Goal: Task Accomplishment & Management: Manage account settings

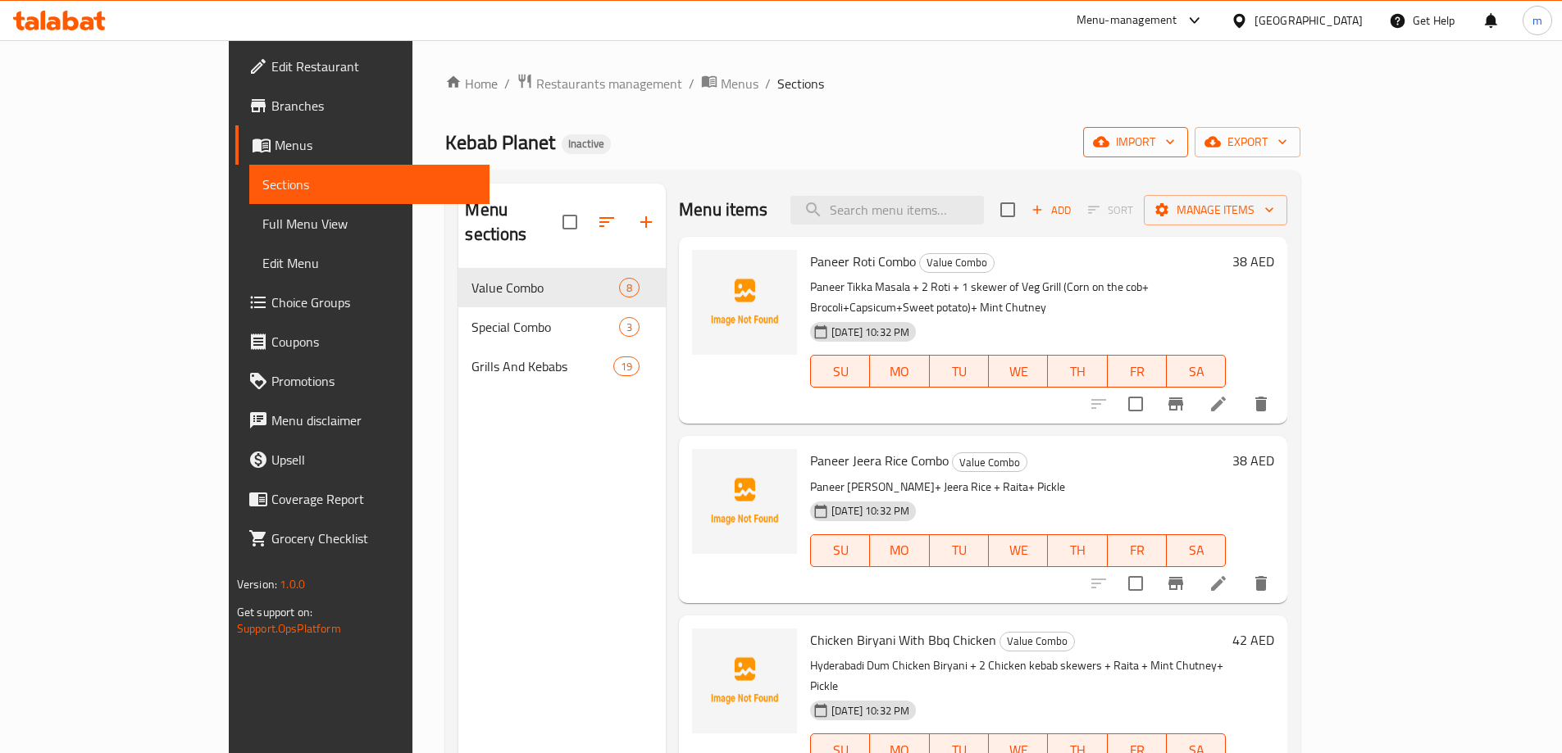
click at [1188, 129] on button "import" at bounding box center [1135, 142] width 105 height 30
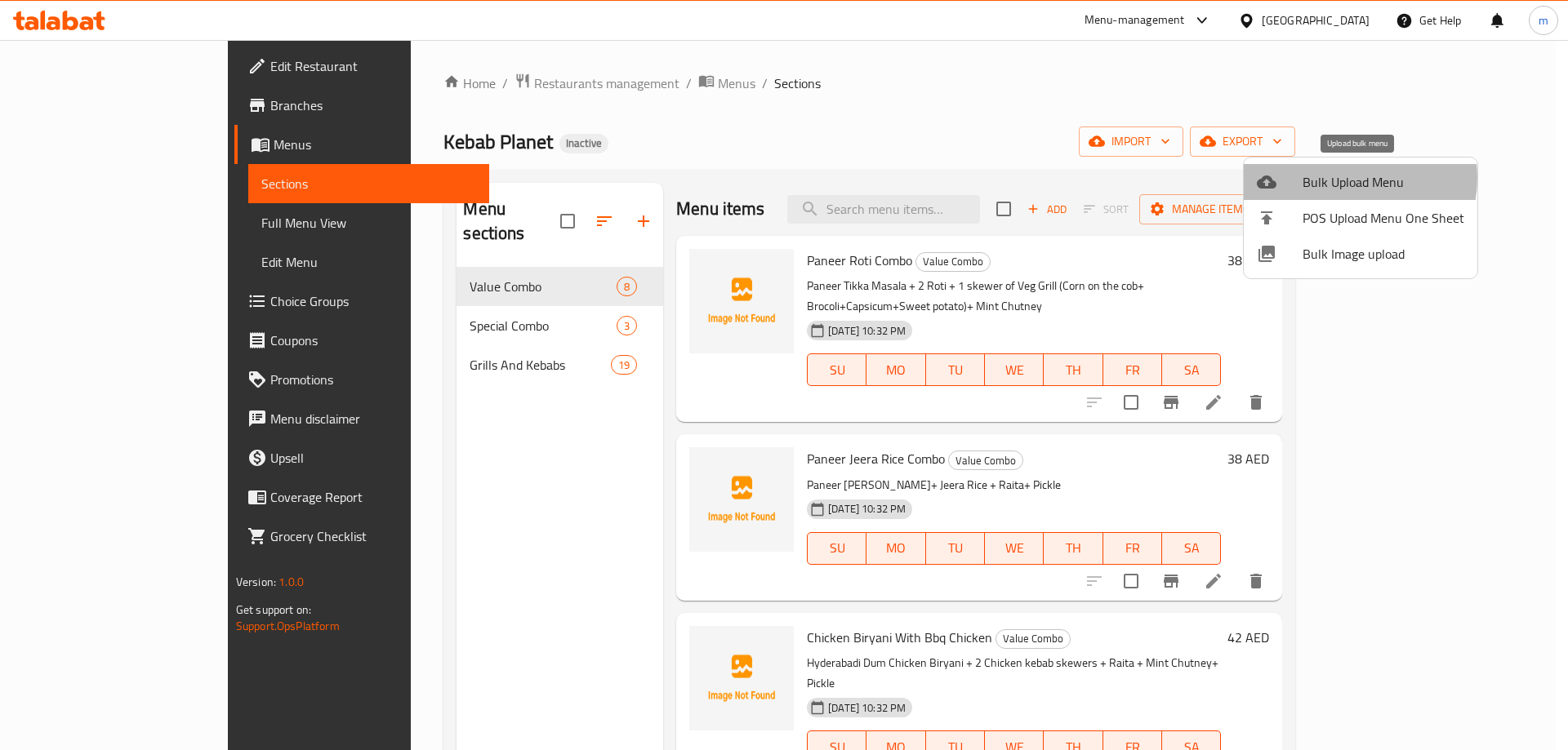
click at [1343, 178] on span "Bulk Upload Menu" at bounding box center [1384, 182] width 161 height 20
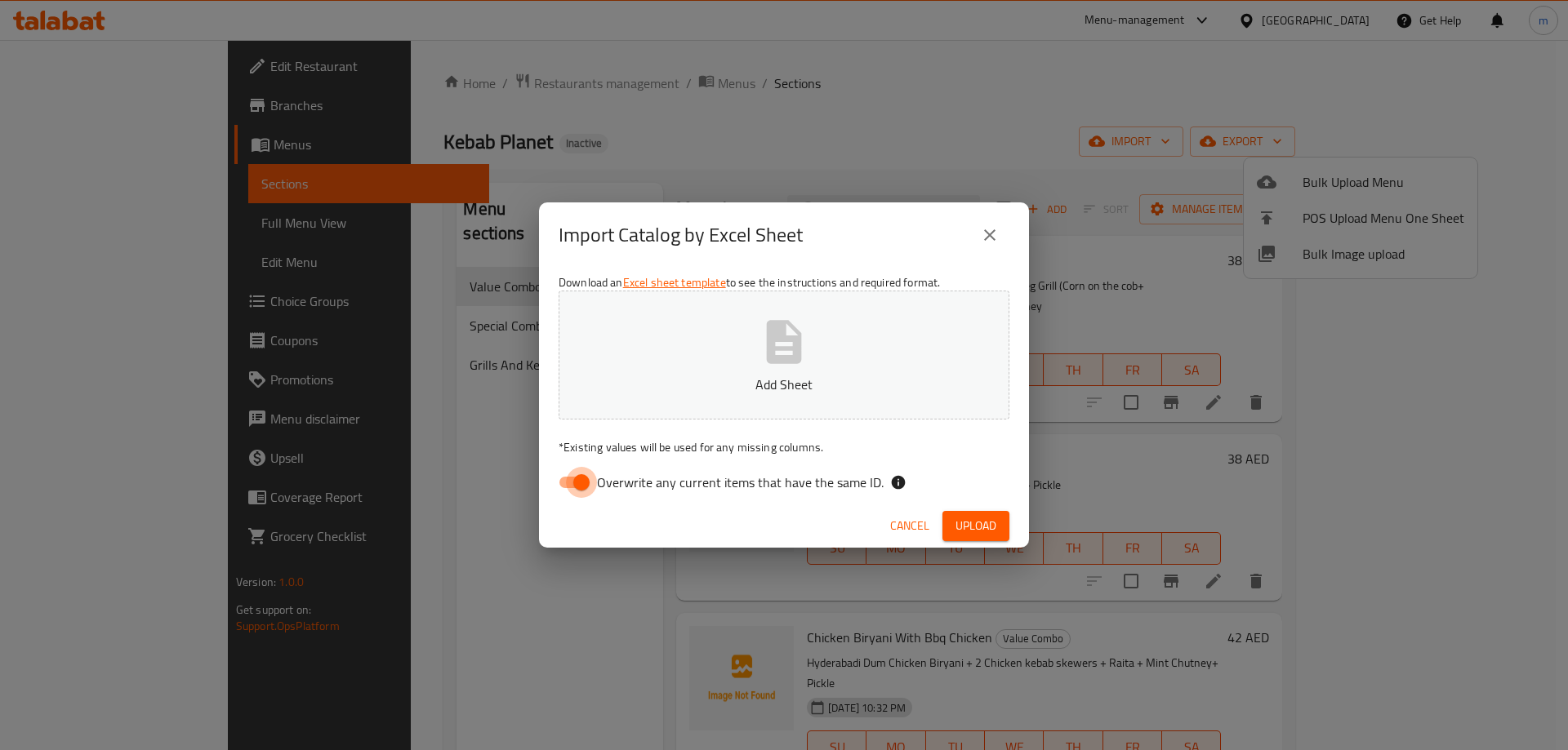
click at [574, 490] on input "Overwrite any current items that have the same ID." at bounding box center [581, 482] width 93 height 31
checkbox input "false"
click at [992, 539] on button "Upload" at bounding box center [975, 526] width 67 height 30
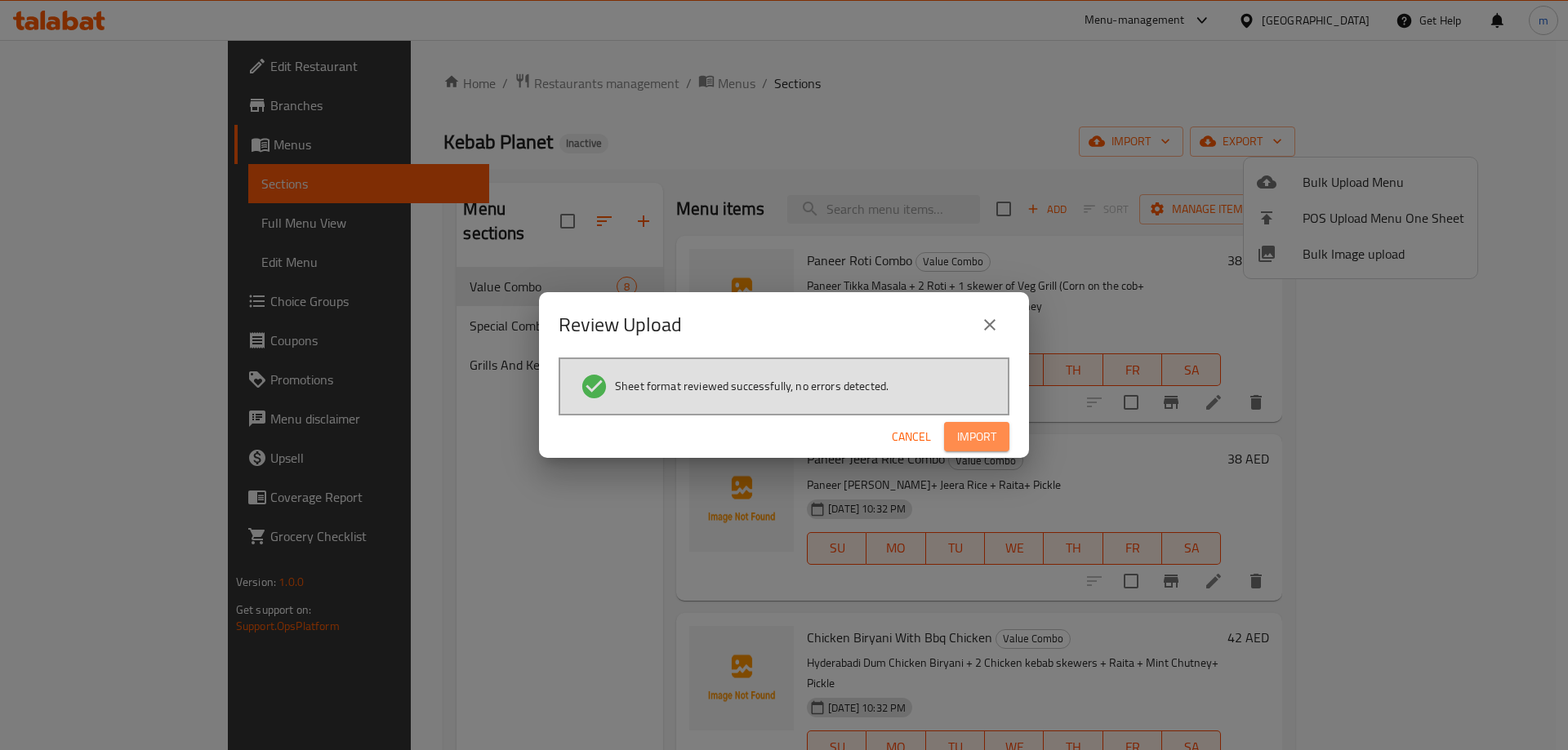
click at [962, 446] on span "Import" at bounding box center [976, 437] width 39 height 20
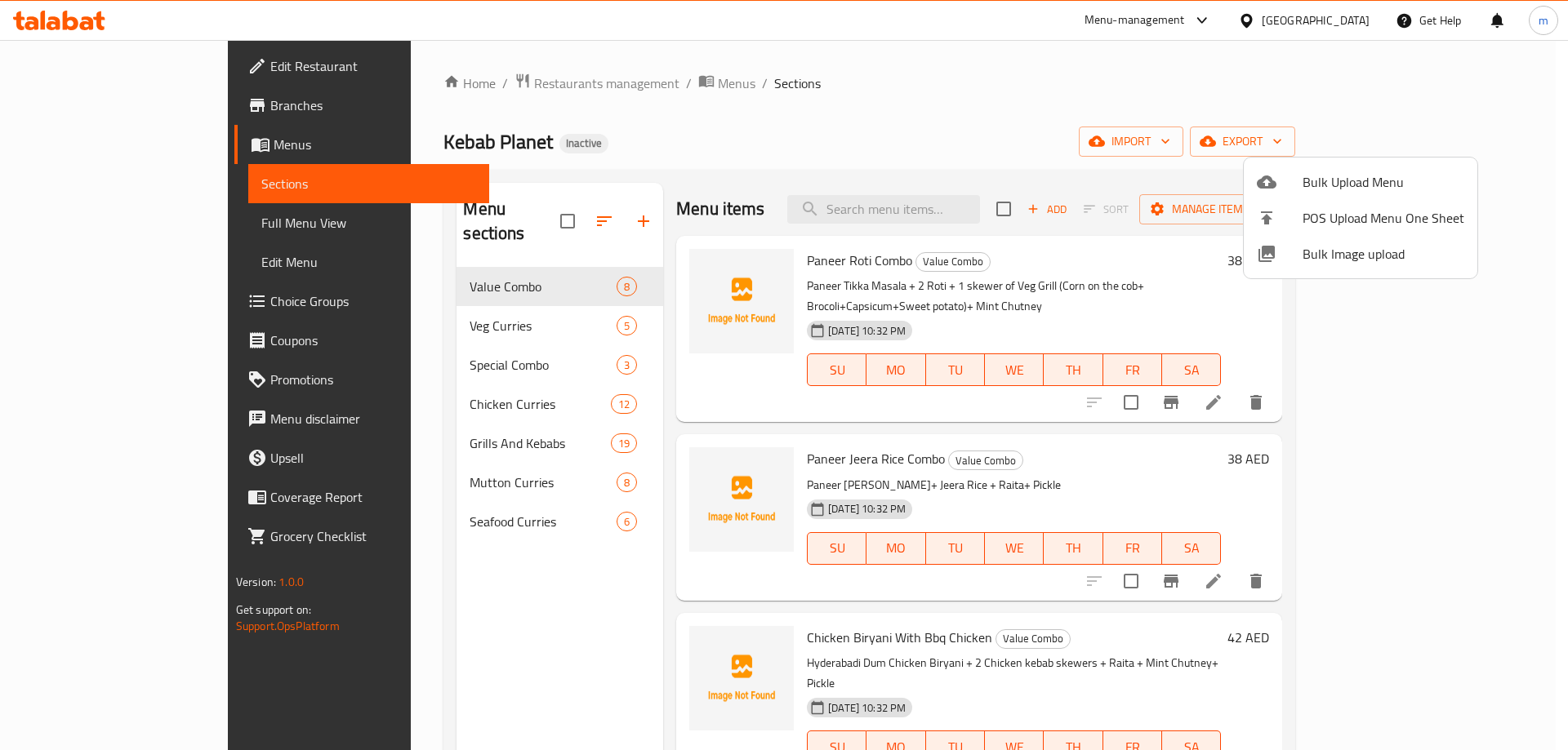
click at [545, 206] on div at bounding box center [784, 375] width 1568 height 750
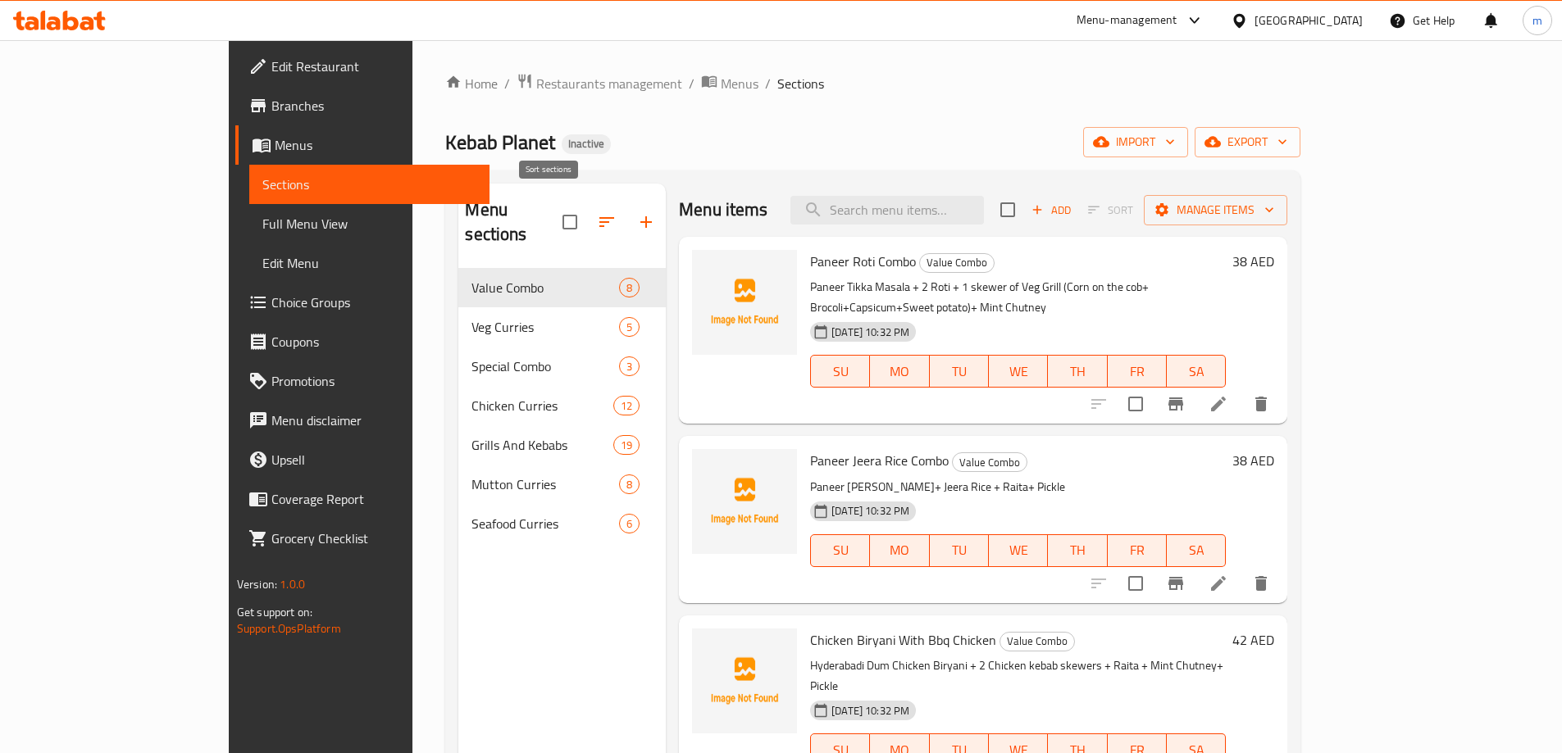
click at [599, 217] on icon "button" at bounding box center [606, 222] width 15 height 10
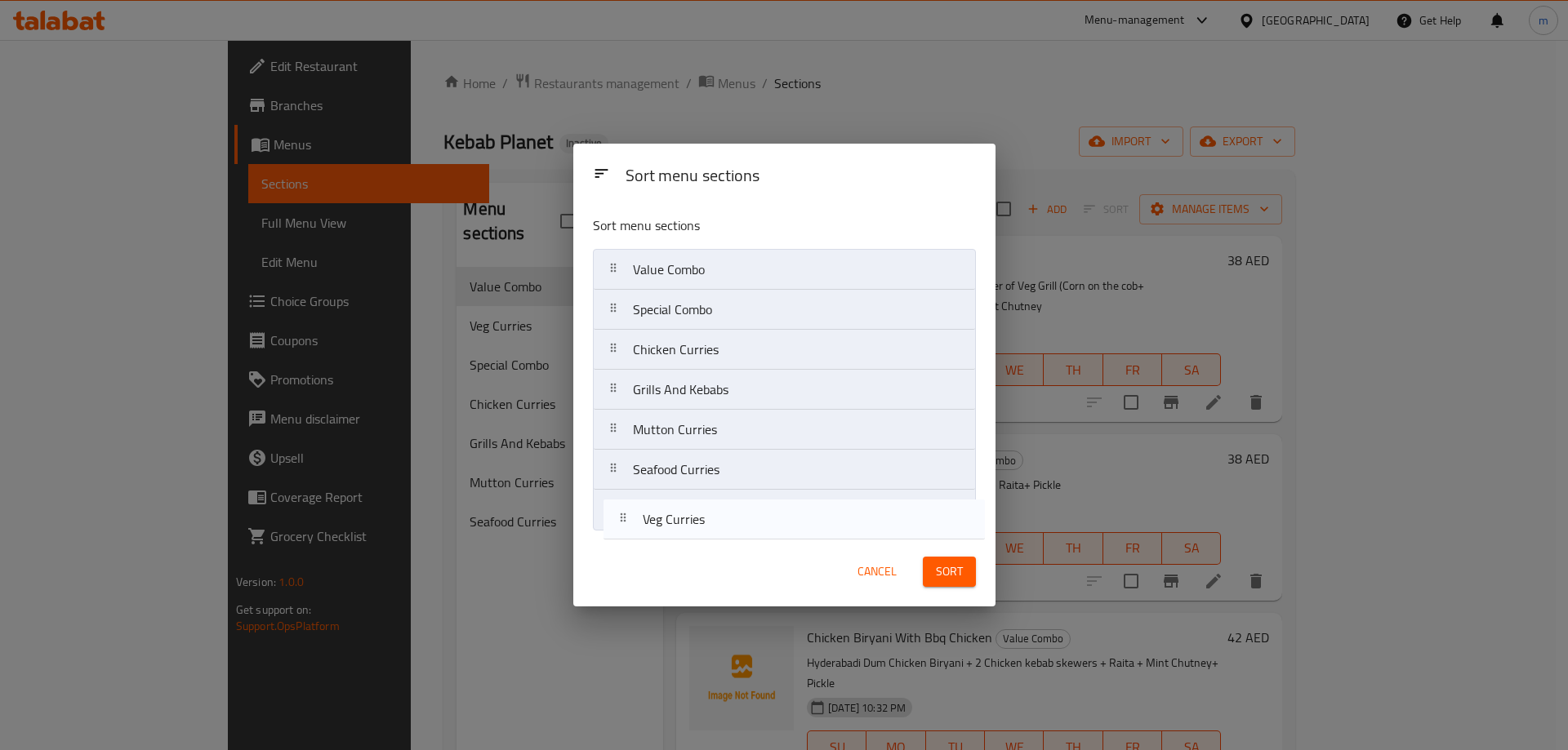
drag, startPoint x: 691, startPoint y: 316, endPoint x: 702, endPoint y: 532, distance: 216.3
click at [702, 532] on div "Sort menu sections Value Combo Veg Curries Special Combo Chicken Curries Grills…" at bounding box center [785, 370] width 422 height 335
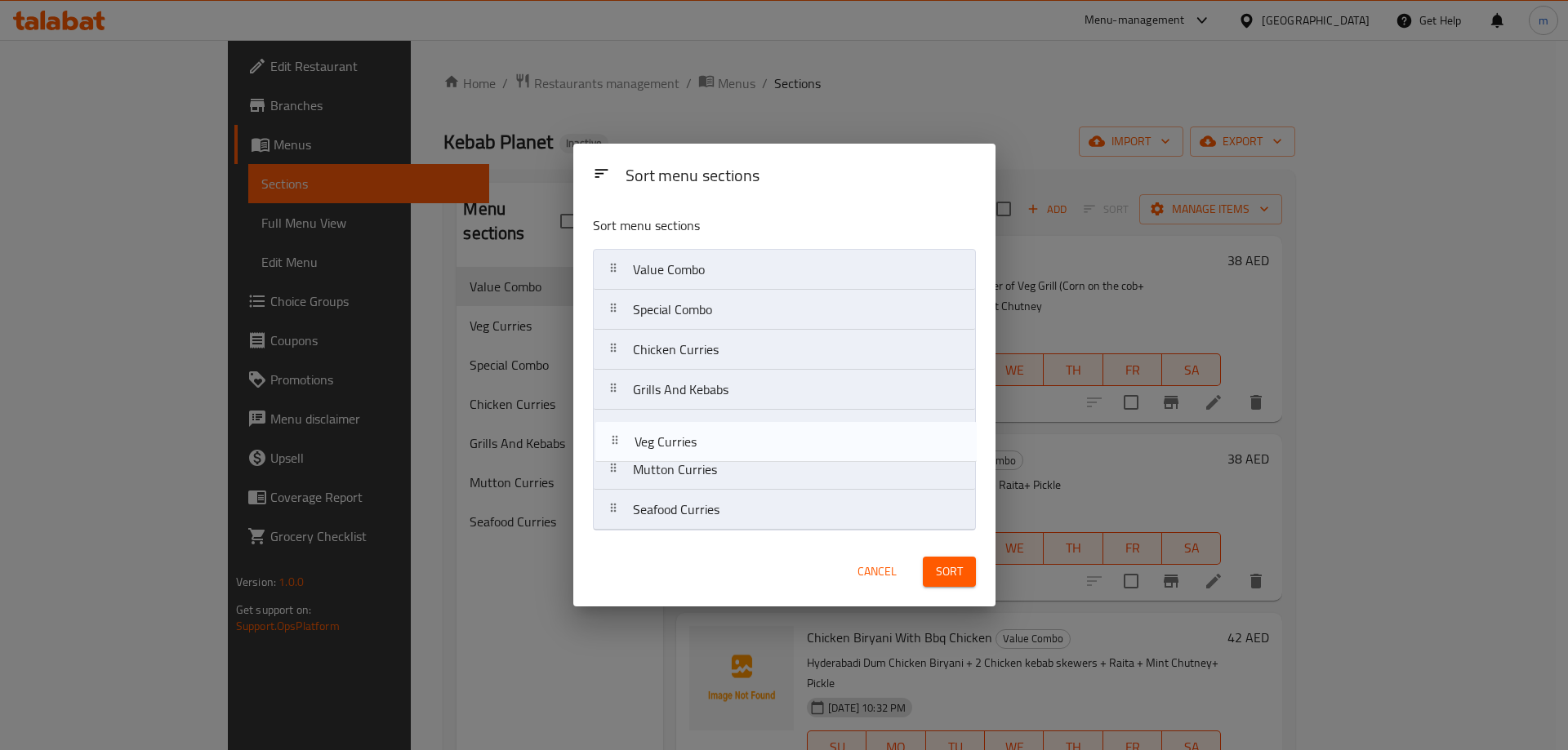
drag, startPoint x: 702, startPoint y: 511, endPoint x: 704, endPoint y: 433, distance: 78.0
click at [704, 433] on nav "Value Combo Special Combo Chicken Curries Grills And Kebabs Mutton Curries Seaf…" at bounding box center [784, 389] width 384 height 282
drag, startPoint x: 718, startPoint y: 362, endPoint x: 712, endPoint y: 448, distance: 86.2
click at [712, 448] on nav "Value Combo Special Combo Chicken Curries Grills And Kebabs Veg Curries Mutton …" at bounding box center [784, 389] width 384 height 282
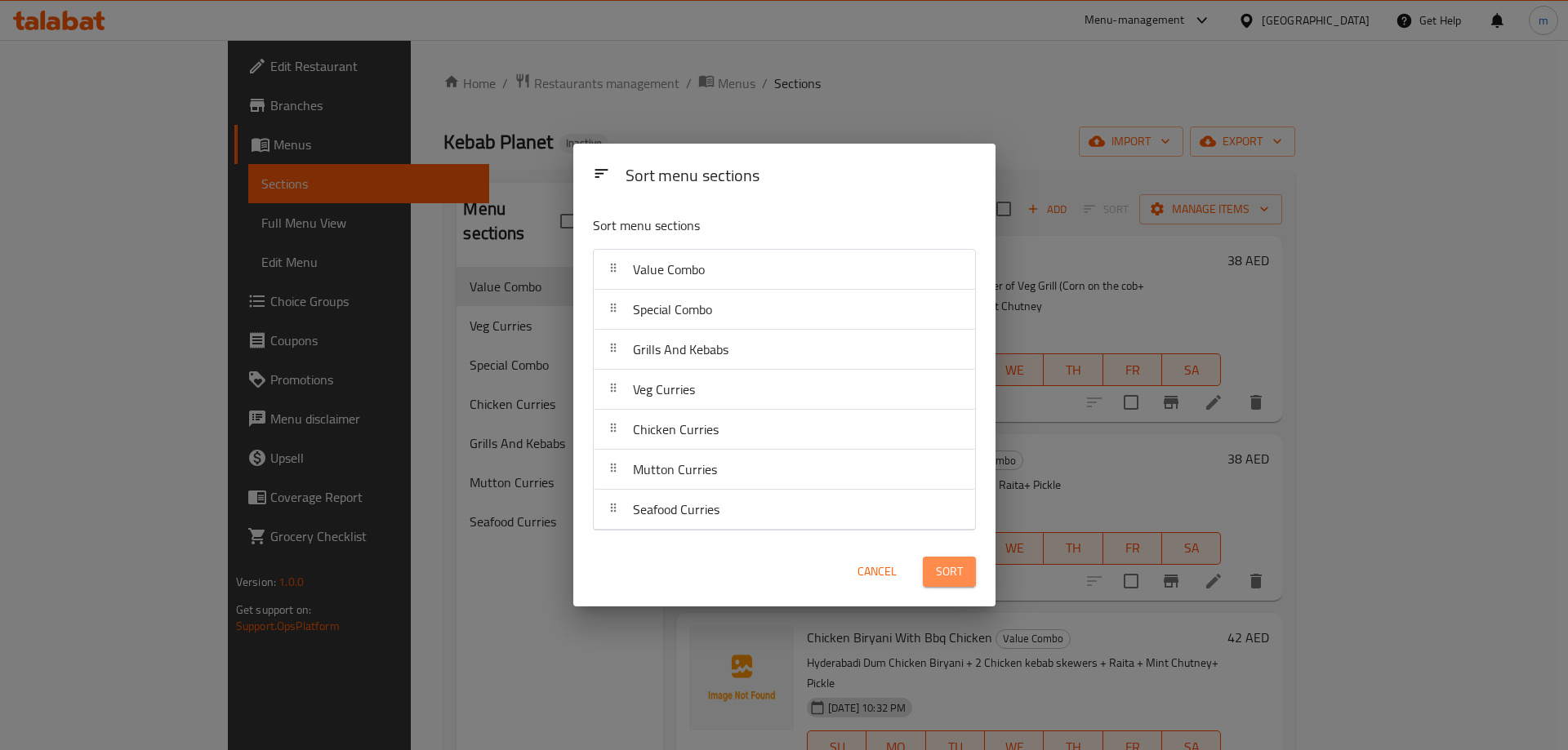
click at [963, 563] on button "Sort" at bounding box center [948, 572] width 53 height 30
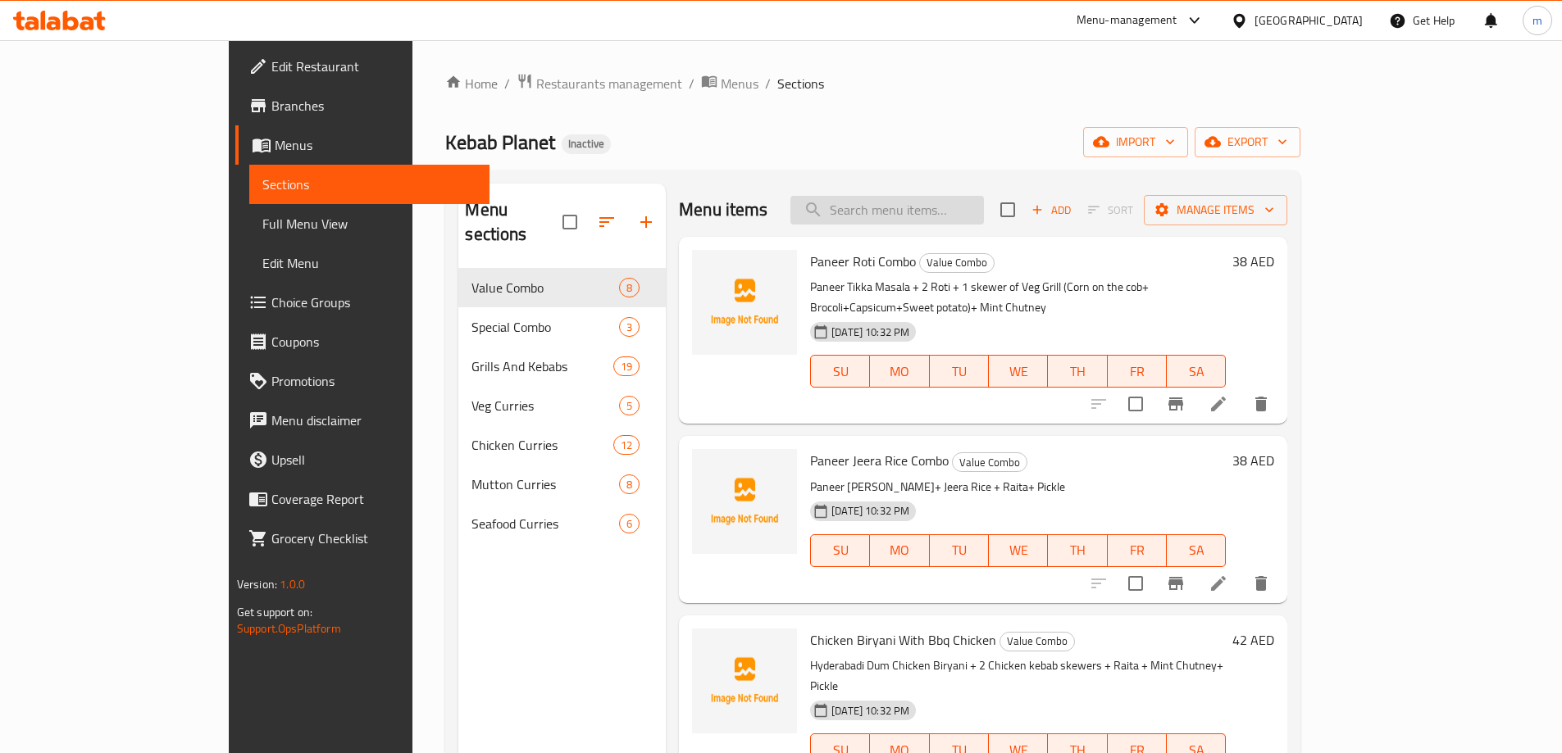
click at [984, 201] on input "search" at bounding box center [886, 210] width 193 height 29
paste input "Mixed Vegetable Curry"
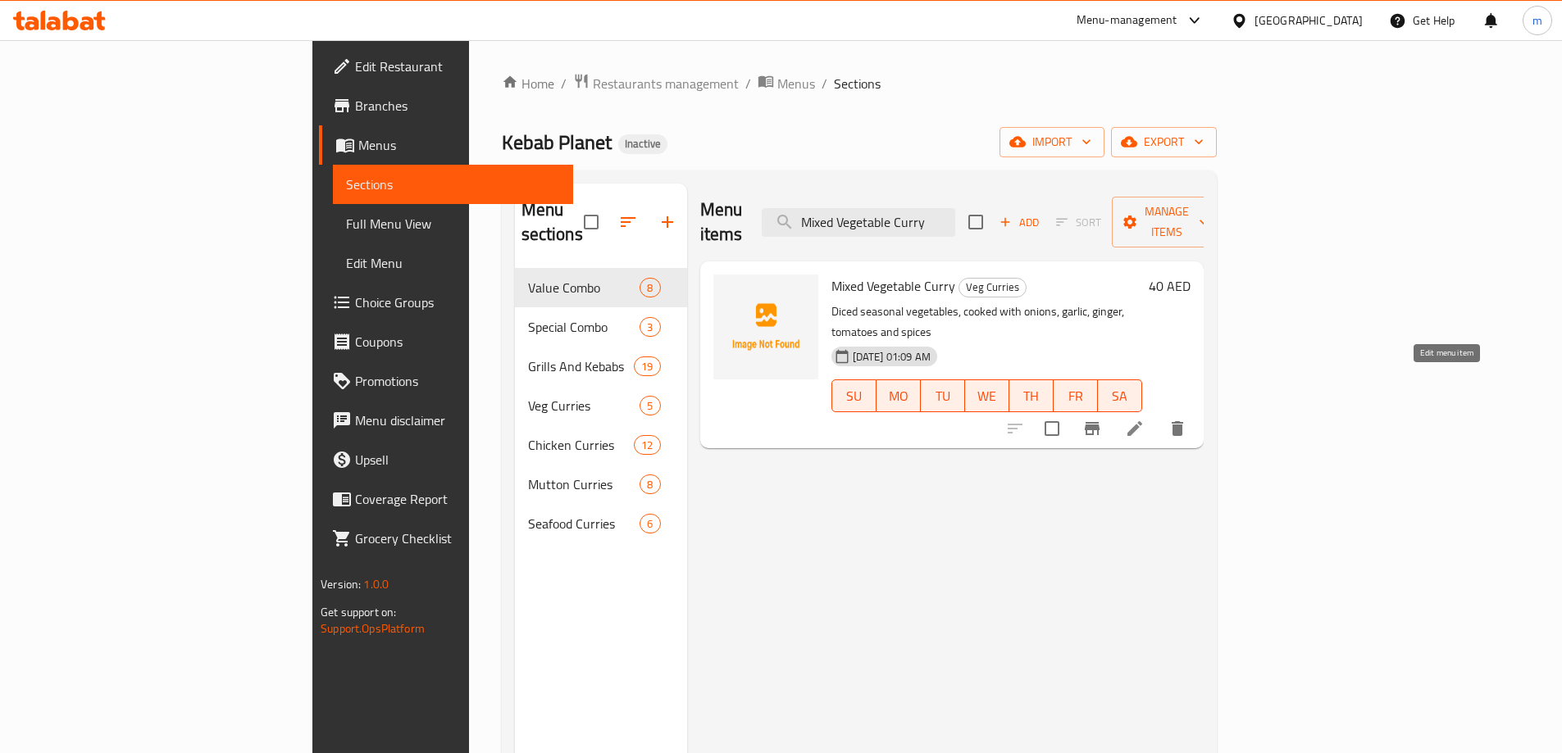
type input "Mixed Vegetable Curry"
click at [1142, 421] on icon at bounding box center [1134, 428] width 15 height 15
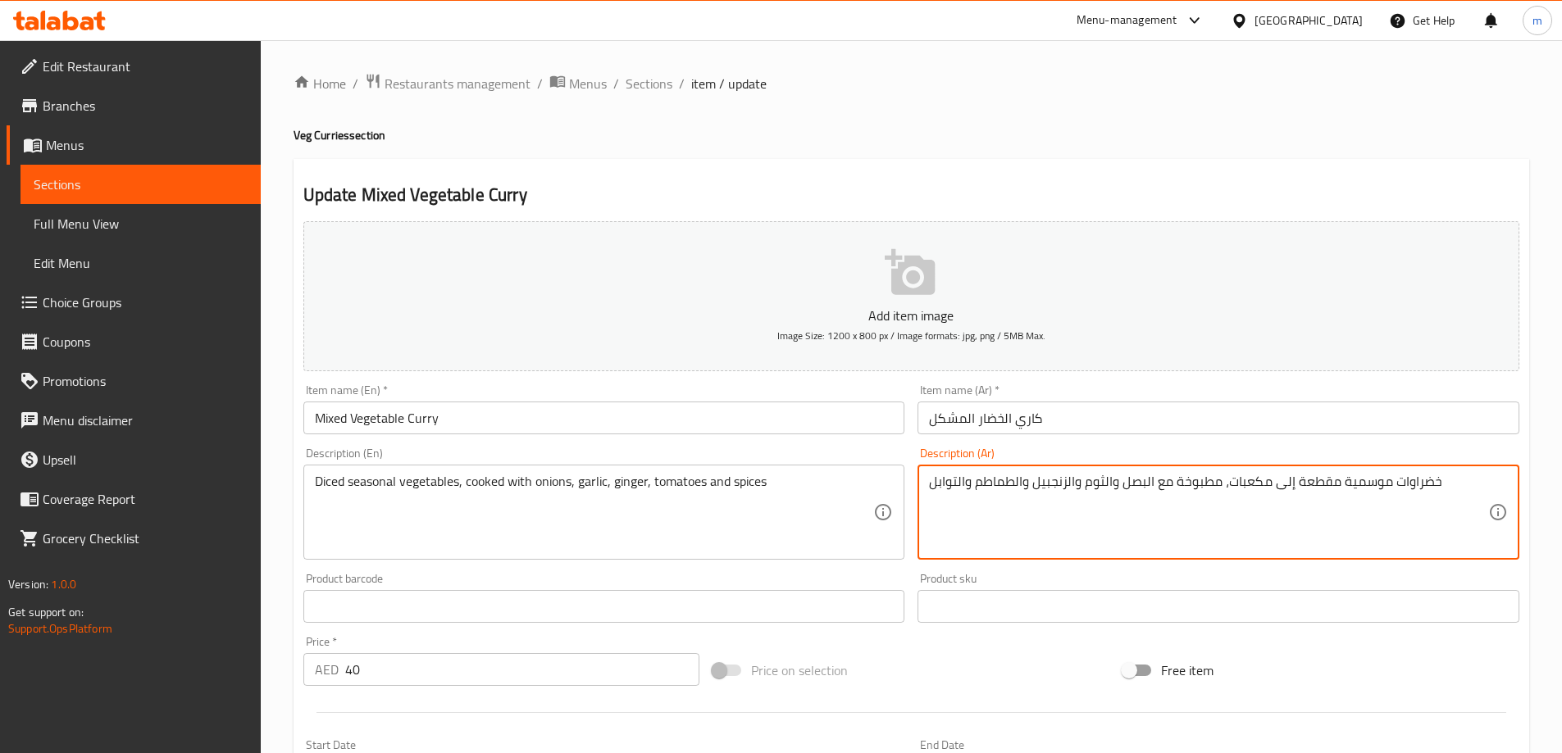
drag, startPoint x: 1242, startPoint y: 487, endPoint x: 1340, endPoint y: 494, distance: 97.8
drag, startPoint x: 1224, startPoint y: 482, endPoint x: 1340, endPoint y: 507, distance: 118.4
click at [1340, 507] on textarea "خضراوات موسمية مقطعة إلى مكعبات، مطبوخة مع البصل والثوم والزنجبيل والطماطم والت…" at bounding box center [1208, 513] width 559 height 78
click at [1281, 492] on textarea "خضراوات موسمية مقطعة إلى مكعبات، مطبوخة مع البصل والثوم والزنجبيل والطماطم والت…" at bounding box center [1208, 513] width 559 height 78
click at [1281, 486] on textarea "خضراوات موسمية مقطعة إلى مكعبات، مطبوخة مع البصل والثوم والزنجبيل والطماطم والت…" at bounding box center [1208, 513] width 559 height 78
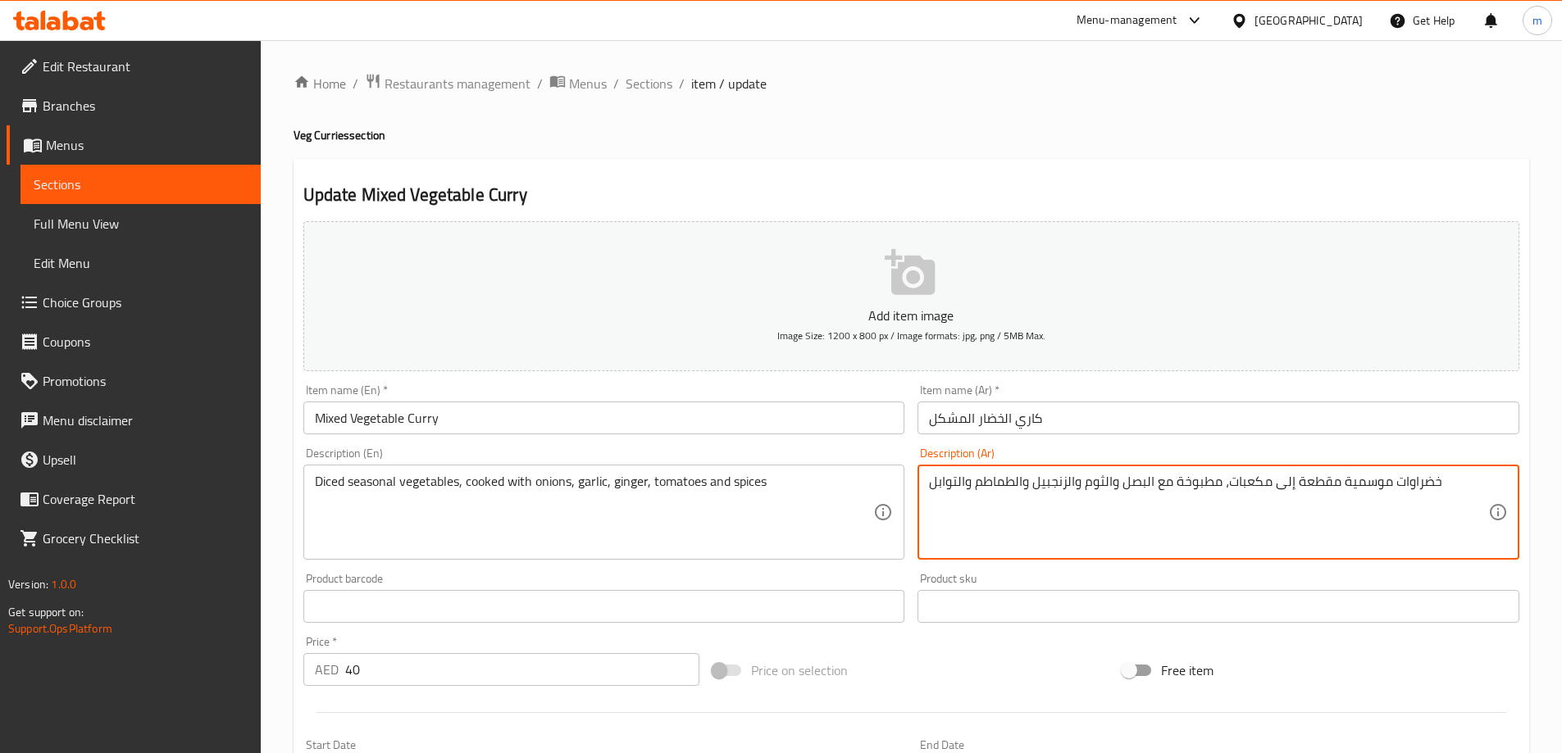
drag, startPoint x: 1275, startPoint y: 486, endPoint x: 1336, endPoint y: 506, distance: 64.6
click at [1336, 506] on textarea "خضراوات موسمية مقطعة إلى مكعبات، مطبوخة مع البصل والثوم والزنجبيل والطماطم والت…" at bounding box center [1208, 513] width 559 height 78
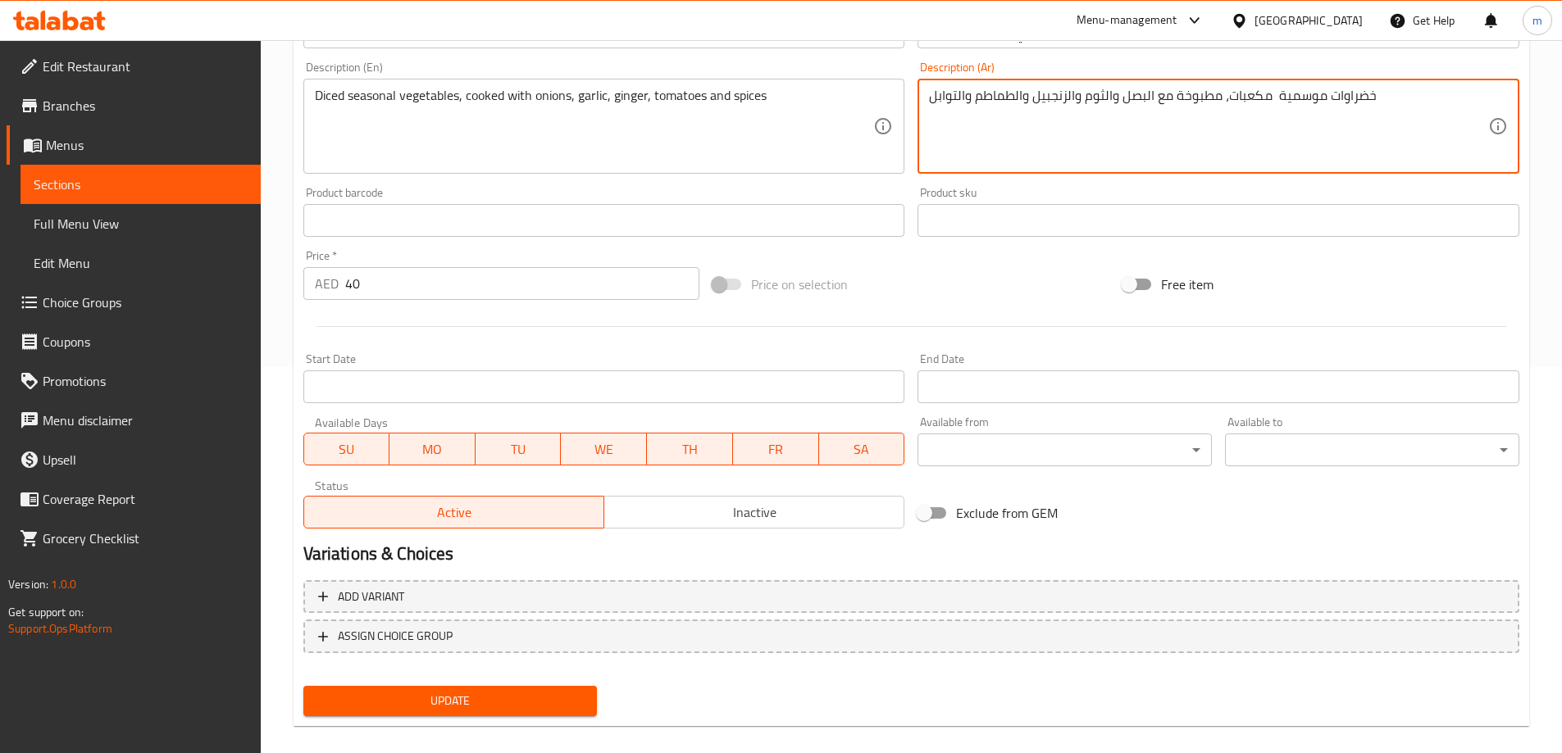
scroll to position [405, 0]
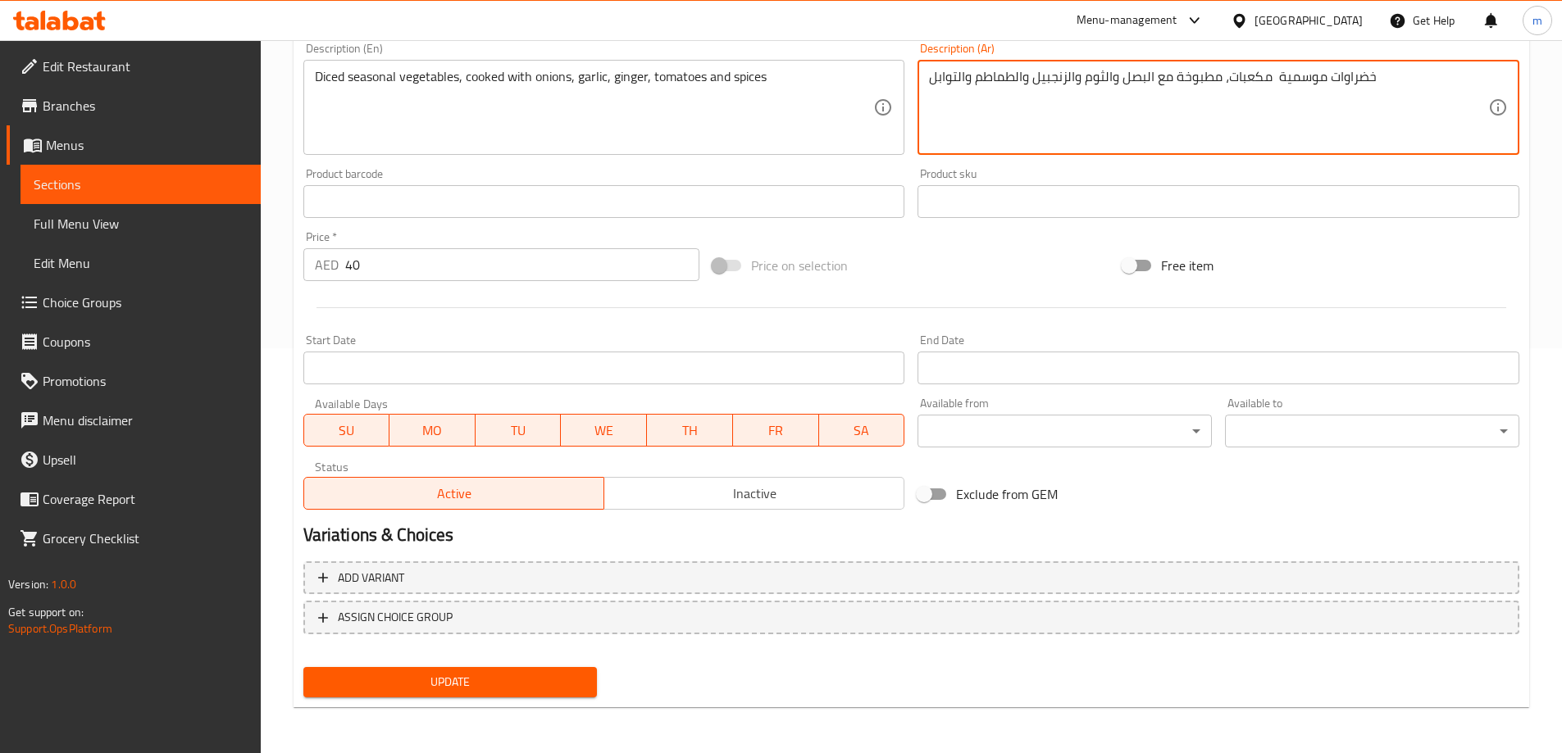
type textarea "خضراوات موسمية مكعبات، مطبوخة مع البصل والثوم والزنجبيل والطماطم والتوابل"
click at [560, 671] on button "Update" at bounding box center [450, 682] width 294 height 30
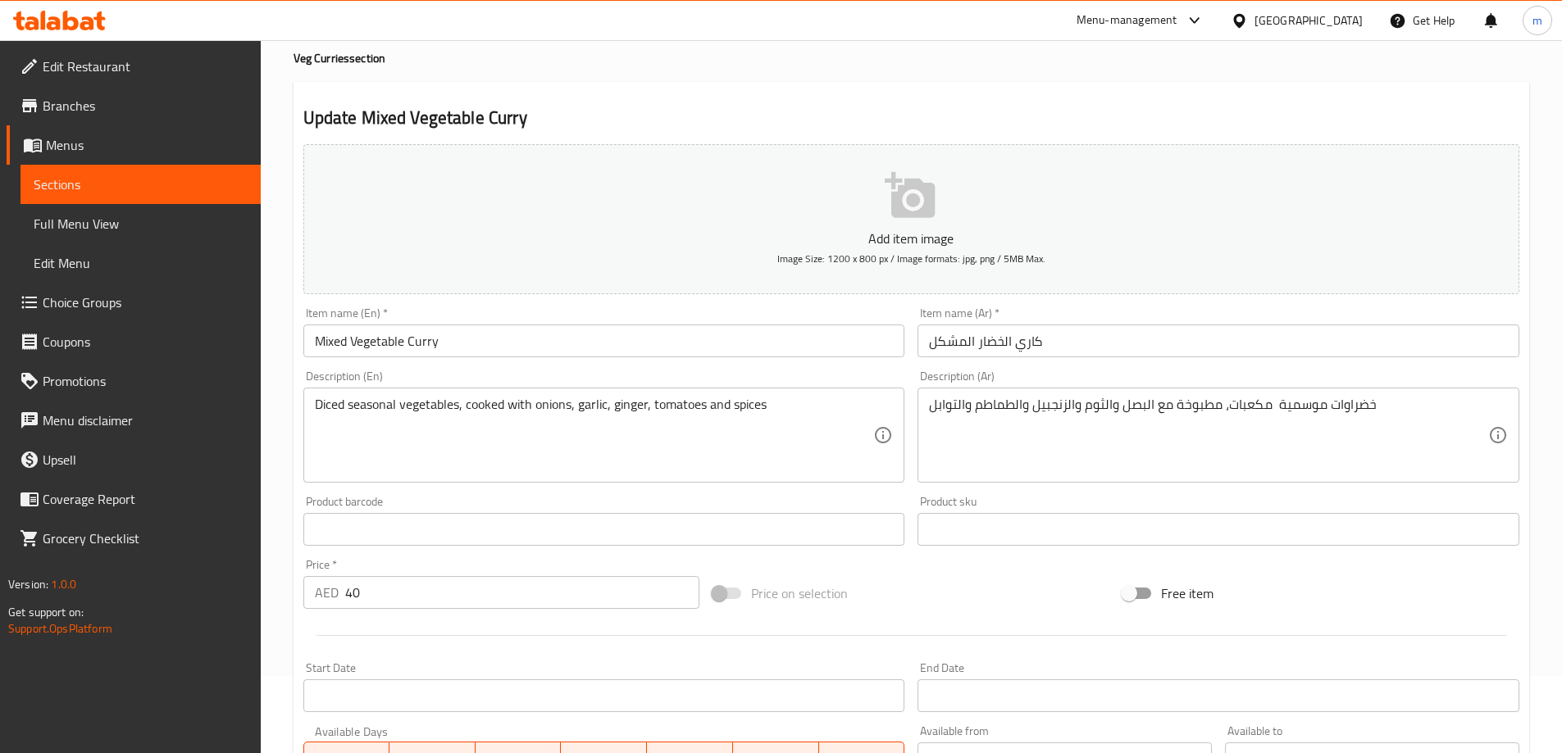
scroll to position [0, 0]
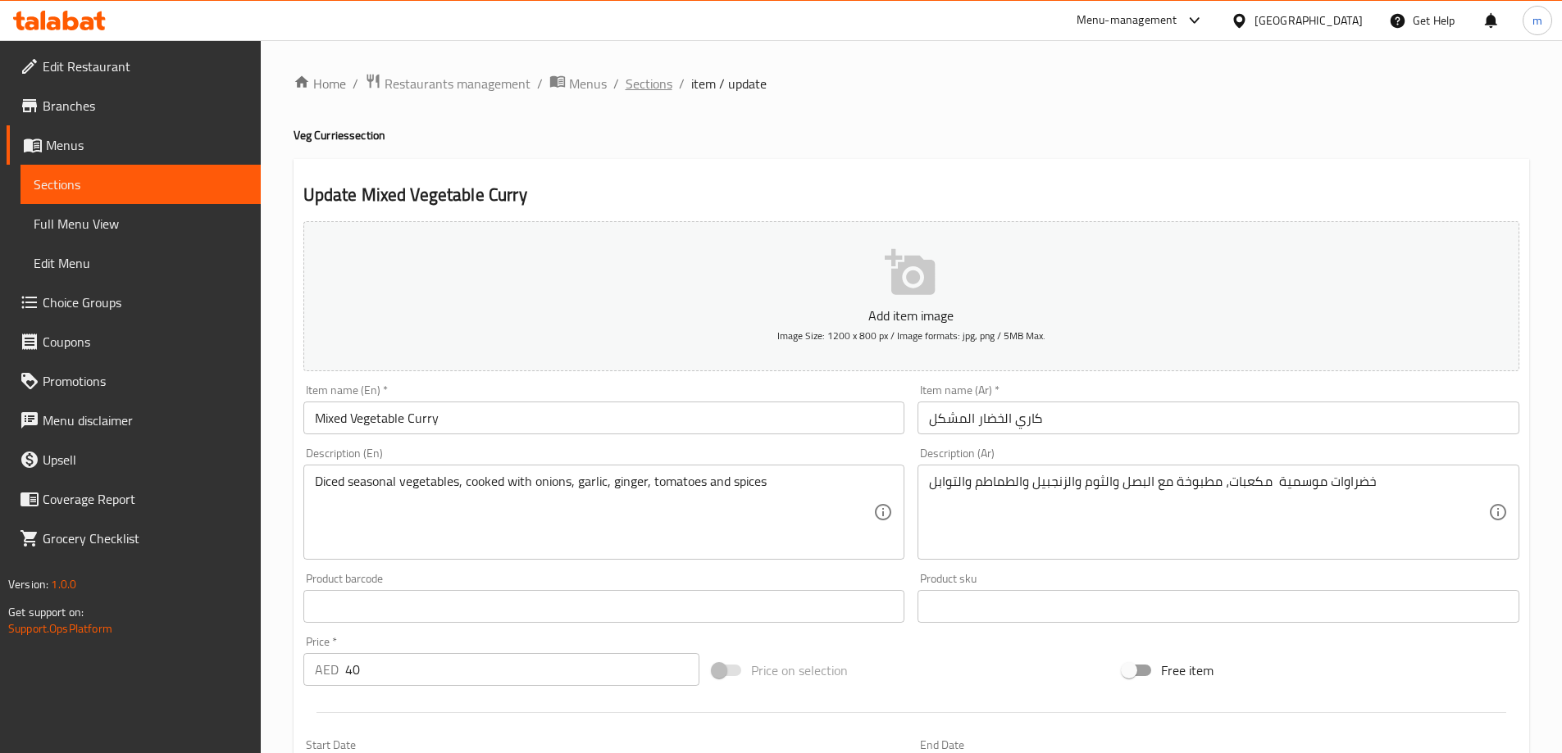
click at [642, 88] on span "Sections" at bounding box center [649, 84] width 47 height 20
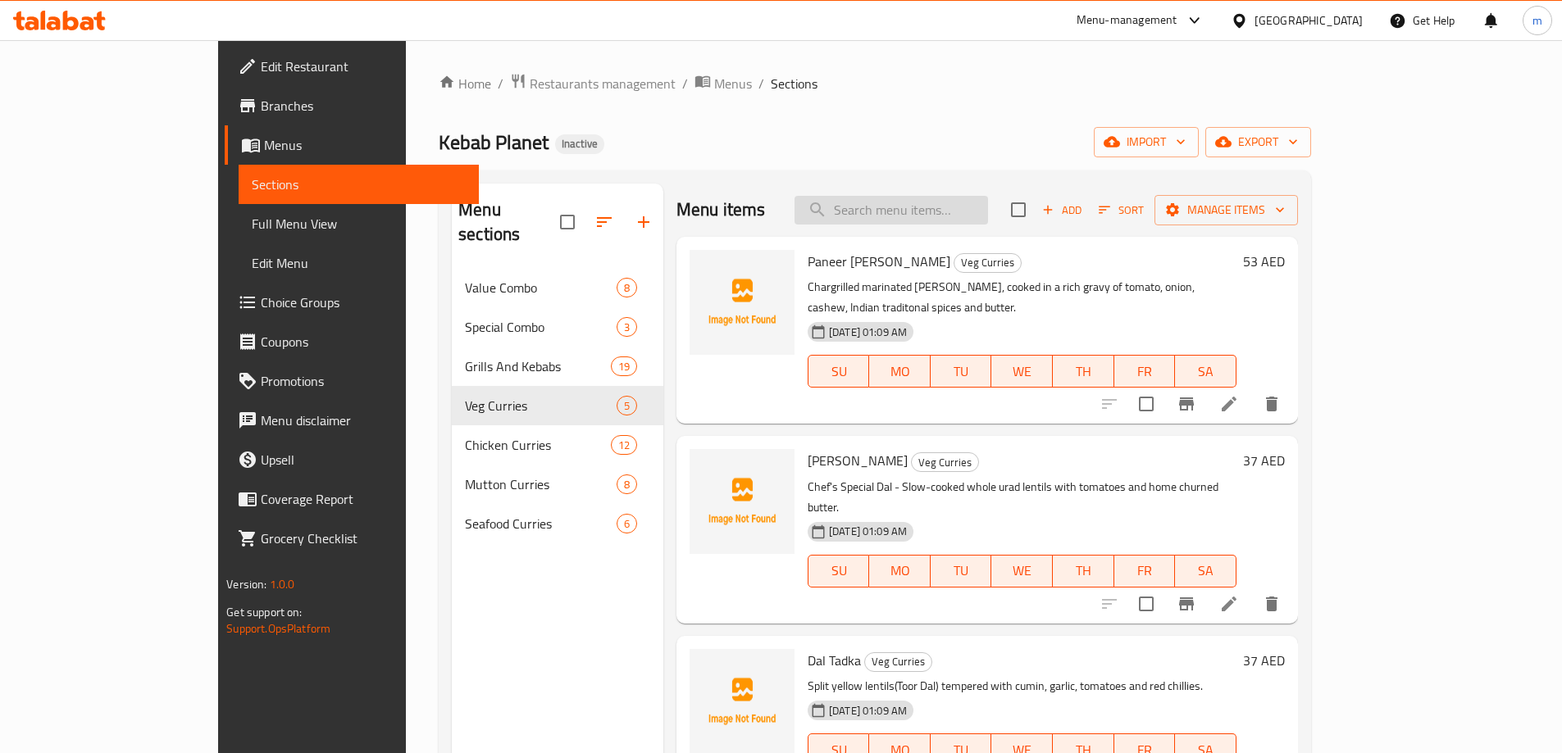
drag, startPoint x: 1046, startPoint y: 210, endPoint x: 1038, endPoint y: 215, distance: 9.6
click at [988, 214] on input "search" at bounding box center [890, 210] width 193 height 29
paste input "[PERSON_NAME] Regular"
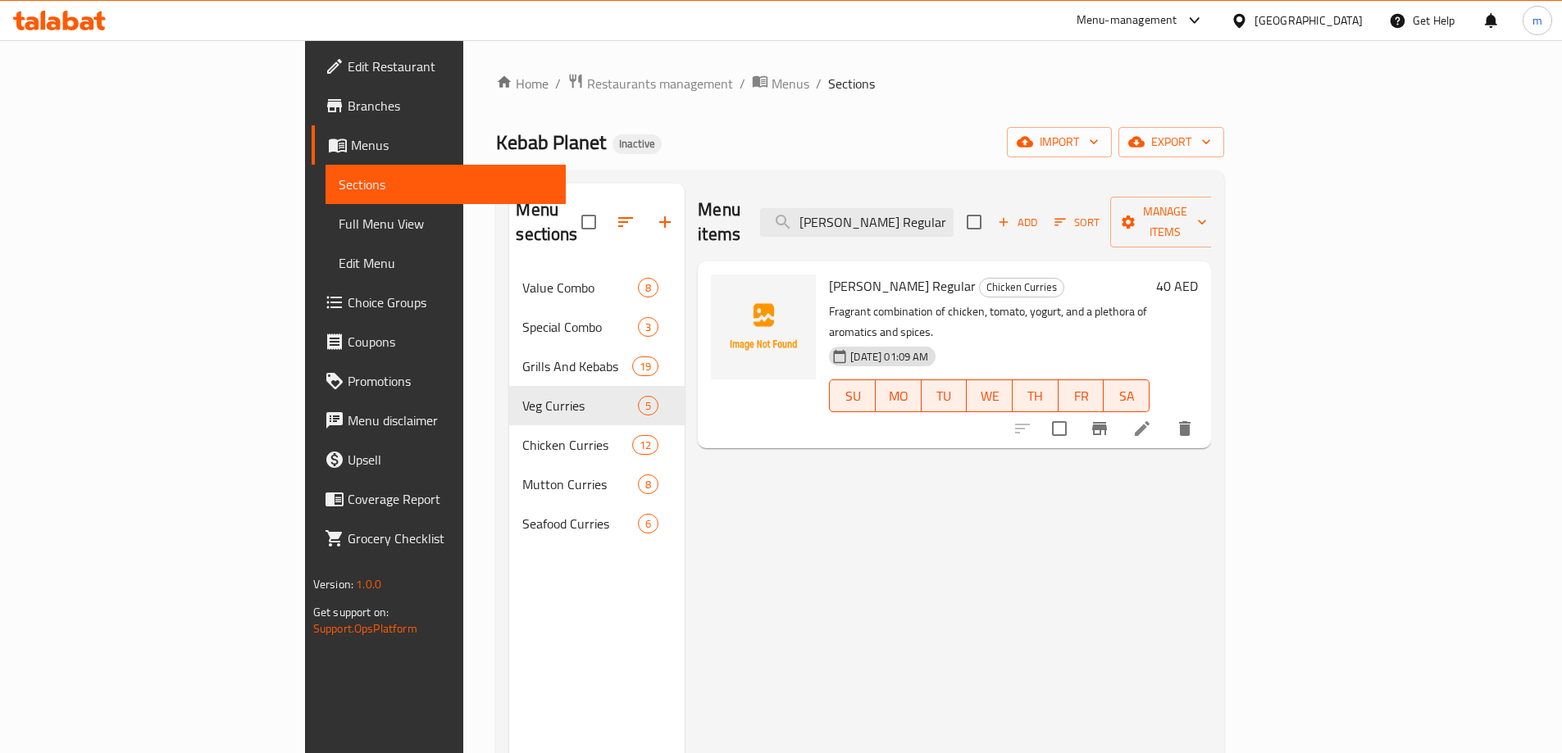
type input "[PERSON_NAME] Regular"
click at [1165, 414] on li at bounding box center [1142, 429] width 46 height 30
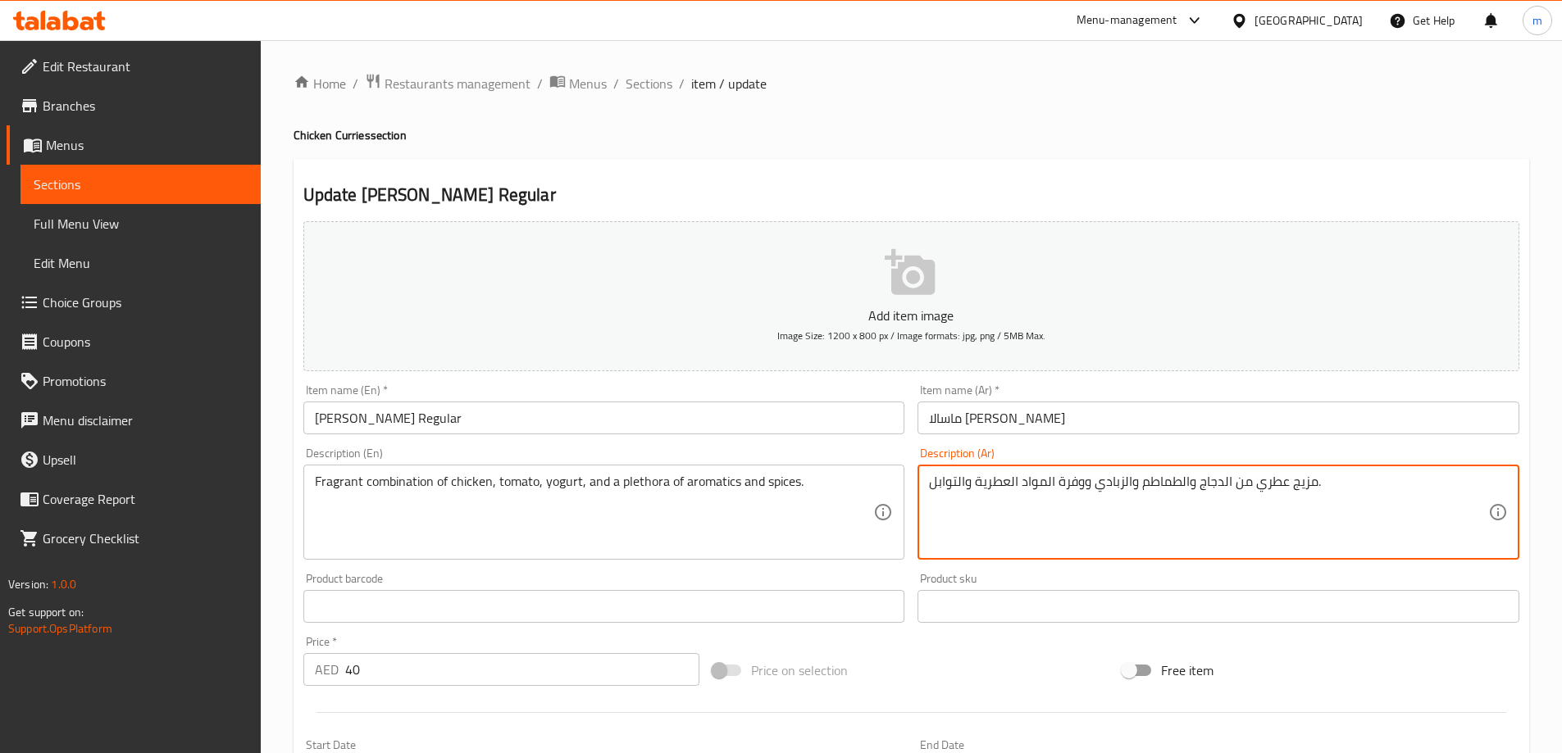
click at [1044, 482] on textarea "مزيج عطري من الدجاج والطماطم والزبادي ووفرة المواد العطرية والتوابل." at bounding box center [1208, 513] width 559 height 78
drag, startPoint x: 1052, startPoint y: 486, endPoint x: 1084, endPoint y: 504, distance: 36.7
click at [1084, 504] on textarea "مزيج عطري من الدجاج والطماطم والزبادي ووفرة الروائح العطرية والتوابل." at bounding box center [1208, 513] width 559 height 78
click at [1199, 484] on textarea "مزيج عطري من الدجاج والطماطم والزبادي وعددلروائح العطرية والتوابل." at bounding box center [1208, 513] width 559 height 78
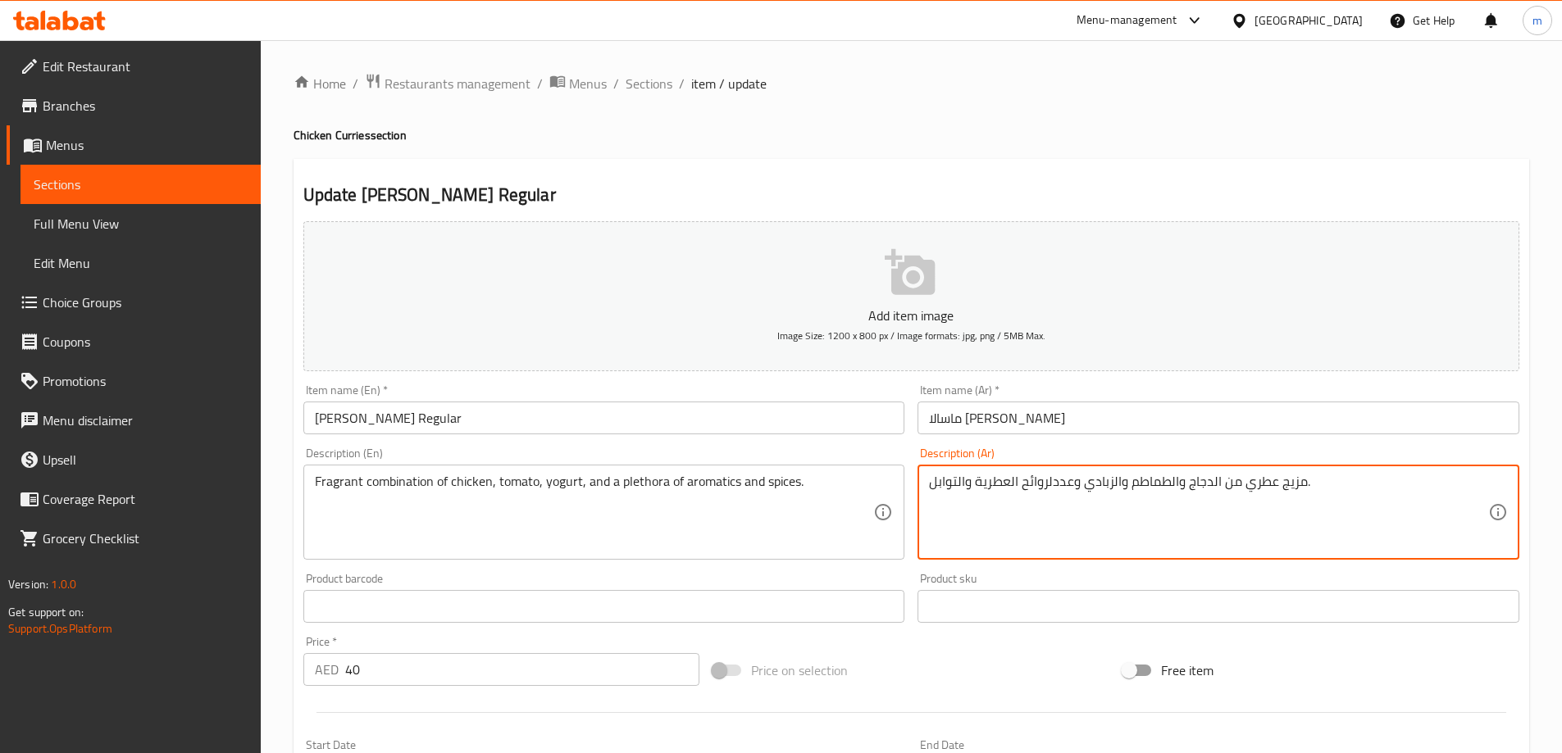
click at [1199, 484] on textarea "مزيج عطري من الدجاج والطماطم والزبادي وعددلروائح العطرية والتوابل." at bounding box center [1208, 513] width 559 height 78
paste textarea "كبير من الروائح العطرية والبهارات"
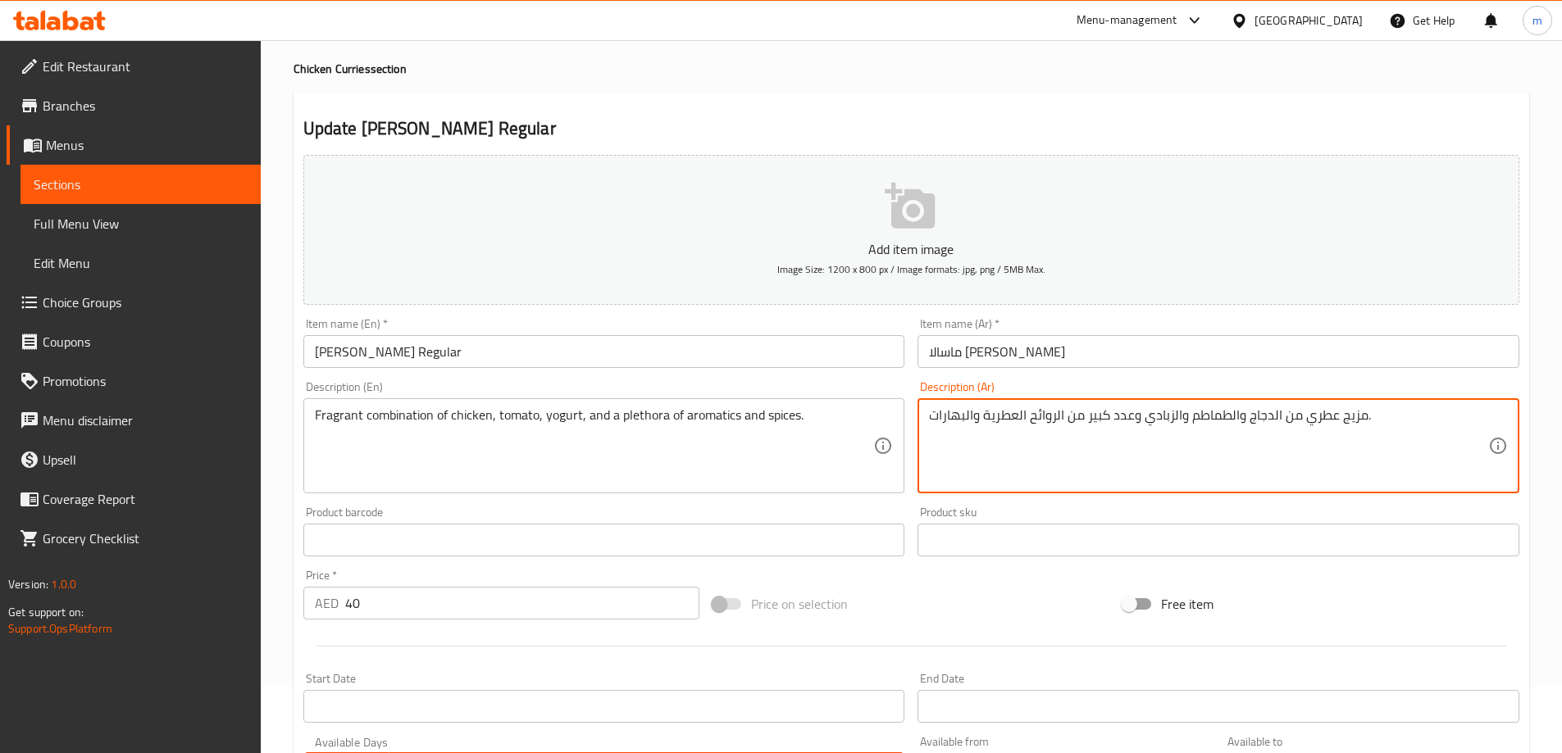
scroll to position [405, 0]
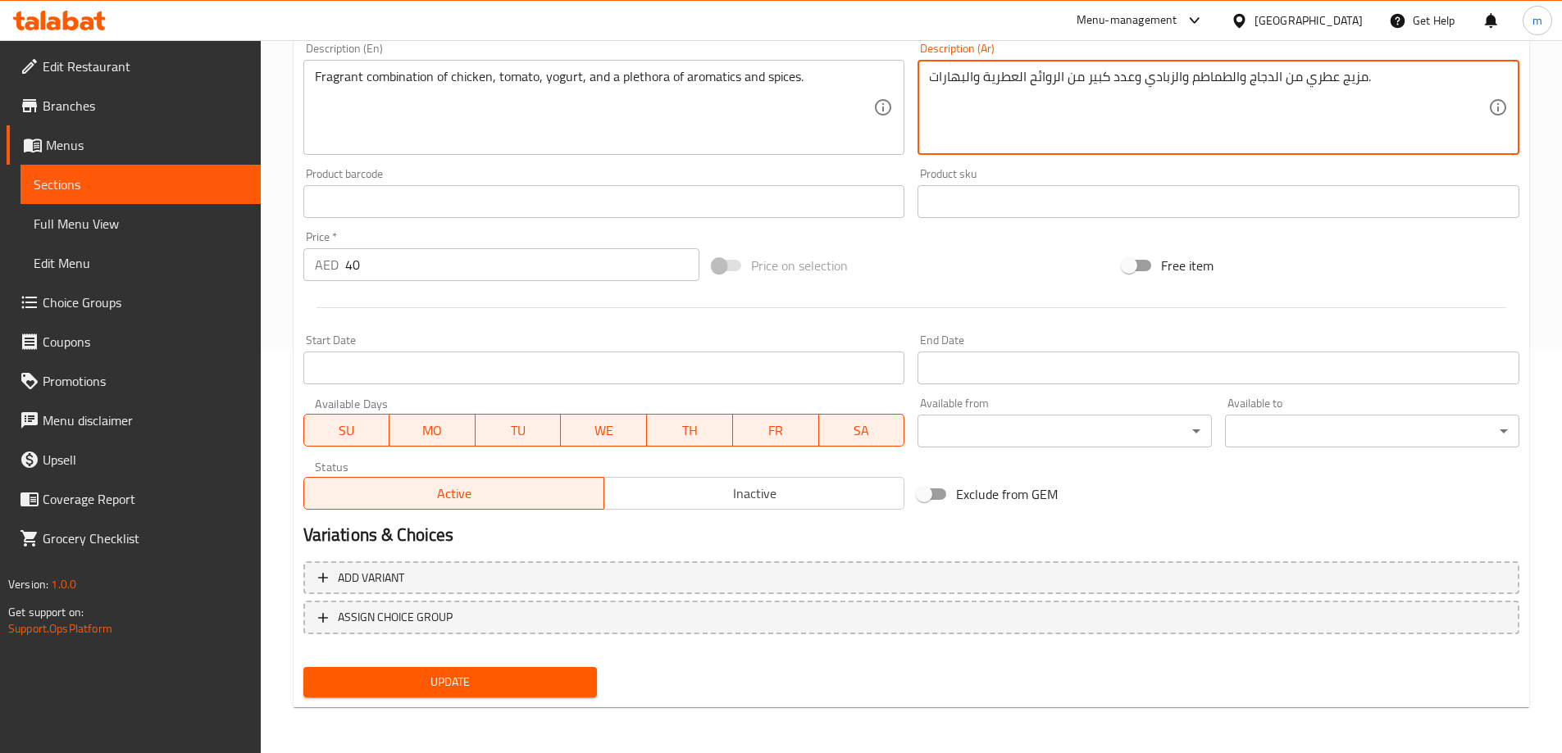
type textarea "مزيج عطري من الدجاج والطماطم والزبادي وعدد كبير من الروائح العطرية والبهارات."
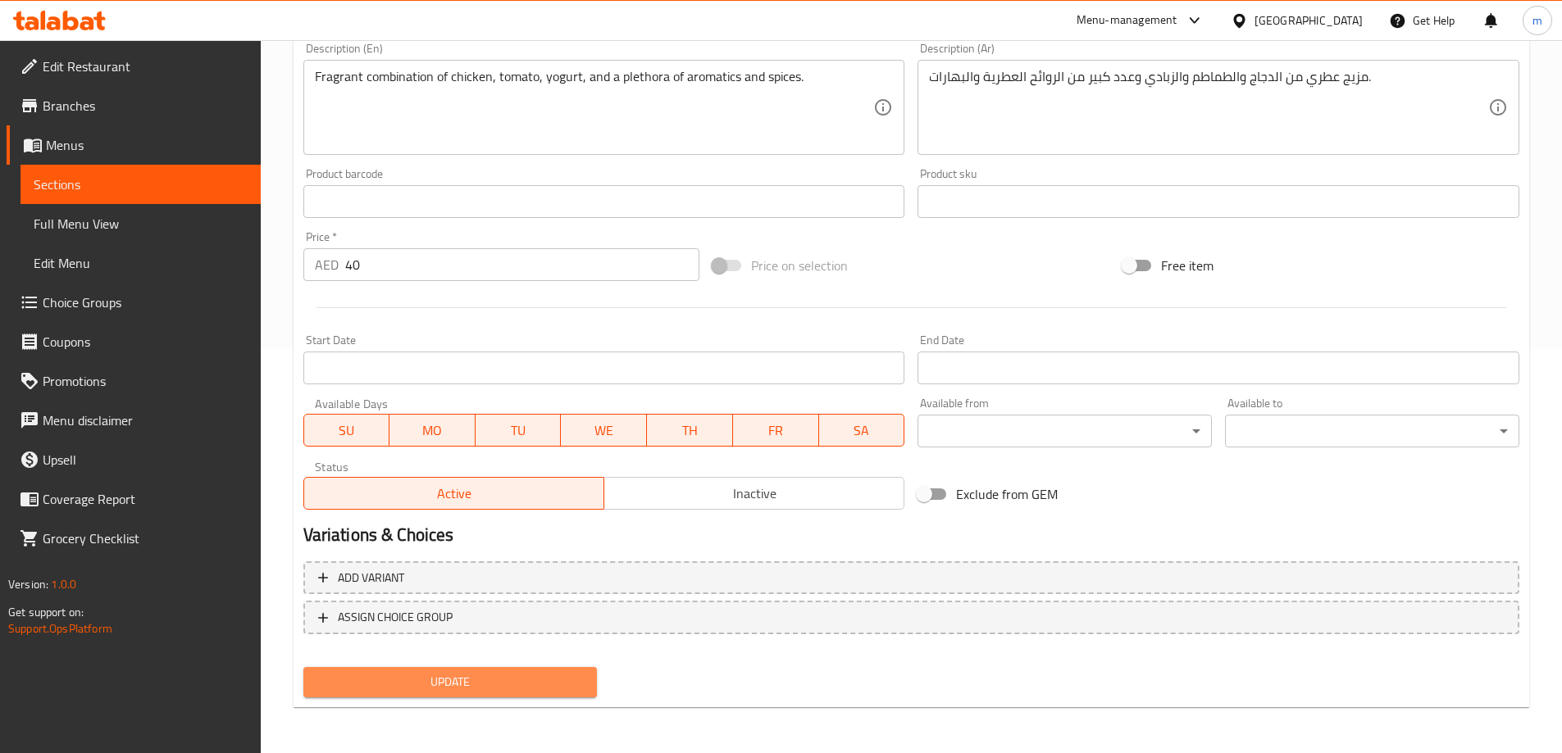
click at [562, 692] on span "Update" at bounding box center [450, 682] width 268 height 20
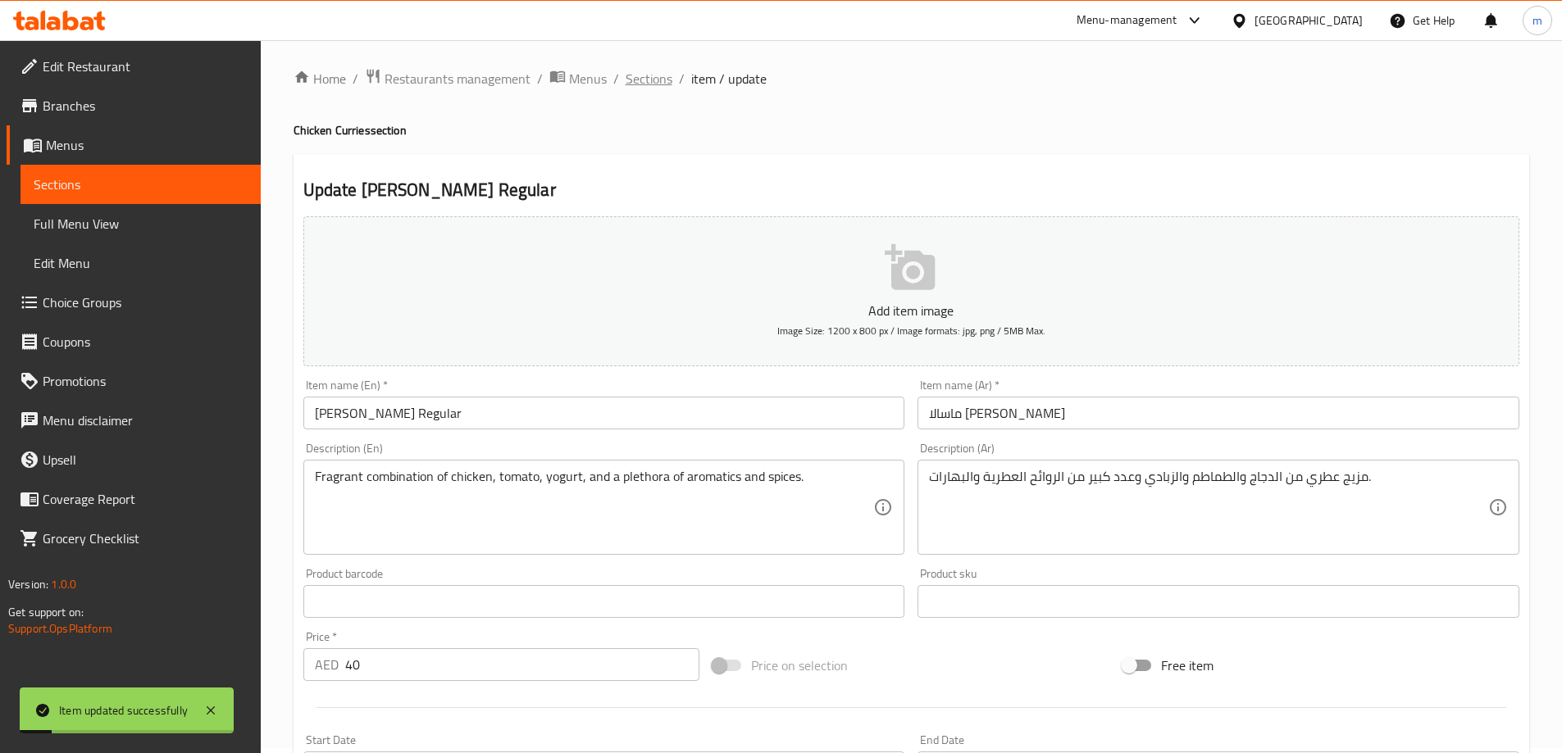
scroll to position [0, 0]
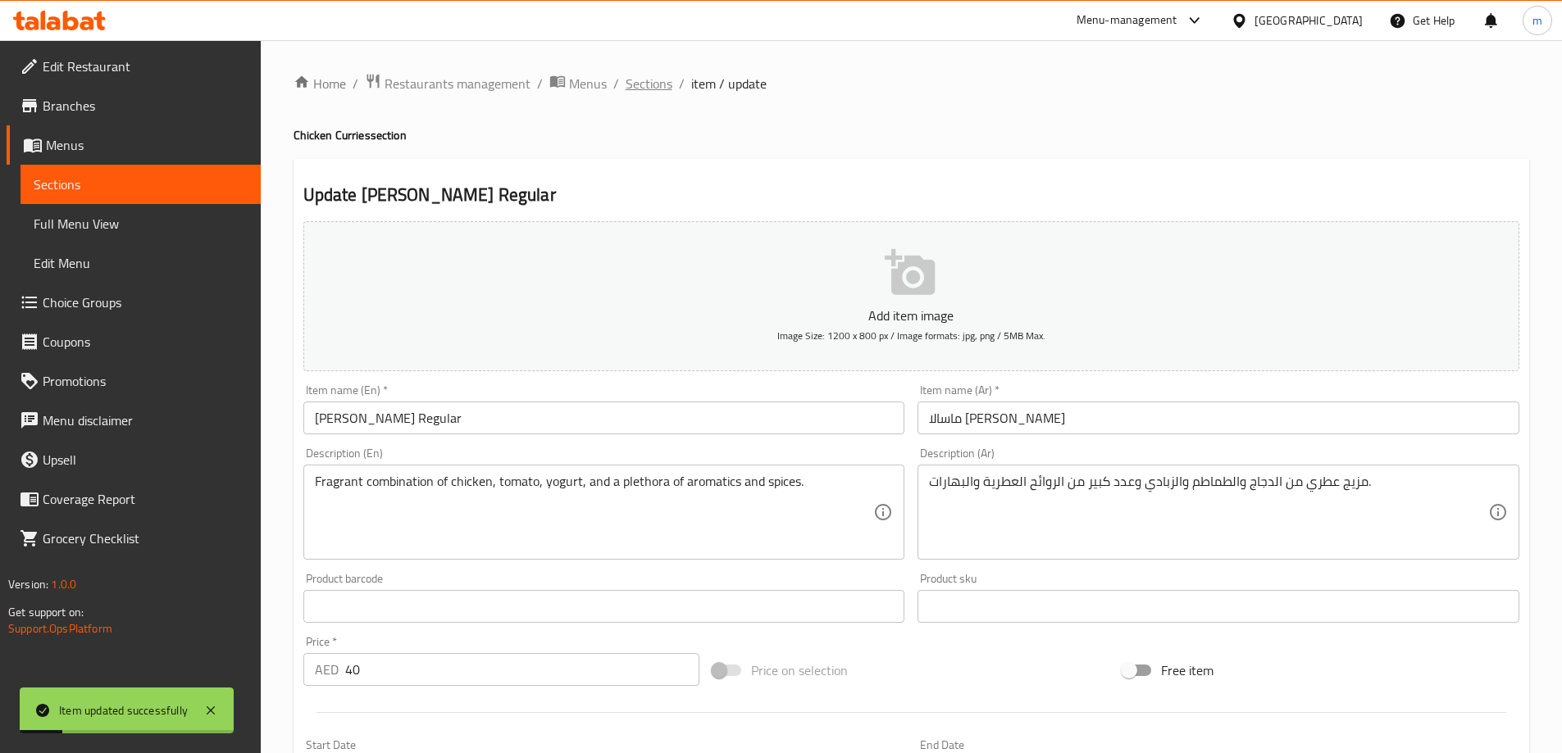
click at [666, 83] on span "Sections" at bounding box center [649, 84] width 47 height 20
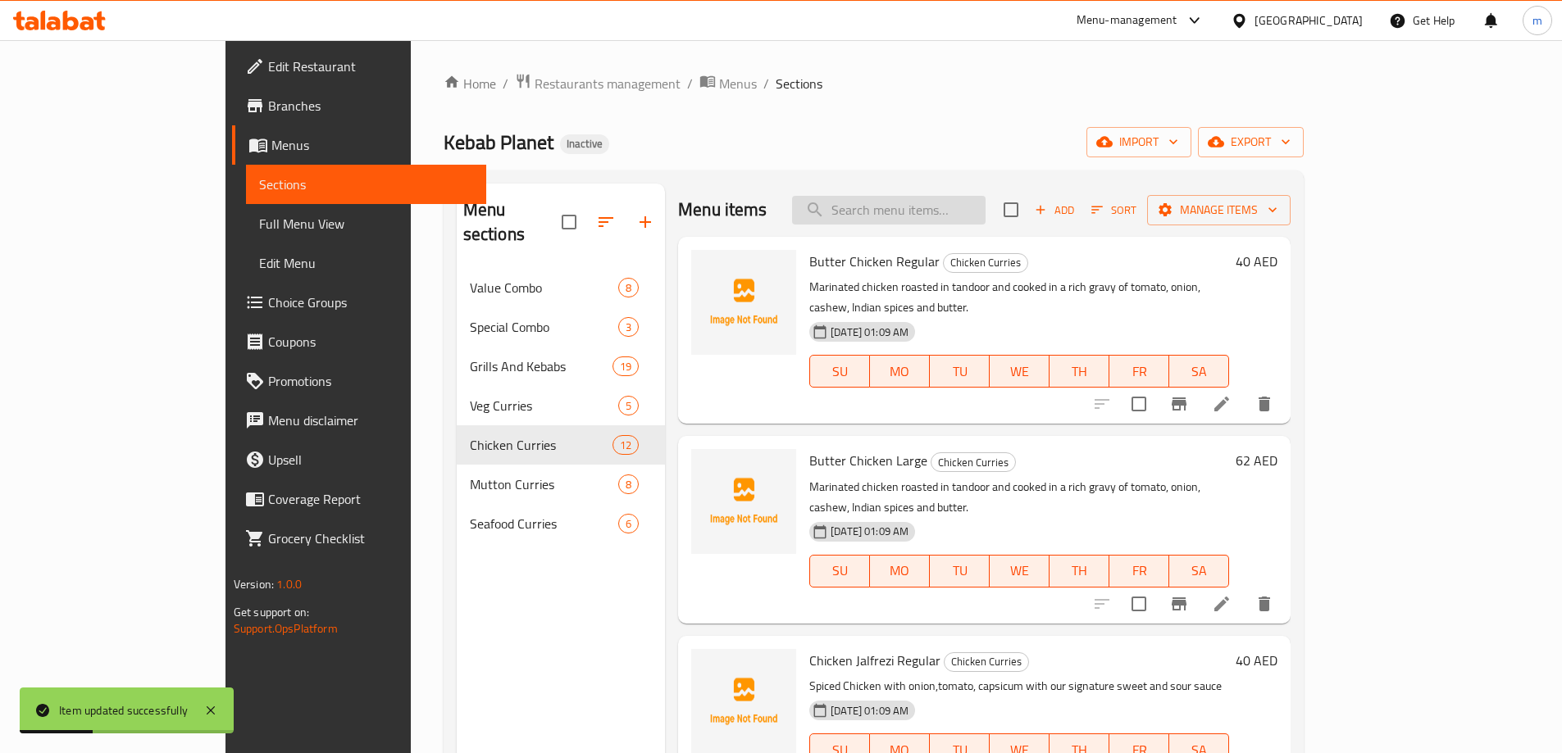
click at [985, 205] on input "search" at bounding box center [888, 210] width 193 height 29
paste input "[PERSON_NAME] Regular"
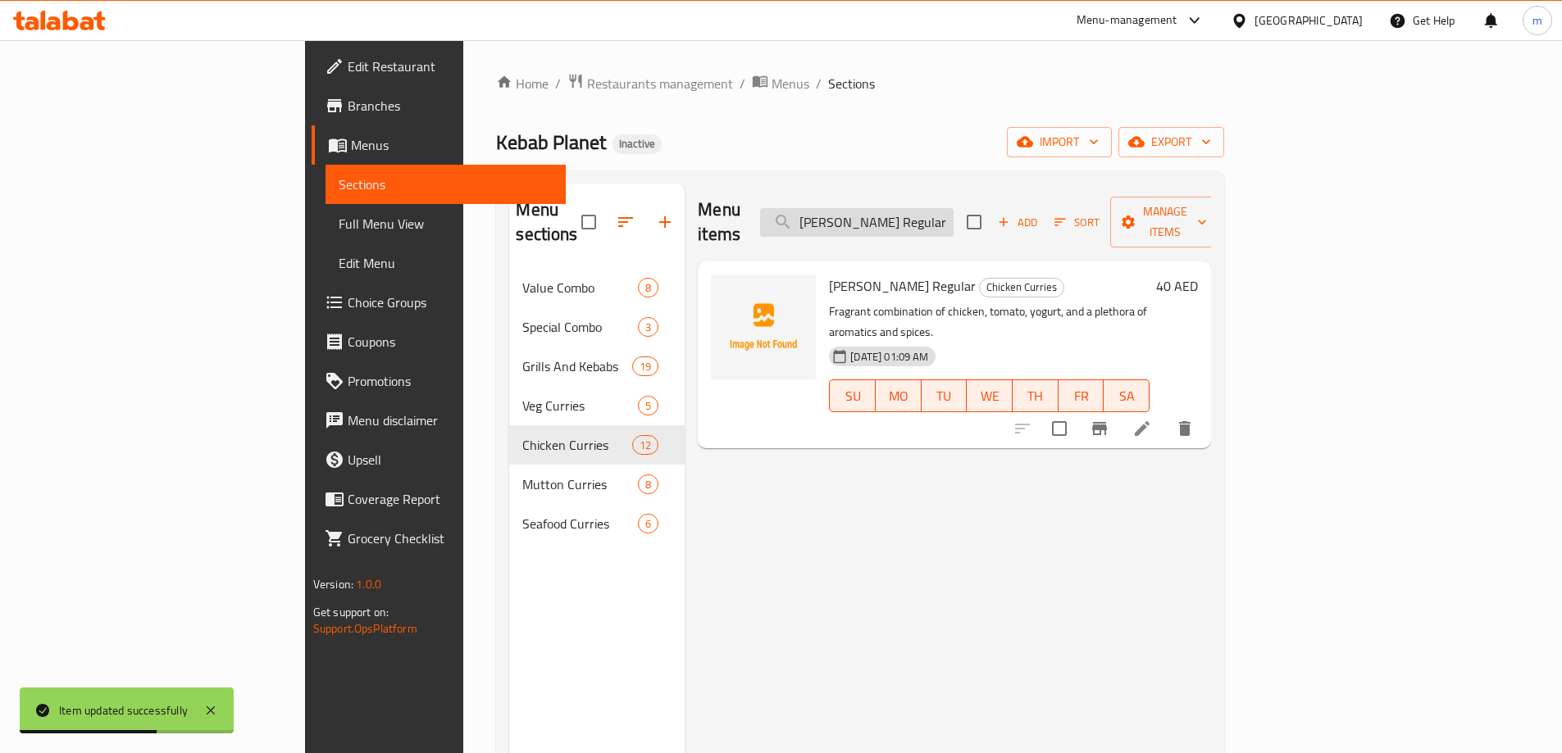
click at [953, 221] on input "[PERSON_NAME] Regular" at bounding box center [856, 222] width 193 height 29
click at [953, 220] on input "[PERSON_NAME] Regular" at bounding box center [856, 222] width 193 height 29
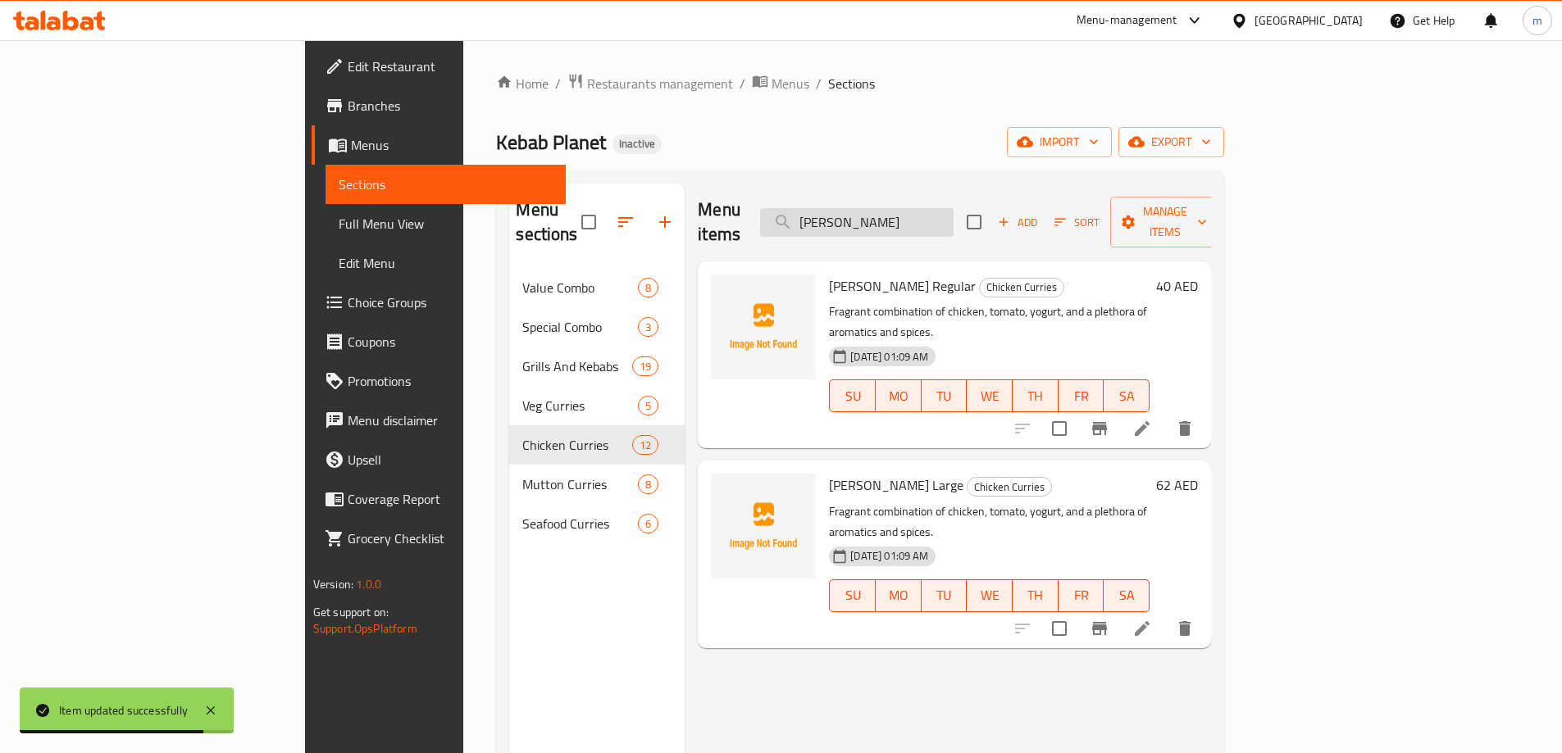
type input "Masala Murgh"
click at [899, 208] on input "Masala Murgh" at bounding box center [856, 222] width 193 height 29
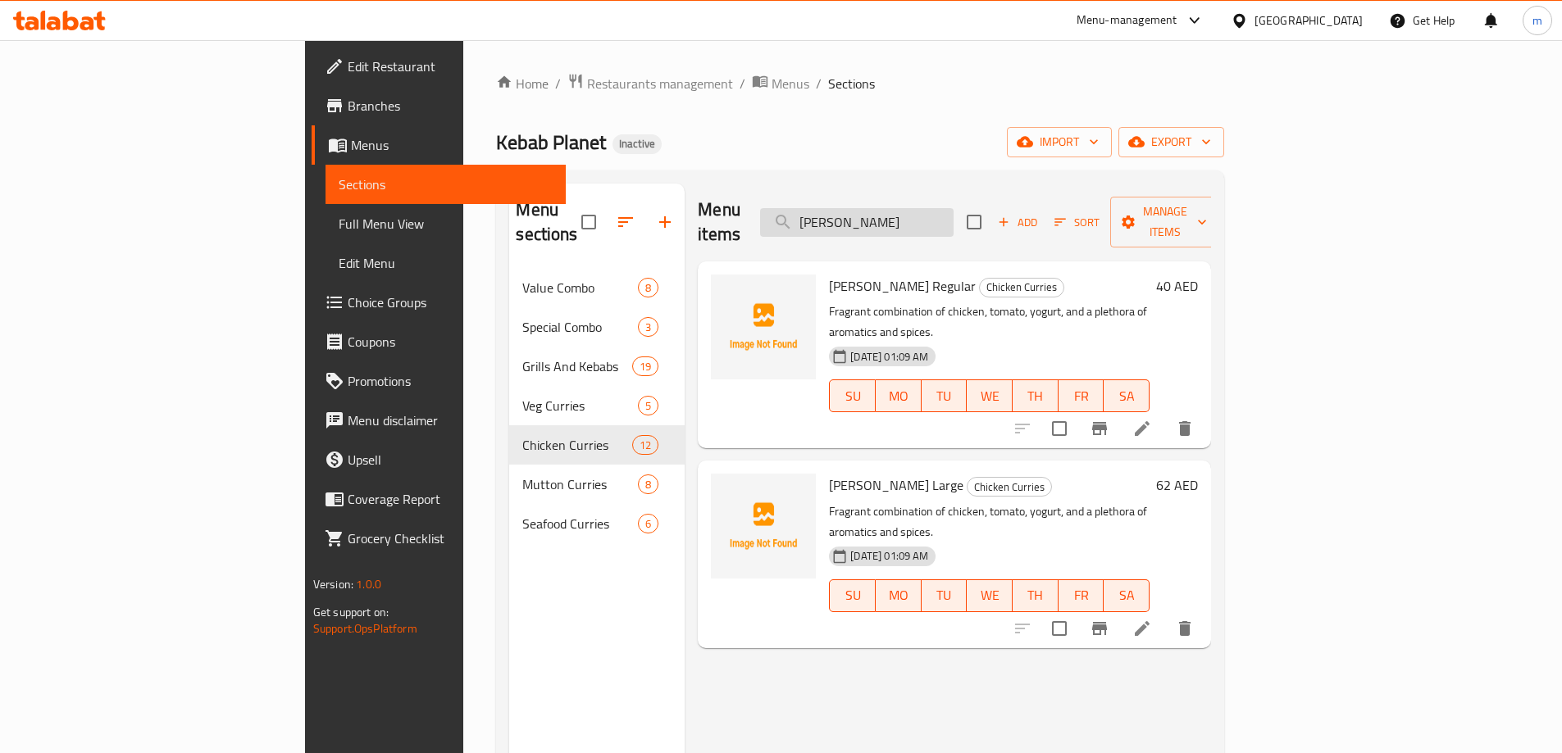
click at [914, 212] on input "Masala Murgh" at bounding box center [856, 222] width 193 height 29
click at [936, 208] on input "Masala Murgh" at bounding box center [856, 222] width 193 height 29
click at [953, 213] on input "Masala Murgh" at bounding box center [856, 222] width 193 height 29
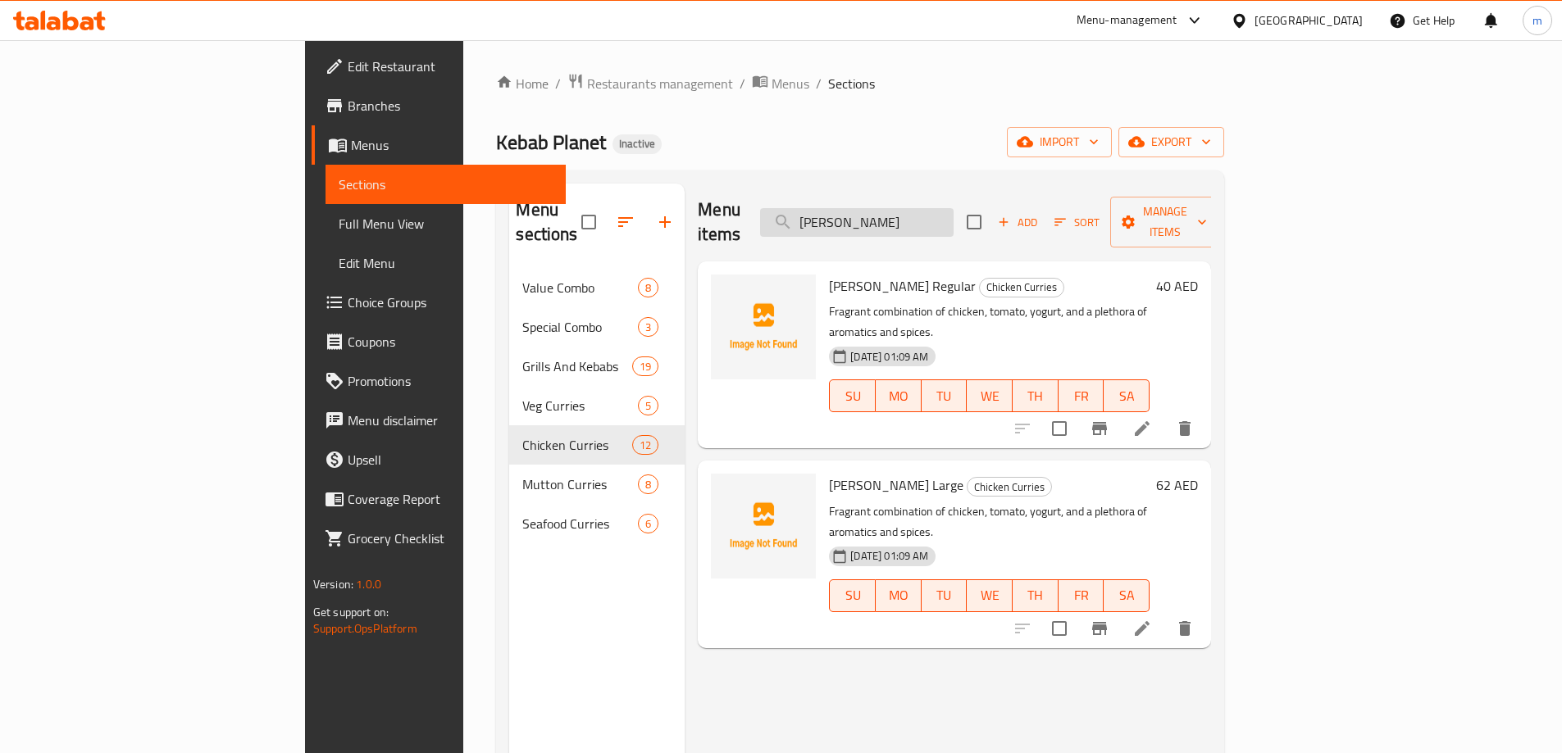
click at [953, 213] on input "Masala Murgh" at bounding box center [856, 222] width 193 height 29
click at [953, 212] on input "Masala Murgh" at bounding box center [856, 222] width 193 height 29
click at [1149, 621] on icon at bounding box center [1142, 628] width 15 height 15
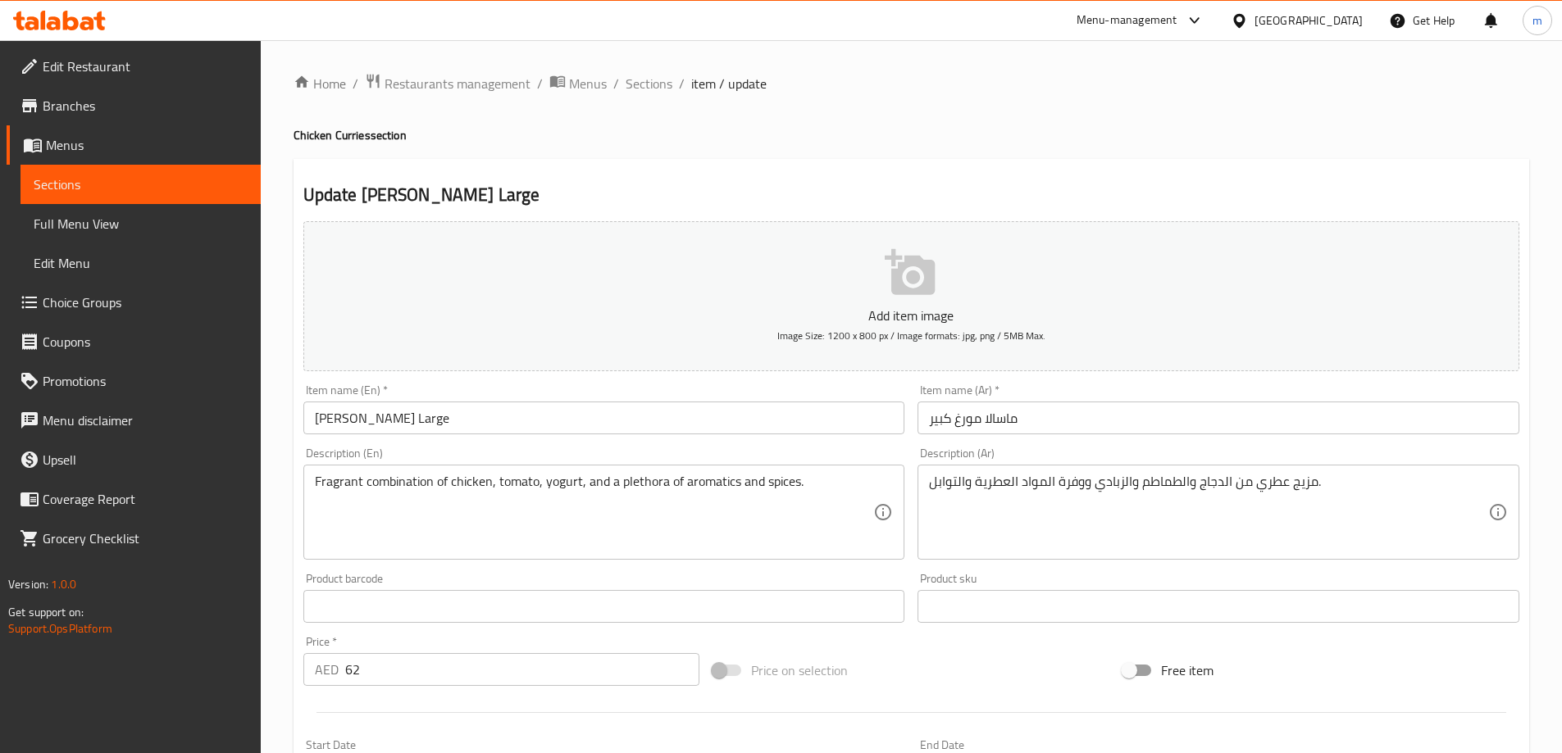
click at [1289, 470] on div "مزيج عطري من الدجاج والطماطم والزبادي ووفرة المواد العطرية والتوابل. Descriptio…" at bounding box center [1218, 512] width 602 height 95
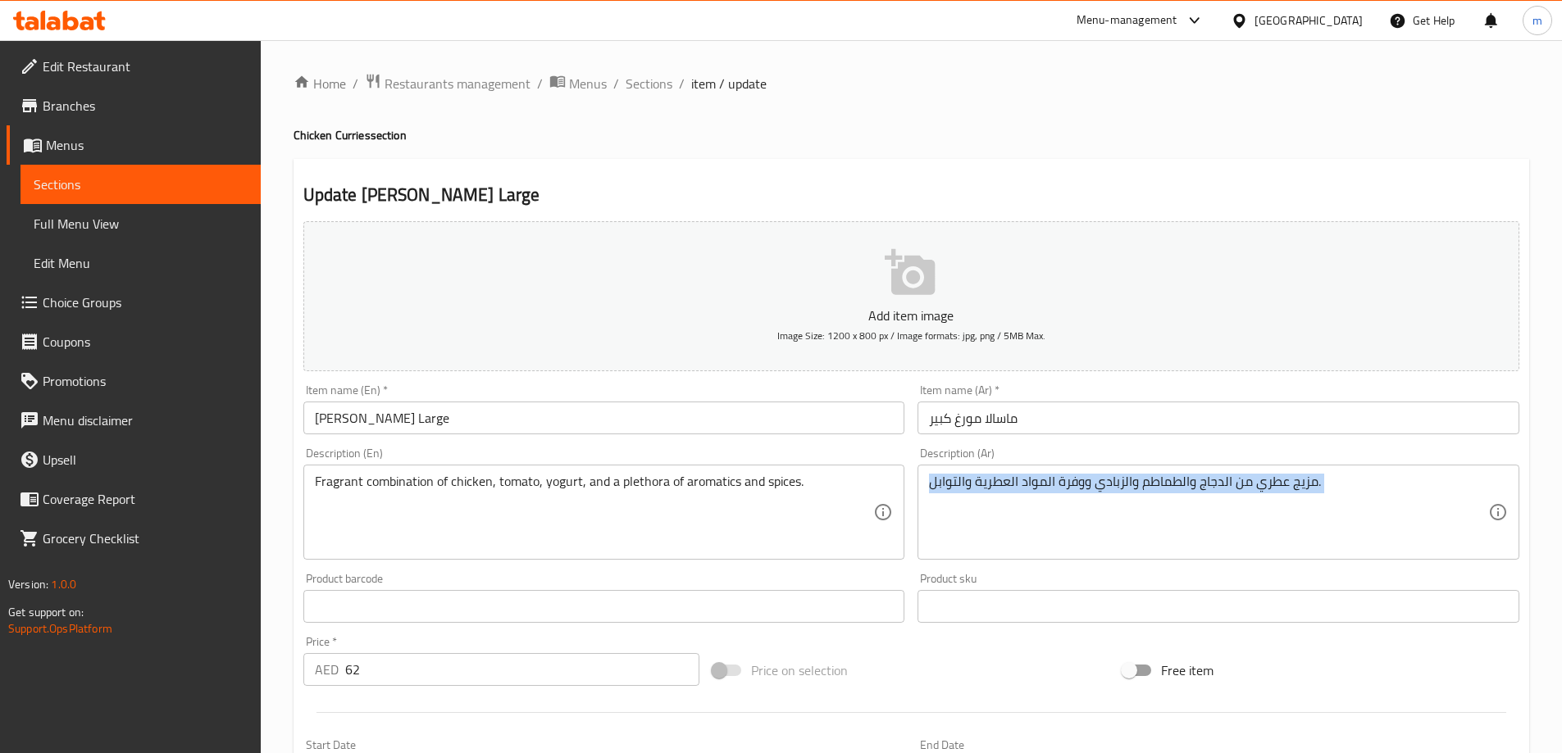
click at [1288, 471] on div "مزيج عطري من الدجاج والطماطم والزبادي ووفرة المواد العطرية والتوابل. Descriptio…" at bounding box center [1218, 512] width 602 height 95
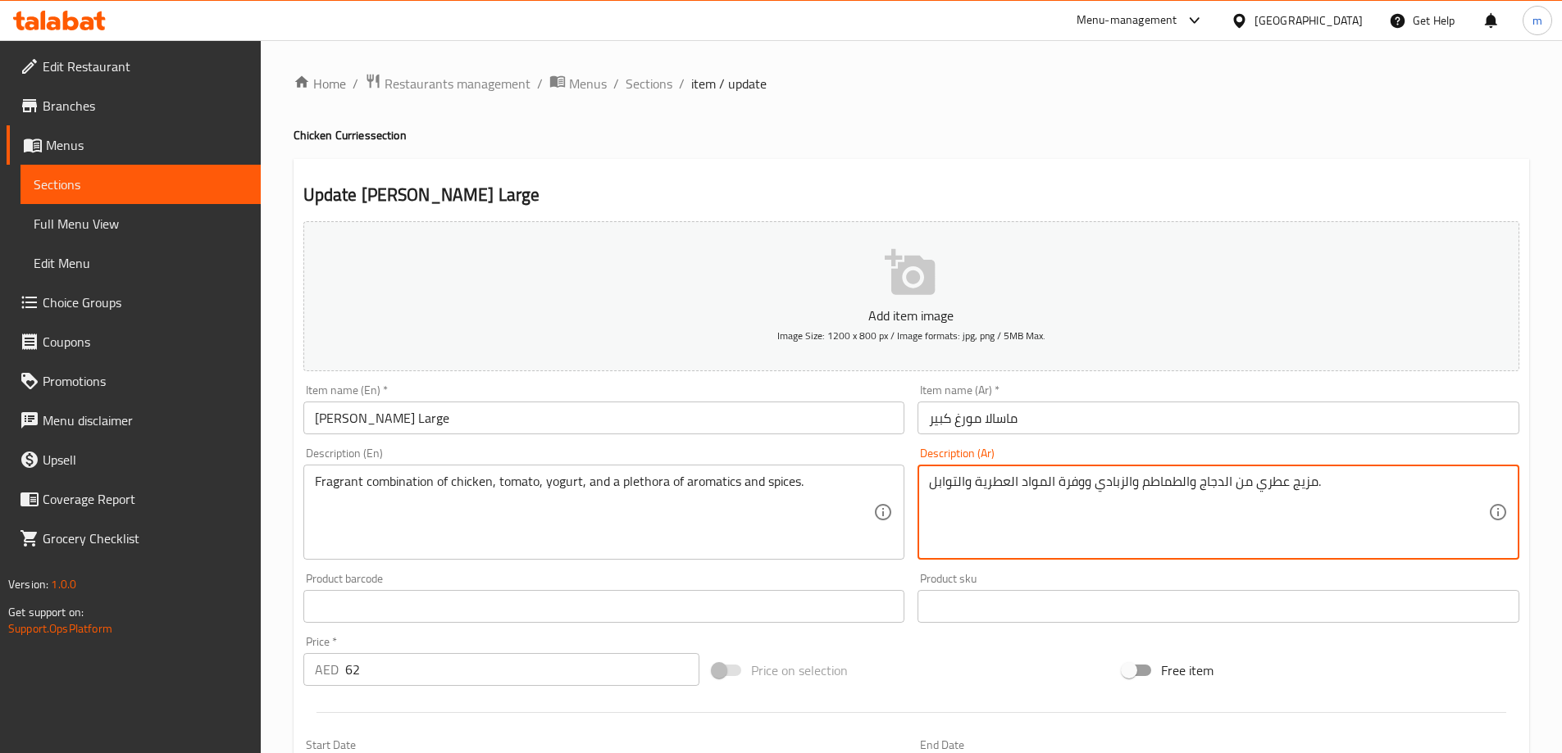
paste textarea "مزيج عطري من الدجاج والطماطم والزبادي وعدد كبير من الروائح العطرية والبهارات."
click at [1087, 500] on textarea "مزيج عطري من الدجاج والطماطم والزبادي وعدد كبير من الروائح العطرية والبهارات.مز…" at bounding box center [1208, 513] width 559 height 78
paste textarea
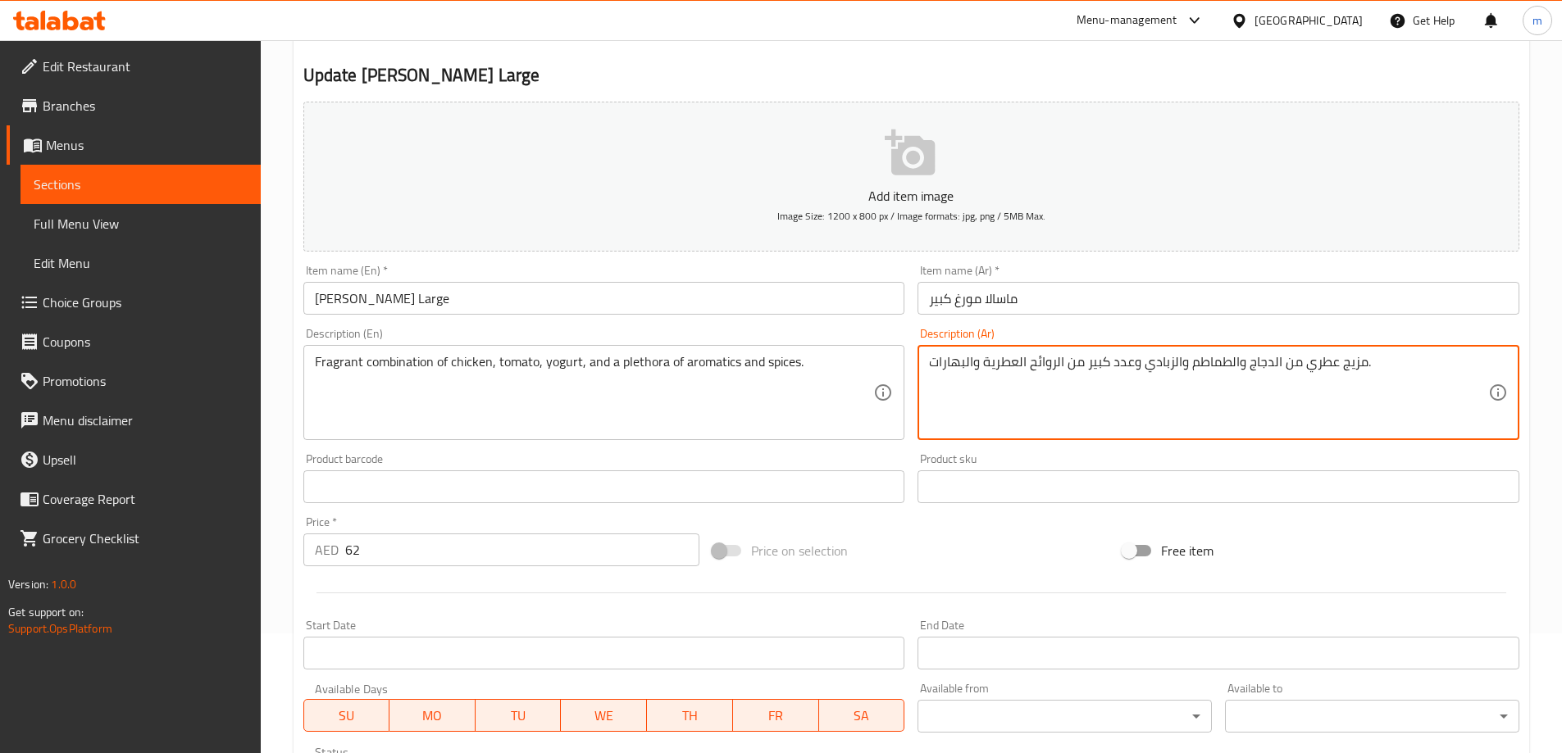
scroll to position [405, 0]
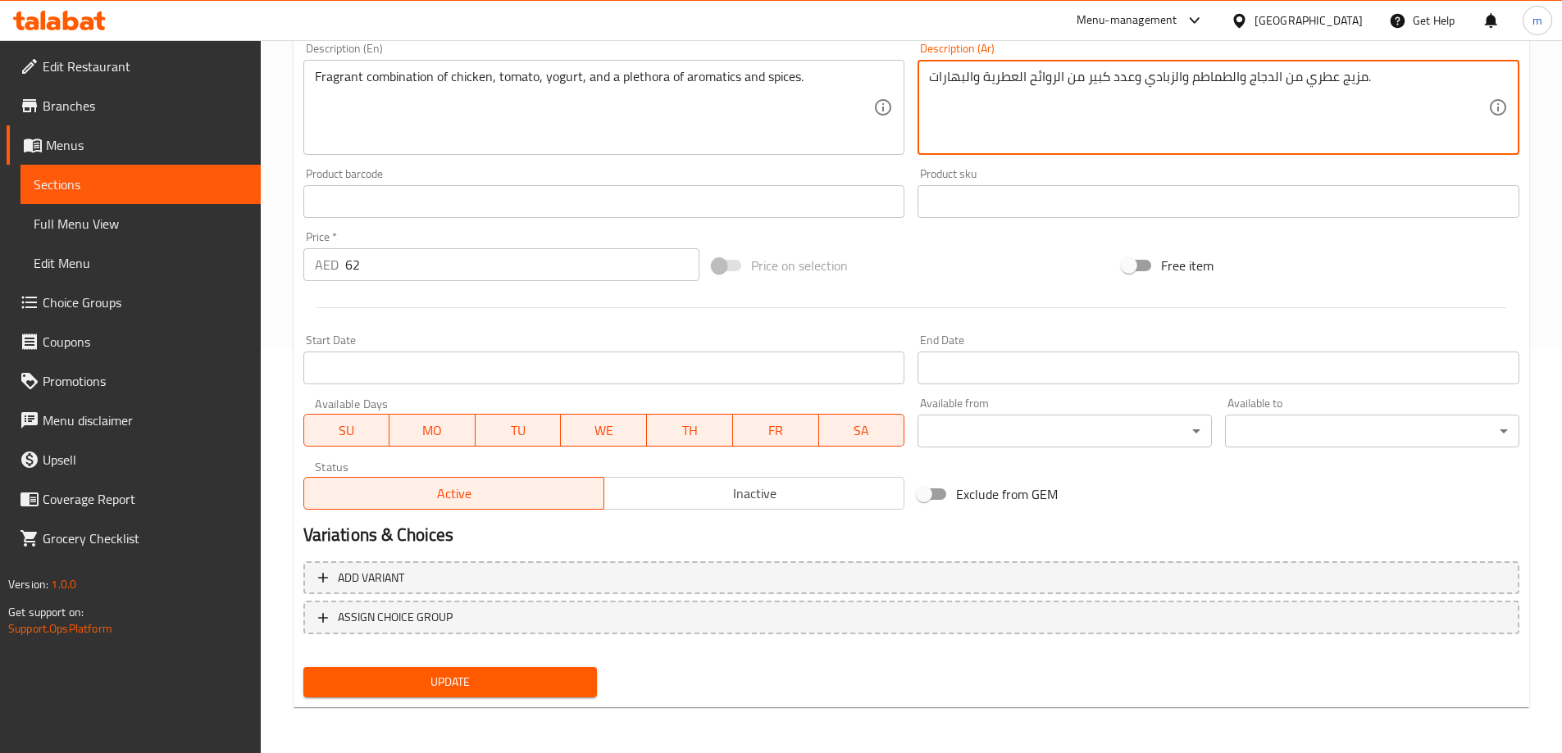
type textarea "مزيج عطري من الدجاج والطماطم والزبادي وعدد كبير من الروائح العطرية والبهارات."
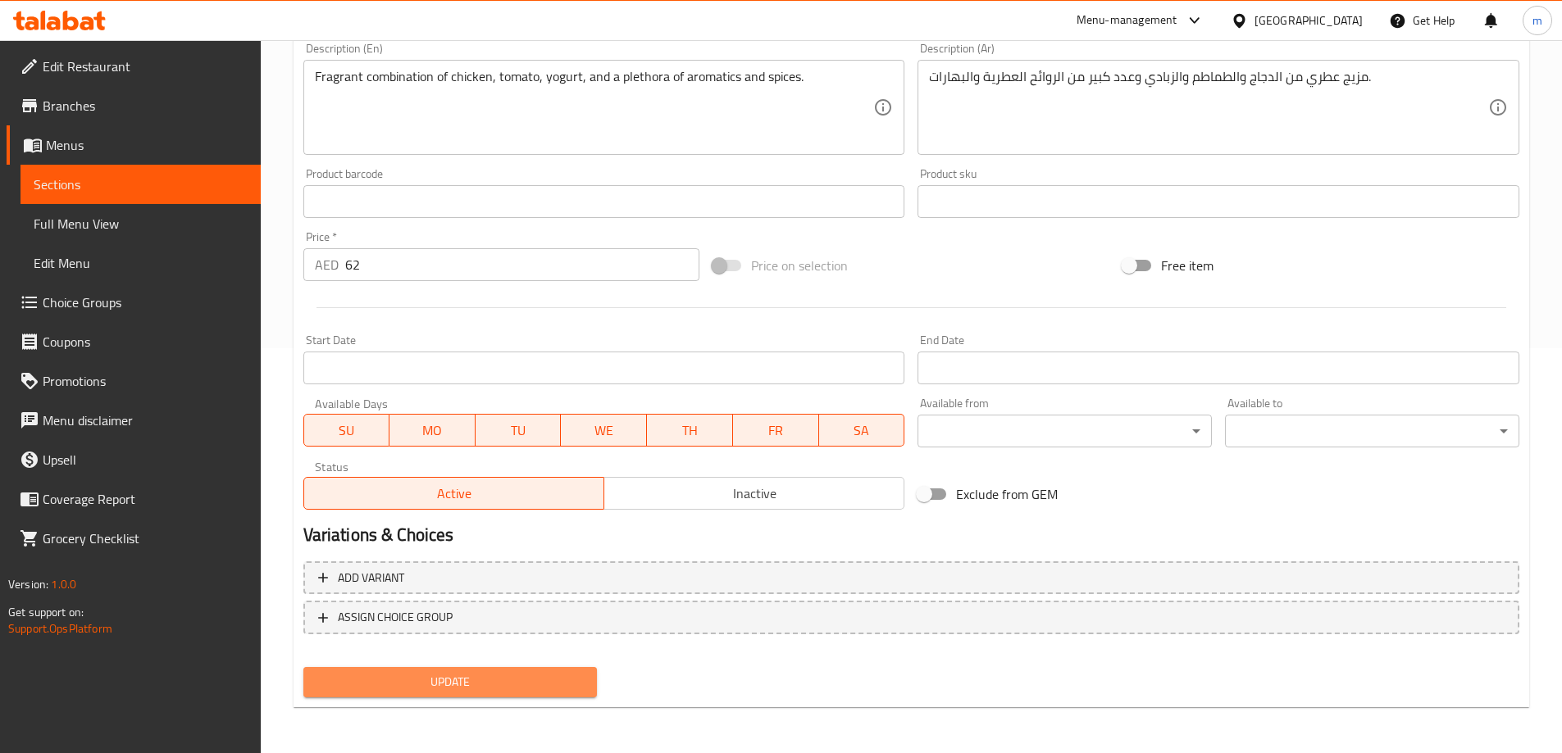
click at [440, 686] on span "Update" at bounding box center [450, 682] width 268 height 20
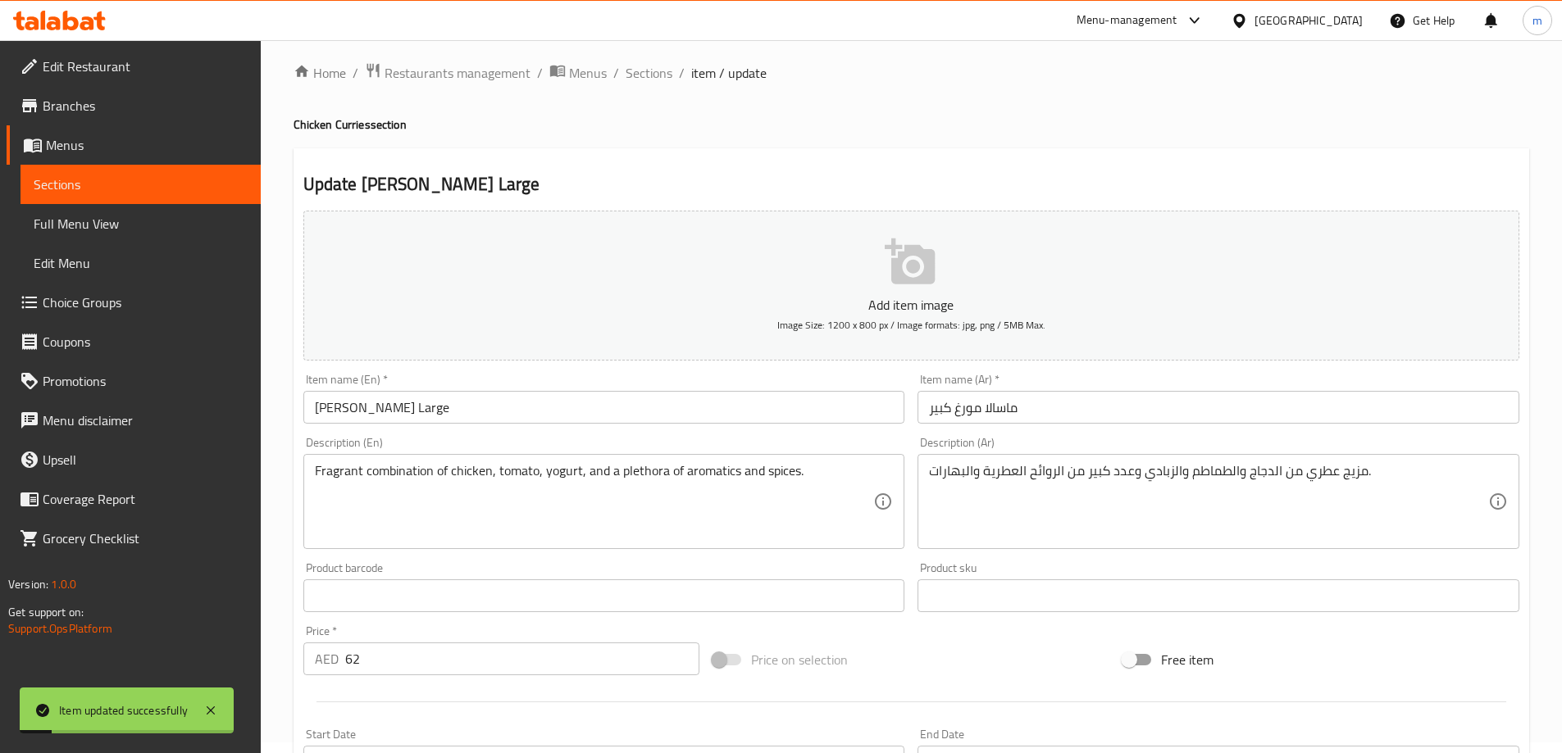
scroll to position [0, 0]
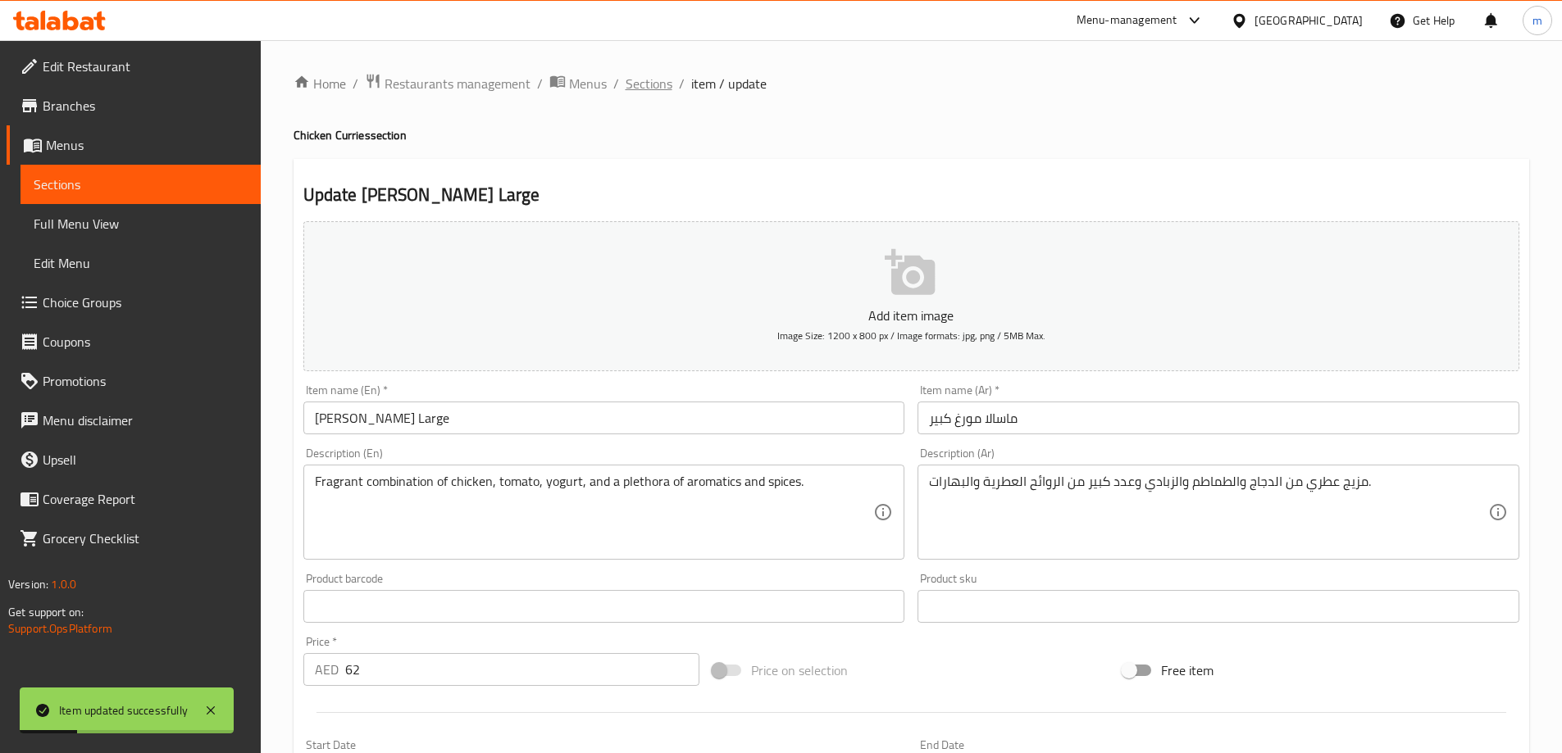
click at [639, 83] on span "Sections" at bounding box center [649, 84] width 47 height 20
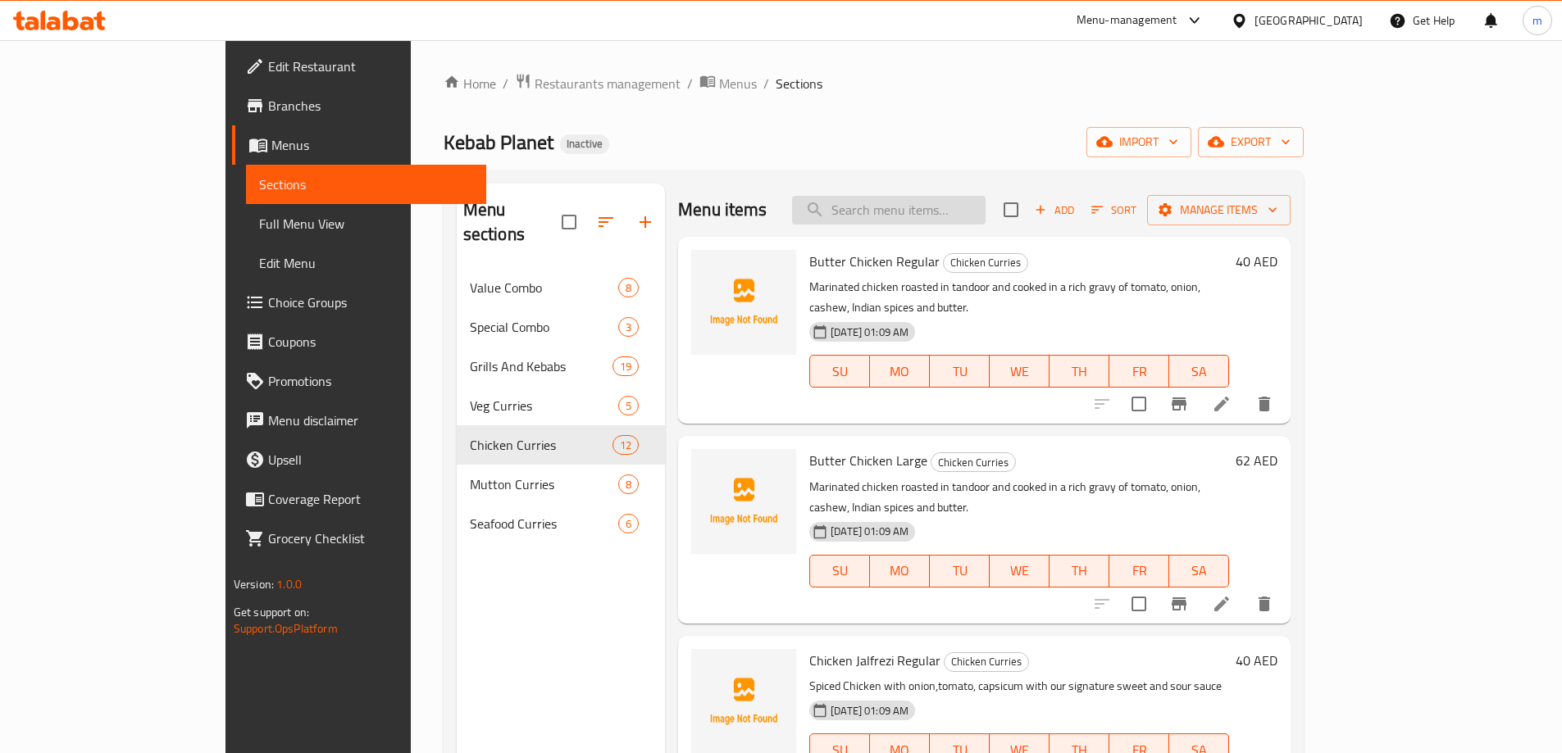
click at [913, 211] on input "search" at bounding box center [888, 210] width 193 height 29
paste input "Kadai Chicken Large"
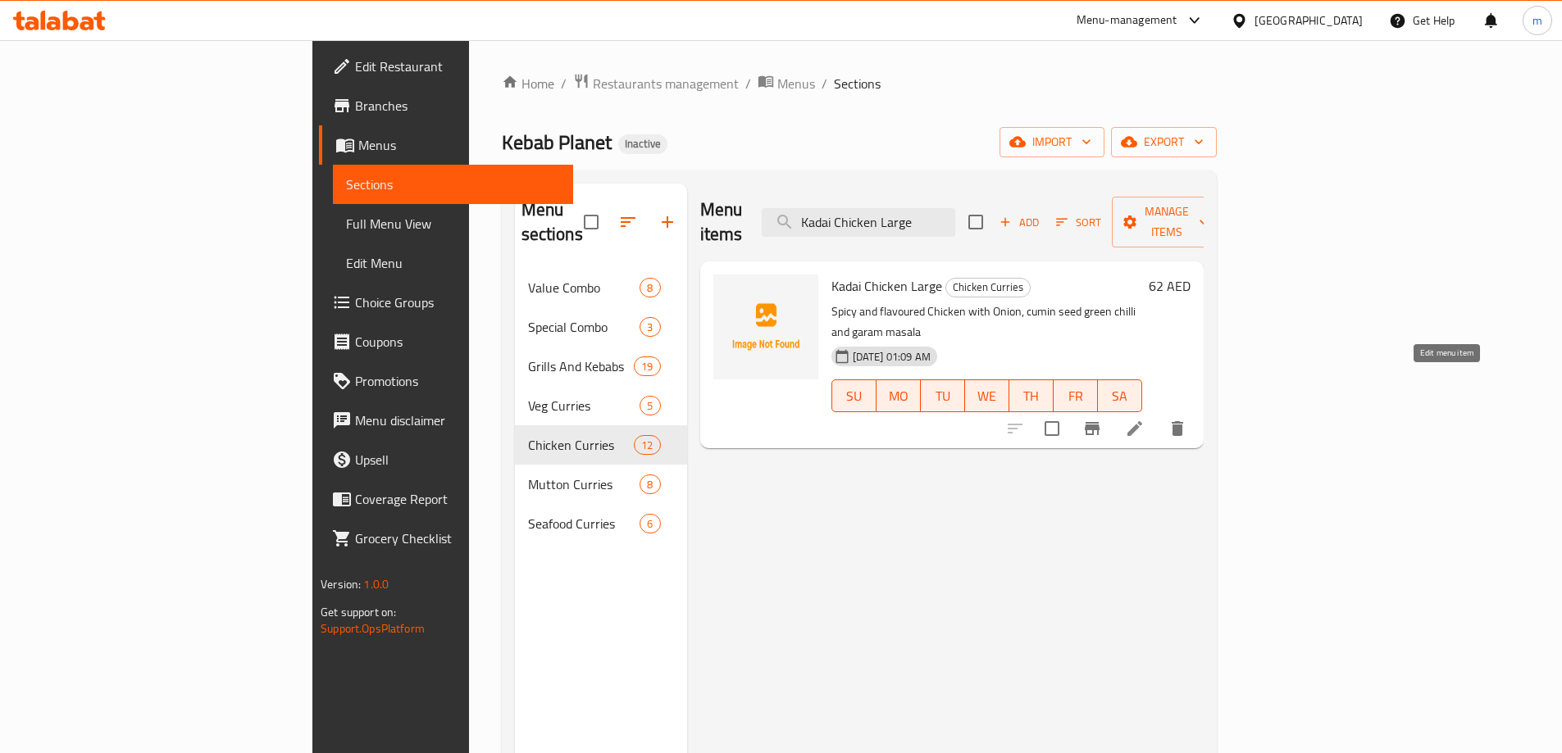
type input "Kadai Chicken Large"
click at [1142, 421] on icon at bounding box center [1134, 428] width 15 height 15
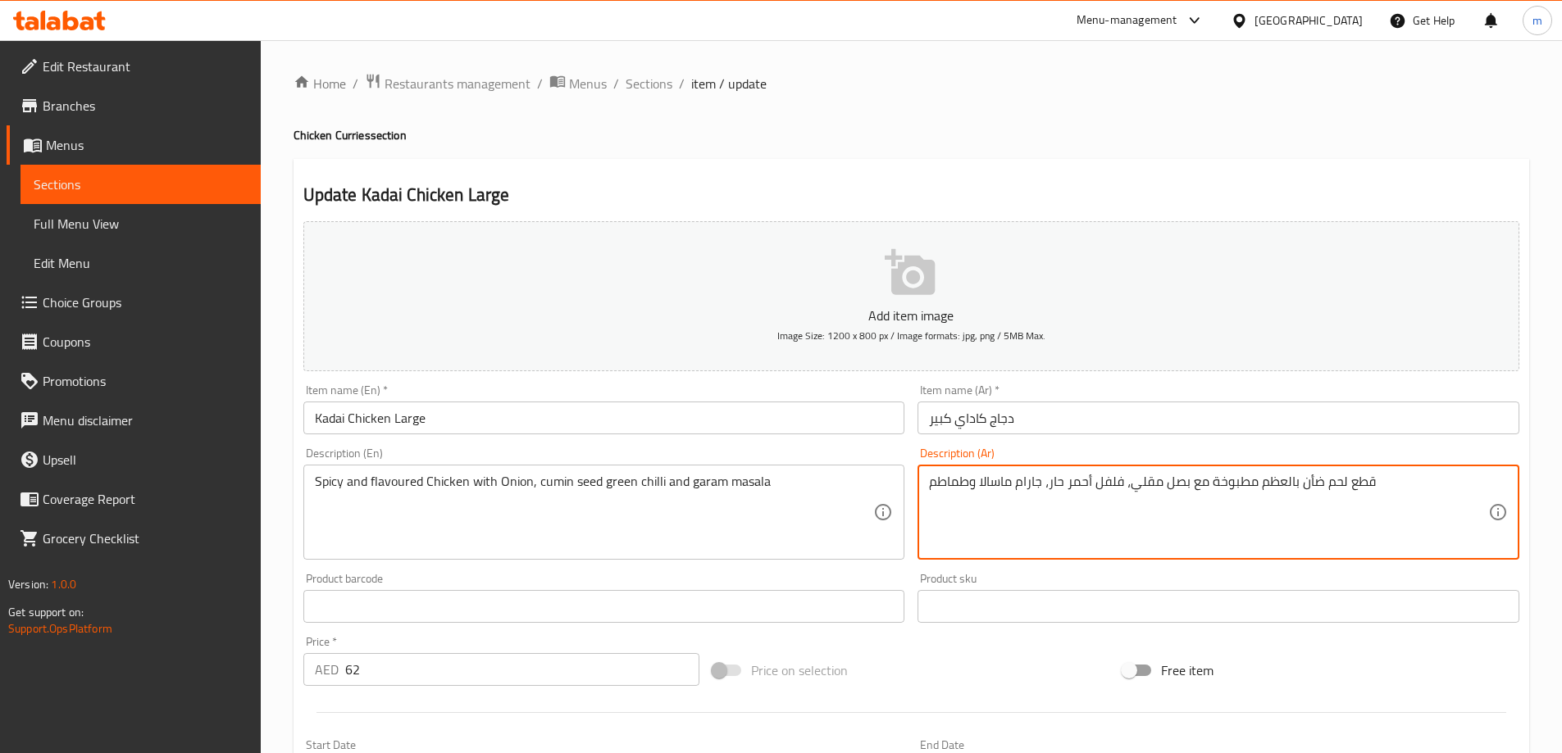
click at [1162, 495] on textarea "قطع لحم ضأن بالعظم مطبوخة مع بصل مقلي، فلفل أحمر حار، جارام ماسالا وطماطم" at bounding box center [1208, 513] width 559 height 78
paste textarea "دجاج حار ومنكه مع البصل وبذور الكمون والفلفل الأخضر الحار وجارام ماسالا"
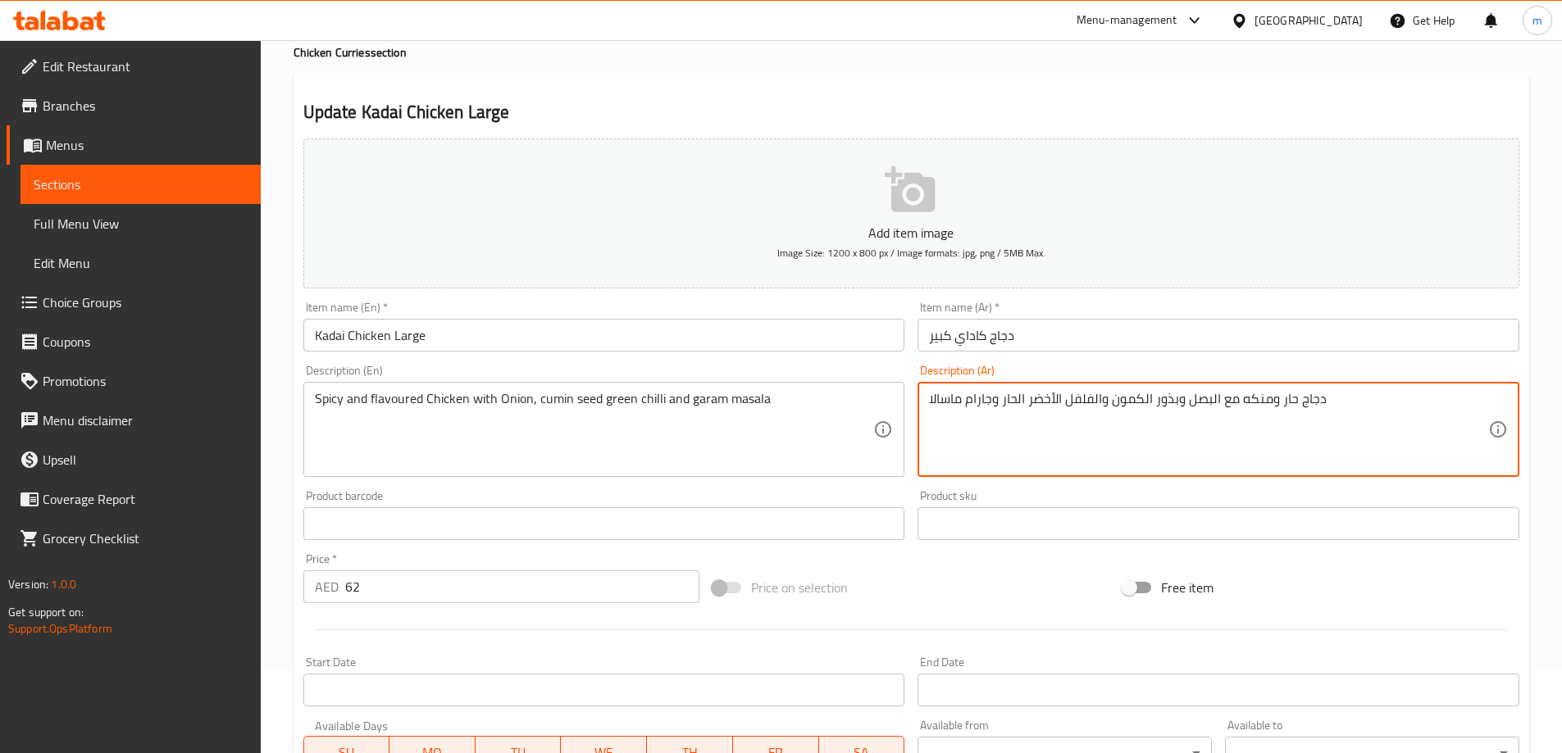
scroll to position [405, 0]
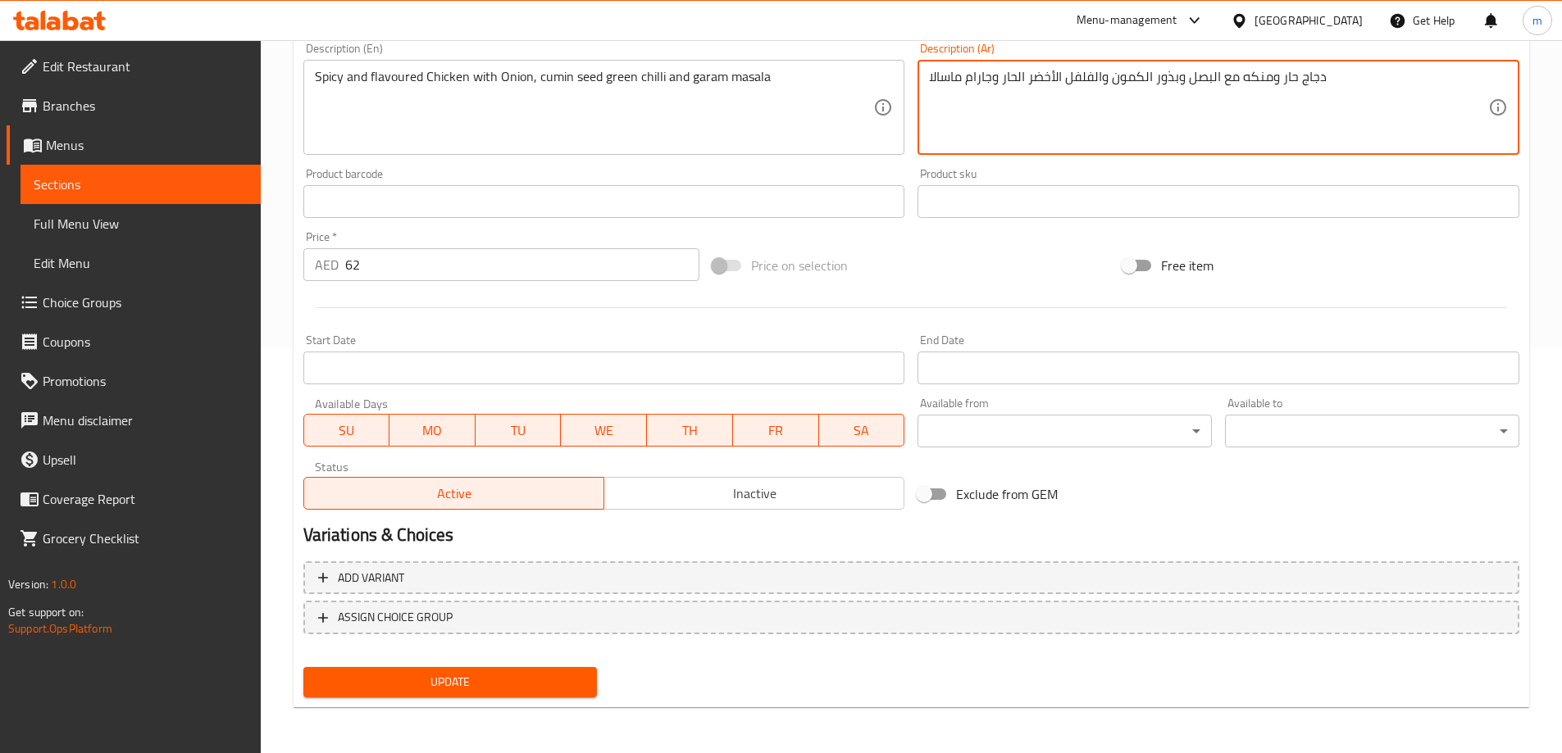
type textarea "دجاج حار ومنكه مع البصل وبذور الكمون والفلفل الأخضر الحار وجارام ماسالا"
click at [556, 668] on button "Update" at bounding box center [450, 682] width 294 height 30
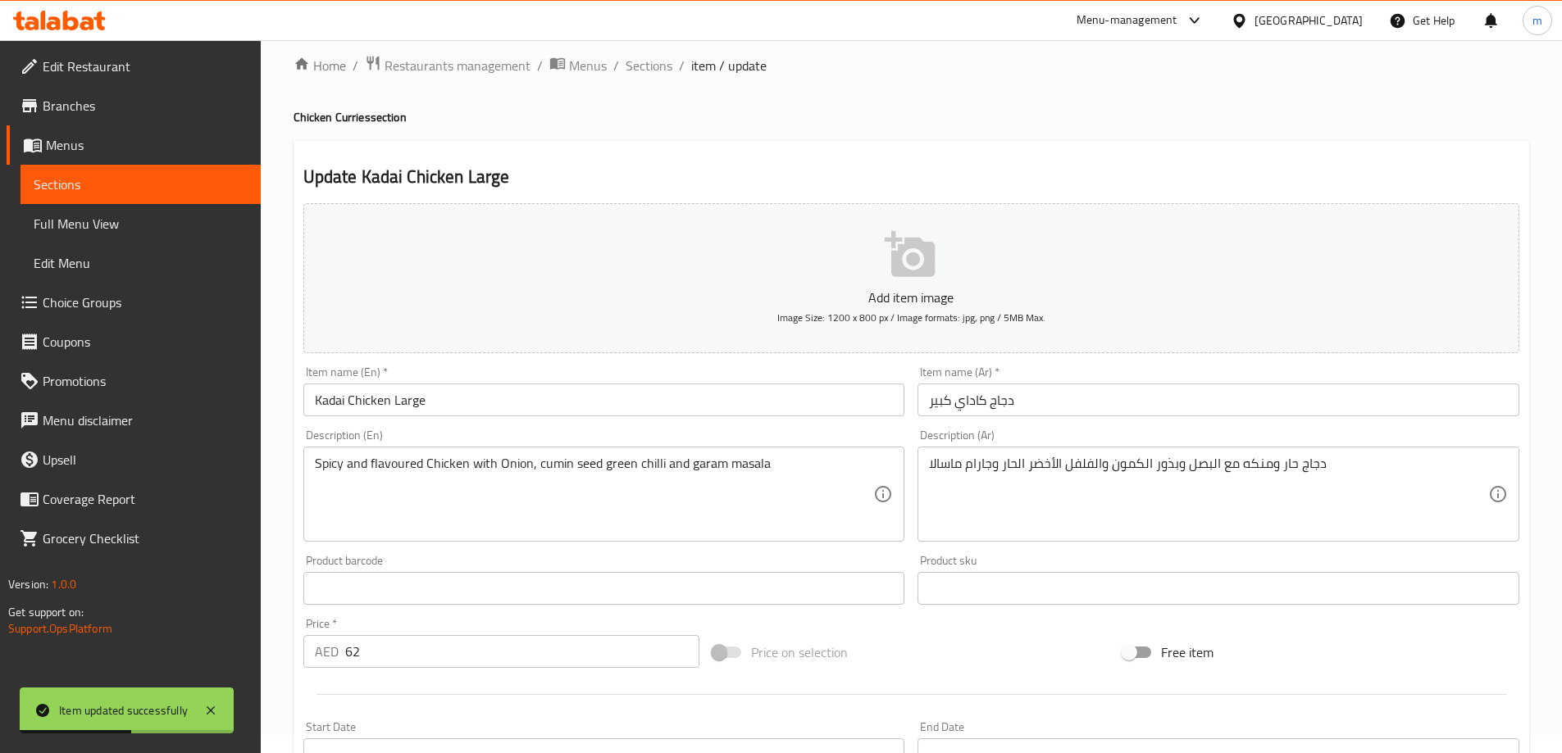
scroll to position [0, 0]
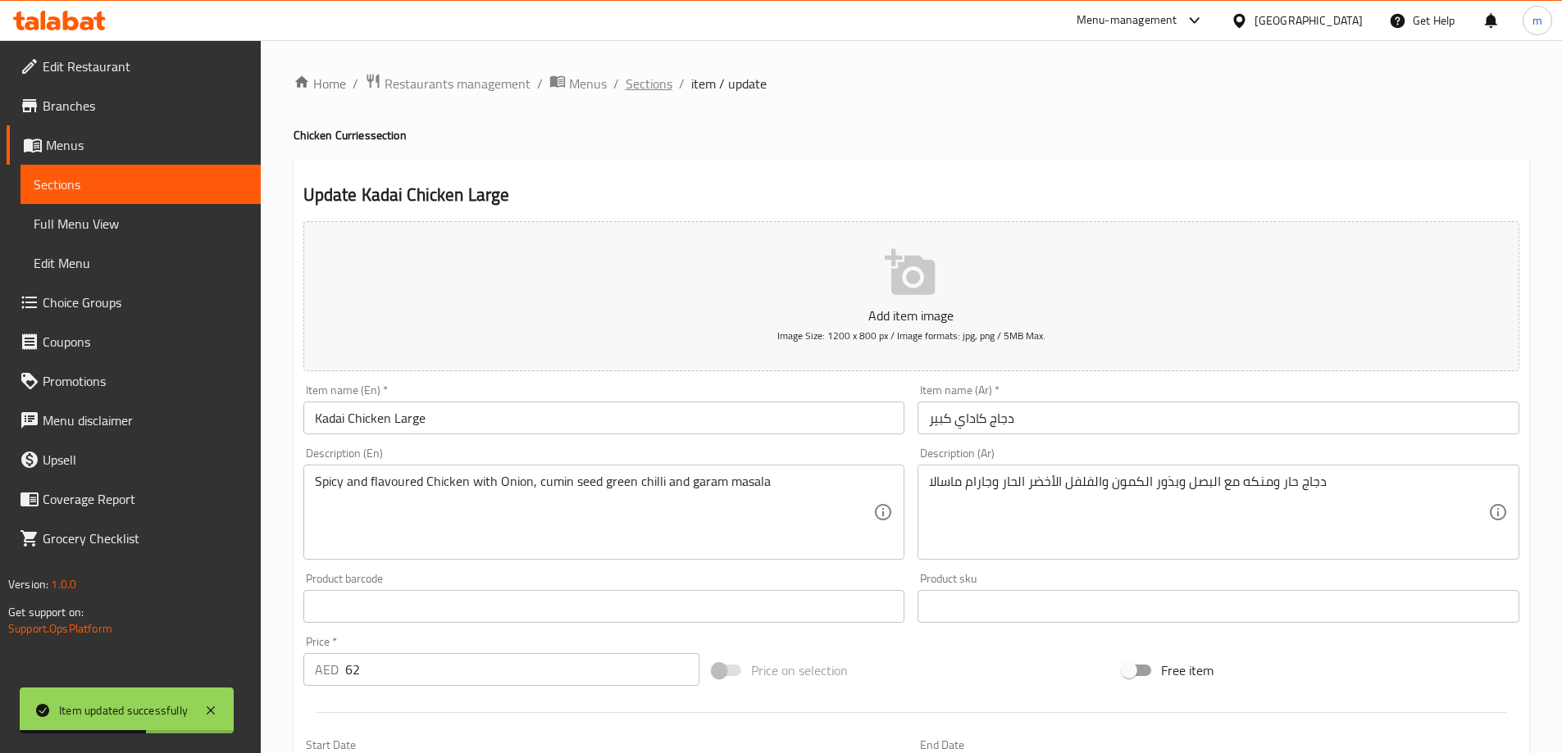
click at [661, 85] on span "Sections" at bounding box center [649, 84] width 47 height 20
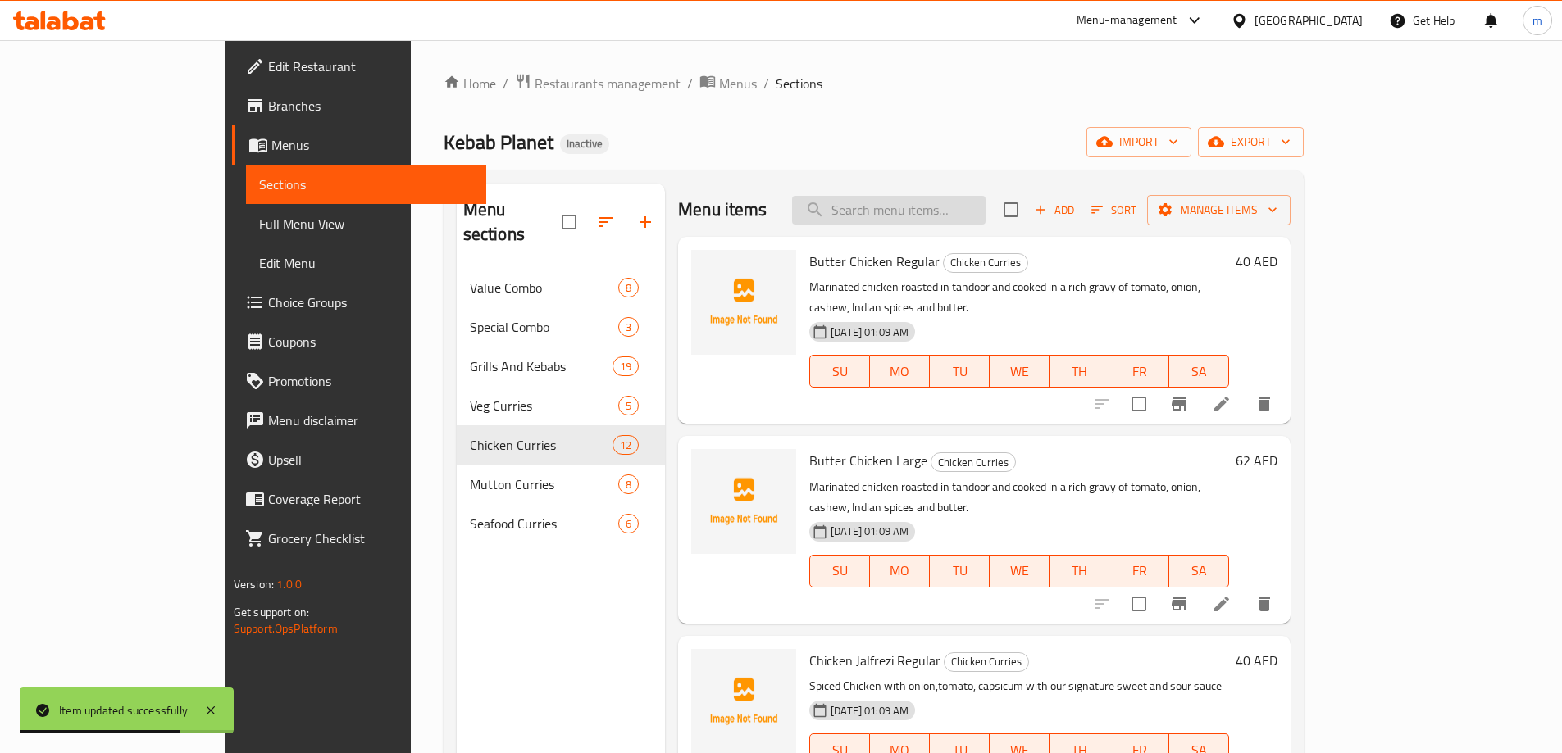
click at [934, 207] on input "search" at bounding box center [888, 210] width 193 height 29
paste input "Prawn Coconut Curry Large"
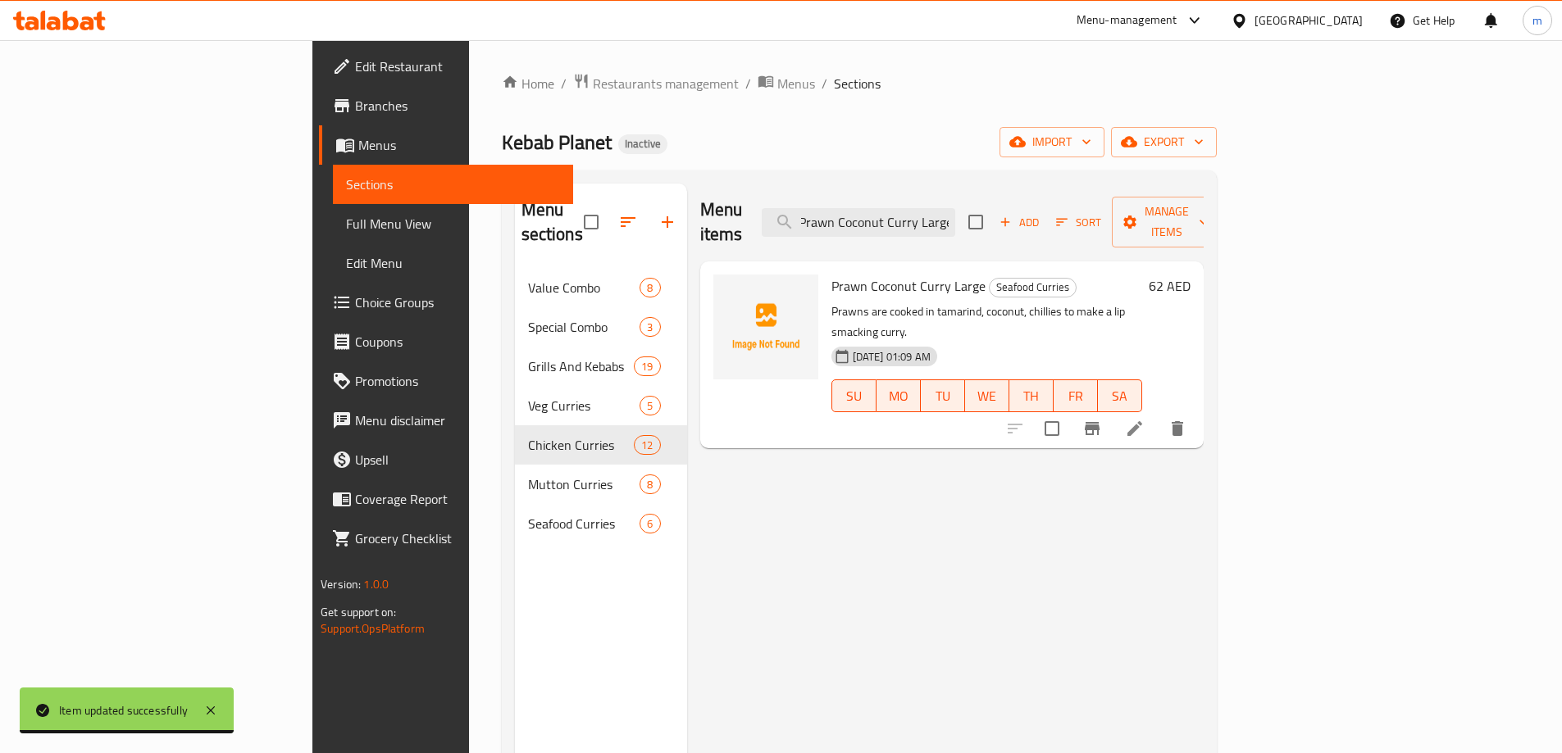
type input "Prawn Coconut Curry Large"
click at [1158, 414] on li at bounding box center [1135, 429] width 46 height 30
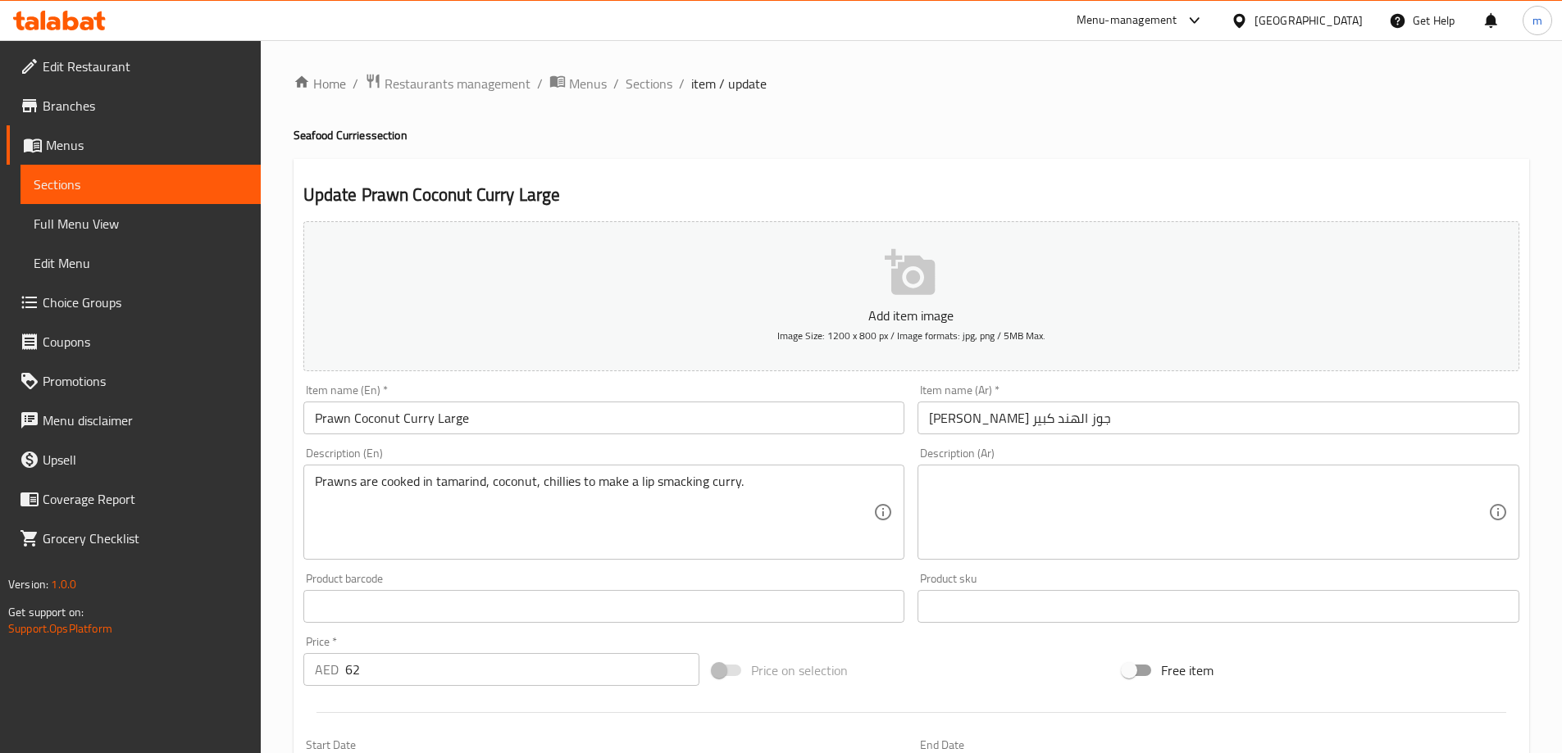
click at [1355, 524] on textarea at bounding box center [1208, 513] width 559 height 78
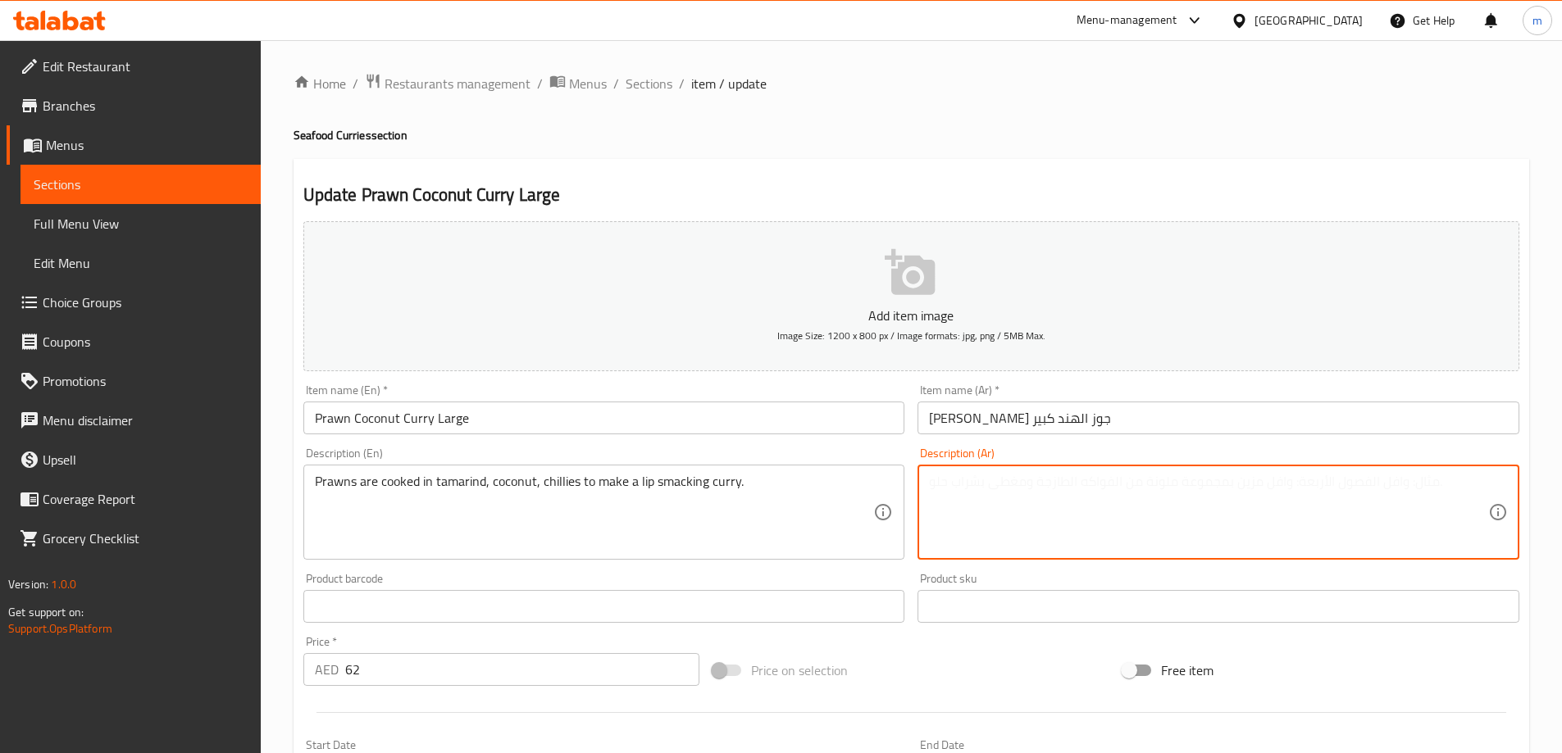
paste textarea "يتم طهي الرويبان في التمر الهندي وجوز الهند والفلفل الحار لصنع نكهة الكاري اللذ…"
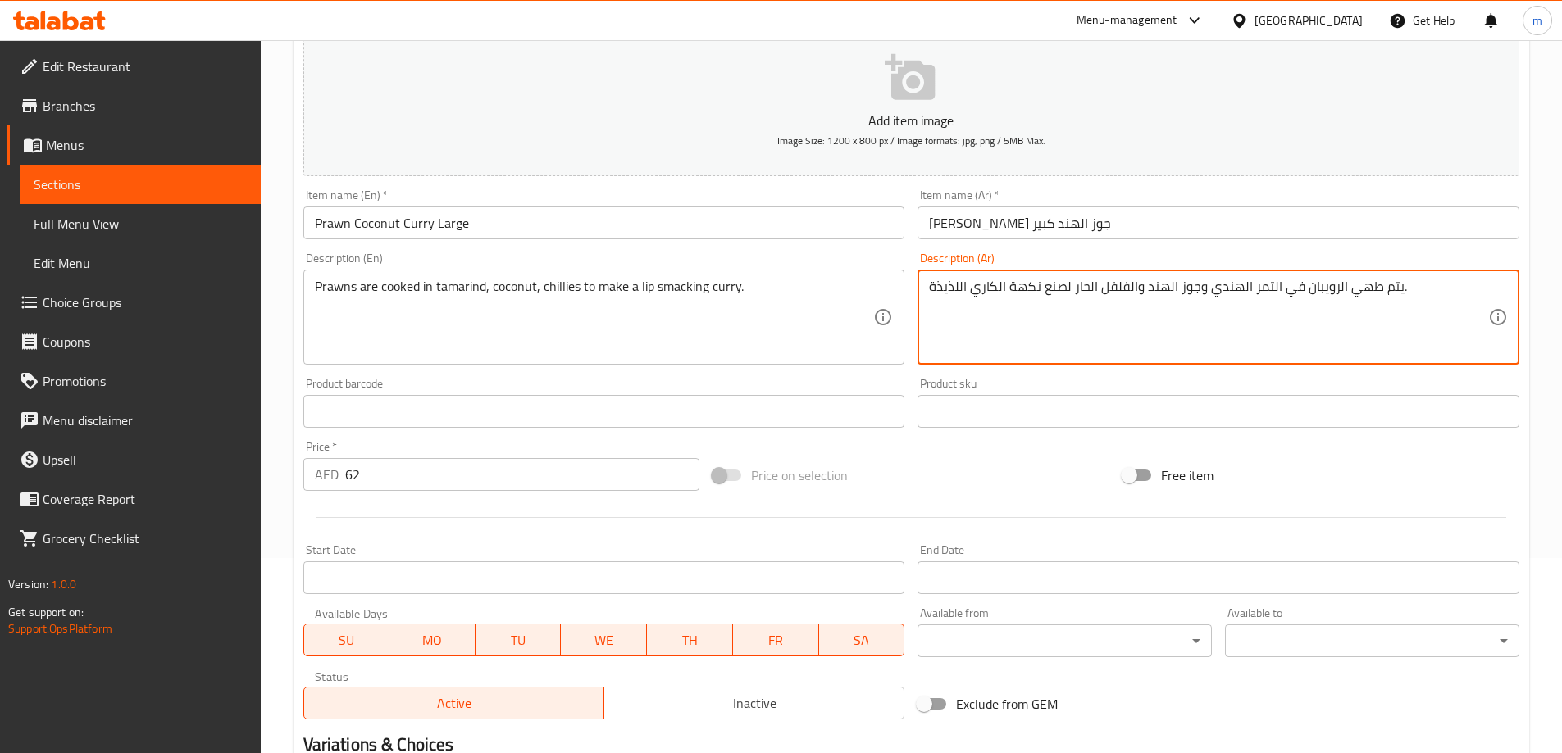
scroll to position [405, 0]
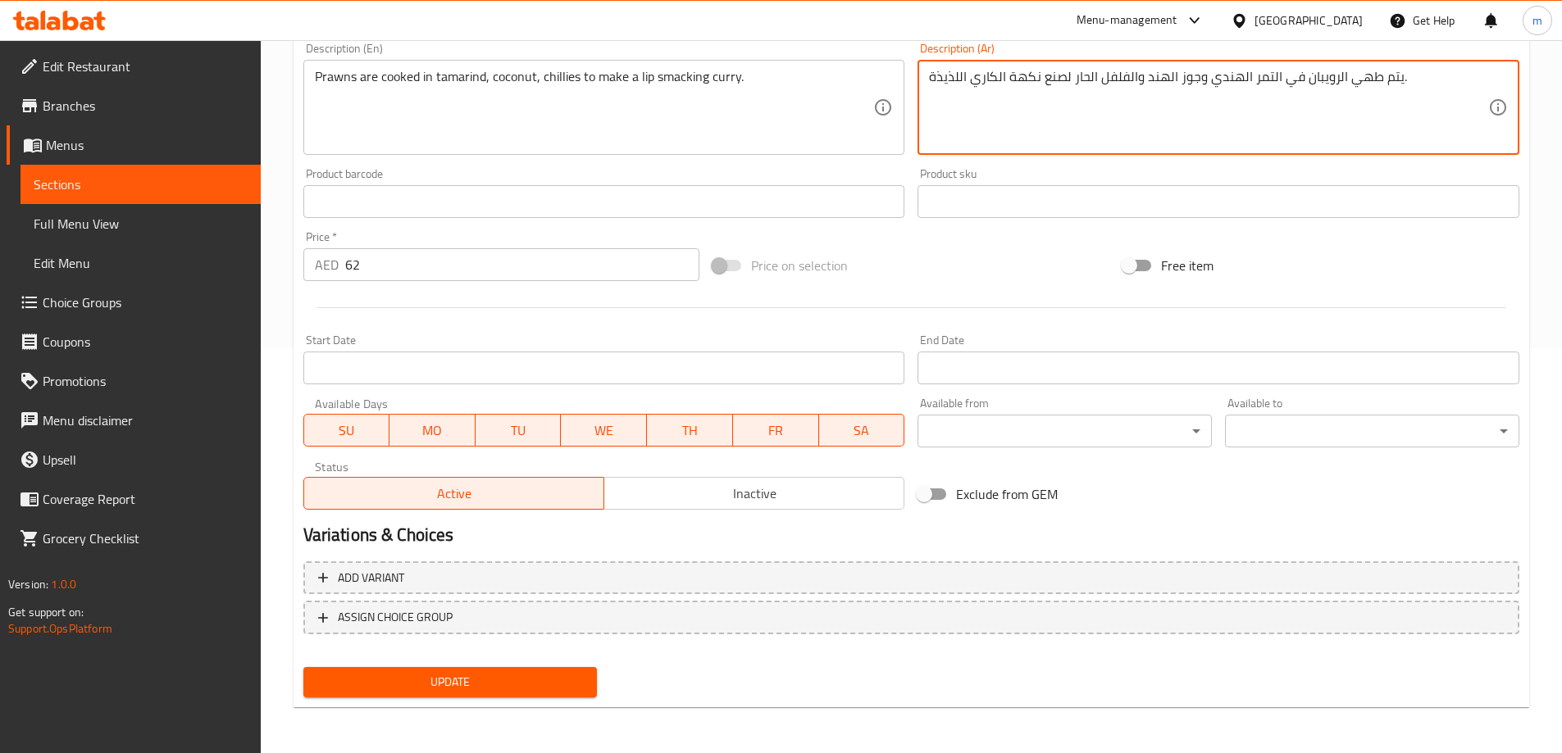
type textarea "يتم طهي الرويبان في التمر الهندي وجوز الهند والفلفل الحار لصنع نكهة الكاري اللذ…"
click at [574, 668] on button "Update" at bounding box center [450, 682] width 294 height 30
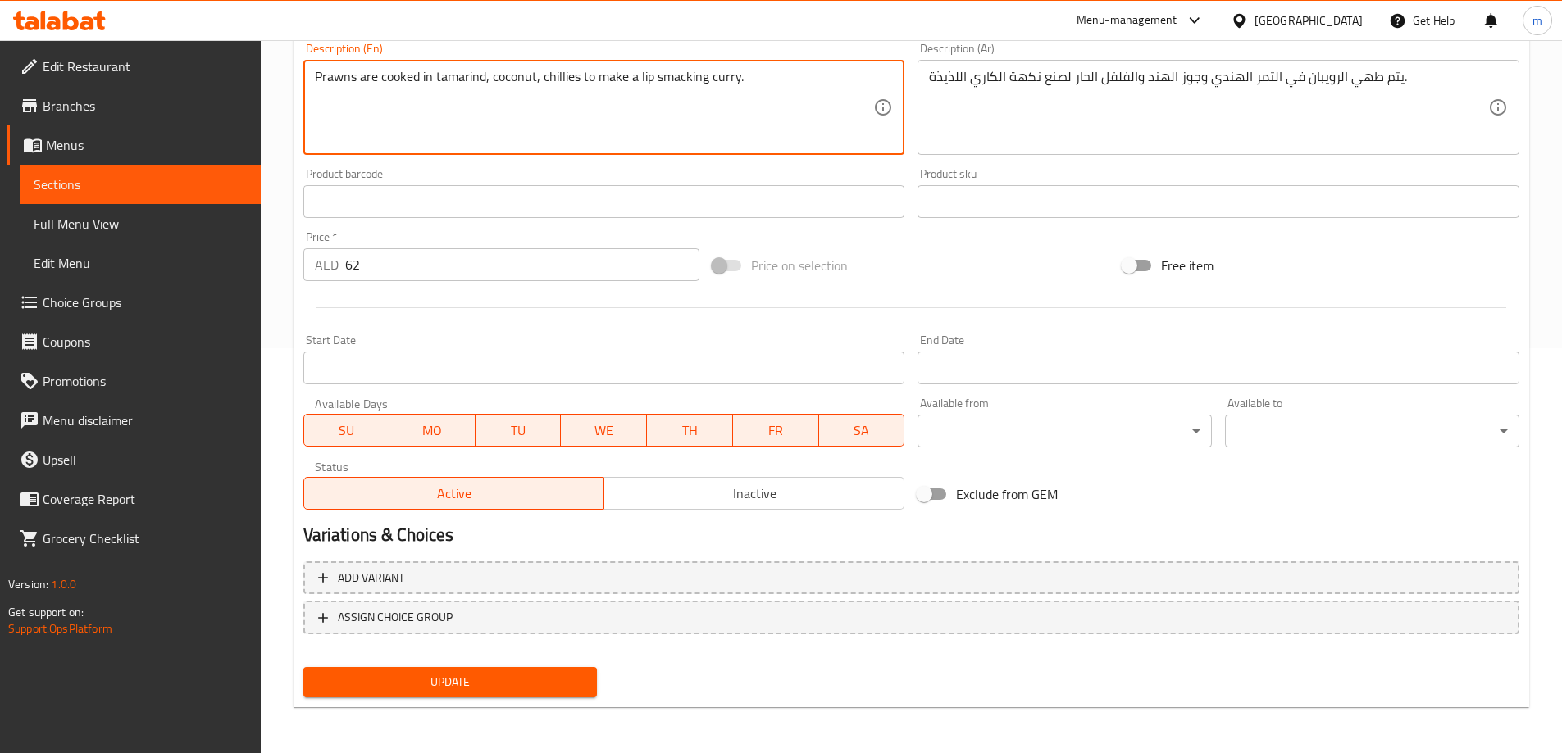
drag, startPoint x: 632, startPoint y: 72, endPoint x: 735, endPoint y: 80, distance: 102.8
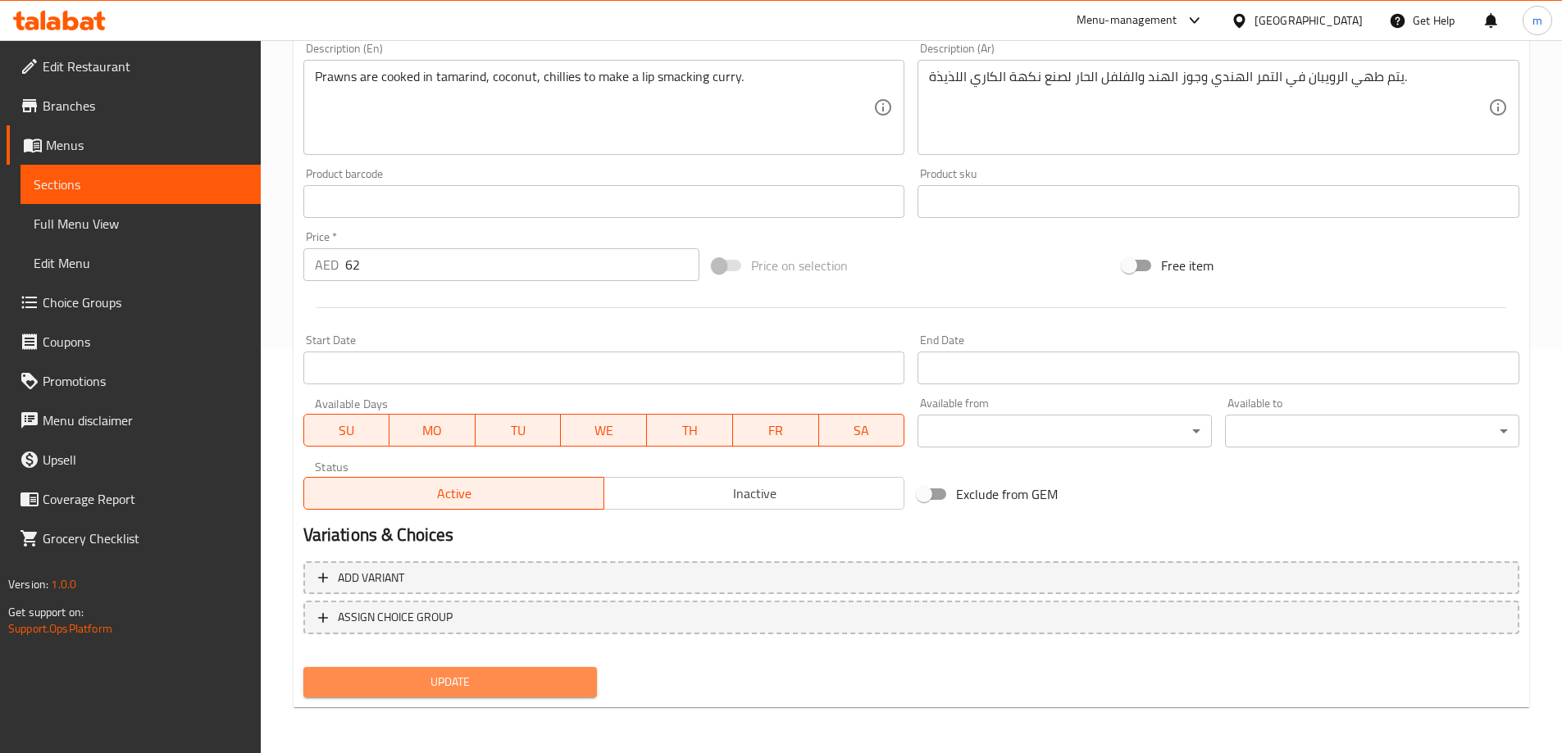
click at [449, 673] on span "Update" at bounding box center [450, 682] width 268 height 20
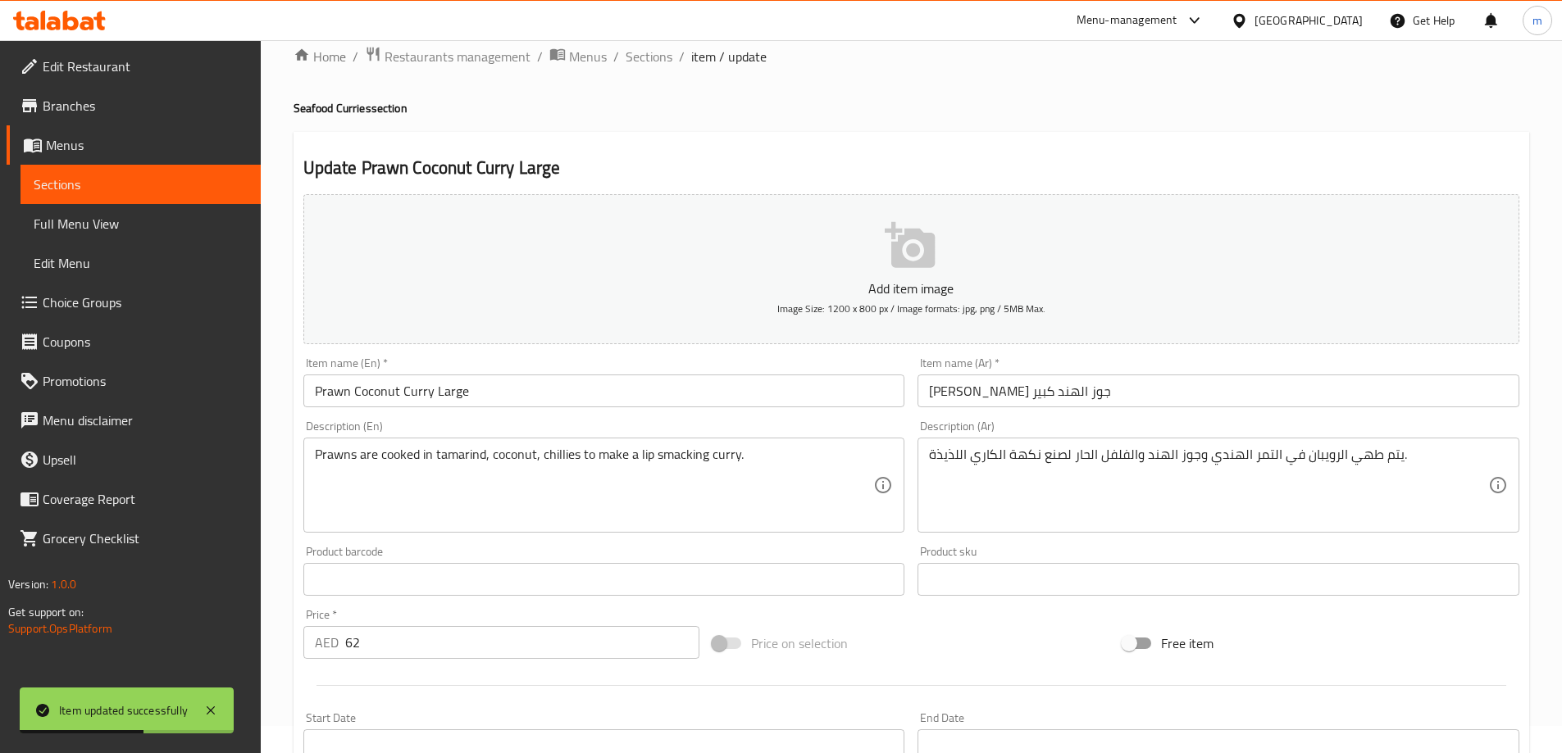
scroll to position [0, 0]
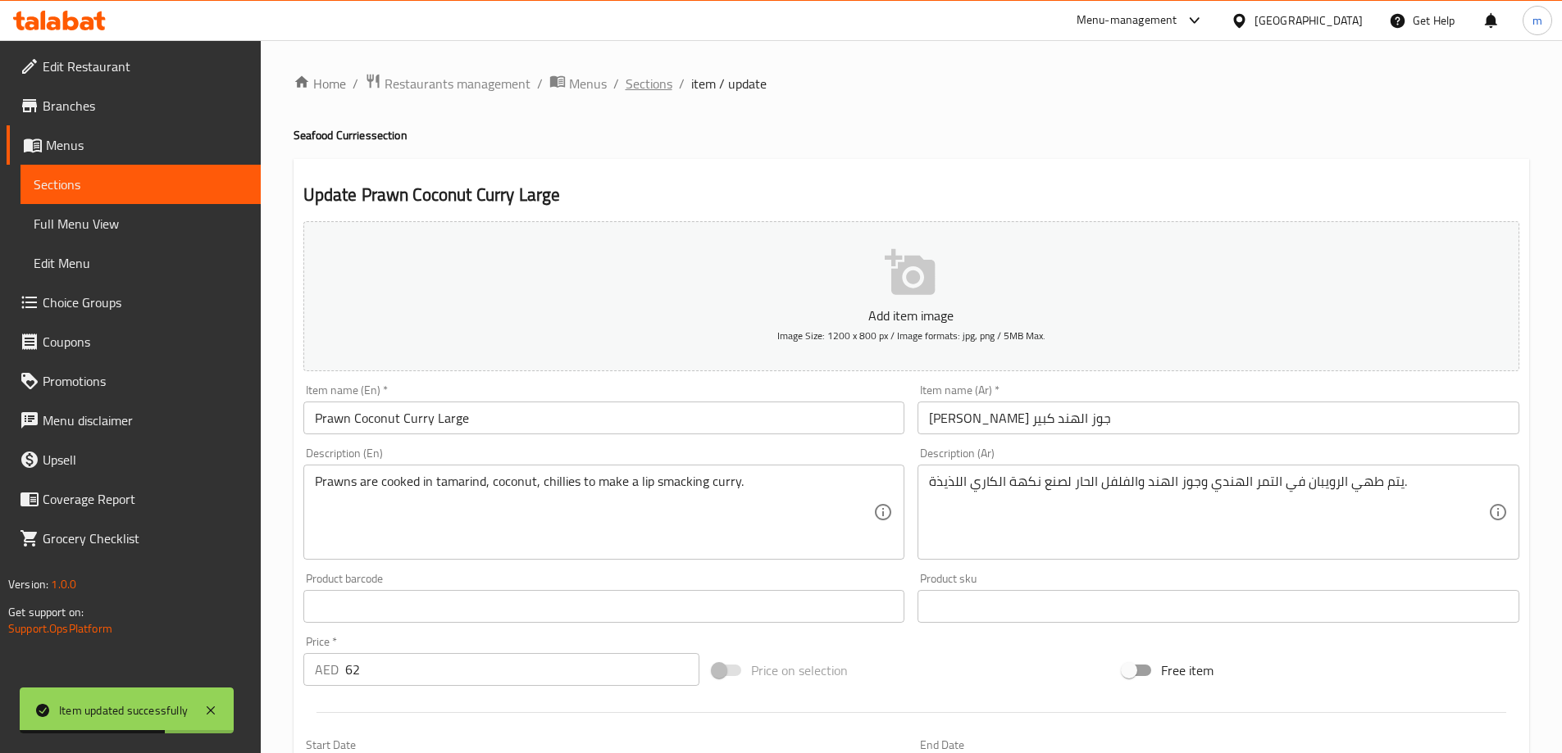
click at [652, 74] on span "Sections" at bounding box center [649, 84] width 47 height 20
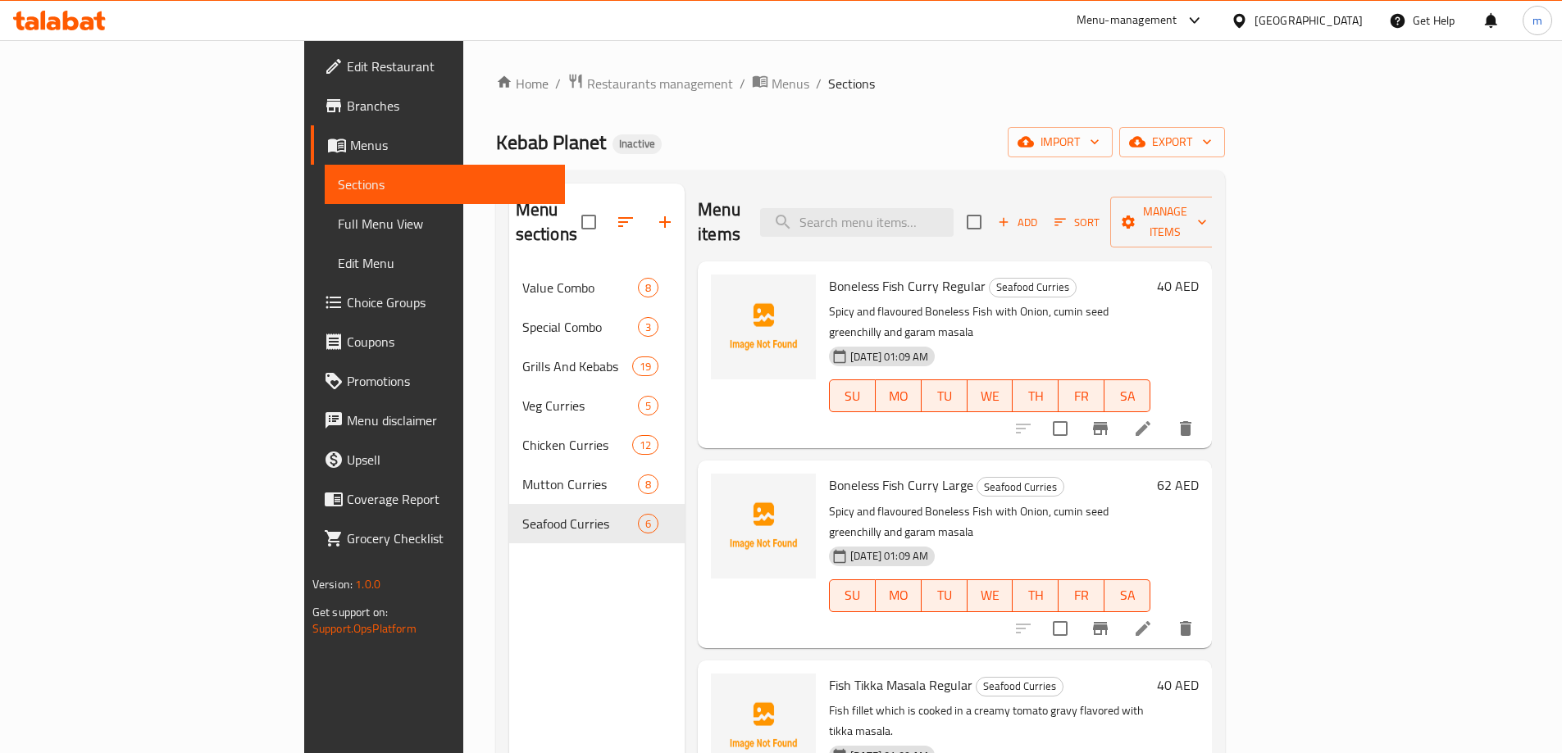
click at [1166, 414] on li at bounding box center [1143, 429] width 46 height 30
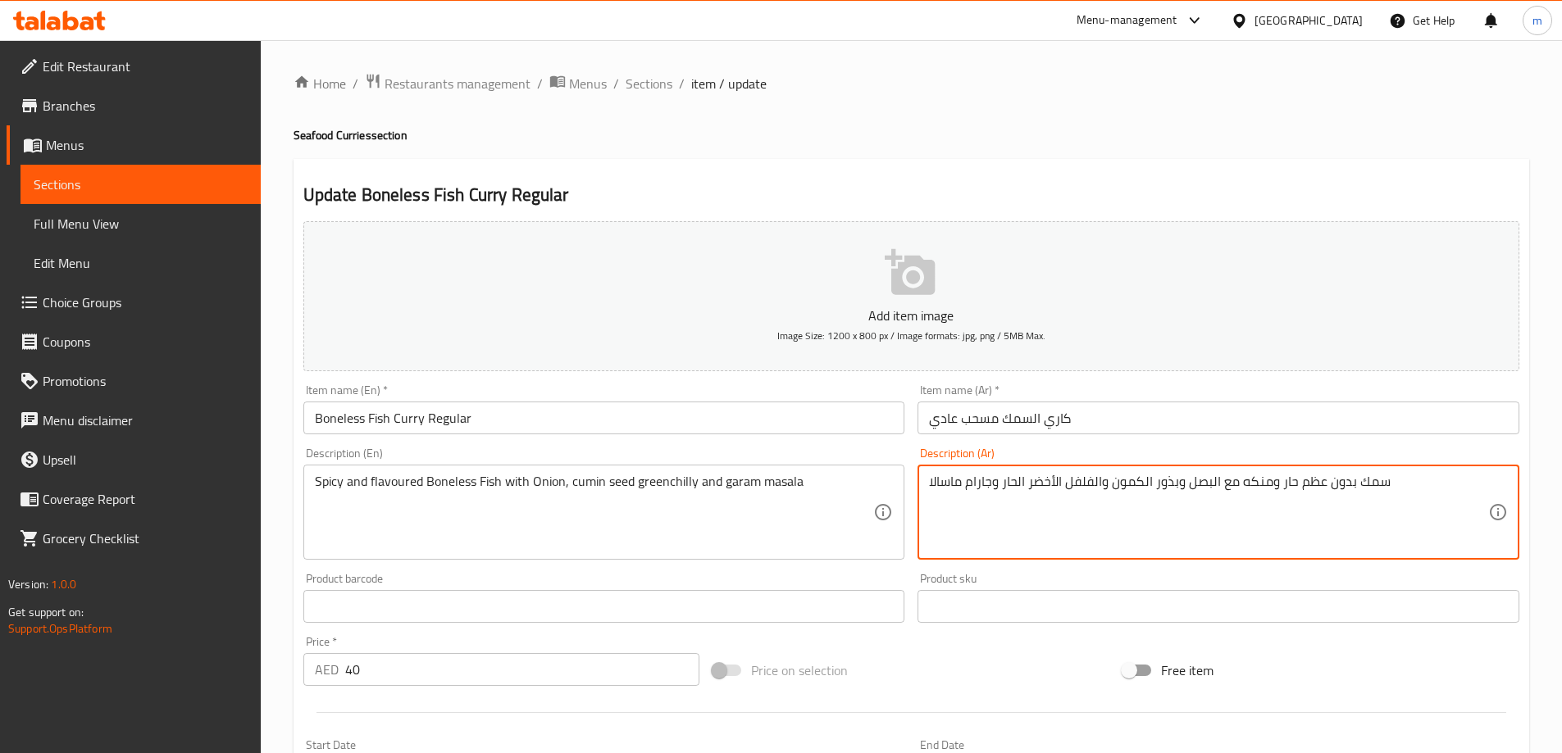
click at [1022, 479] on textarea "سمك بدون عظم حار ومنكه مع البصل وبذور الكمون والفلفل الأخضر الحار وجارام ماسالا" at bounding box center [1208, 513] width 559 height 78
click at [1042, 491] on textarea "سمك بدون عظم حار ومنكه مع البصل وبذور الكمون والفلفل الأخضر وجارام ماسالا" at bounding box center [1208, 513] width 559 height 78
paste textarea "الحار"
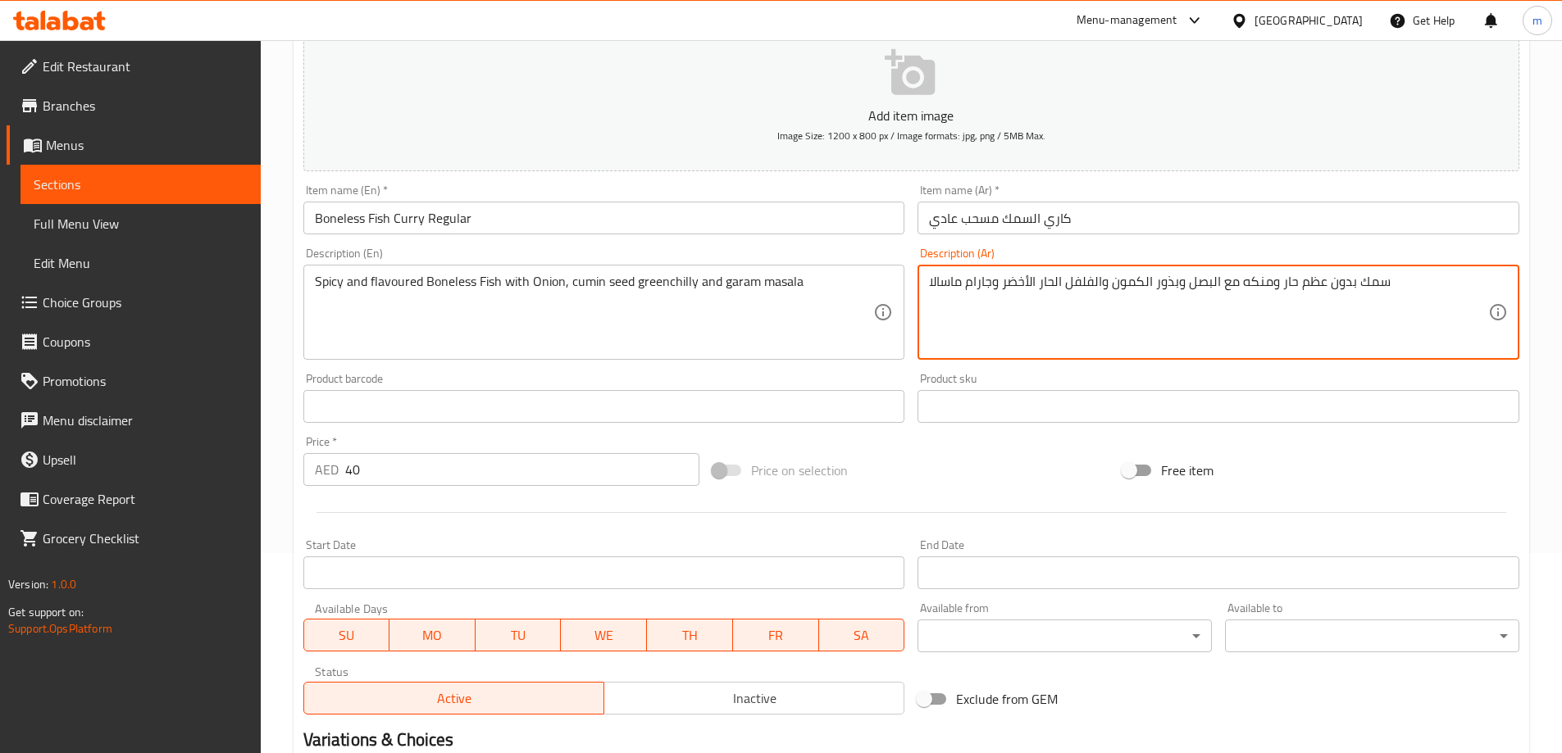
scroll to position [405, 0]
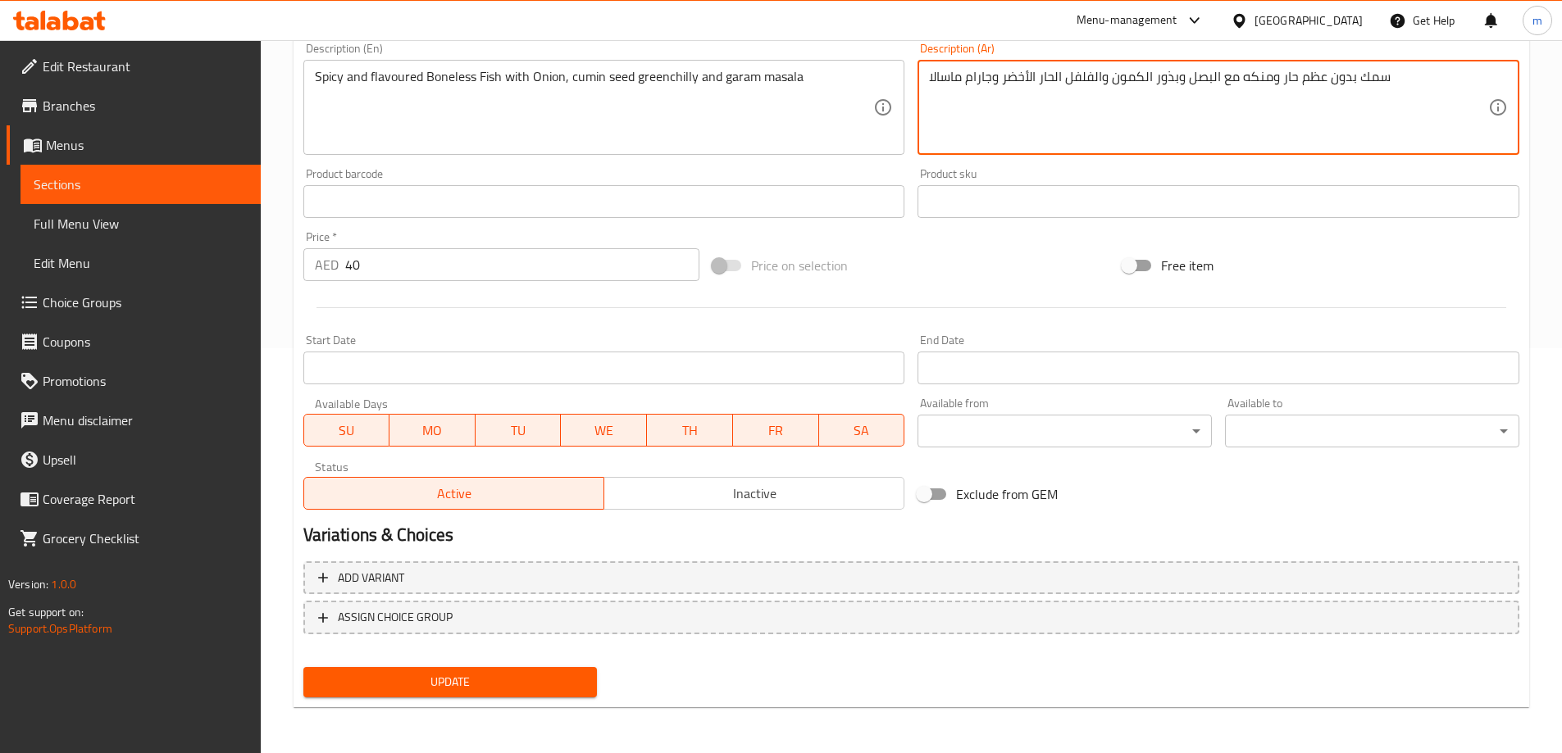
type textarea "سمك بدون عظم حار ومنكه مع البصل وبذور الكمون والفلفل الحار الأخضر وجارام ماسالا"
click at [535, 668] on button "Update" at bounding box center [450, 682] width 294 height 30
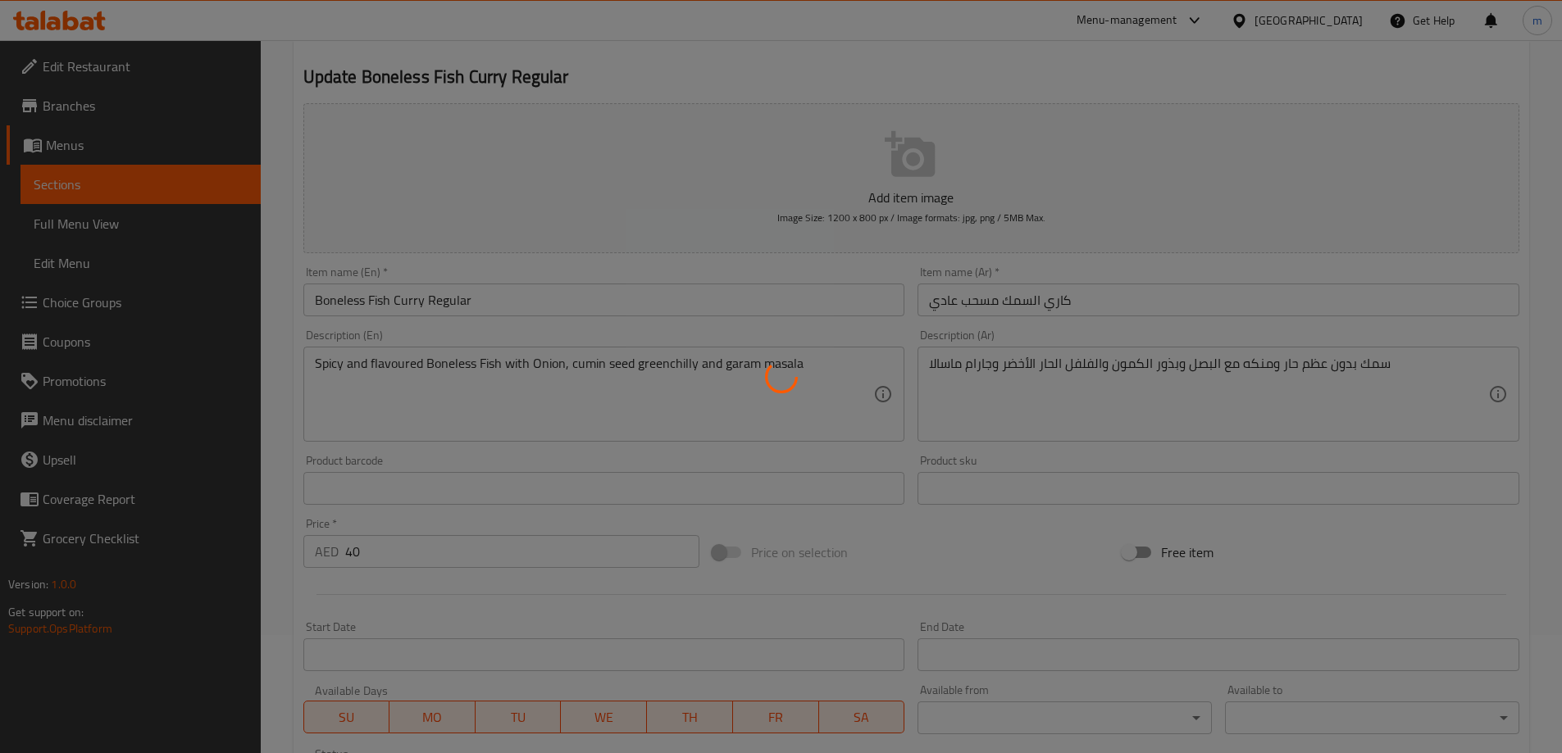
scroll to position [0, 0]
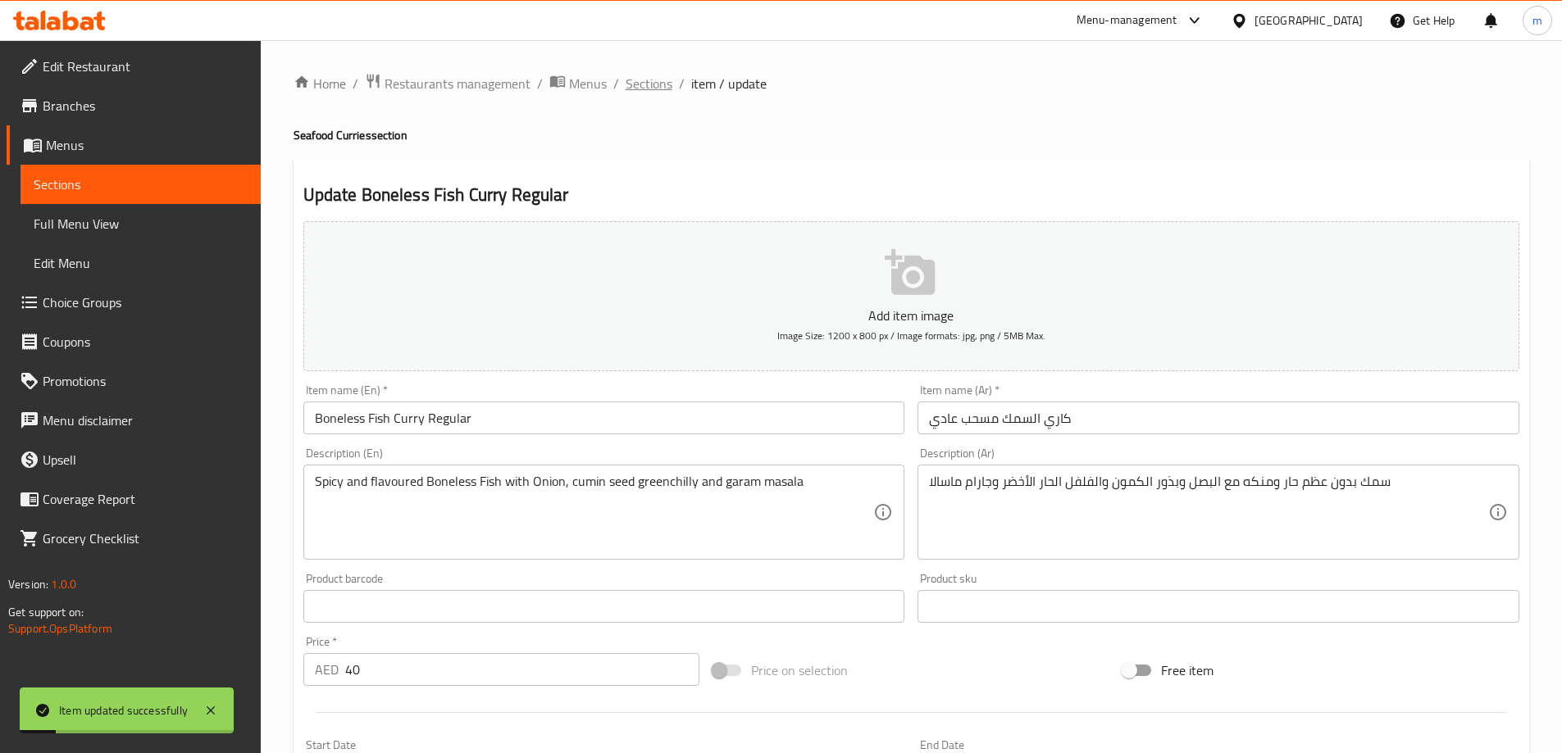
click at [670, 88] on span "Sections" at bounding box center [649, 84] width 47 height 20
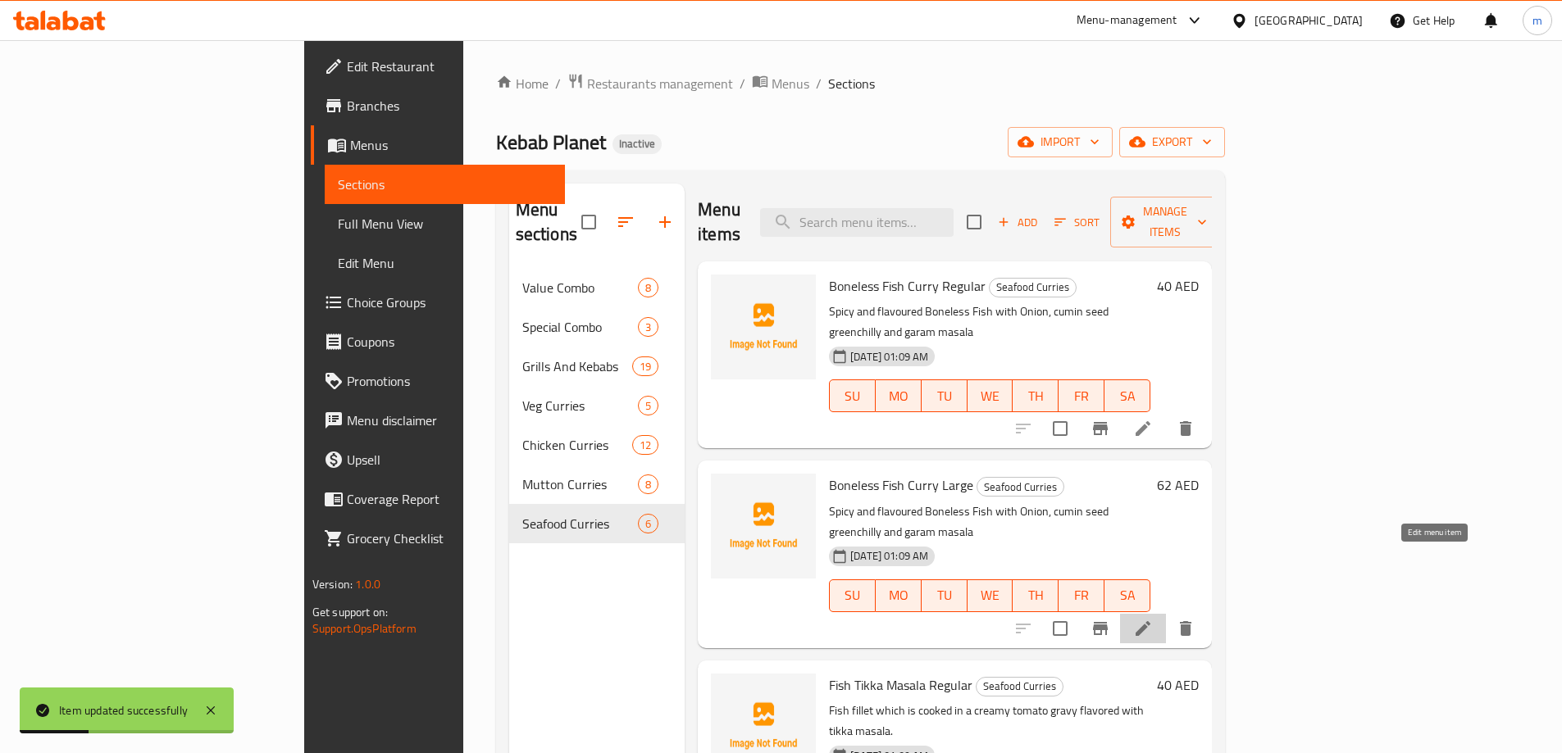
click at [1153, 619] on icon at bounding box center [1143, 629] width 20 height 20
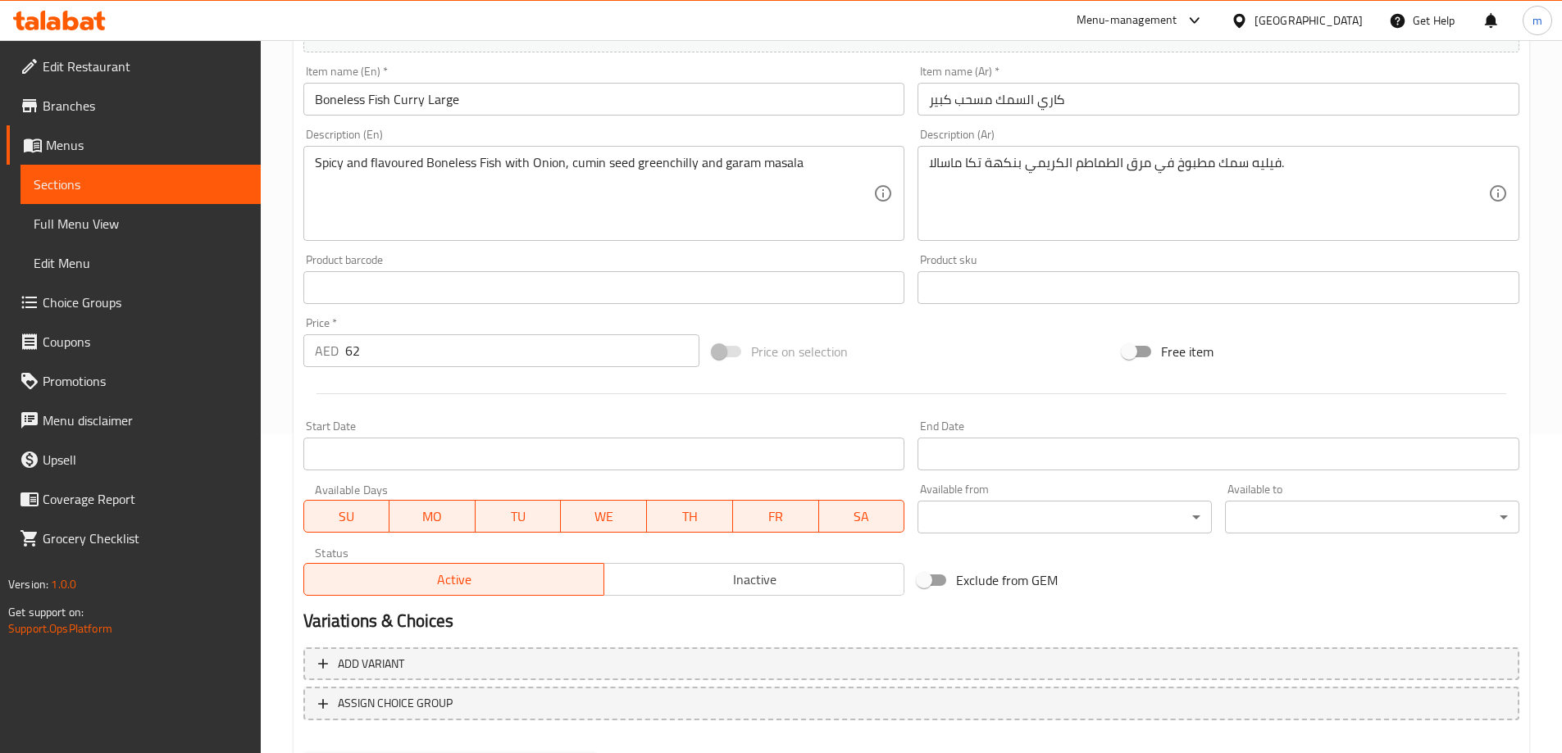
scroll to position [328, 0]
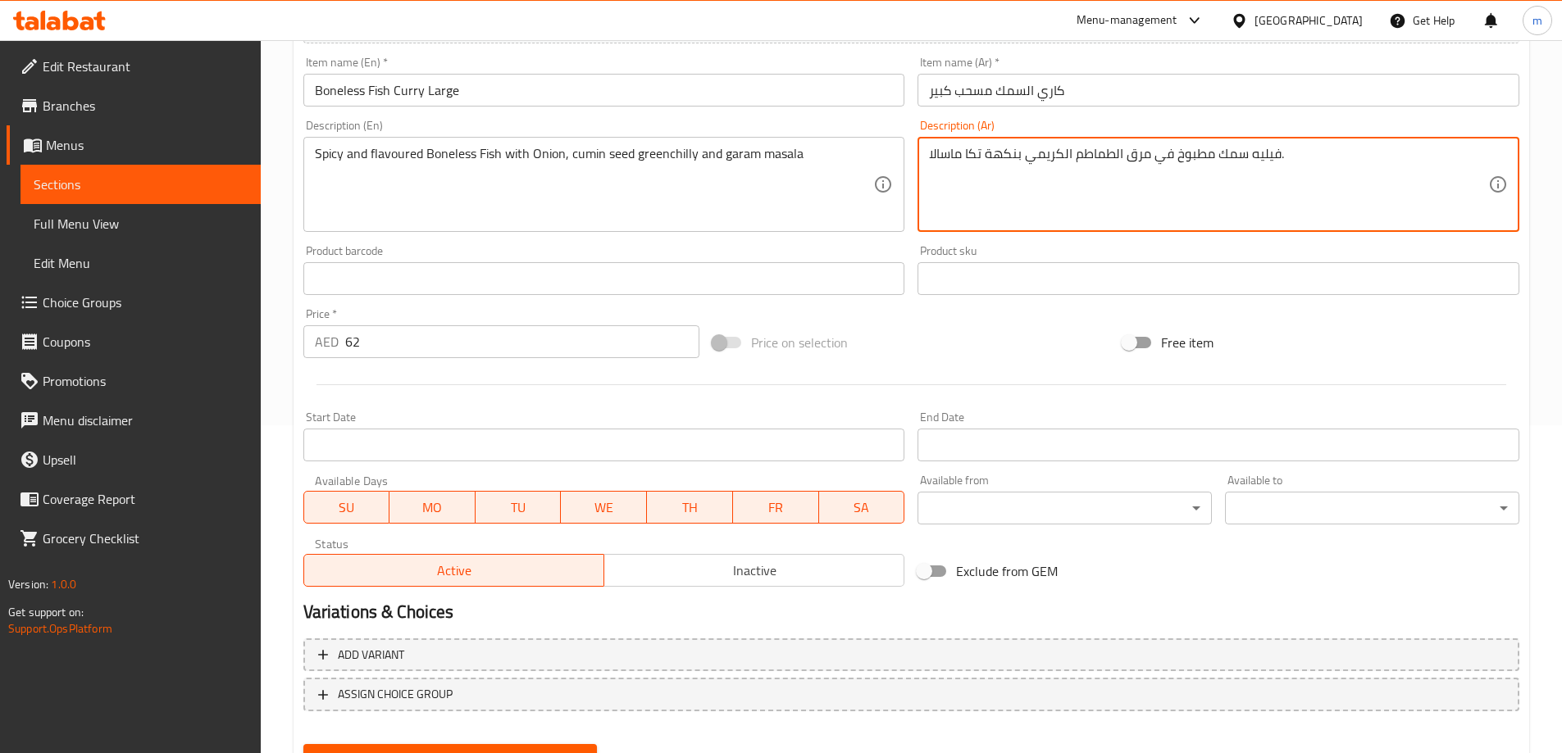
click at [1094, 164] on textarea "فيليه سمك مطبوخ في مرق الطماطم الكريمي بنكهة تكا ماسالا." at bounding box center [1208, 185] width 559 height 78
paste textarea "سمك بدون عظم حار ومنكه مع البصل وبذور الكمون والفلفل الأخضر الحار وجارام ماسالا"
click at [1003, 148] on textarea "سمك بدون عظم حار ومنكه مع البصل وبذور الكمون والفلفل الأخضر الحار وجارام ماسالا" at bounding box center [1208, 185] width 559 height 78
click at [1010, 153] on textarea "سمك بدون عظم حار ومنكه مع البصل وبذور الكمون والفلفل الأخضر الحار وجارام ماسالا" at bounding box center [1208, 185] width 559 height 78
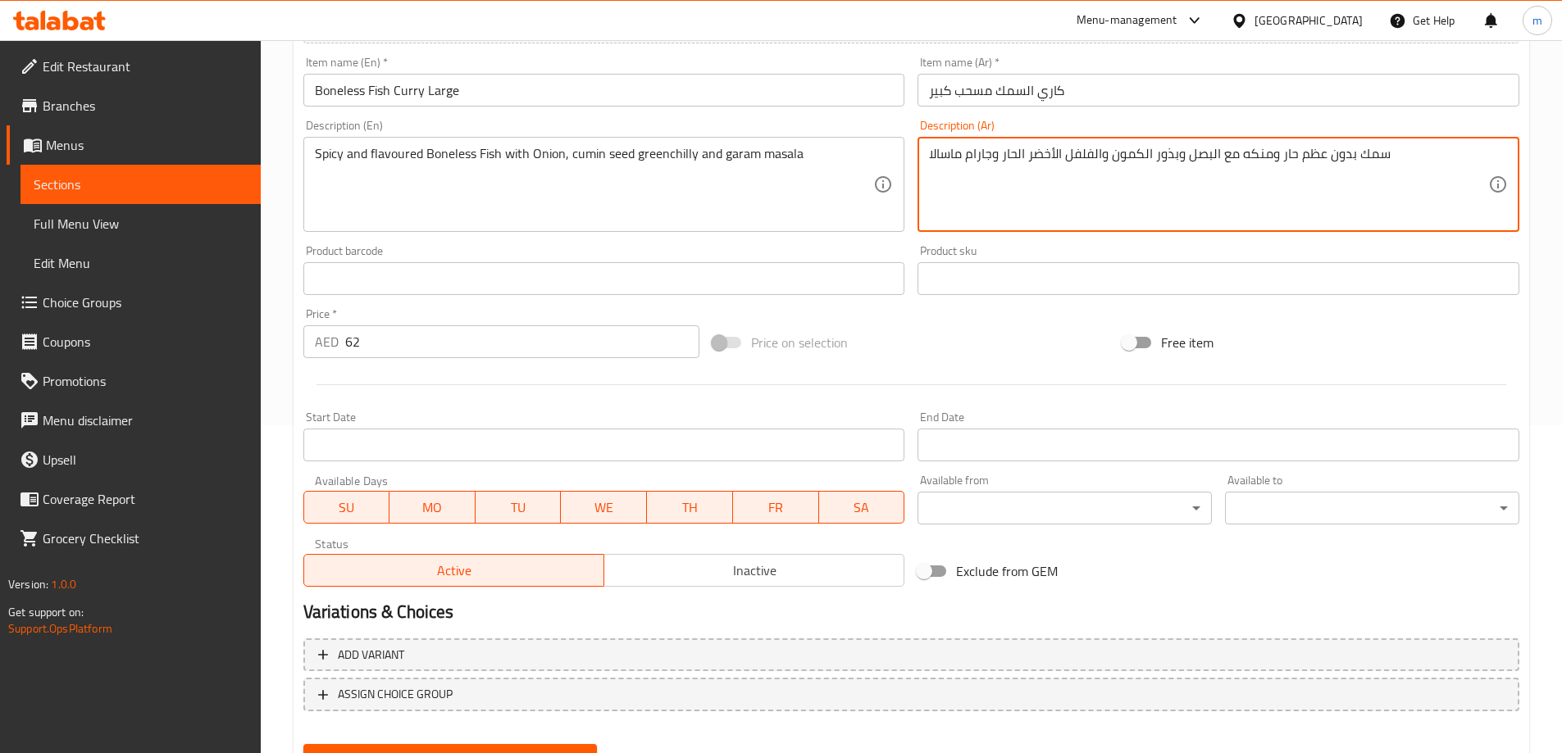
click at [1010, 153] on textarea "سمك بدون عظم حار ومنكه مع البصل وبذور الكمون والفلفل الأخضر الحار وجارام ماسالا" at bounding box center [1208, 185] width 559 height 78
click at [1037, 157] on textarea "سمك بدون عظم حار ومنكه مع البصل وبذور الكمون والفلفل الأخضر وجارام ماسالا" at bounding box center [1208, 185] width 559 height 78
paste textarea "ار ال"
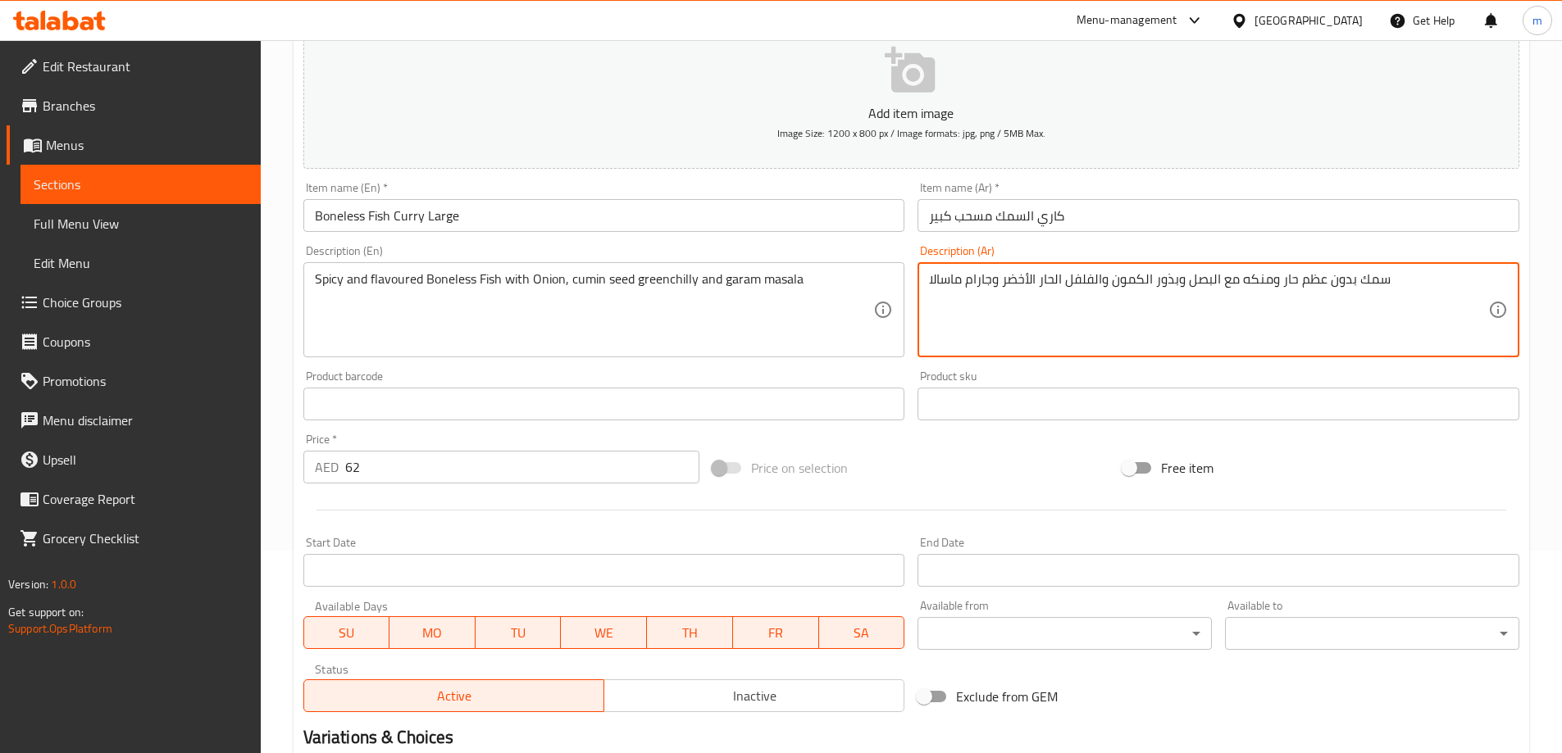
scroll to position [405, 0]
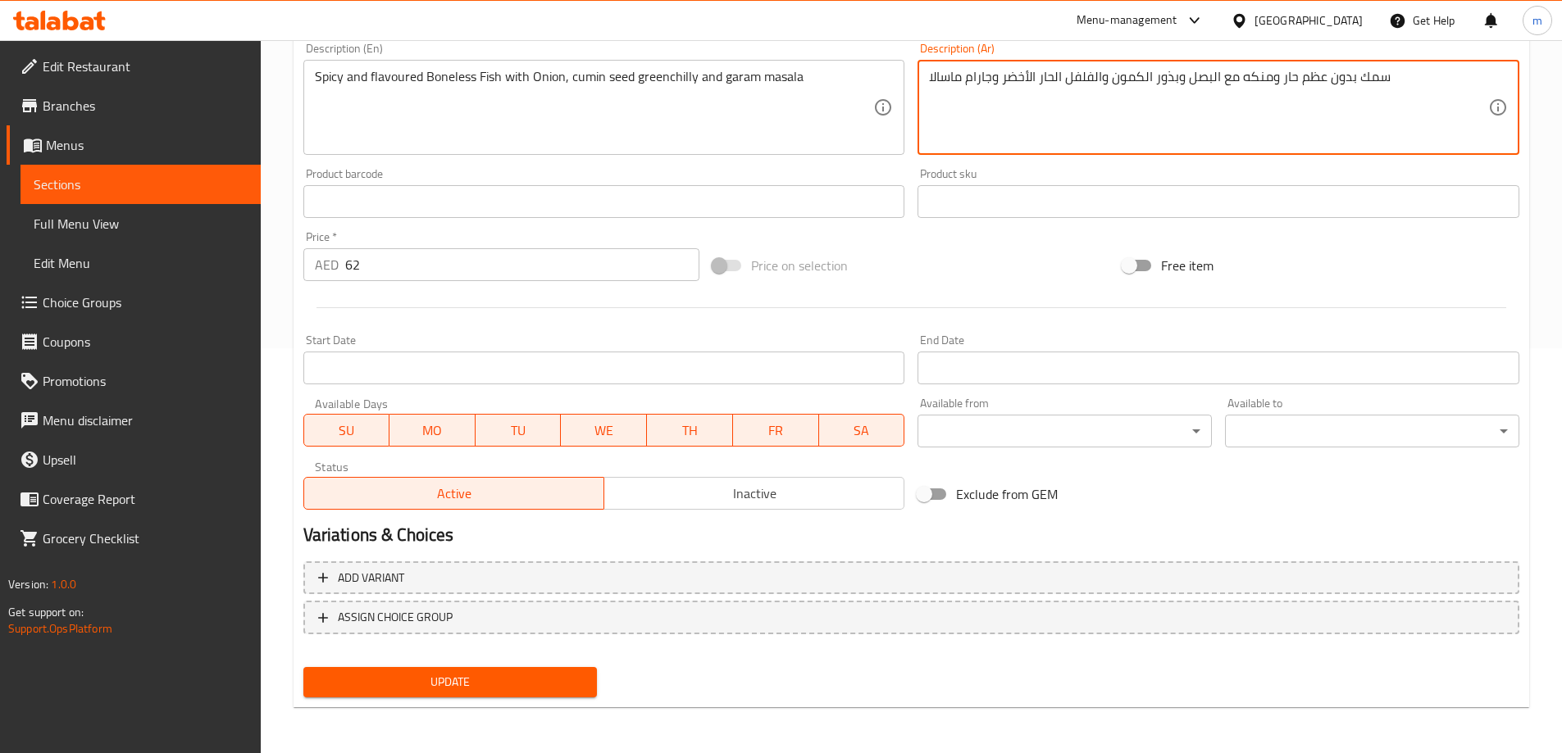
type textarea "سمك بدون عظم حار ومنكه مع البصل وبذور الكمون والفلفل الحار الأخضر وجارام ماسالا"
click at [573, 671] on button "Update" at bounding box center [450, 682] width 294 height 30
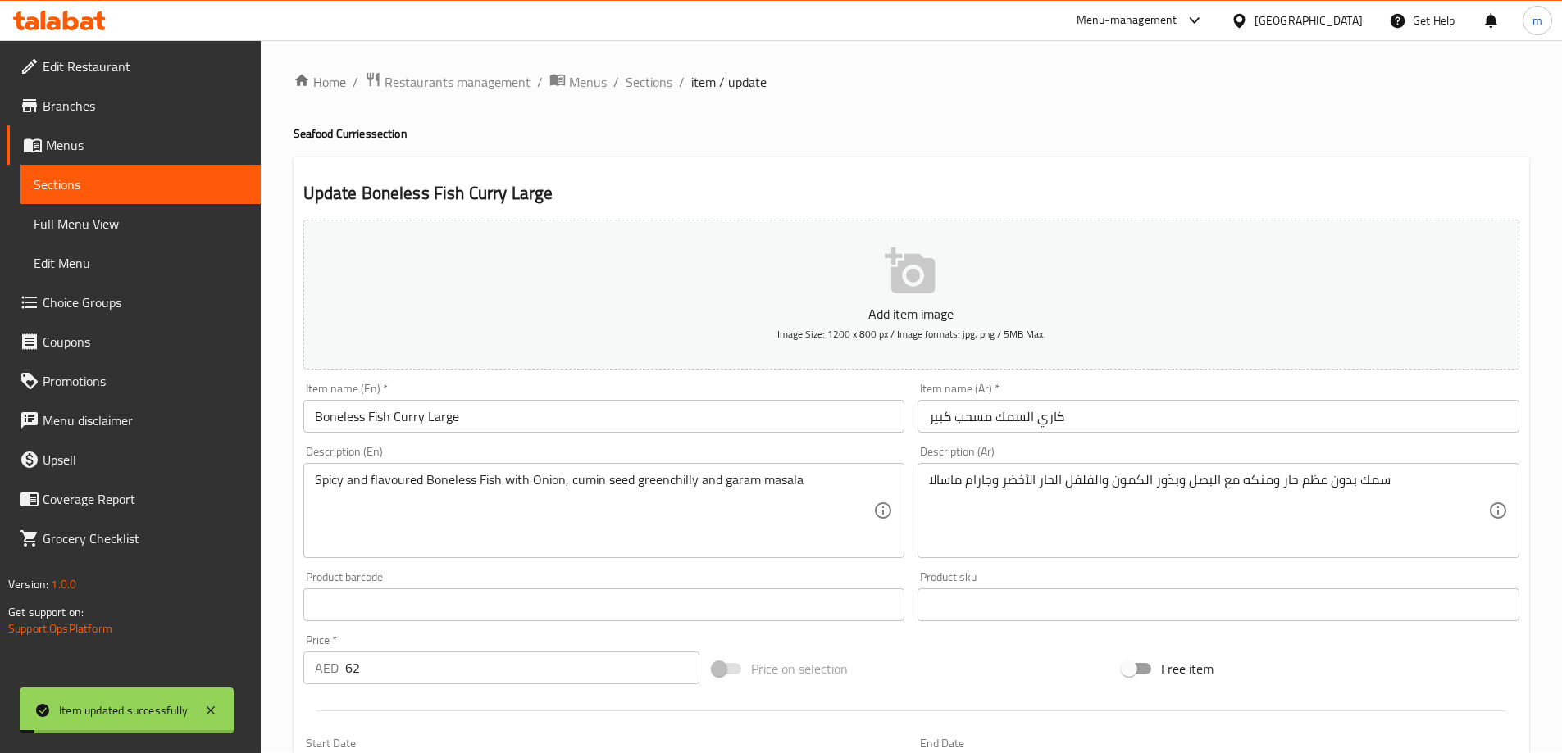
scroll to position [0, 0]
click at [644, 93] on span "Sections" at bounding box center [649, 84] width 47 height 20
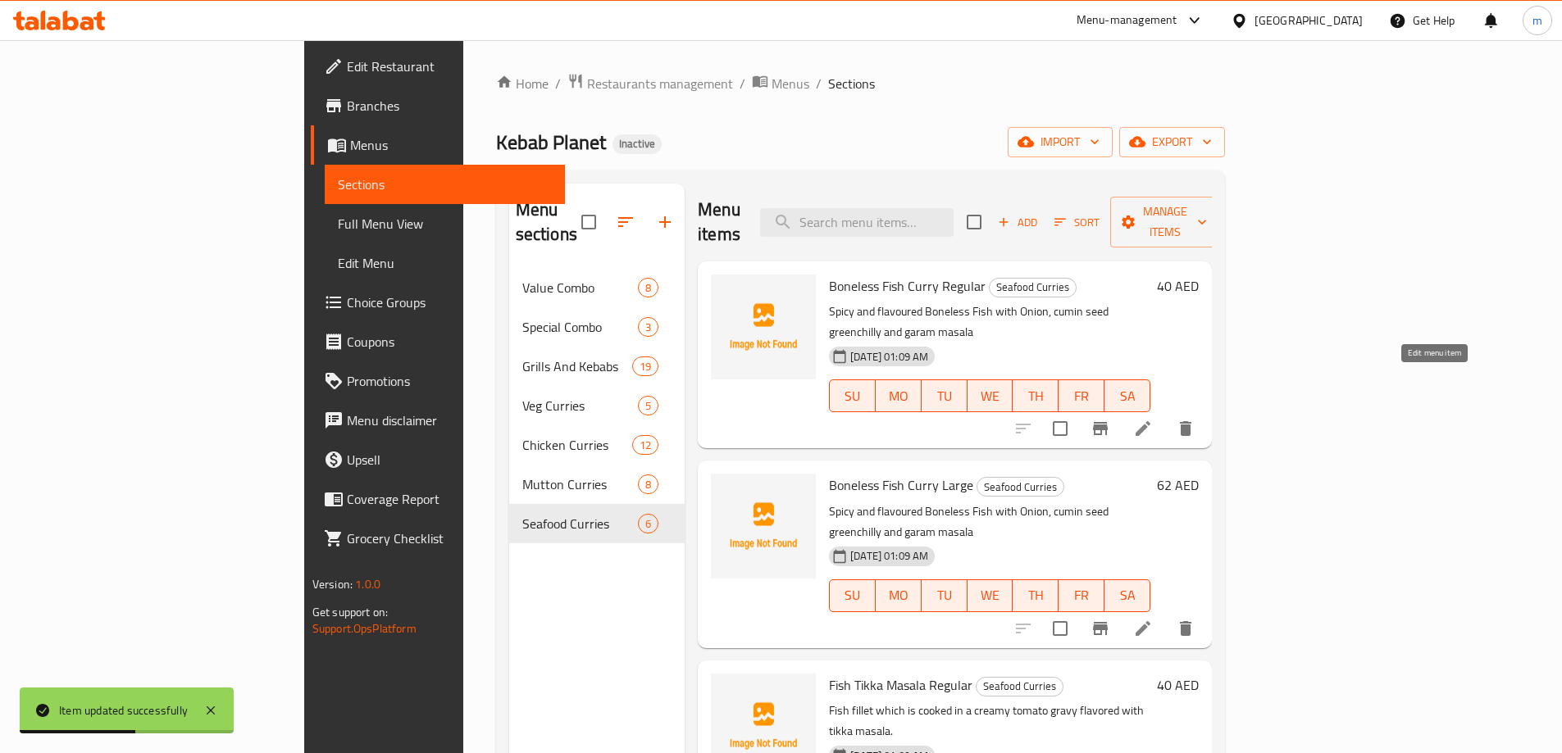
click at [1150, 421] on icon at bounding box center [1142, 428] width 15 height 15
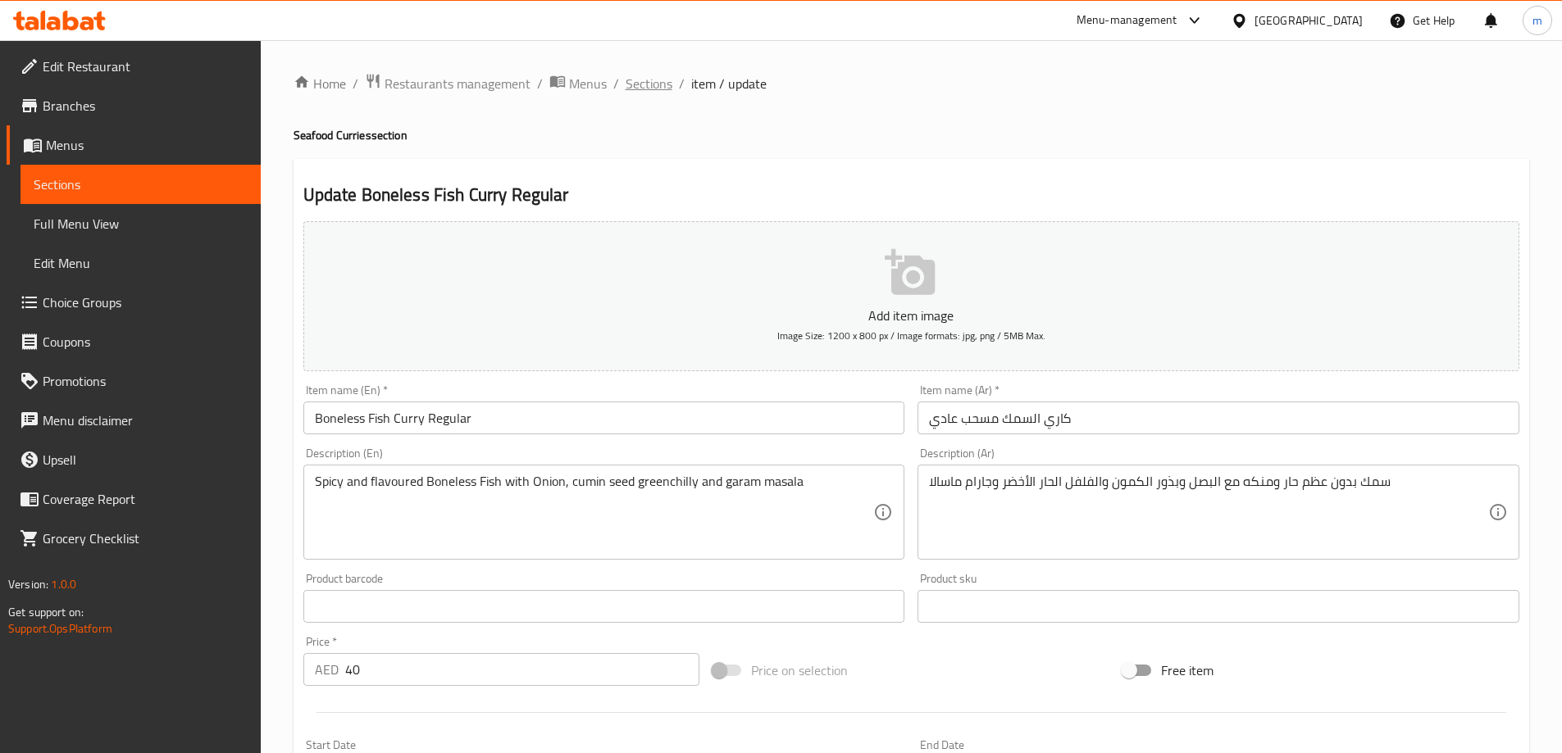
click at [631, 76] on span "Sections" at bounding box center [649, 84] width 47 height 20
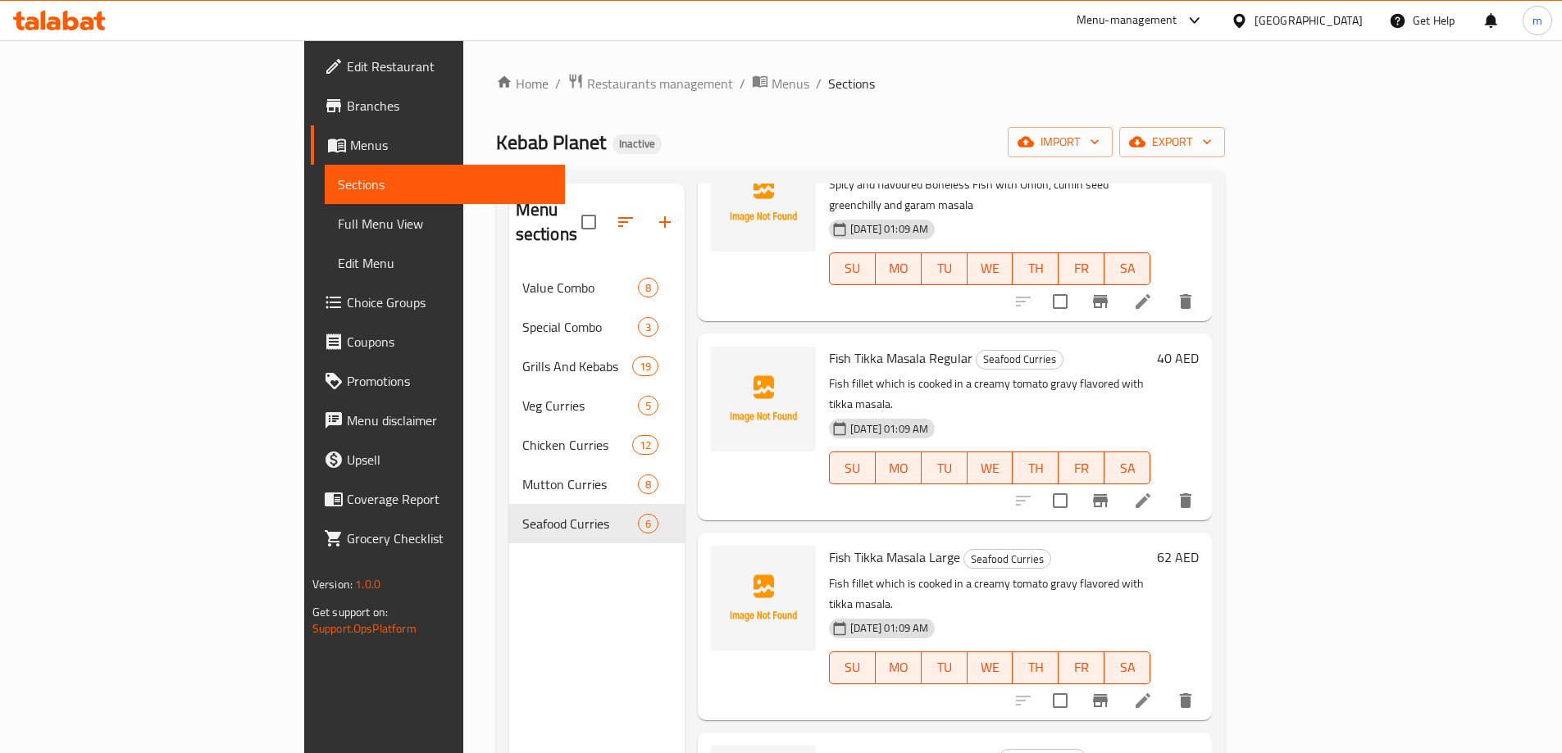
scroll to position [328, 0]
click at [1153, 690] on icon at bounding box center [1143, 700] width 20 height 20
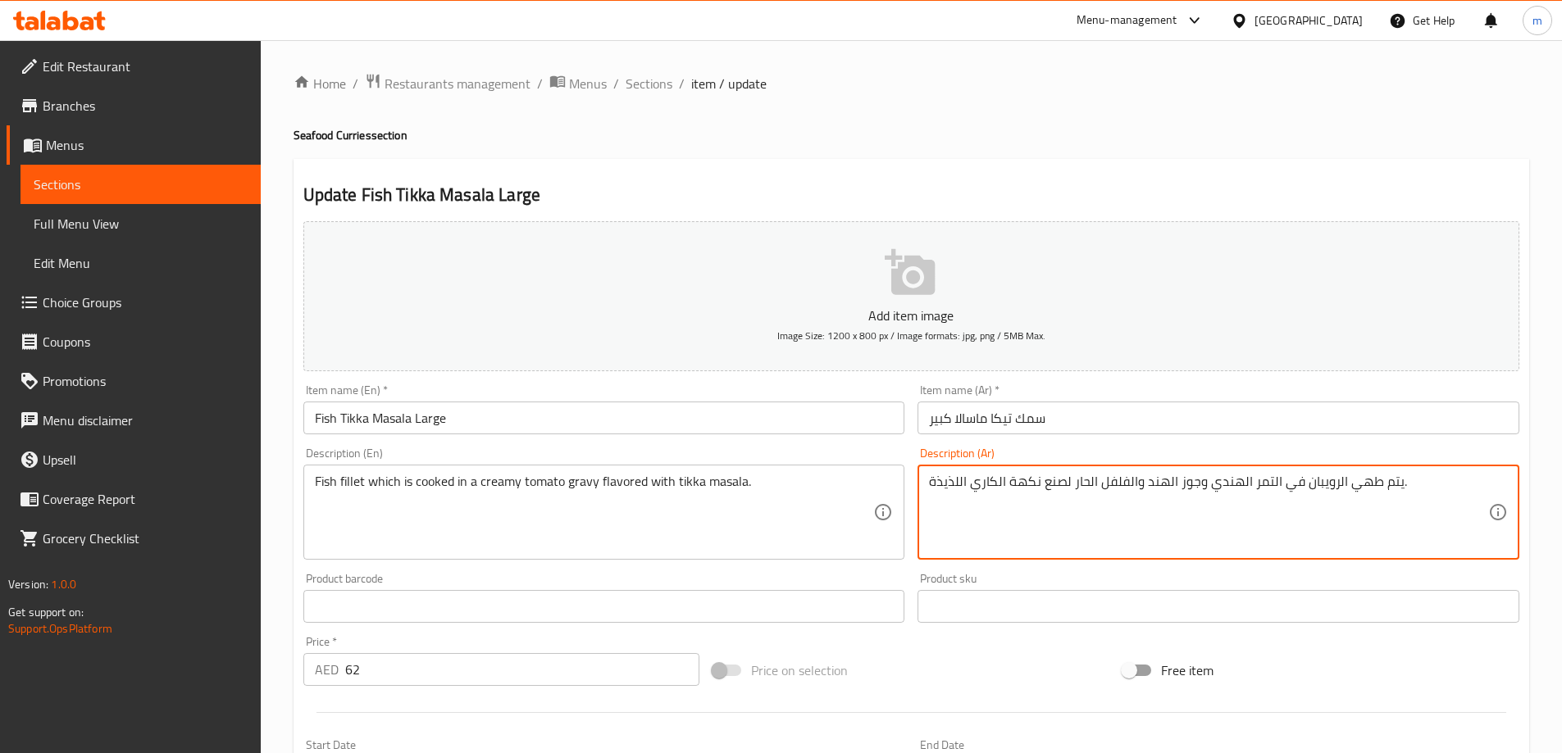
click at [1185, 526] on textarea "يتم طهي الرويبان في التمر الهندي وجوز الهند والفلفل الحار لصنع نكهة الكاري اللذ…" at bounding box center [1208, 513] width 559 height 78
paste textarea "يليه سمك مطبوخ في مرق الطماطم الكريمي بنكهة تكا ماسالا"
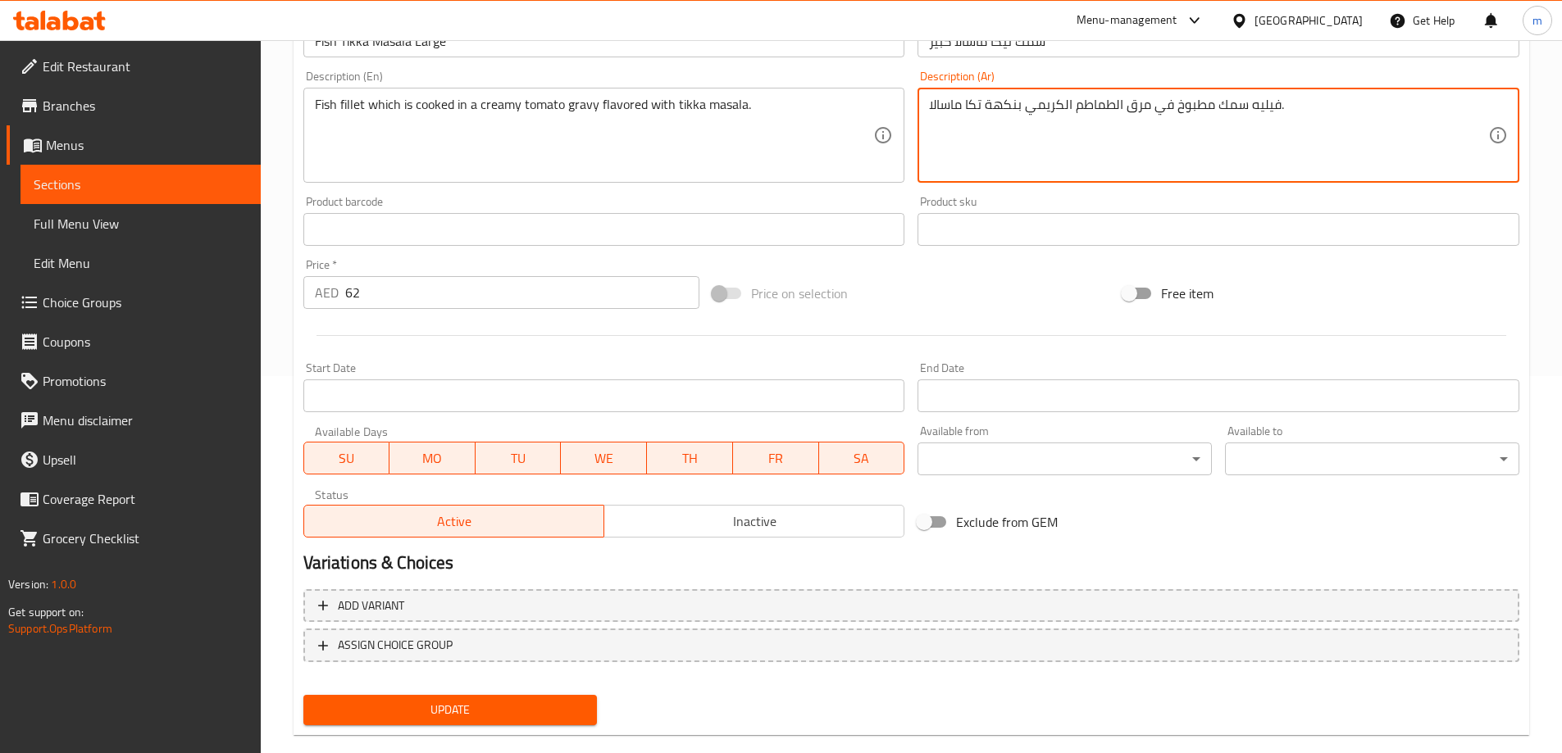
scroll to position [405, 0]
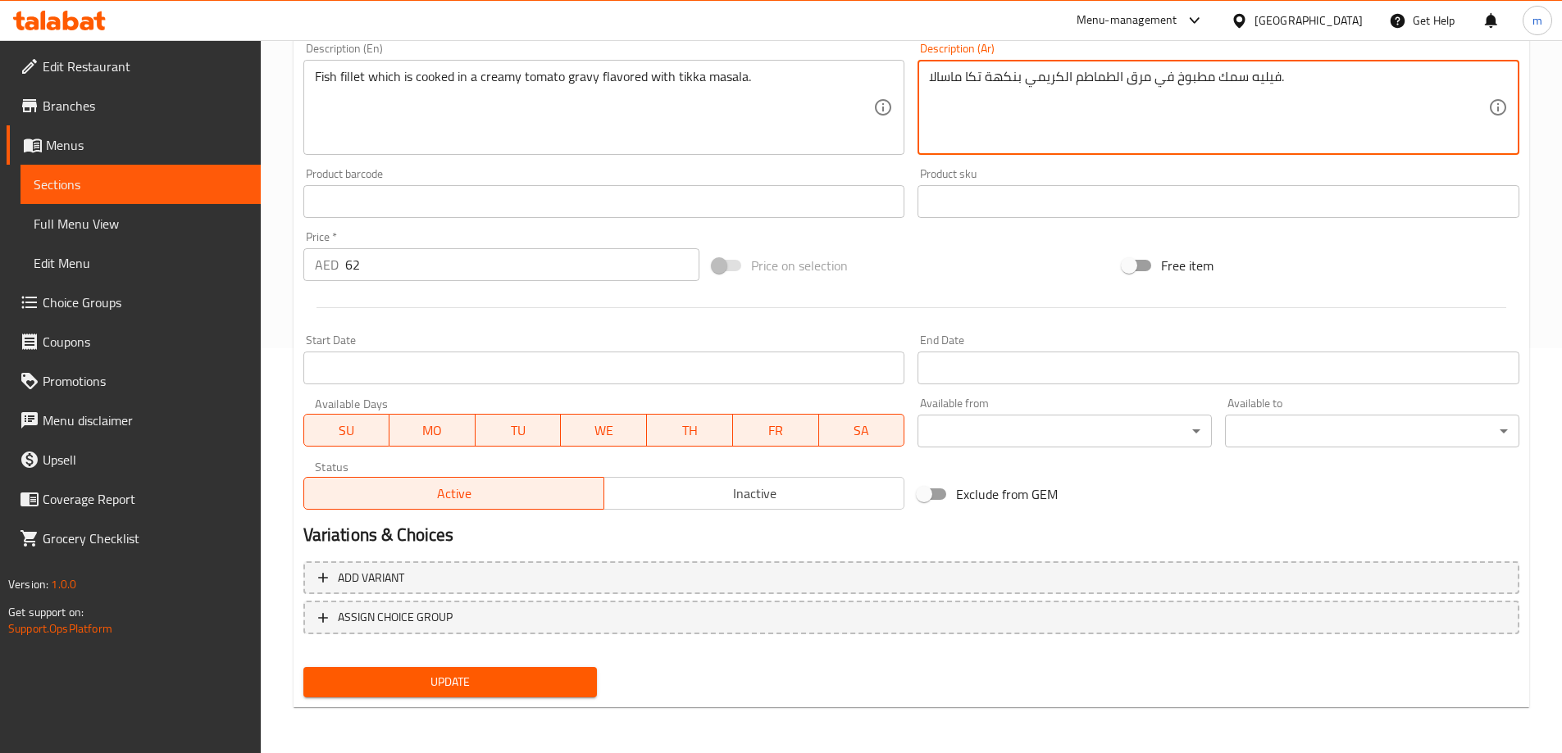
type textarea "فيليه سمك مطبوخ في مرق الطماطم الكريمي بنكهة تكا ماسالا."
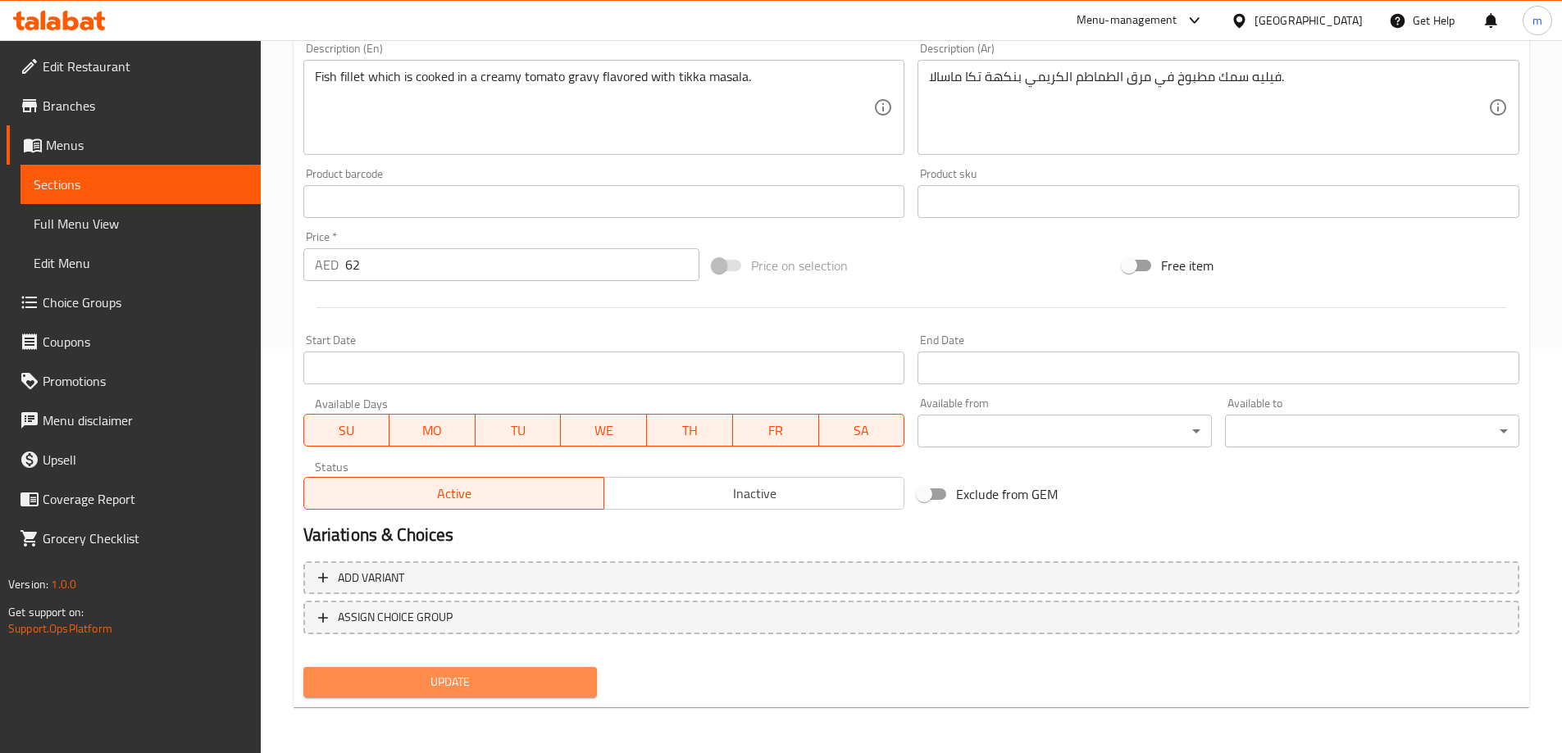
click at [580, 697] on button "Update" at bounding box center [450, 682] width 294 height 30
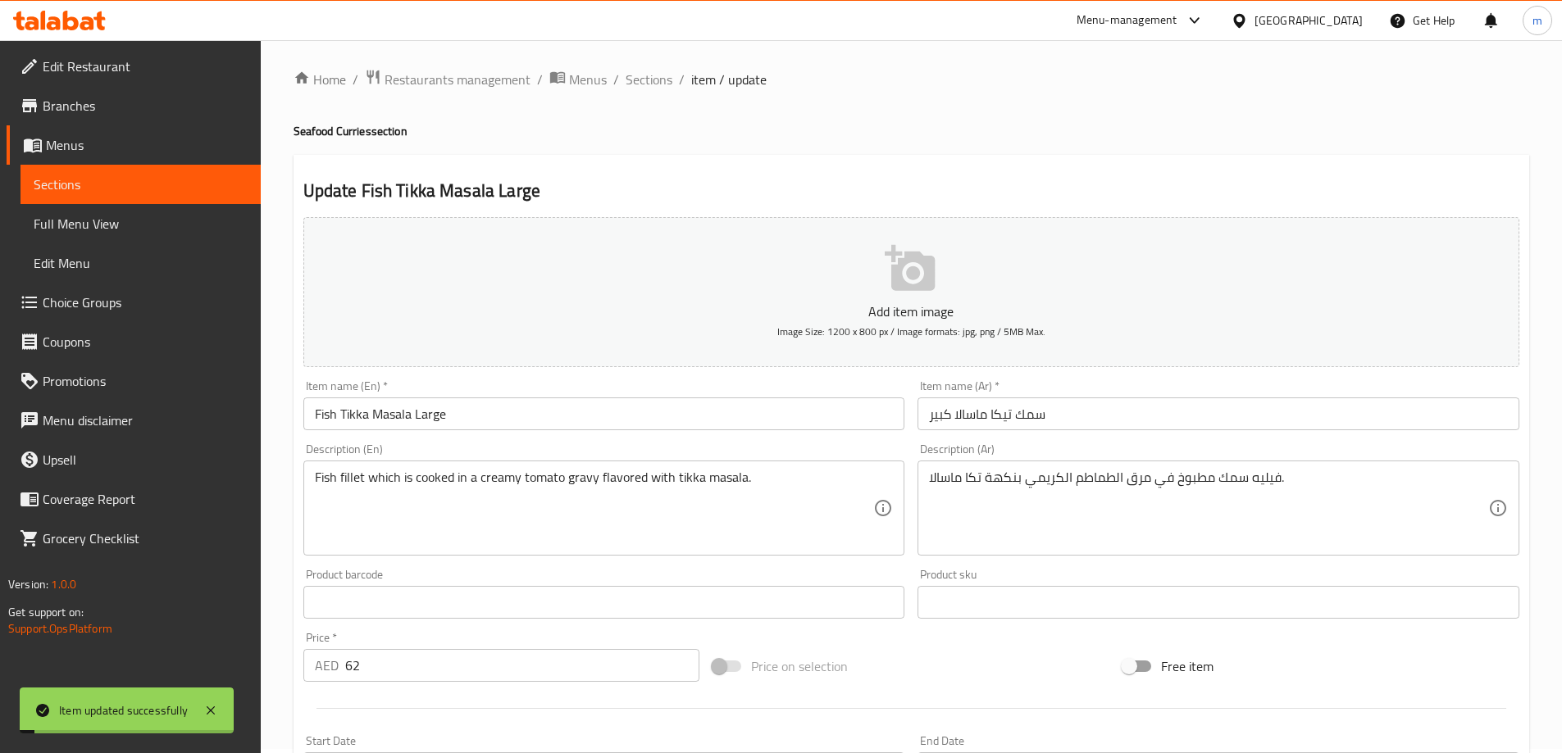
scroll to position [0, 0]
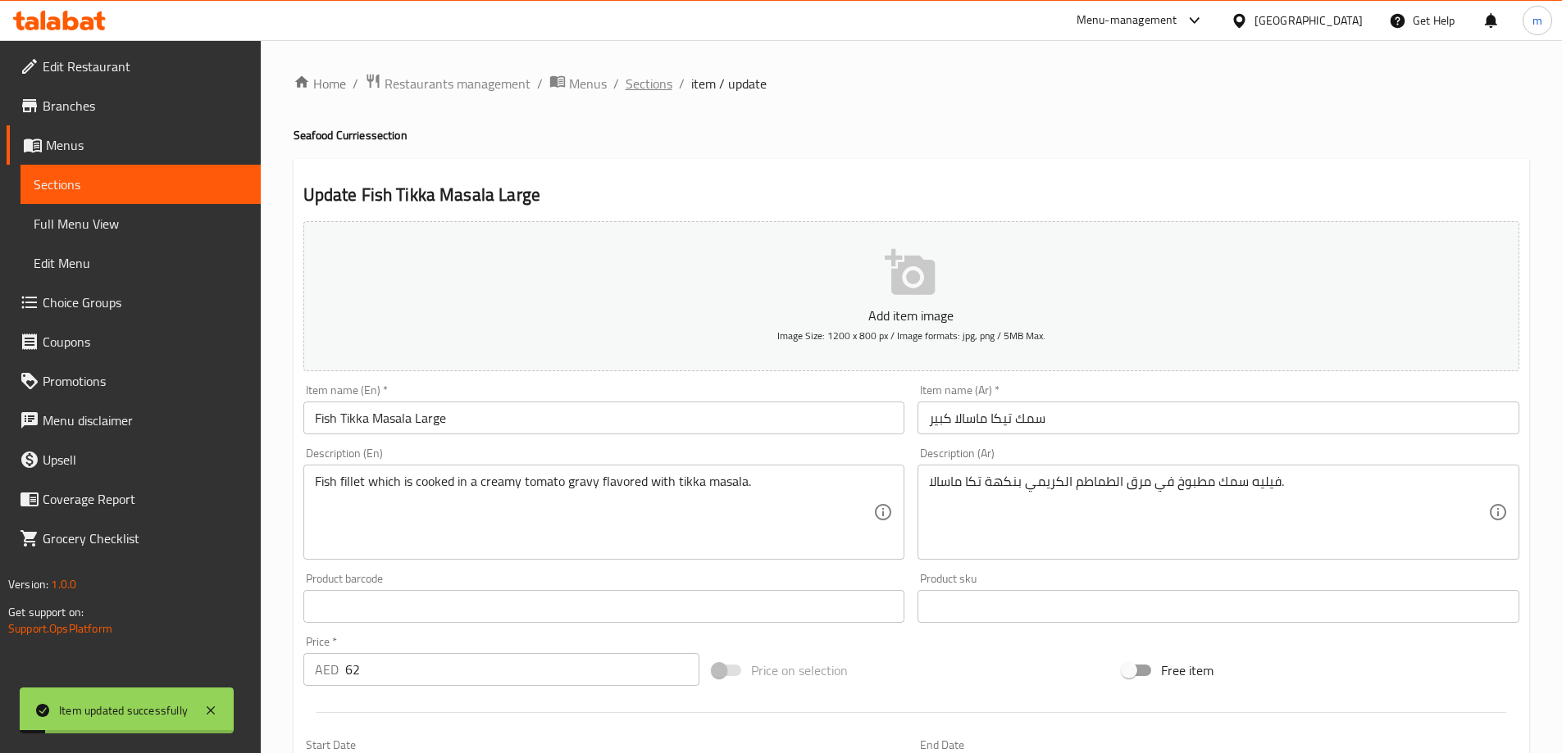
click at [632, 80] on span "Sections" at bounding box center [649, 84] width 47 height 20
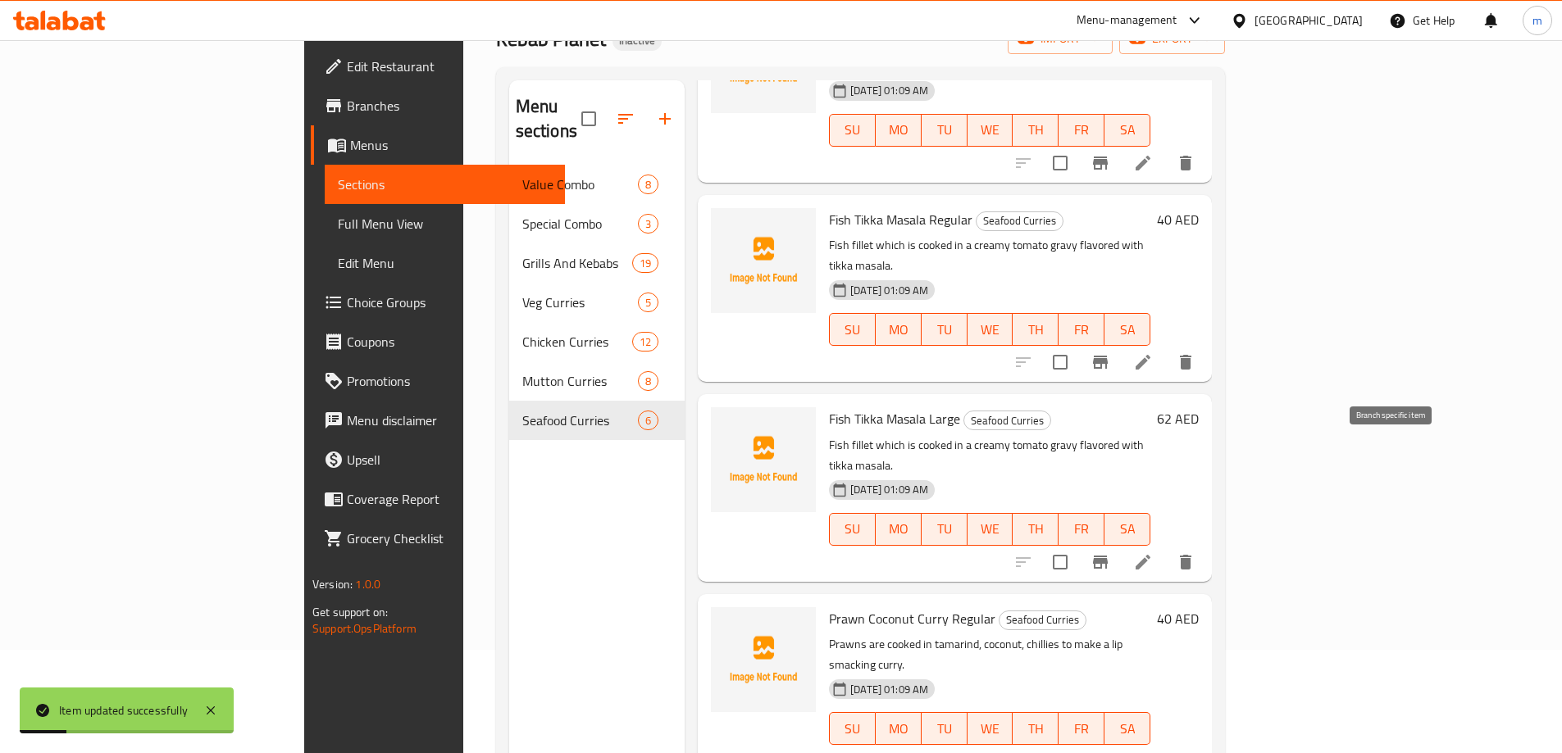
scroll to position [230, 0]
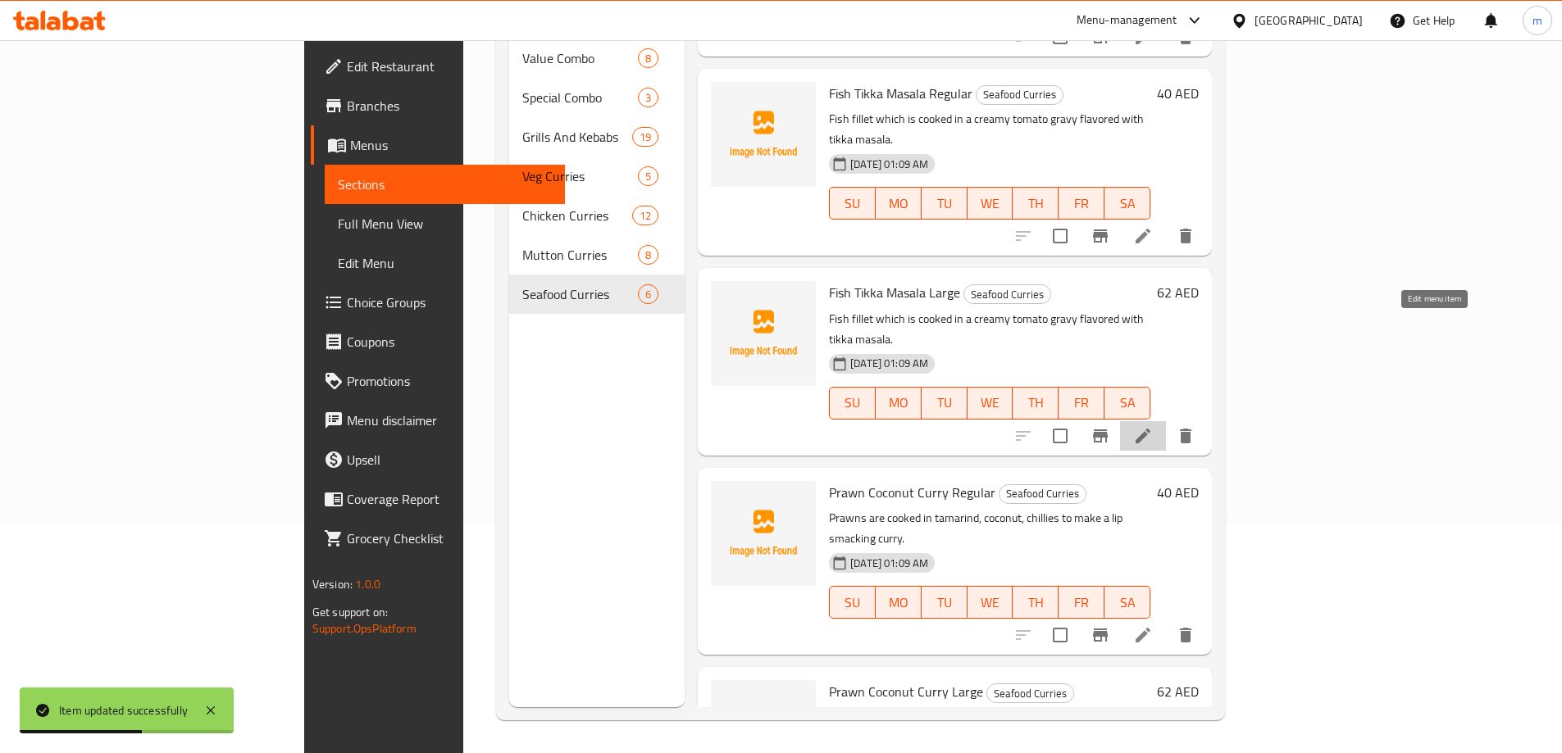
click at [1153, 426] on icon at bounding box center [1143, 436] width 20 height 20
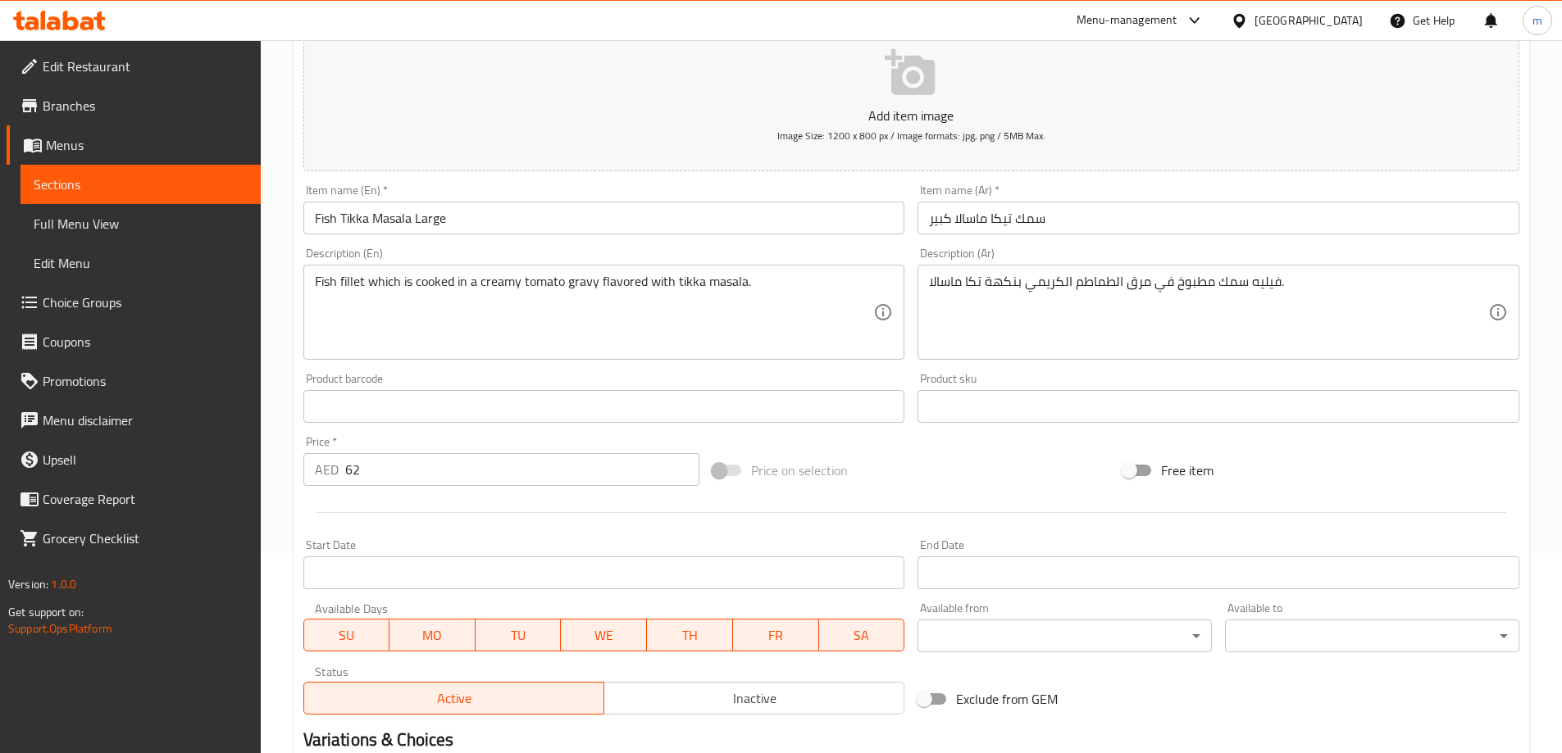
scroll to position [405, 0]
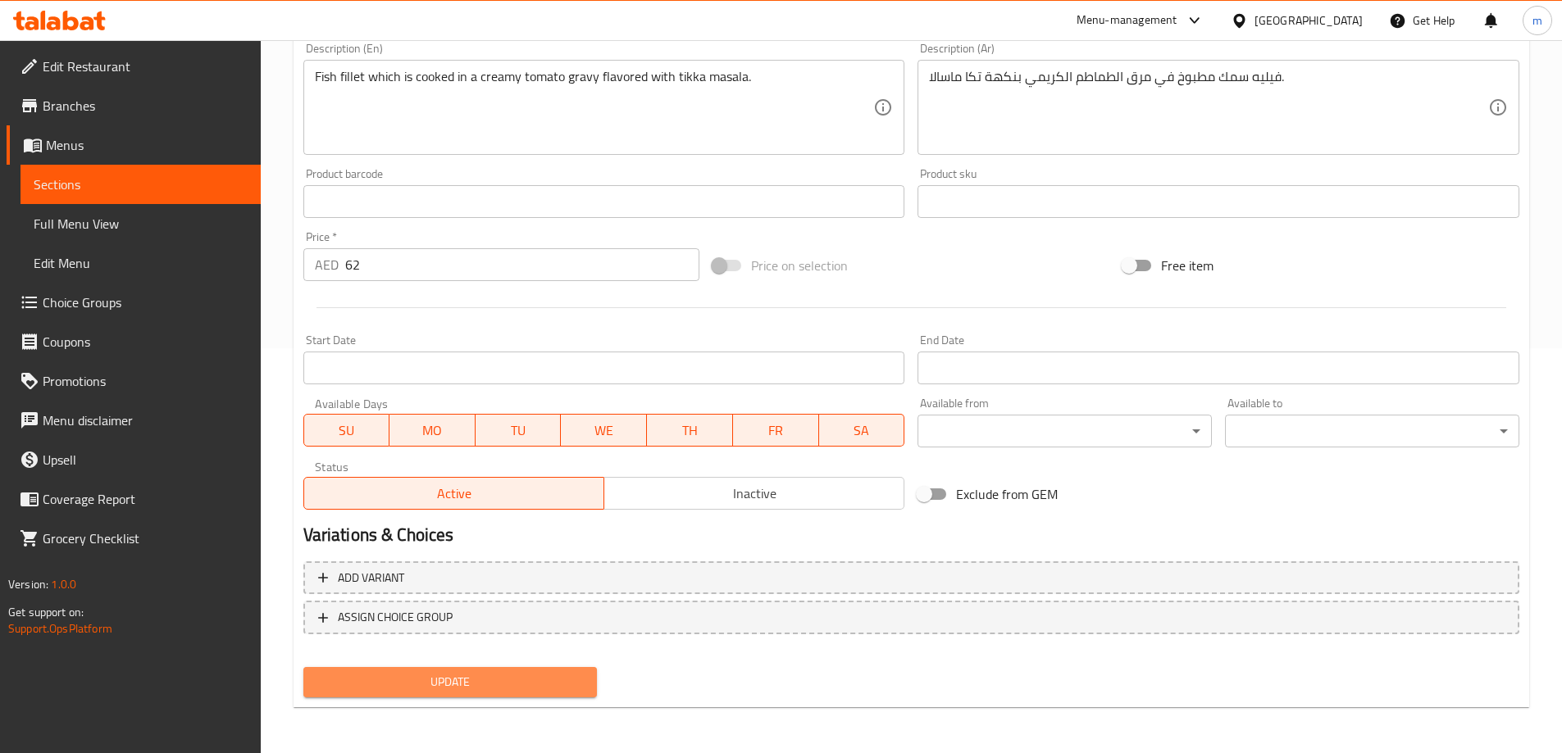
click at [387, 675] on span "Update" at bounding box center [450, 682] width 268 height 20
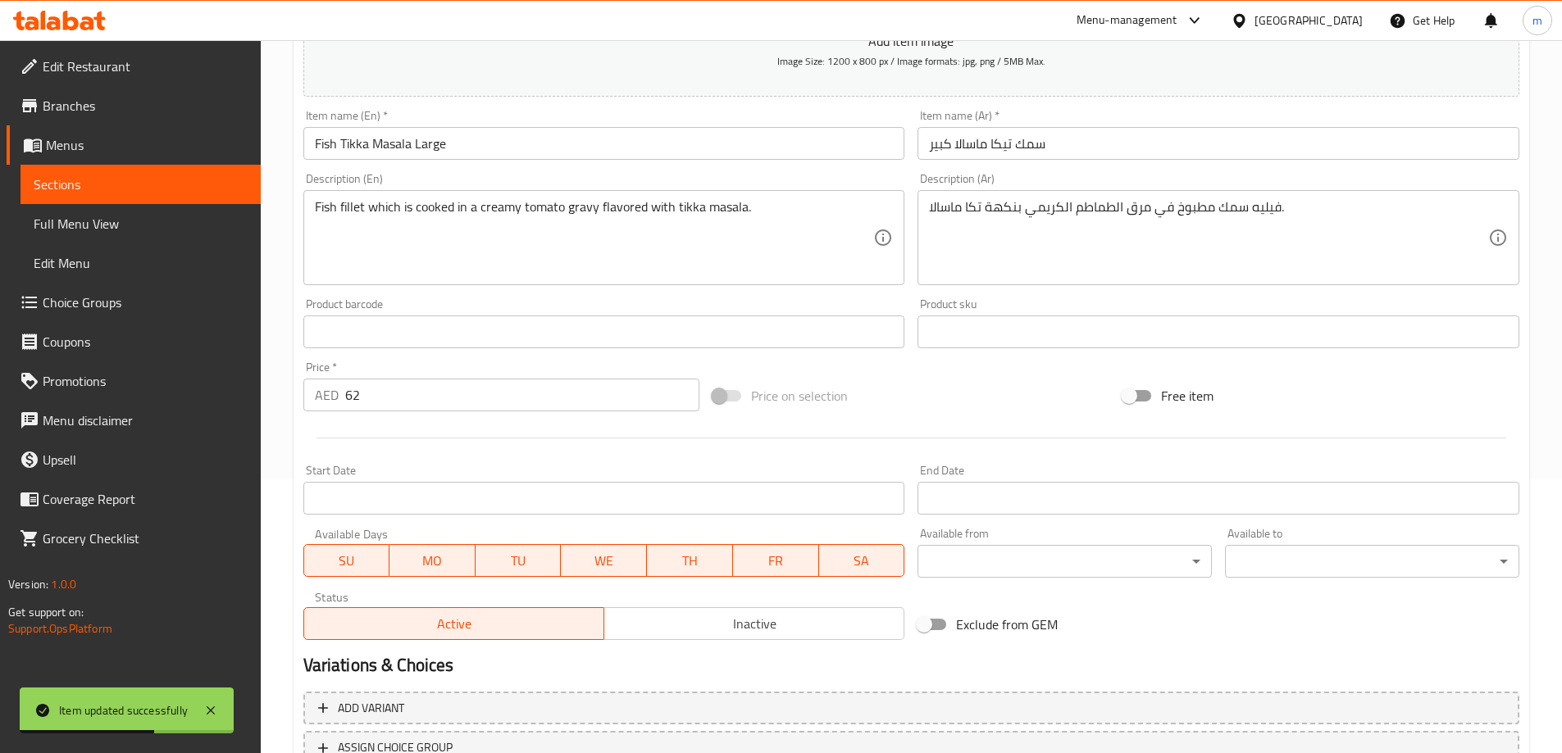
scroll to position [0, 0]
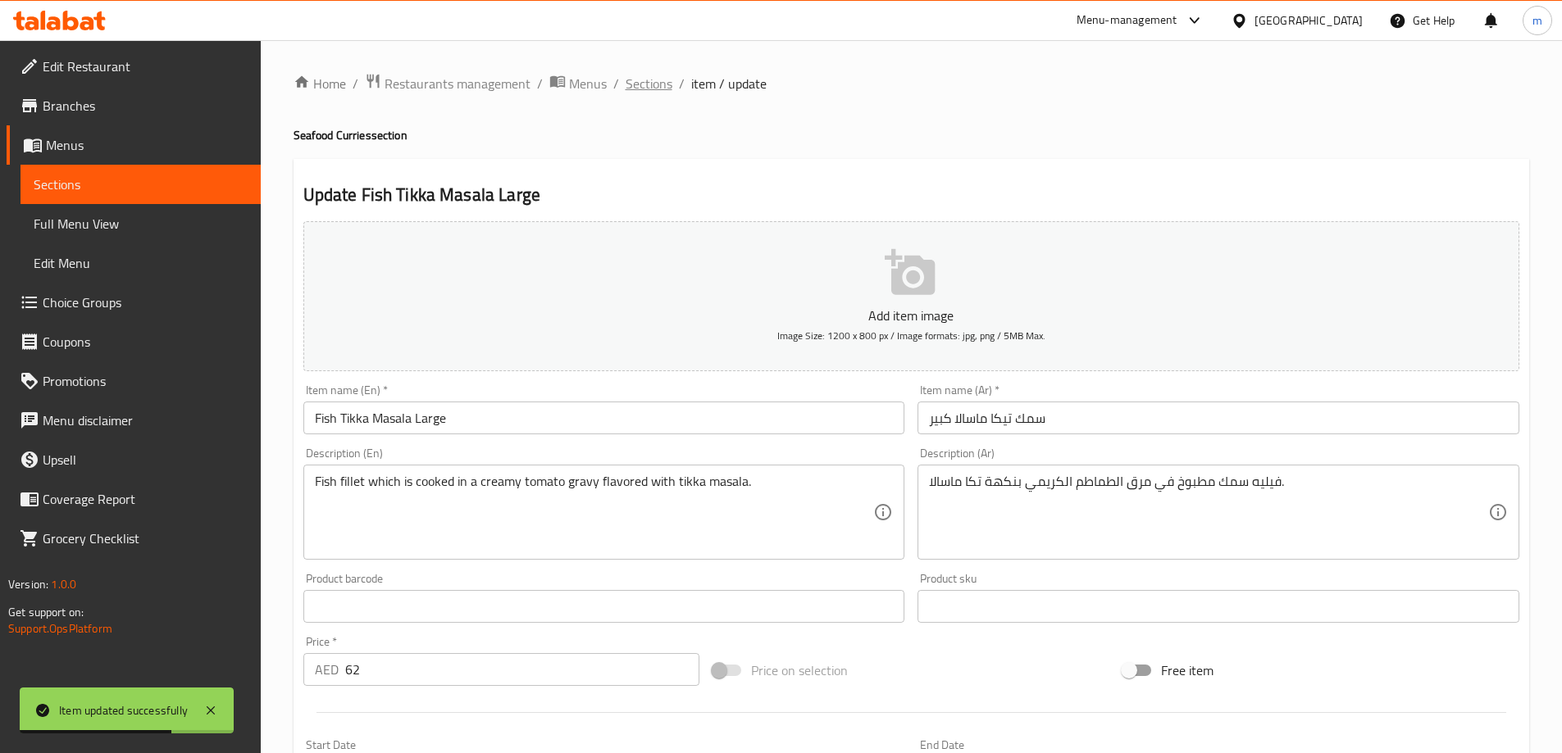
click at [657, 90] on span "Sections" at bounding box center [649, 84] width 47 height 20
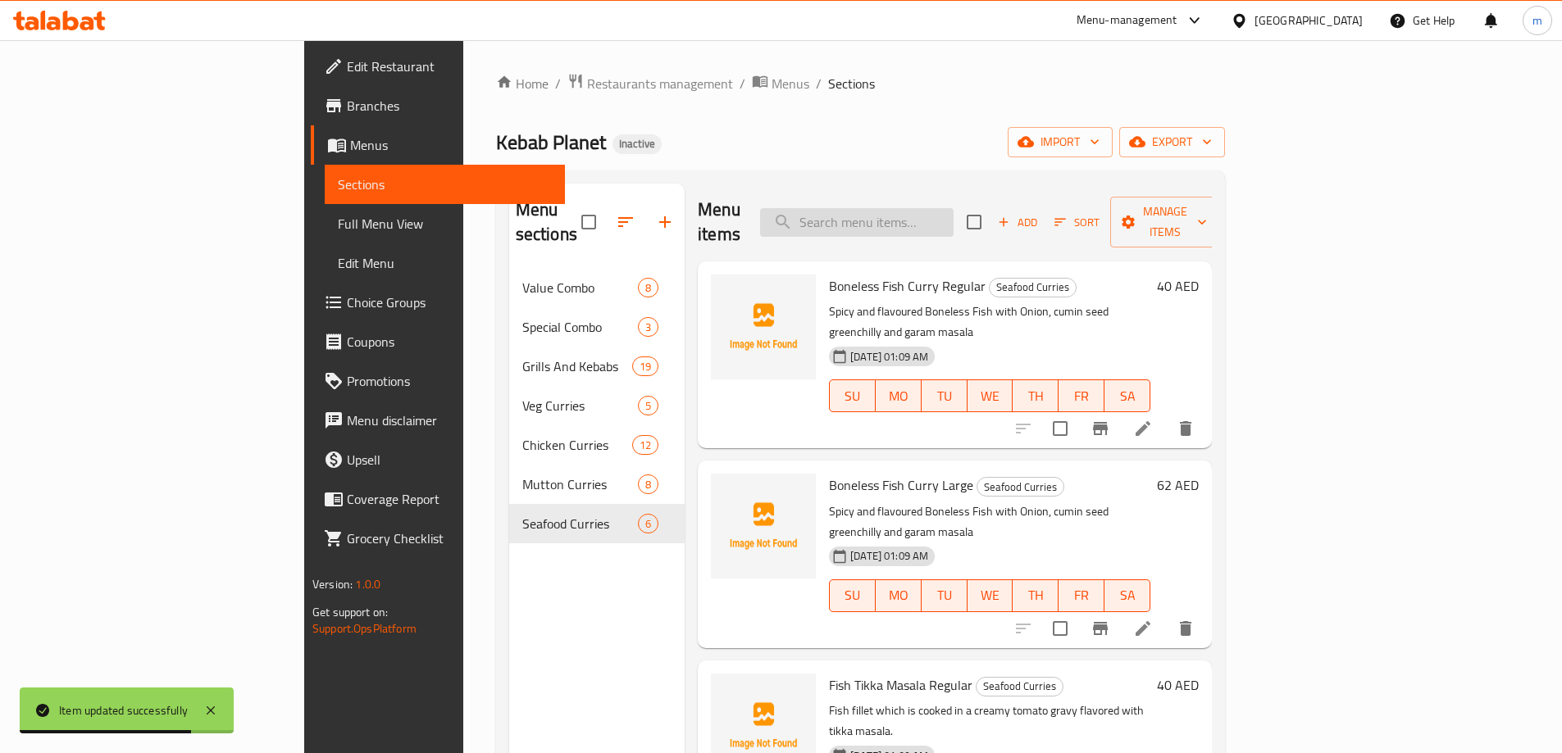
click at [946, 213] on input "search" at bounding box center [856, 222] width 193 height 29
paste input "Mutton Rogan [PERSON_NAME]"
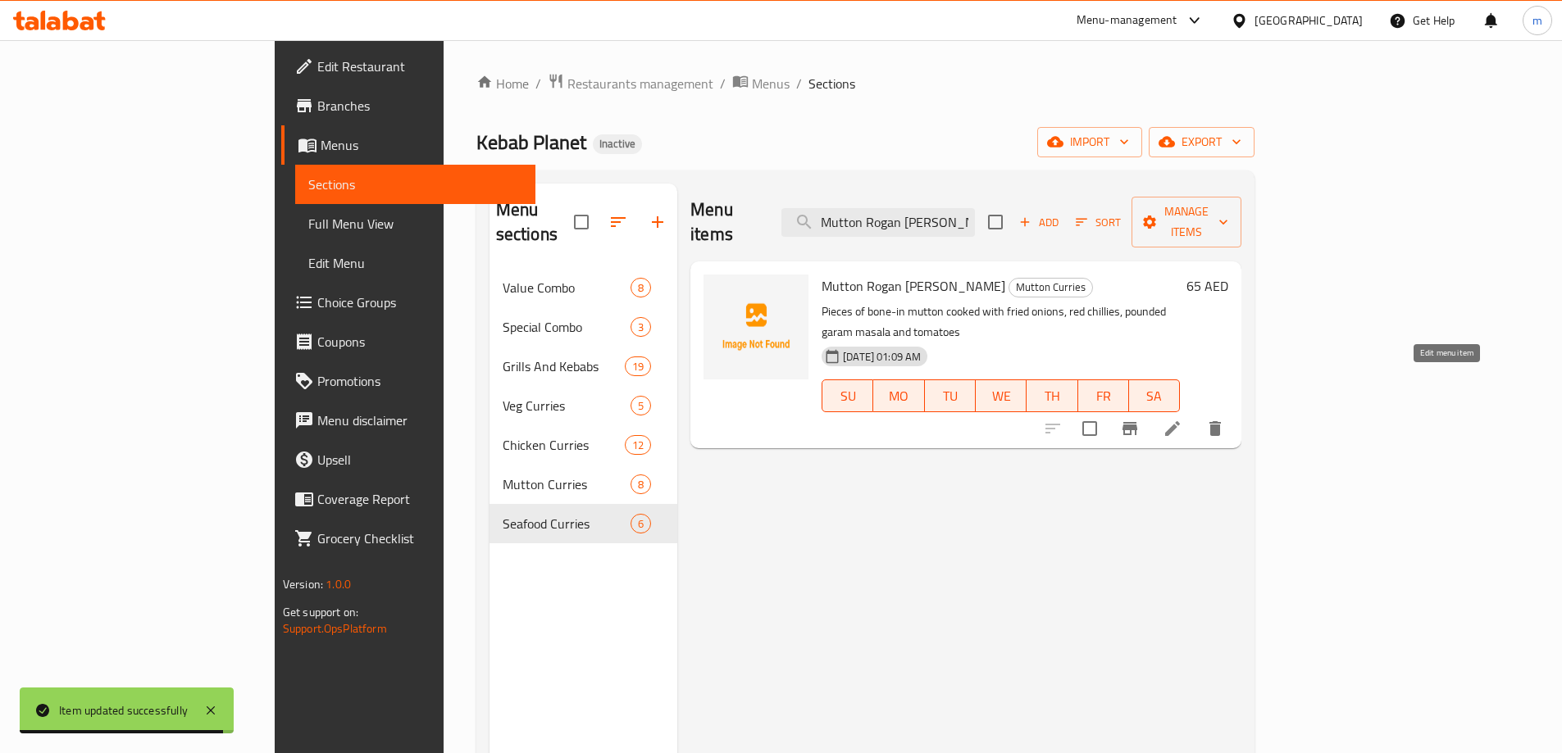
type input "Mutton Rogan [PERSON_NAME]"
click at [1182, 419] on icon at bounding box center [1173, 429] width 20 height 20
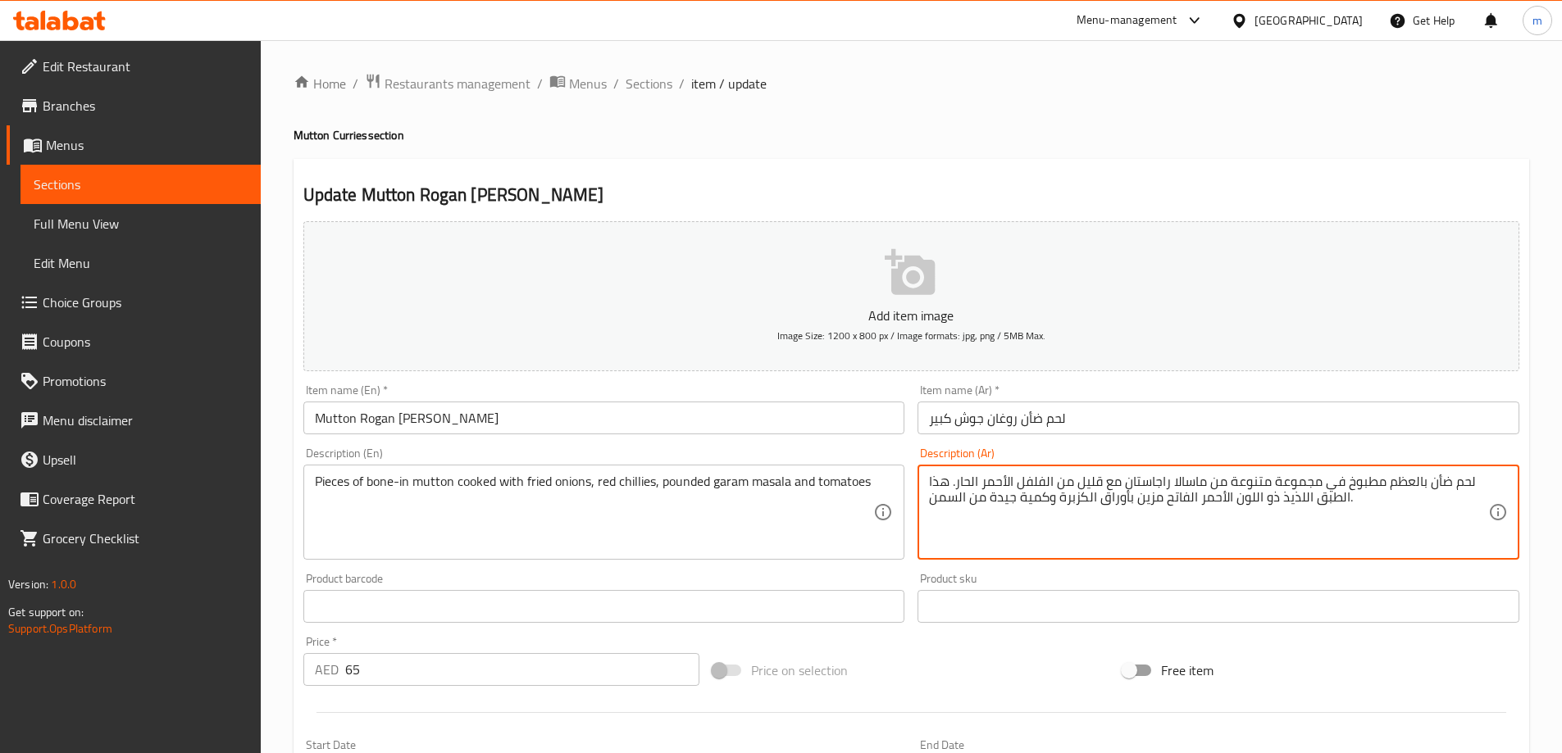
click at [1298, 484] on textarea "لحم ضأن بالعظم مطبوخ في مجموعة متنوعة من ماسالا راجاستان مع قليل من الفلفل الأح…" at bounding box center [1208, 513] width 559 height 78
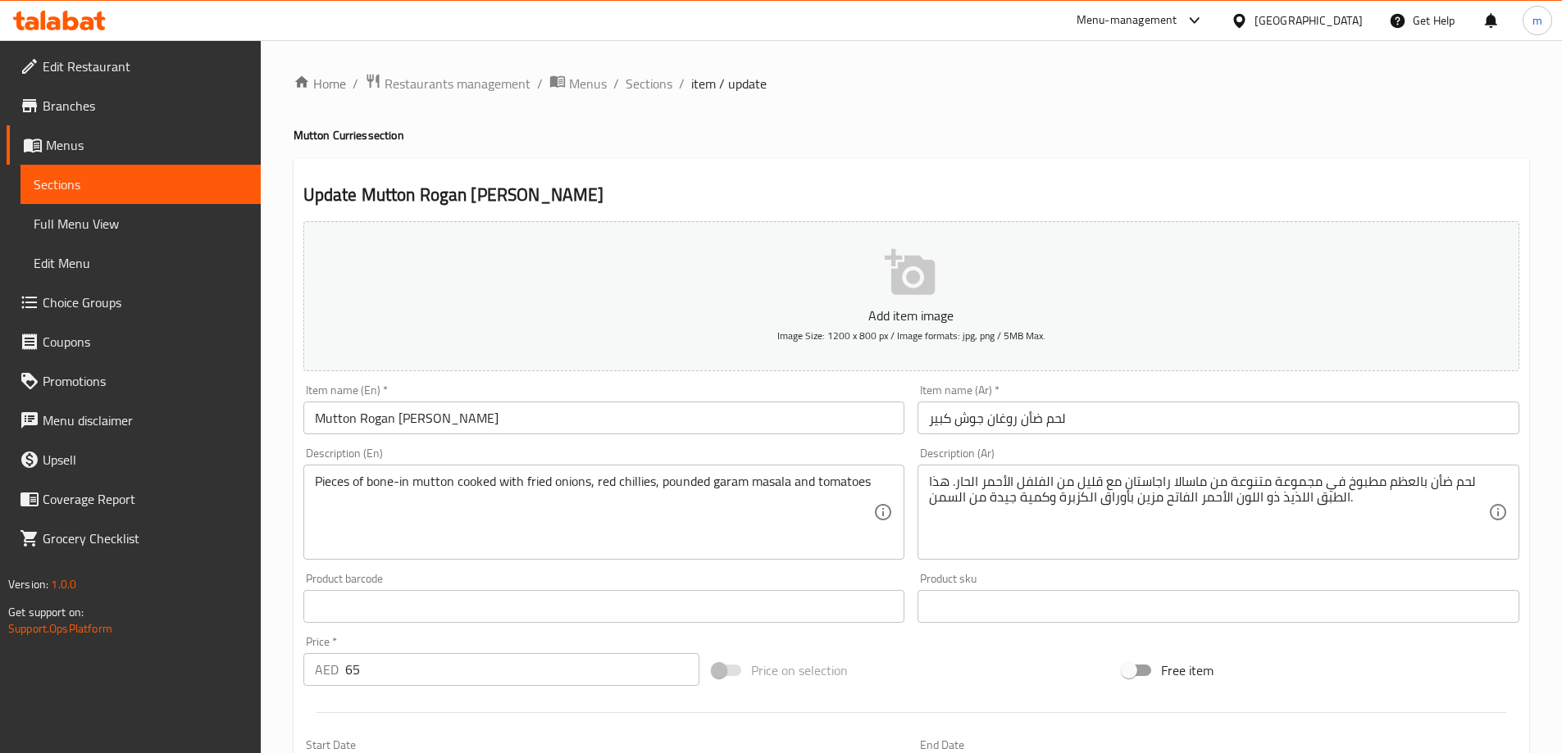
click at [1301, 502] on textarea "لحم ضأن بالعظم مطبوخ في مجموعة متنوعة من ماسالا راجاستان مع قليل من الفلفل الأح…" at bounding box center [1208, 513] width 559 height 78
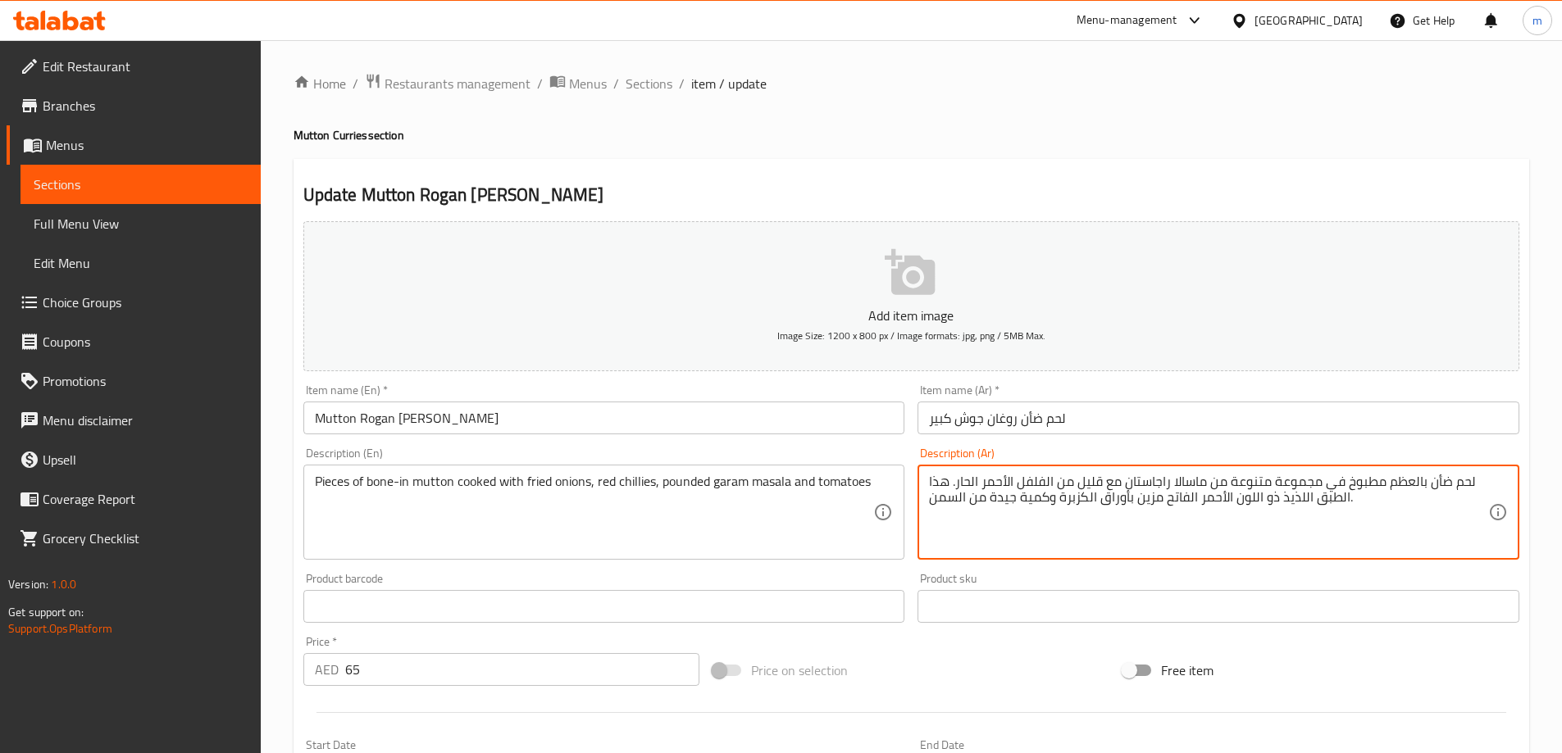
click at [1301, 502] on textarea "لحم ضأن بالعظم مطبوخ في مجموعة متنوعة من ماسالا راجاستان مع قليل من الفلفل الأح…" at bounding box center [1208, 513] width 559 height 78
paste textarea "طع لحم ضأن بالعظم مطبوخة مع بصل مقلي، فلفل أحمر حار، جارام ماسالا وطماطم"
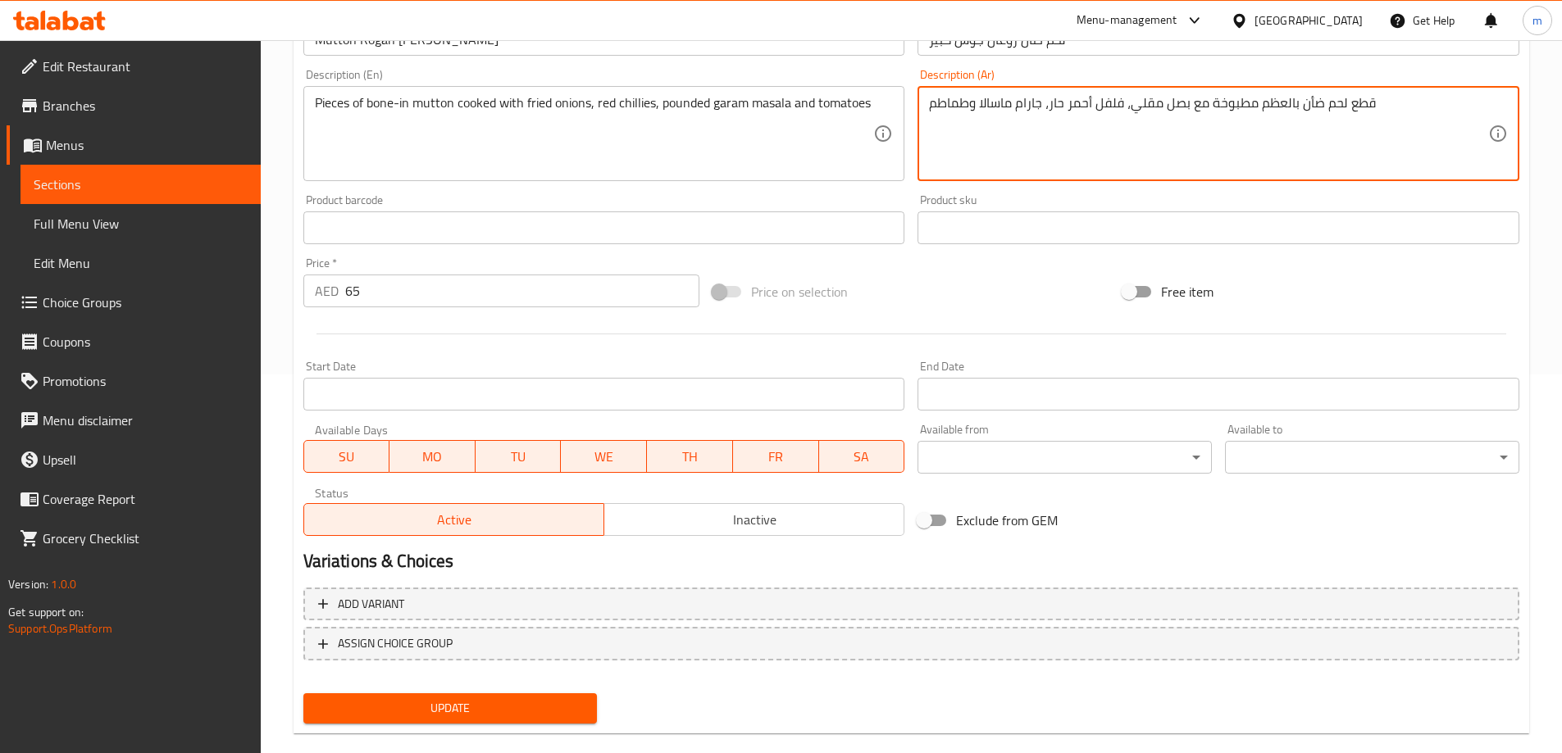
scroll to position [405, 0]
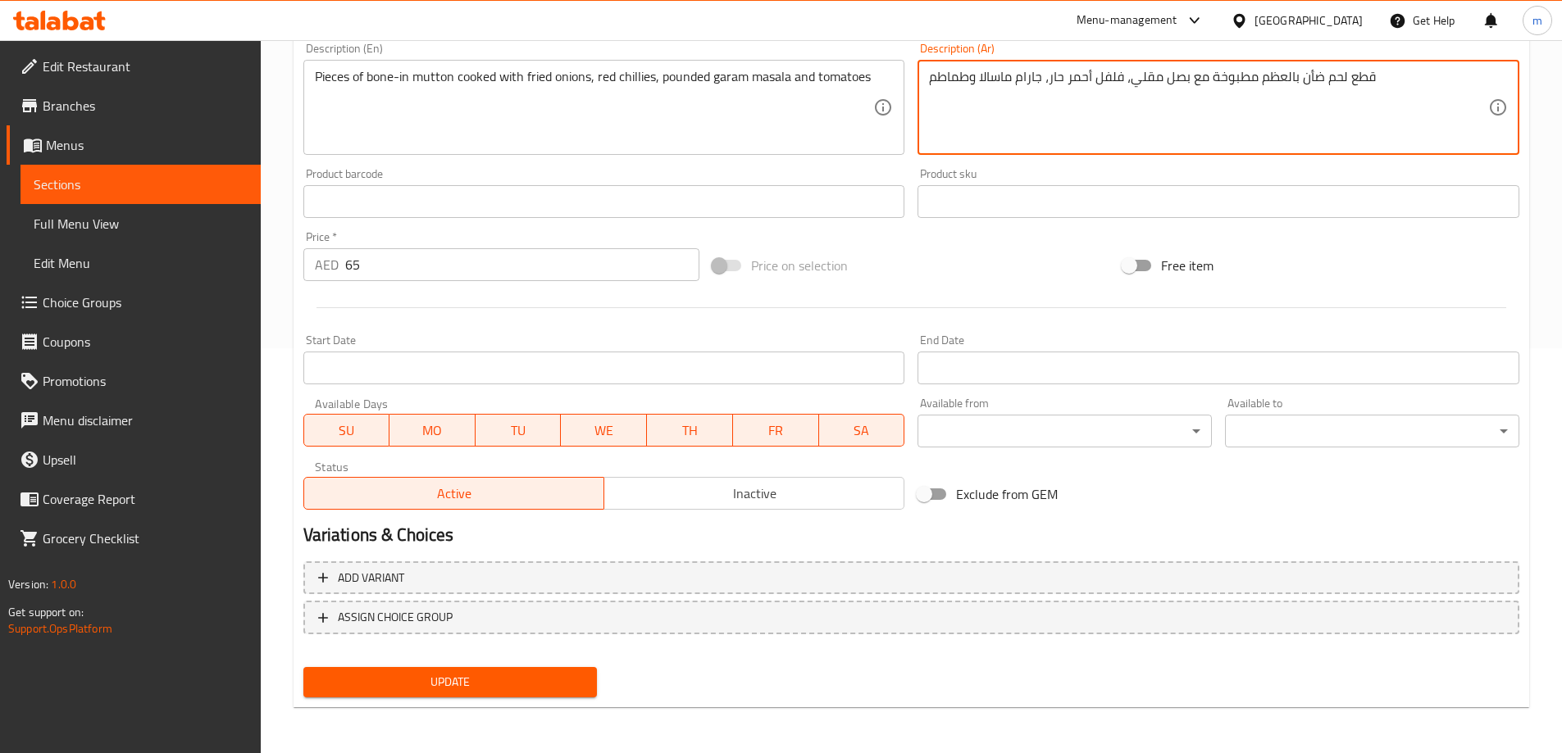
type textarea "قطع لحم ضأن بالعظم مطبوخة مع بصل مقلي، فلفل أحمر حار، جارام ماسالا وطماطم"
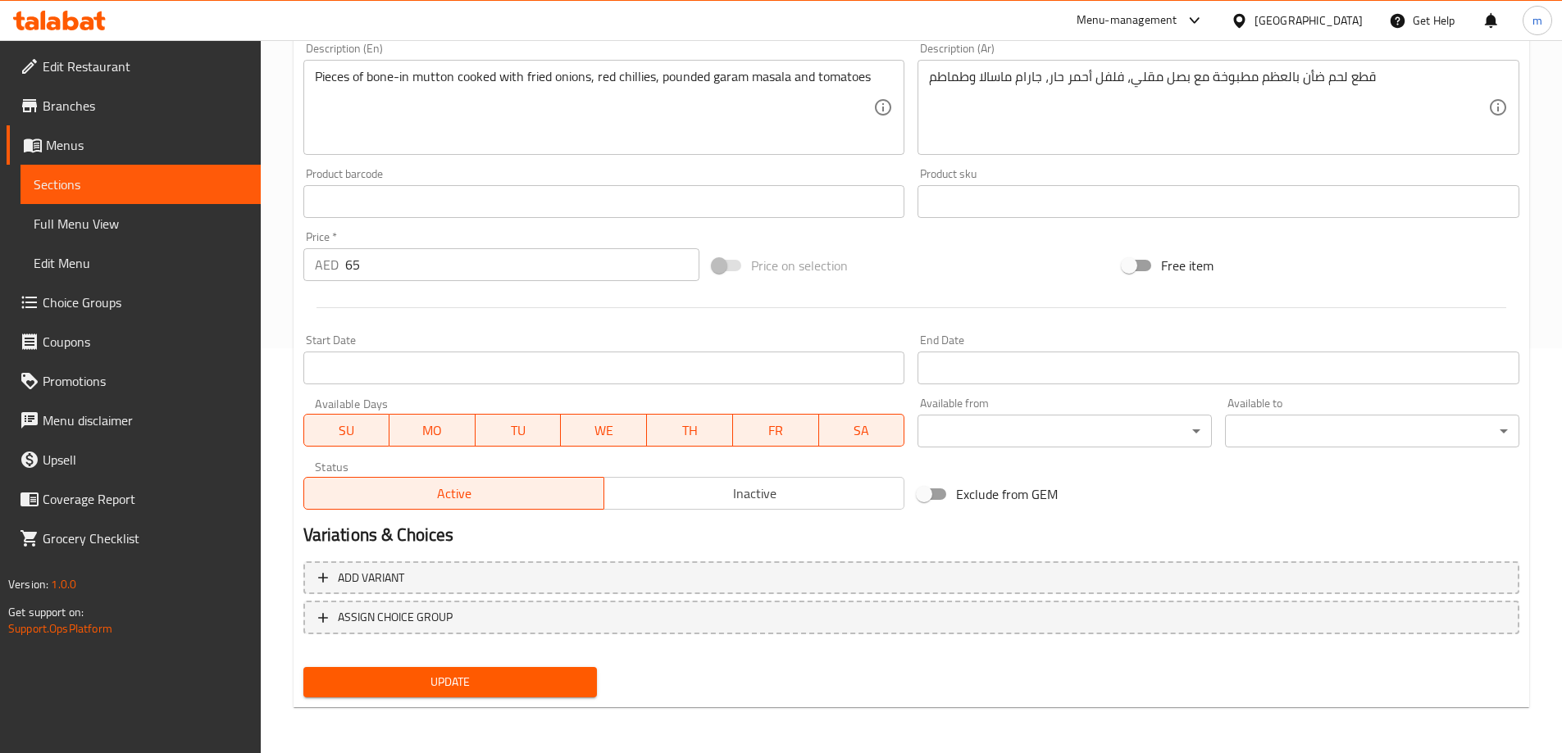
click at [508, 703] on div "Update" at bounding box center [450, 682] width 307 height 43
click at [509, 697] on button "Update" at bounding box center [450, 682] width 294 height 30
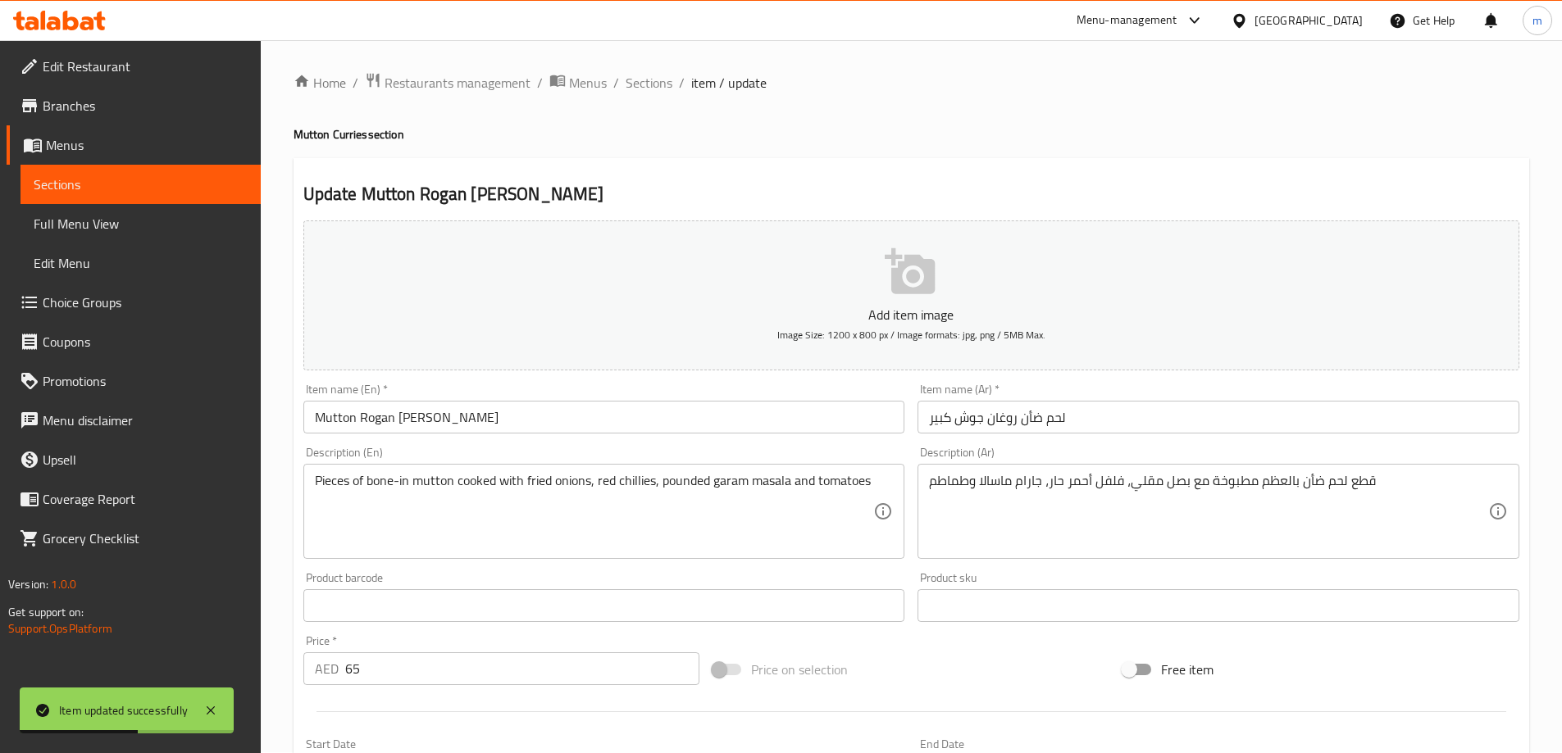
scroll to position [0, 0]
click at [659, 88] on span "Sections" at bounding box center [649, 84] width 47 height 20
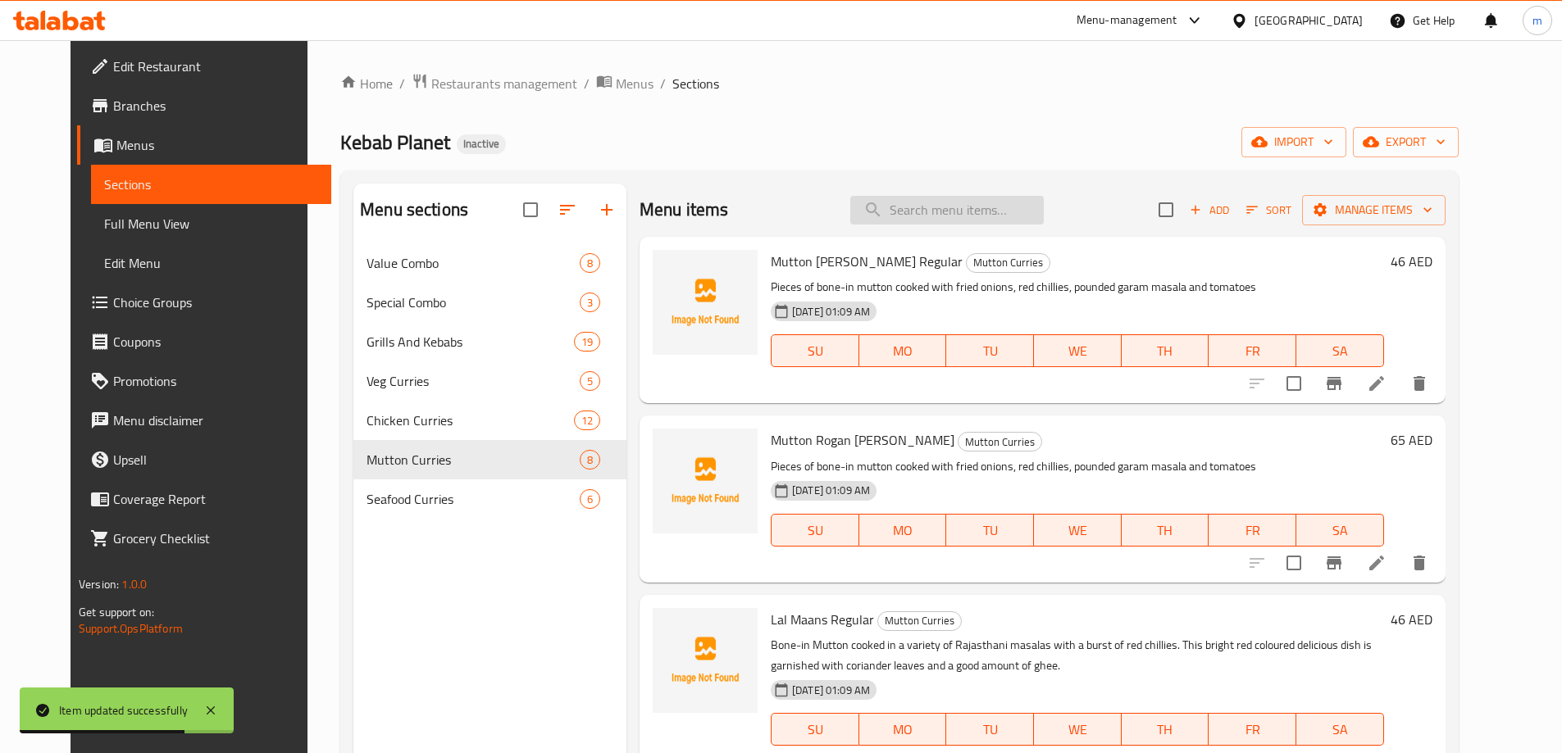
click at [947, 215] on input "search" at bounding box center [946, 210] width 193 height 29
paste input "Lal Maans Large"
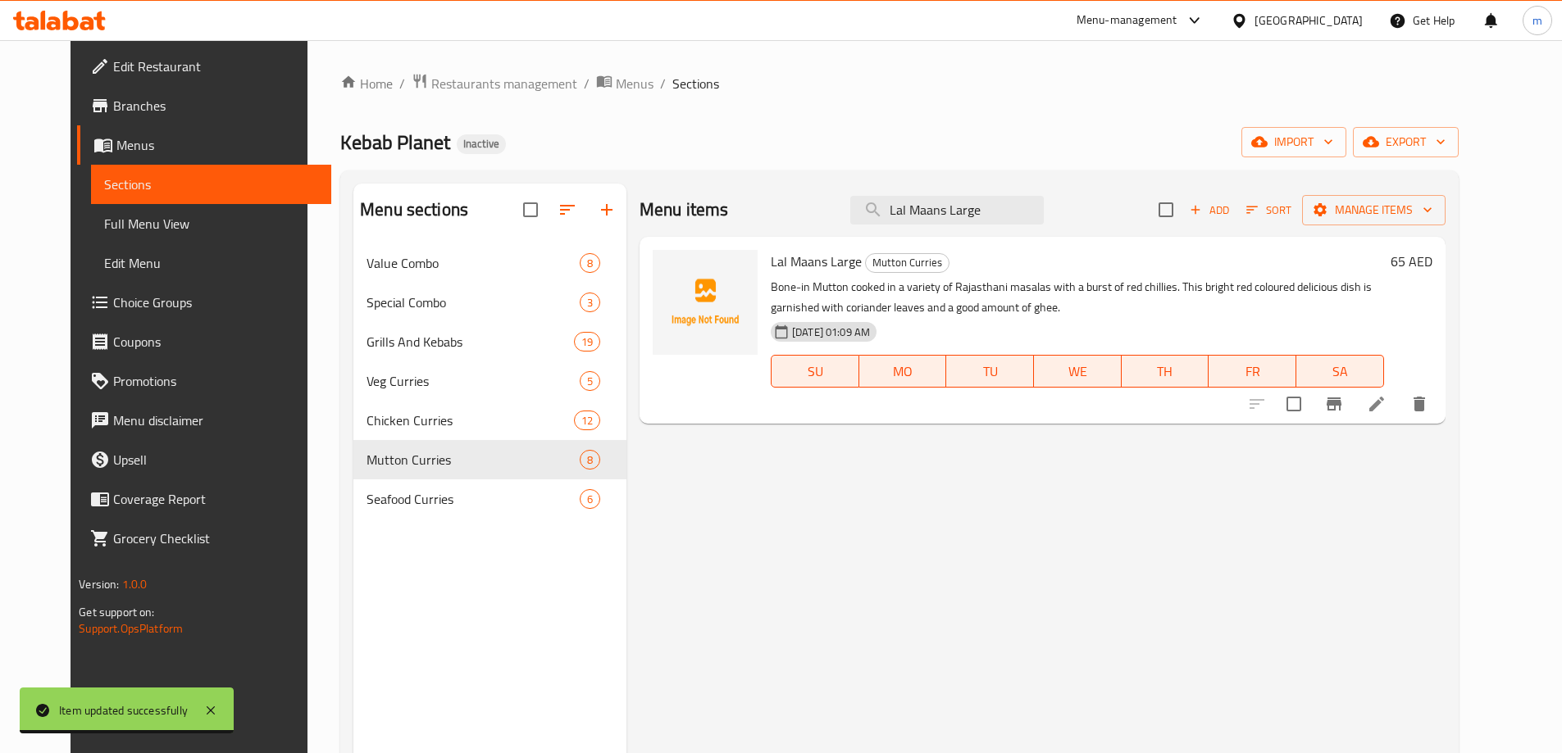
type input "Lal Maans Large"
click at [1399, 415] on li at bounding box center [1377, 404] width 46 height 30
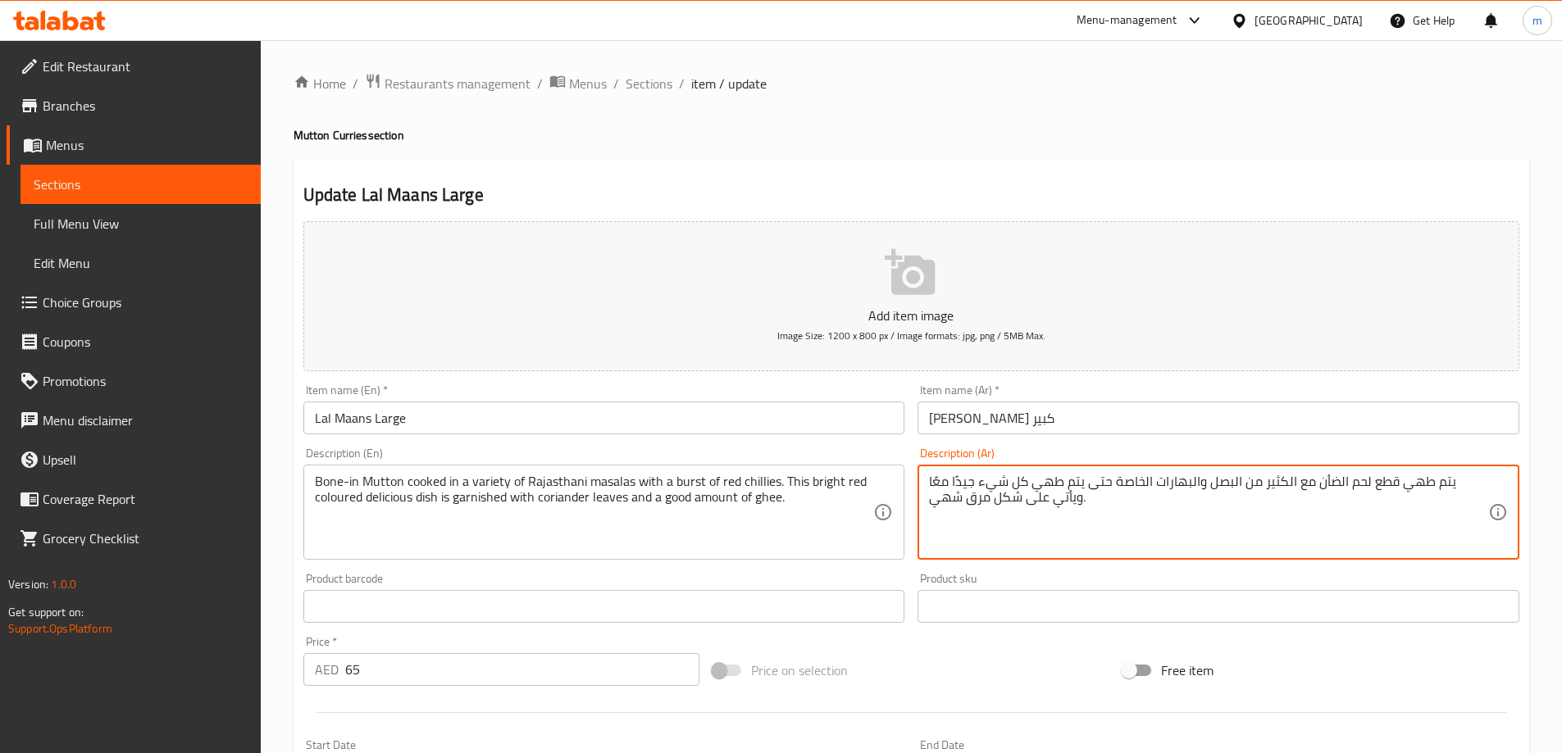
click at [1046, 511] on textarea "يتم طهي قطع لحم الضأن مع الكثير من البصل والبهارات الخاصة حتى يتم طهي كل شيء جي…" at bounding box center [1208, 513] width 559 height 78
click at [1045, 509] on textarea "يتم طهي قطع لحم الضأن مع الكثير من البصل والبهارات الخاصة حتى يتم طهي كل شيء جي…" at bounding box center [1208, 513] width 559 height 78
paste textarea "حم ضأن بالعظم مطبوخ في مجموعة متنوعة من ماسالا راجاستان مع قليل من الفلفل الأحم…"
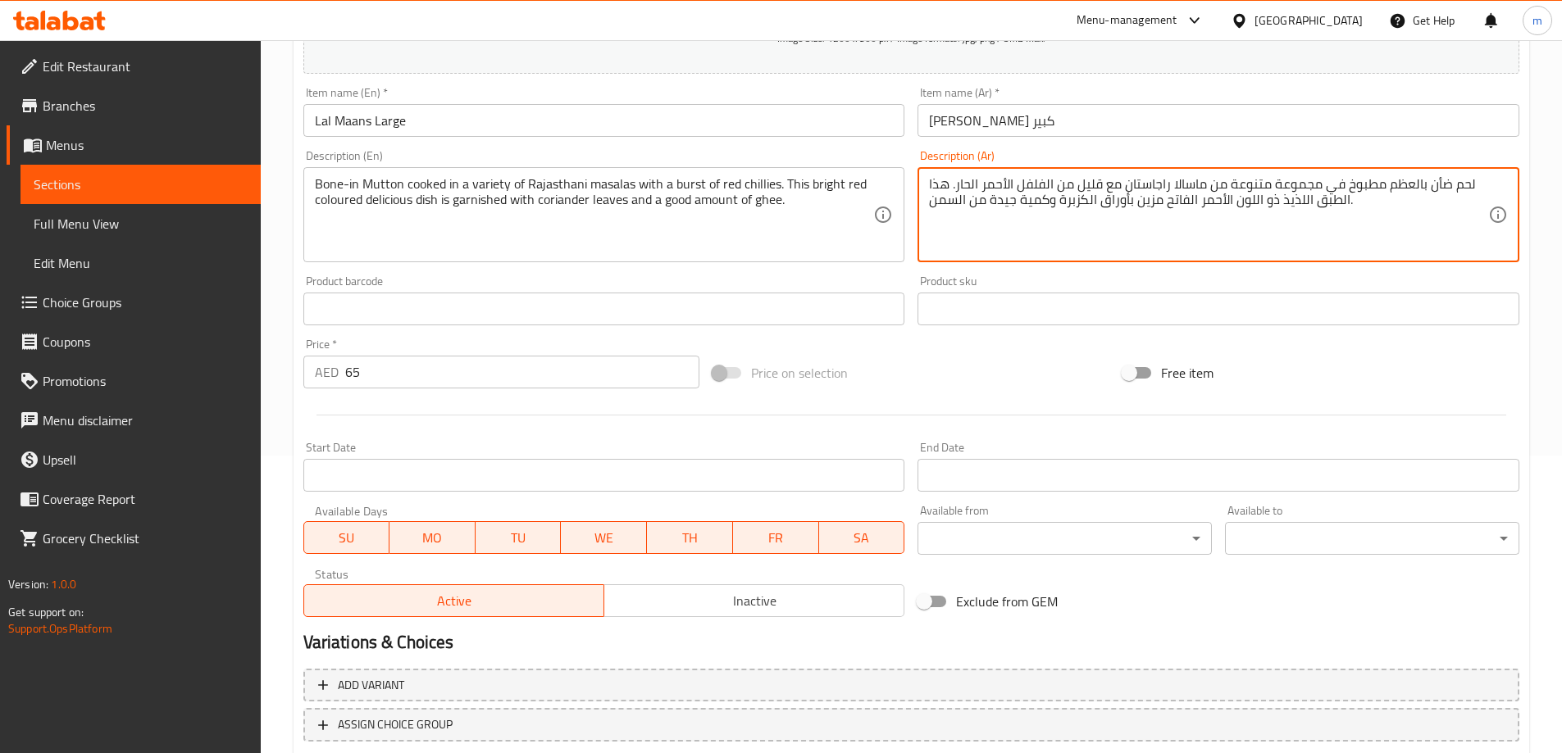
scroll to position [405, 0]
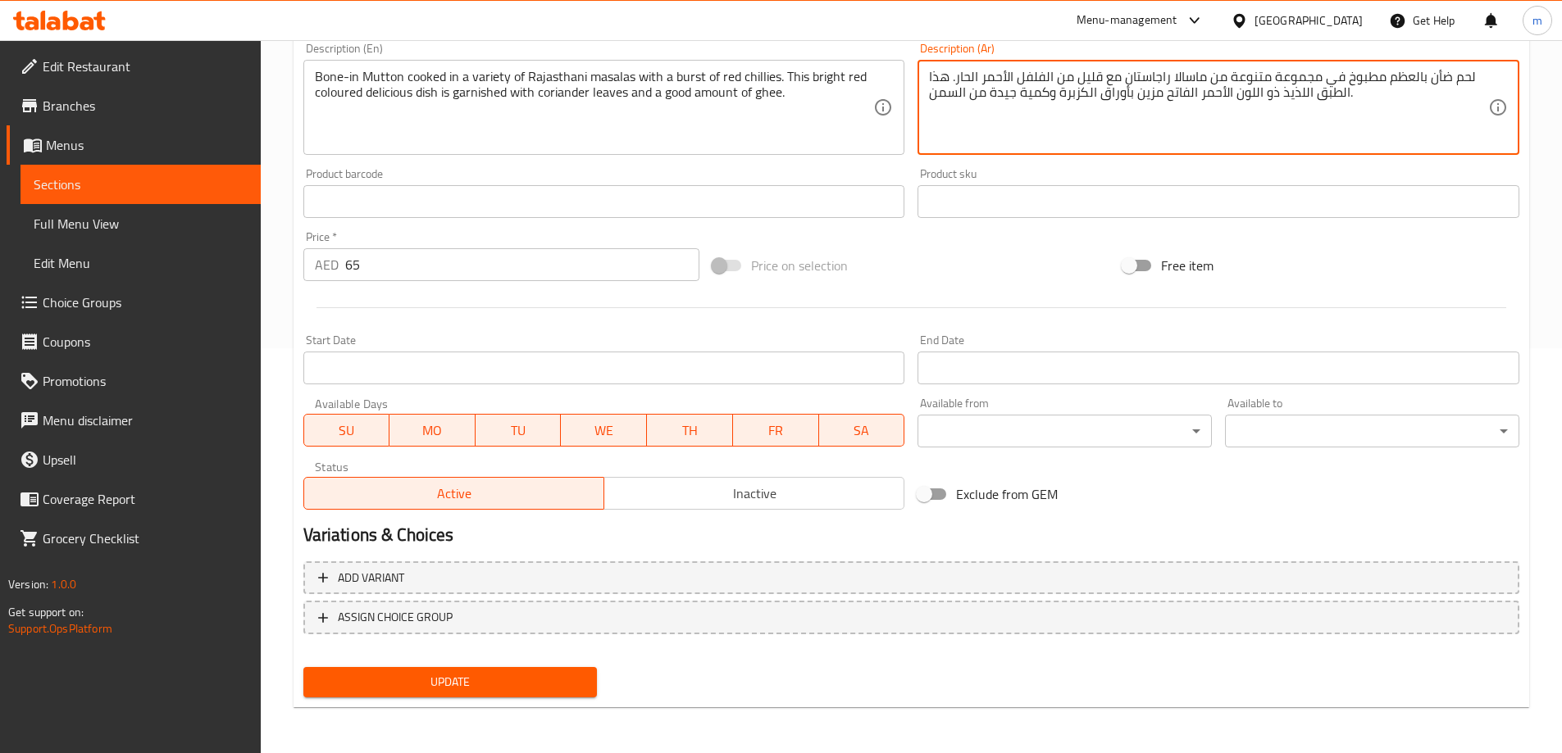
type textarea "لحم ضأن بالعظم مطبوخ في مجموعة متنوعة من ماسالا راجاستان مع قليل من الفلفل الأح…"
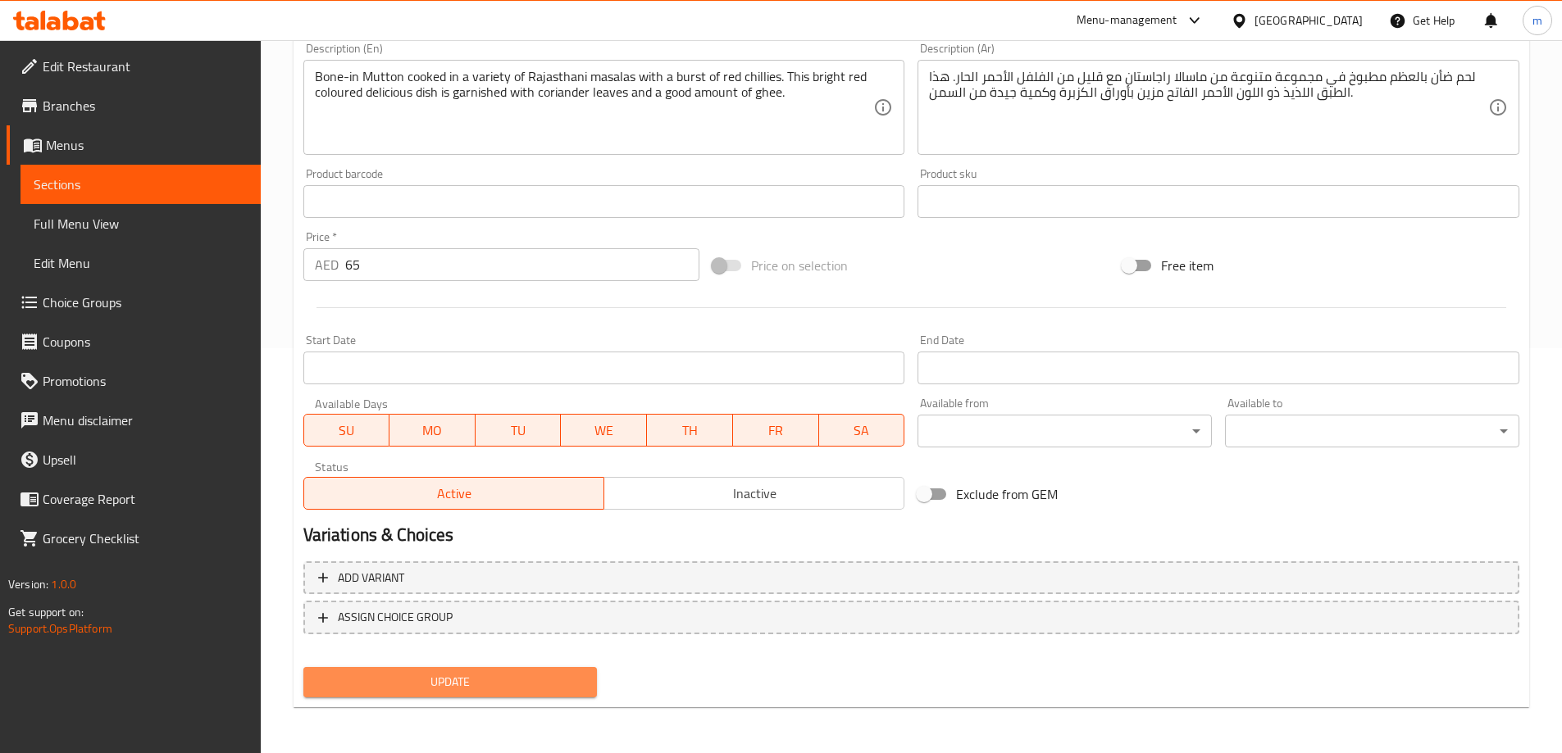
click at [518, 693] on span "Update" at bounding box center [450, 682] width 268 height 20
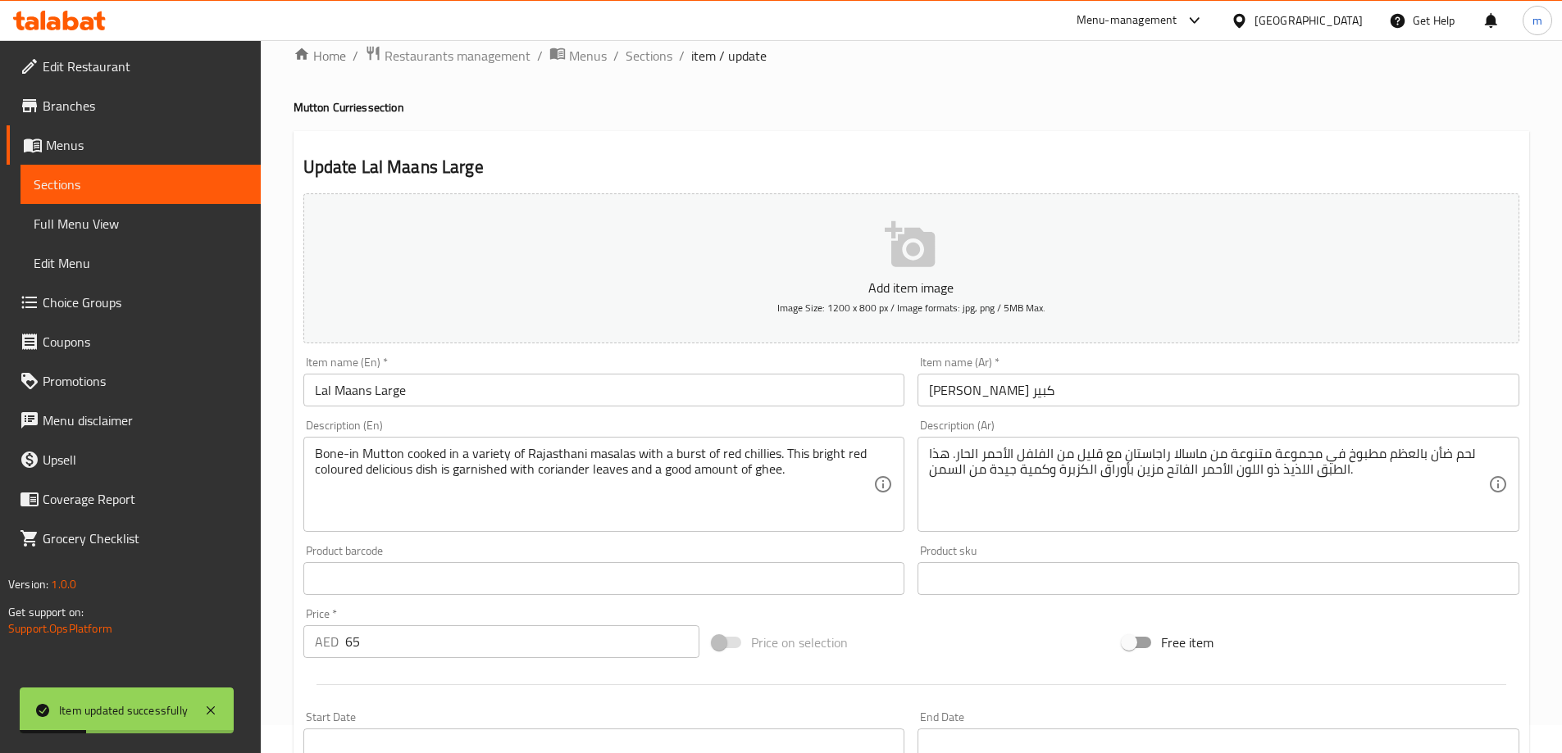
scroll to position [0, 0]
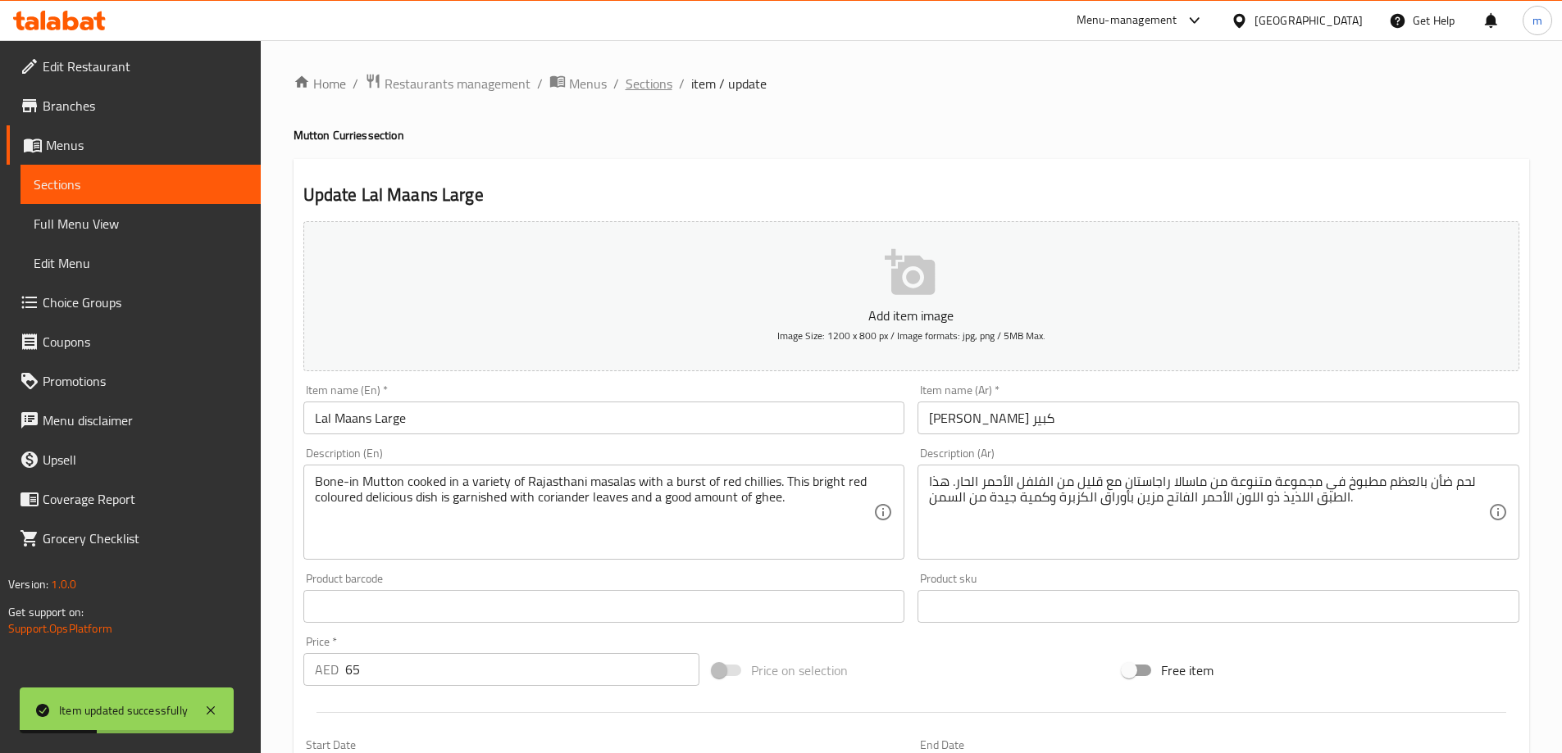
click at [640, 92] on span "Sections" at bounding box center [649, 84] width 47 height 20
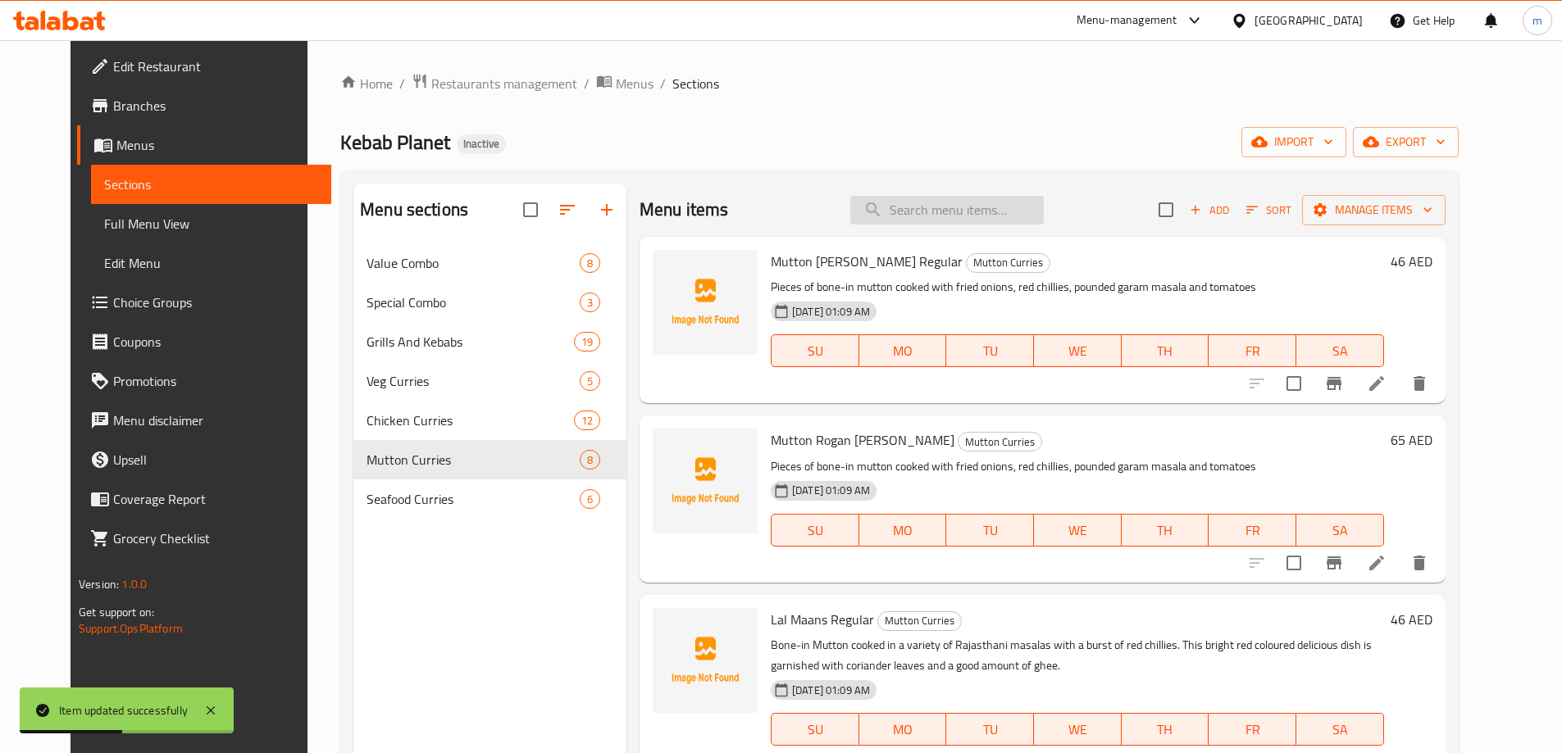
click at [904, 221] on input "search" at bounding box center [946, 210] width 193 height 29
paste input "Bhuna Gosht Large"
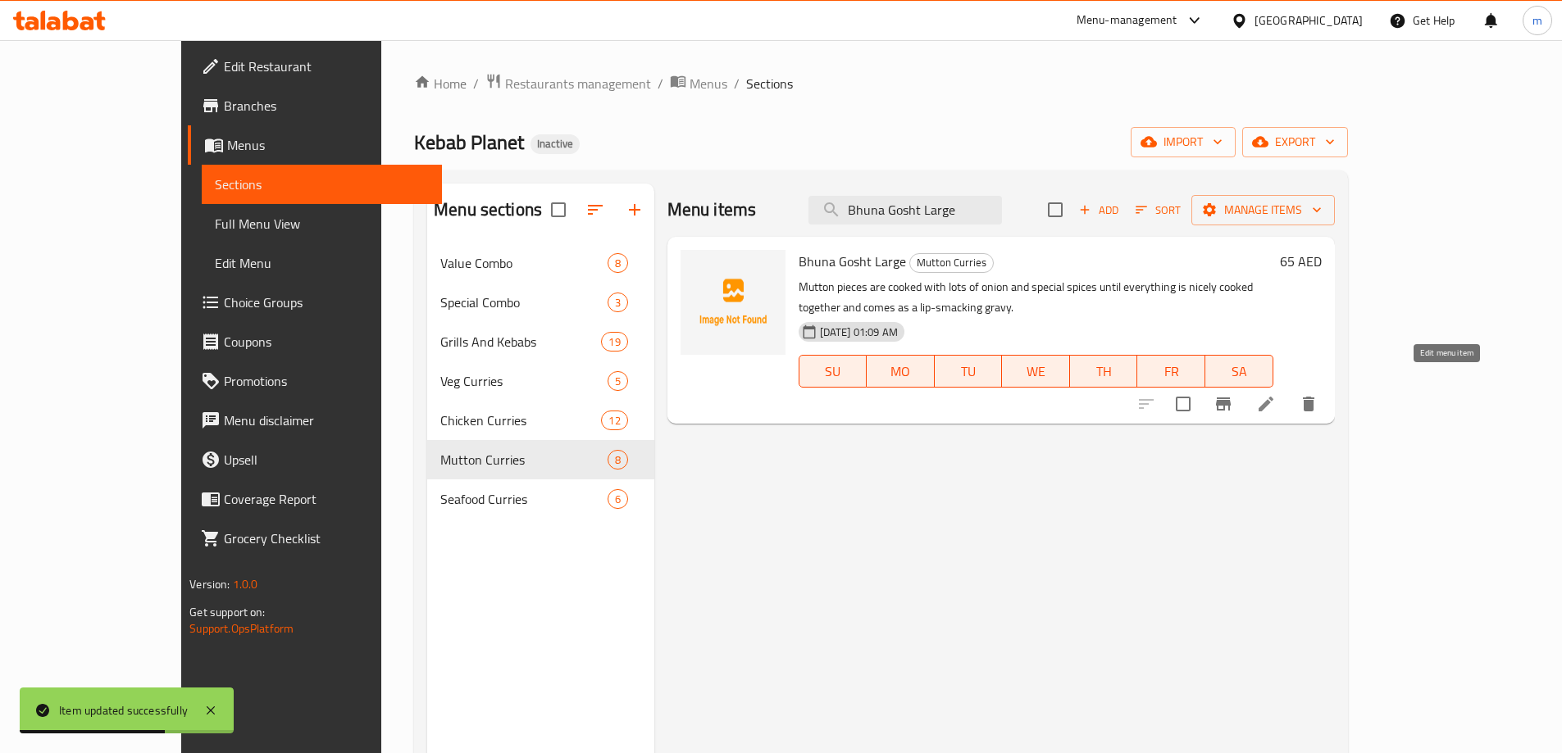
type input "Bhuna Gosht Large"
click at [1273, 397] on icon at bounding box center [1265, 404] width 15 height 15
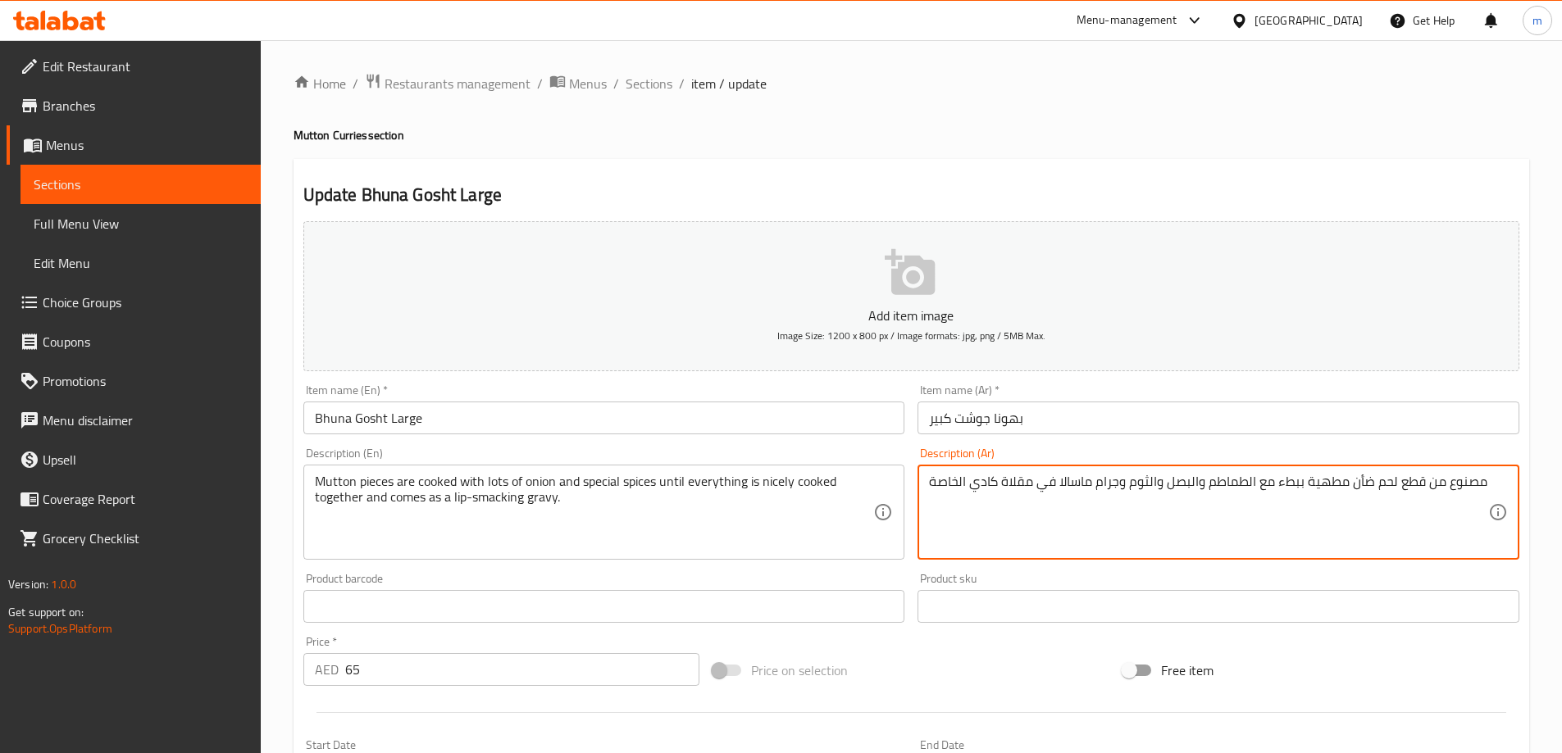
click at [1238, 489] on textarea "مصنوع من قطع لحم ضأن مطهية ببطء مع الطماطم والبصل والثوم وجرام ماسالا في مقلاة …" at bounding box center [1208, 513] width 559 height 78
click at [1240, 489] on textarea "مصنوع من قطع لحم ضأن مطهية ببطء مع الطماطم والبصل والثوم وجرام ماسالا في مقلاة …" at bounding box center [1208, 513] width 559 height 78
paste textarea "تم طهي قطع لحم الضأن مع الكثير من البصل والبهارات الخاصة حتى يتم طهي كل شيء جيد…"
click at [1208, 515] on textarea "مصنوع من قطع لحم ضأن مطهية ببطء مع الطيتم طهي قطع لحم الضأن مع الكثير من البصل …" at bounding box center [1208, 513] width 559 height 78
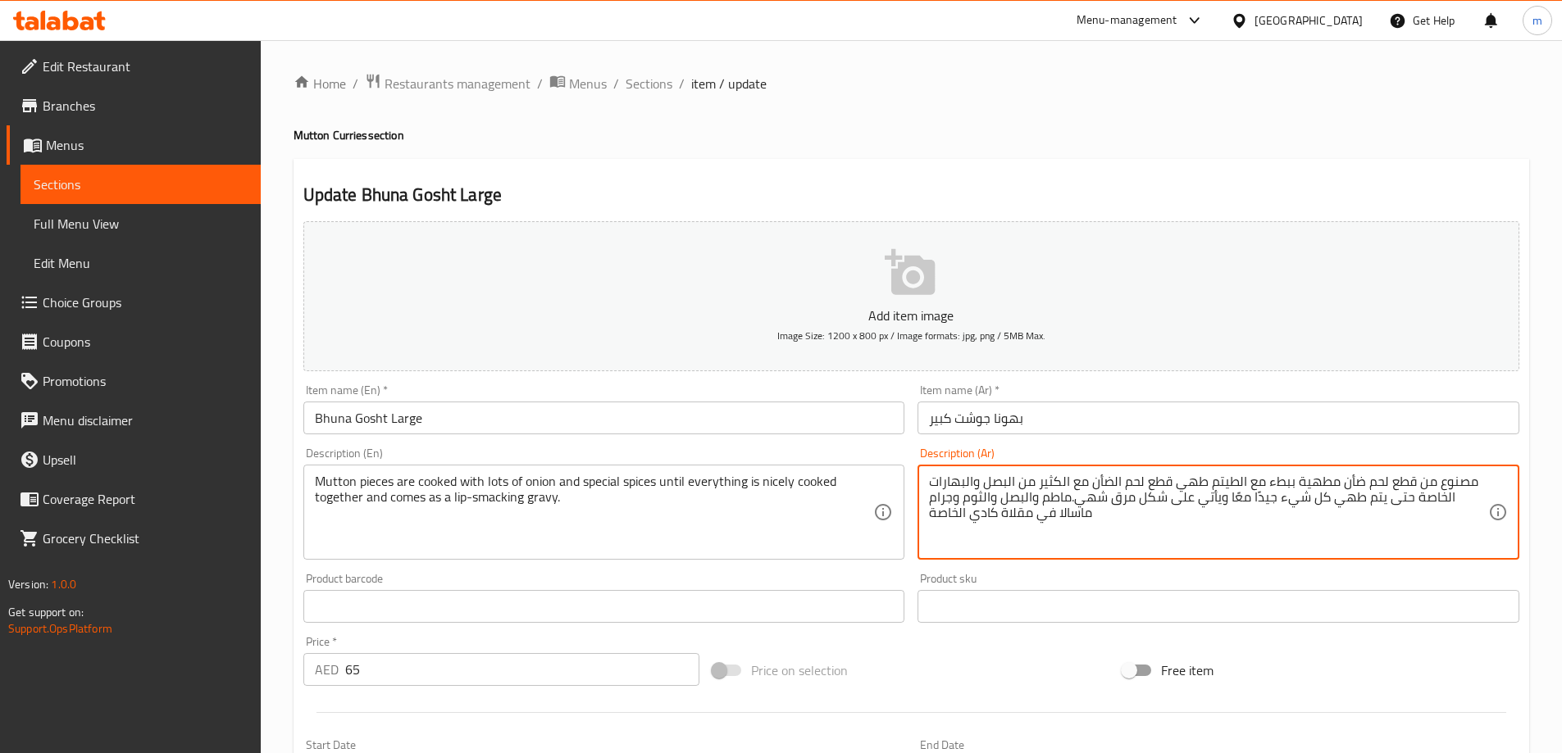
click at [1208, 515] on textarea "مصنوع من قطع لحم ضأن مطهية ببطء مع الطيتم طهي قطع لحم الضأن مع الكثير من البصل …" at bounding box center [1208, 513] width 559 height 78
paste textarea "تم طهي قطع لحم الضأن مع الكثير من البصل والبهارات الخاصة حتى يتم طهي كل شيء جيد…"
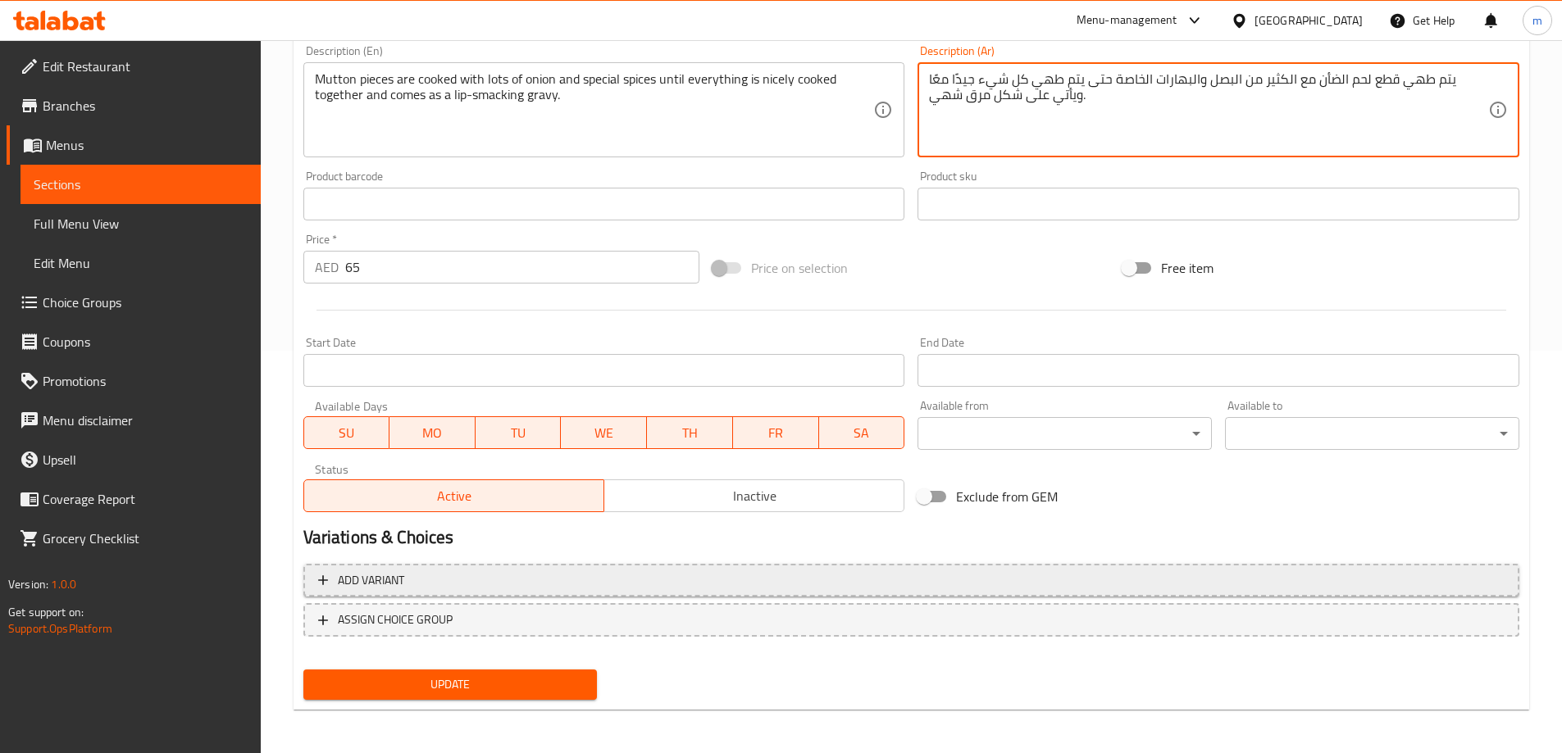
scroll to position [405, 0]
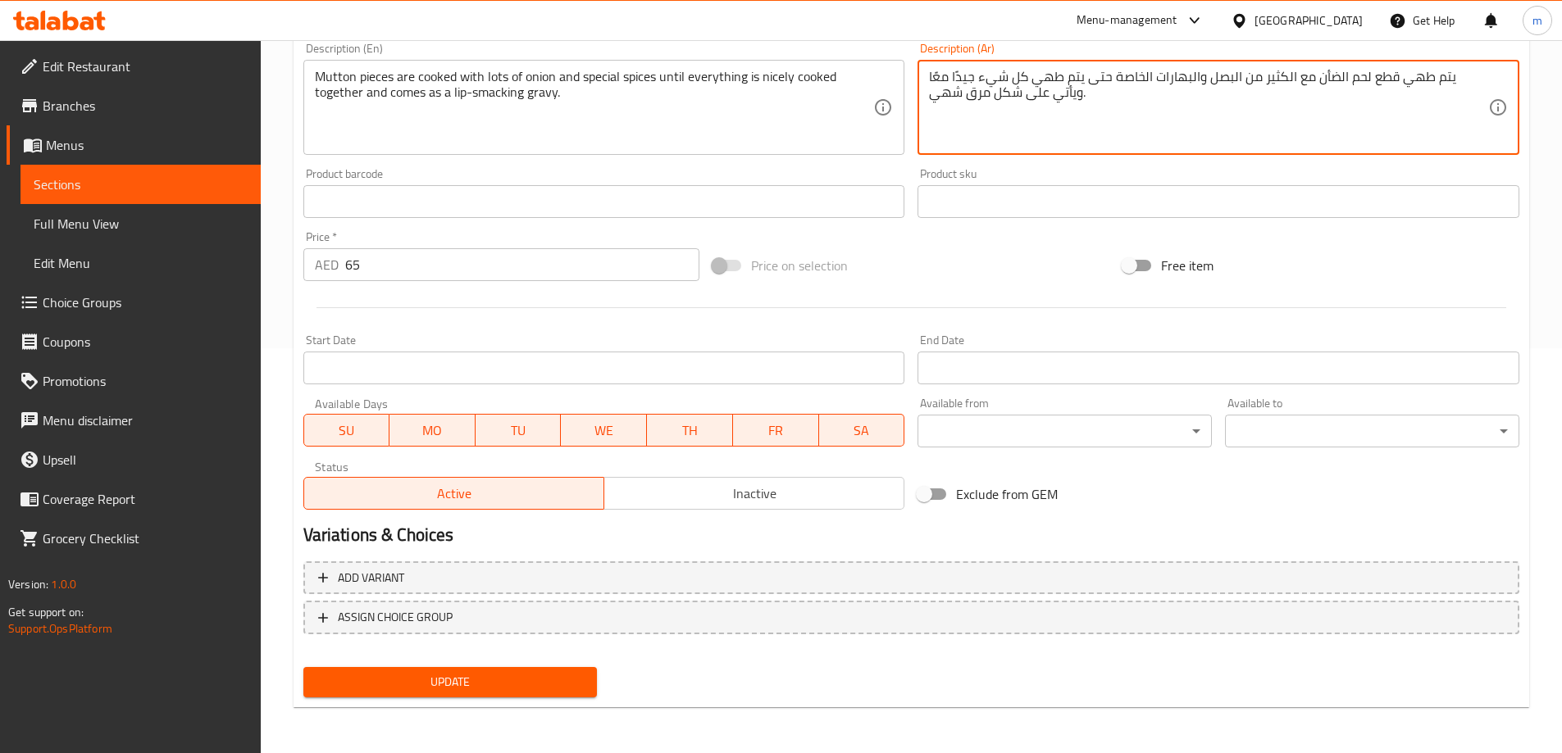
type textarea "يتم طهي قطع لحم الضأن مع الكثير من البصل والبهارات الخاصة حتى يتم طهي كل شيء جي…"
click at [521, 679] on span "Update" at bounding box center [450, 682] width 268 height 20
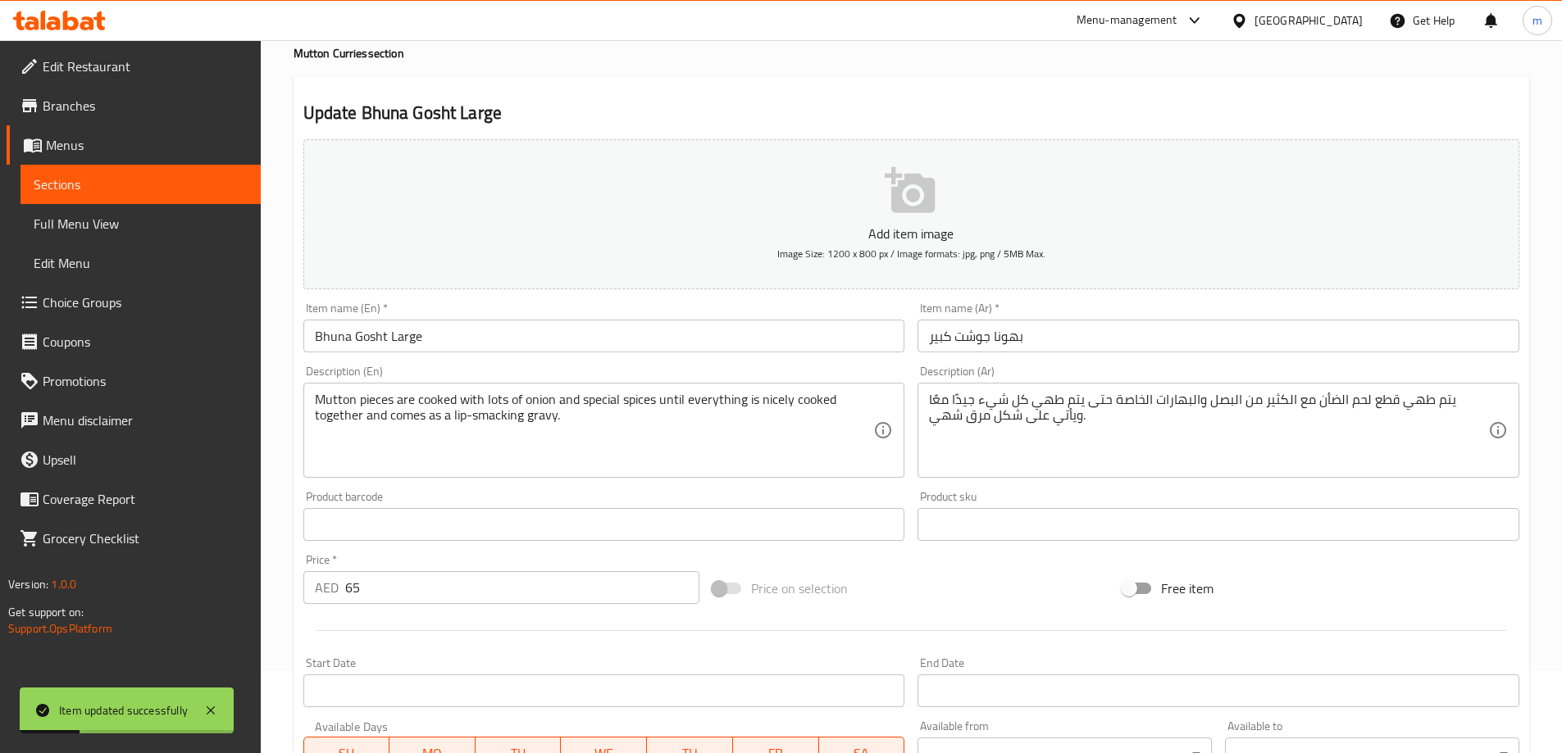
scroll to position [0, 0]
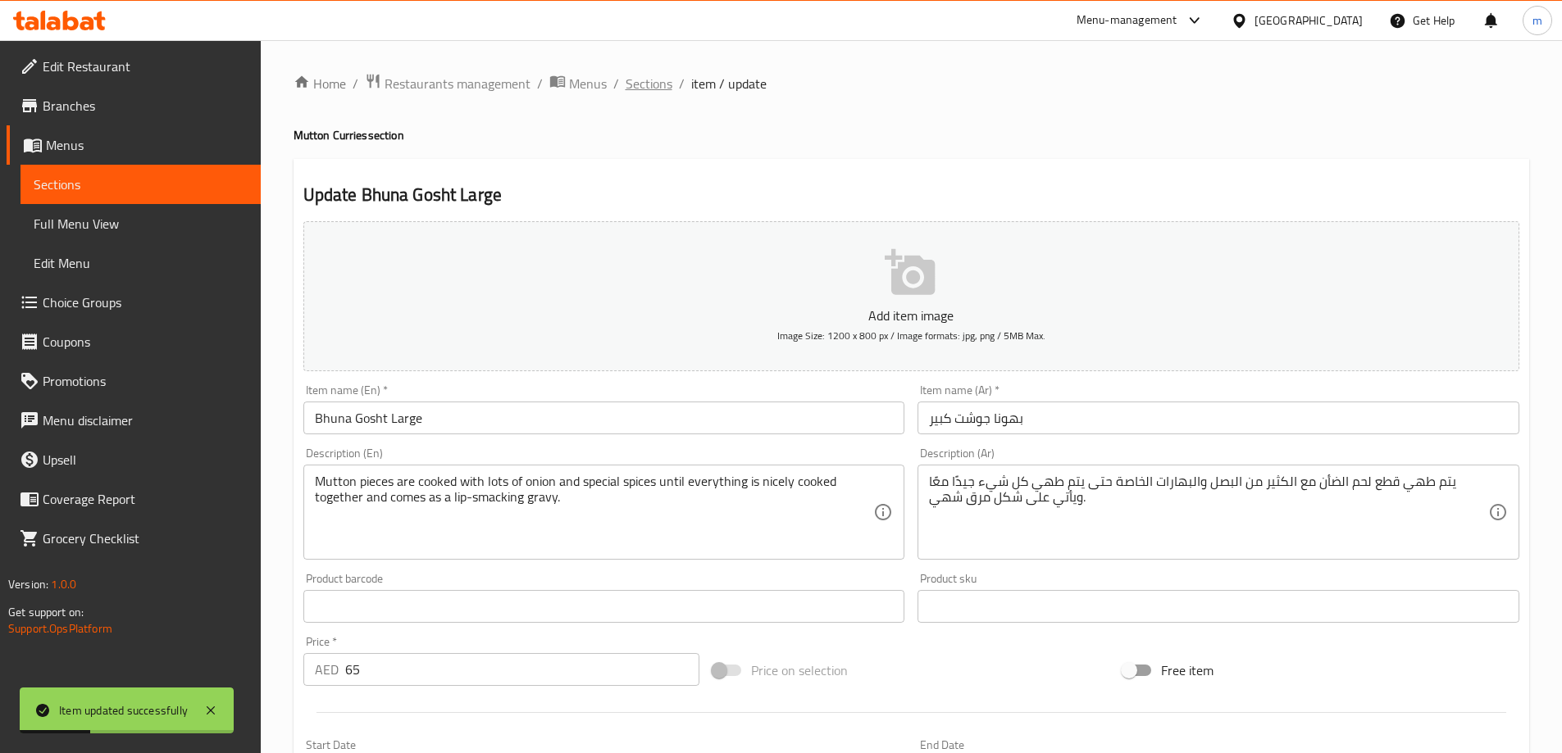
click at [667, 84] on span "Sections" at bounding box center [649, 84] width 47 height 20
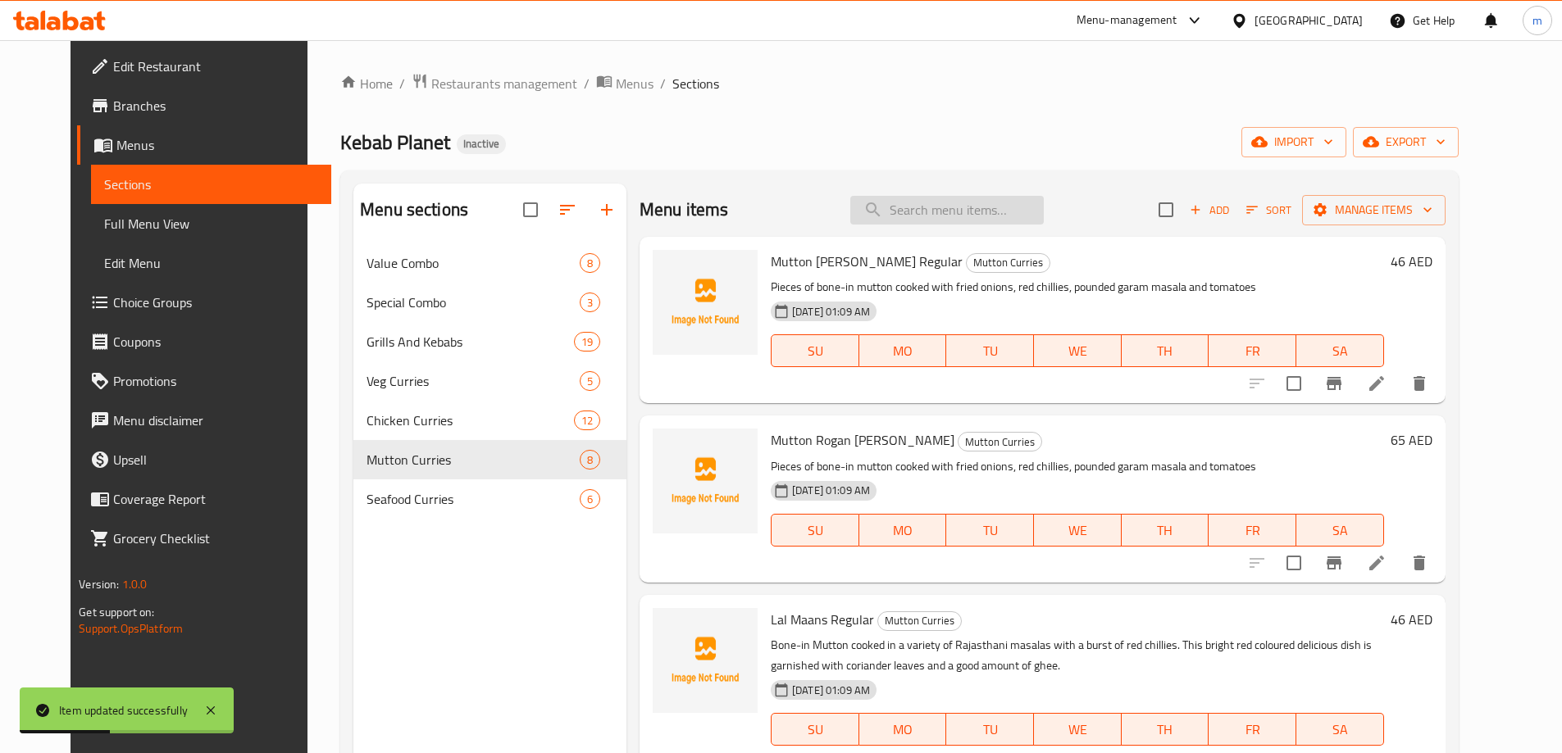
click at [1013, 210] on input "search" at bounding box center [946, 210] width 193 height 29
paste input "Kadai Gosht Large"
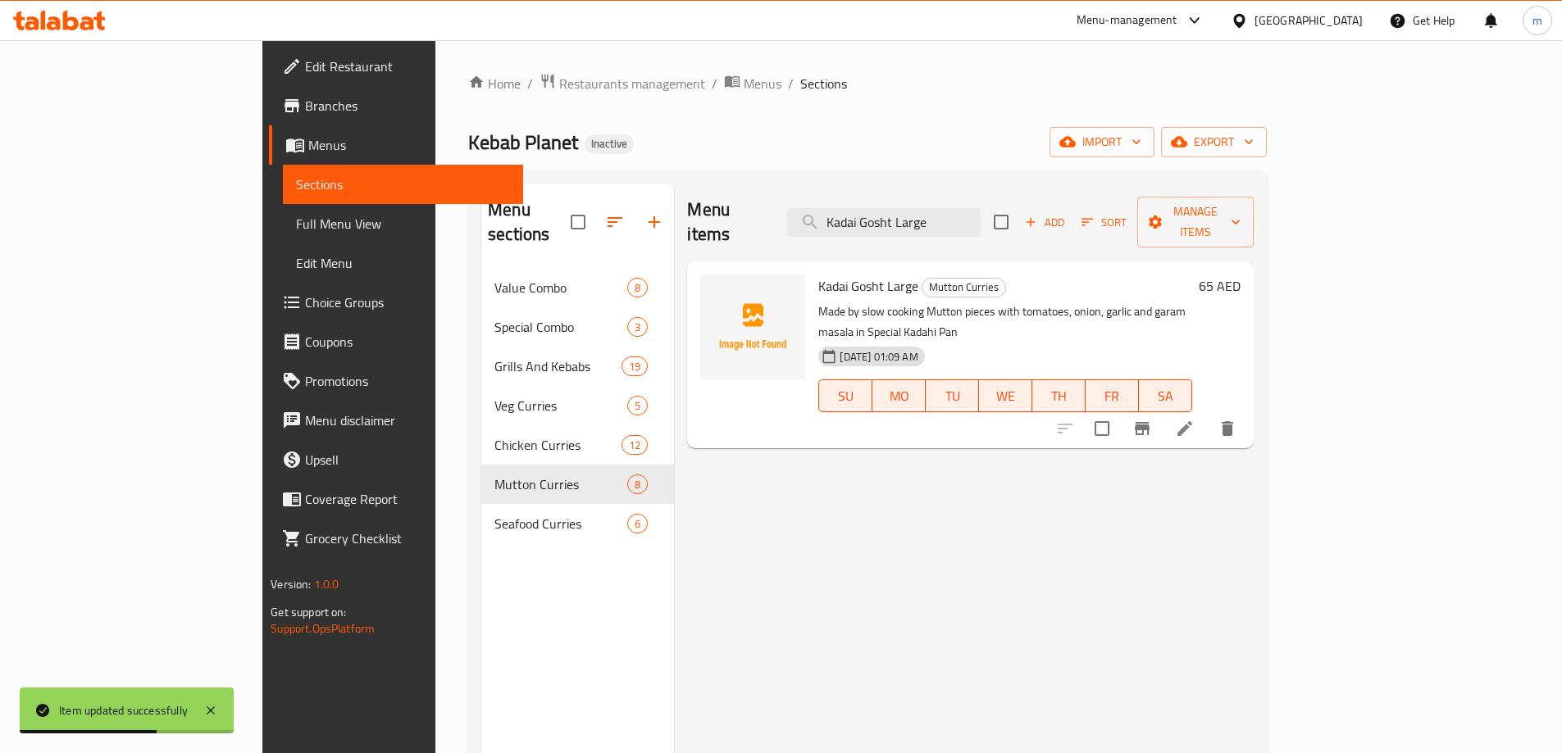
type input "Kadai Gosht Large"
click at [1208, 414] on li at bounding box center [1185, 429] width 46 height 30
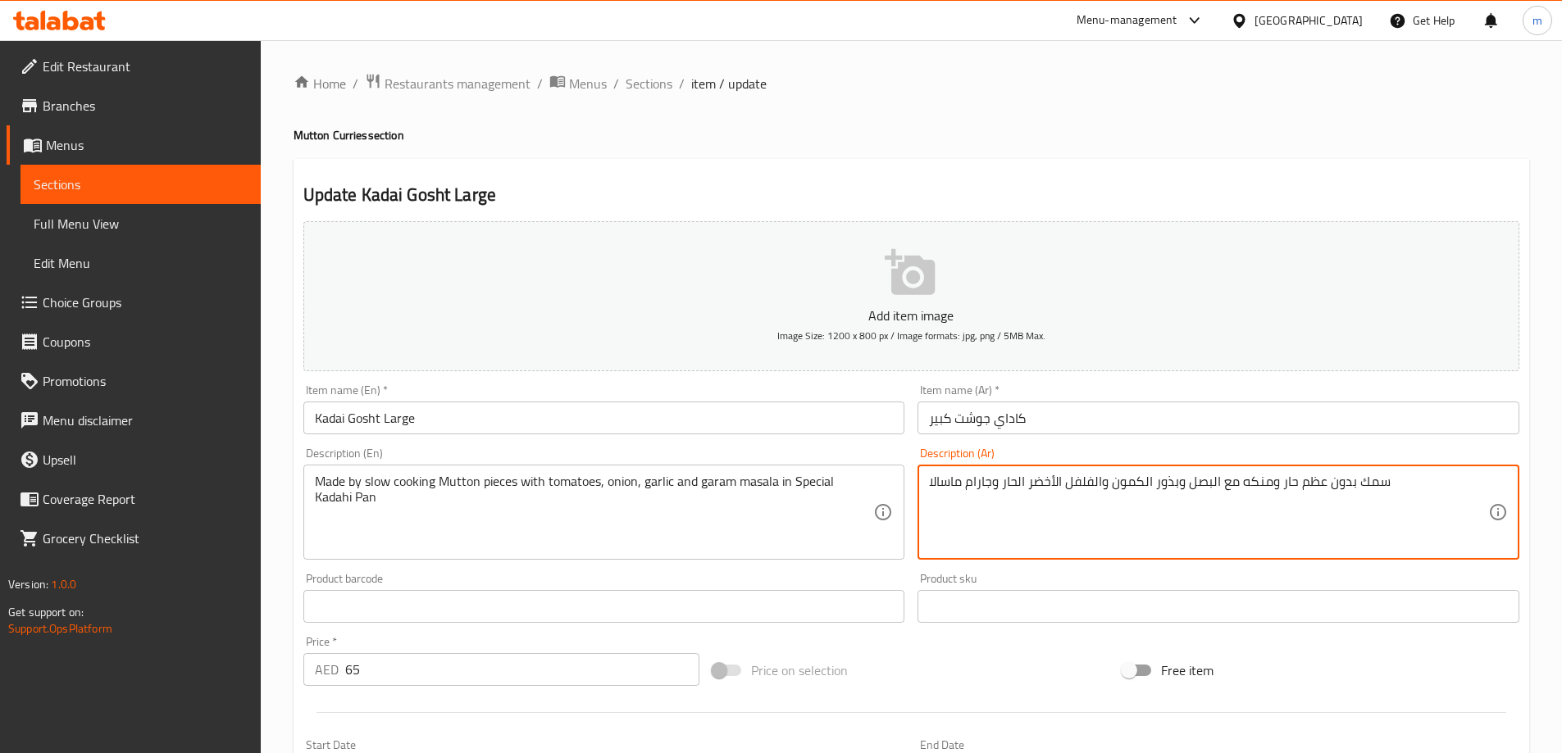
click at [1265, 522] on textarea "سمك بدون عظم حار ومنكه مع البصل وبذور الكمون والفلفل الأخضر الحار وجارام ماسالا" at bounding box center [1208, 513] width 559 height 78
paste textarea "مصنوع من قطع لحم ضأن مطهية ببطء مع الطماطم والبصل والثوم وجرام ماسالا في مقلاة …"
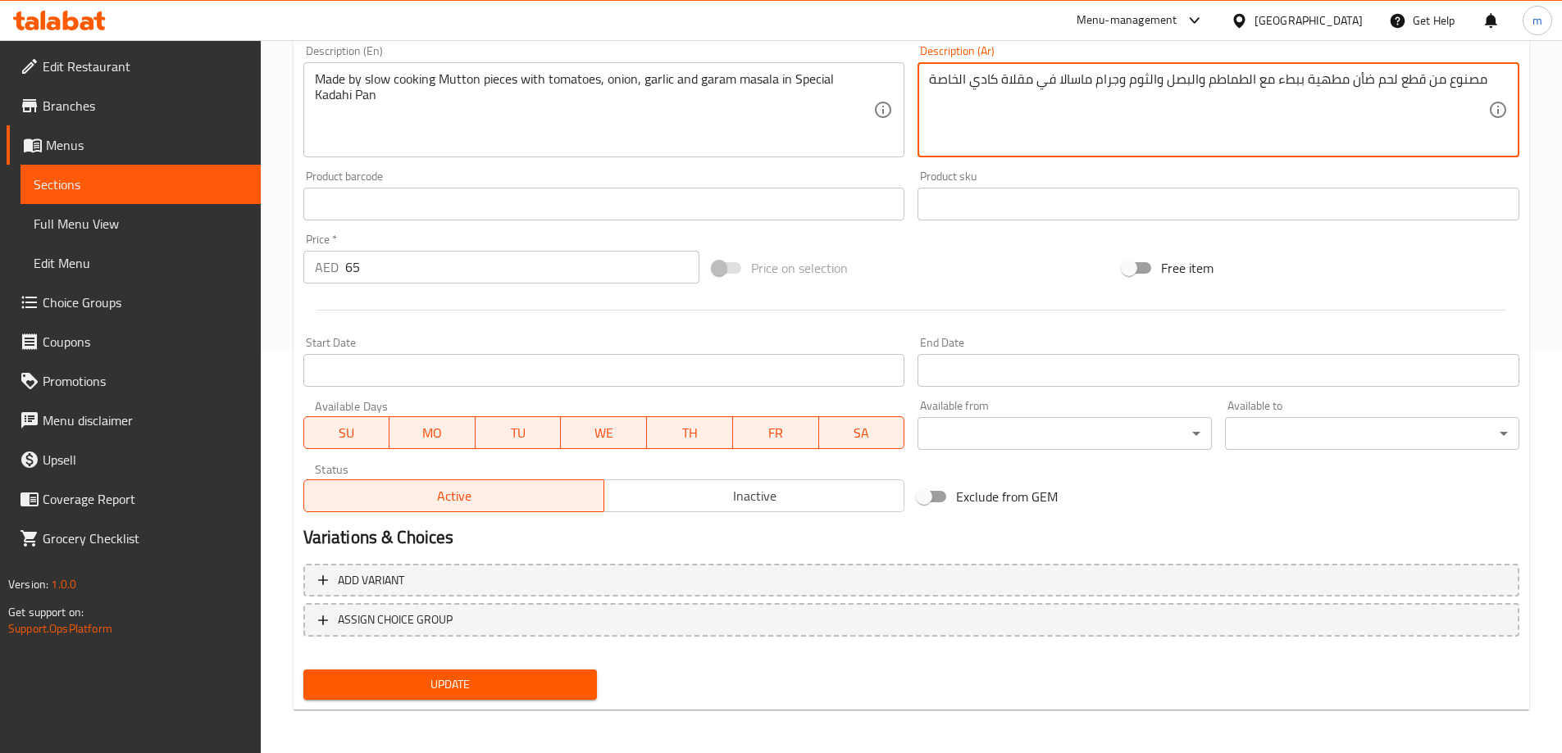
scroll to position [405, 0]
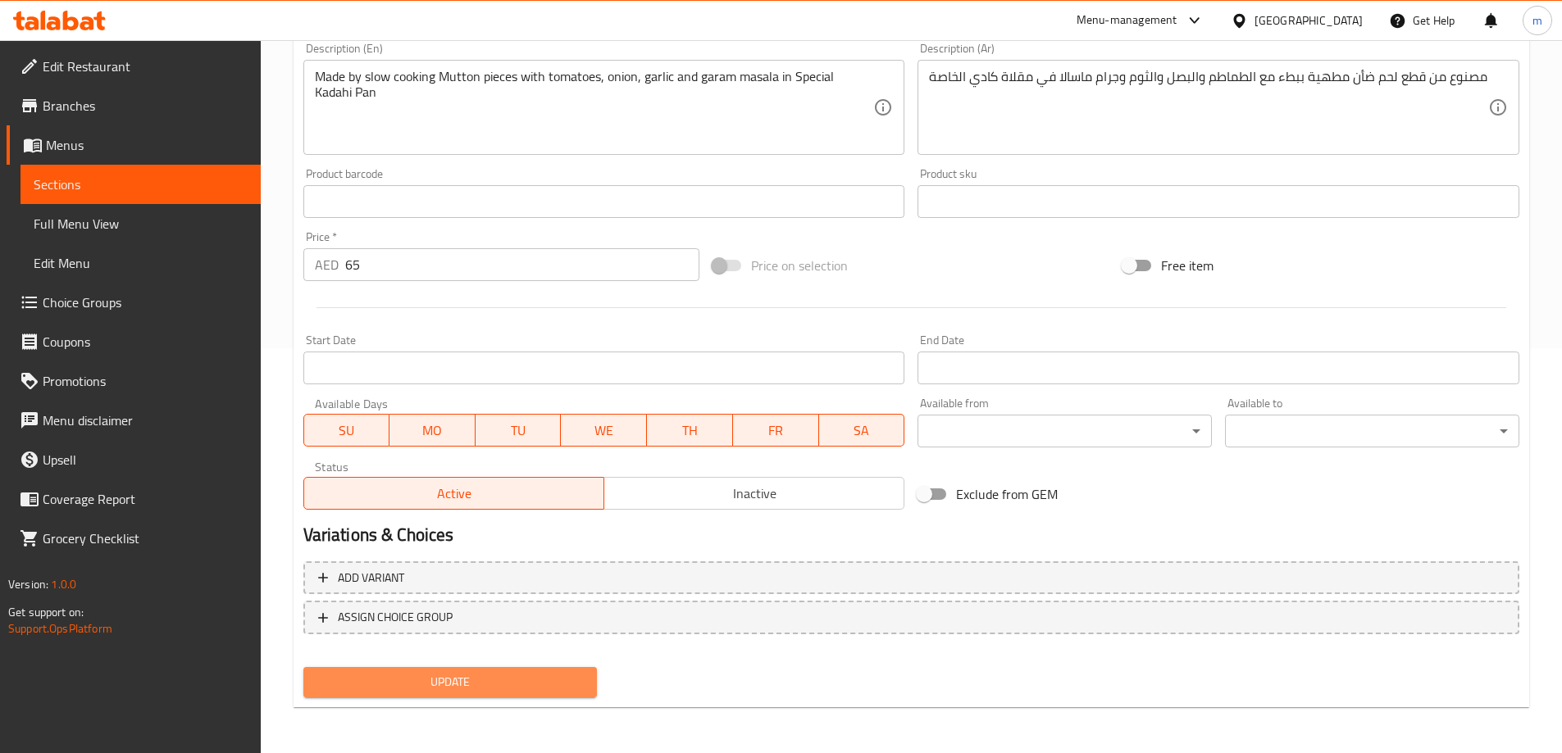
click at [583, 691] on span "Update" at bounding box center [450, 682] width 268 height 20
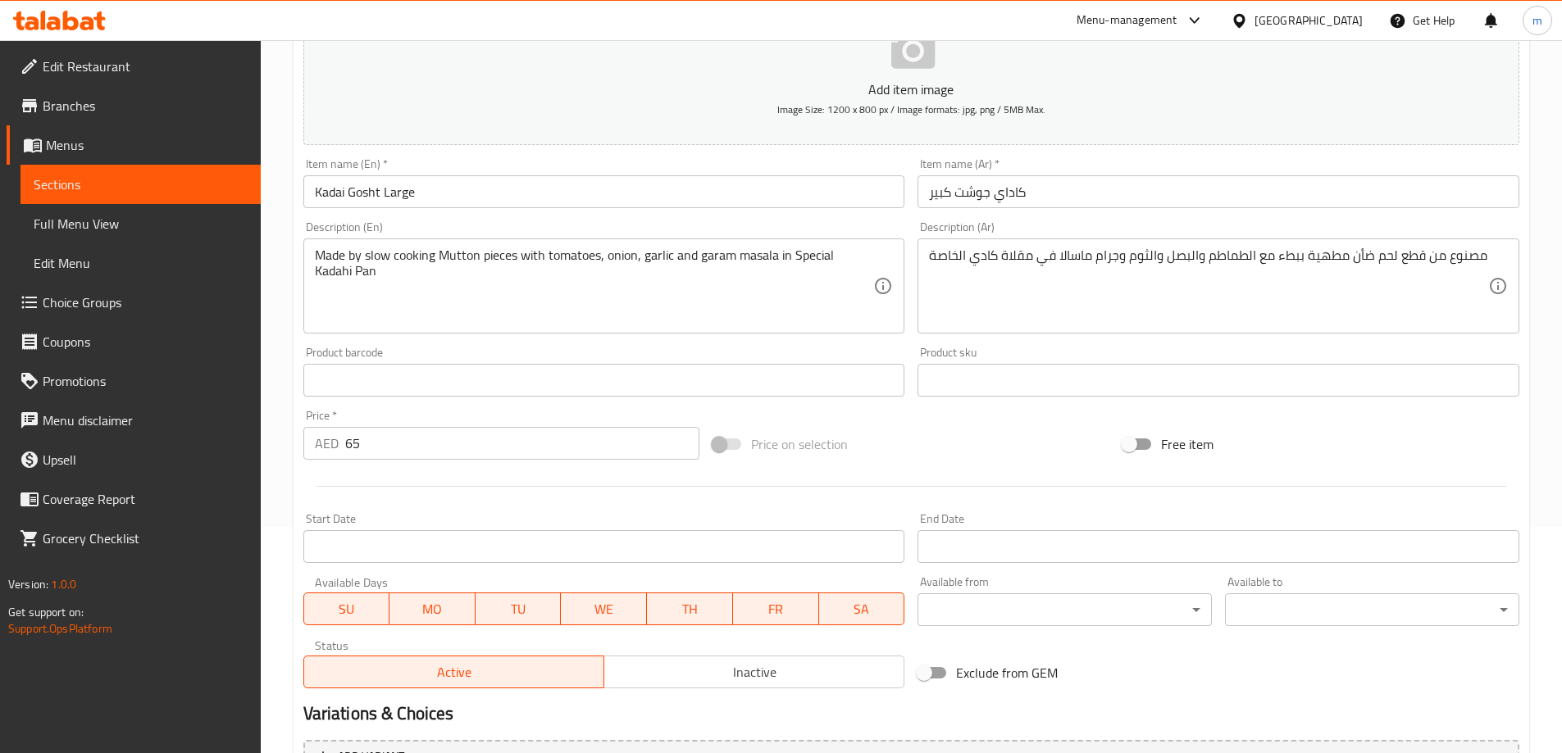
scroll to position [0, 0]
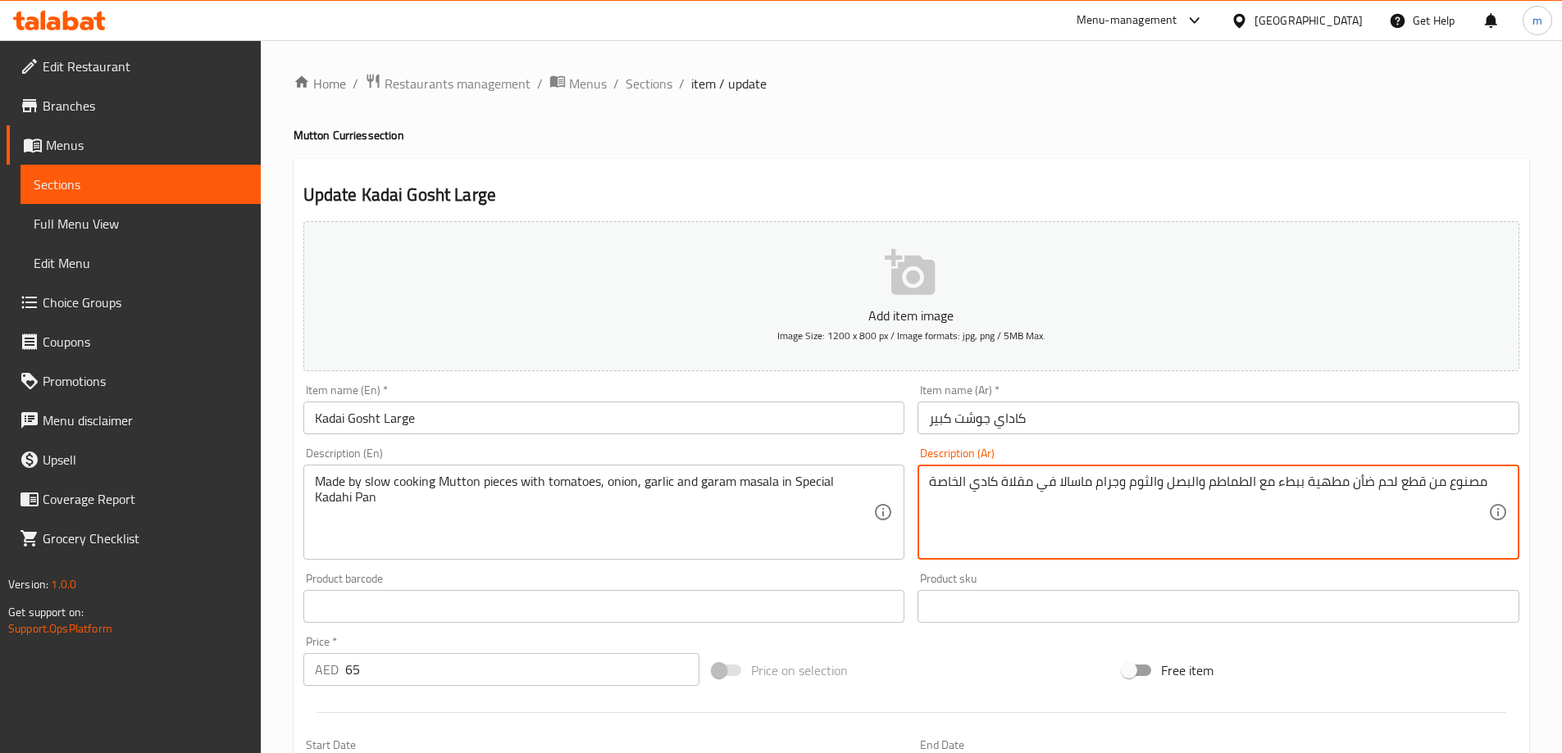
click at [1360, 483] on textarea "مصنوع من قطع لحم ضأن مطهية ببطء مع الطماطم والبصل والثوم وجرام ماسالا في مقلاة …" at bounding box center [1208, 513] width 559 height 78
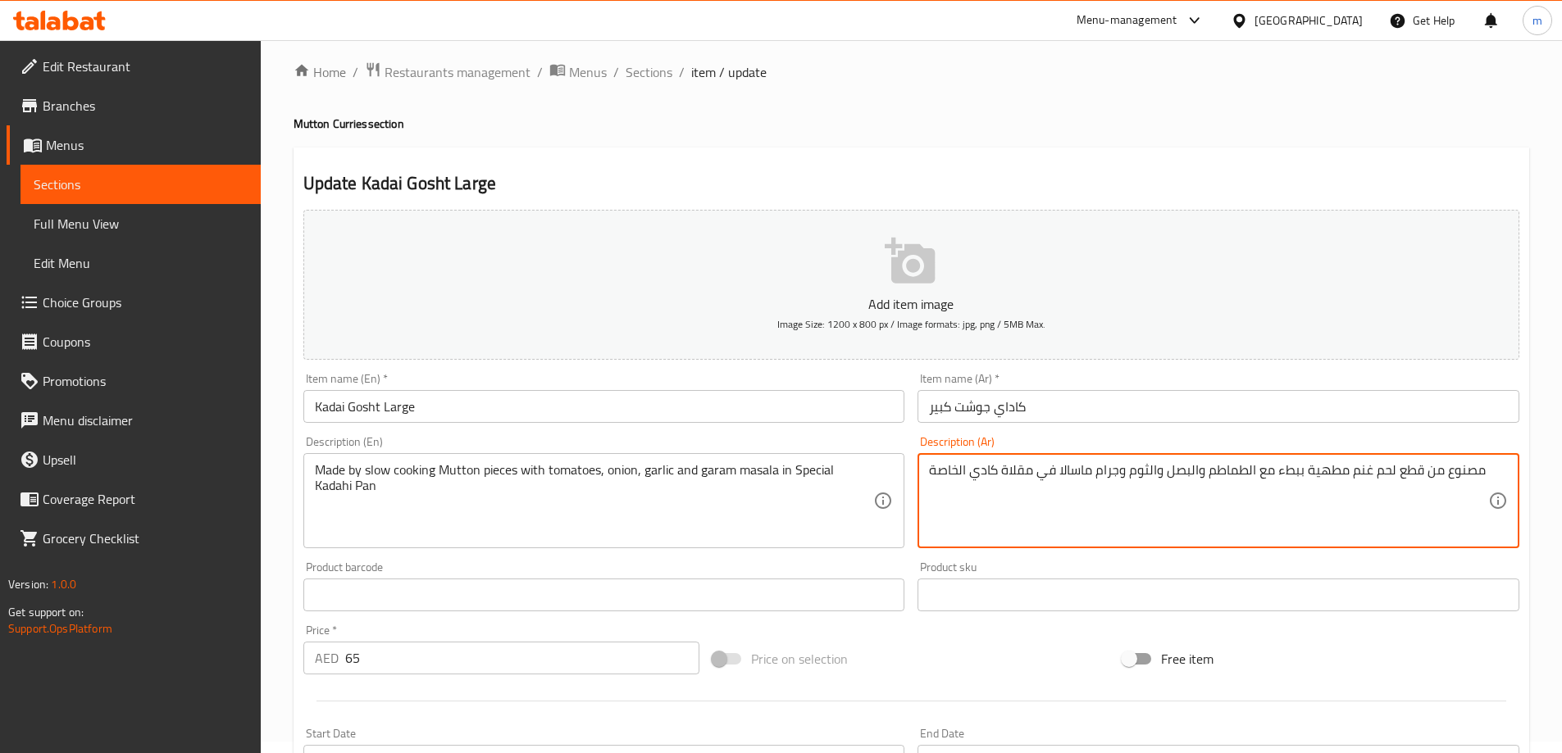
scroll to position [405, 0]
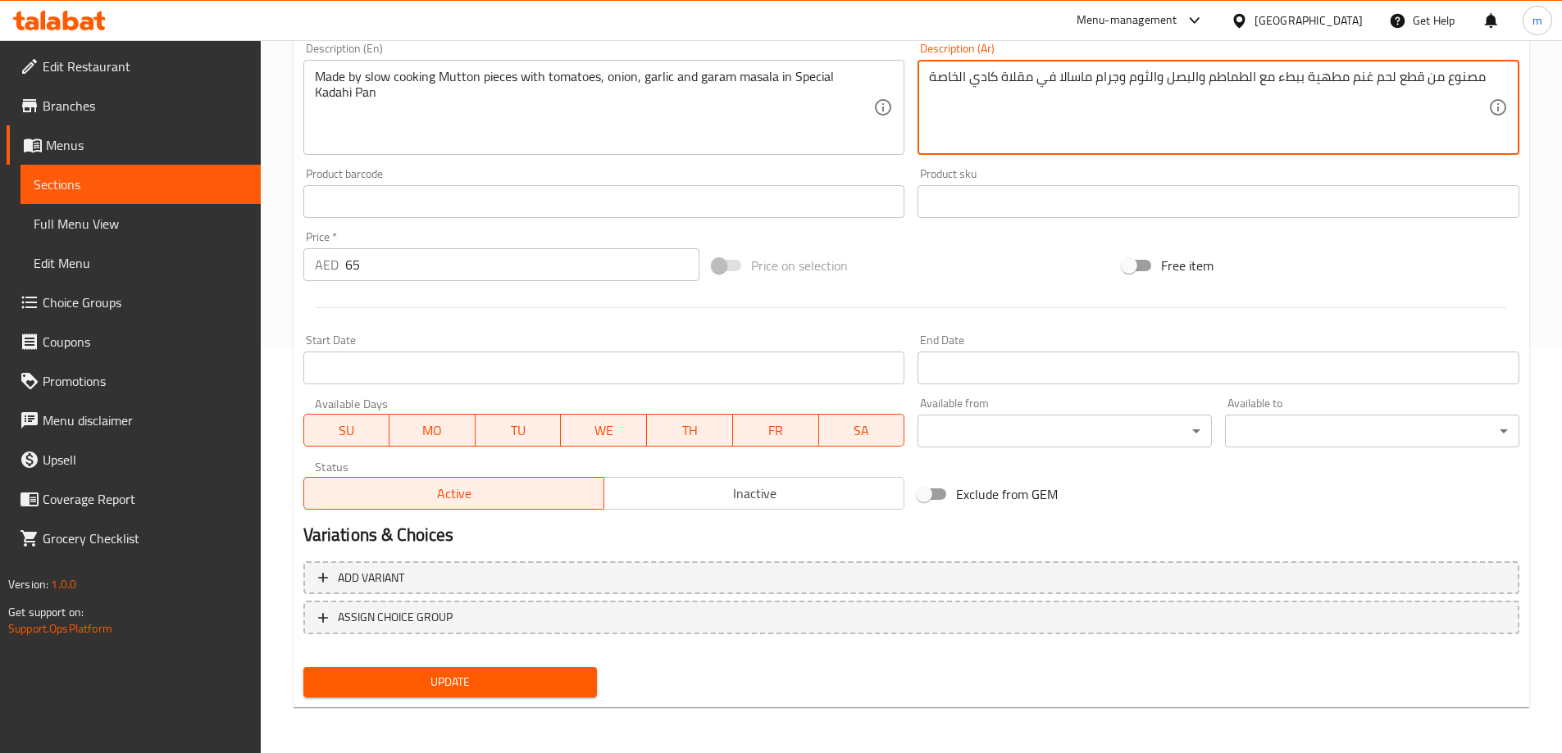
type textarea "مصنوع من قطع لحم غنم مطهية ببطء مع الطماطم والبصل والثوم وجرام ماسالا في مقلاة …"
click at [528, 685] on span "Update" at bounding box center [450, 682] width 268 height 20
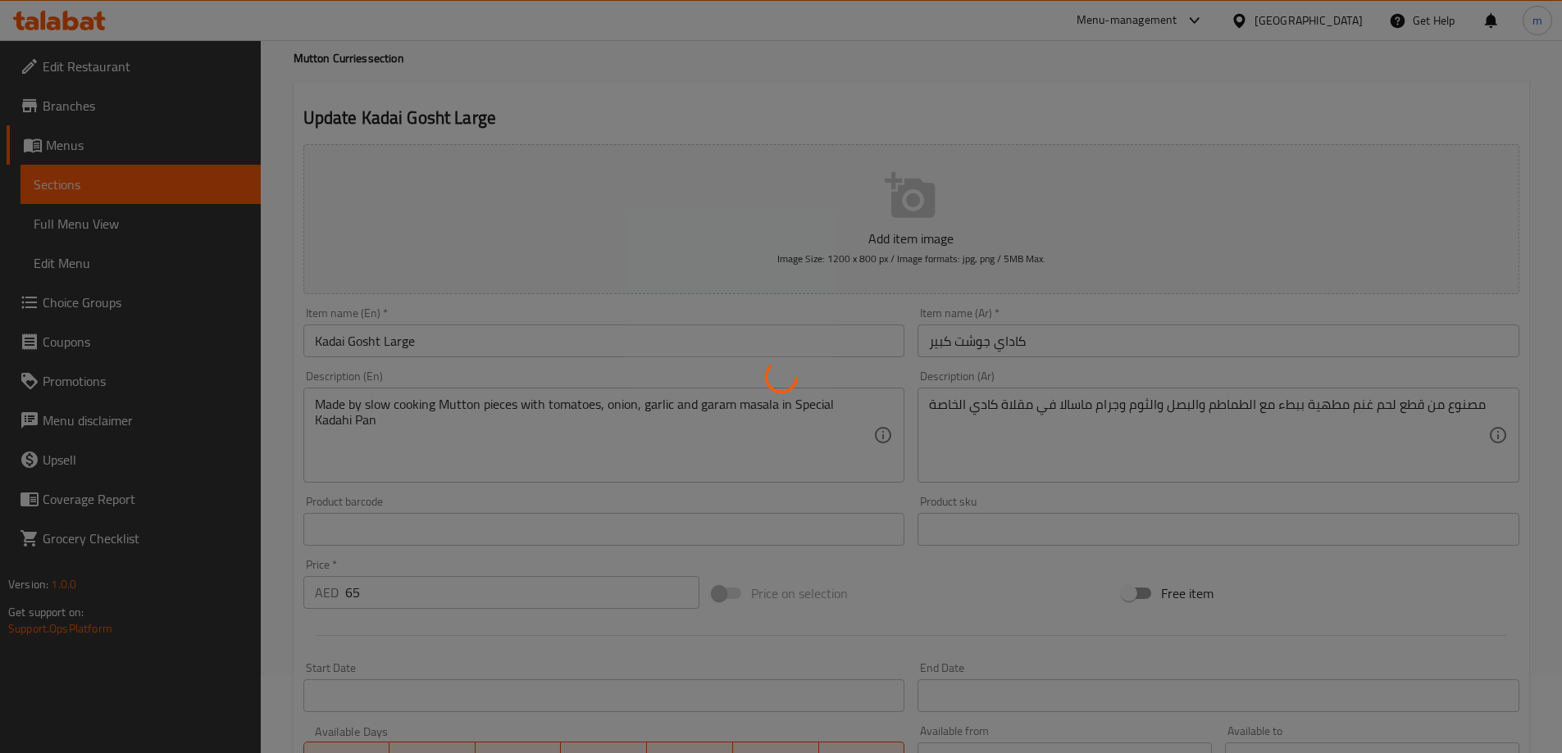
scroll to position [0, 0]
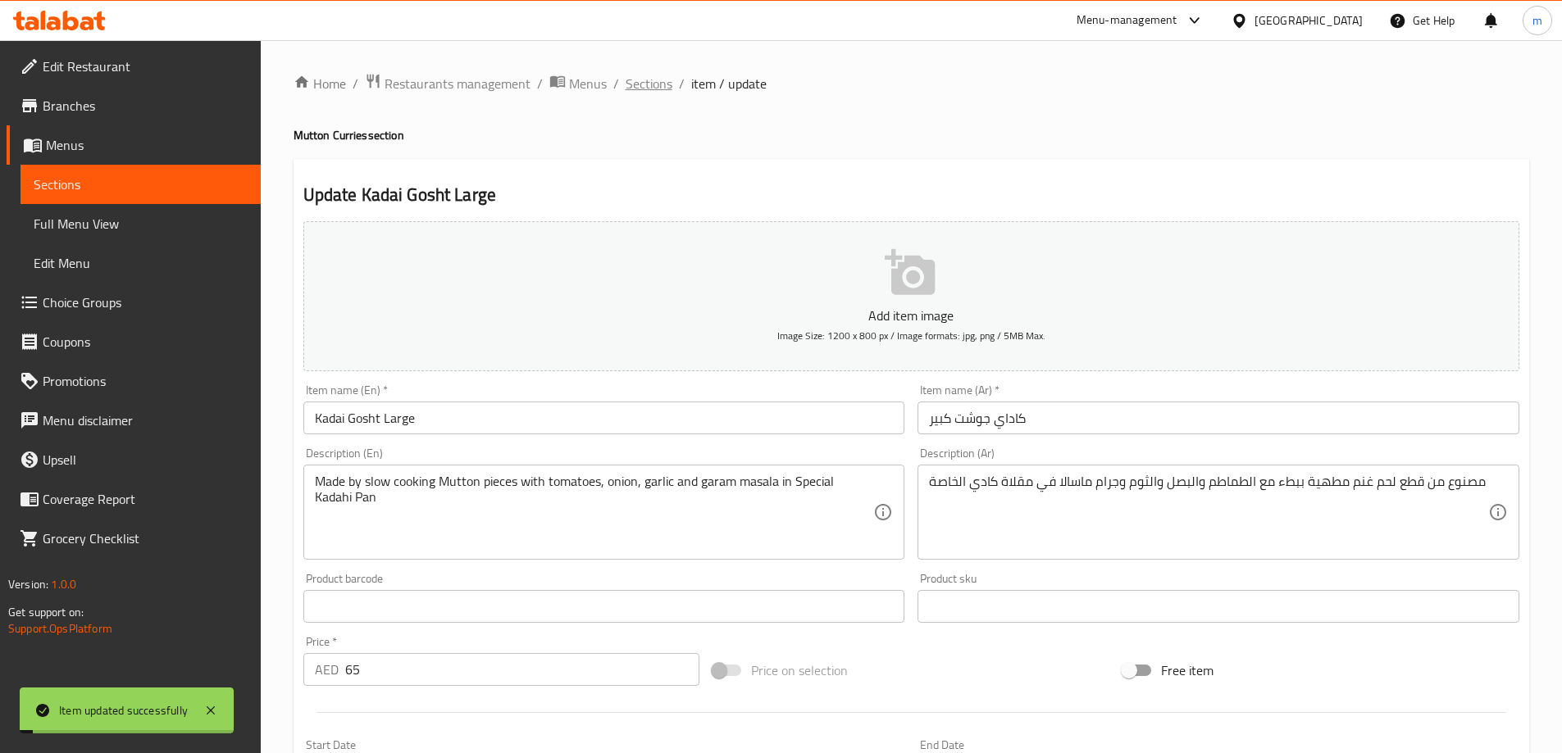
click at [640, 87] on span "Sections" at bounding box center [649, 84] width 47 height 20
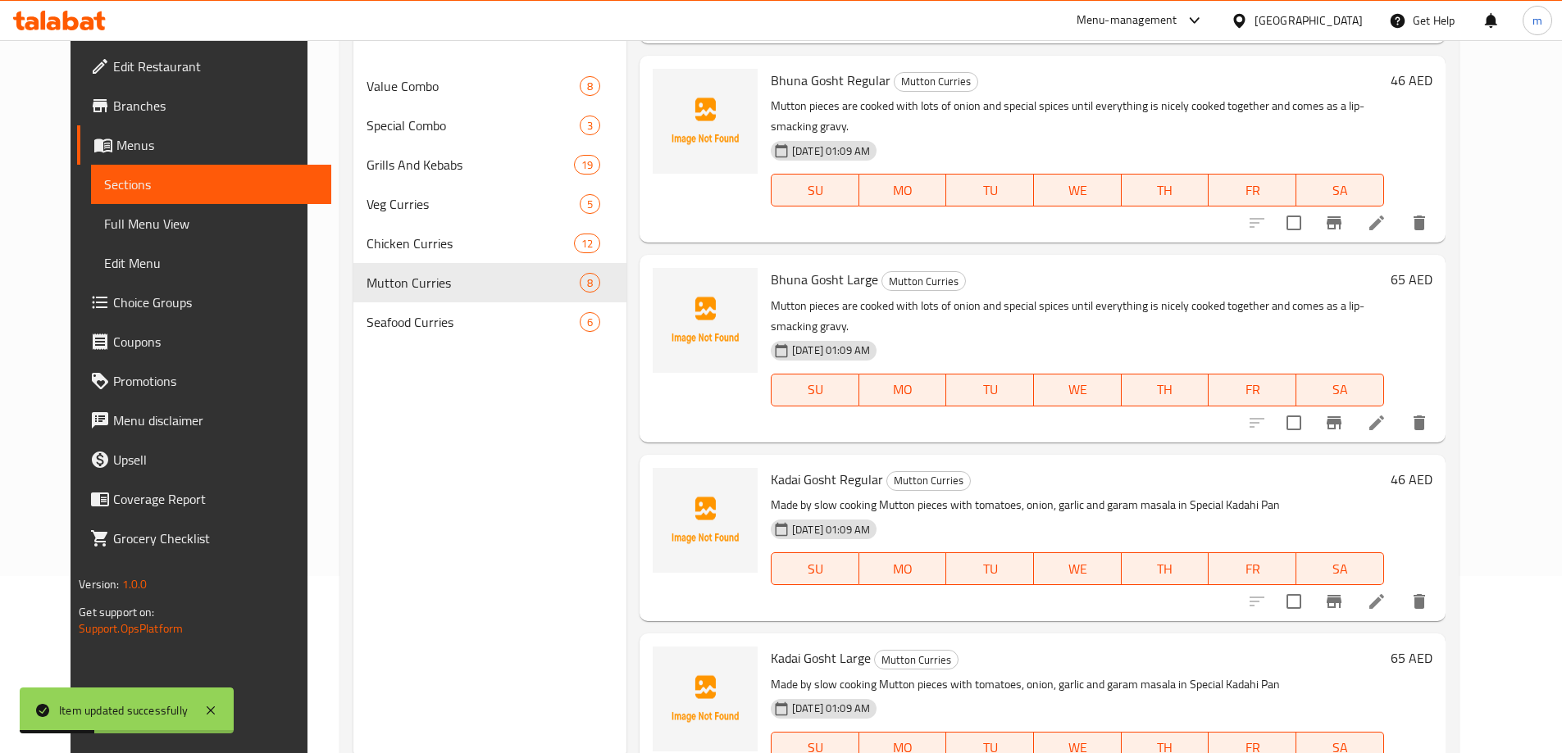
scroll to position [230, 0]
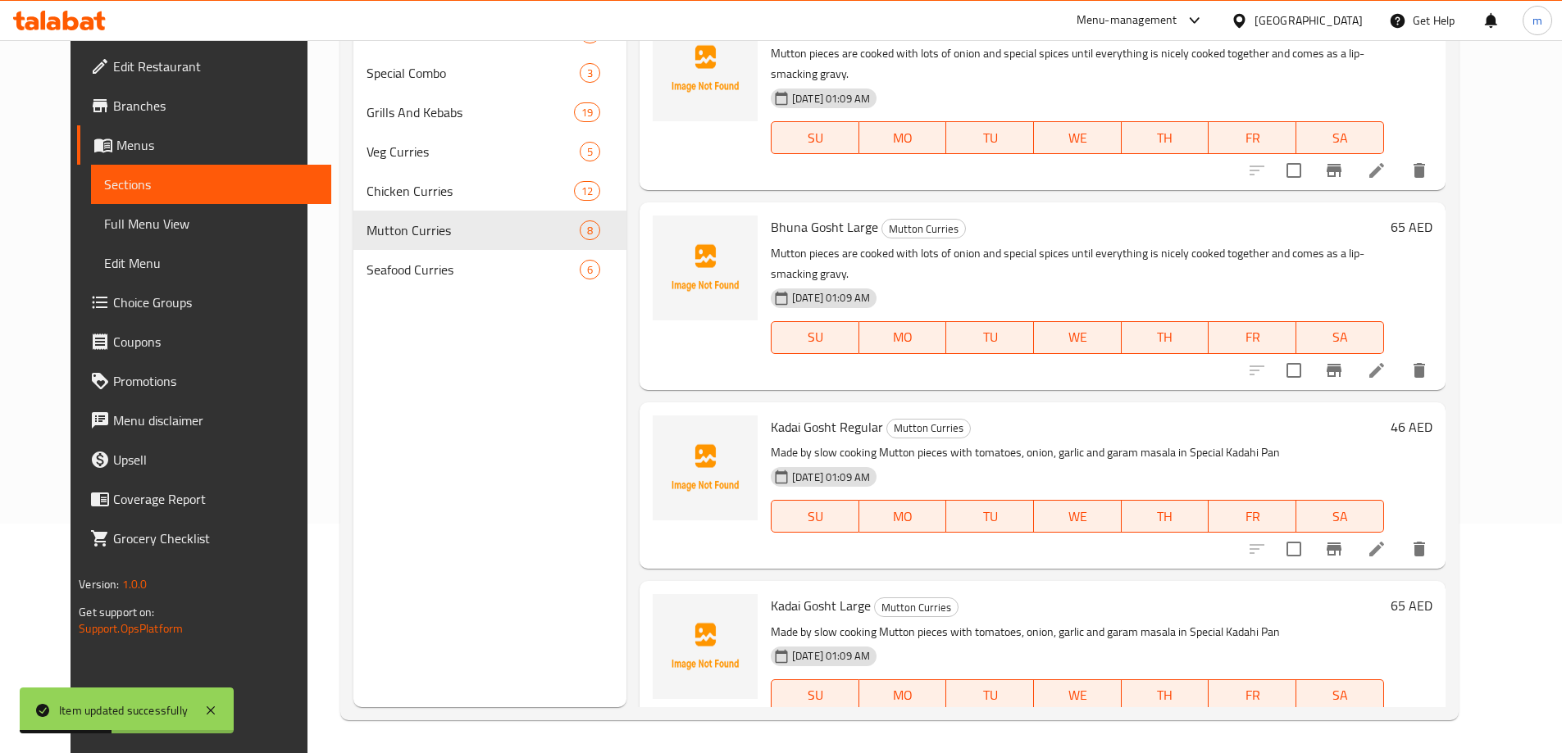
click at [1399, 714] on li at bounding box center [1377, 729] width 46 height 30
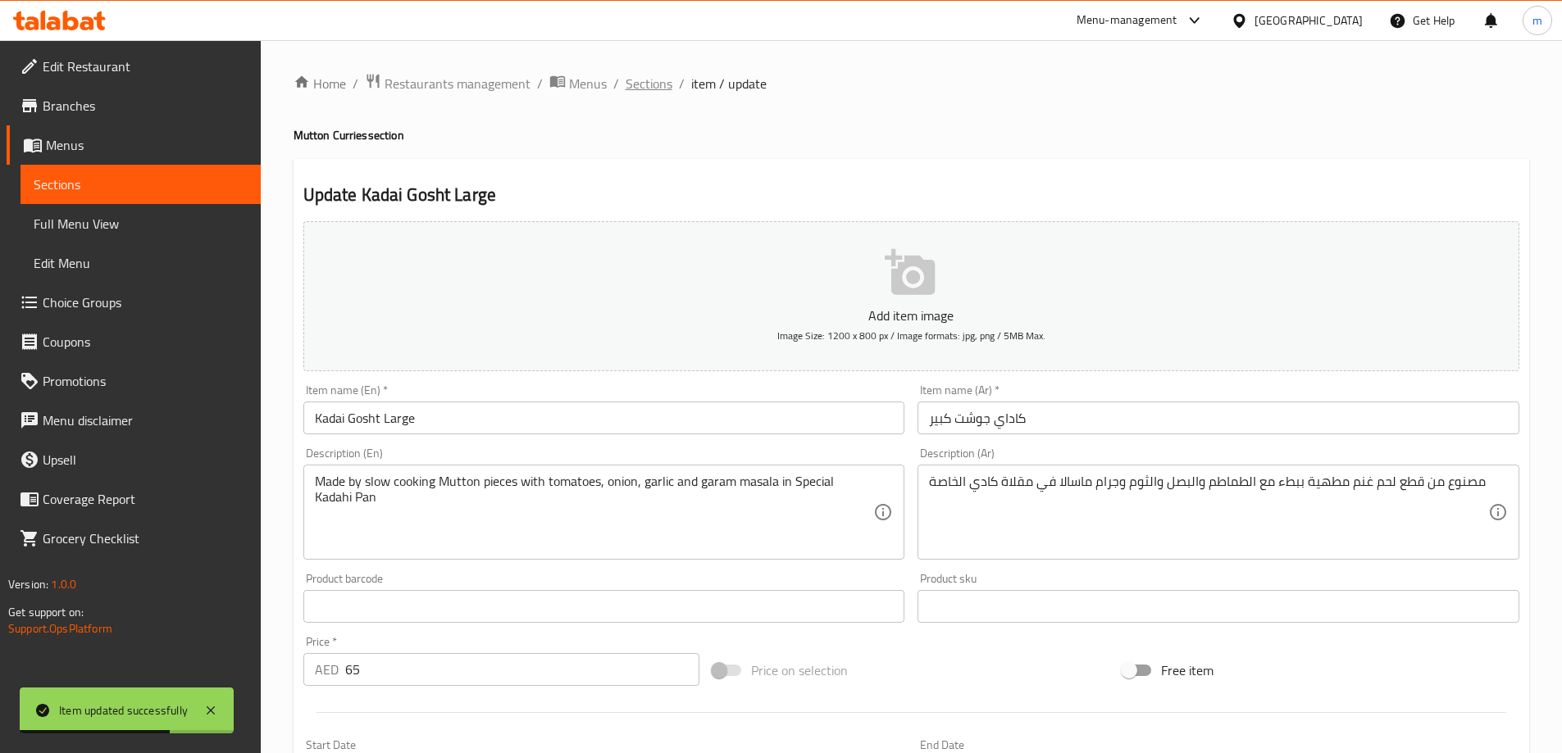
click at [649, 93] on span "Sections" at bounding box center [649, 84] width 47 height 20
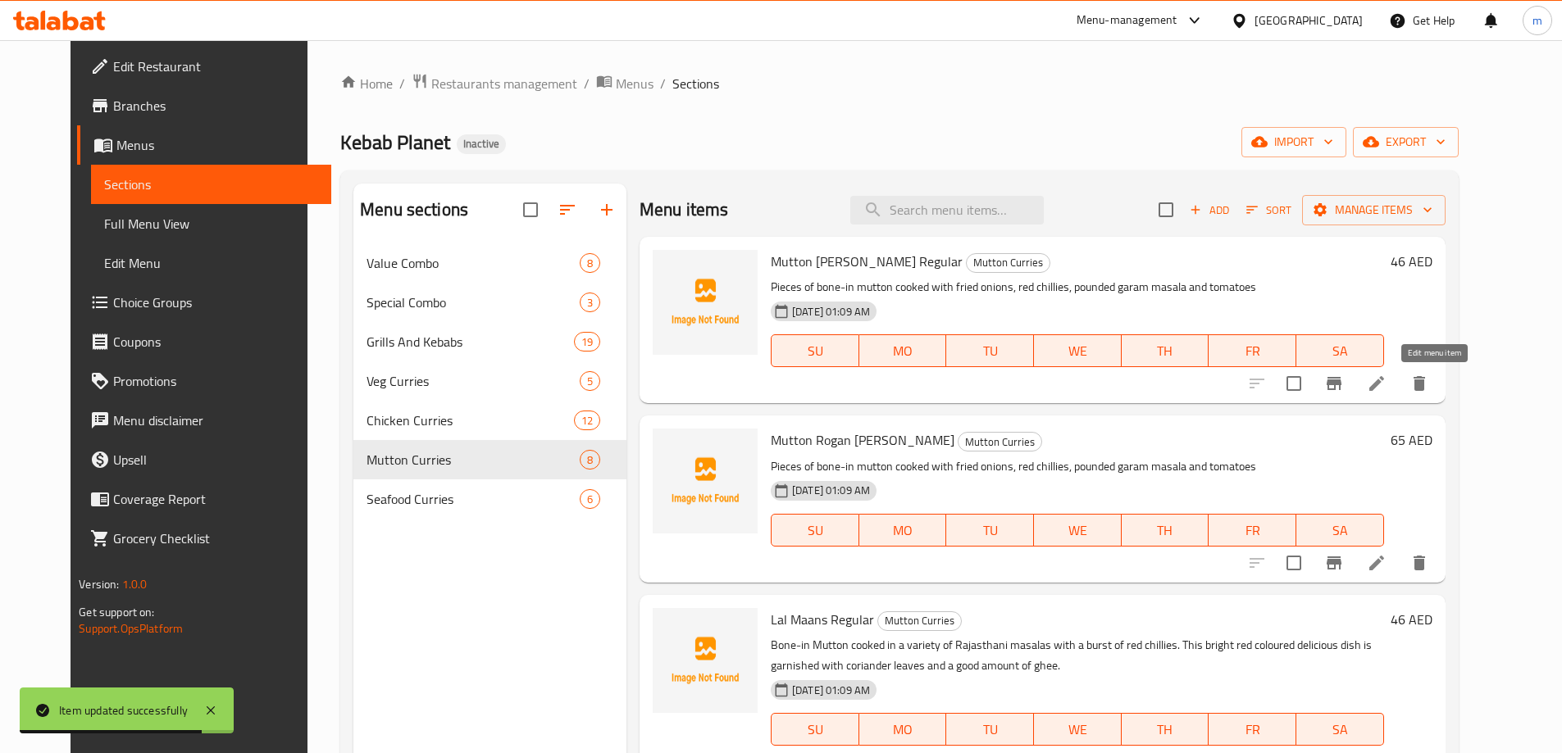
click at [1384, 389] on icon at bounding box center [1376, 383] width 15 height 15
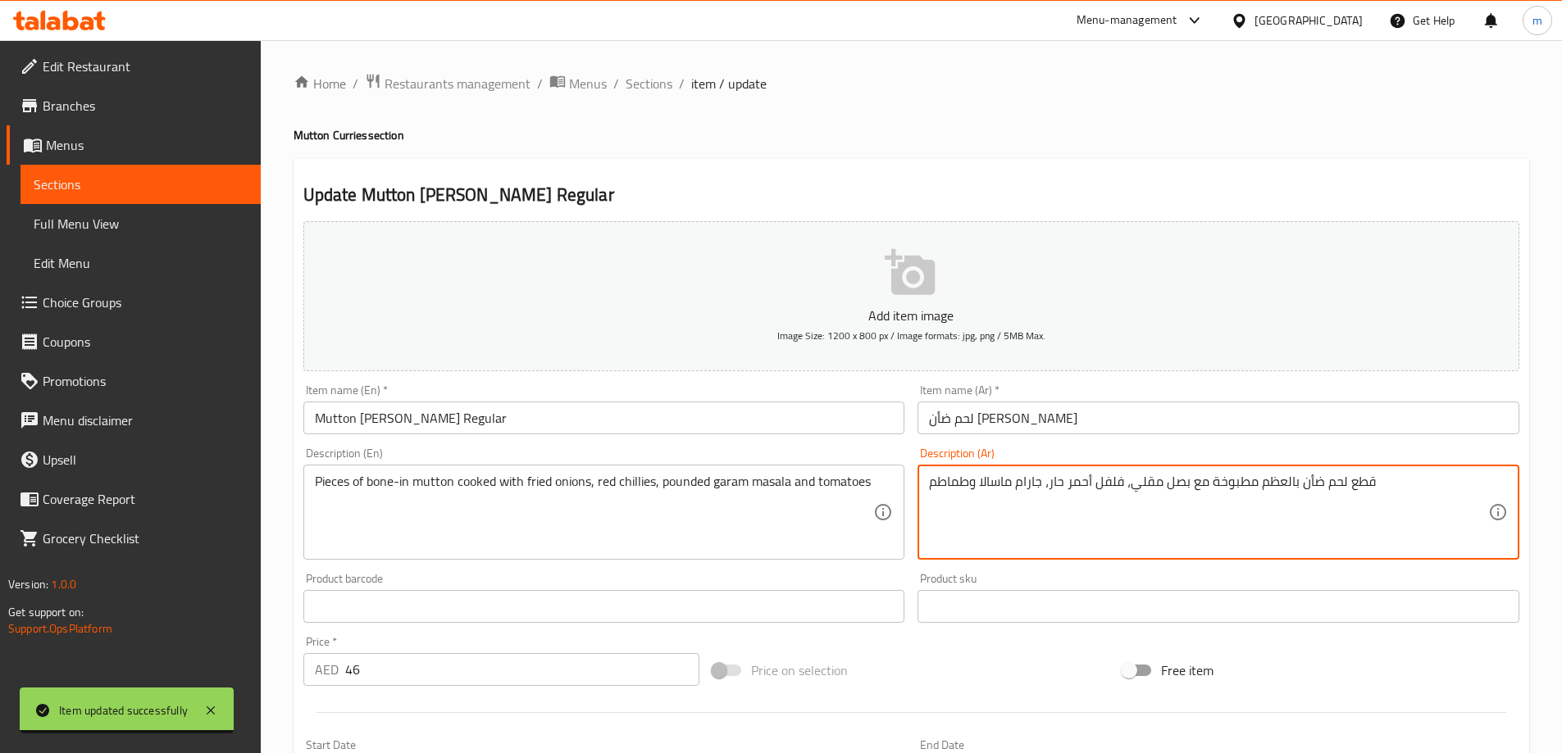
click at [1317, 487] on textarea "قطع لحم ضأن بالعظم مطبوخة مع بصل مقلي، فلفل أحمر حار، جارام ماسالا وطماطم" at bounding box center [1208, 513] width 559 height 78
type textarea "قطع لحم غنم بالعظم مطبوخة مع بصل مقلي، فلفل أحمر حار، جارام ماسالا وطماطم"
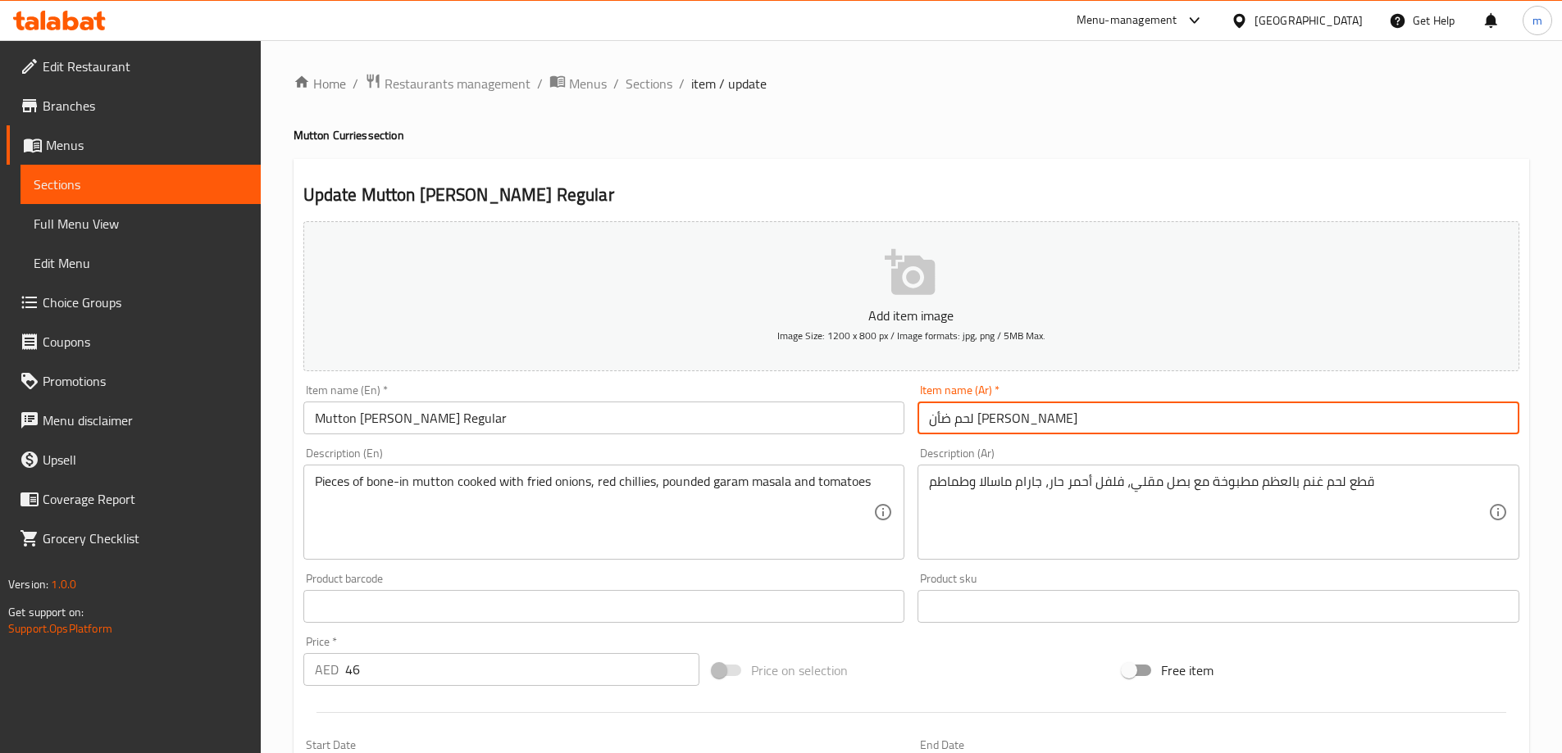
click at [1036, 425] on input "لحم ضأن روغان جوش عادي" at bounding box center [1218, 418] width 602 height 33
click at [1040, 423] on input "لحم غنم [PERSON_NAME]" at bounding box center [1218, 418] width 602 height 33
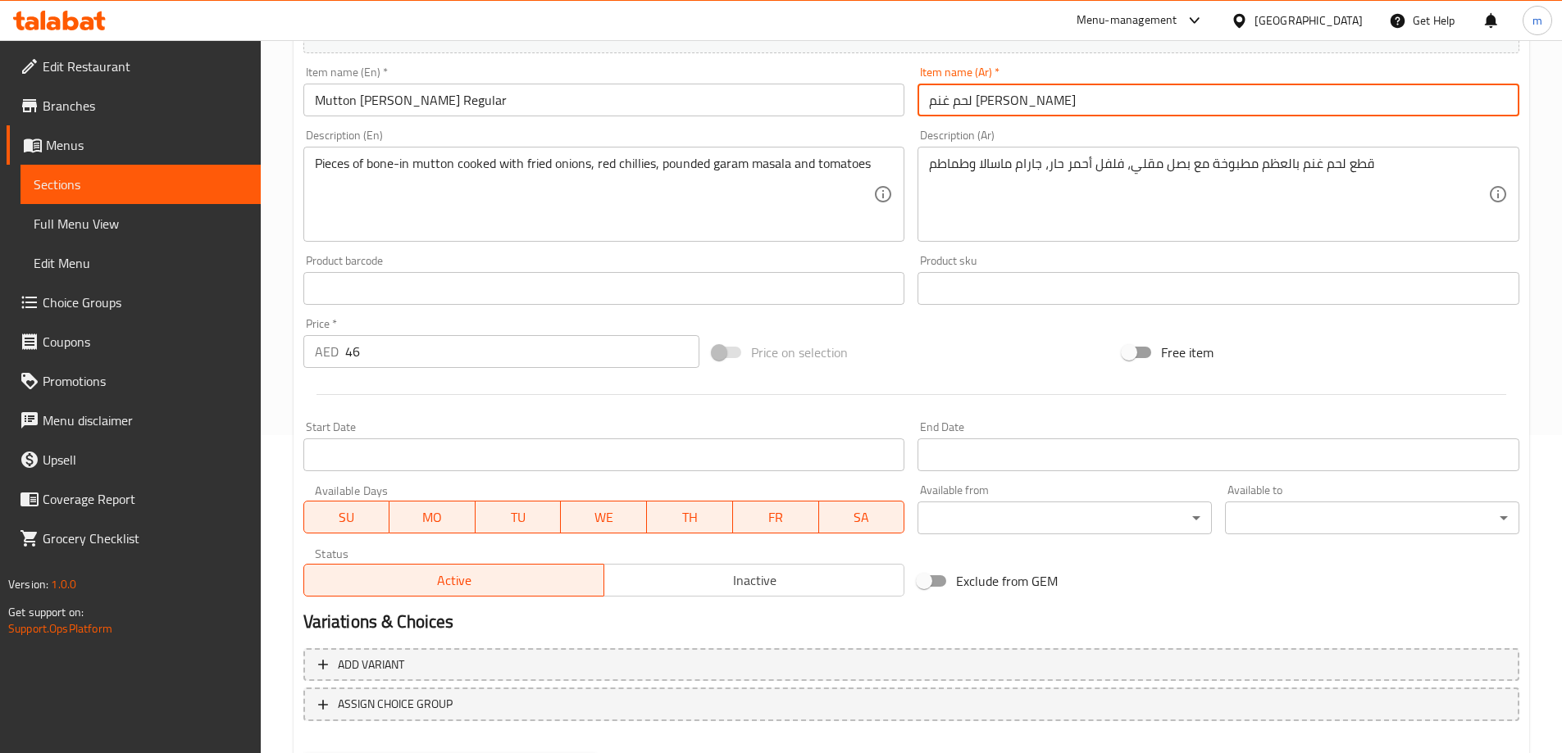
scroll to position [405, 0]
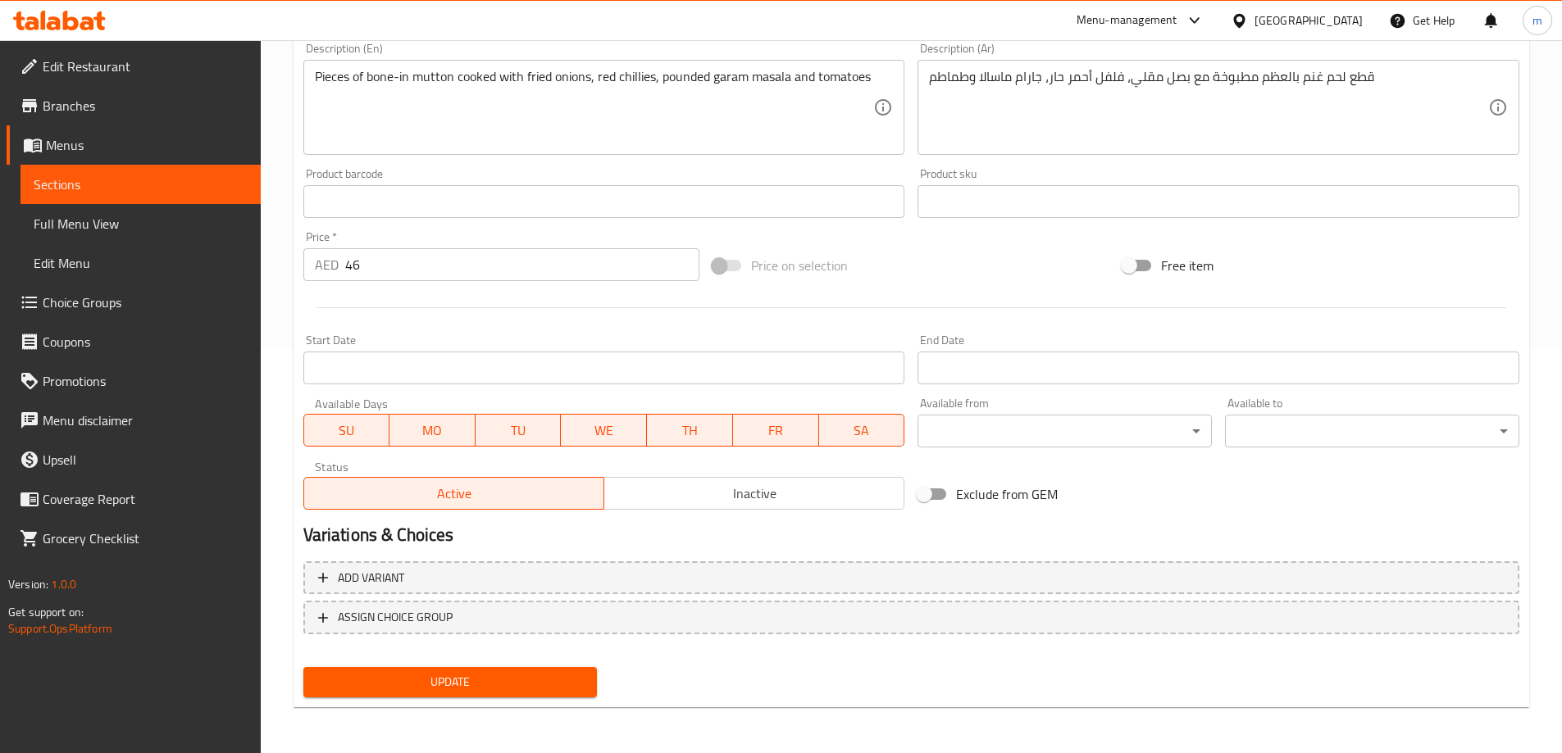
type input "لحم غنم [PERSON_NAME]"
click at [567, 679] on span "Update" at bounding box center [450, 682] width 268 height 20
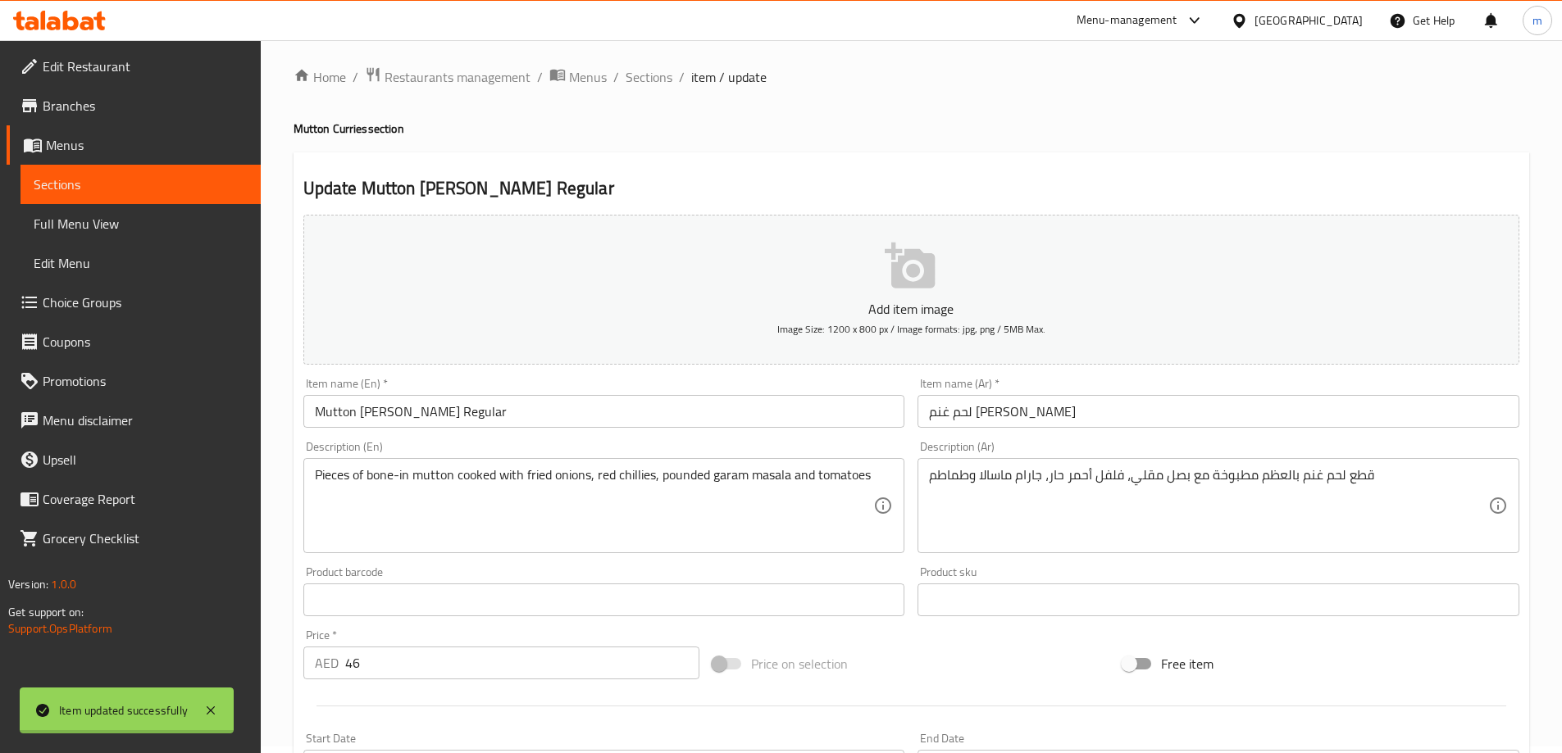
scroll to position [0, 0]
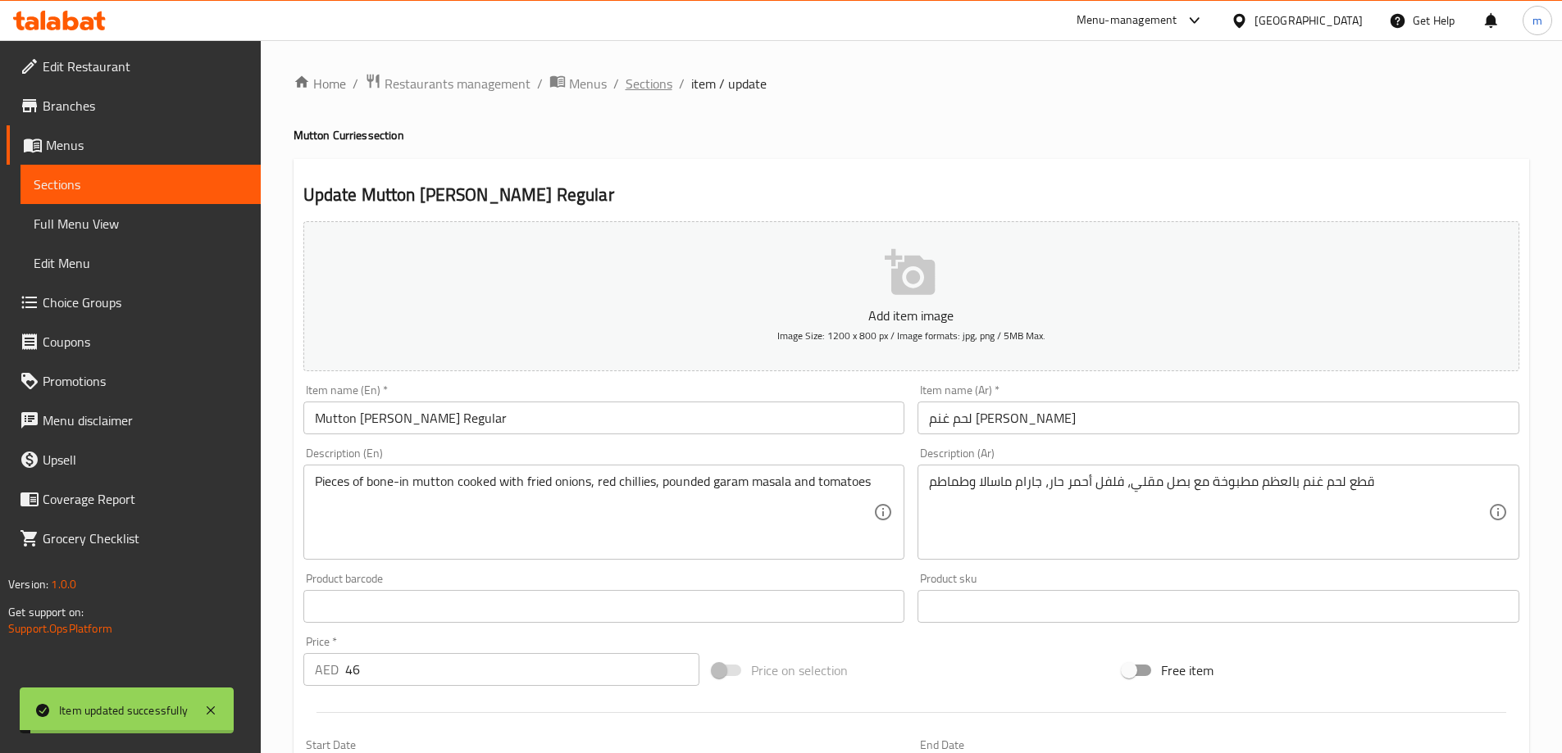
click at [638, 86] on span "Sections" at bounding box center [649, 84] width 47 height 20
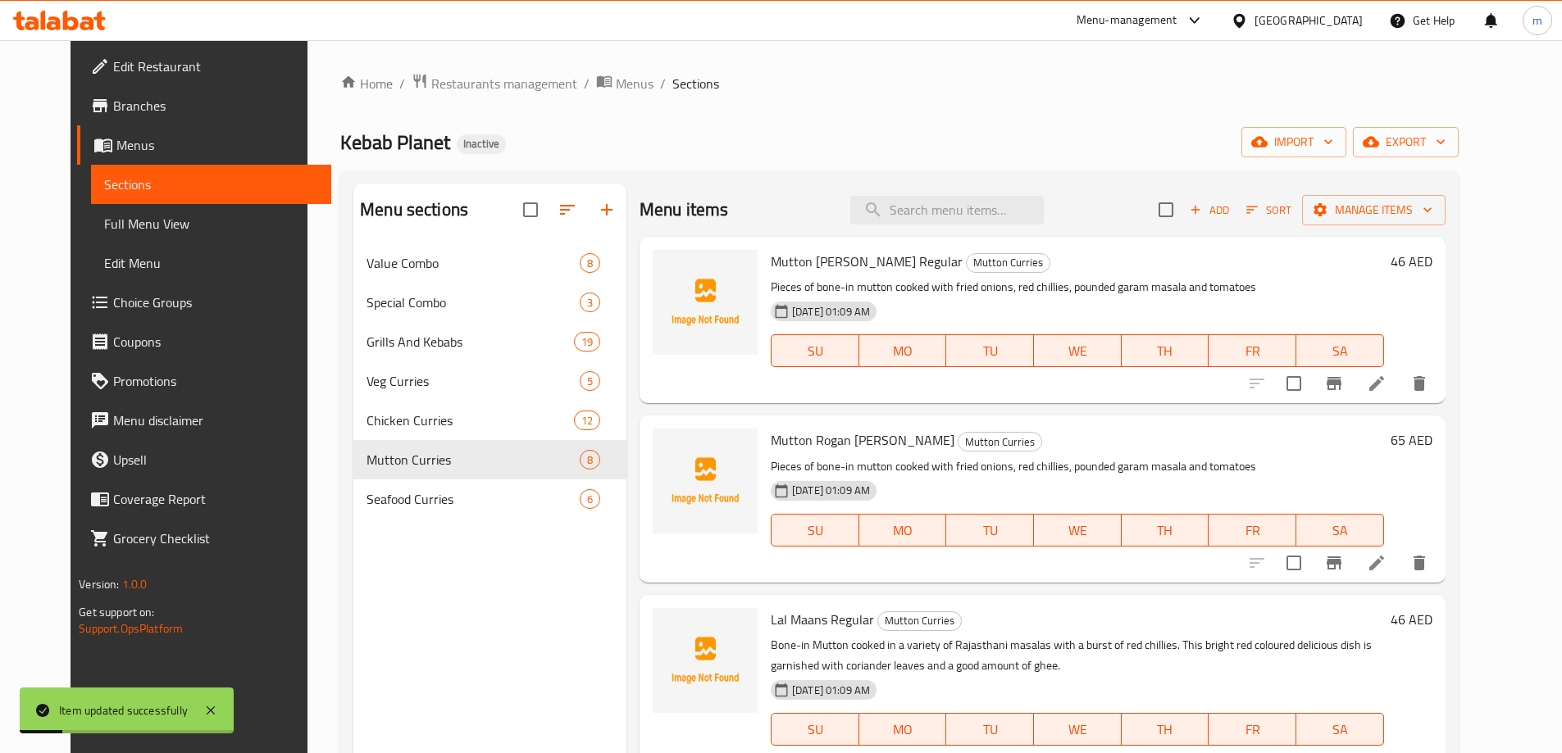
click at [1399, 574] on li at bounding box center [1377, 563] width 46 height 30
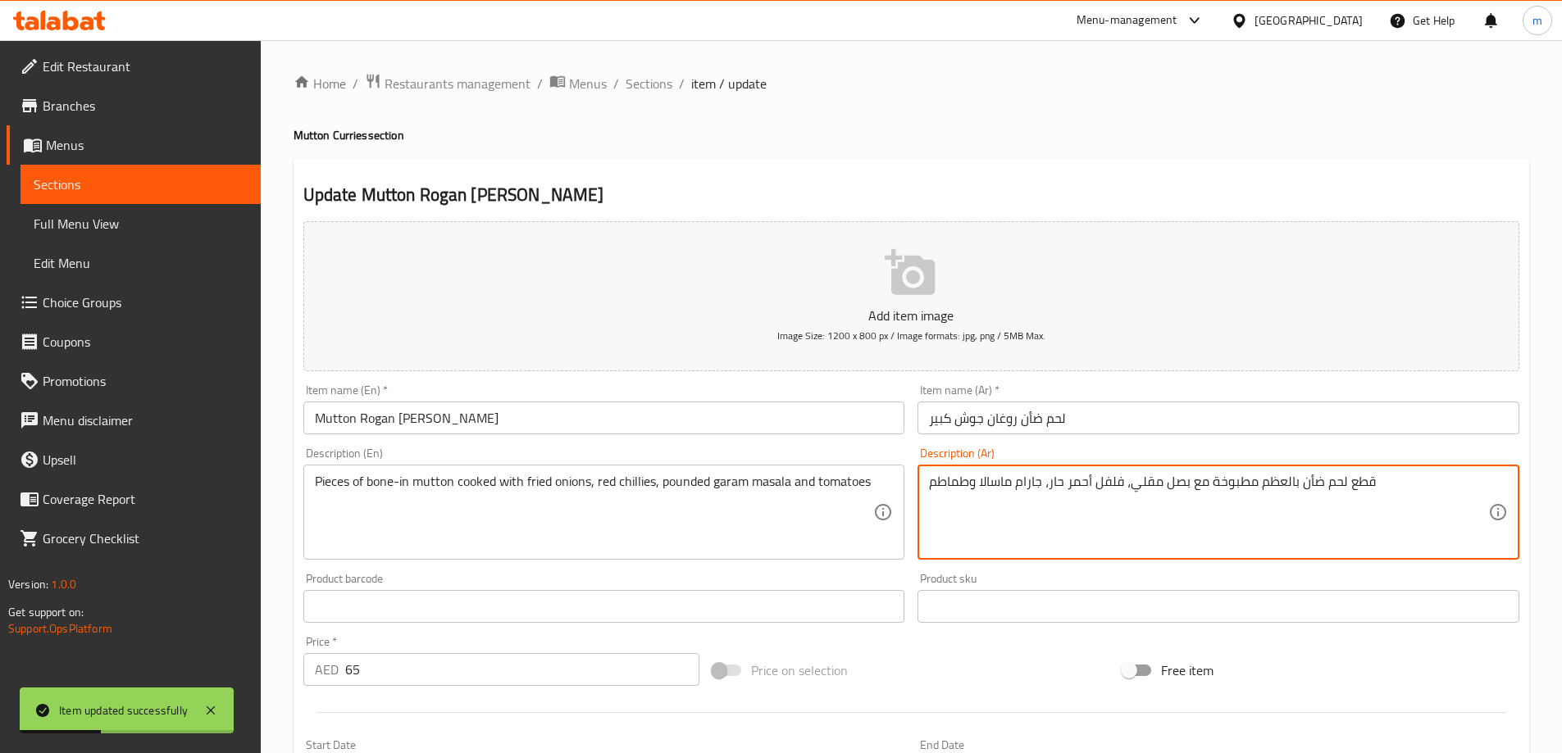
click at [1317, 482] on textarea "قطع لحم ضأن بالعظم مطبوخة مع بصل مقلي، فلفل أحمر حار، جارام ماسالا وطماطم" at bounding box center [1208, 513] width 559 height 78
paste textarea "نم"
type textarea "قطع لحم غنم بالعظم مطبوخة مع بصل مقلي، فلفل أحمر حار، جارام ماسالا وطماطم"
click at [1033, 420] on input "لحم ضأن روغان جوش كبير" at bounding box center [1218, 418] width 602 height 33
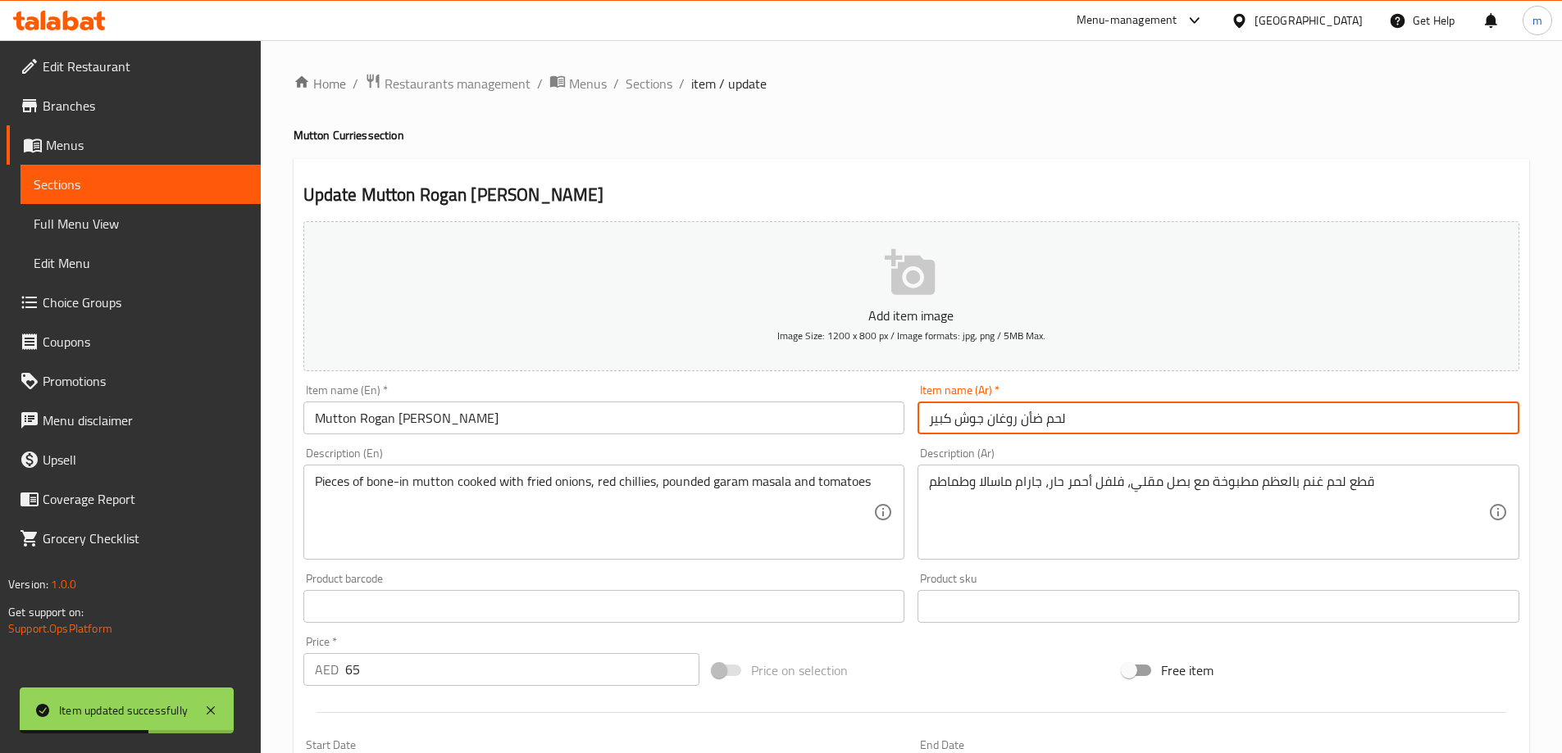
click at [1033, 420] on input "لحم ضأن روغان جوش كبير" at bounding box center [1218, 418] width 602 height 33
paste input "نم"
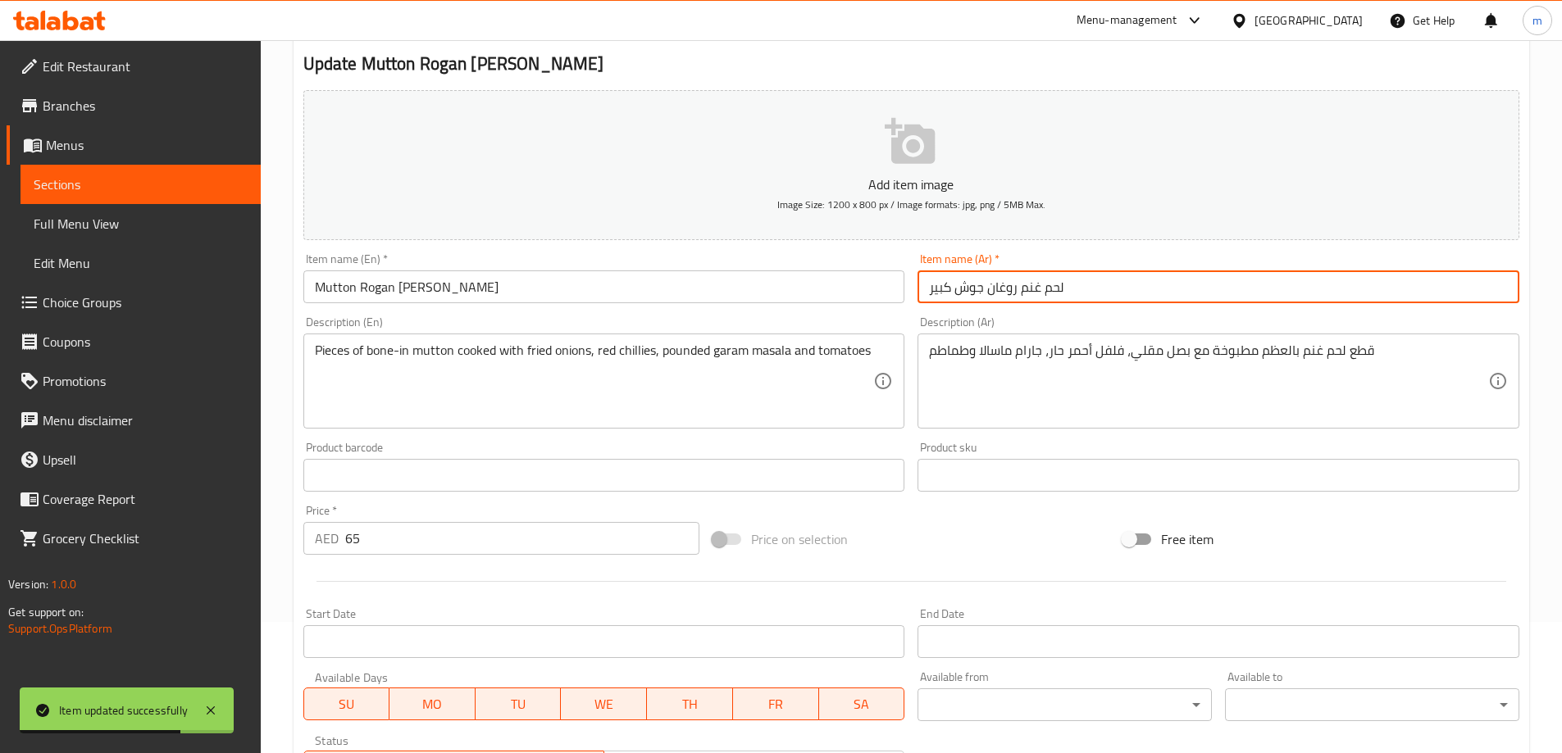
scroll to position [405, 0]
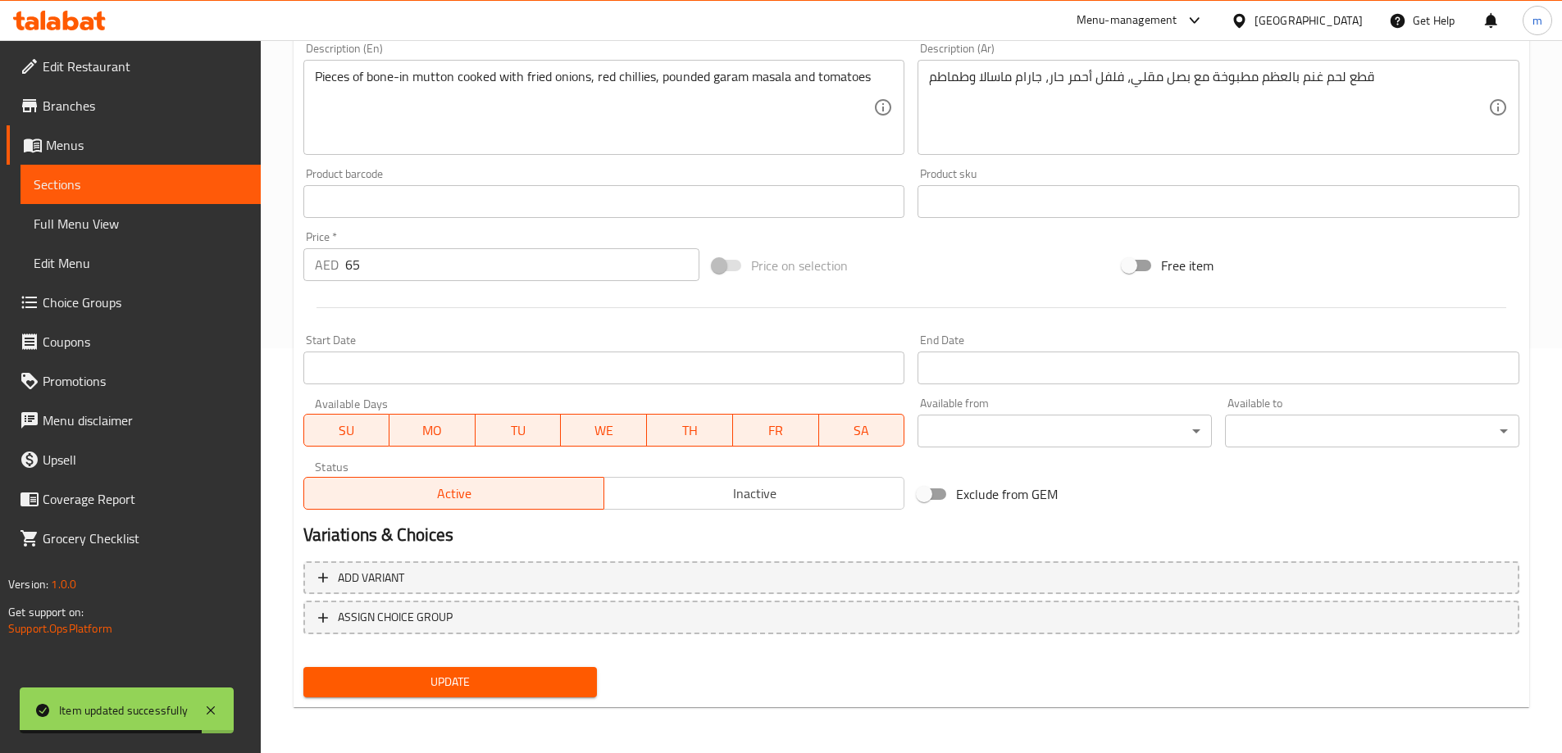
type input "لحم غنم روغان جوش كبير"
click at [517, 682] on span "Update" at bounding box center [450, 682] width 268 height 20
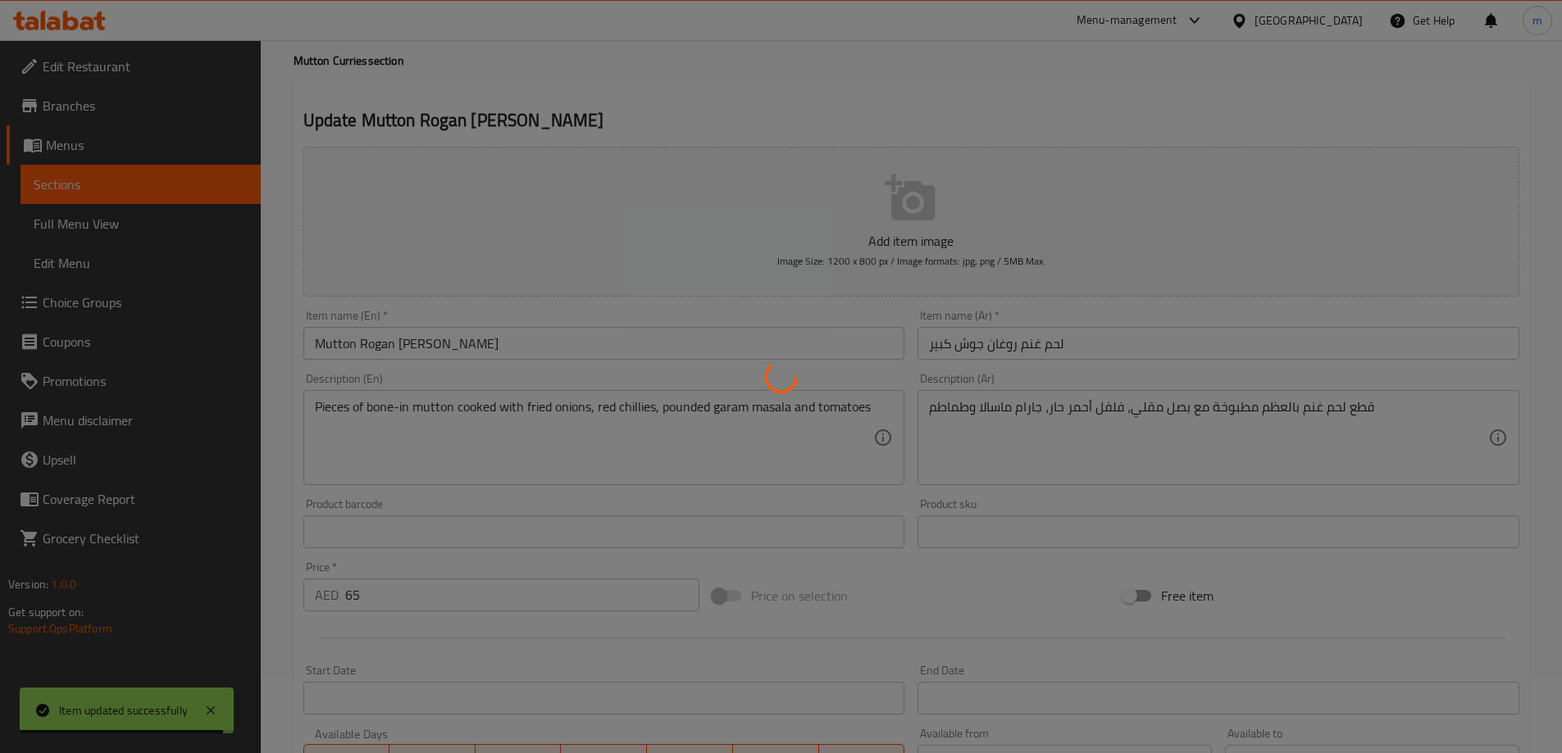
scroll to position [0, 0]
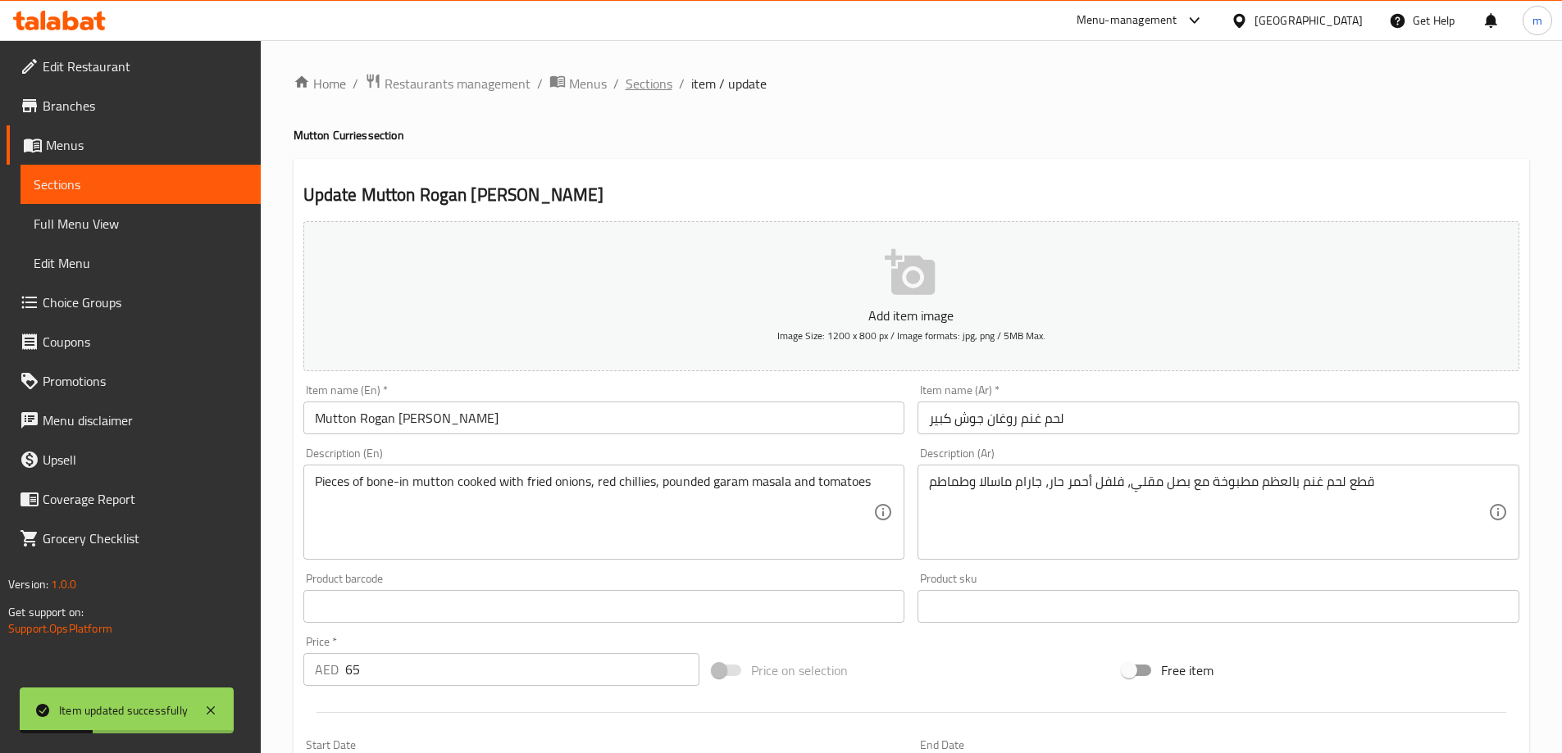
click at [661, 89] on span "Sections" at bounding box center [649, 84] width 47 height 20
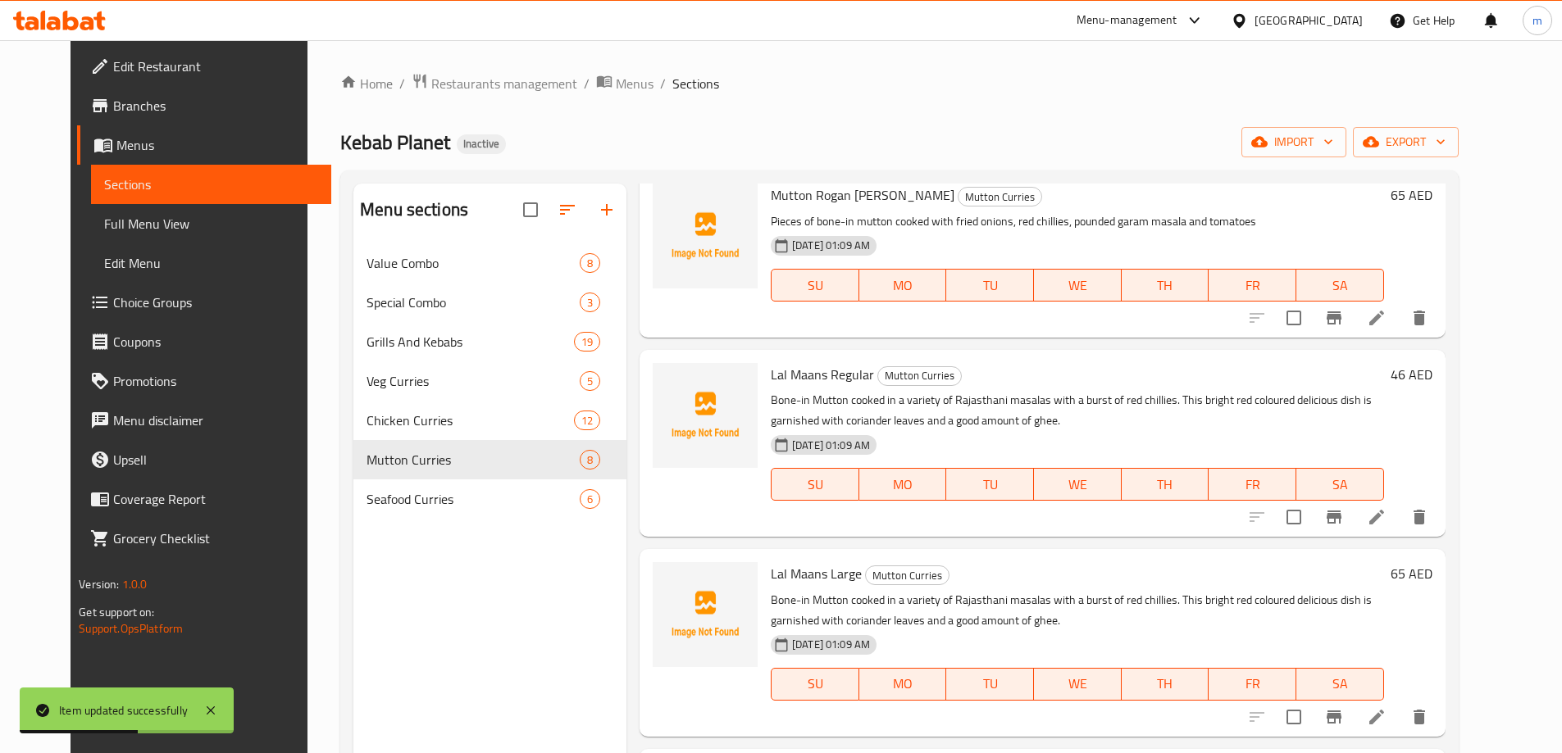
scroll to position [246, 0]
click at [1399, 527] on li at bounding box center [1377, 517] width 46 height 30
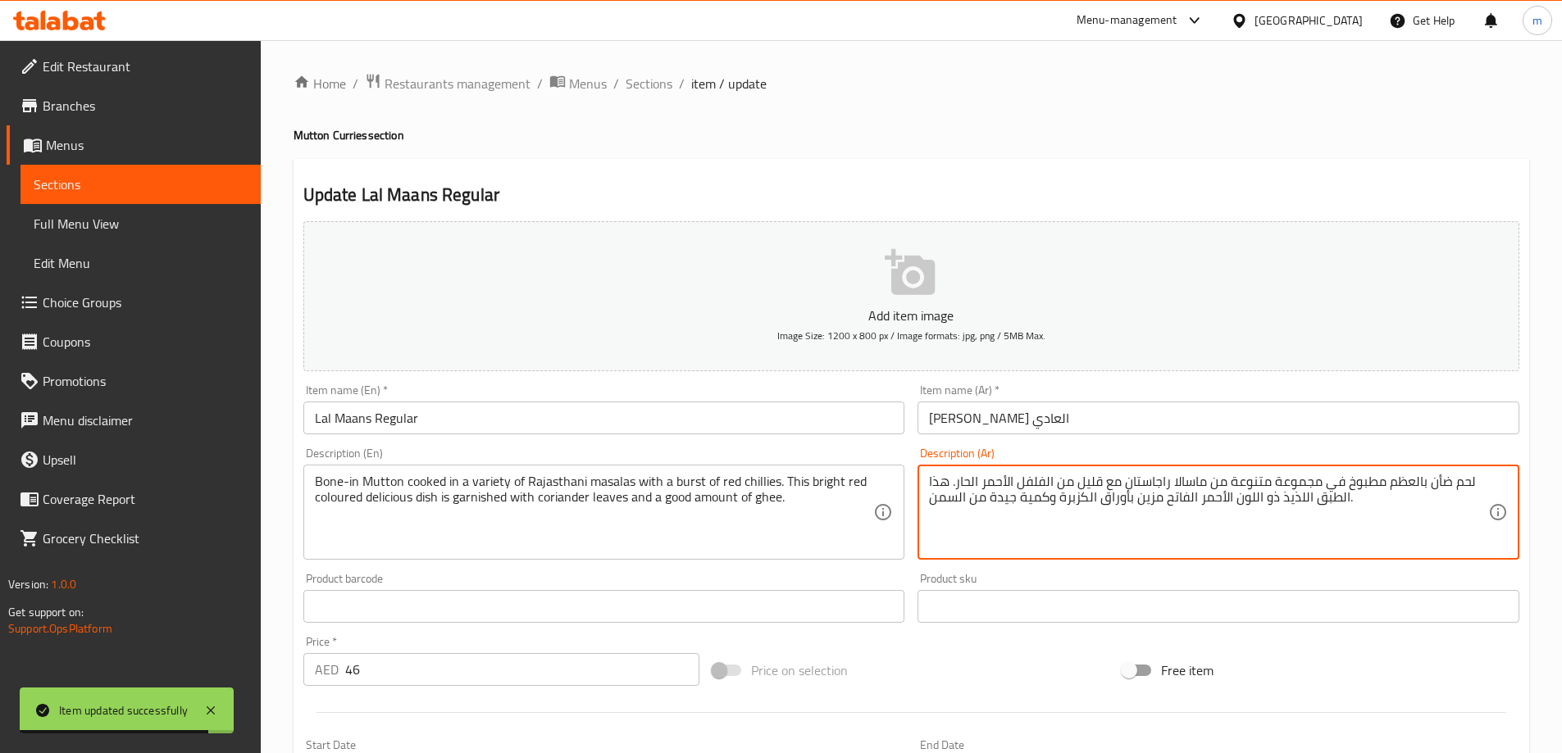
click at [1438, 487] on textarea "لحم ضأن بالعظم مطبوخ في مجموعة متنوعة من ماسالا راجاستان مع قليل من الفلفل الأح…" at bounding box center [1208, 513] width 559 height 78
paste textarea "نم"
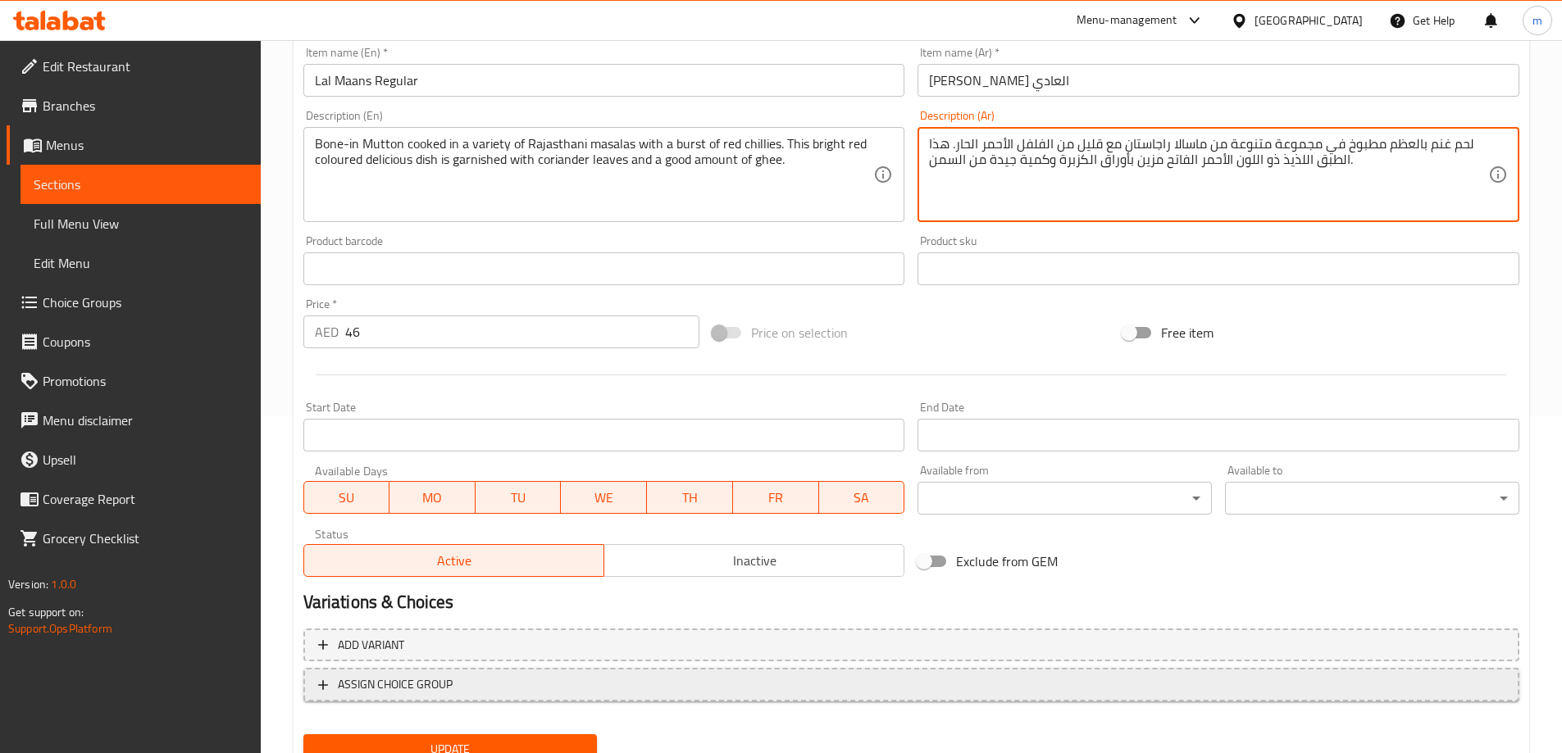
scroll to position [405, 0]
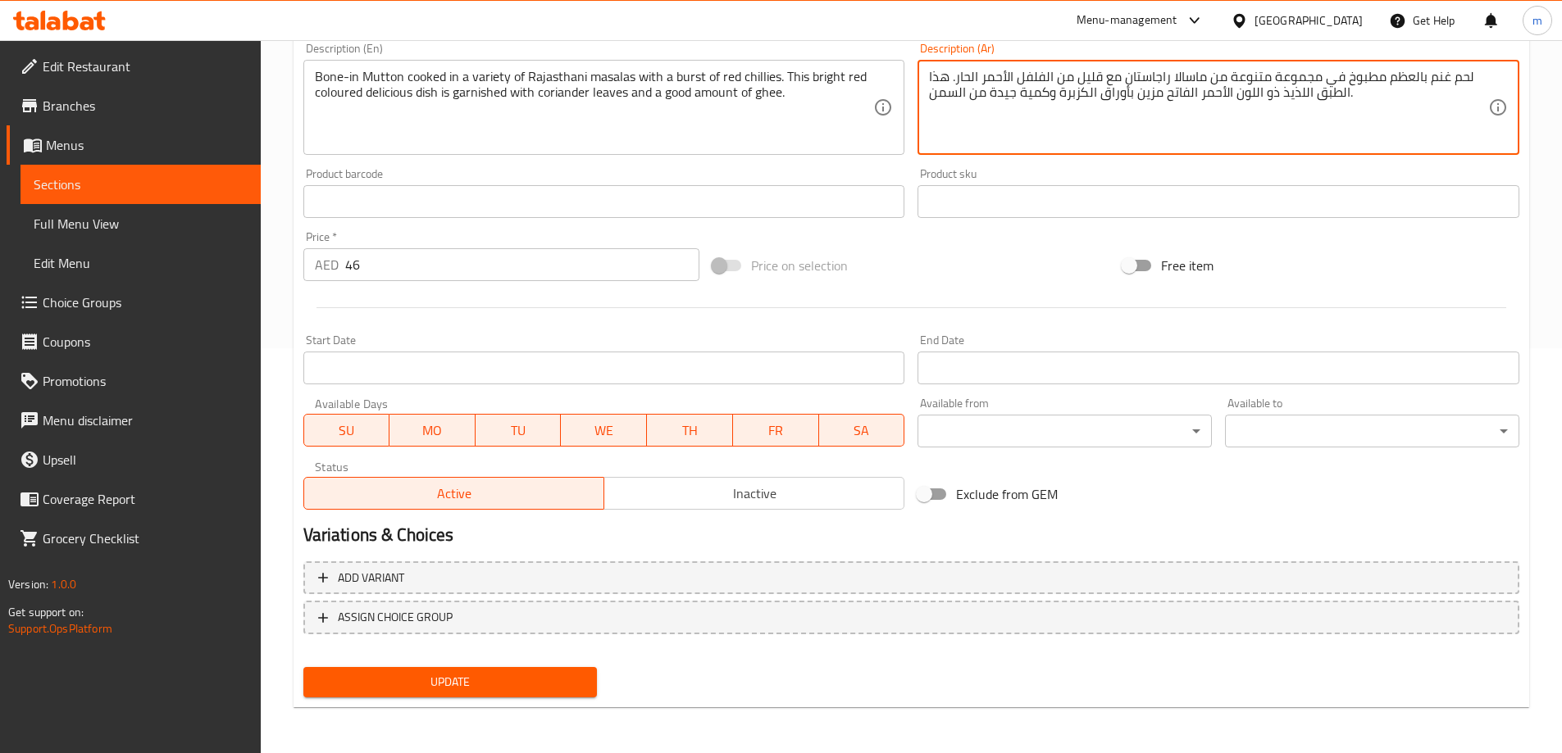
type textarea "لحم غنم بالعظم مطبوخ في مجموعة متنوعة من ماسالا راجاستان مع قليل من الفلفل الأح…"
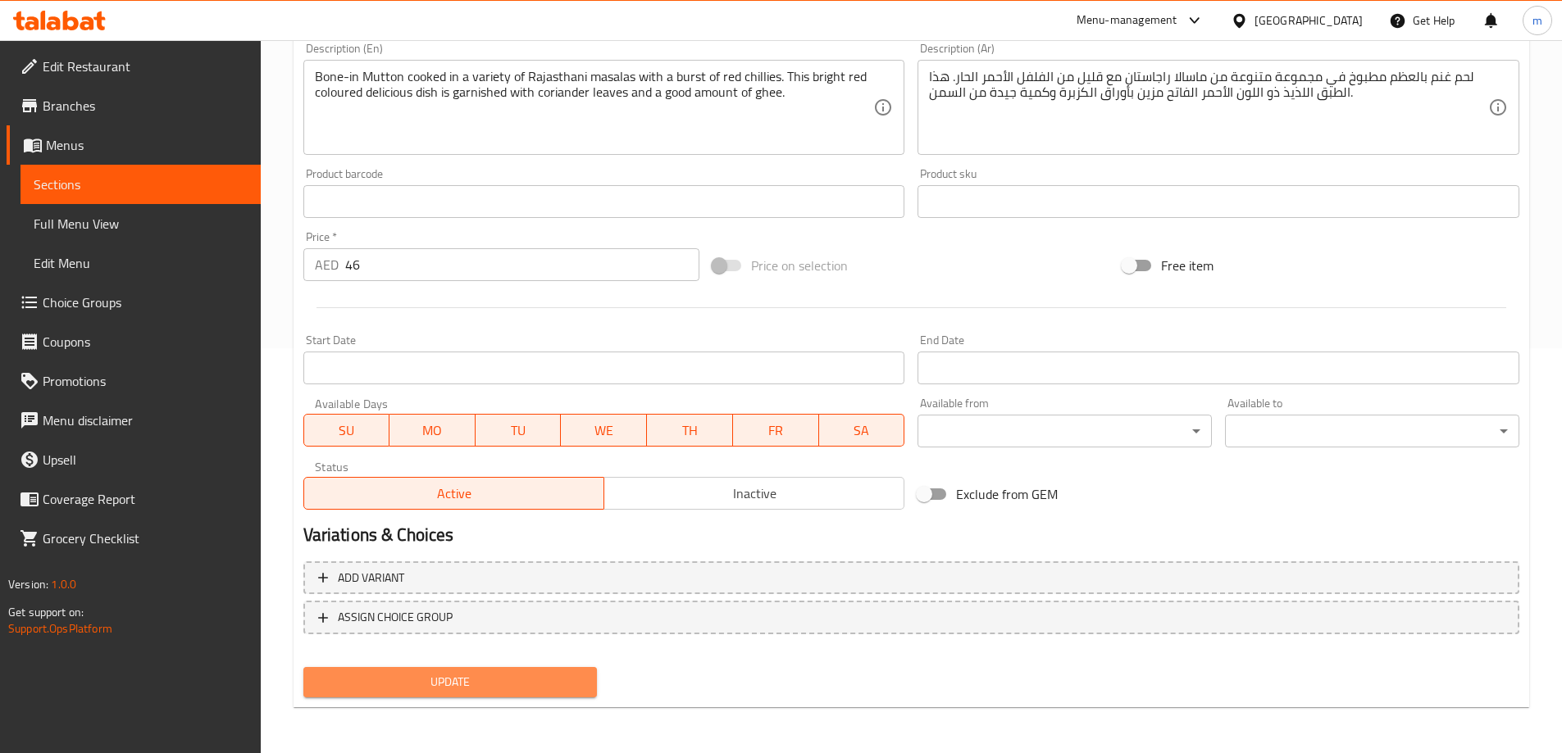
click at [559, 691] on span "Update" at bounding box center [450, 682] width 268 height 20
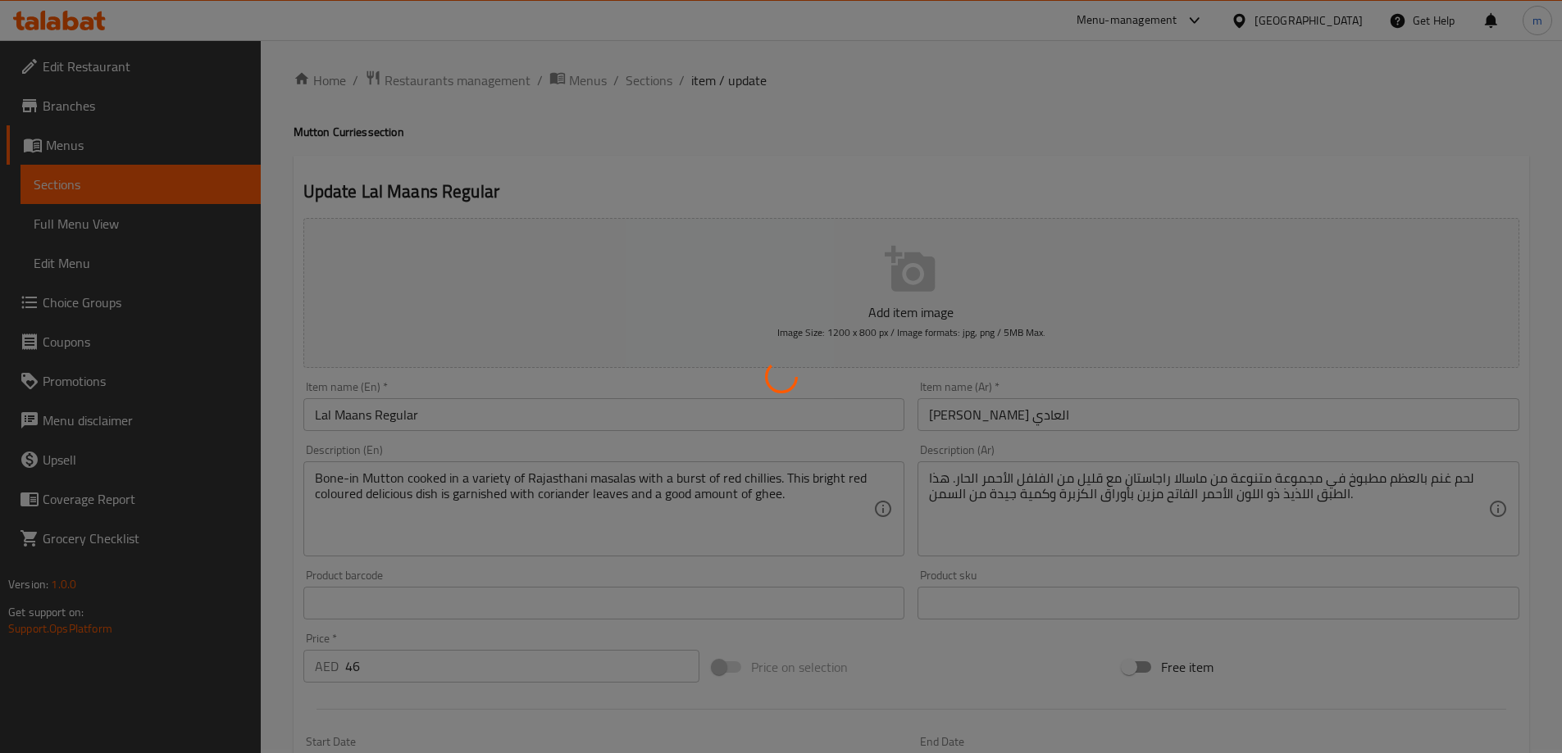
scroll to position [0, 0]
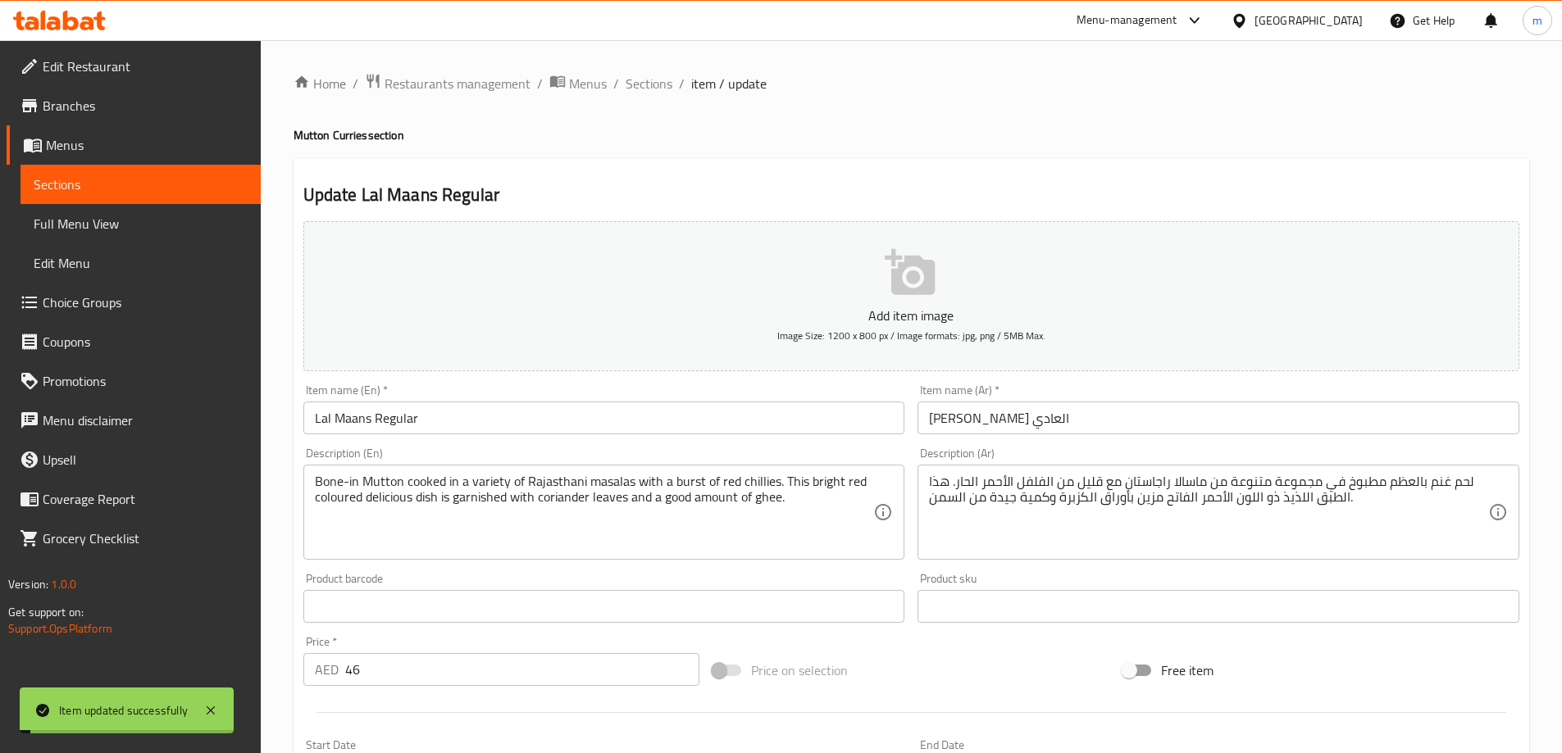
drag, startPoint x: 668, startPoint y: 89, endPoint x: 714, endPoint y: 116, distance: 53.3
click at [666, 89] on span "Sections" at bounding box center [649, 84] width 47 height 20
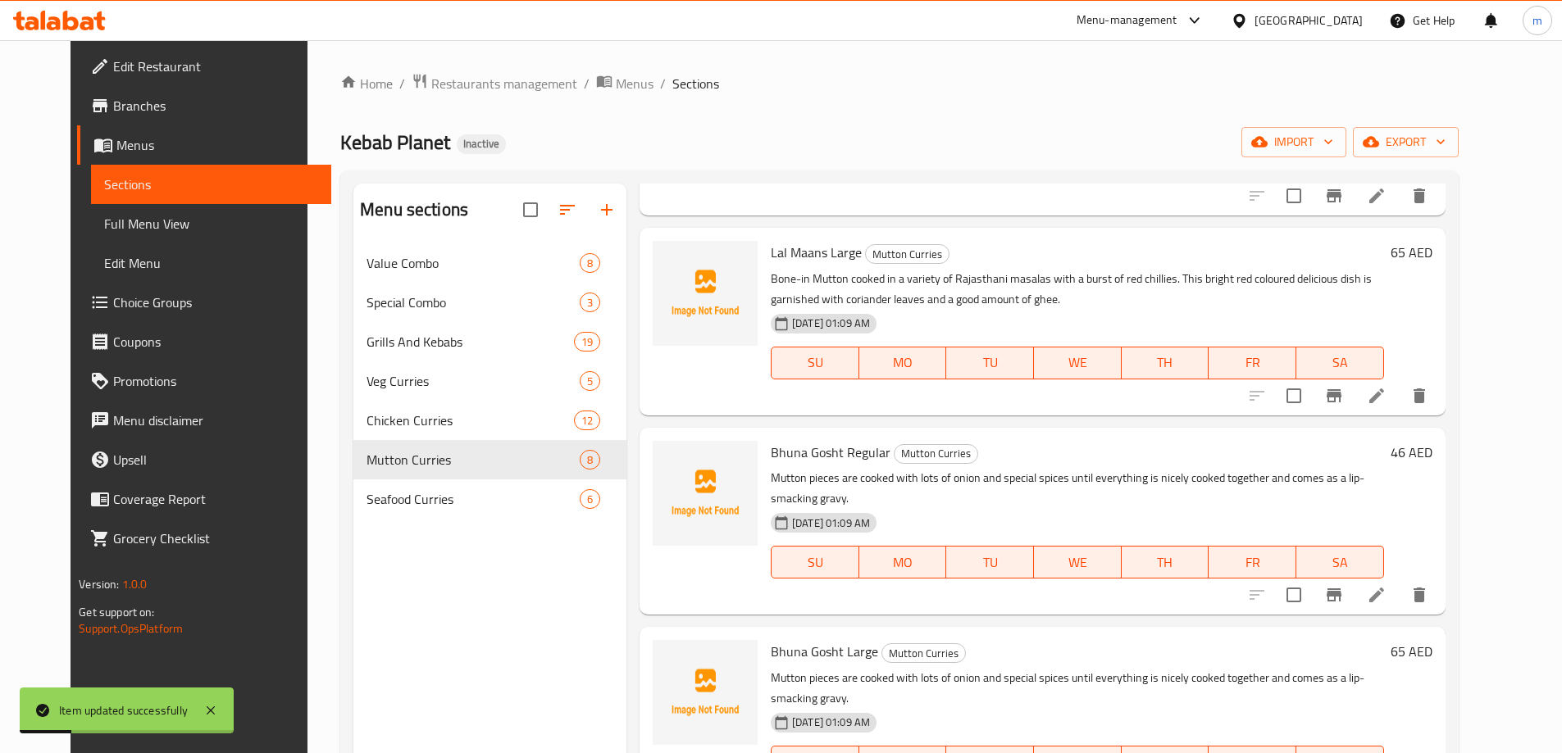
scroll to position [574, 0]
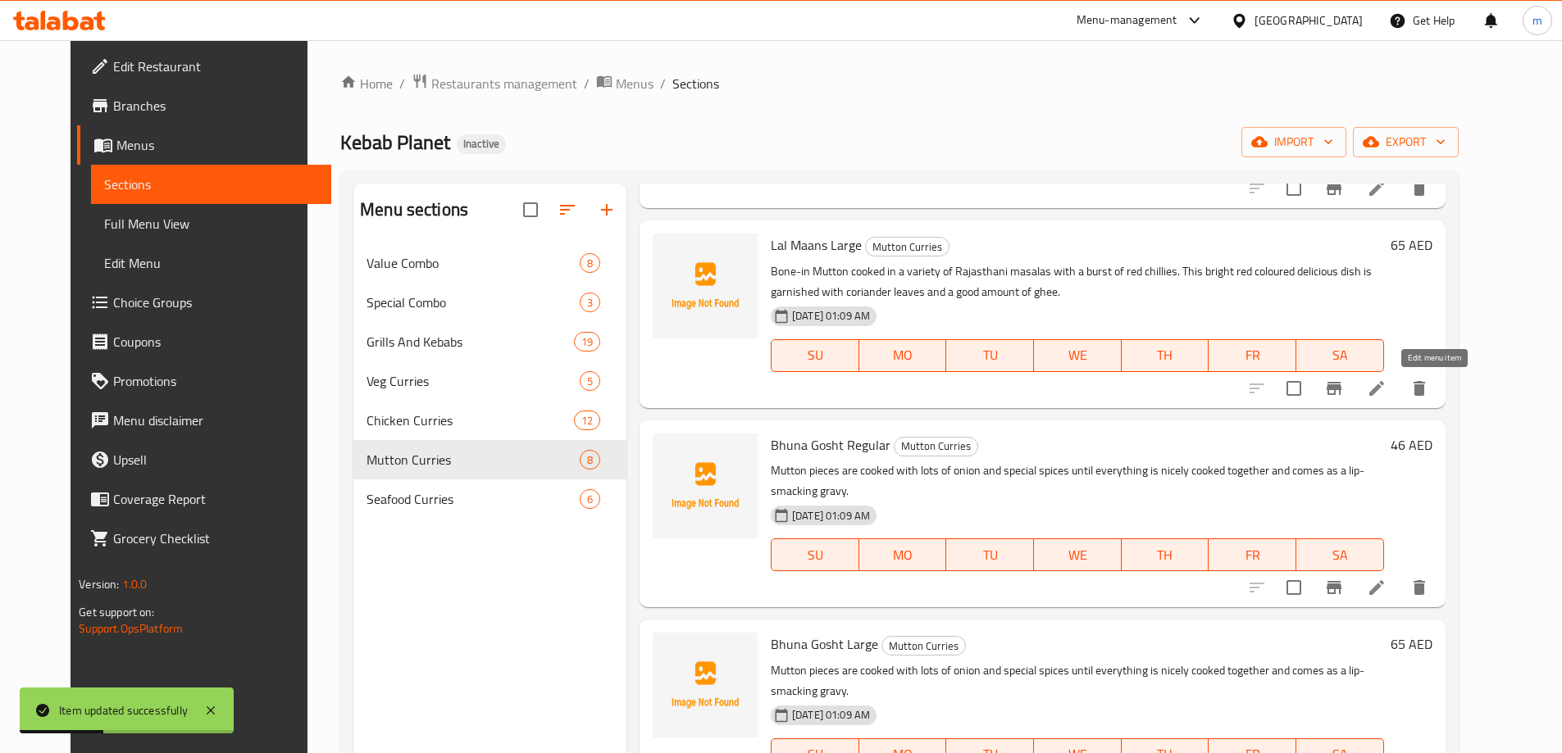
click at [1386, 384] on icon at bounding box center [1377, 389] width 20 height 20
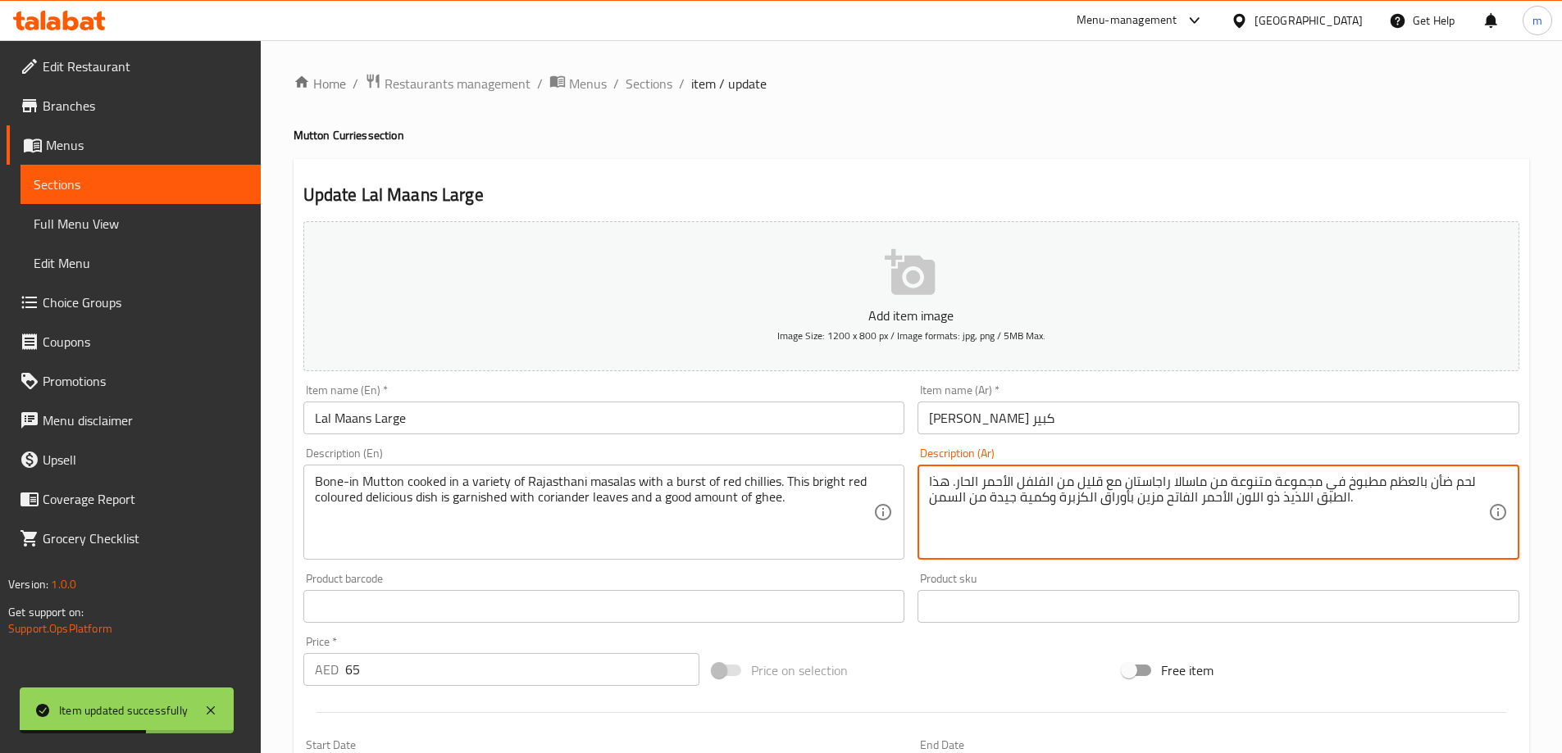
click at [1439, 491] on textarea "لحم ضأن بالعظم مطبوخ في مجموعة متنوعة من ماسالا راجاستان مع قليل من الفلفل الأح…" at bounding box center [1208, 513] width 559 height 78
paste textarea "نم"
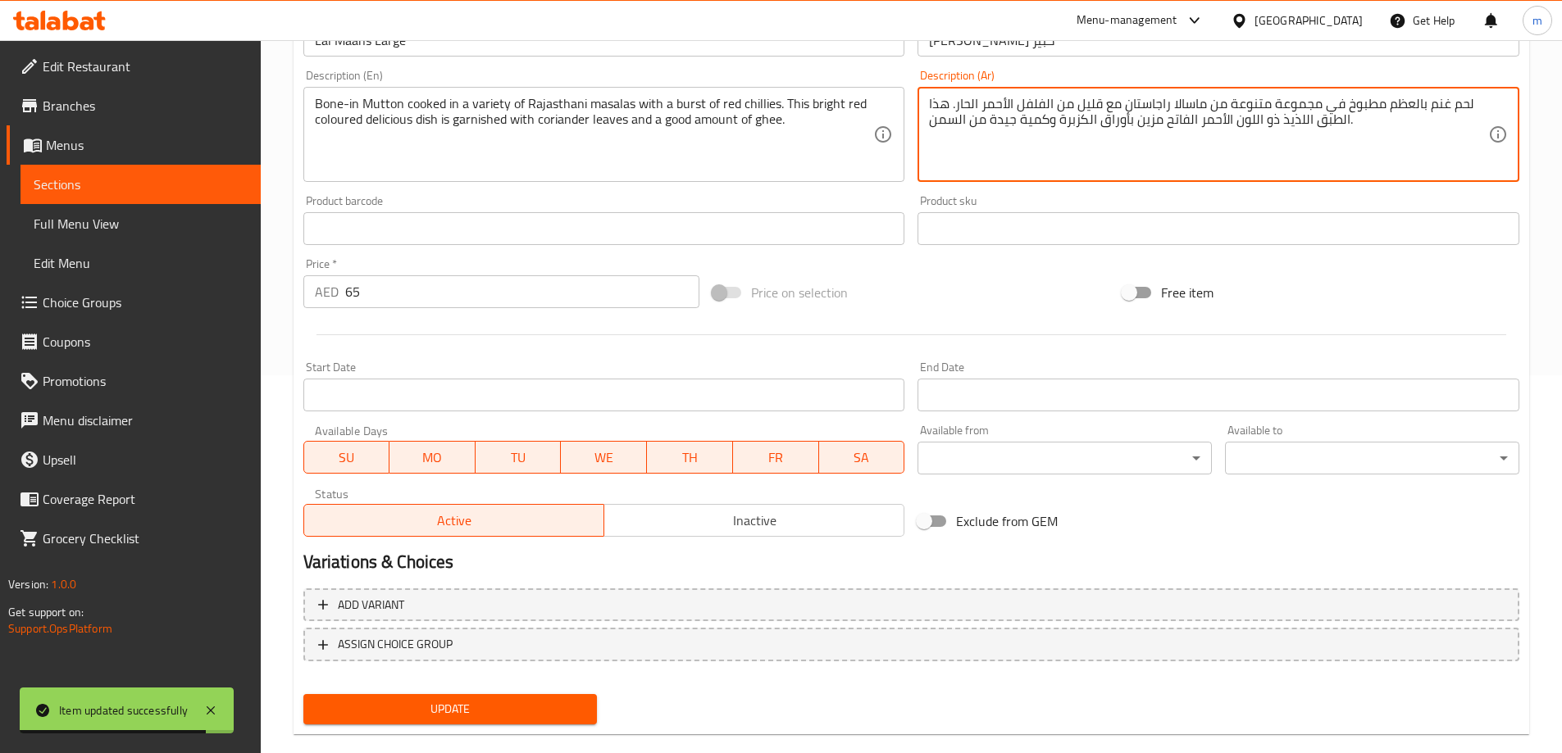
scroll to position [405, 0]
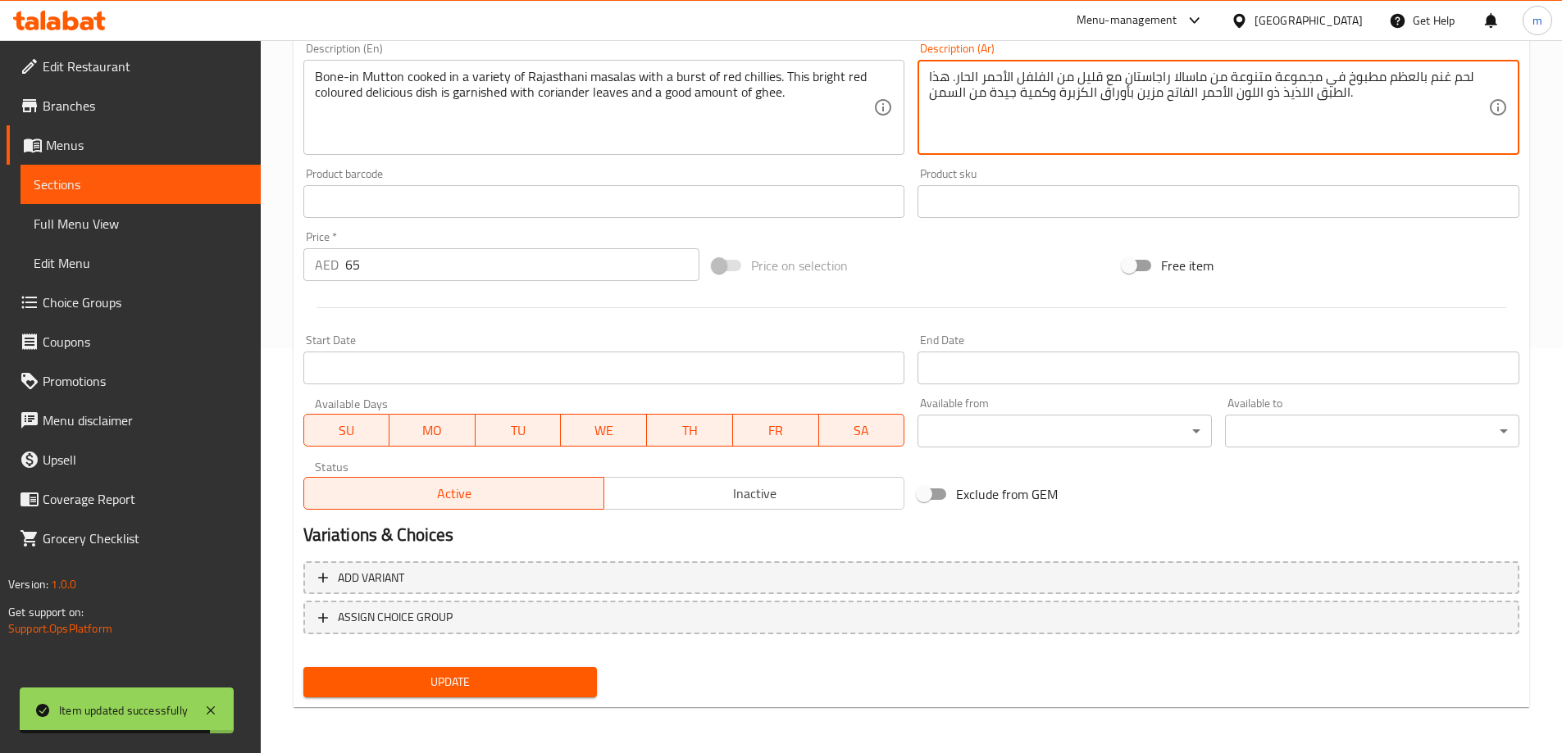
type textarea "لحم غنم بالعظم مطبوخ في مجموعة متنوعة من ماسالا راجاستان مع قليل من الفلفل الأح…"
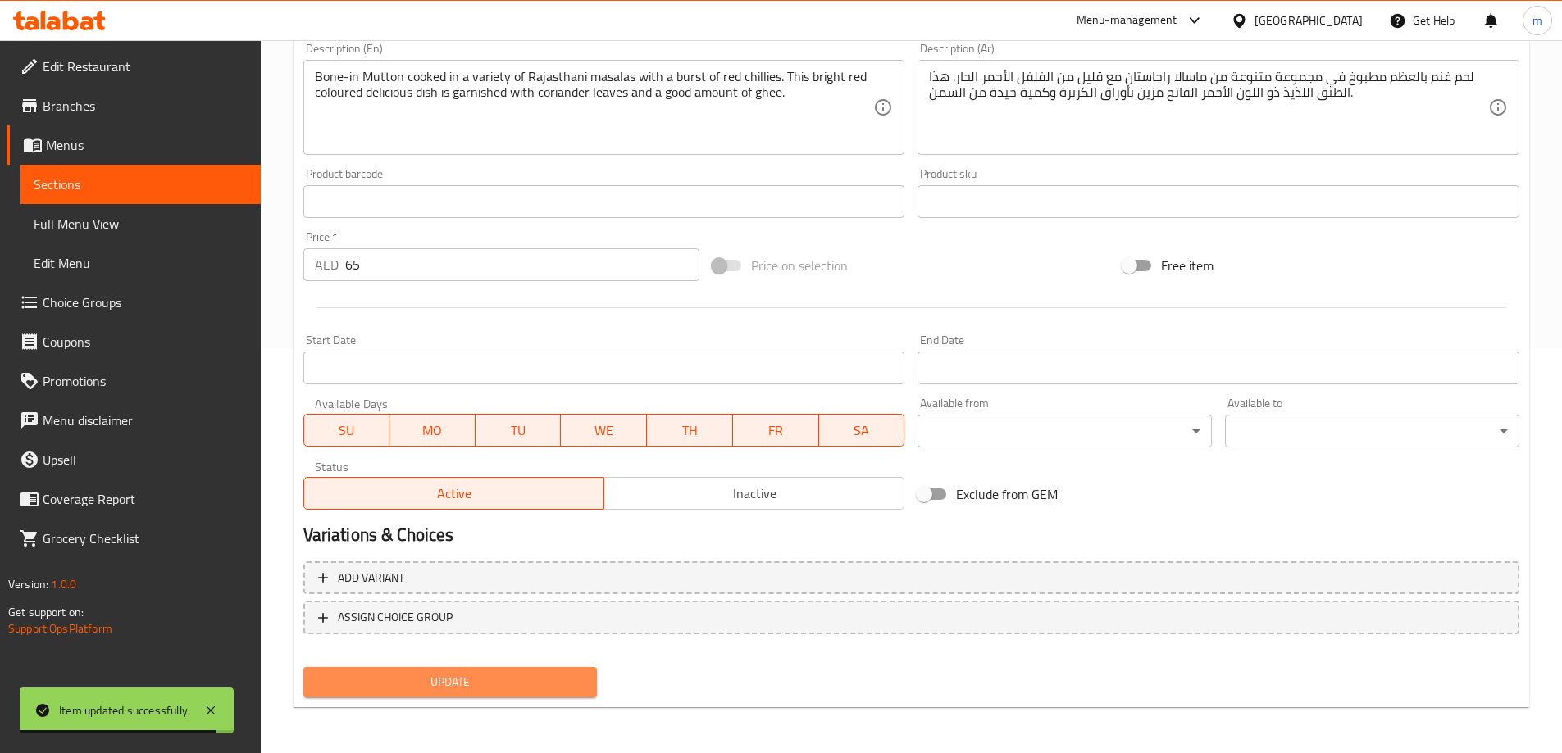
click at [565, 689] on span "Update" at bounding box center [450, 682] width 268 height 20
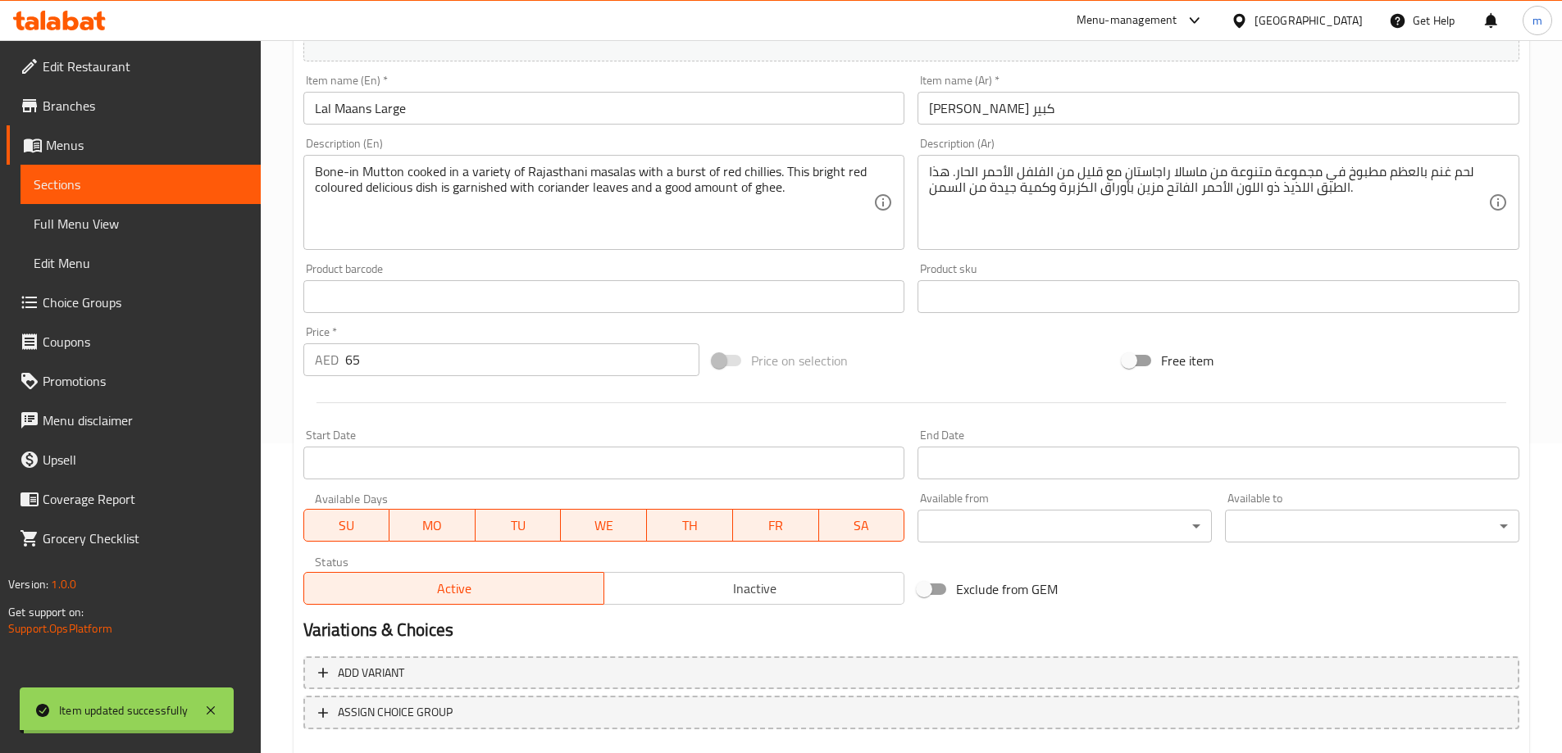
scroll to position [0, 0]
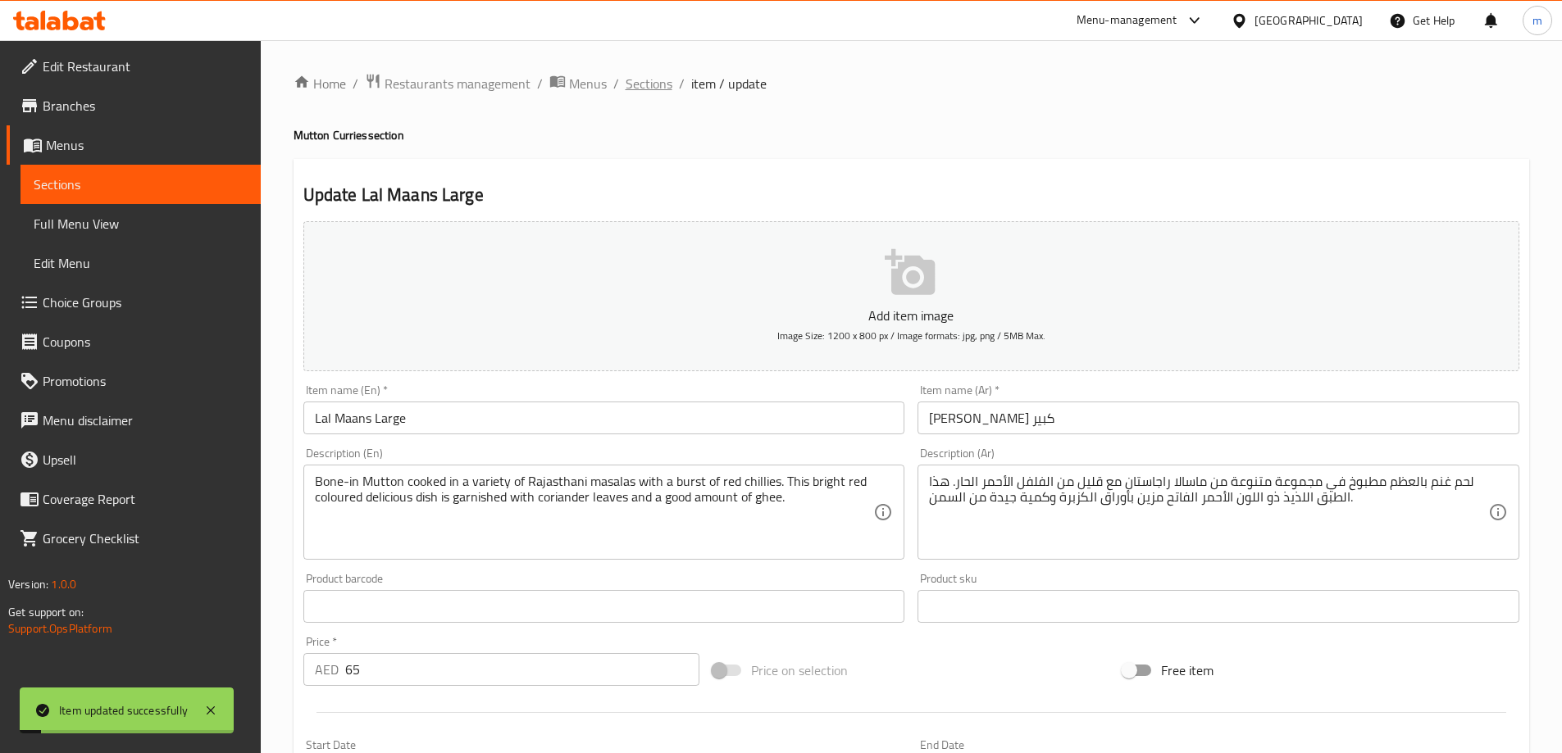
click at [641, 84] on span "Sections" at bounding box center [649, 84] width 47 height 20
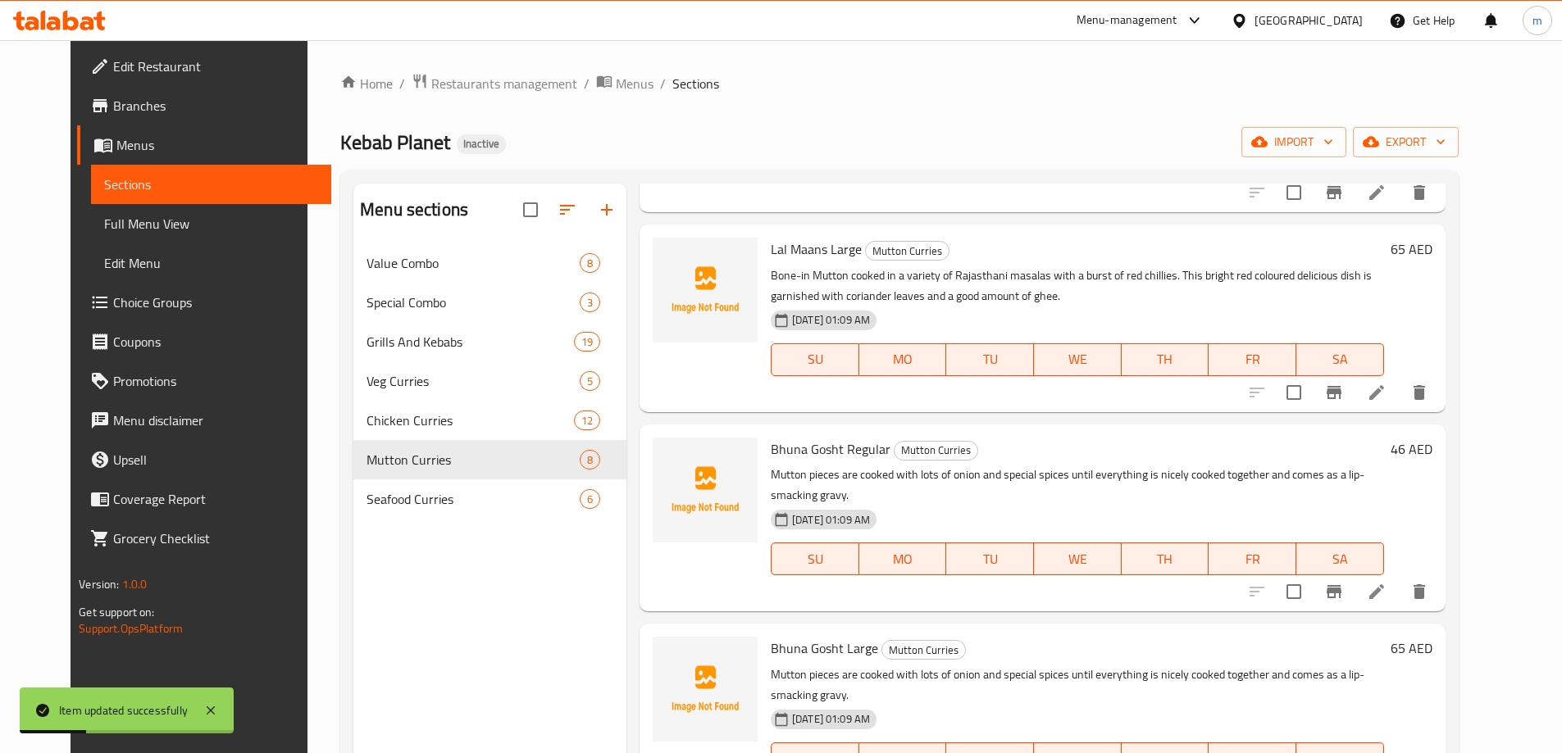
scroll to position [574, 0]
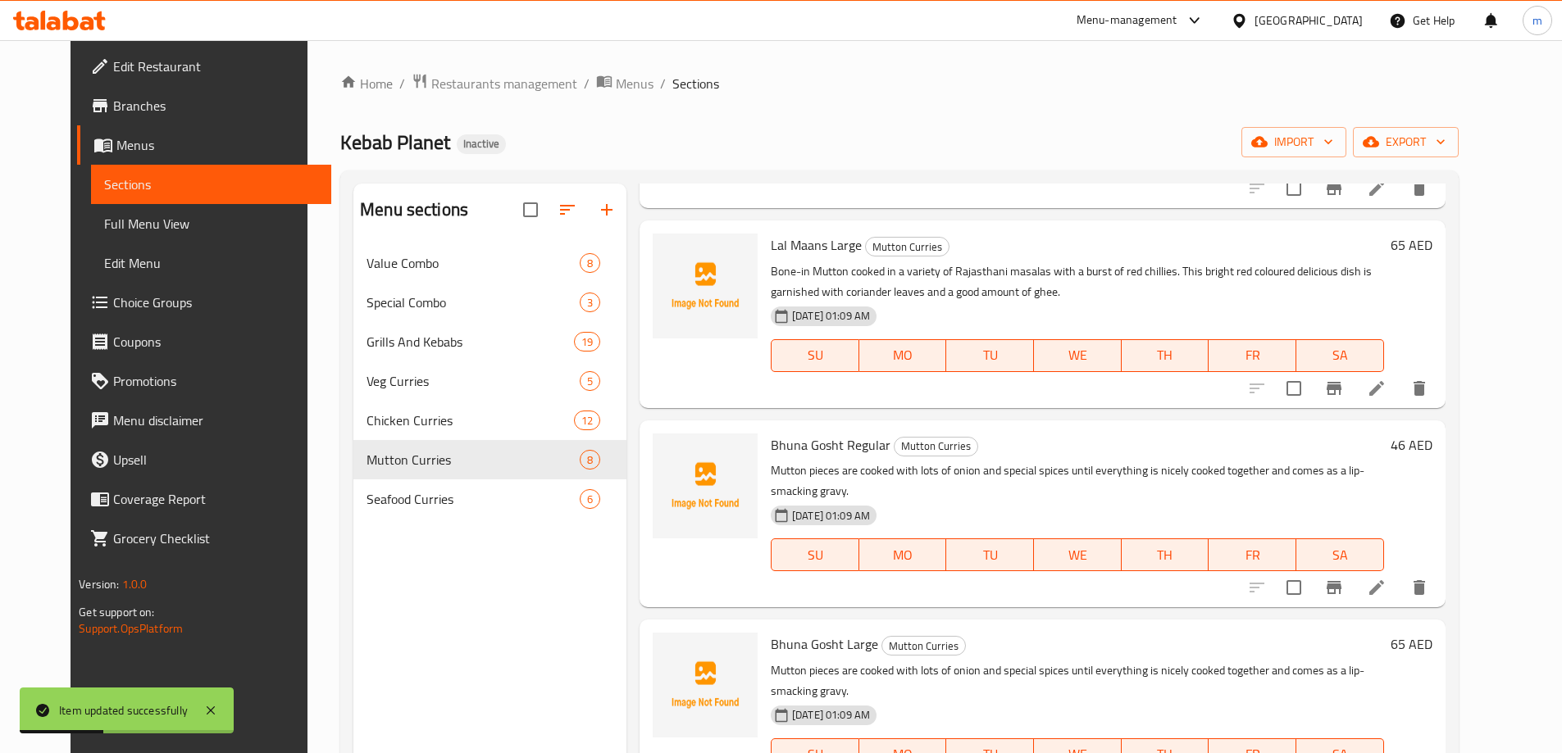
click at [1399, 578] on li at bounding box center [1377, 588] width 46 height 30
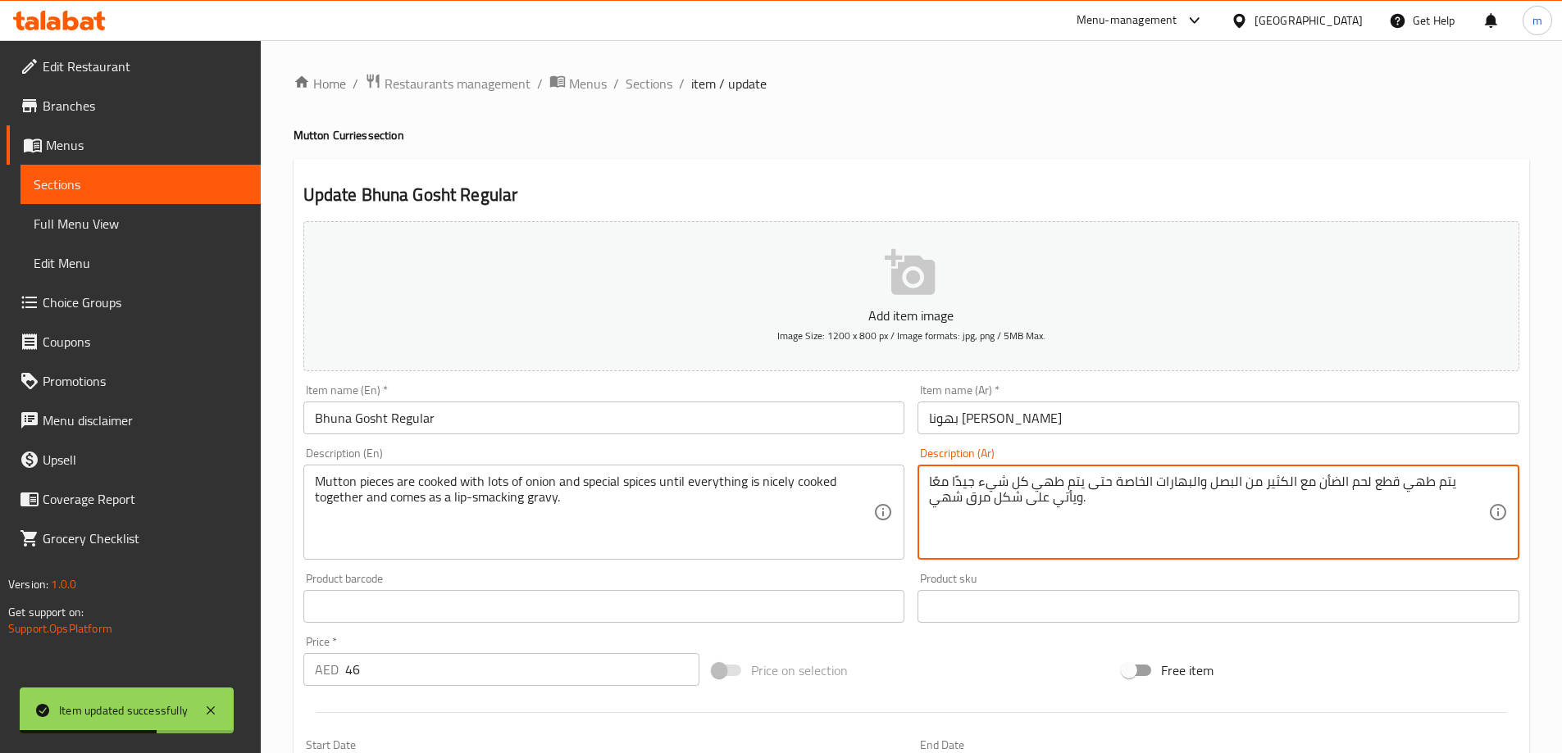
click at [1357, 489] on textarea "يتم طهي قطع لحم الضأن مع الكثير من البصل والبهارات الخاصة حتى يتم طهي كل شيء جي…" at bounding box center [1208, 513] width 559 height 78
click at [1354, 487] on textarea "يتم طهي قطع لحم الضأن مع الكثير من البصل والبهارات الخاصة حتى يتم طهي كل شيء جي…" at bounding box center [1208, 513] width 559 height 78
drag, startPoint x: 1349, startPoint y: 489, endPoint x: 1368, endPoint y: 493, distance: 19.9
click at [1368, 493] on textarea "يتم طهي قطع لحم الضأن مع الكثير من البصل والبهارات الخاصة حتى يتم طهي كل شيء جي…" at bounding box center [1208, 513] width 559 height 78
paste textarea "نم"
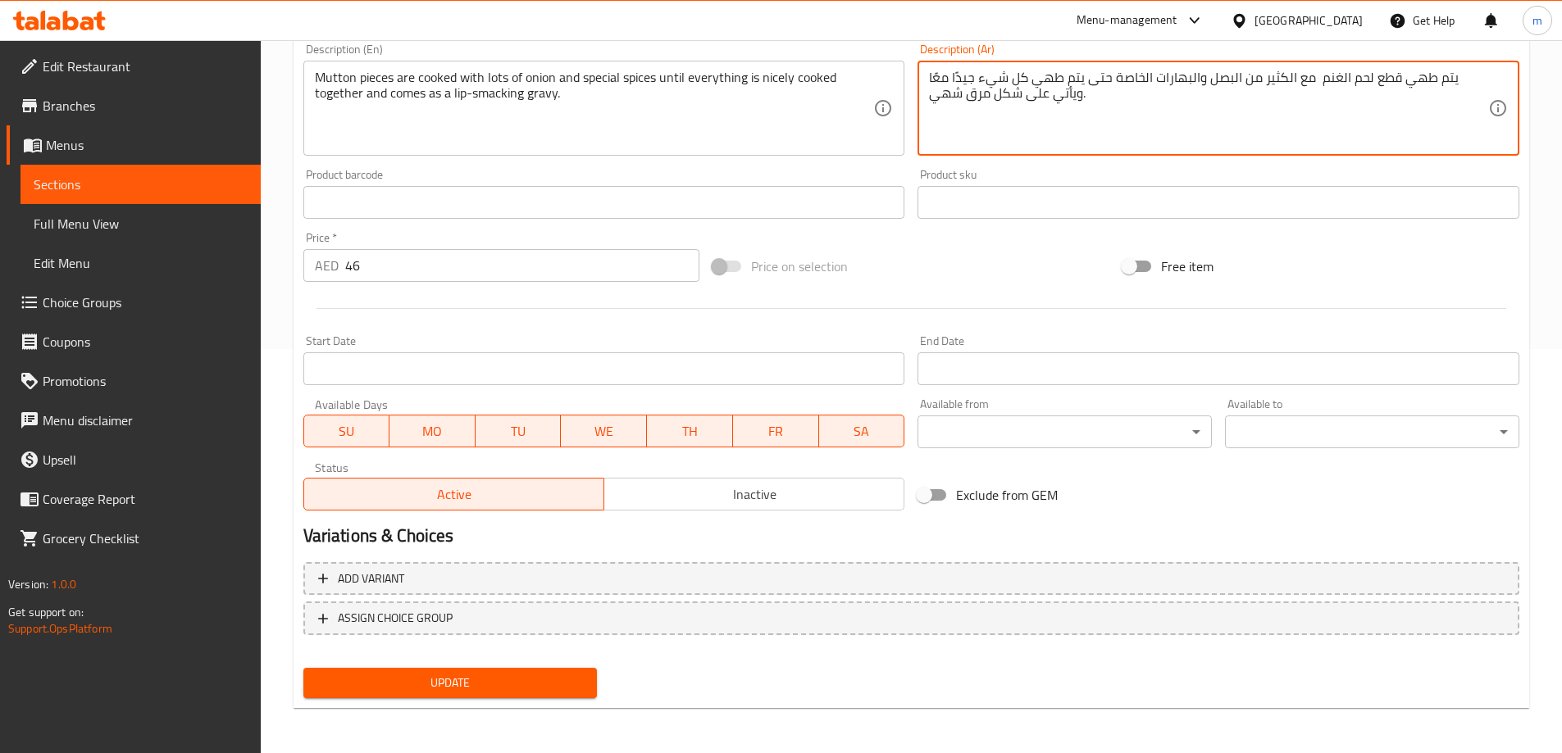
scroll to position [405, 0]
type textarea "يتم طهي قطع لحم الغنم مع الكثير من البصل والبهارات الخاصة حتى يتم طهي كل شيء جي…"
click at [562, 682] on span "Update" at bounding box center [450, 682] width 268 height 20
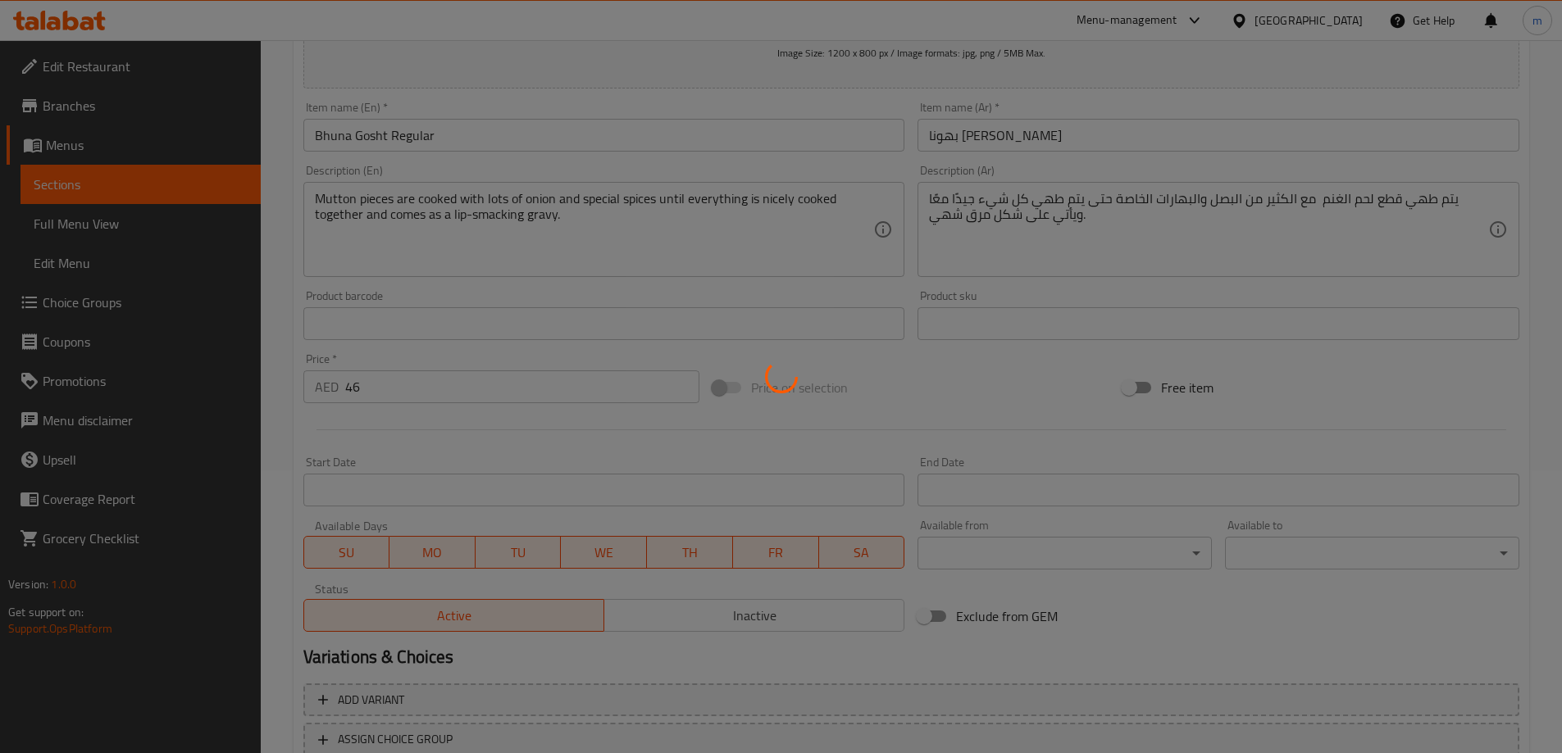
scroll to position [0, 0]
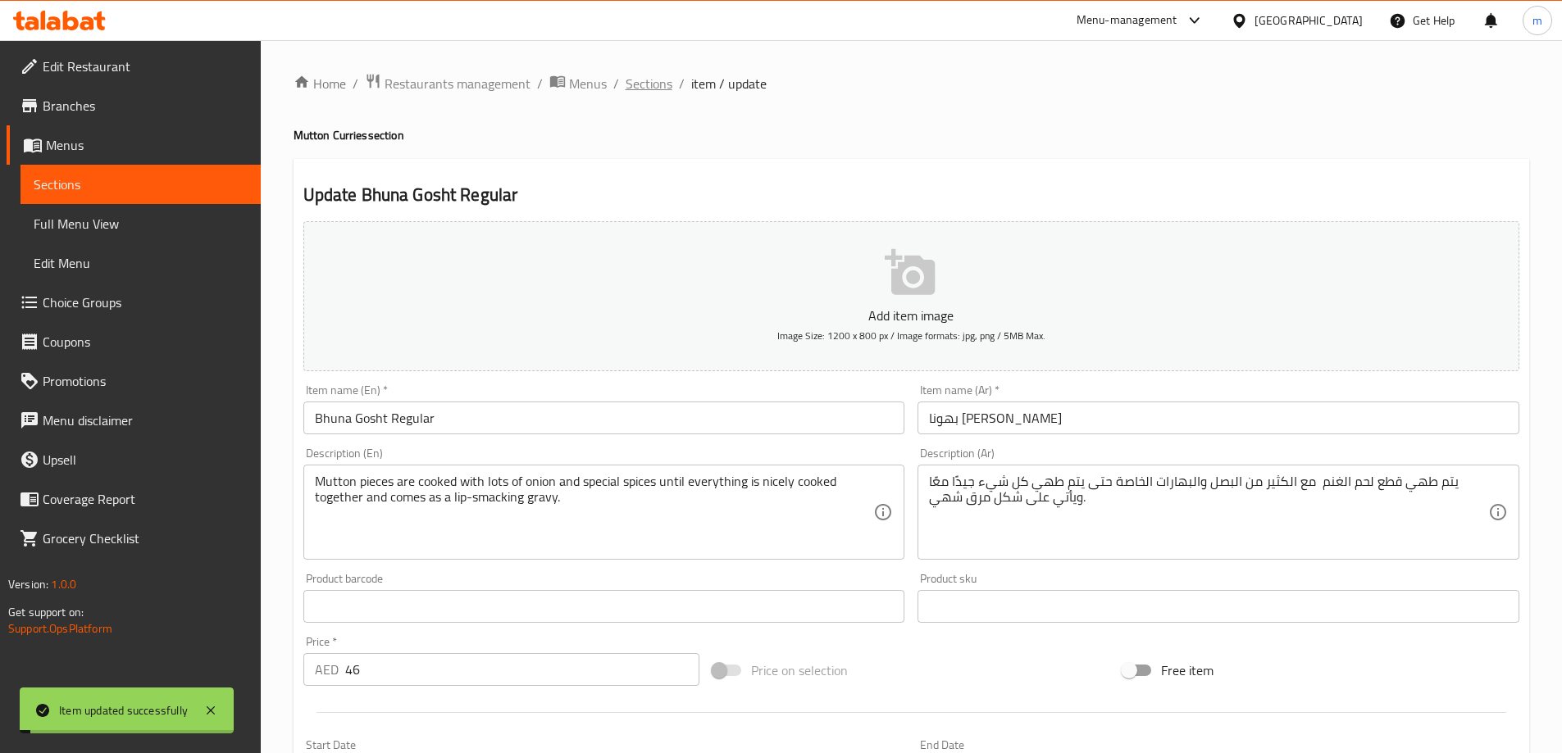
click at [636, 86] on span "Sections" at bounding box center [649, 84] width 47 height 20
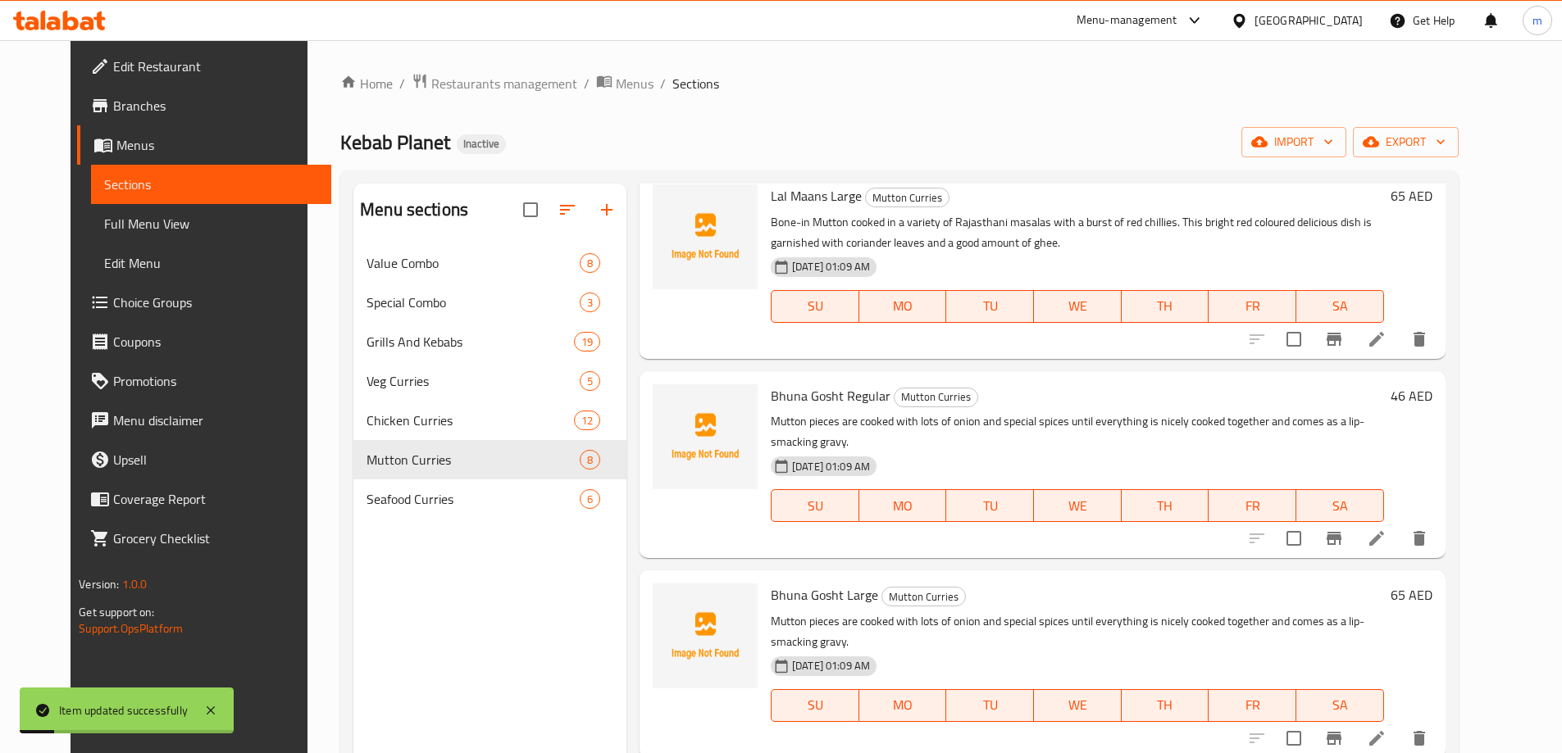
scroll to position [656, 0]
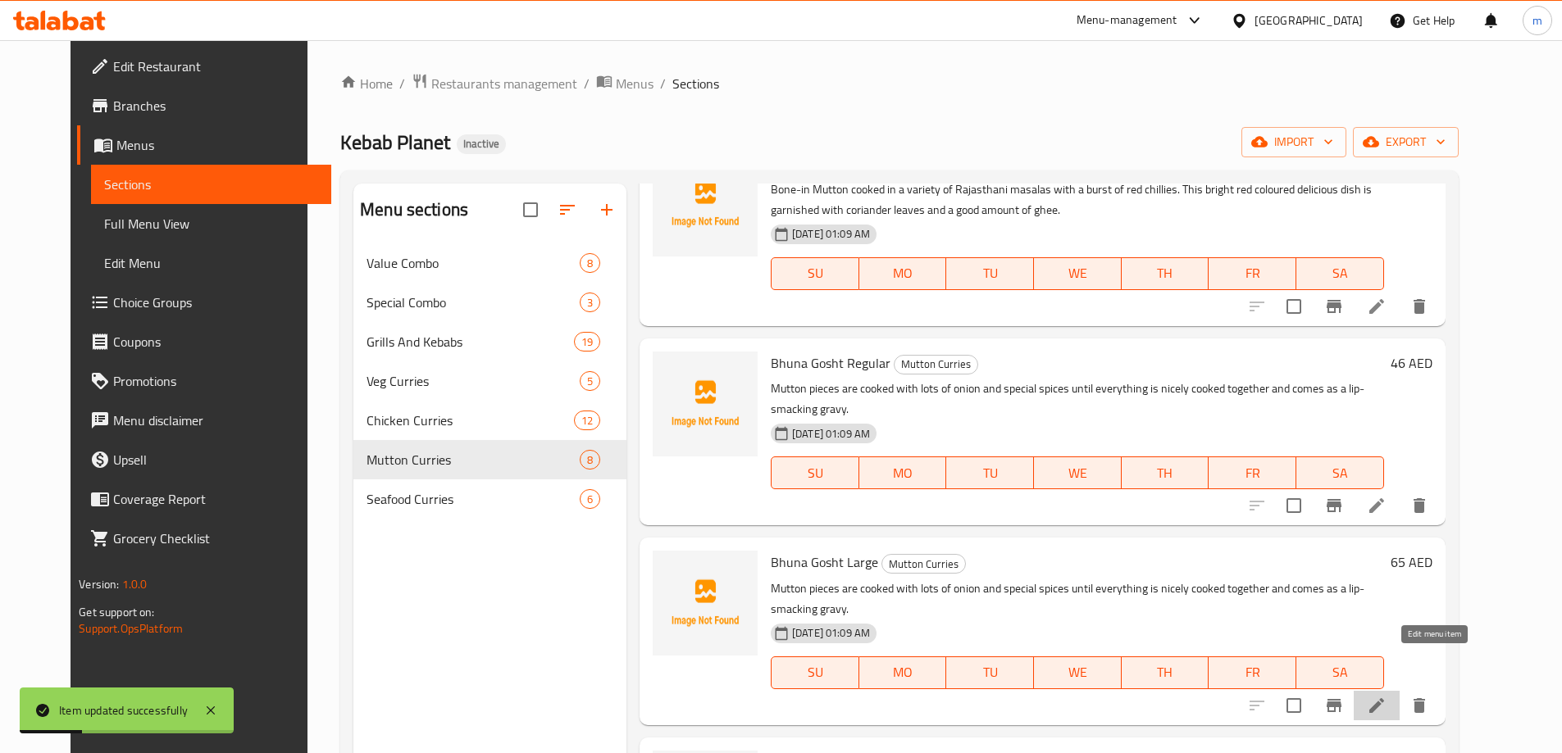
click at [1386, 696] on icon at bounding box center [1377, 706] width 20 height 20
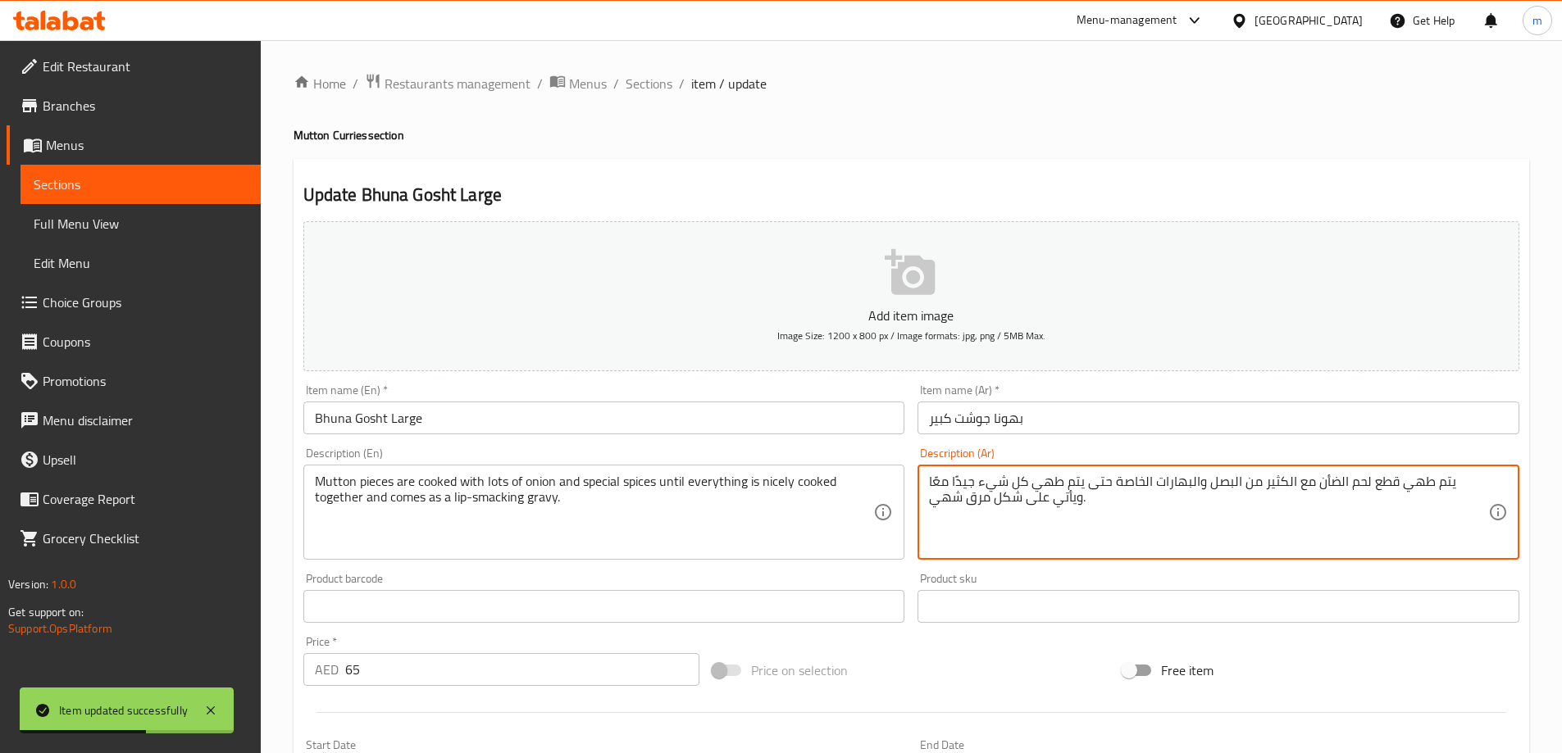
drag, startPoint x: 1345, startPoint y: 483, endPoint x: 1367, endPoint y: 486, distance: 23.2
paste textarea "نم"
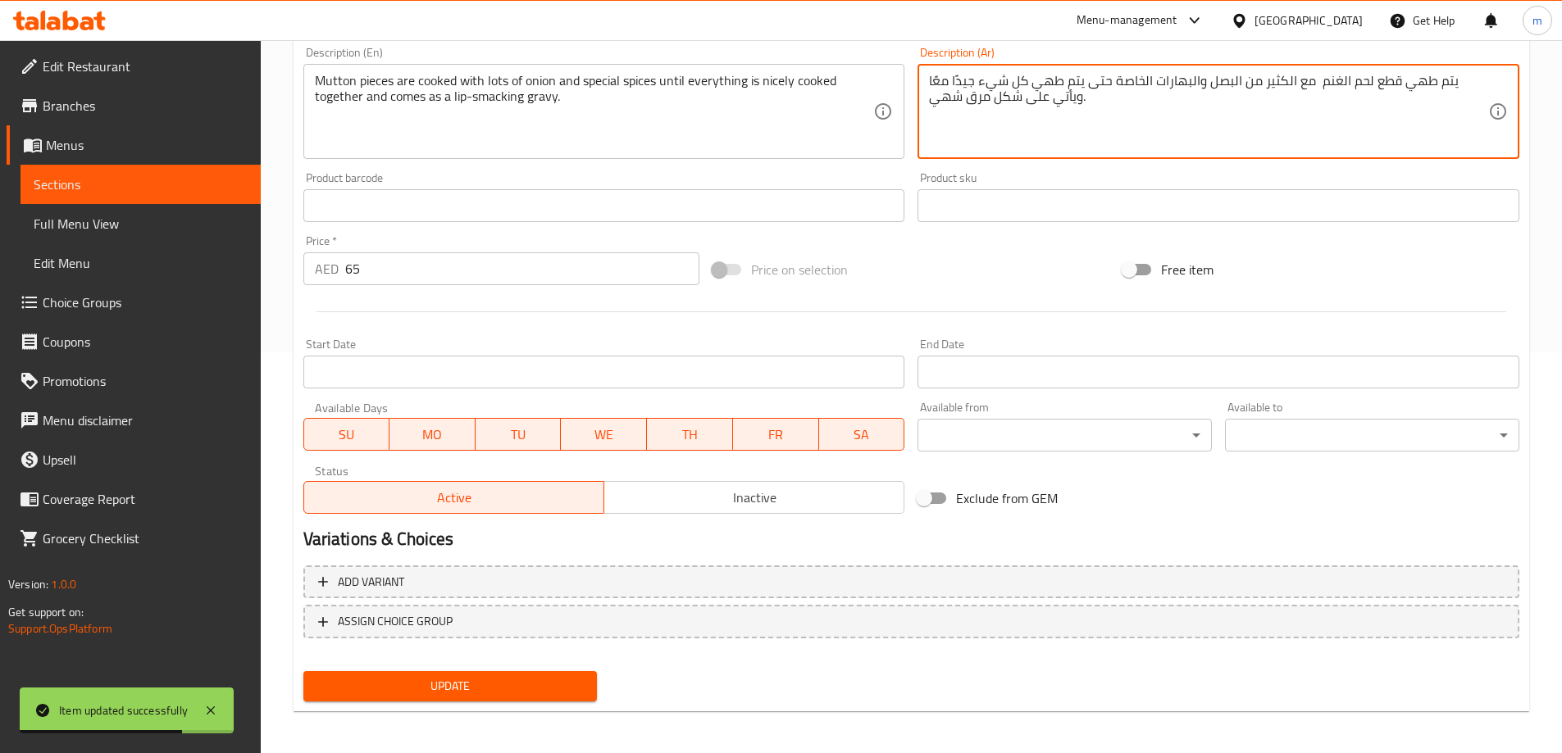
scroll to position [405, 0]
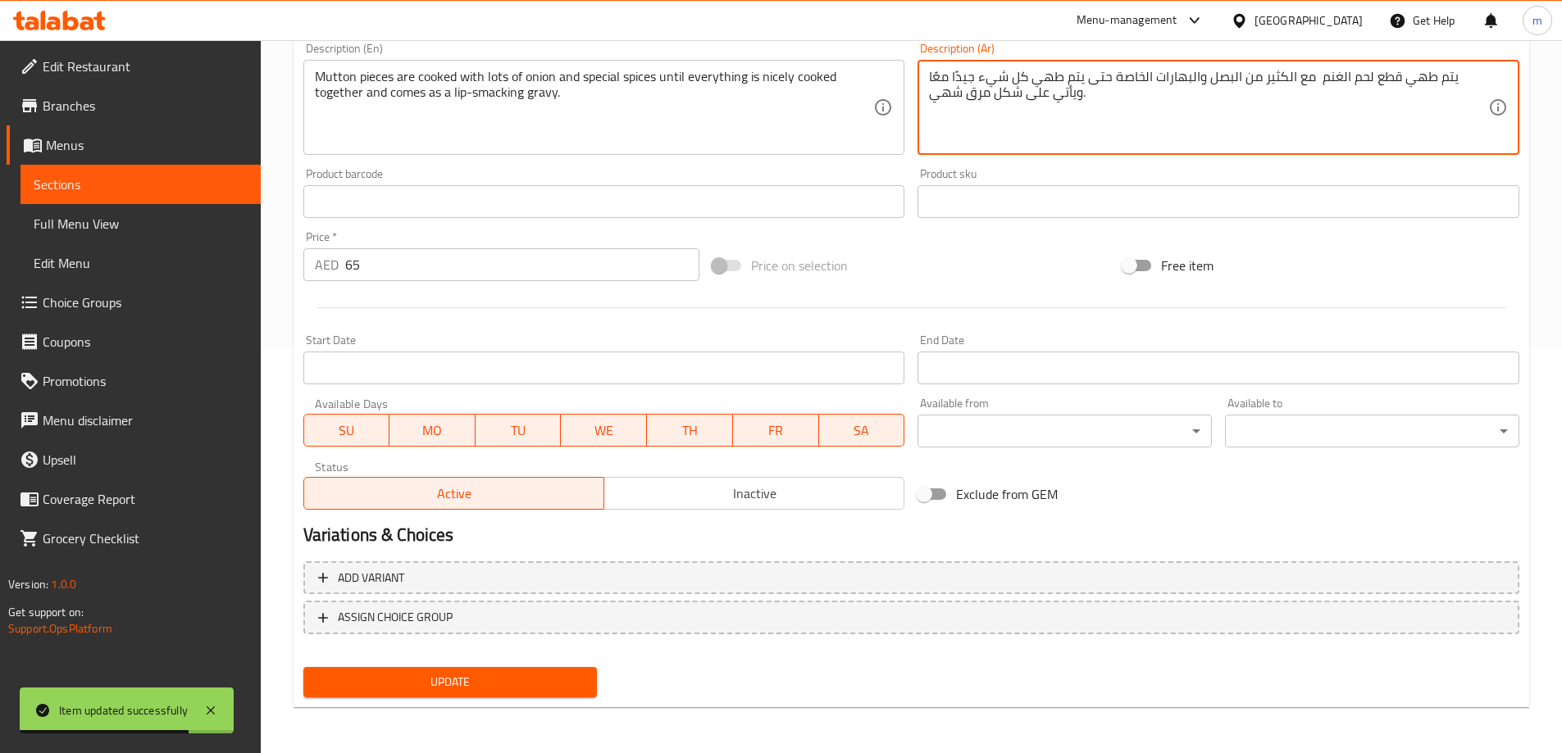
type textarea "يتم طهي قطع لحم الغنم مع الكثير من البصل والبهارات الخاصة حتى يتم طهي كل شيء جي…"
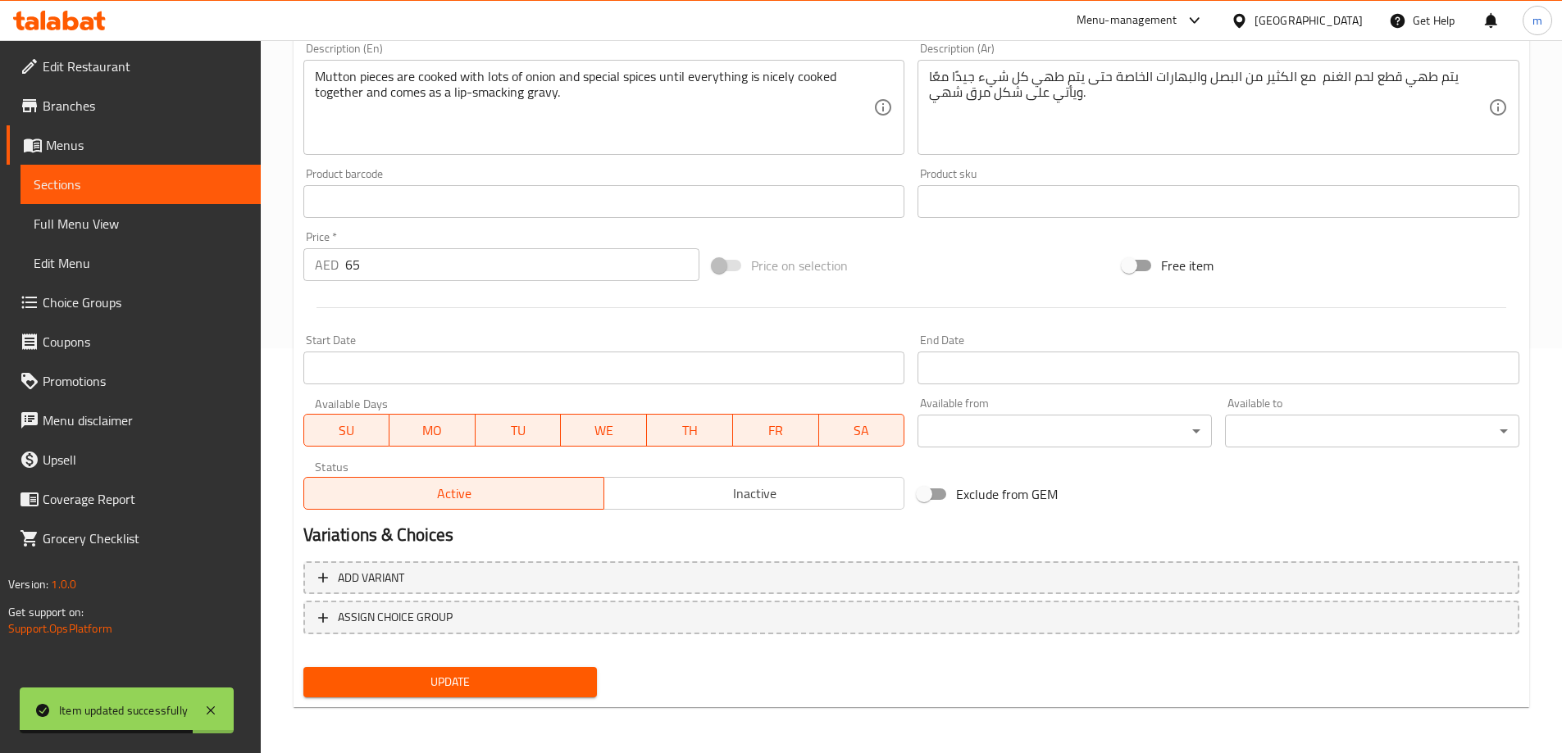
click at [493, 663] on div "Update" at bounding box center [450, 682] width 307 height 43
click at [499, 678] on span "Update" at bounding box center [450, 682] width 268 height 20
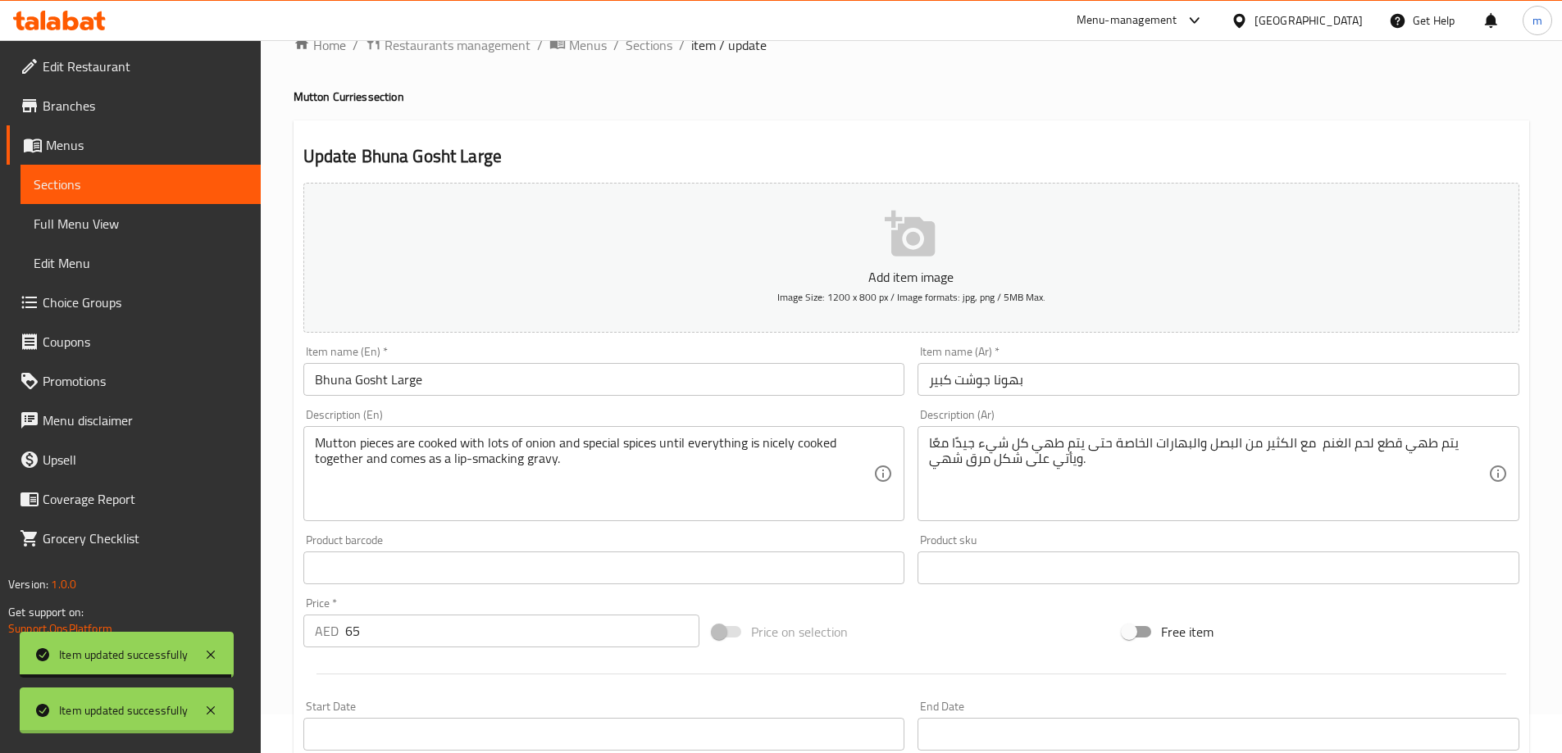
scroll to position [0, 0]
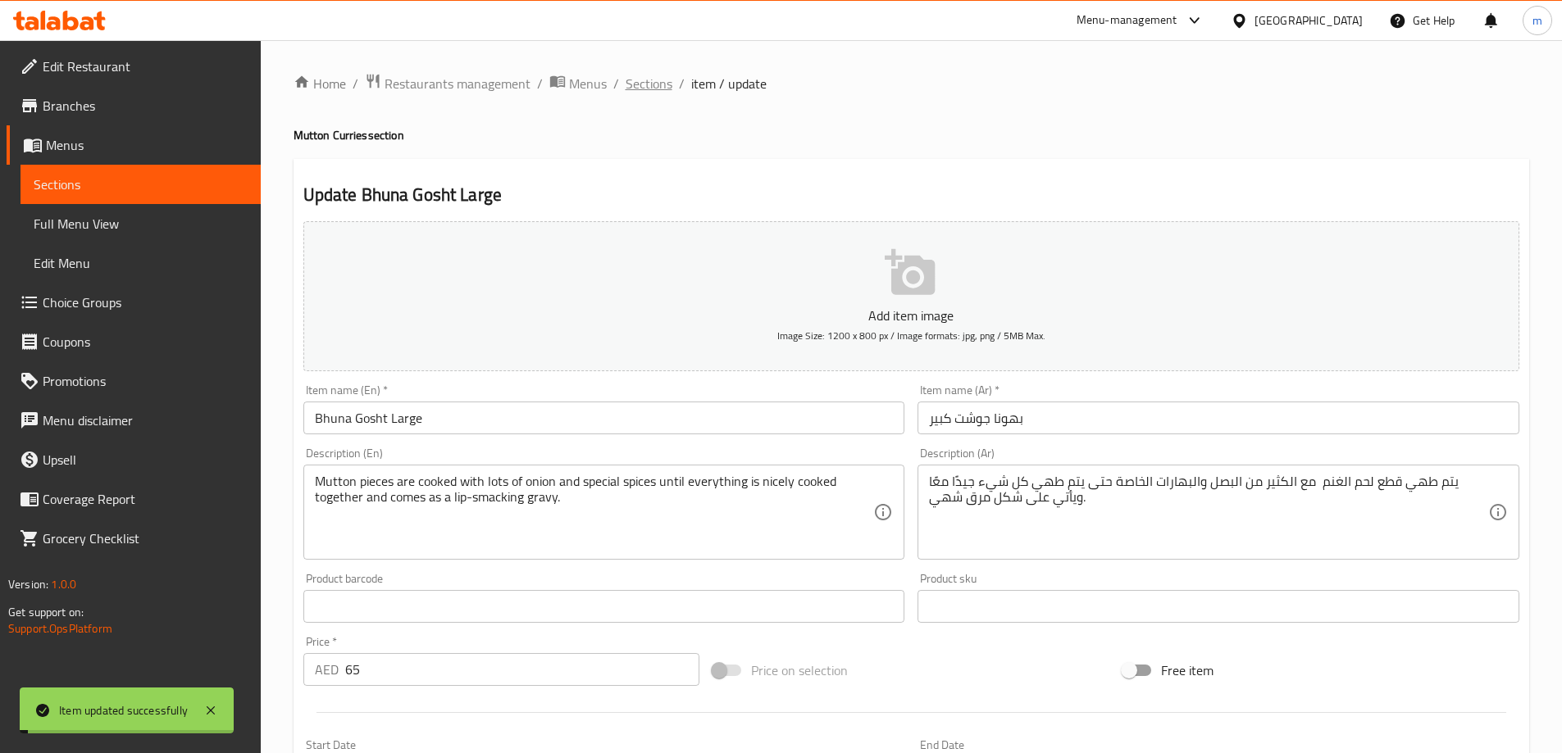
click at [666, 85] on span "Sections" at bounding box center [649, 84] width 47 height 20
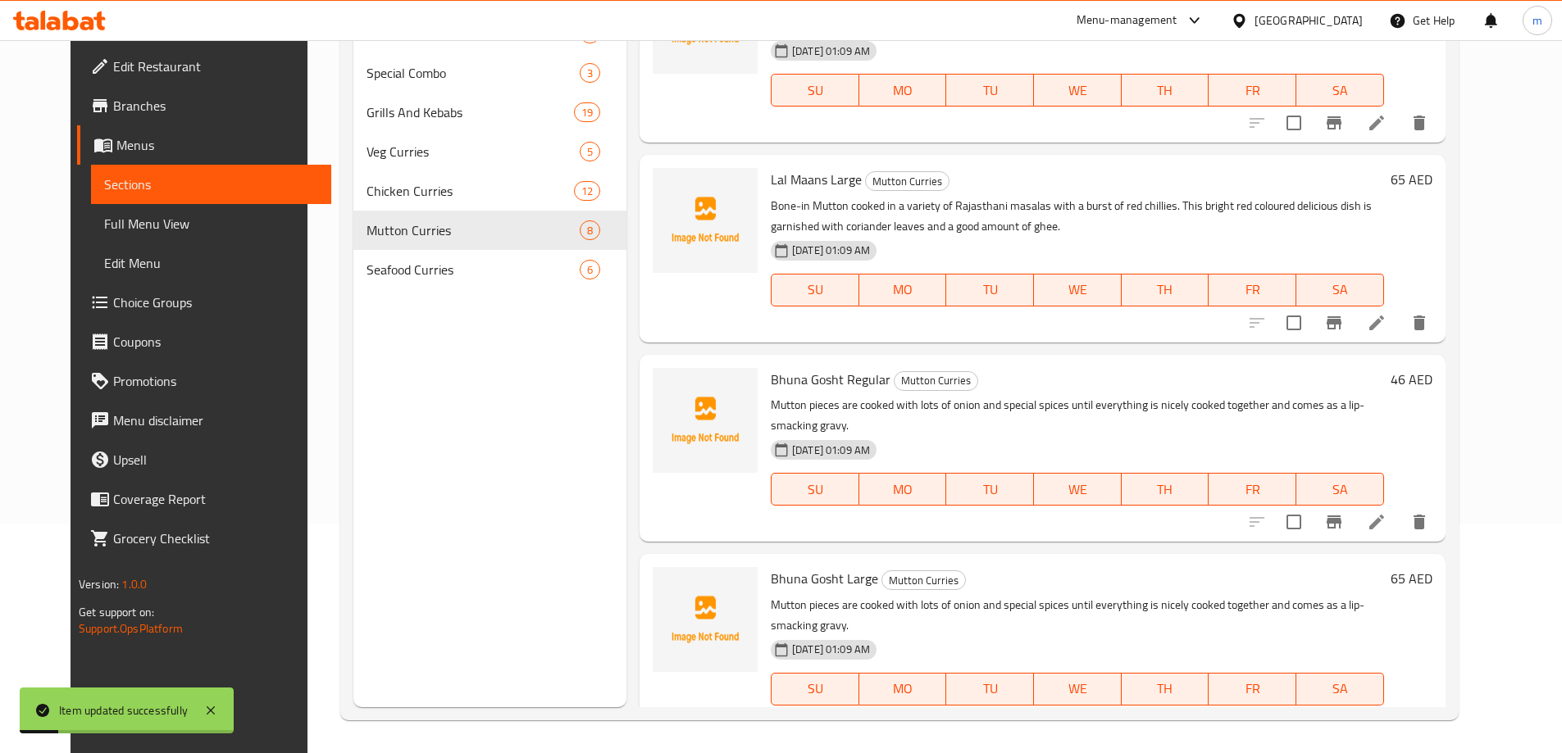
scroll to position [762, 0]
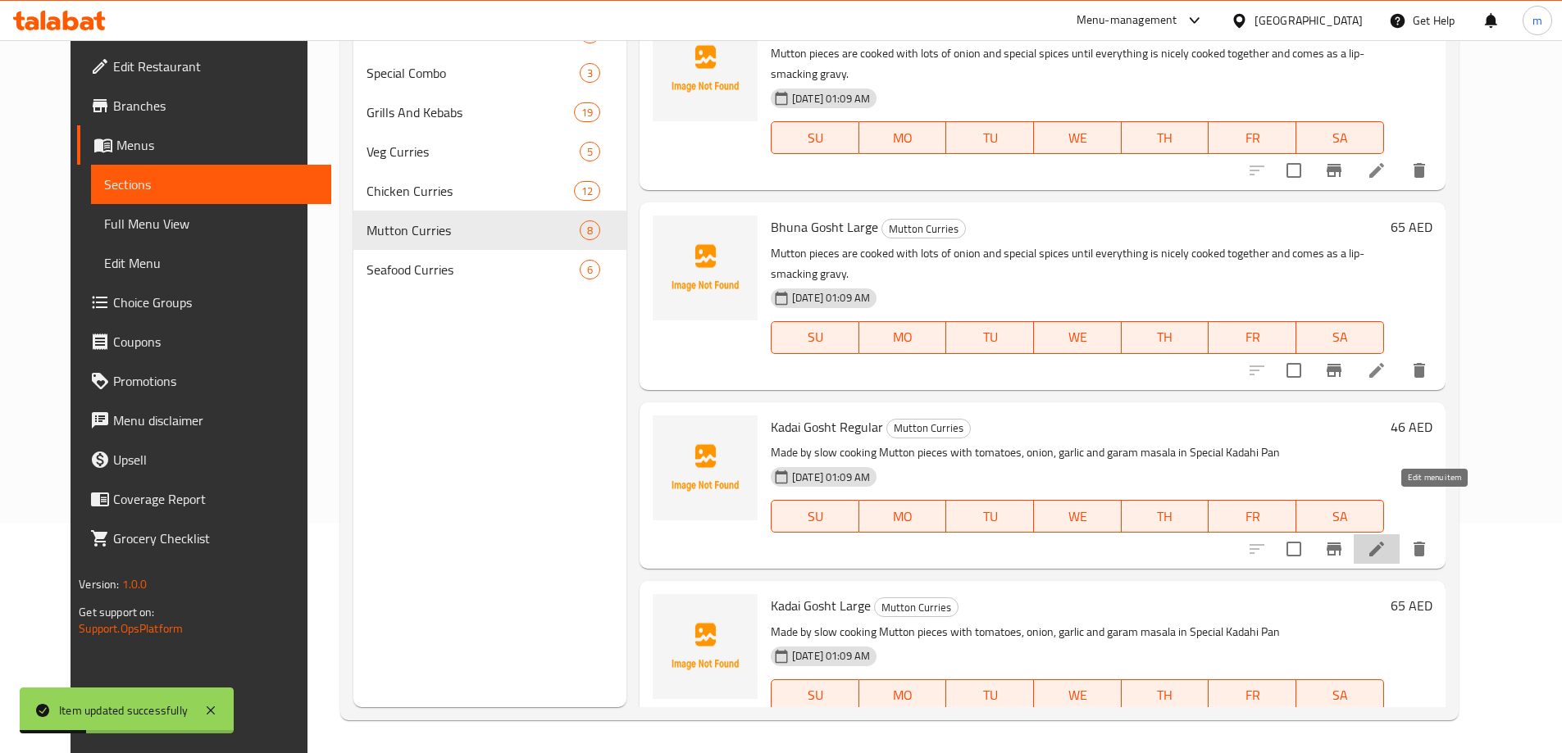
click at [1384, 542] on icon at bounding box center [1376, 549] width 15 height 15
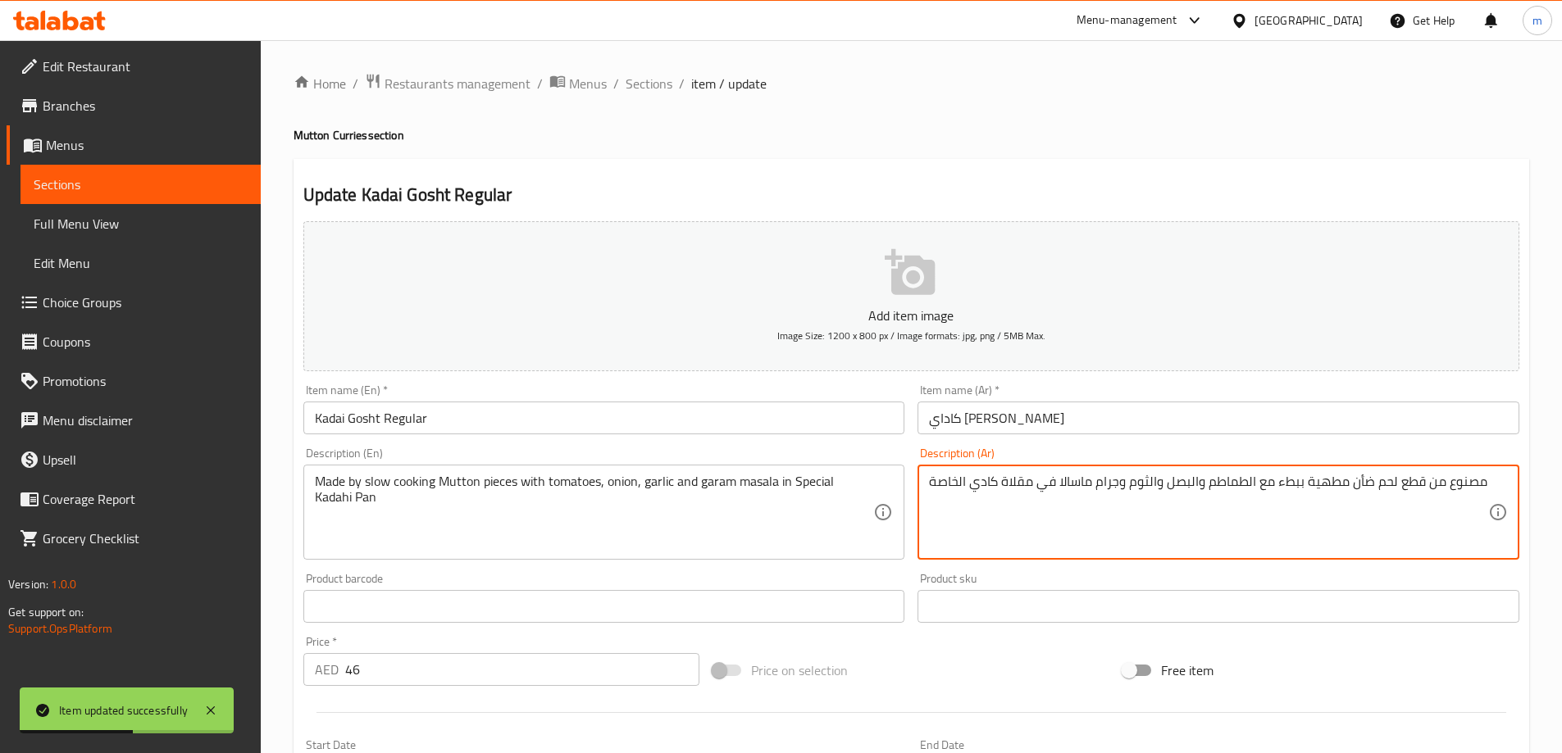
click at [1368, 493] on textarea "مصنوع من قطع لحم ضأن مطهية ببطء مع الطماطم والبصل والثوم وجرام ماسالا في مقلاة …" at bounding box center [1208, 513] width 559 height 78
paste textarea "نم"
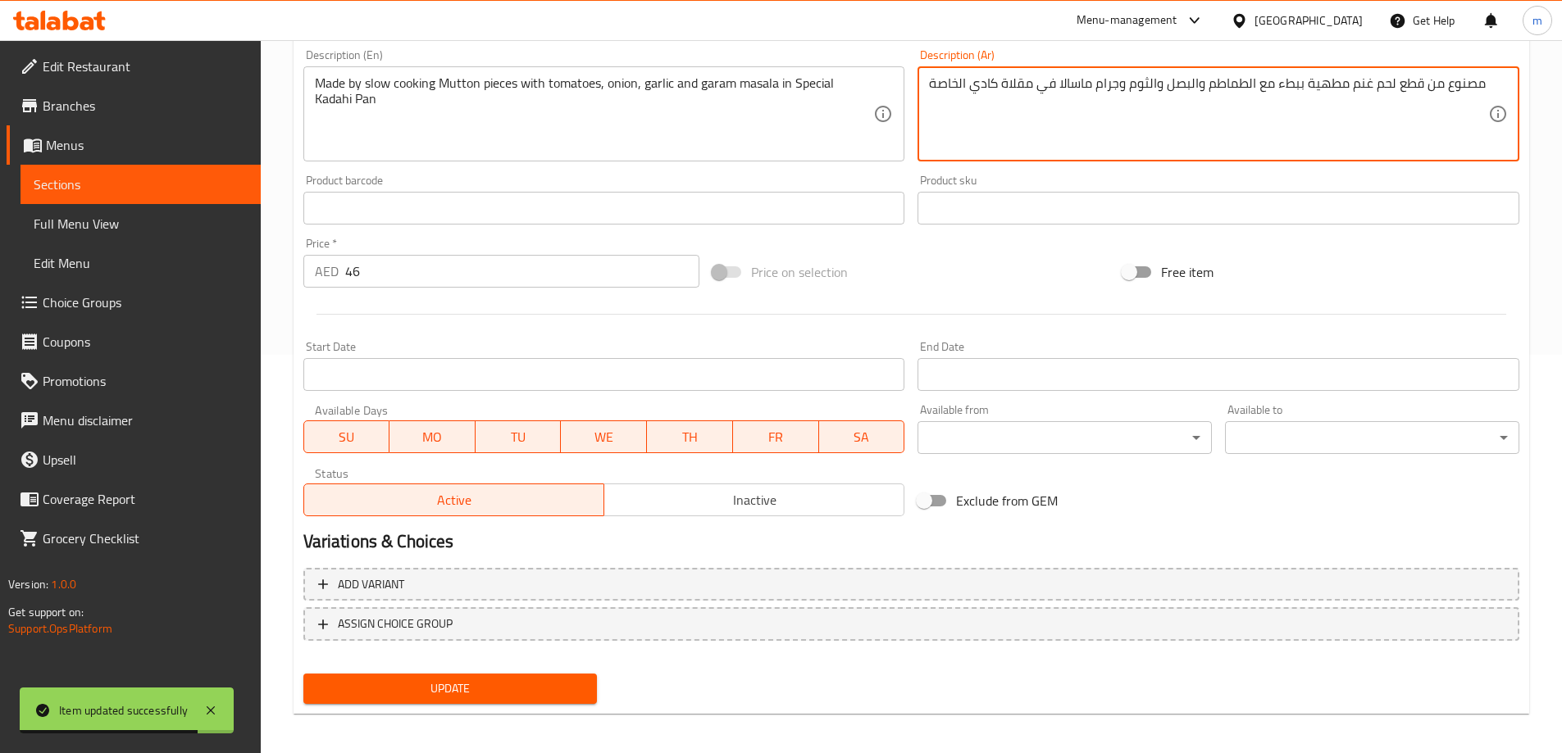
scroll to position [405, 0]
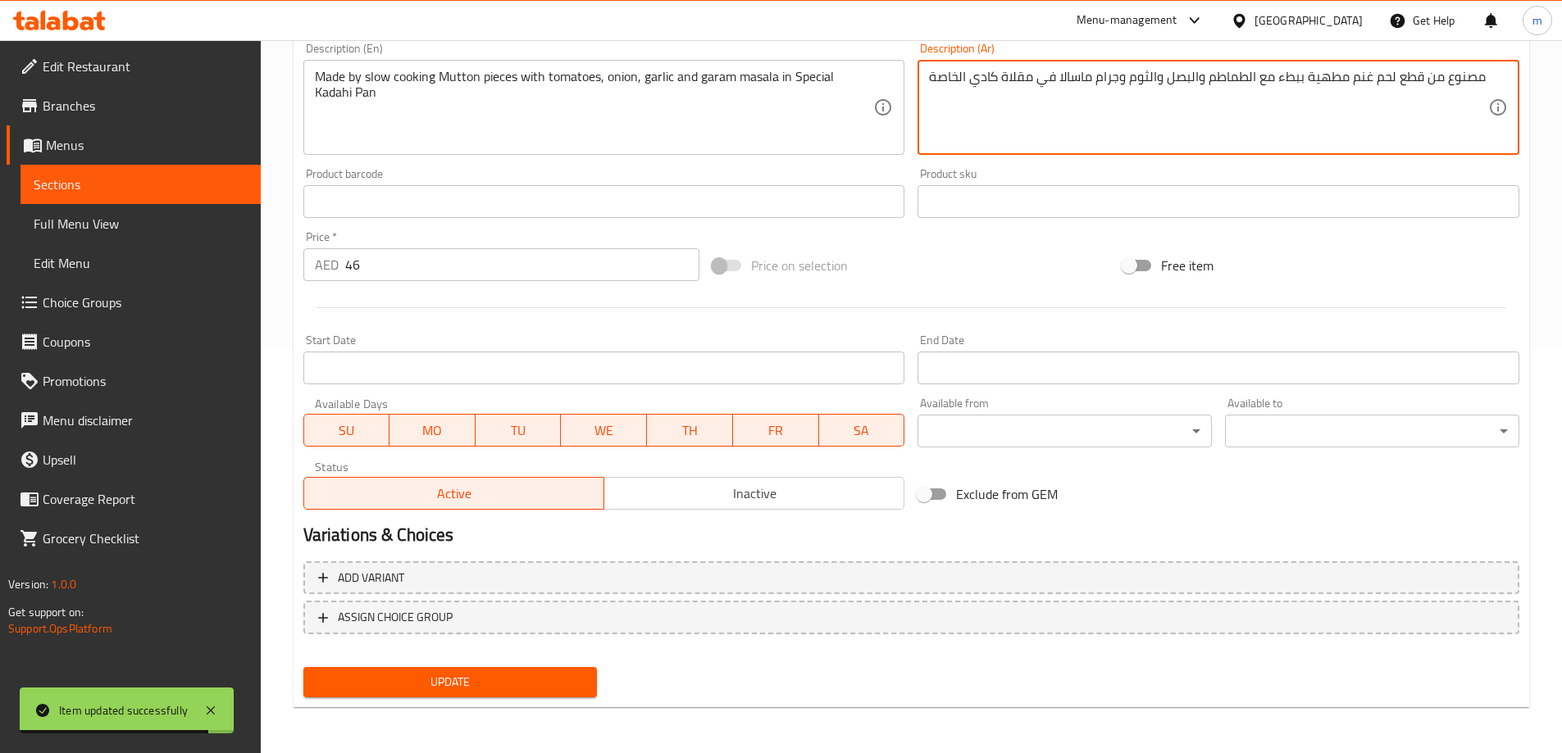
type textarea "مصنوع من قطع لحم غنم مطهية ببطء مع الطماطم والبصل والثوم وجرام ماسالا في مقلاة …"
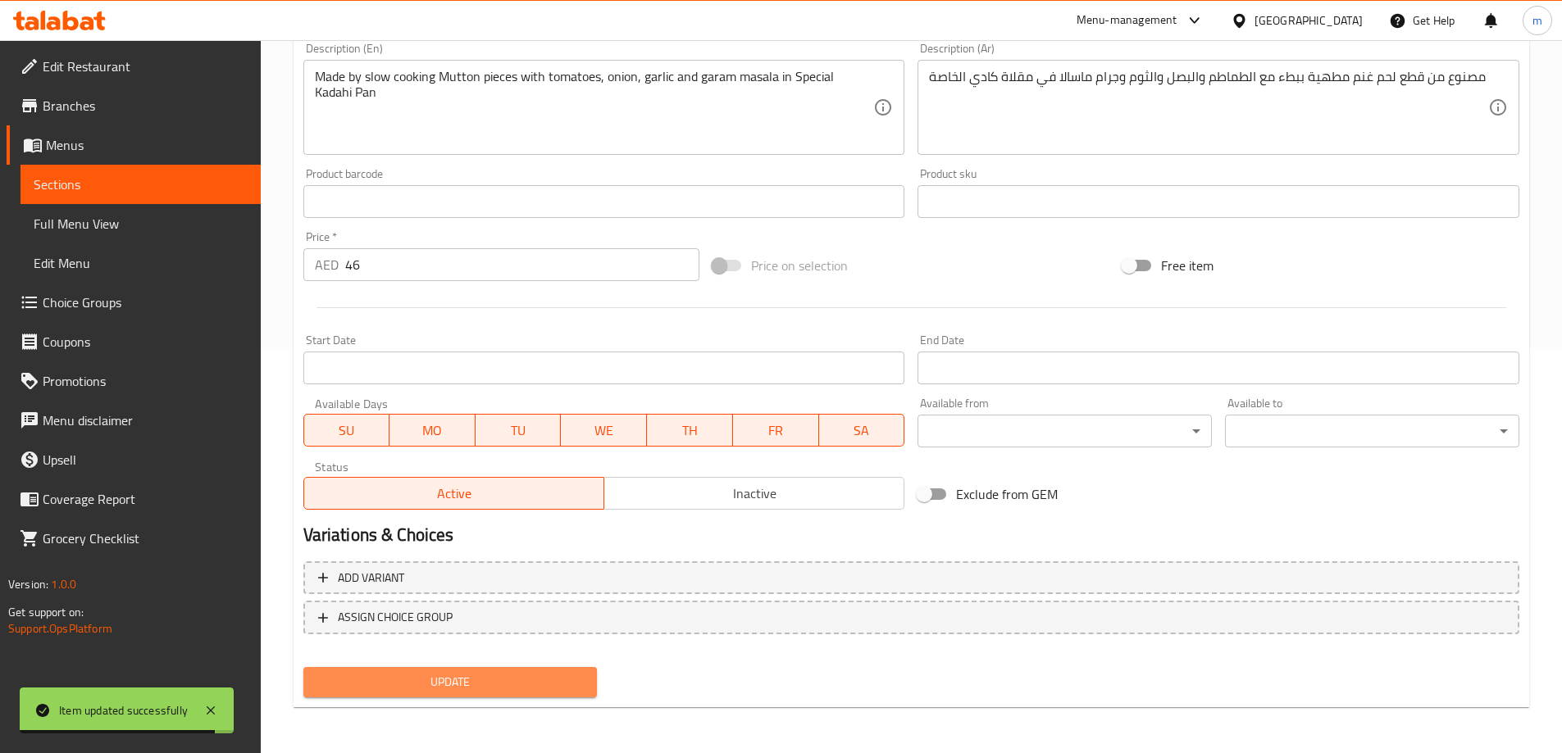
click at [549, 687] on span "Update" at bounding box center [450, 682] width 268 height 20
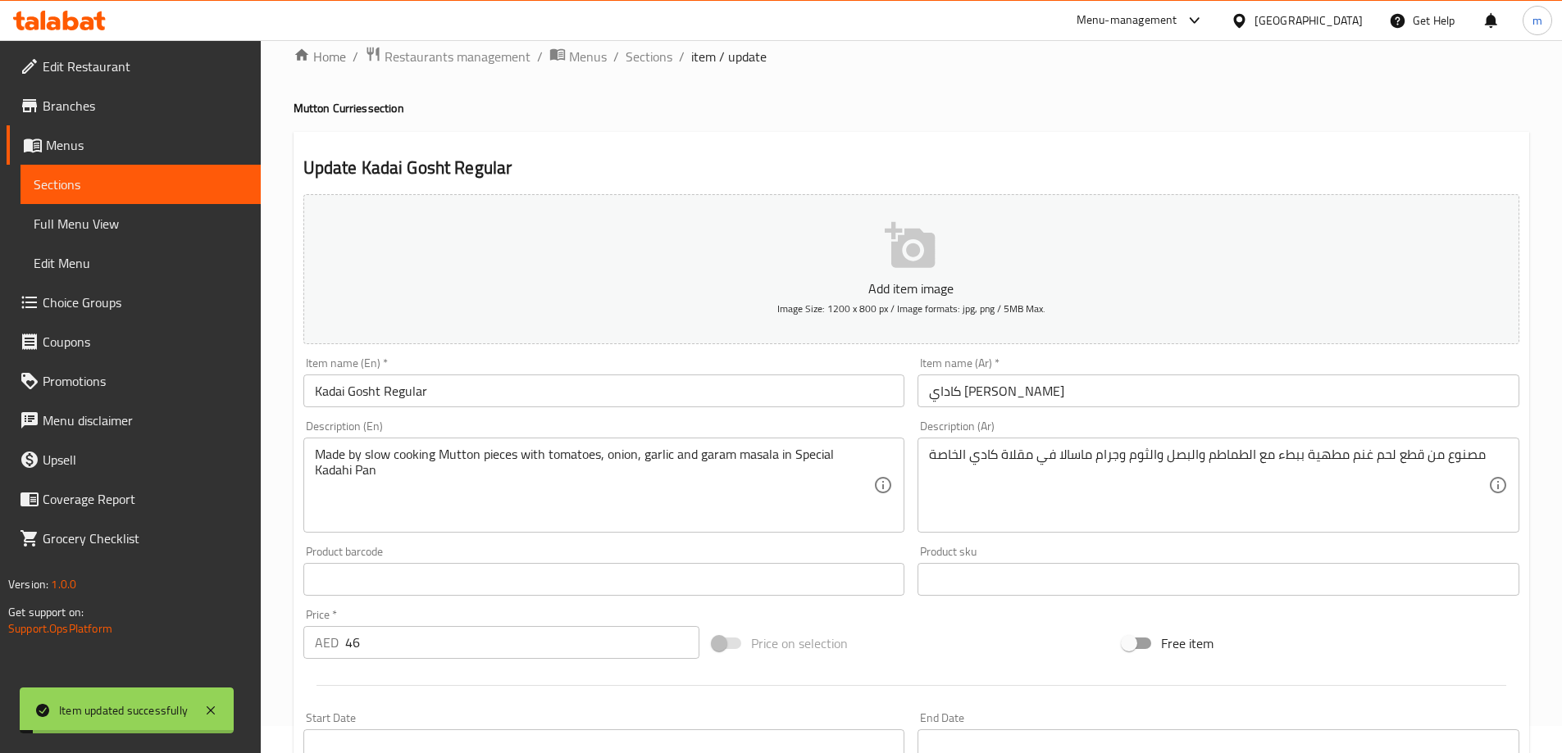
scroll to position [0, 0]
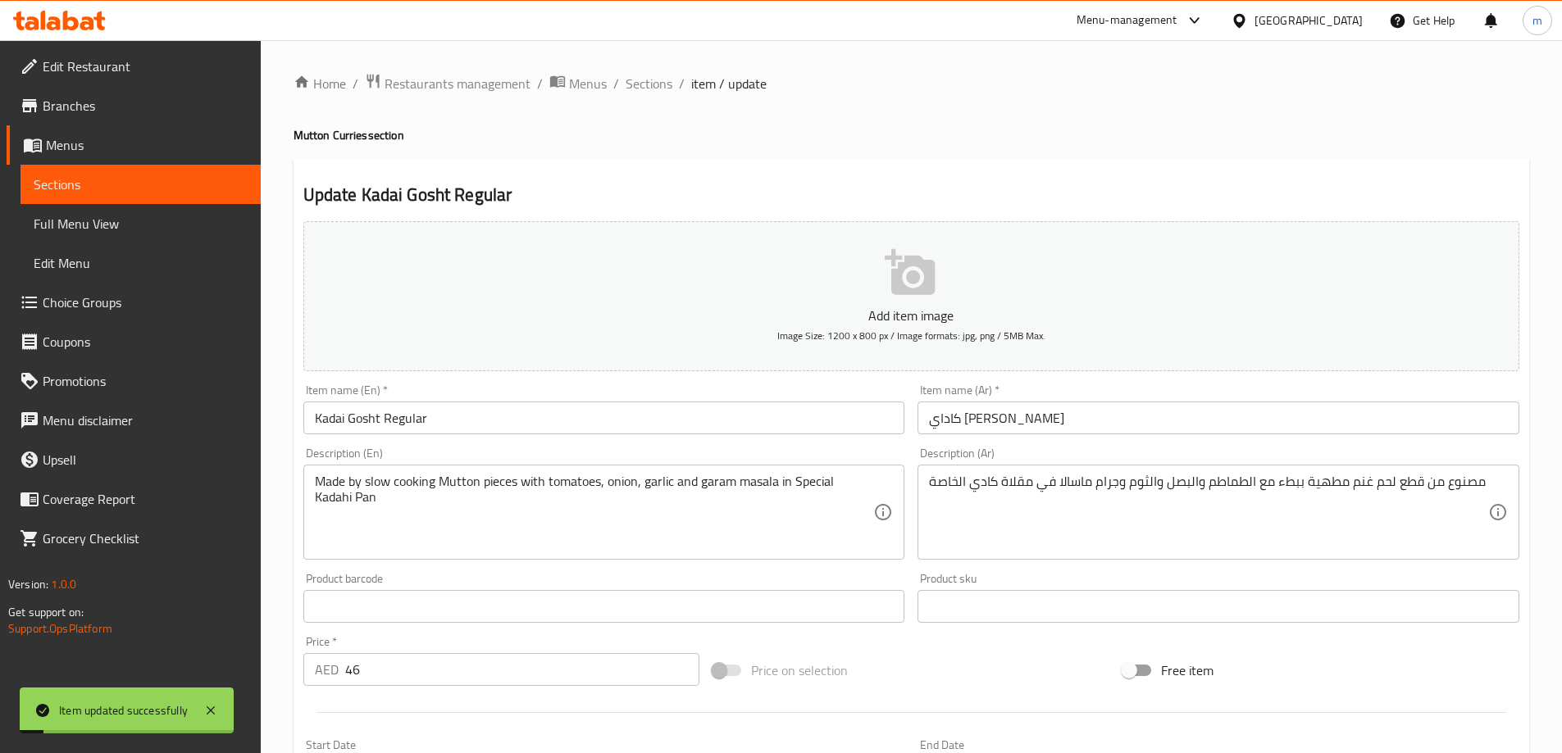
drag, startPoint x: 653, startPoint y: 93, endPoint x: 654, endPoint y: 104, distance: 10.8
click at [652, 93] on span "Sections" at bounding box center [649, 84] width 47 height 20
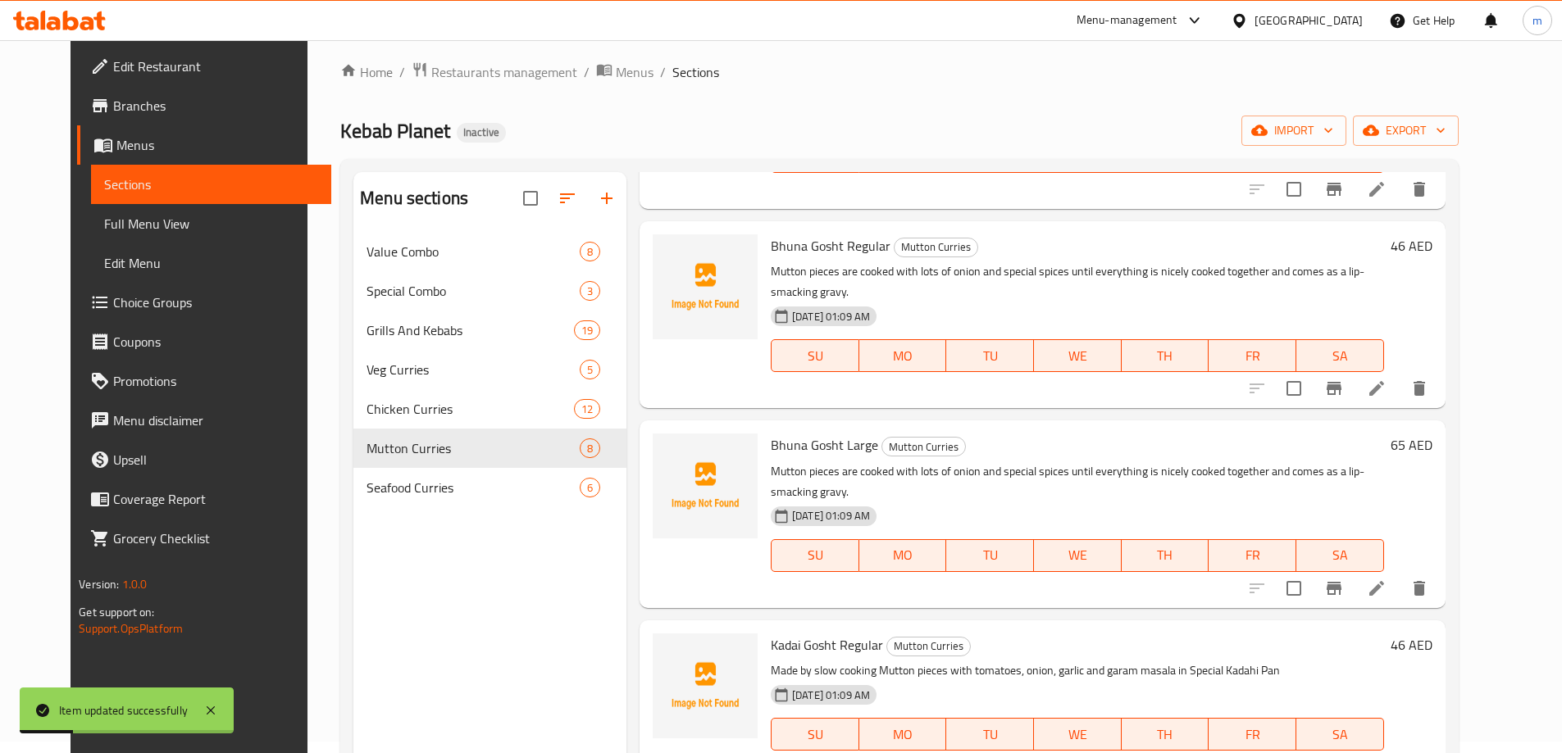
scroll to position [230, 0]
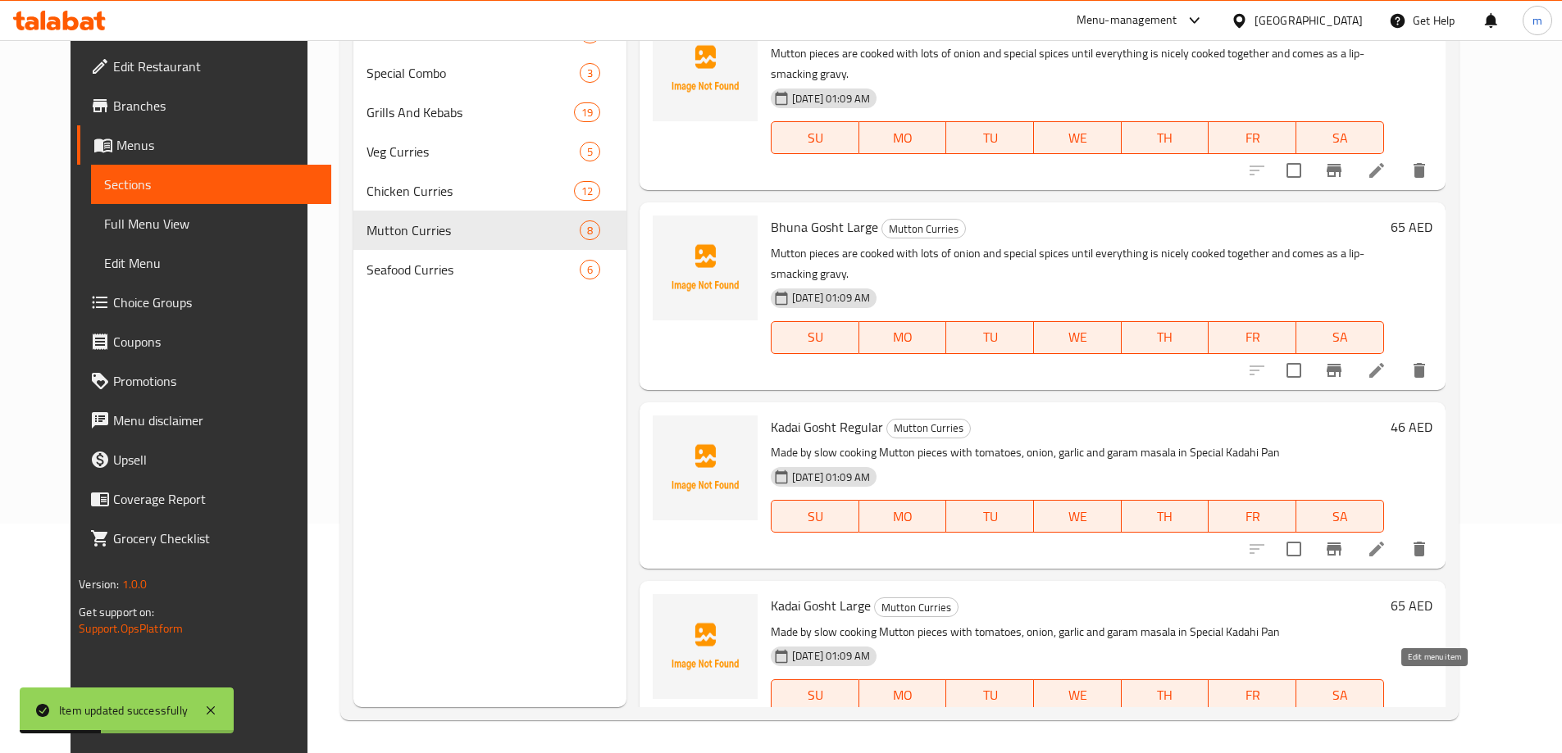
click at [1386, 719] on icon at bounding box center [1377, 729] width 20 height 20
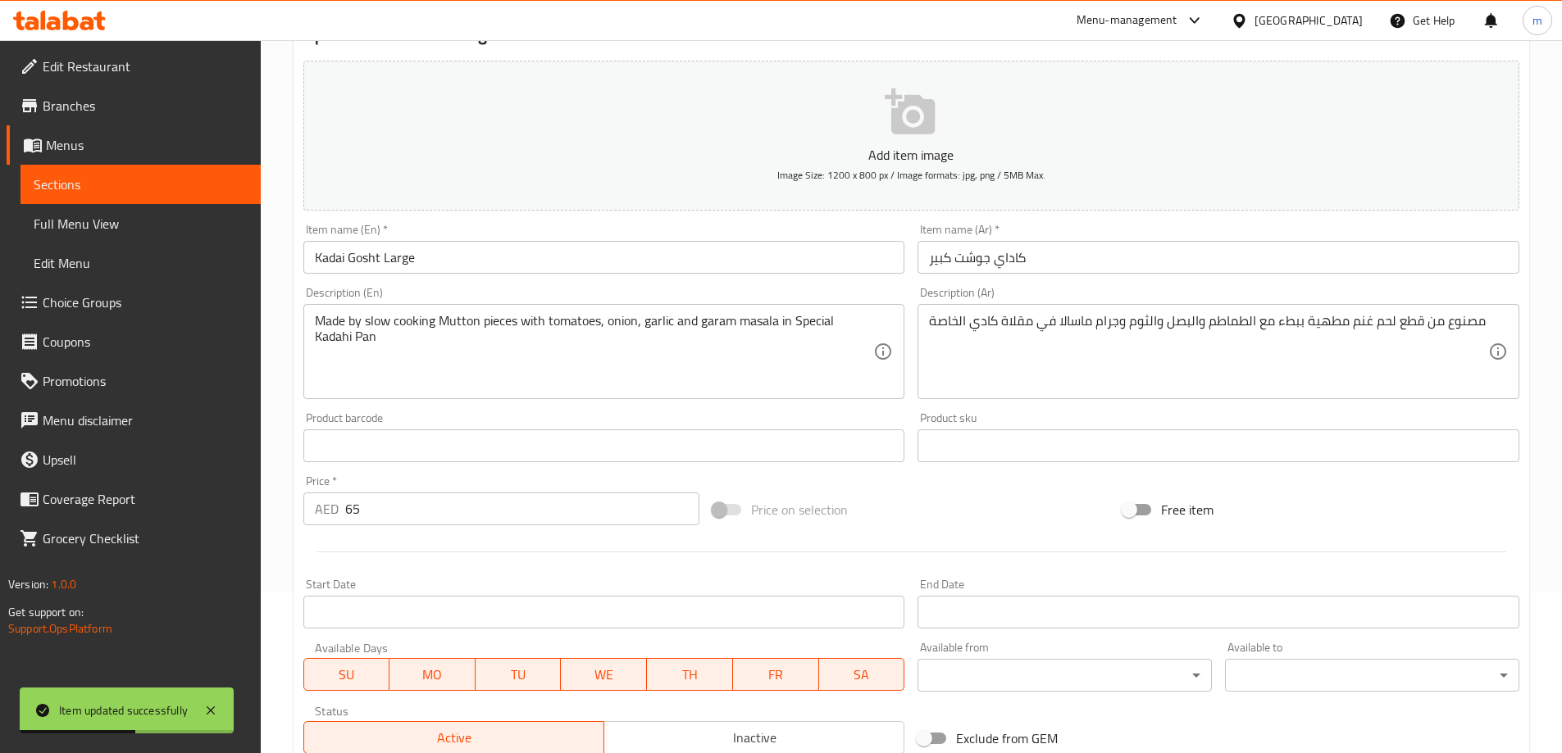
scroll to position [405, 0]
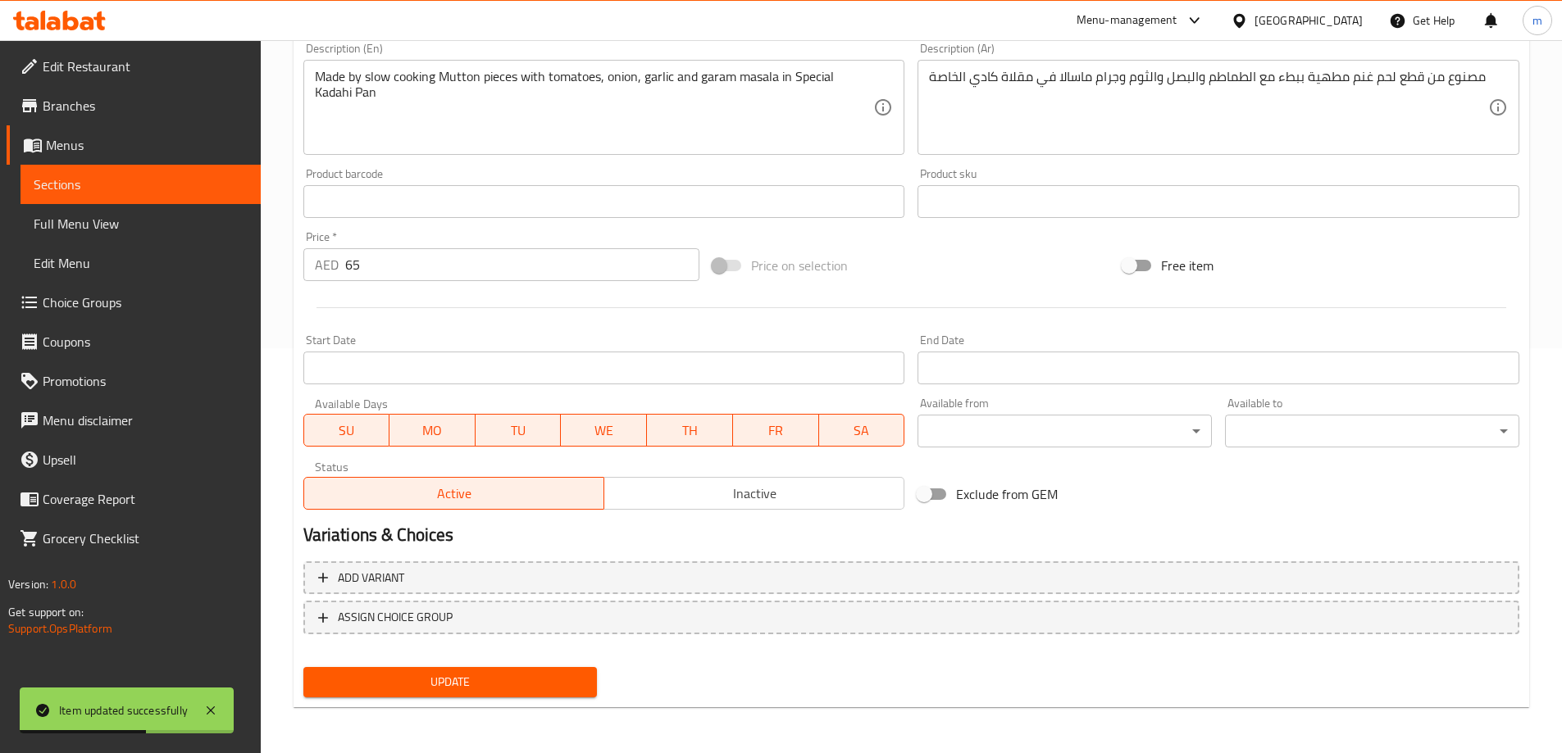
click at [484, 685] on span "Update" at bounding box center [450, 682] width 268 height 20
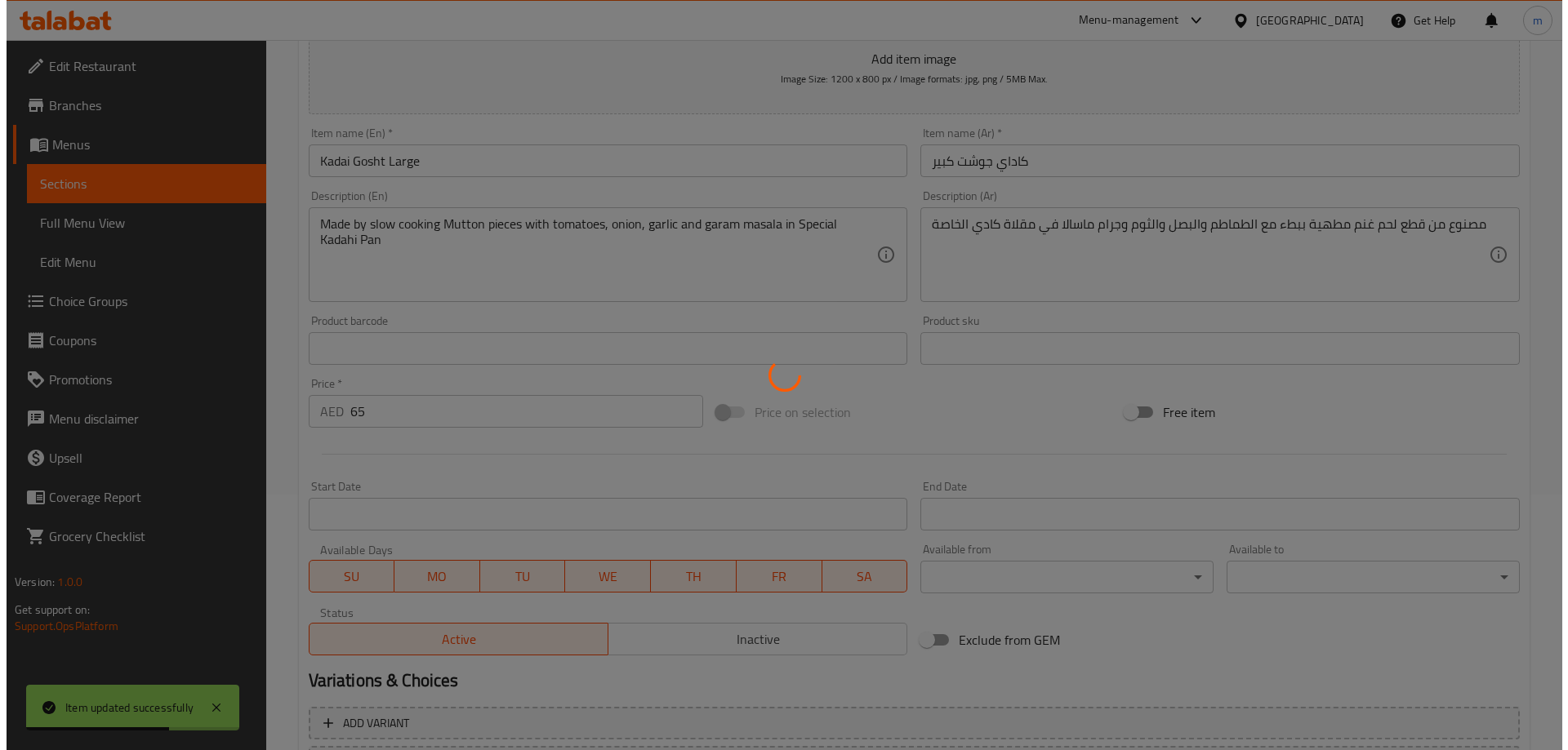
scroll to position [0, 0]
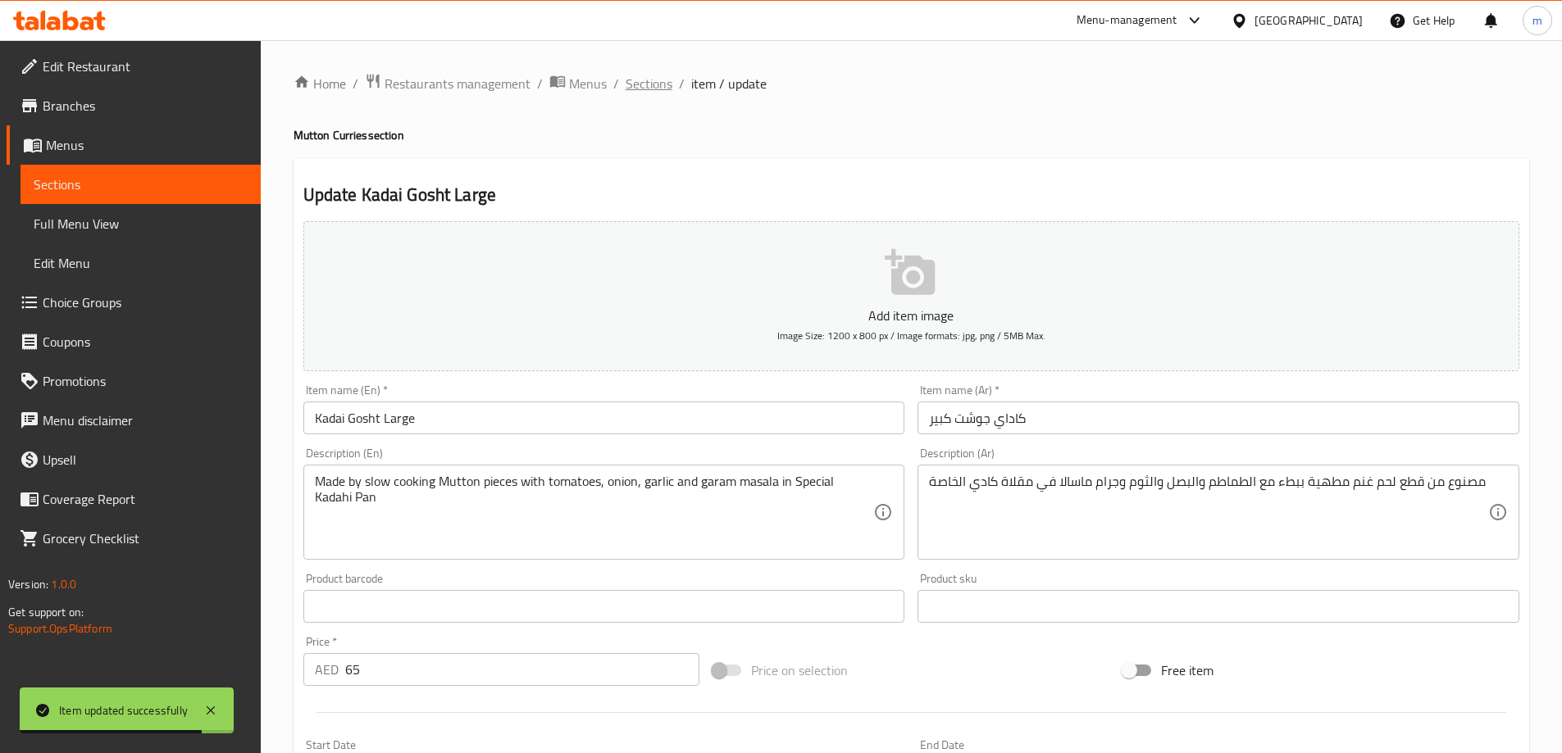
click at [637, 81] on span "Sections" at bounding box center [649, 84] width 47 height 20
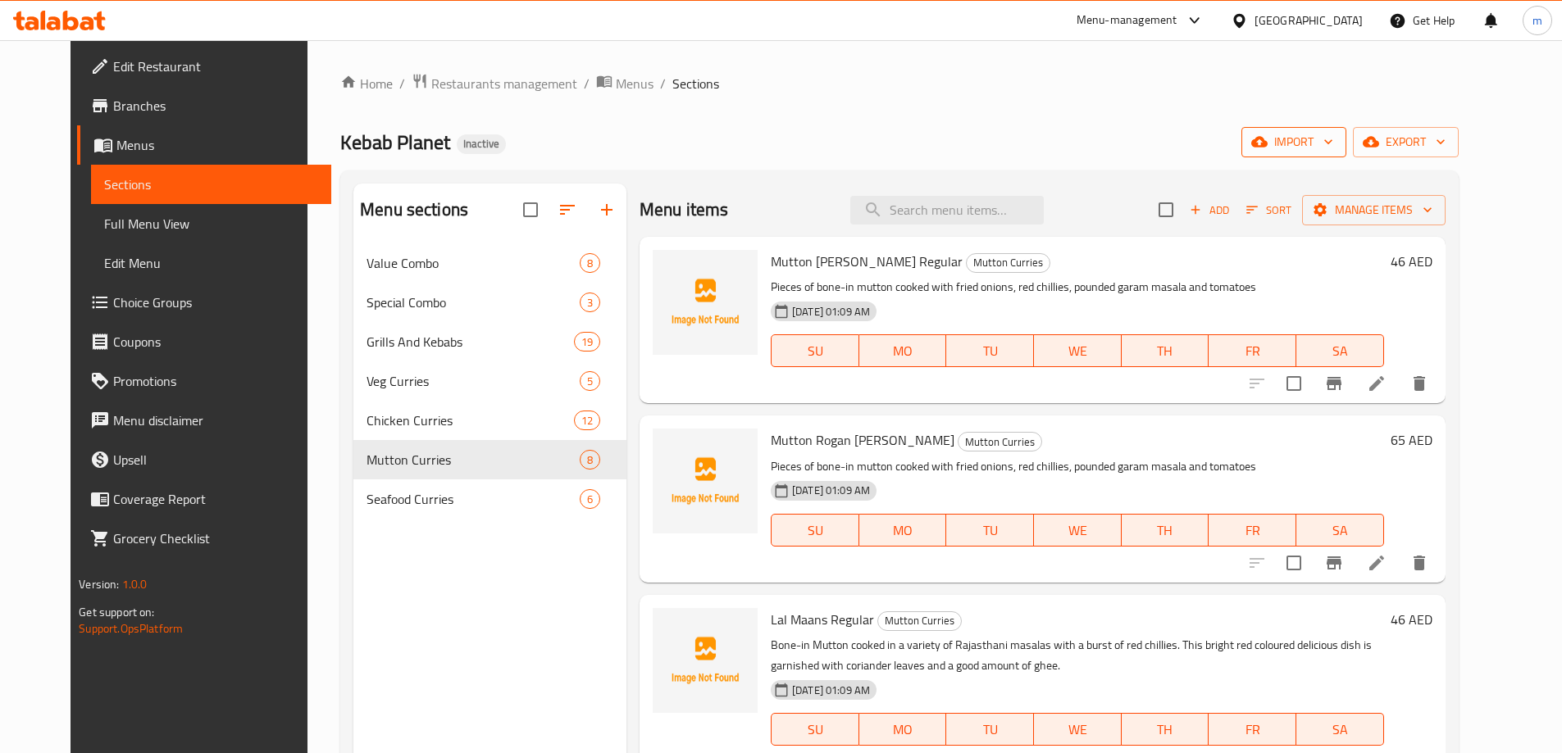
click at [1333, 148] on span "import" at bounding box center [1293, 142] width 79 height 20
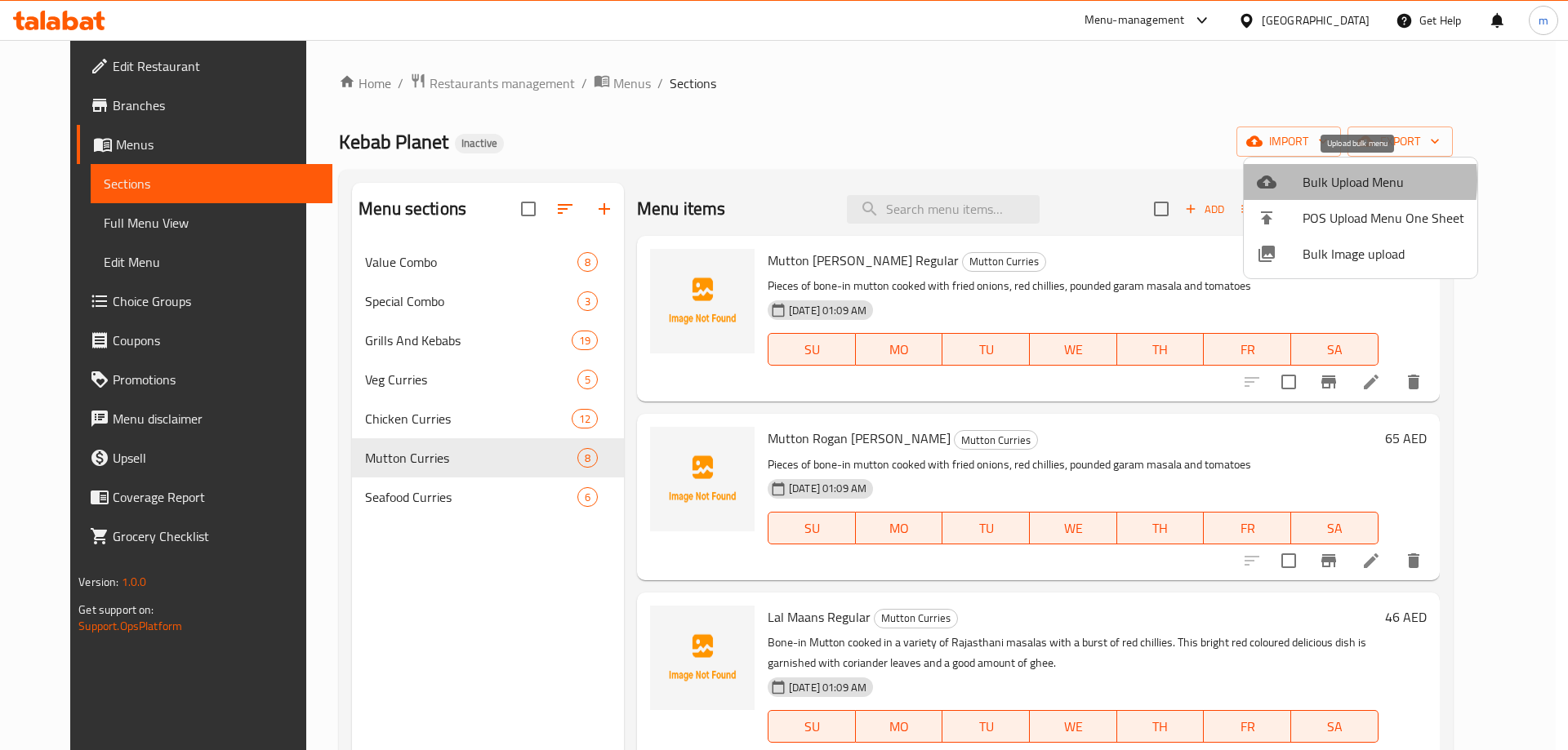
click at [1321, 179] on span "Bulk Upload Menu" at bounding box center [1384, 182] width 161 height 20
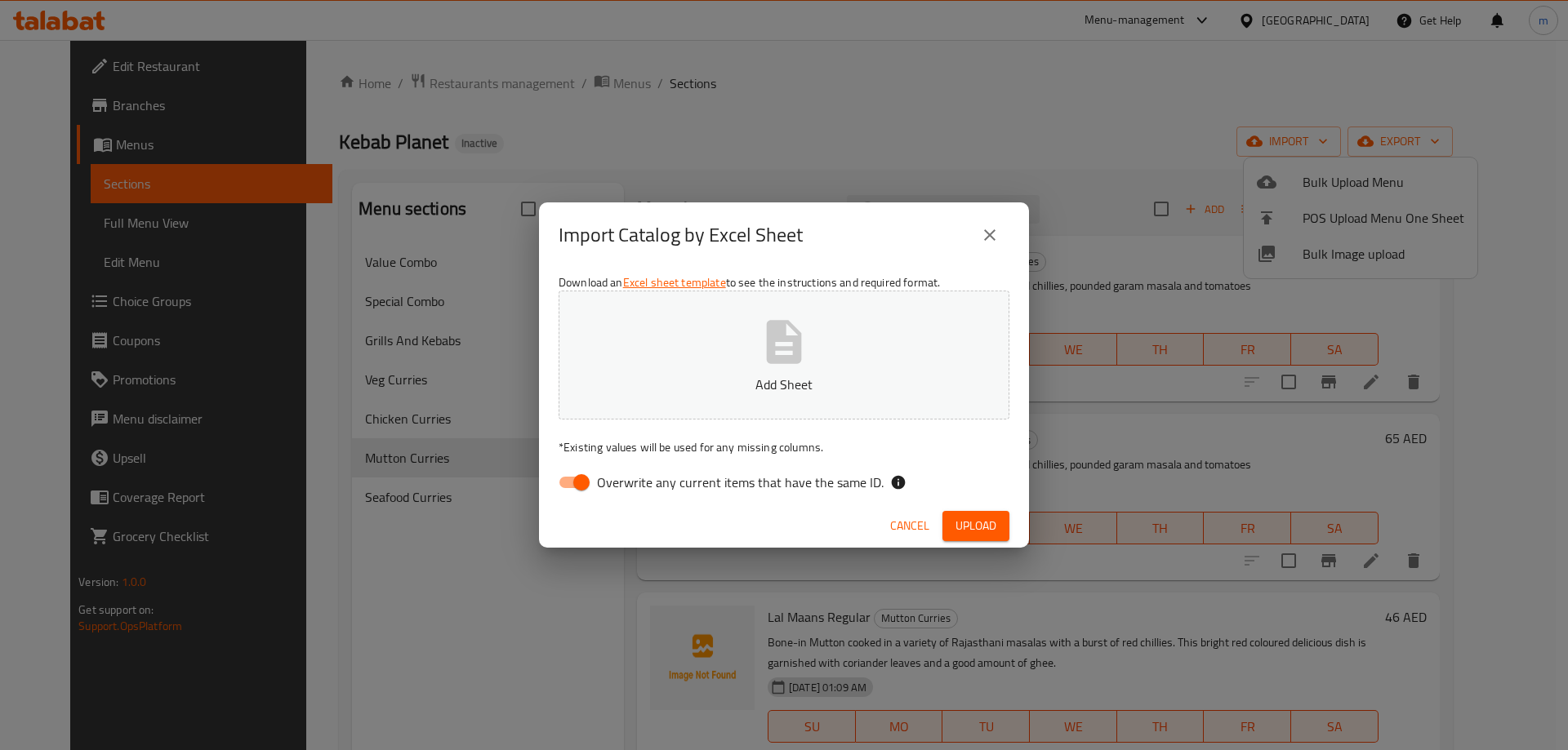
click at [578, 480] on input "Overwrite any current items that have the same ID." at bounding box center [581, 482] width 93 height 31
checkbox input "false"
click at [969, 526] on span "Upload" at bounding box center [975, 526] width 41 height 20
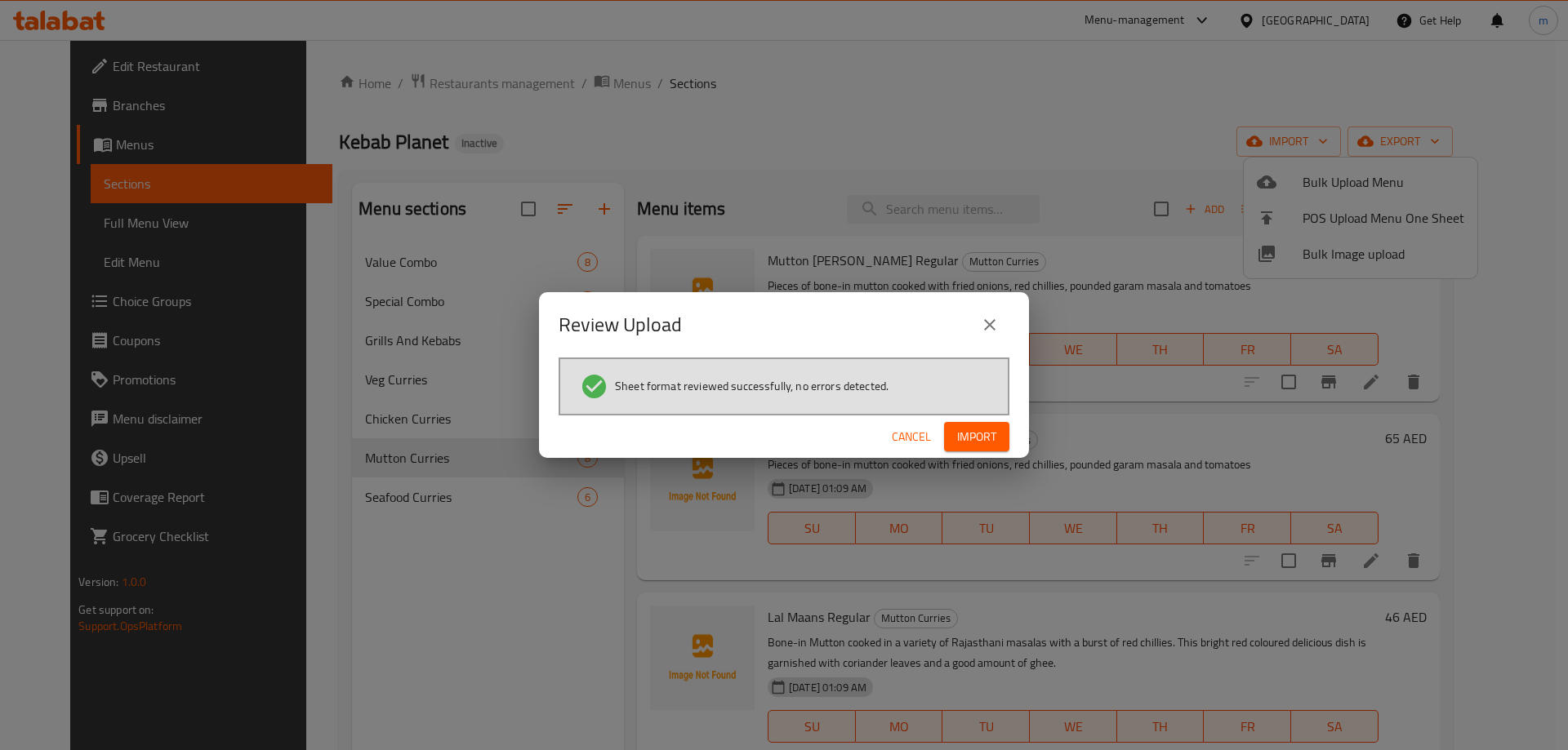
click at [979, 441] on span "Import" at bounding box center [976, 437] width 39 height 20
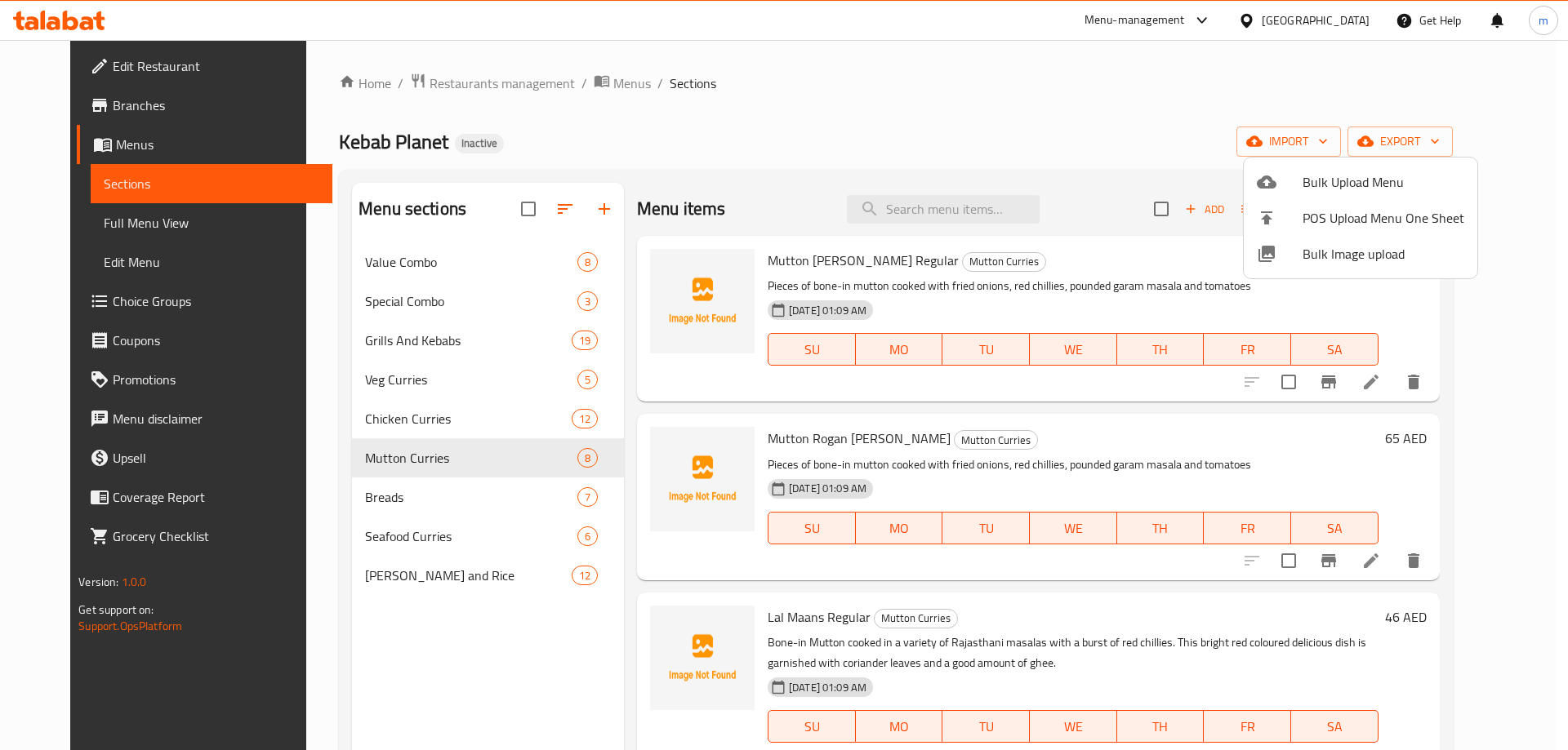
click at [545, 206] on div at bounding box center [784, 375] width 1568 height 750
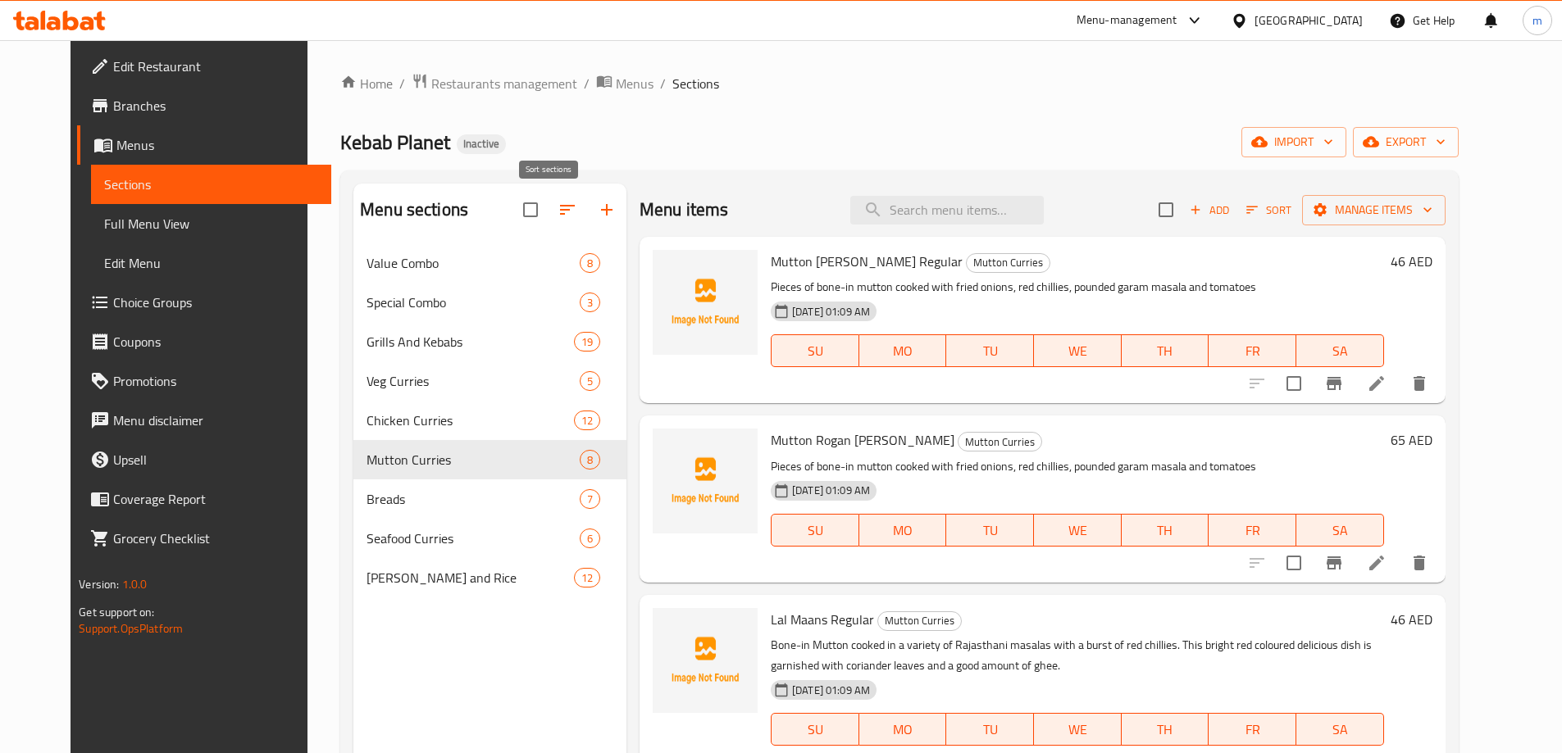
click at [557, 212] on icon "button" at bounding box center [567, 210] width 20 height 20
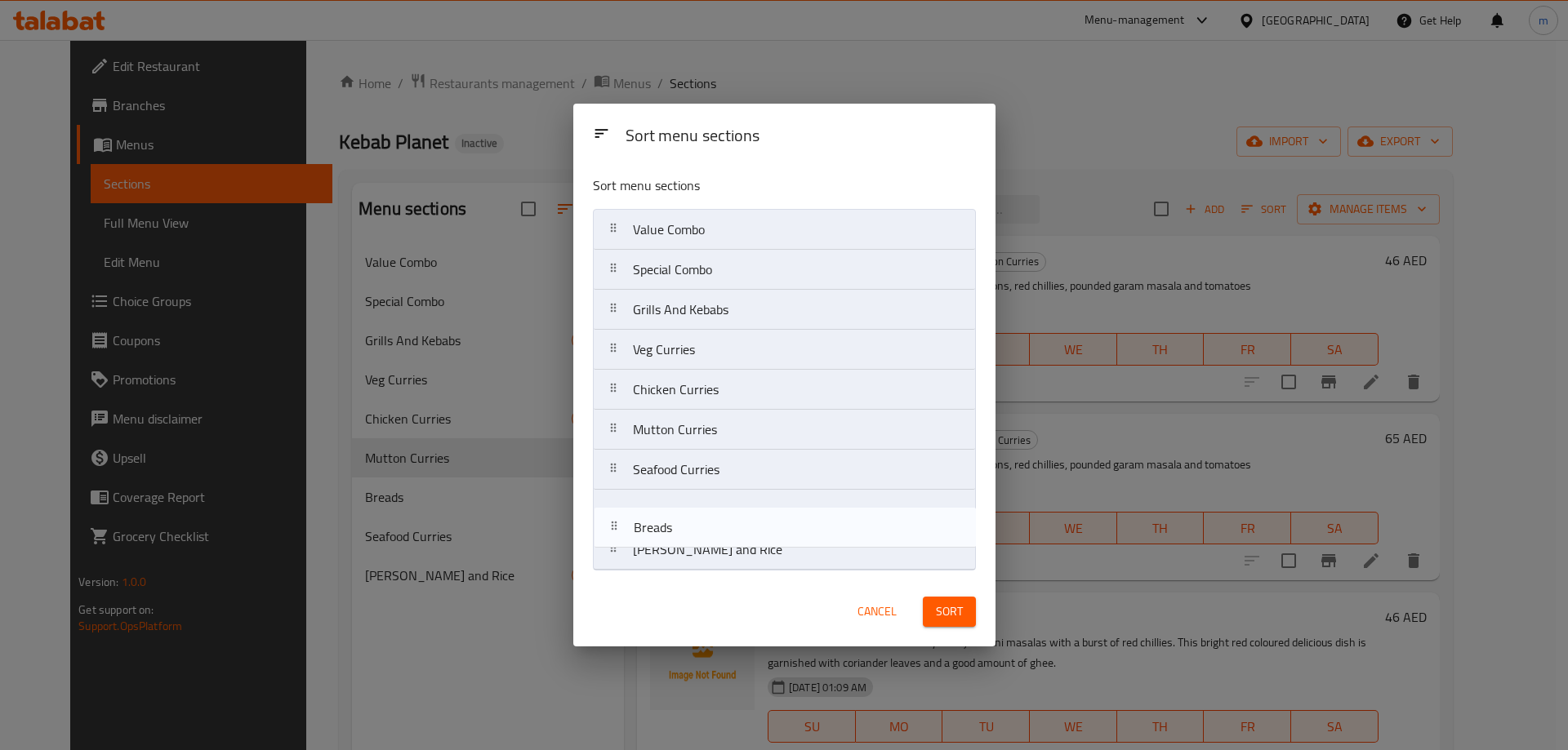
drag, startPoint x: 695, startPoint y: 479, endPoint x: 697, endPoint y: 541, distance: 62.0
click at [697, 541] on nav "Value Combo Special Combo Grills And Kebabs Veg Curries Chicken Curries Mutton …" at bounding box center [784, 389] width 384 height 362
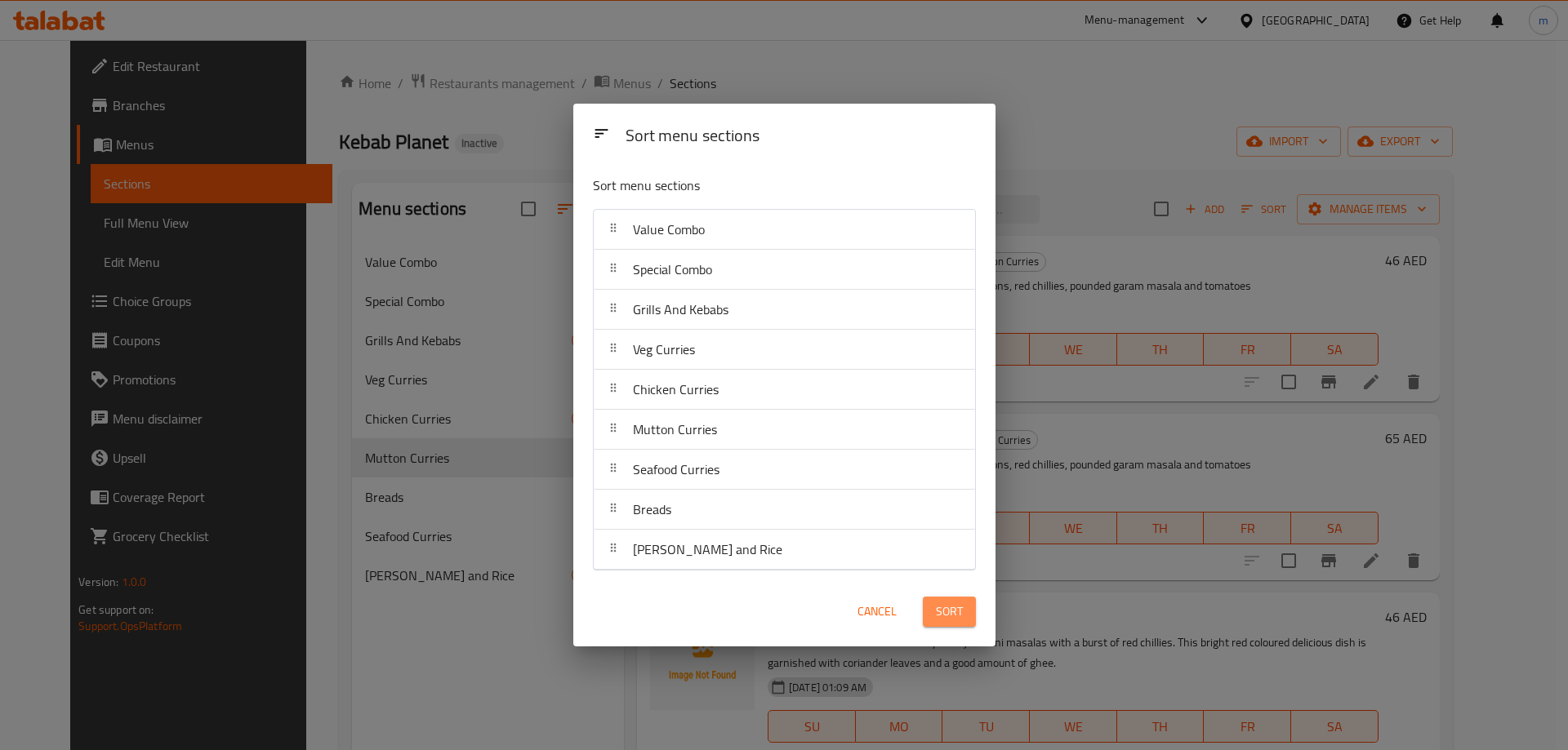
click at [940, 603] on span "Sort" at bounding box center [949, 612] width 27 height 20
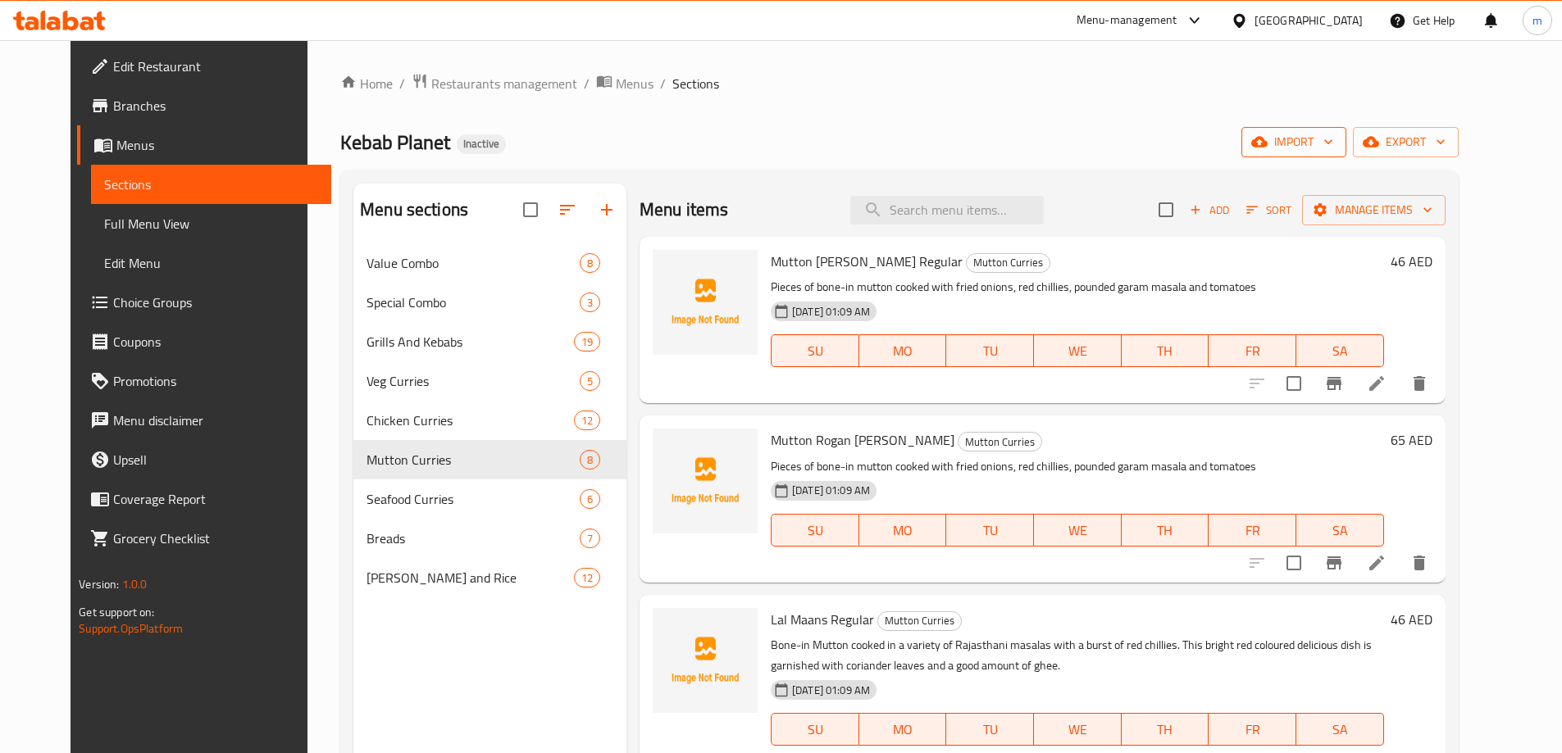
click at [1333, 143] on span "import" at bounding box center [1293, 142] width 79 height 20
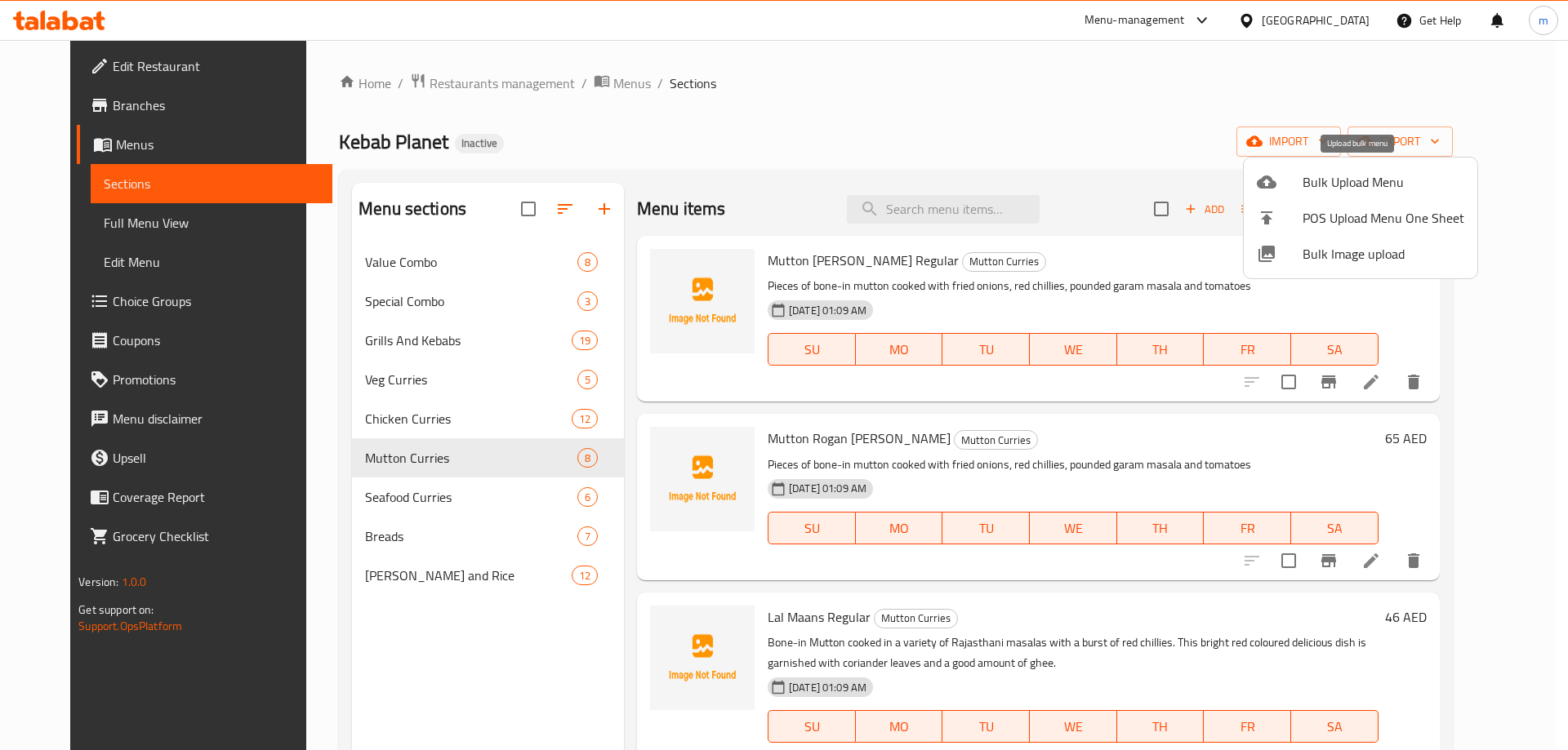
click at [1331, 188] on span "Bulk Upload Menu" at bounding box center [1384, 182] width 161 height 20
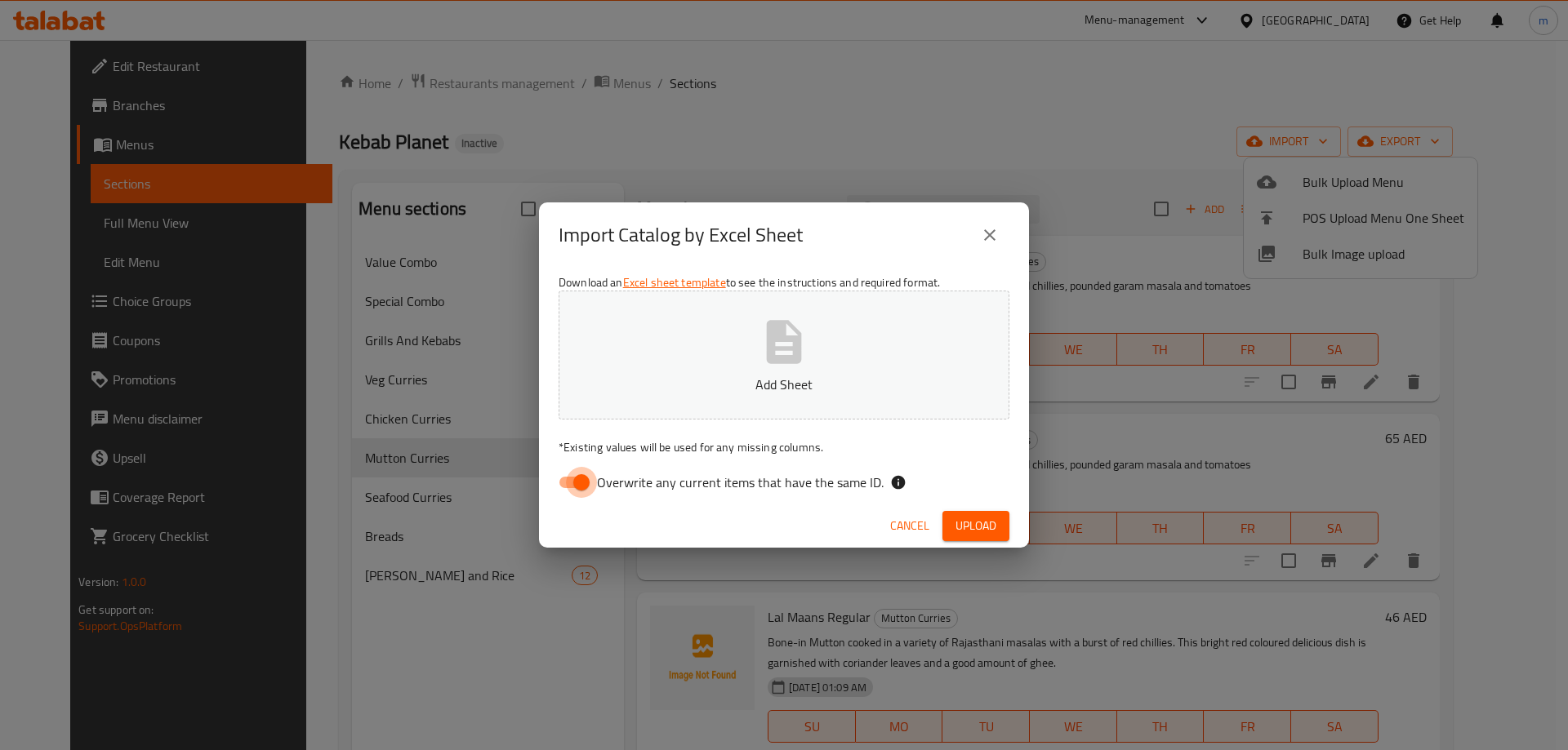
click at [560, 476] on input "Overwrite any current items that have the same ID." at bounding box center [581, 482] width 93 height 31
checkbox input "false"
click at [995, 528] on span "Upload" at bounding box center [975, 526] width 41 height 20
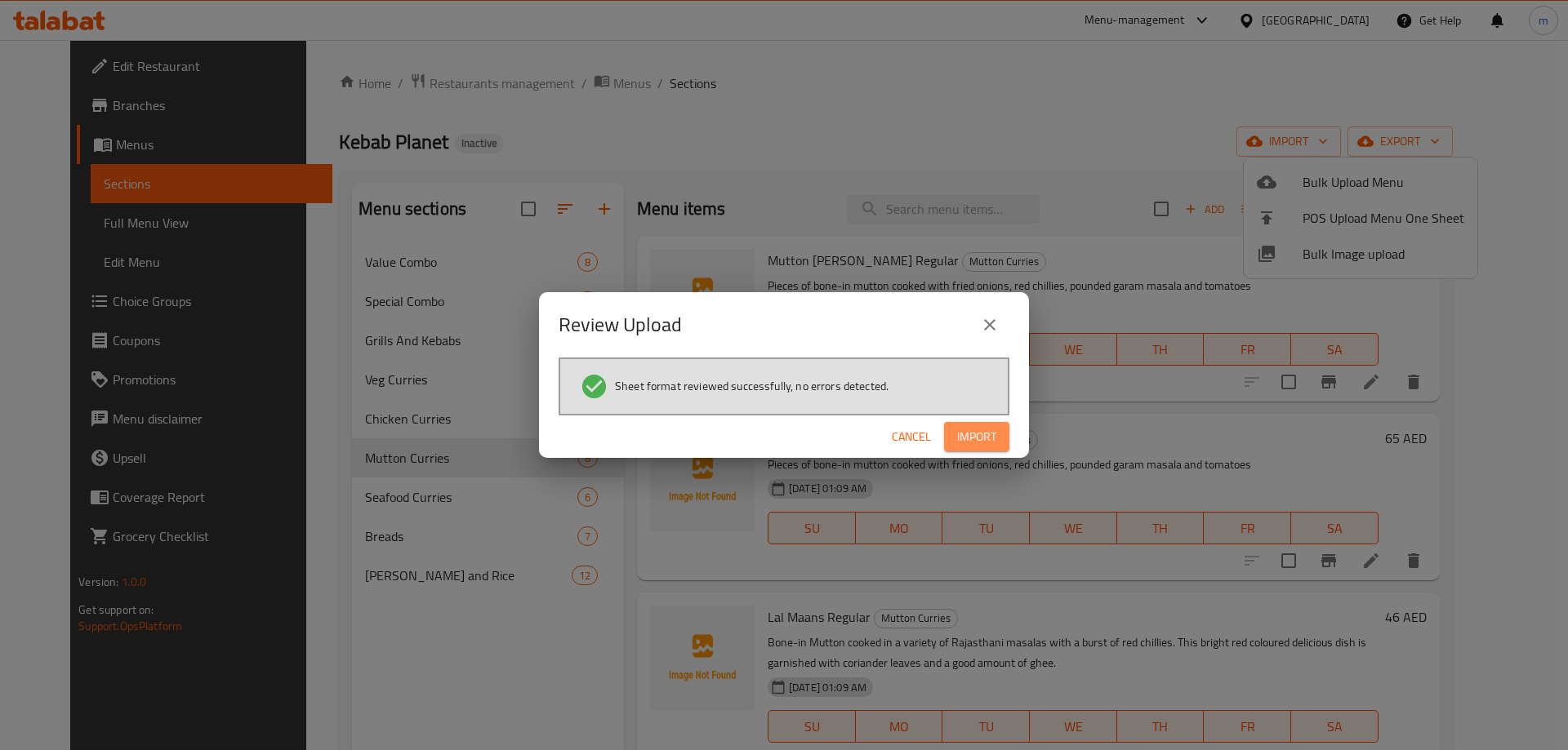
click at [998, 440] on button "Import" at bounding box center [977, 437] width 66 height 30
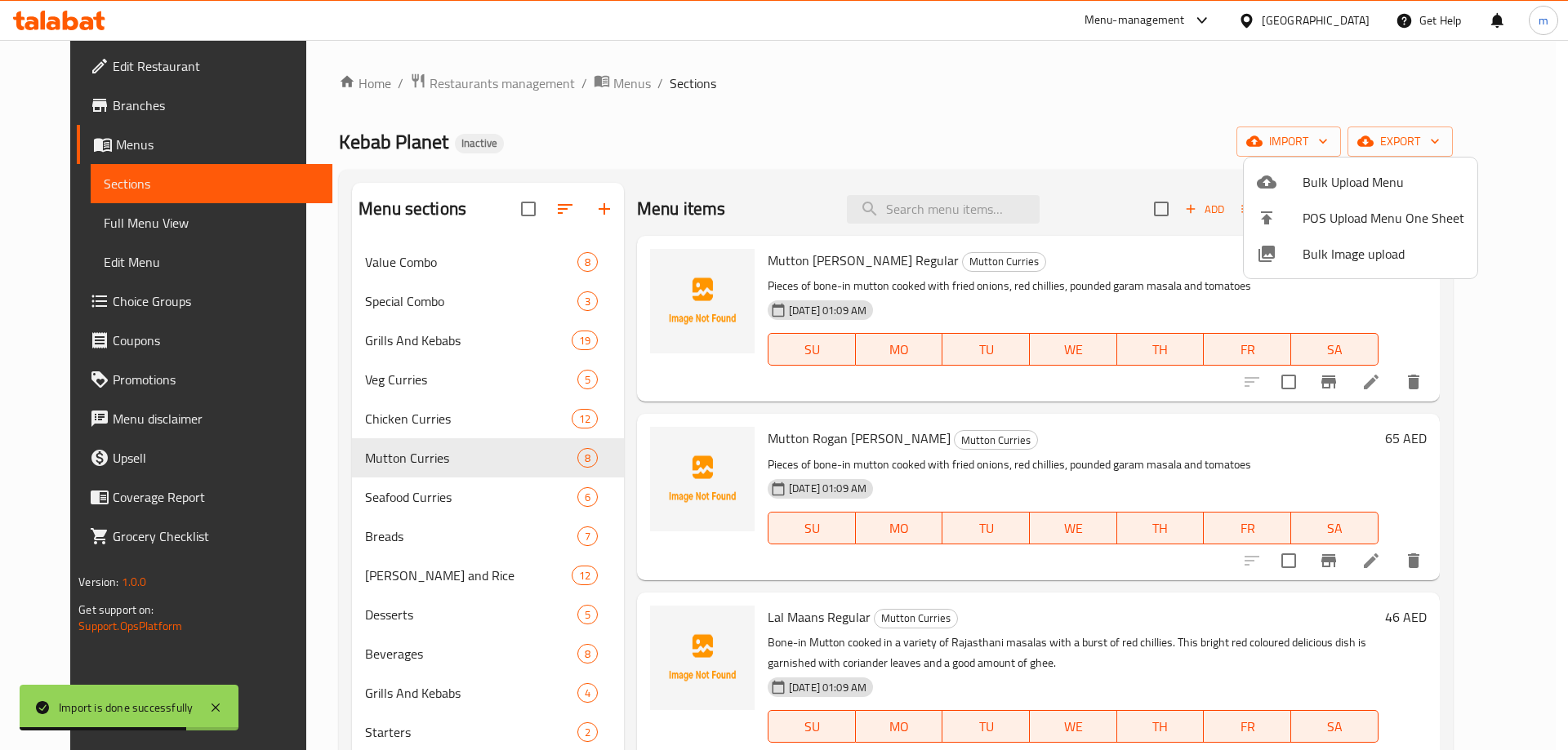
click at [555, 202] on div at bounding box center [784, 375] width 1568 height 750
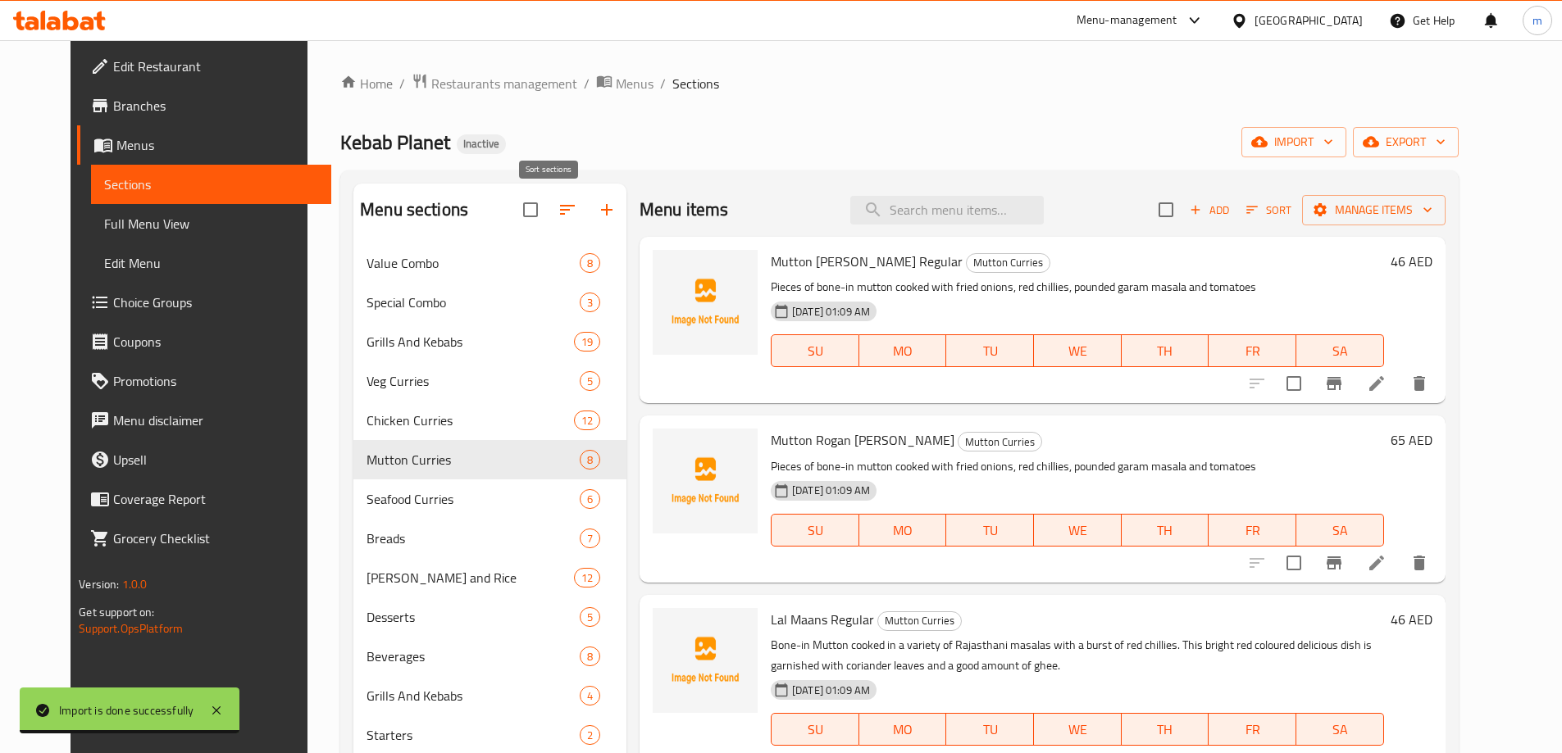
click at [557, 220] on icon "button" at bounding box center [567, 210] width 20 height 20
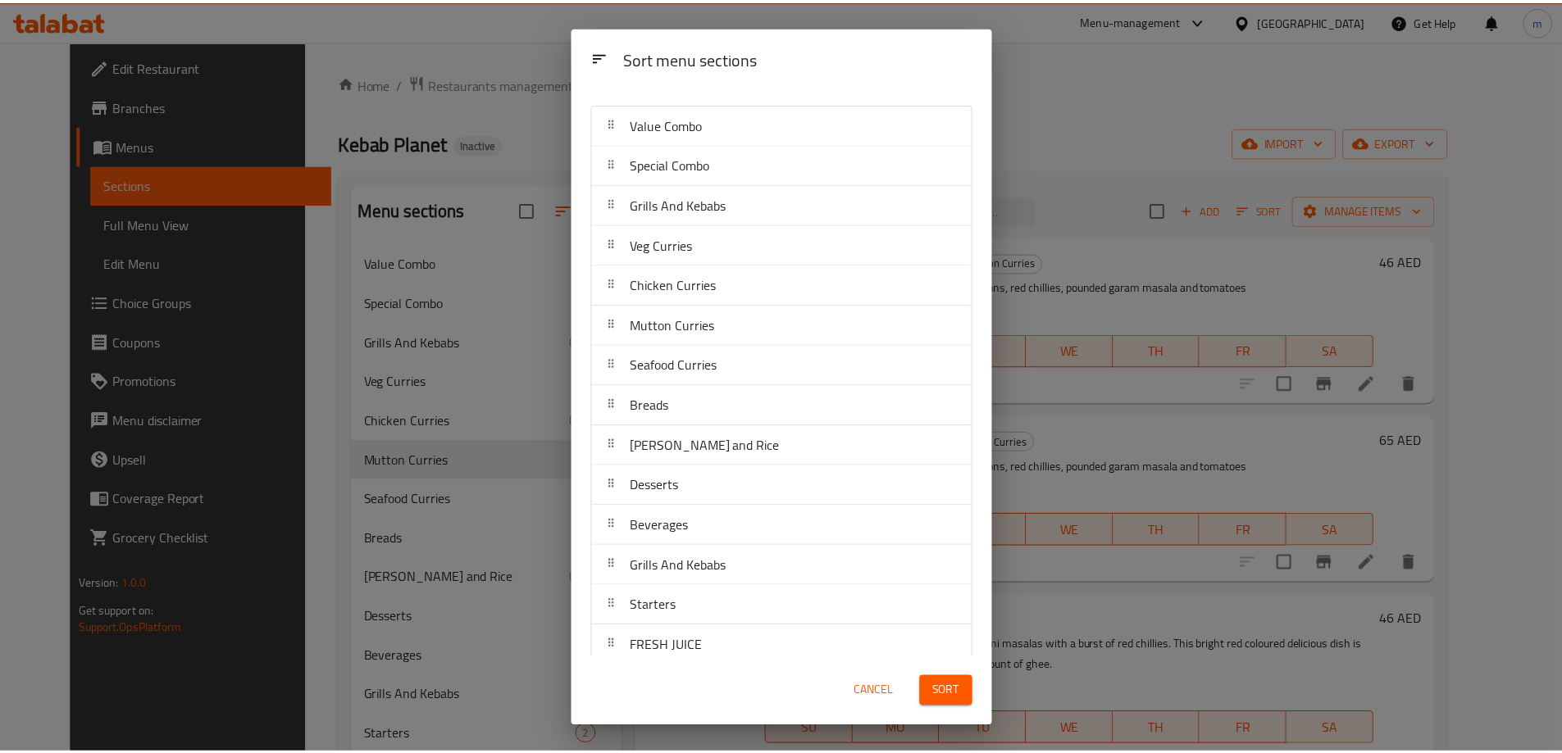
scroll to position [45, 0]
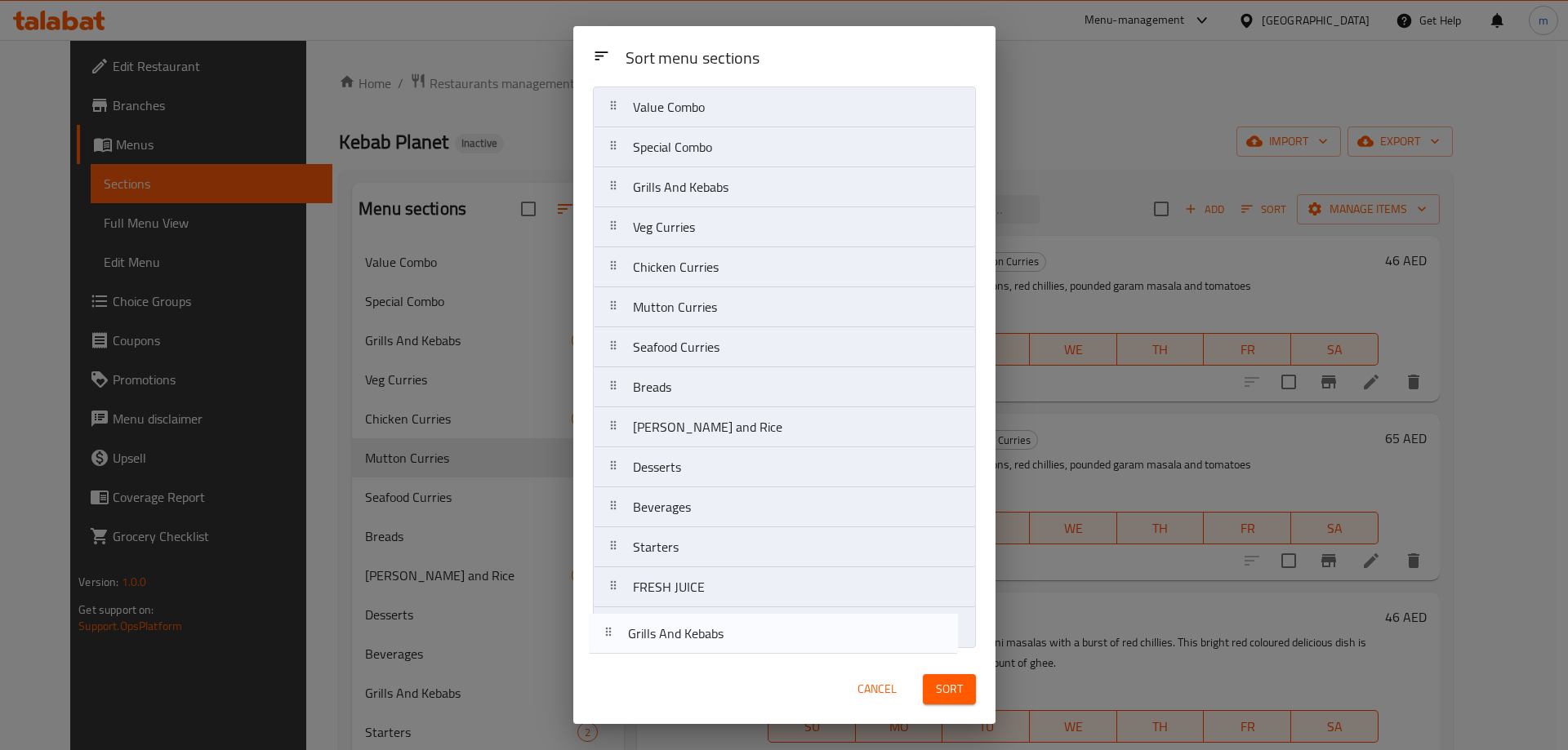
drag, startPoint x: 759, startPoint y: 546, endPoint x: 757, endPoint y: 636, distance: 90.0
click at [757, 636] on nav "Value Combo Special Combo Grills And Kebabs Veg Curries Chicken Curries Mutton …" at bounding box center [784, 368] width 384 height 562
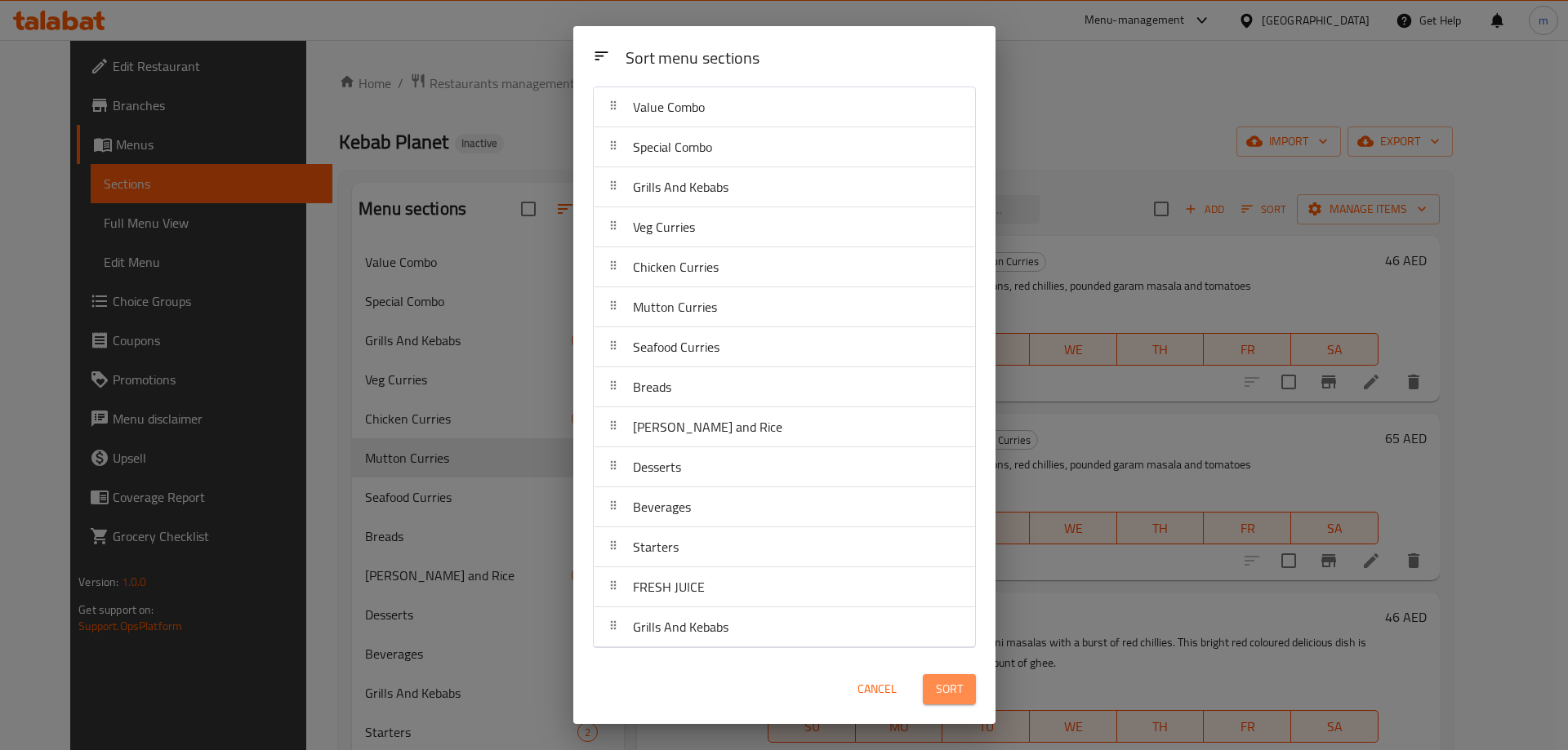
click at [936, 699] on span "Sort" at bounding box center [949, 689] width 27 height 20
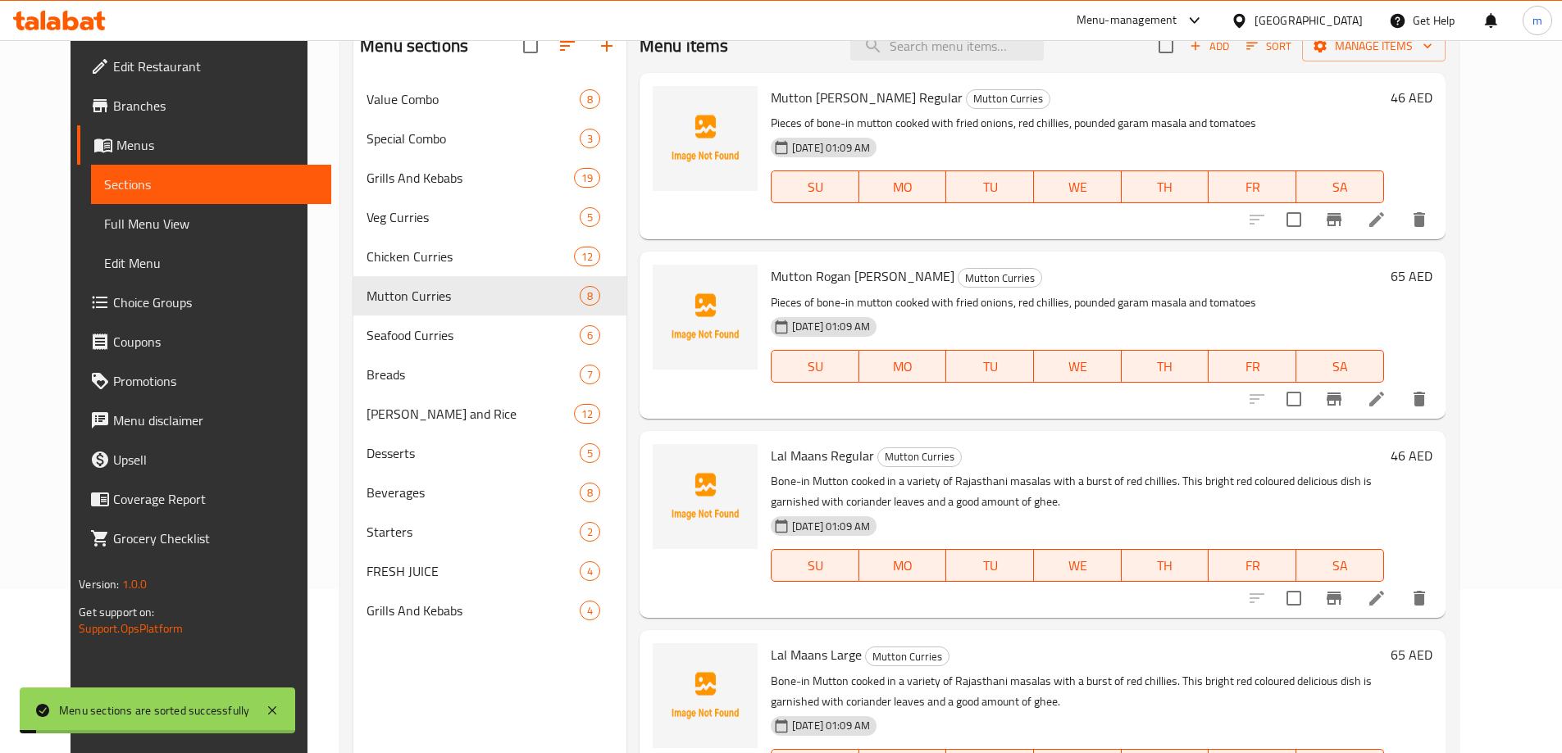
scroll to position [230, 0]
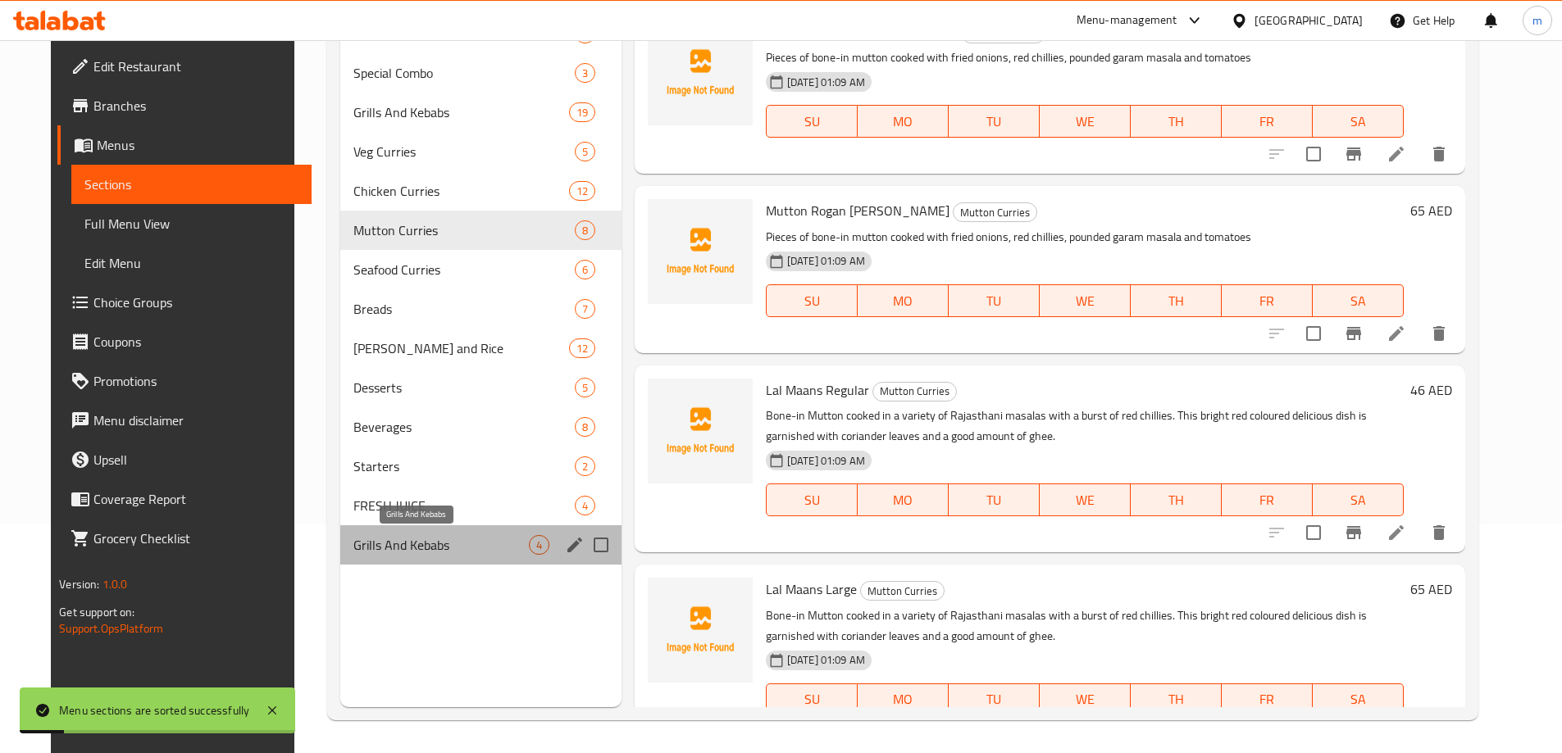
click at [493, 553] on span "Grills And Kebabs" at bounding box center [440, 545] width 175 height 20
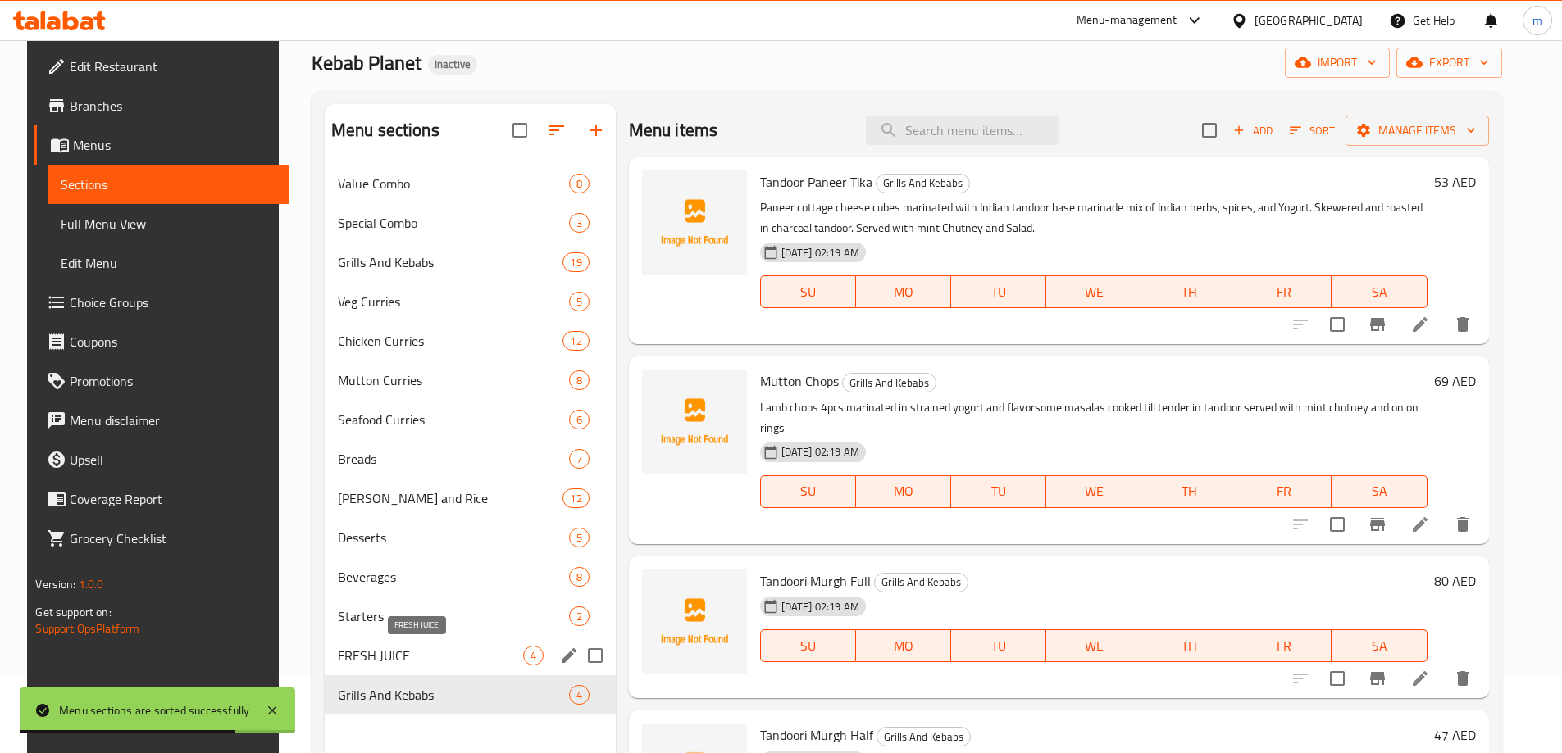
scroll to position [164, 0]
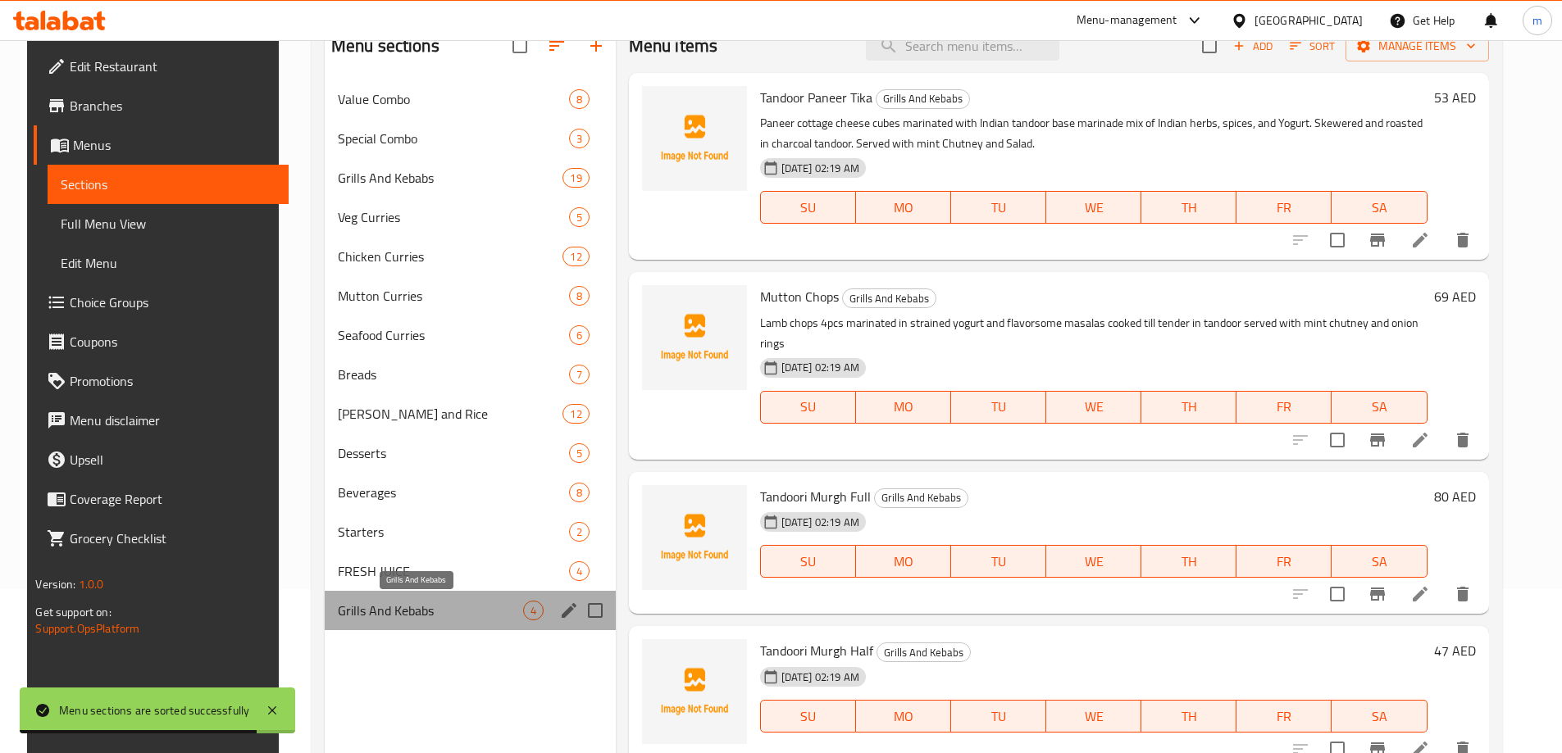
click at [437, 612] on span "Grills And Kebabs" at bounding box center [430, 611] width 185 height 20
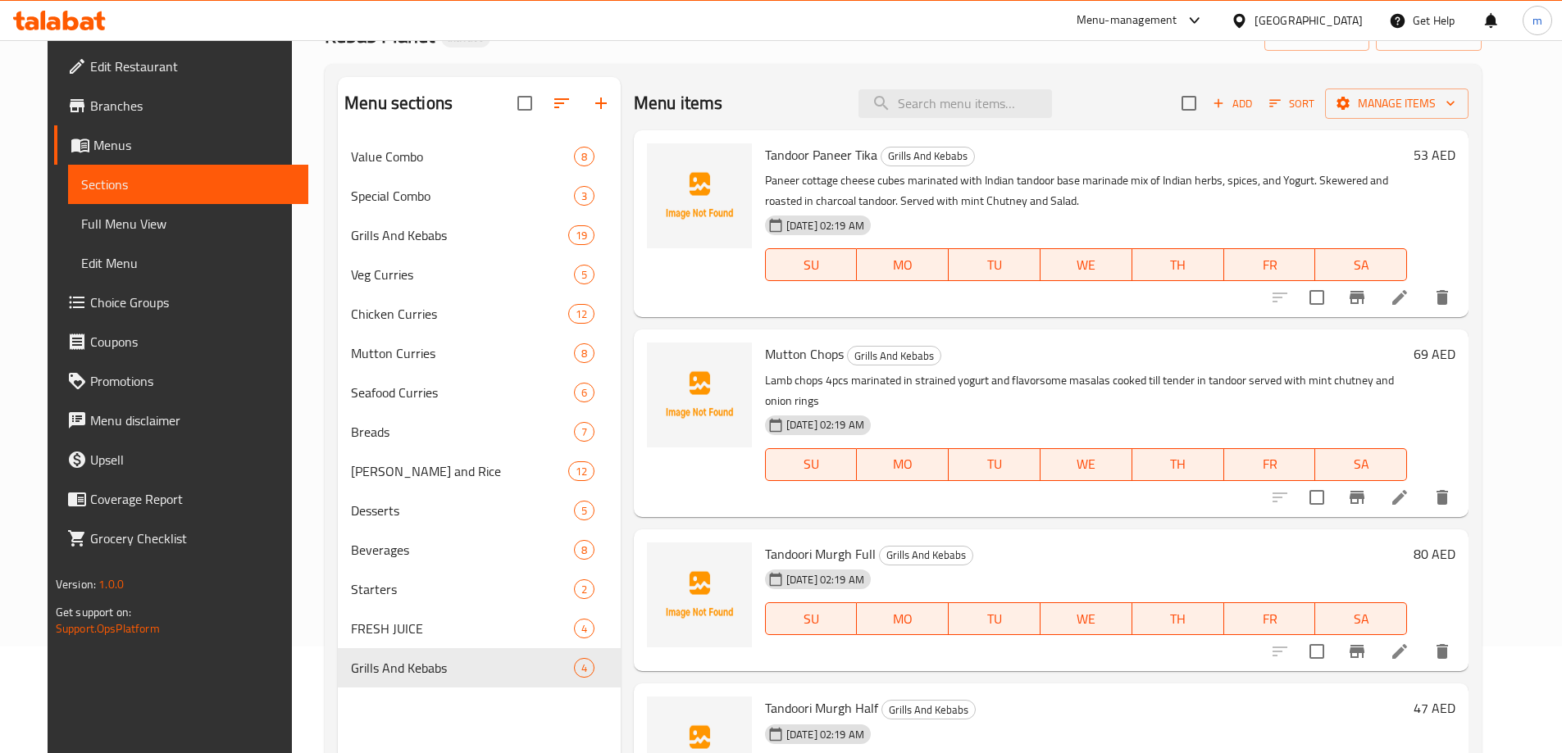
scroll to position [82, 0]
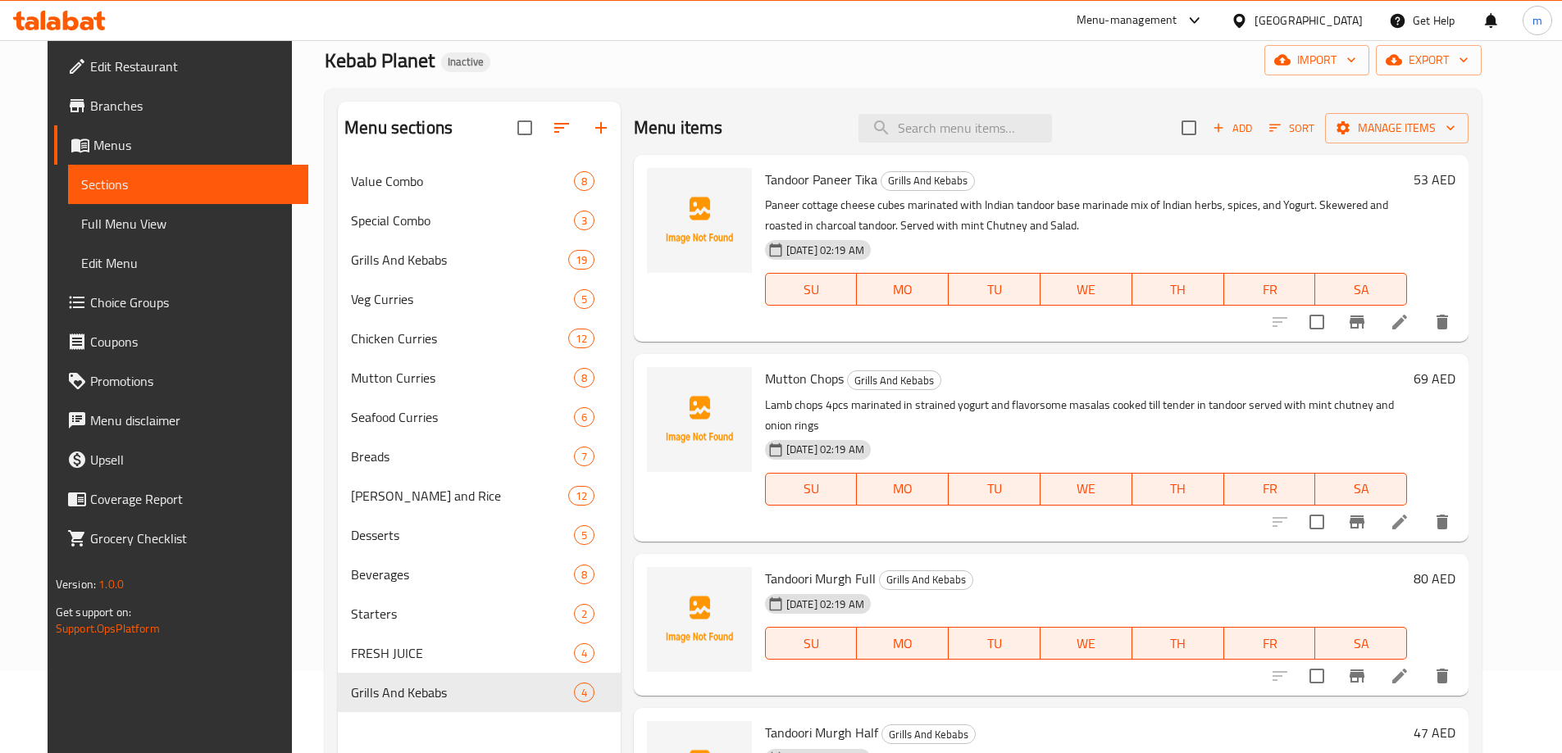
click at [836, 184] on span "Tandoor Paneer Tika" at bounding box center [821, 179] width 112 height 25
copy h6 "Tandoor Paneer Tika"
click at [921, 138] on input "search" at bounding box center [954, 128] width 193 height 29
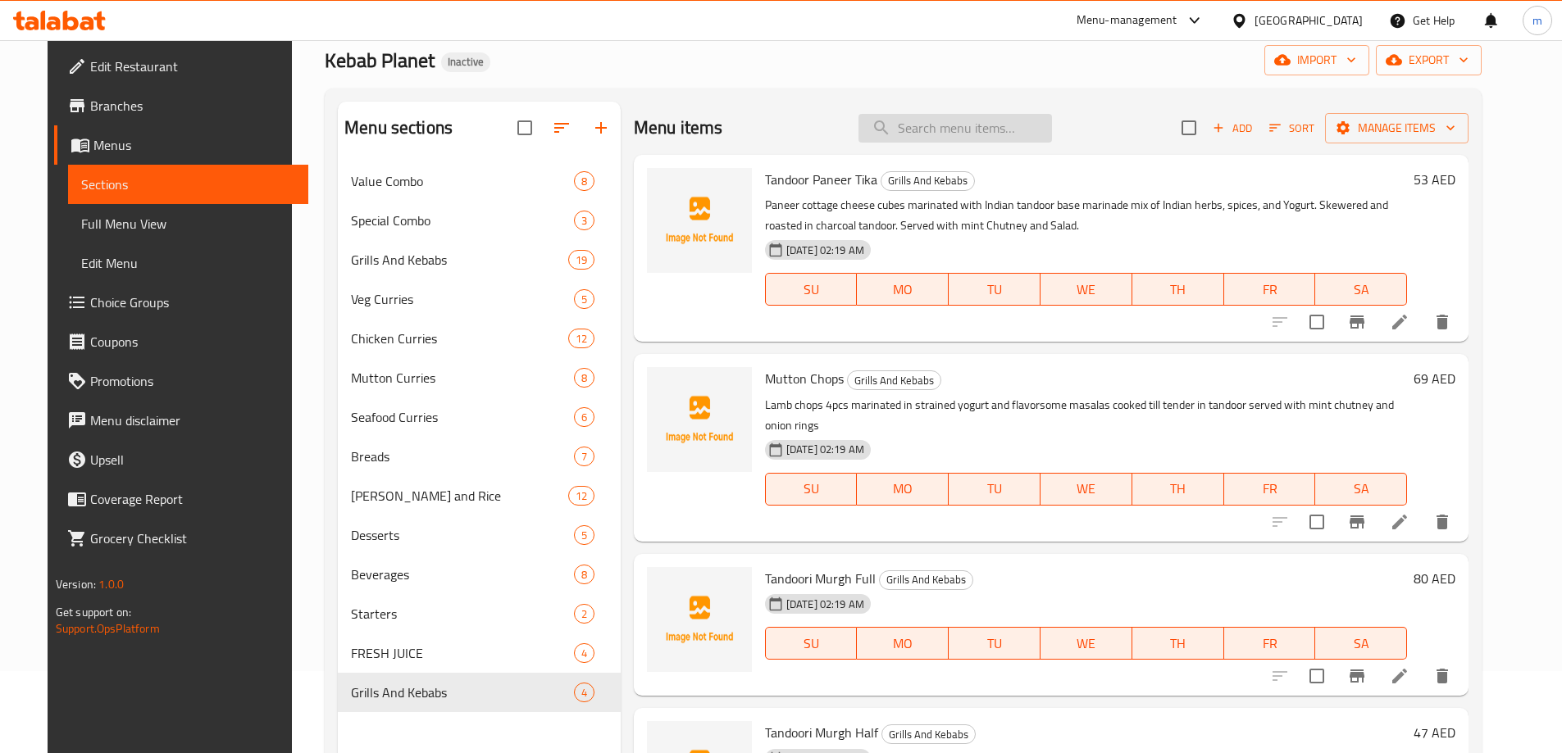
paste input "Tandoor Paneer Tika"
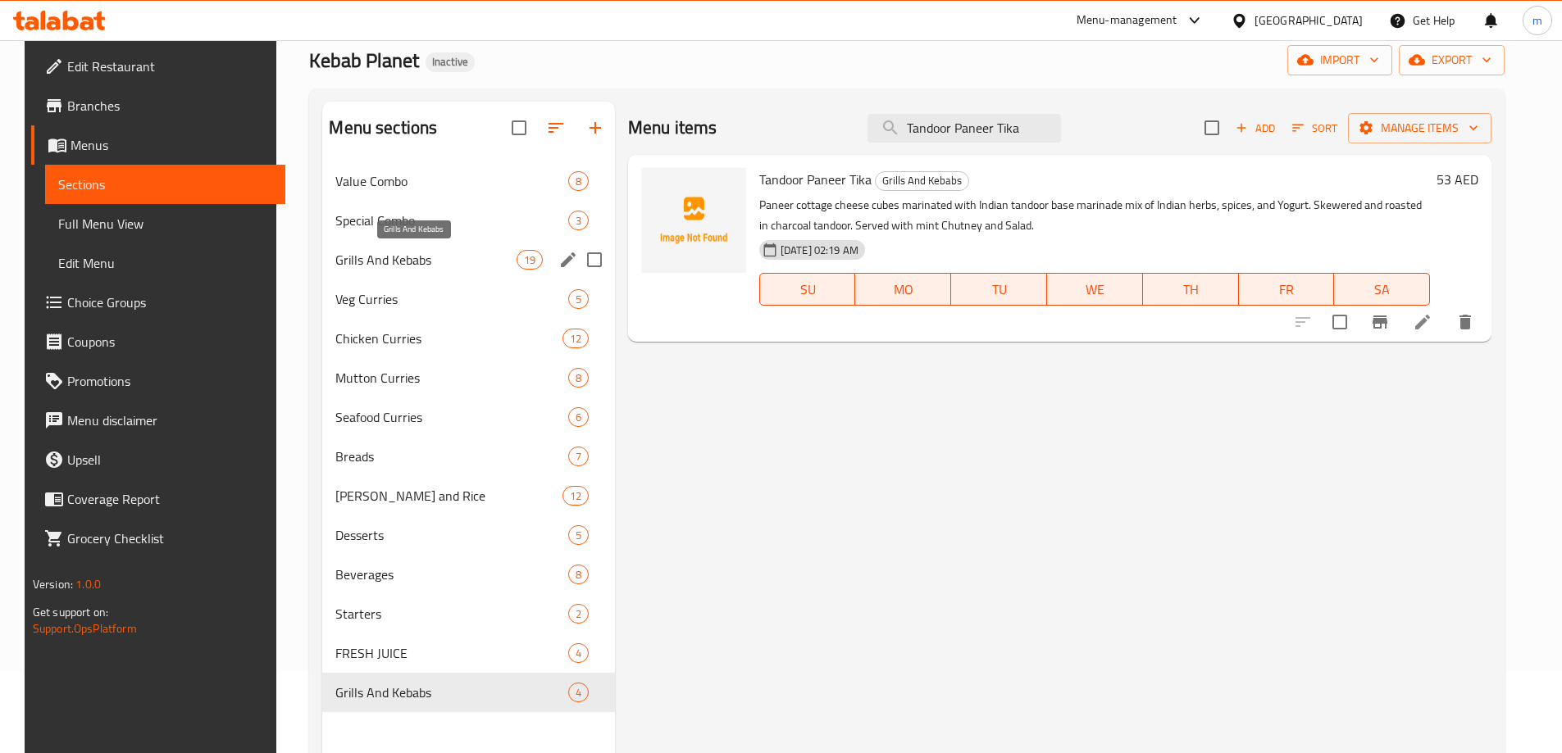
click at [403, 266] on span "Grills And Kebabs" at bounding box center [425, 260] width 180 height 20
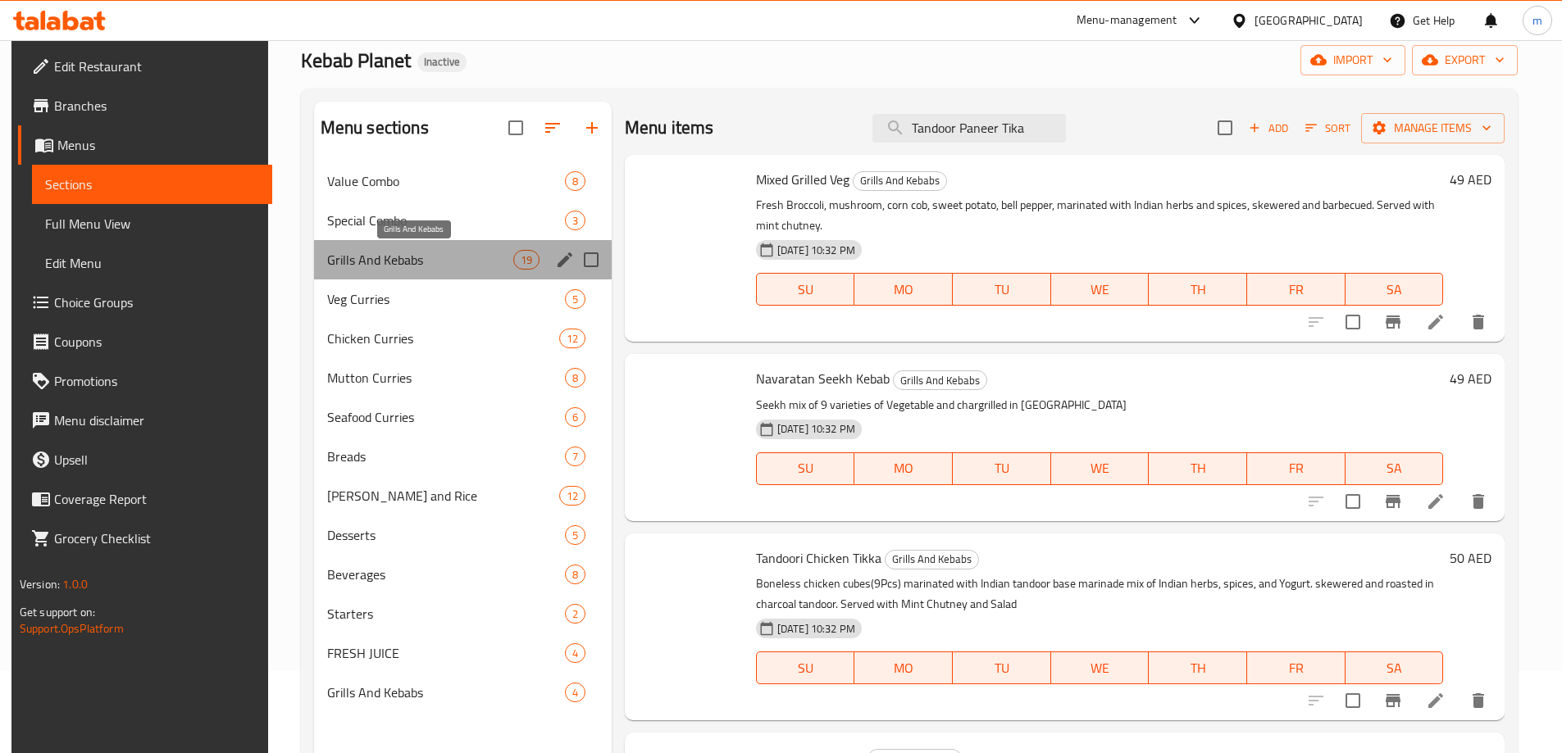
click at [403, 266] on span "Grills And Kebabs" at bounding box center [420, 260] width 186 height 20
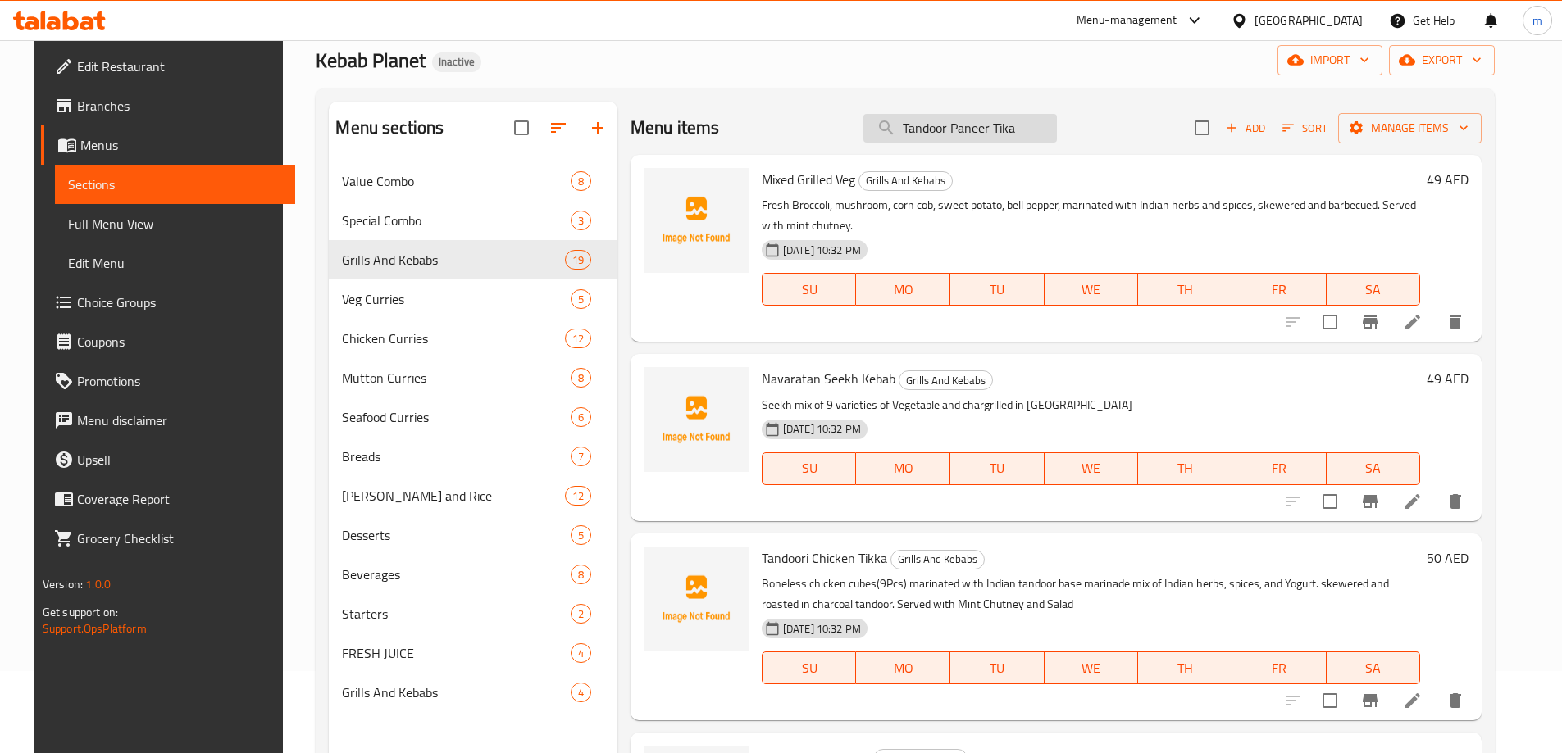
click at [952, 124] on input "Tandoor Paneer Tika" at bounding box center [959, 128] width 193 height 29
paste input "search"
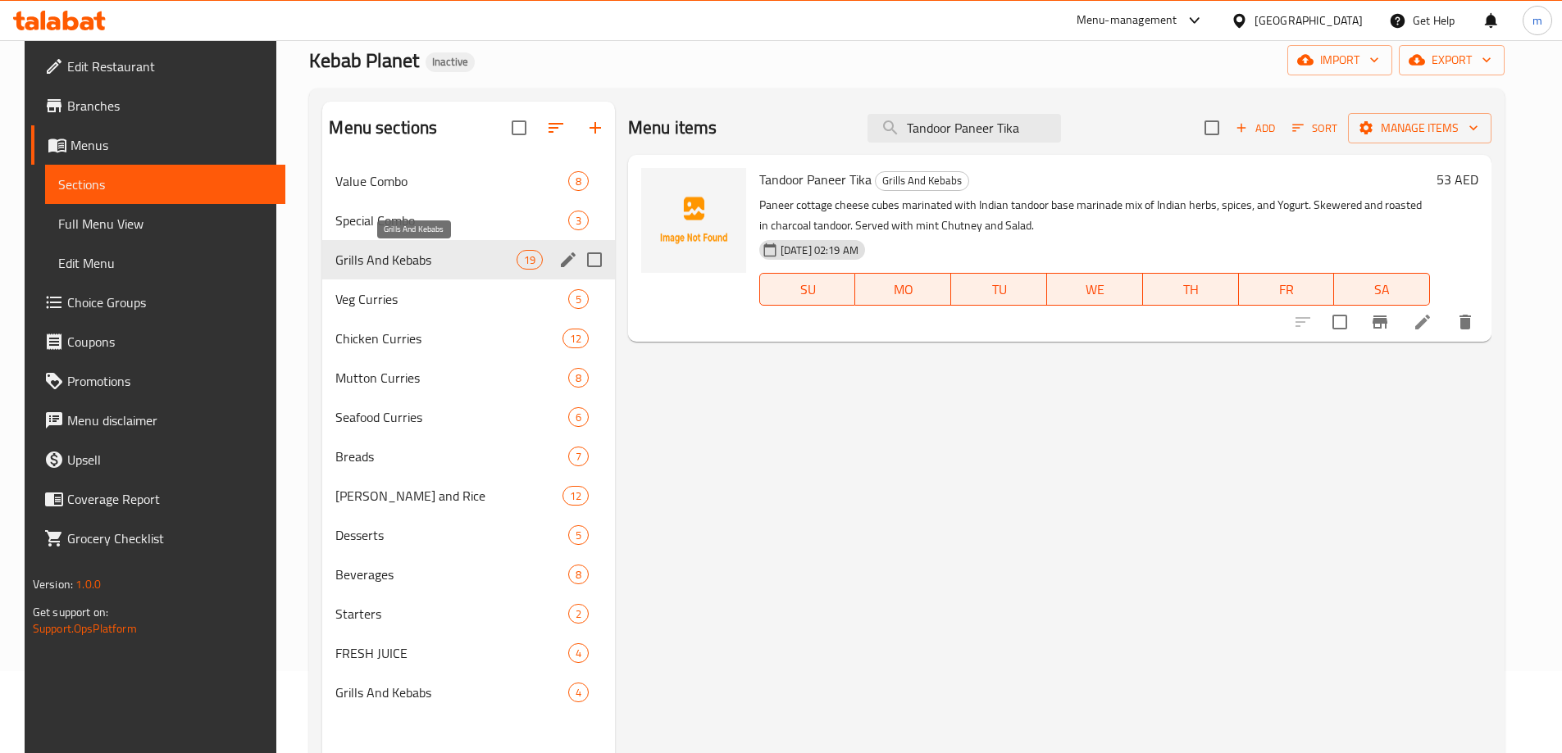
click at [427, 266] on span "Grills And Kebabs" at bounding box center [425, 260] width 180 height 20
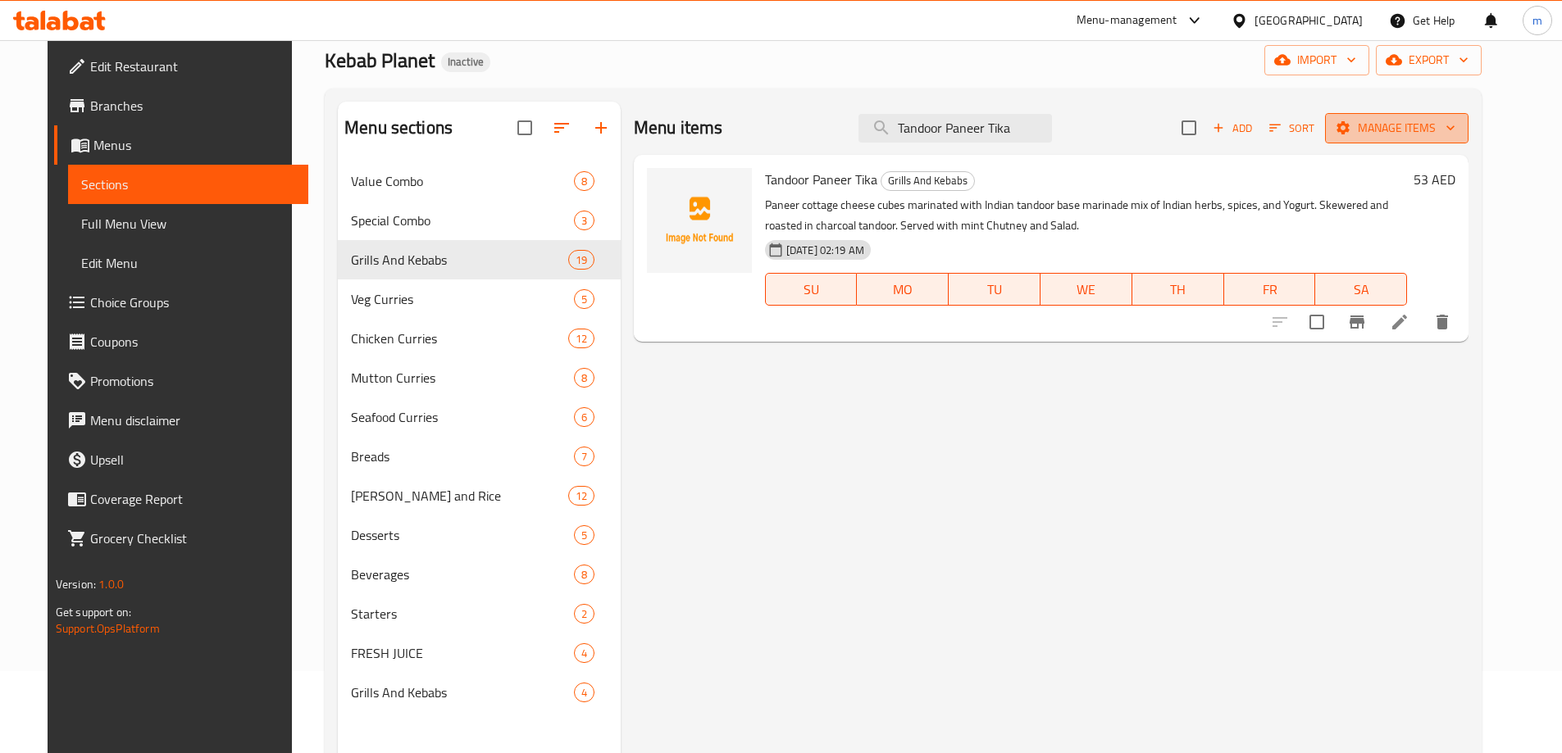
click at [1415, 113] on button "Manage items" at bounding box center [1396, 128] width 143 height 30
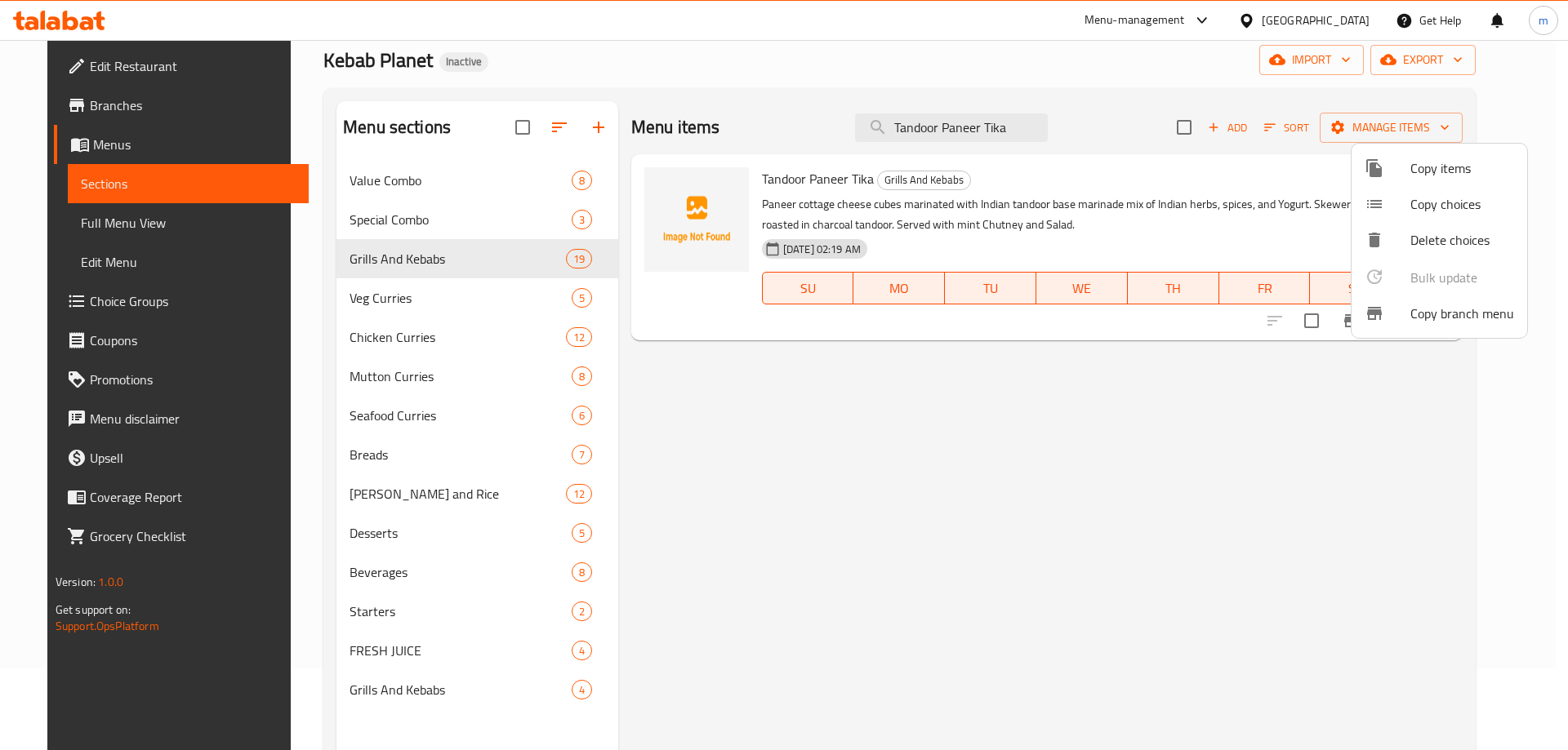
click at [500, 694] on div at bounding box center [784, 375] width 1568 height 750
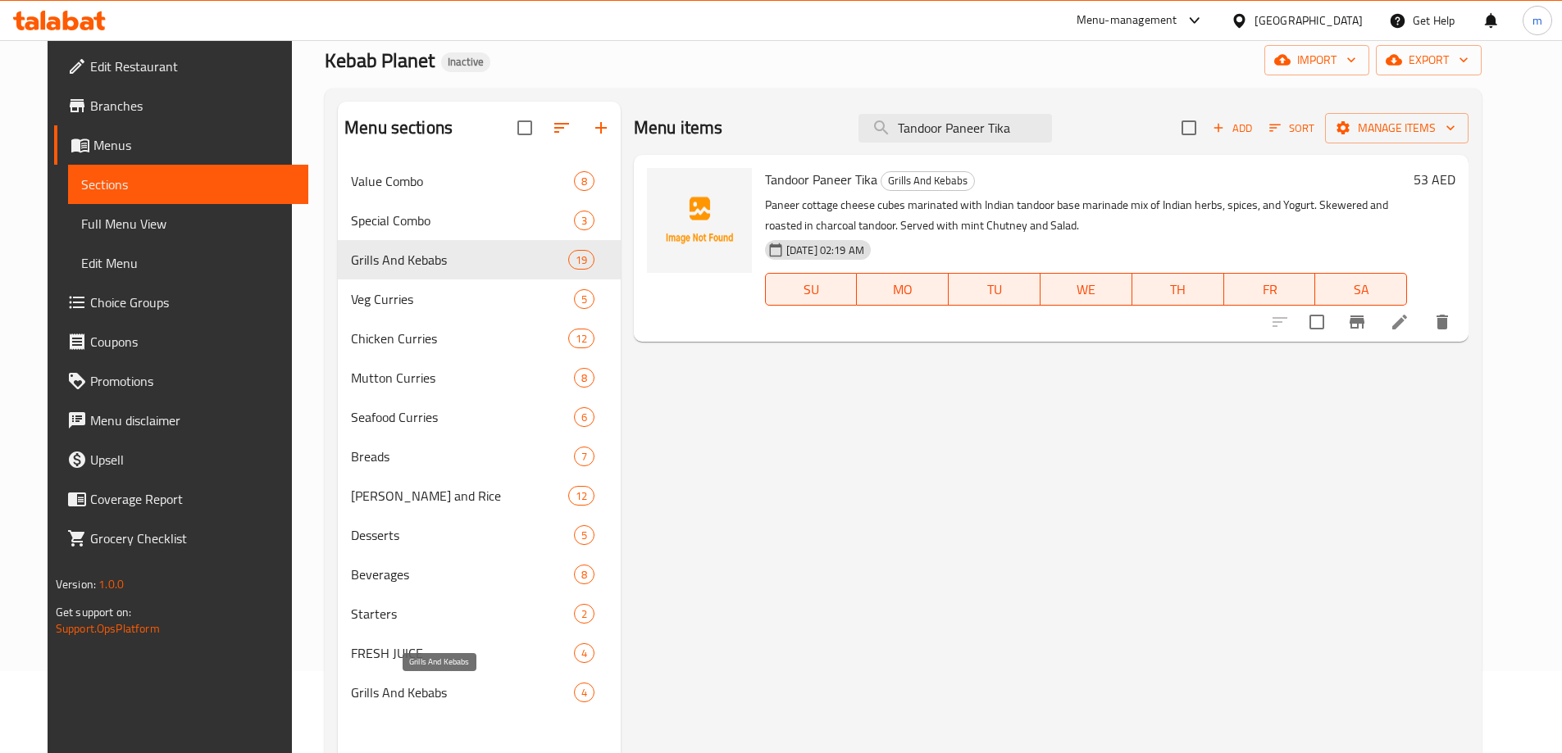
click at [438, 691] on span "Grills And Kebabs" at bounding box center [462, 693] width 223 height 20
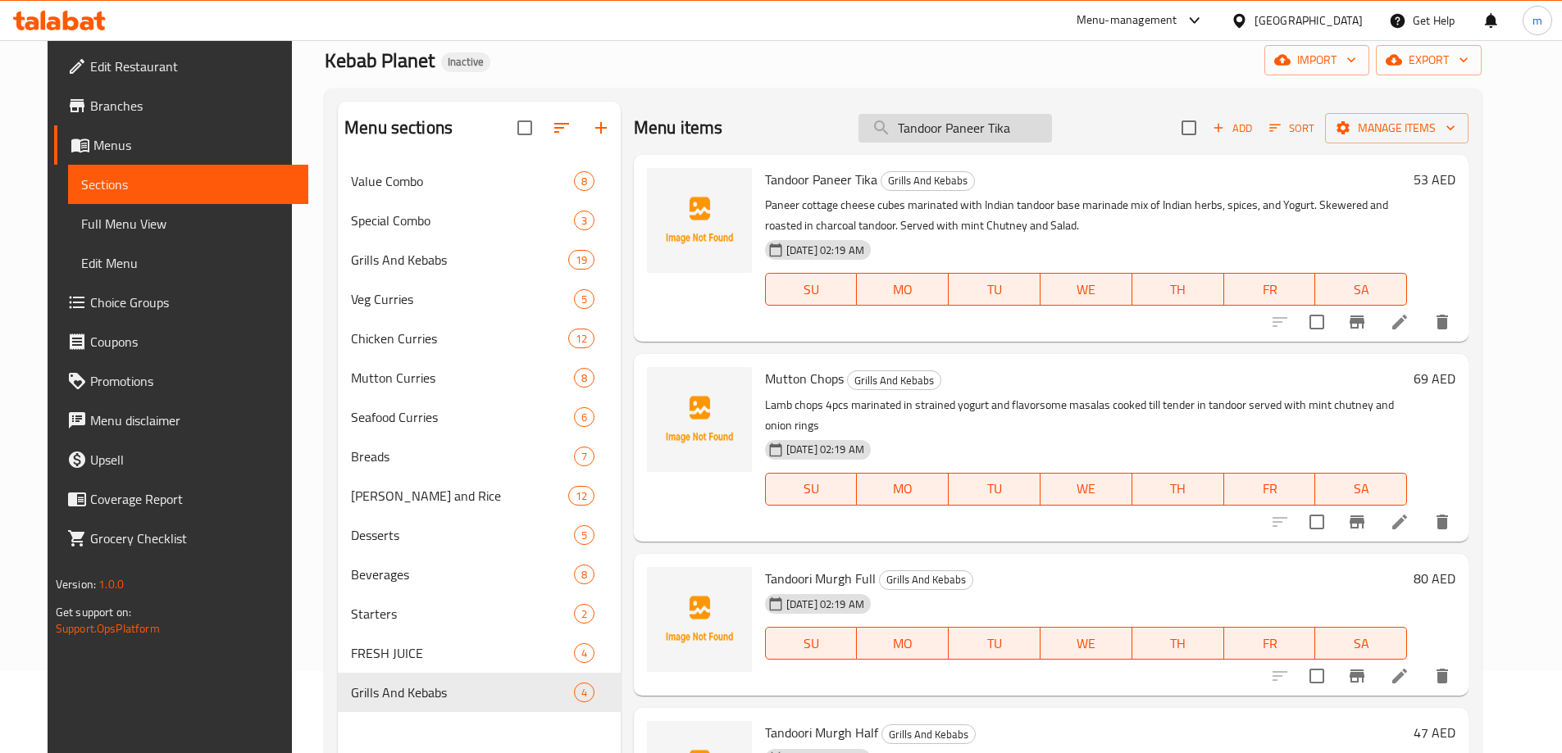
click at [985, 133] on input "Tandoor Paneer Tika" at bounding box center [954, 128] width 193 height 29
paste input "Tandoor Paneer Tika"
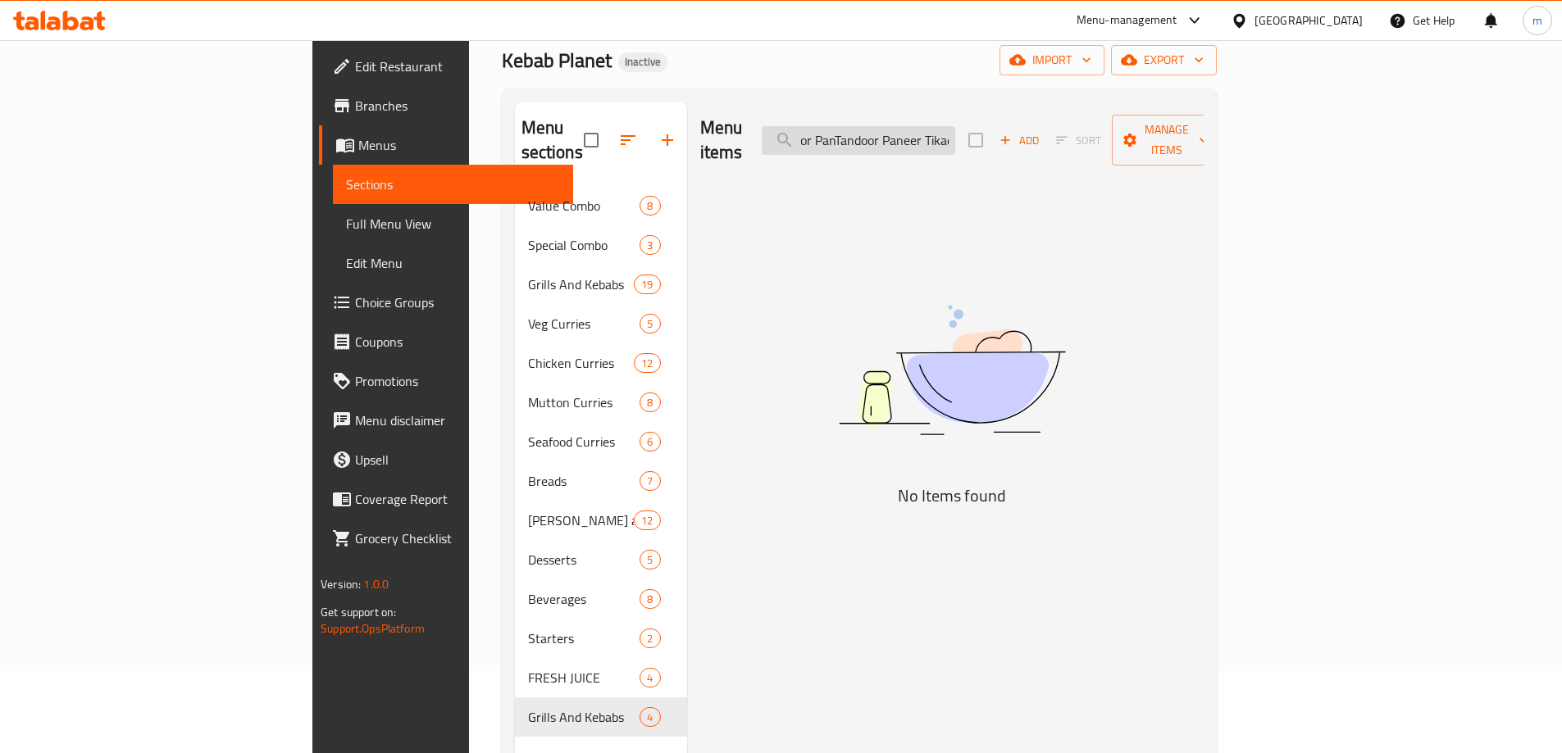
paste input "search"
type input "Tandoor Paneer Tika"
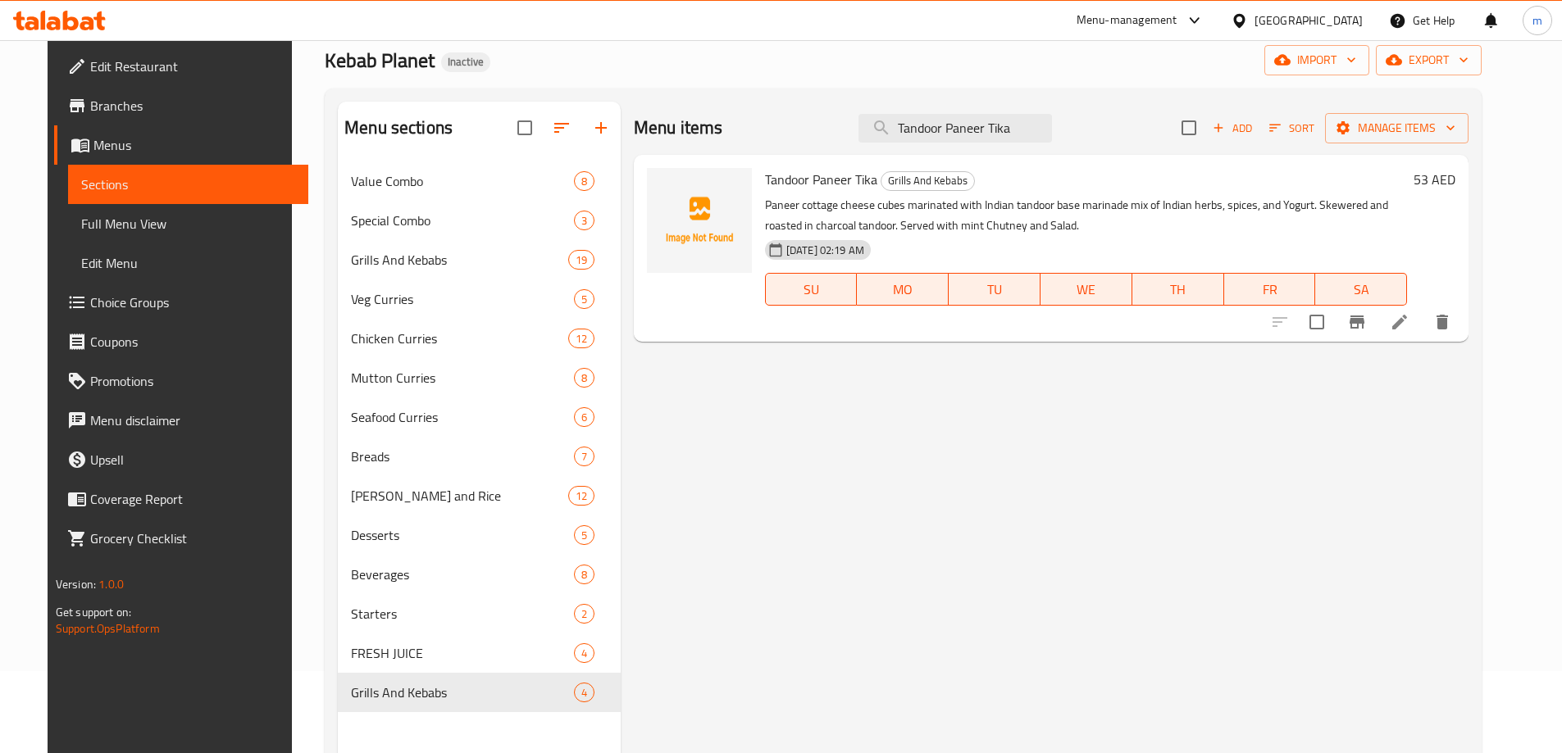
click at [1422, 324] on li at bounding box center [1399, 322] width 46 height 30
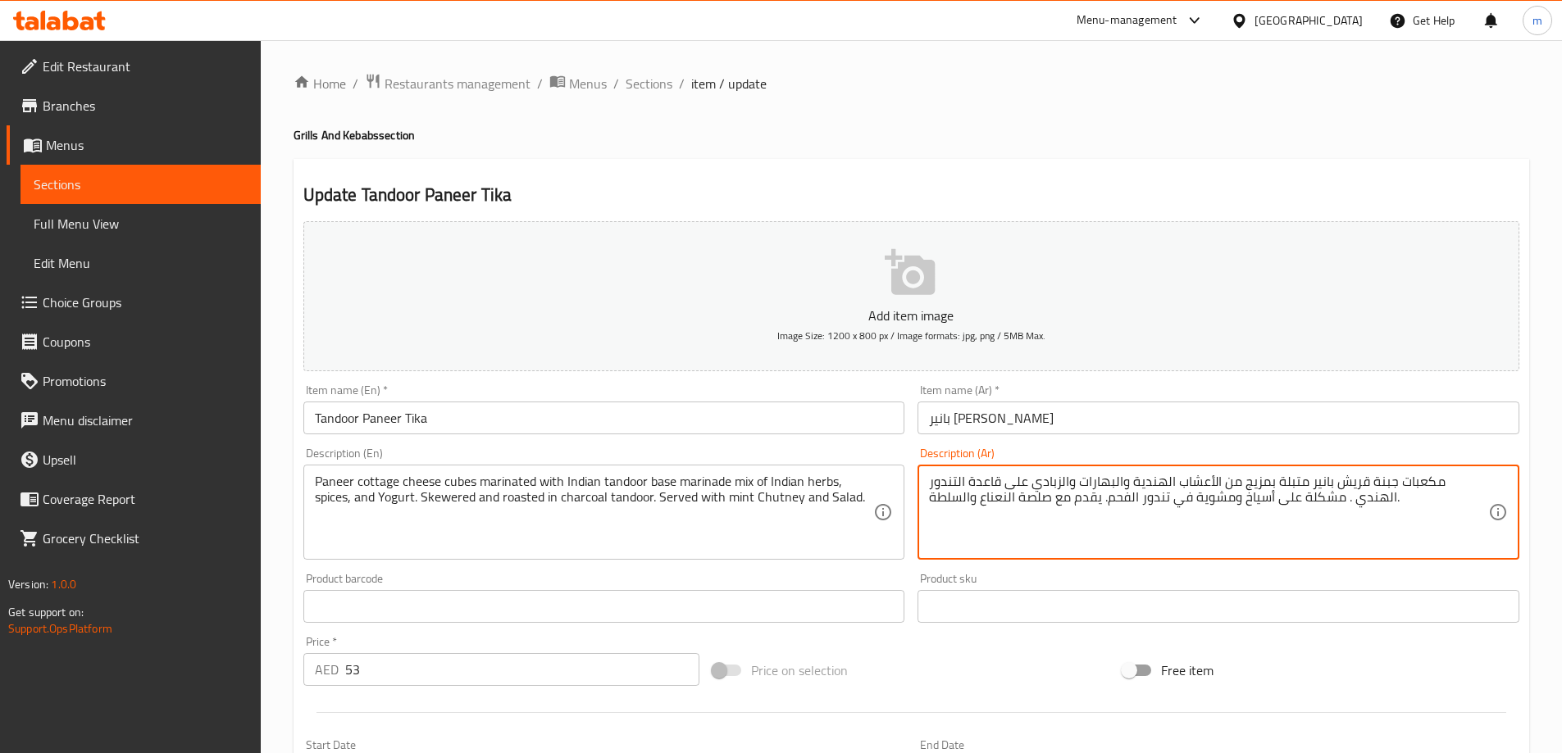
click at [1037, 497] on textarea "مكعبات جبنة قريش بانير متبلة بمزيج من الأعشاب الهندية والبهارات والزبادي على قا…" at bounding box center [1208, 513] width 559 height 78
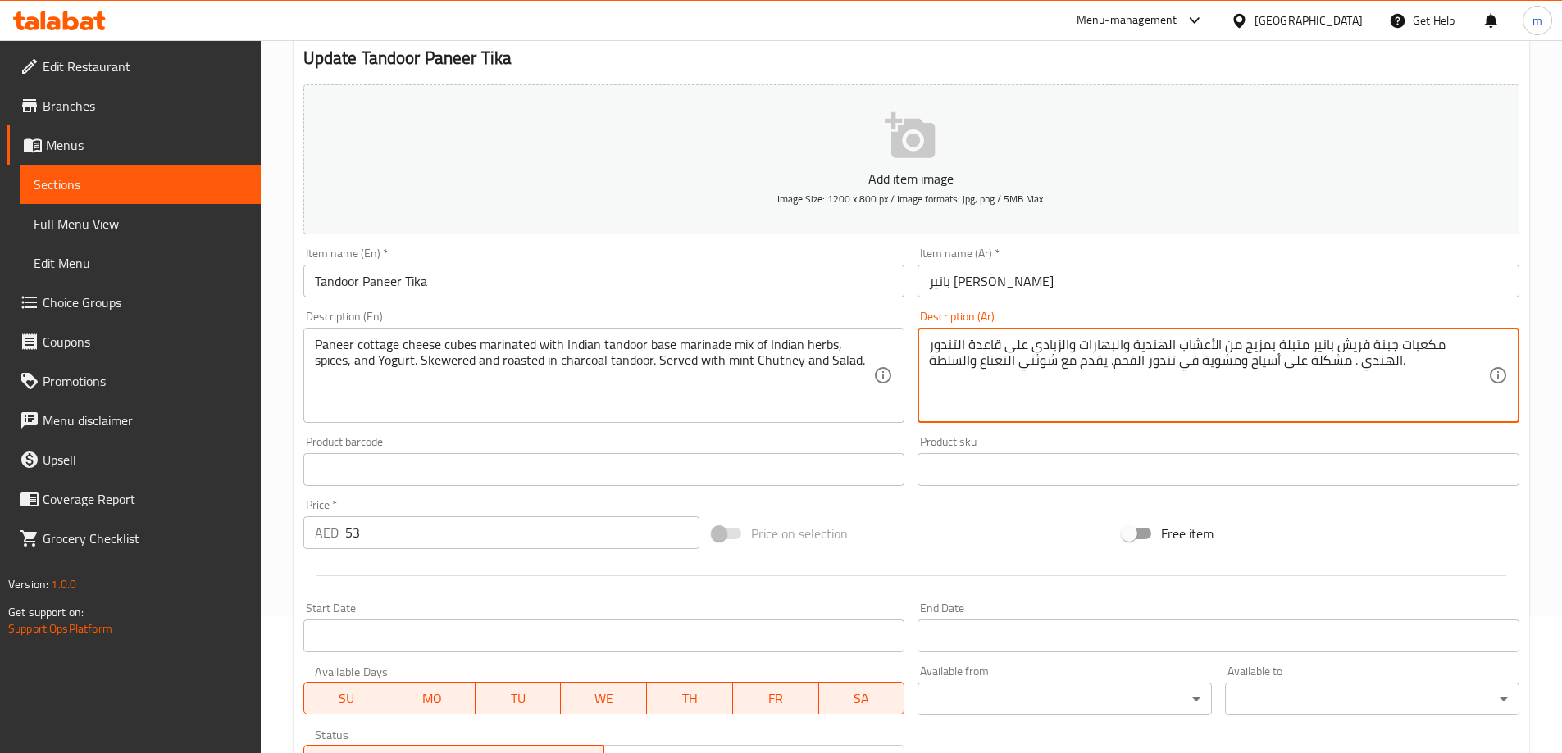
scroll to position [405, 0]
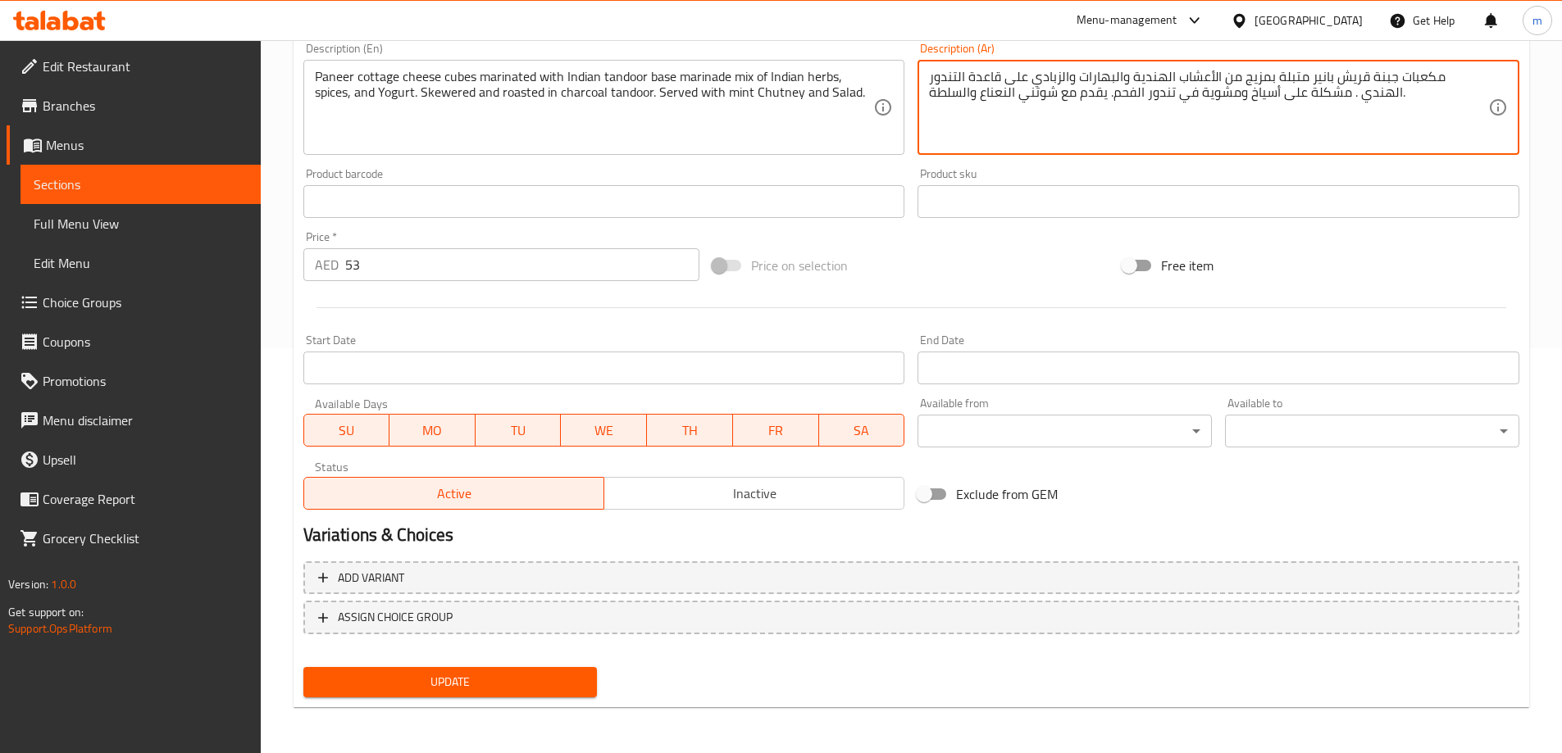
type textarea "مكعبات جبنة قريش بانير متبلة بمزيج من الأعشاب الهندية والبهارات والزبادي على قا…"
click at [557, 684] on span "Update" at bounding box center [450, 682] width 268 height 20
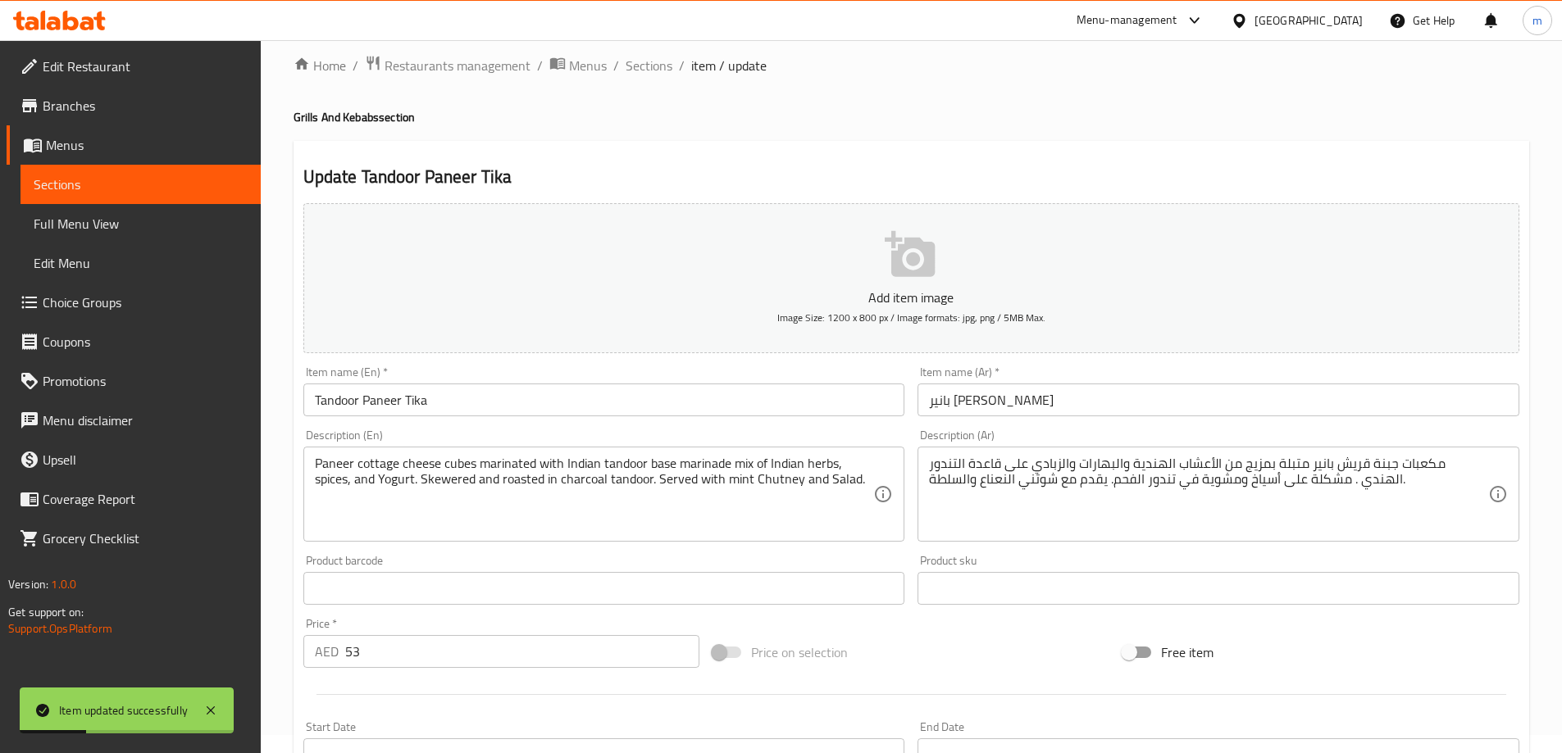
scroll to position [0, 0]
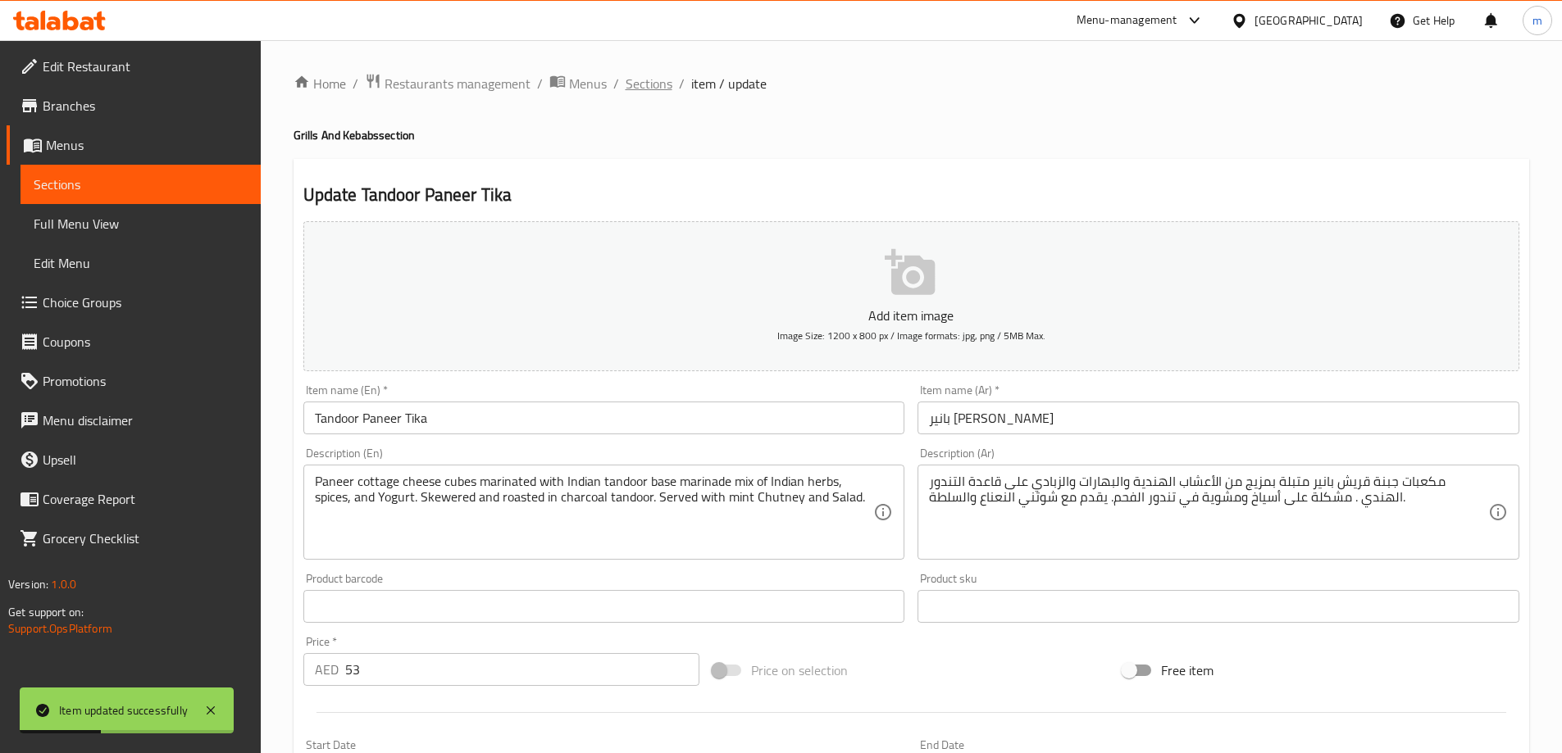
click at [661, 88] on span "Sections" at bounding box center [649, 84] width 47 height 20
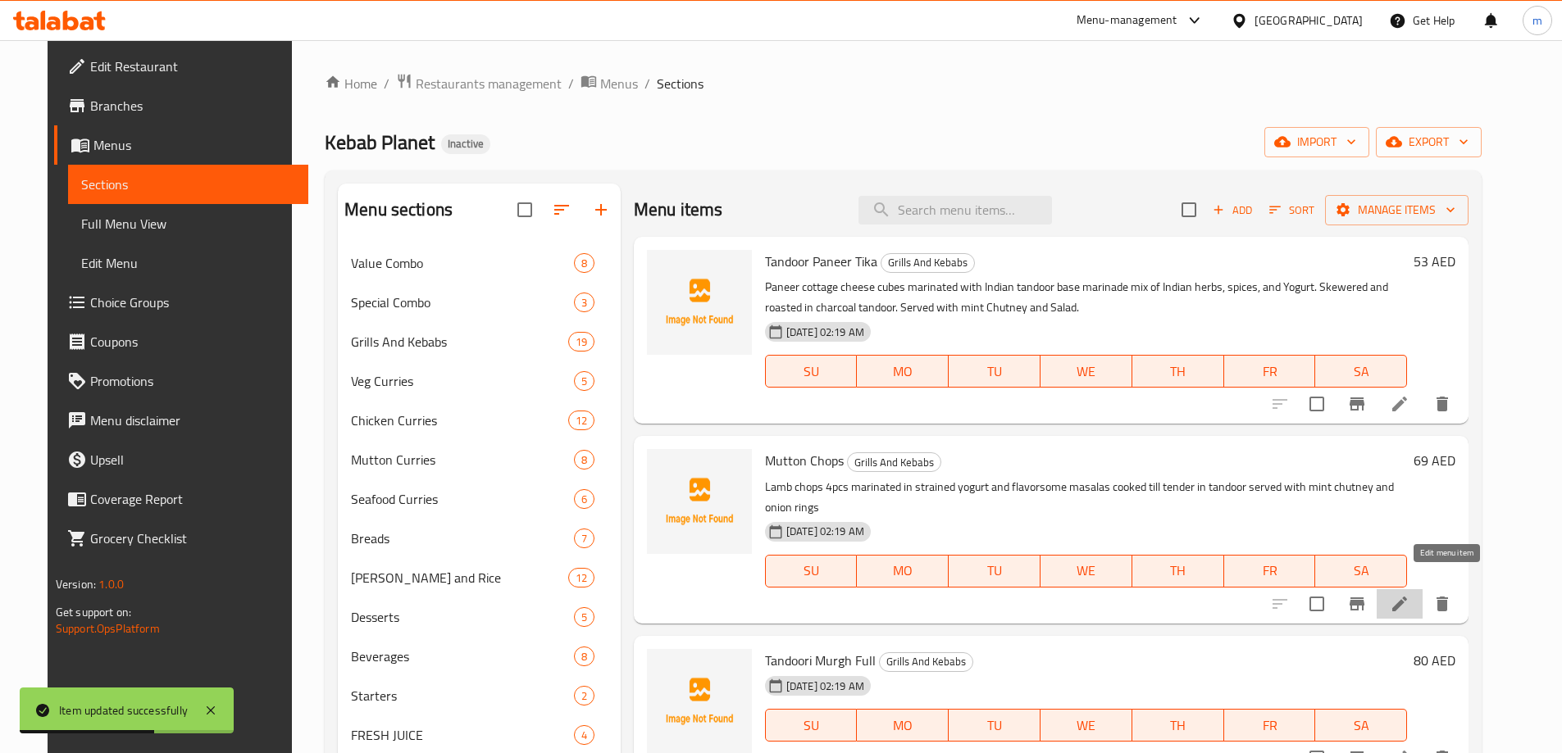
click at [1409, 594] on icon at bounding box center [1400, 604] width 20 height 20
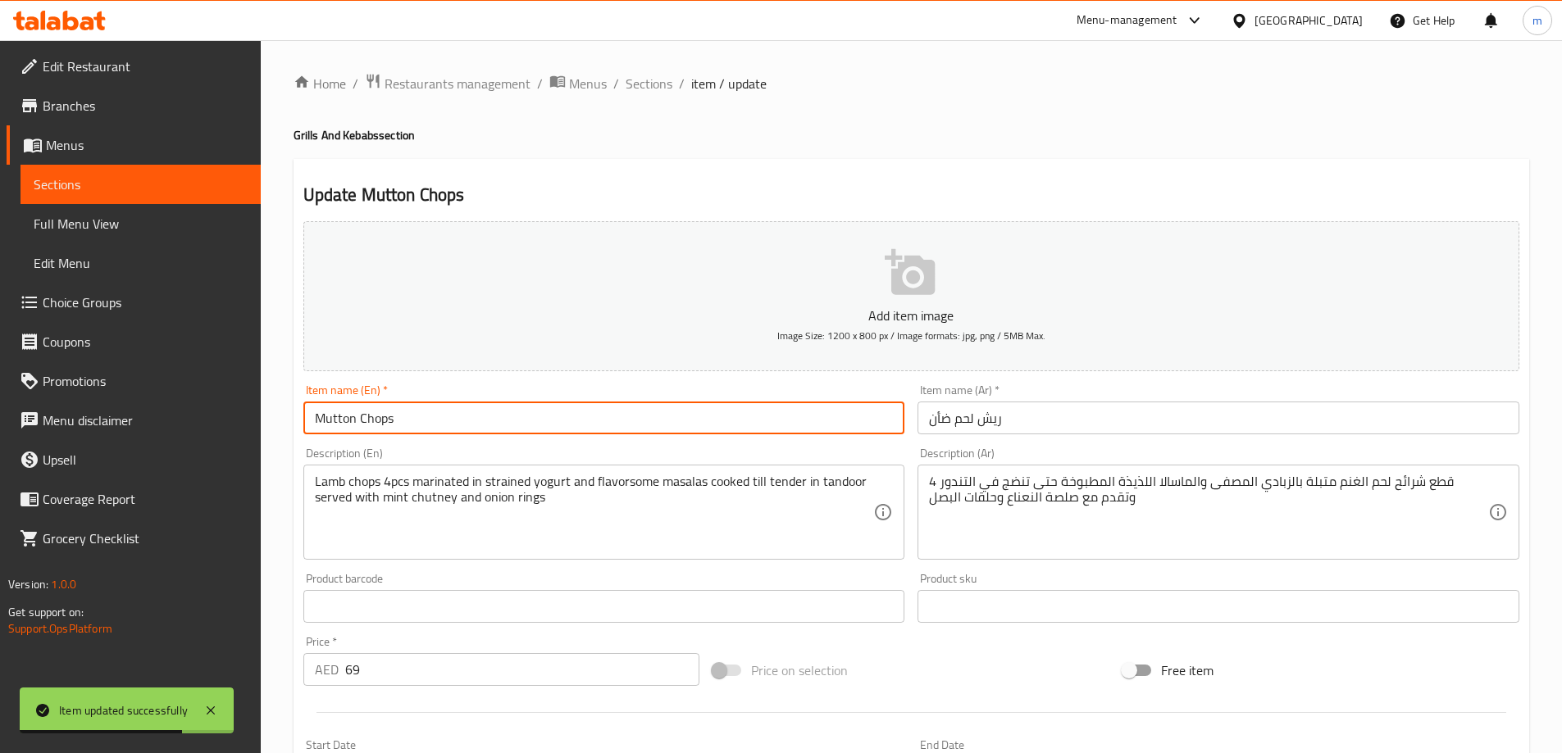
click at [354, 413] on input "Mutton Chops" at bounding box center [604, 418] width 602 height 33
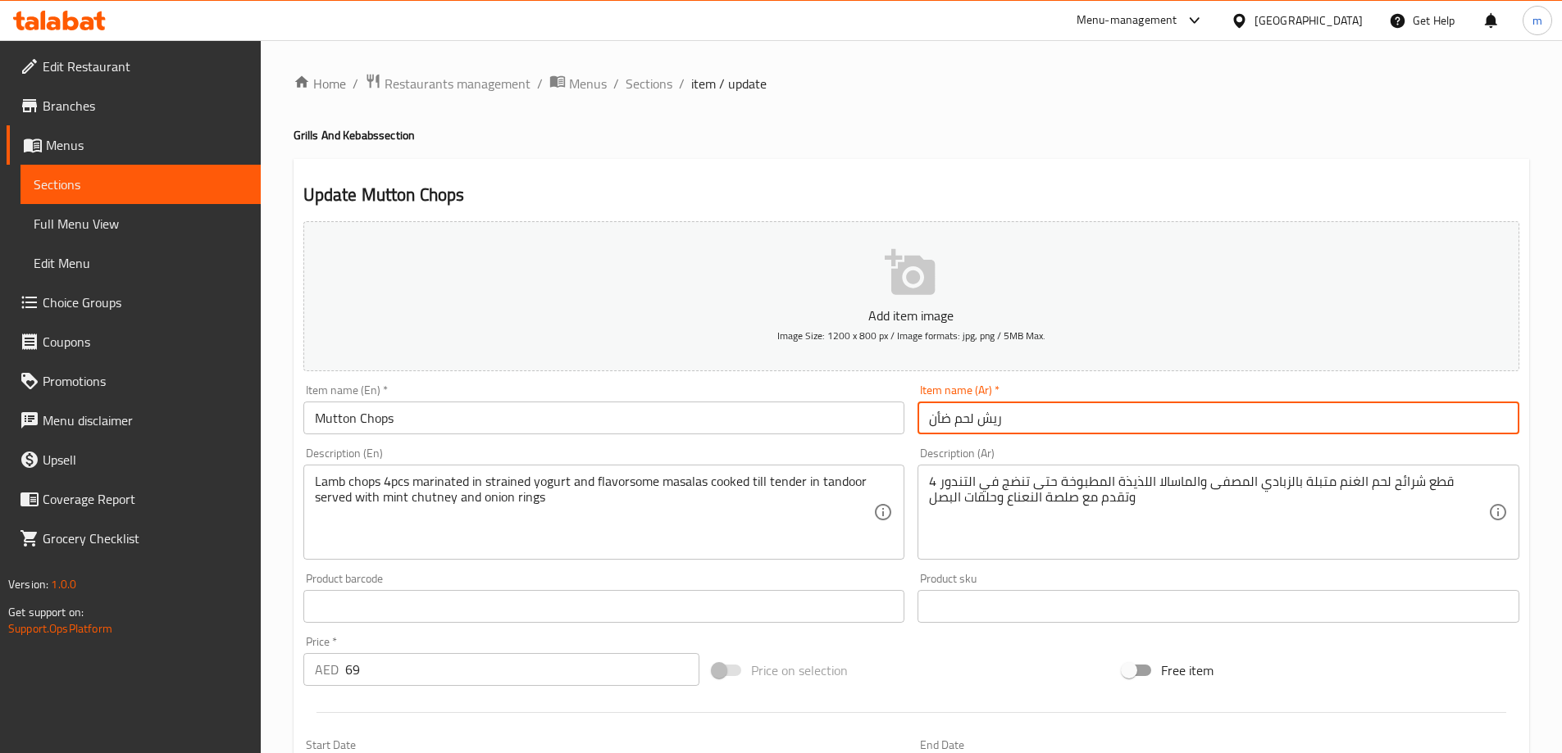
click at [940, 419] on input "ريش لحم ضأن" at bounding box center [1218, 418] width 602 height 33
type input "ريش لحم غنم"
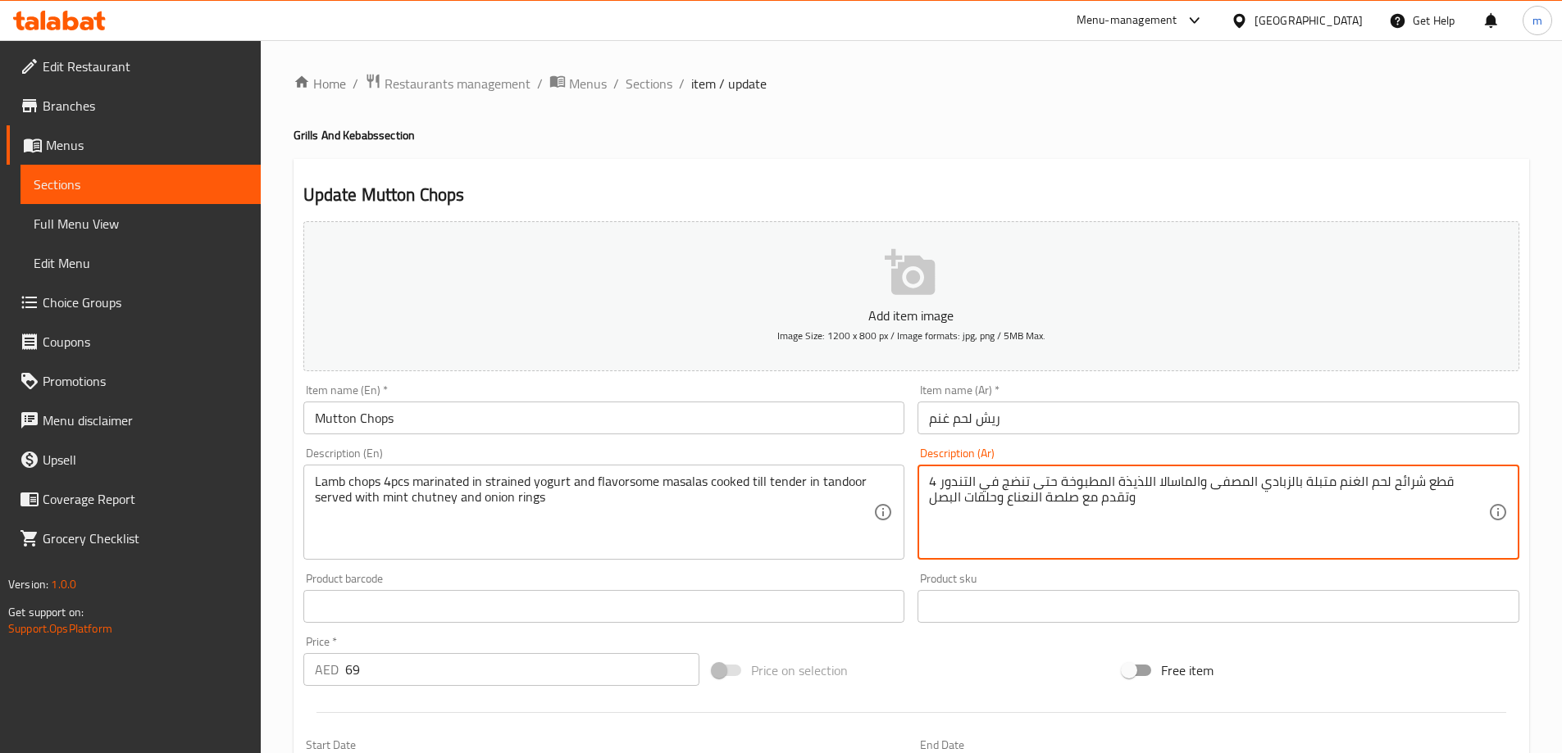
drag, startPoint x: 1368, startPoint y: 490, endPoint x: 1390, endPoint y: 491, distance: 22.2
paste textarea "أن"
click at [1027, 498] on textarea "4 قطع شرائح لحم الضأن متبلة بالزبادي المصفى والماسالا اللذيذة المطبوخة حتى تنضج…" at bounding box center [1208, 513] width 559 height 78
click at [1458, 504] on textarea "4 قطع شرائح لحم الضأن متبلة بالزبادي المصفى والماسالا اللذيذة المطبوخة حتى تنضج…" at bounding box center [1208, 513] width 559 height 78
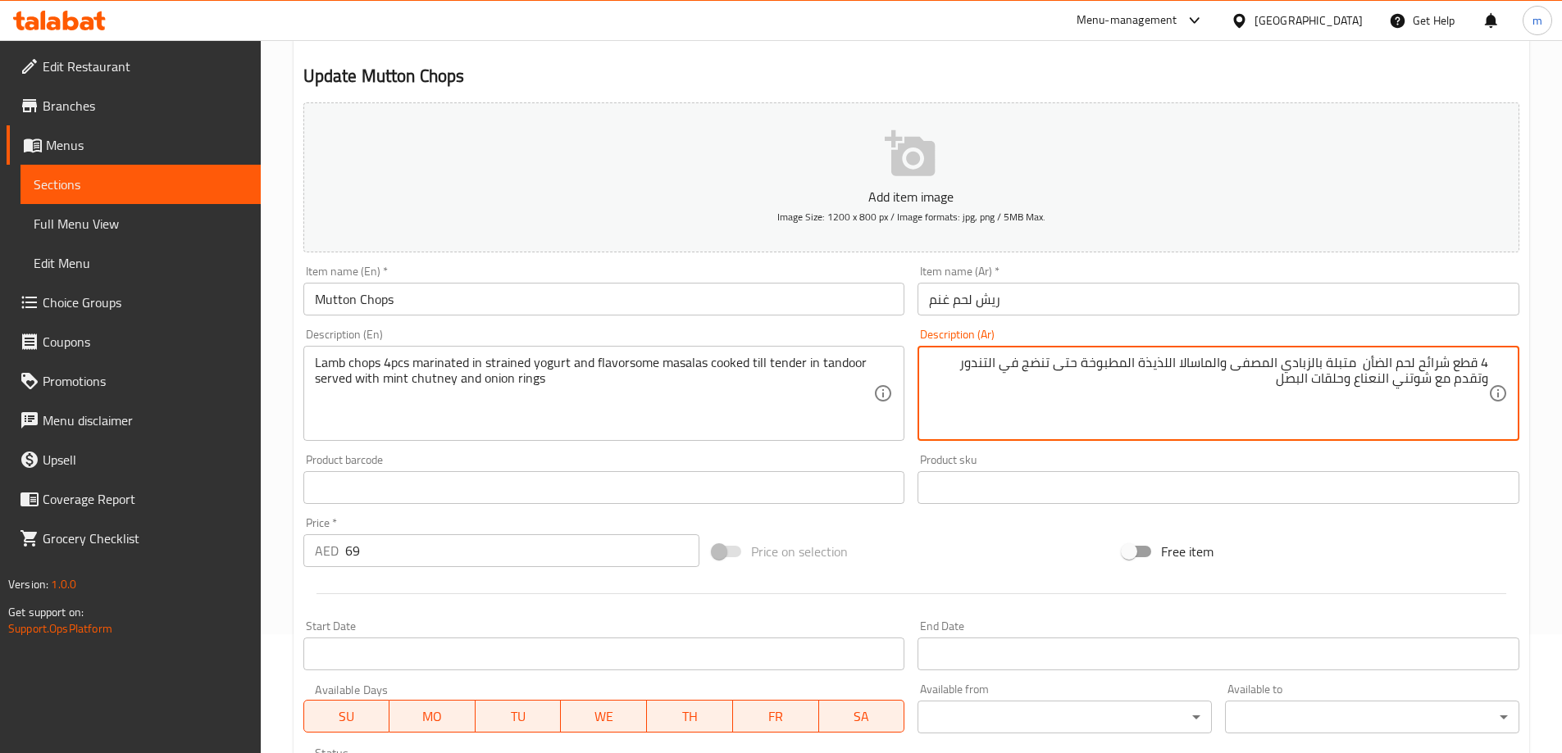
scroll to position [405, 0]
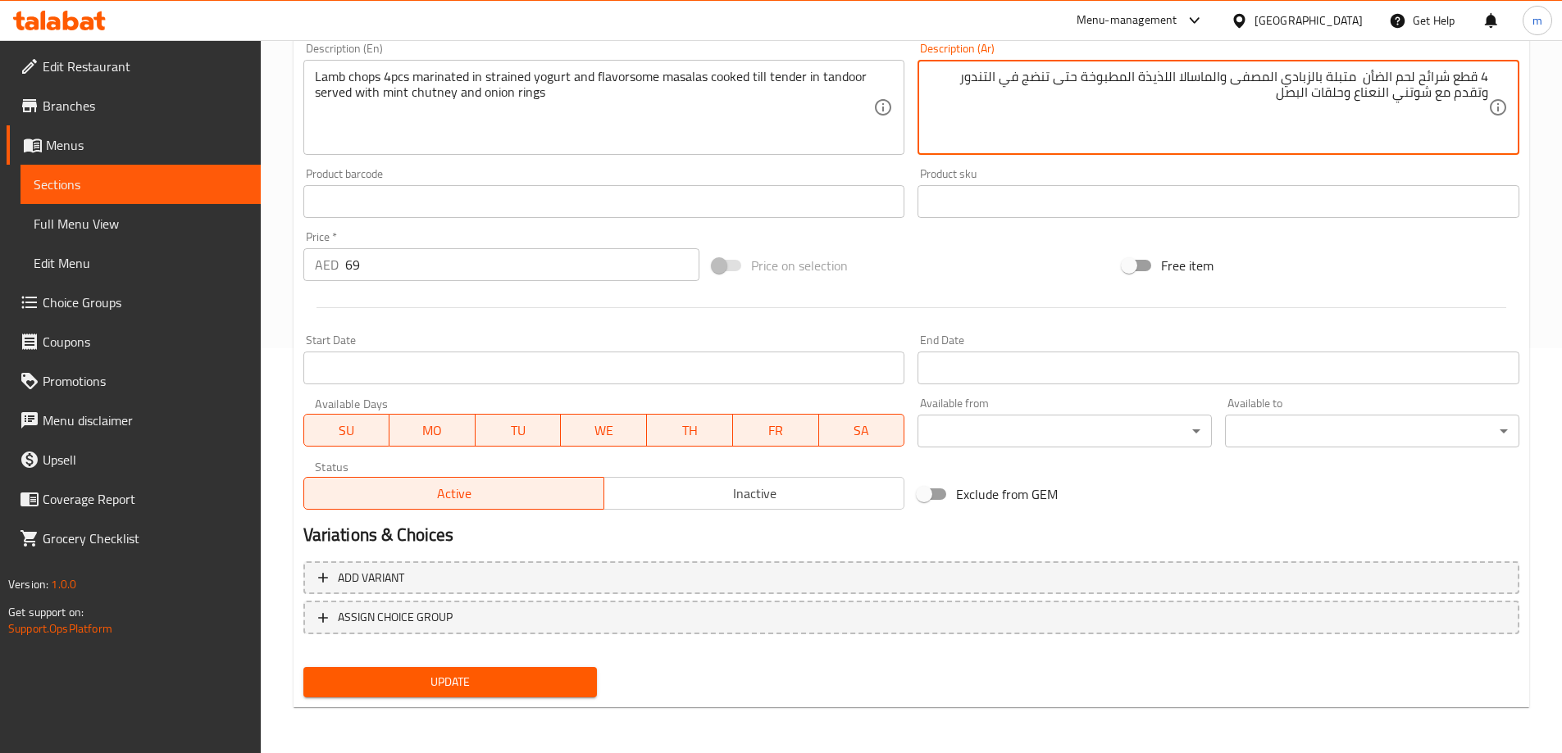
type textarea "4 قطع شرائح لحم الضأن متبلة بالزبادي المصفى والماسالا اللذيذة المطبوخة حتى تنضج…"
click at [460, 694] on button "Update" at bounding box center [450, 682] width 294 height 30
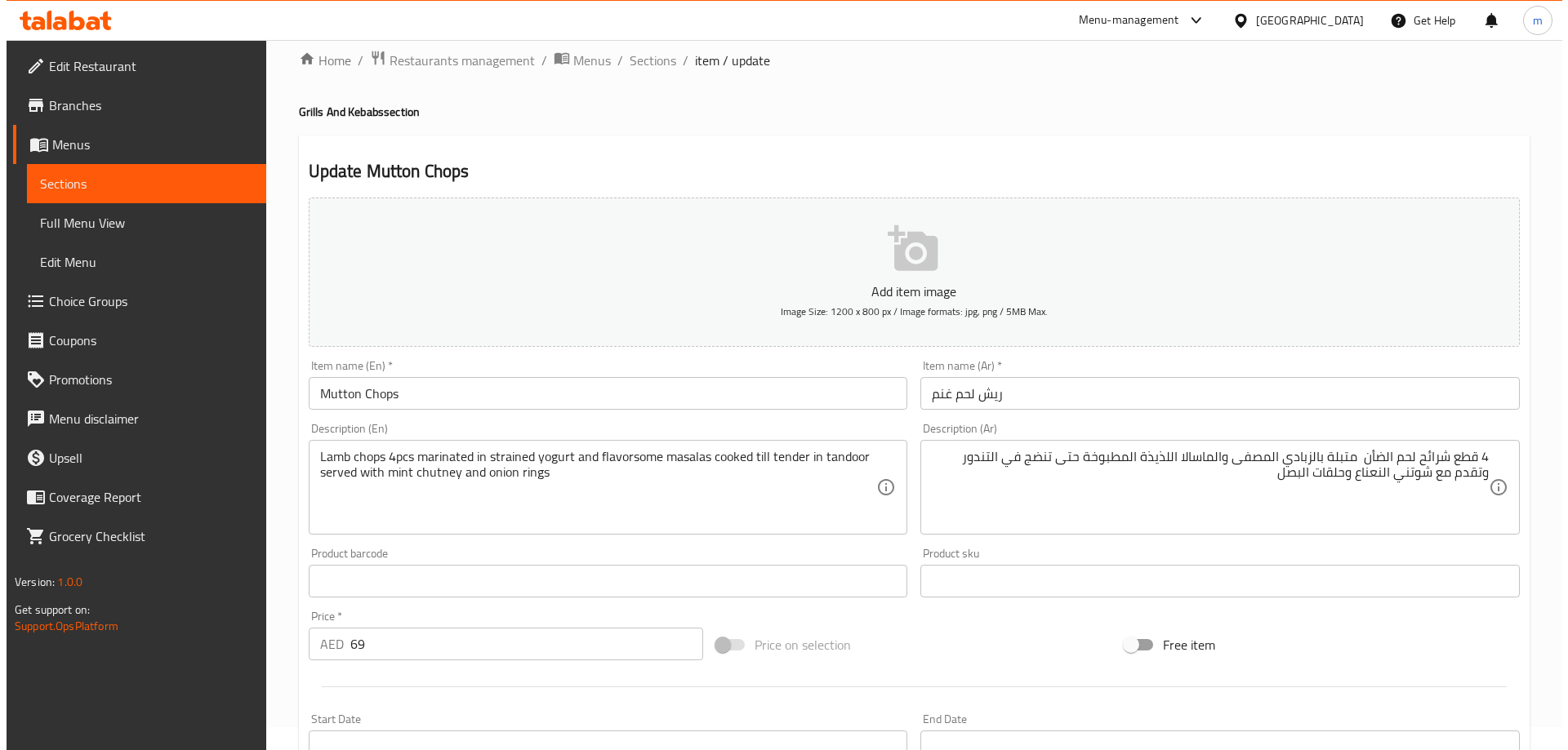
scroll to position [0, 0]
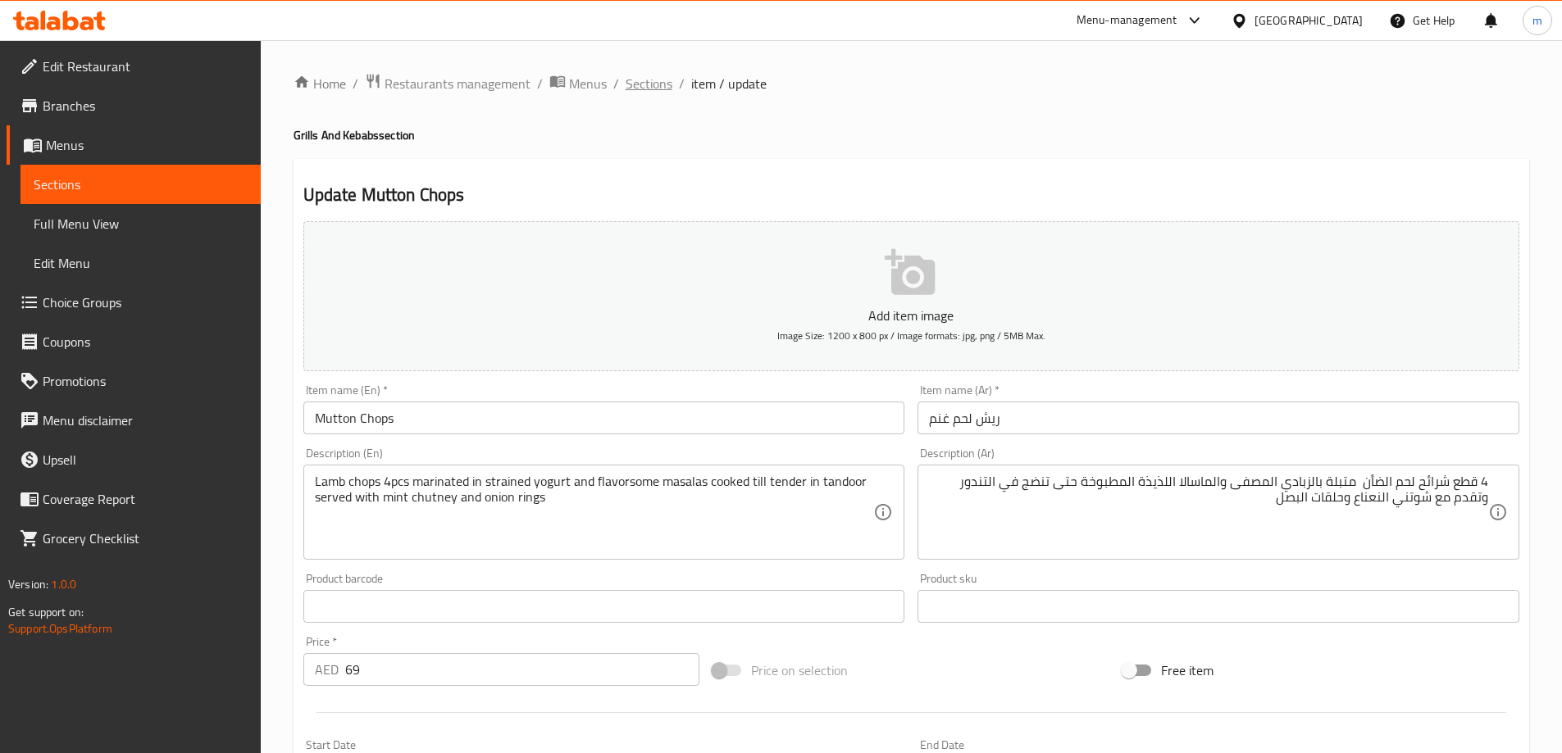
click at [645, 84] on span "Sections" at bounding box center [649, 84] width 47 height 20
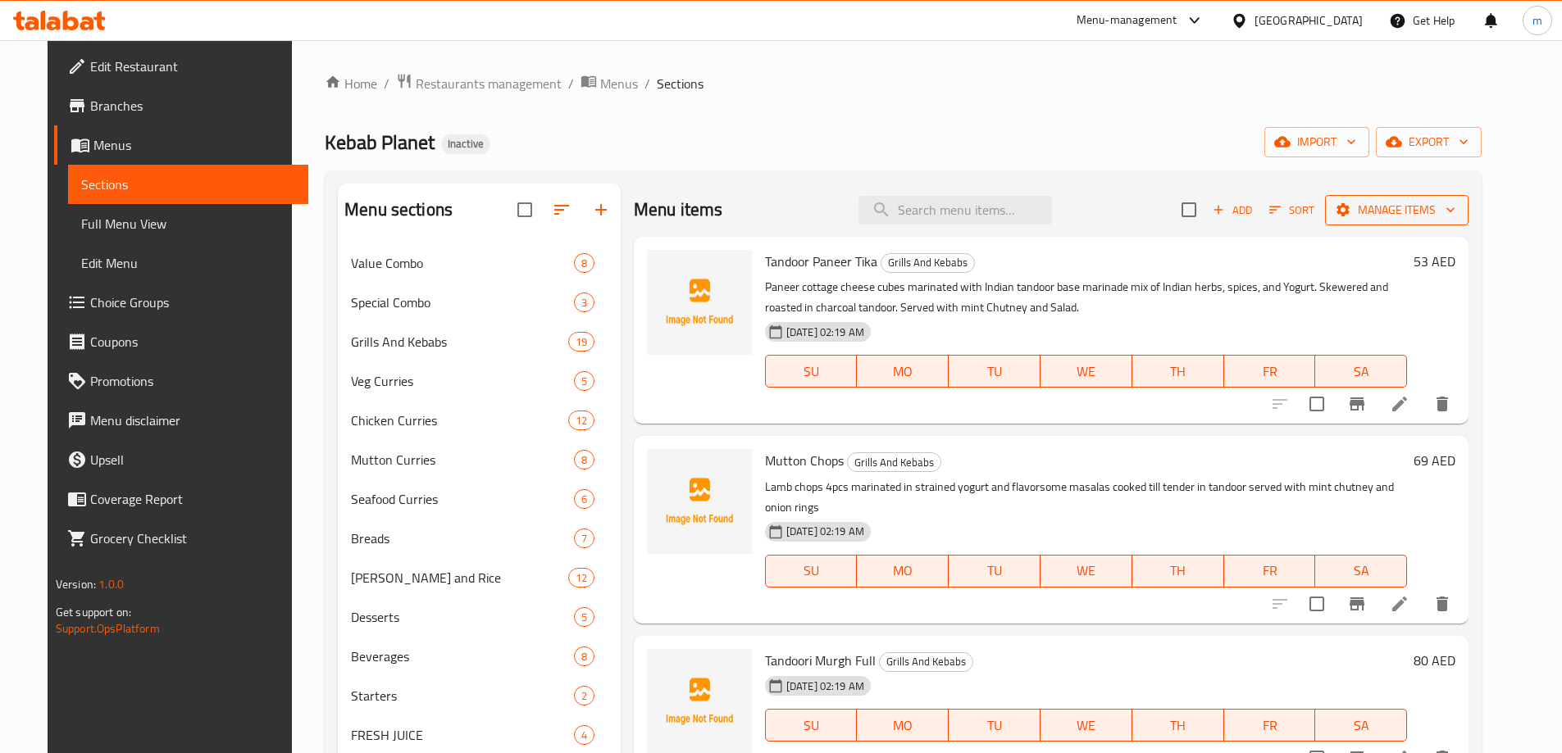
click at [1408, 209] on span "Manage items" at bounding box center [1396, 210] width 117 height 20
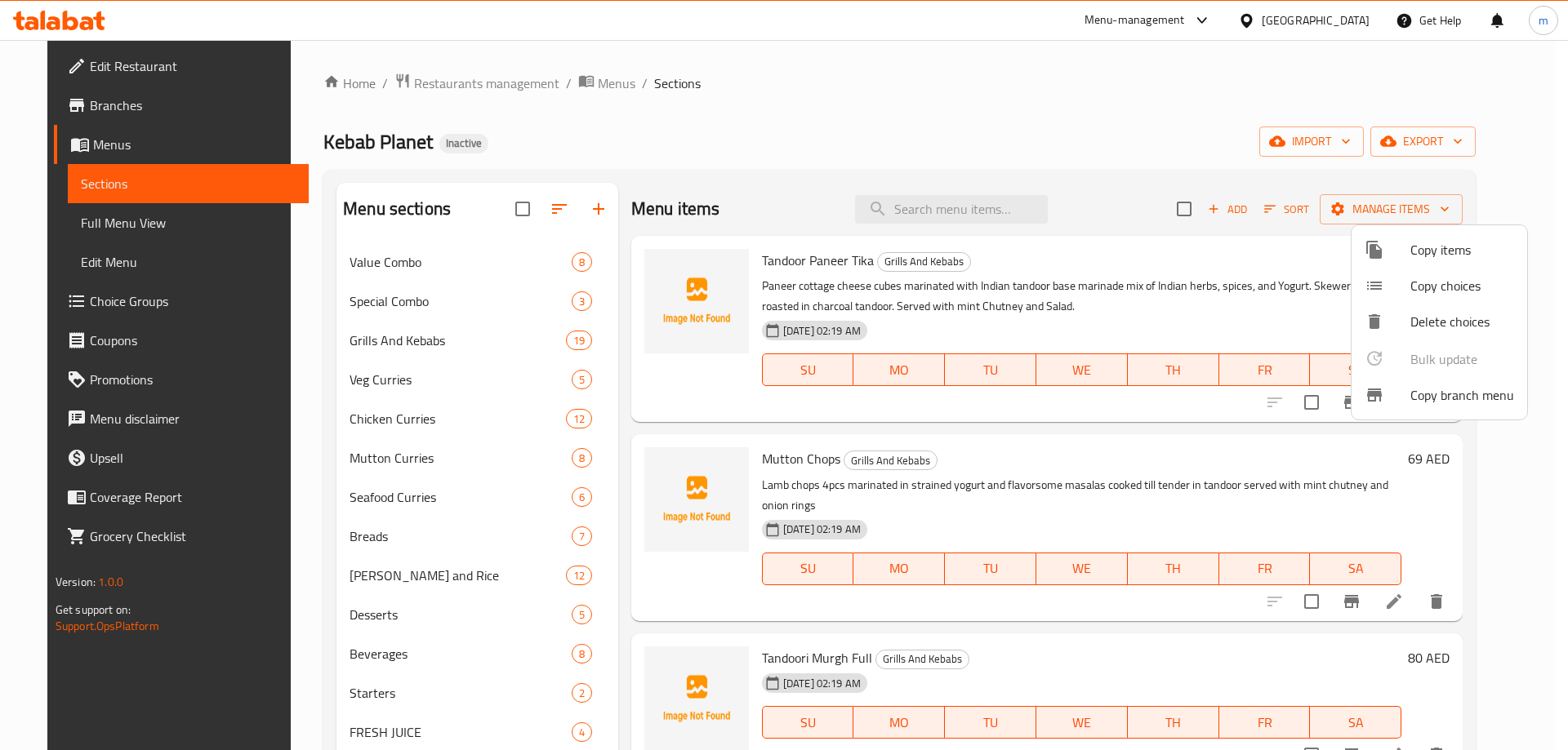
click at [1418, 262] on li "Copy items" at bounding box center [1439, 250] width 175 height 36
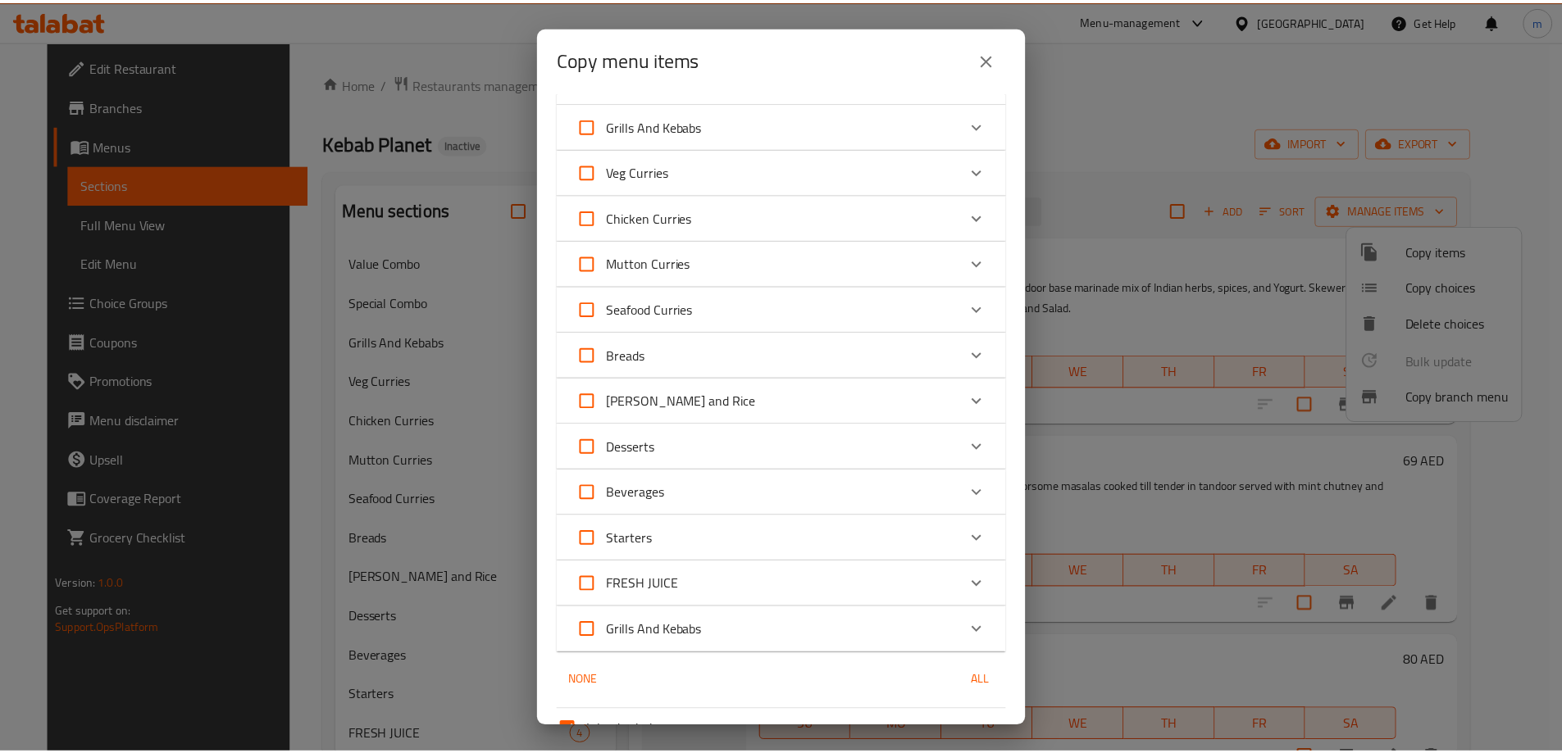
scroll to position [295, 0]
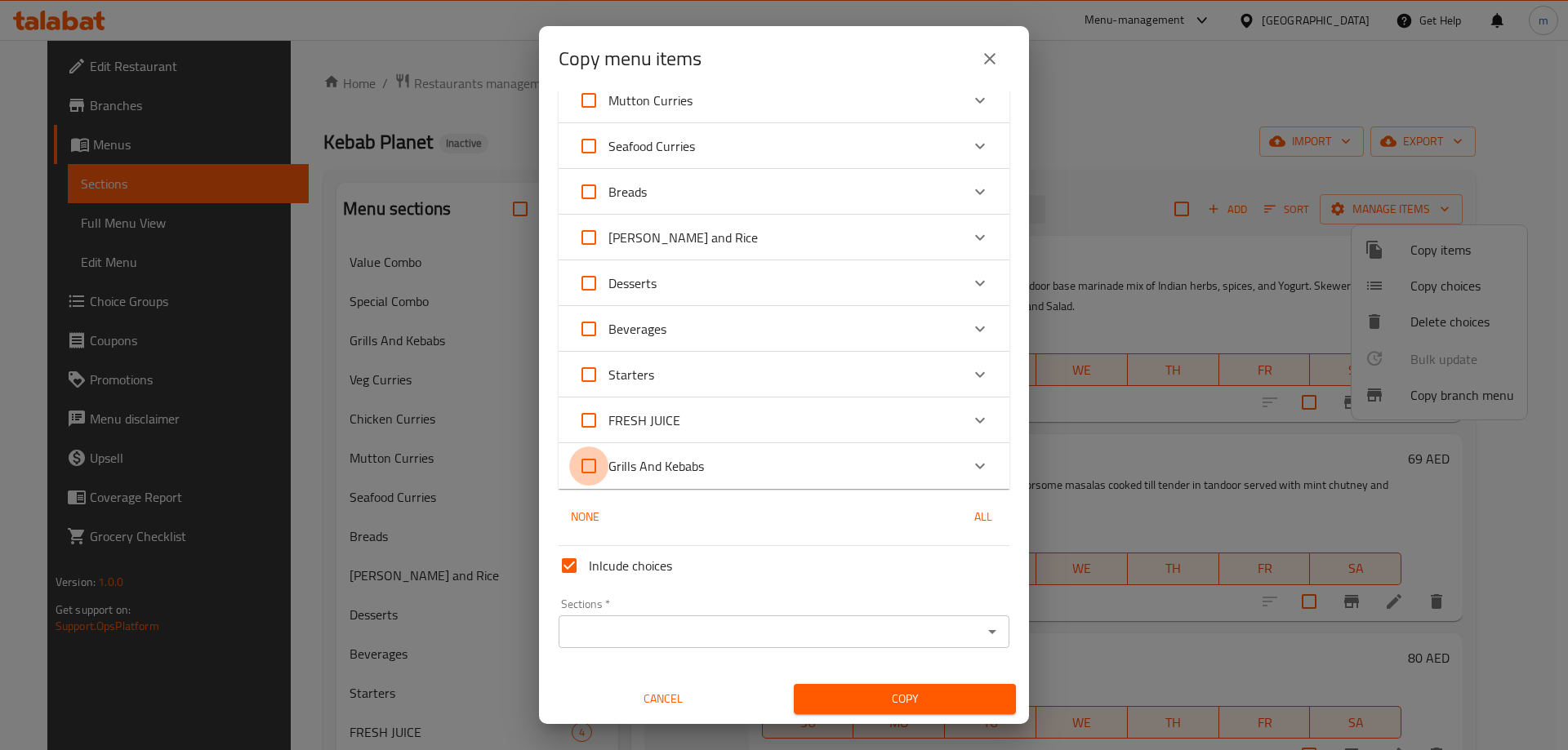
click at [601, 459] on input "Grills And Kebabs" at bounding box center [588, 465] width 39 height 39
checkbox input "true"
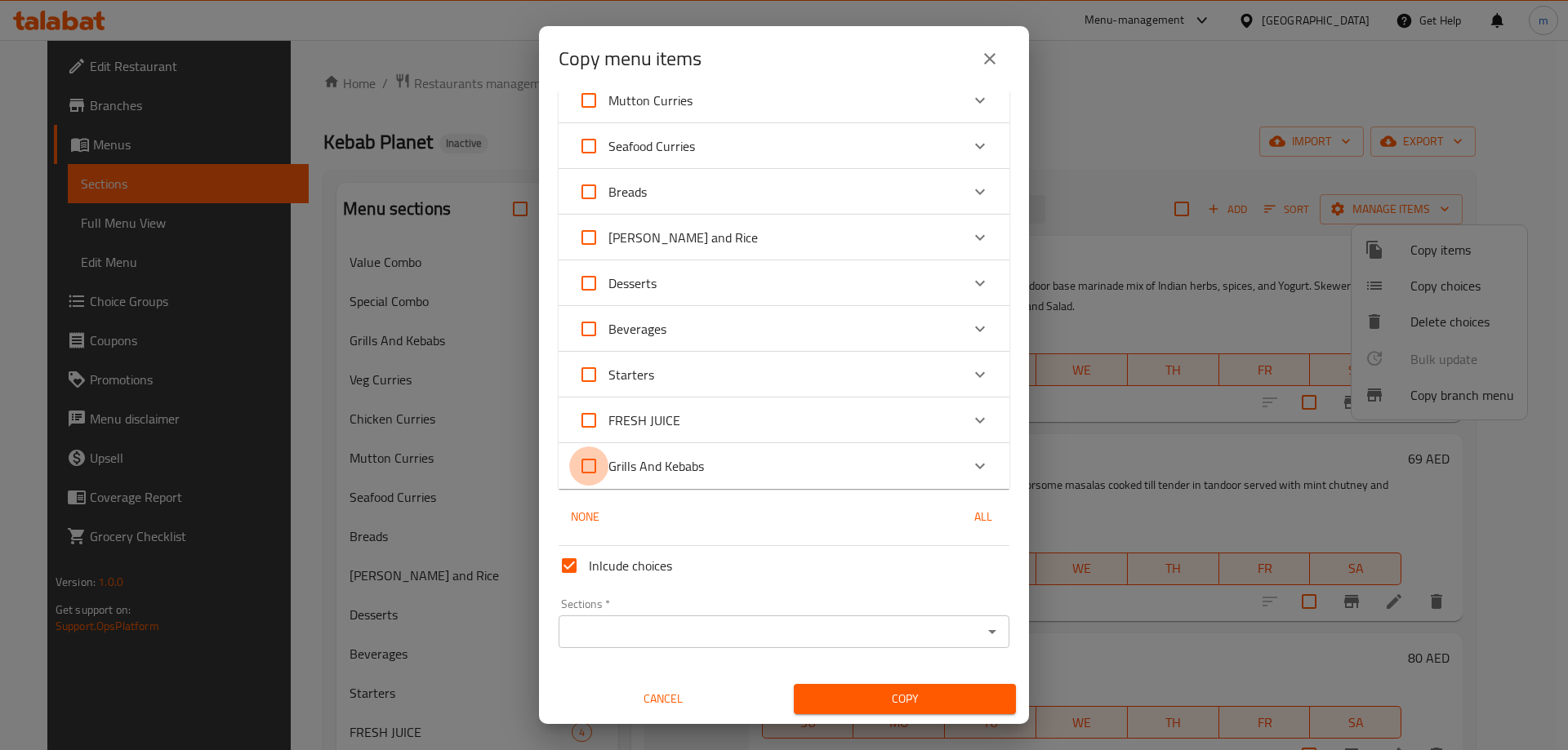
checkbox input "true"
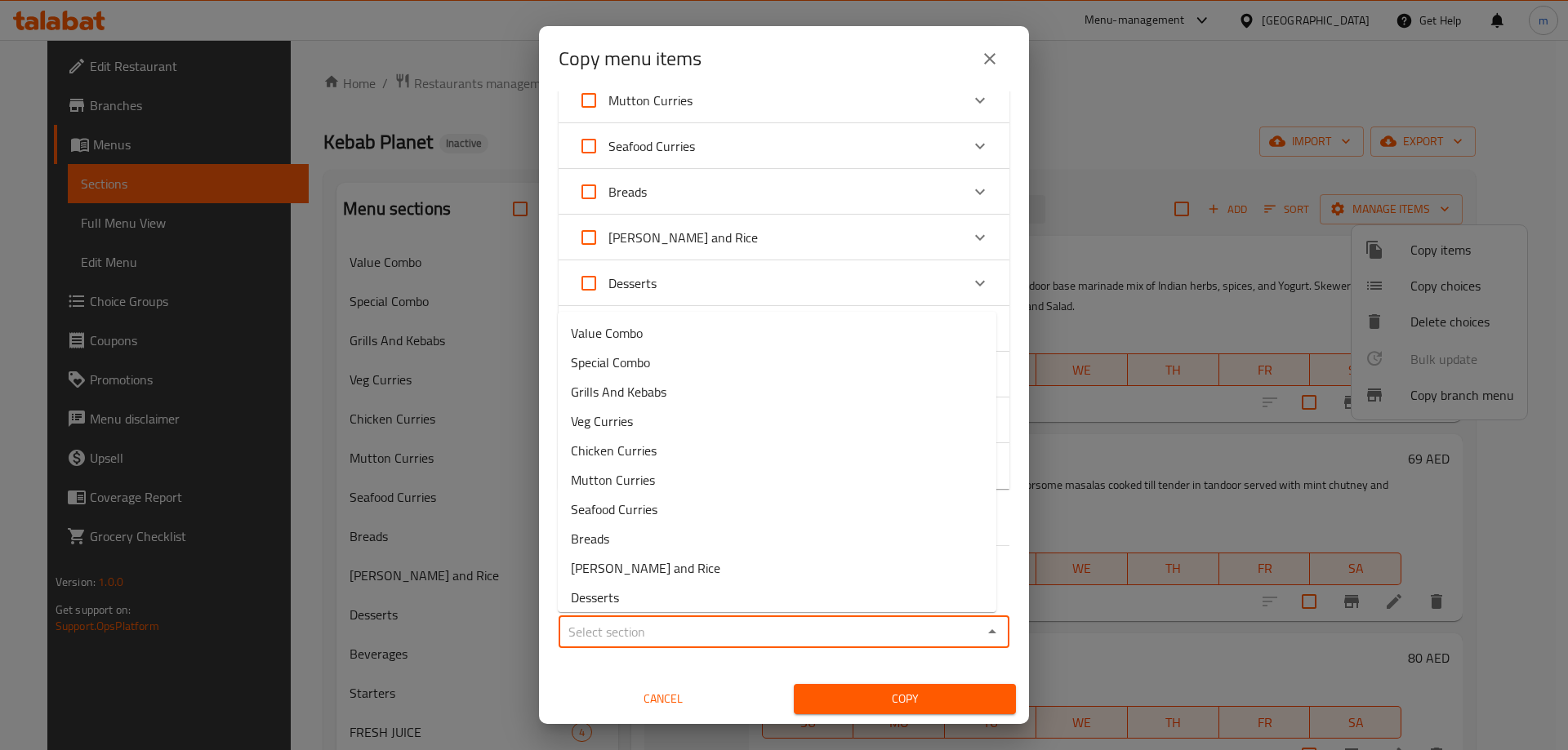
click at [683, 625] on input "Sections   *" at bounding box center [771, 631] width 414 height 23
click at [637, 392] on span "Grills And Kebabs" at bounding box center [619, 392] width 96 height 20
type input "Grills And Kebabs"
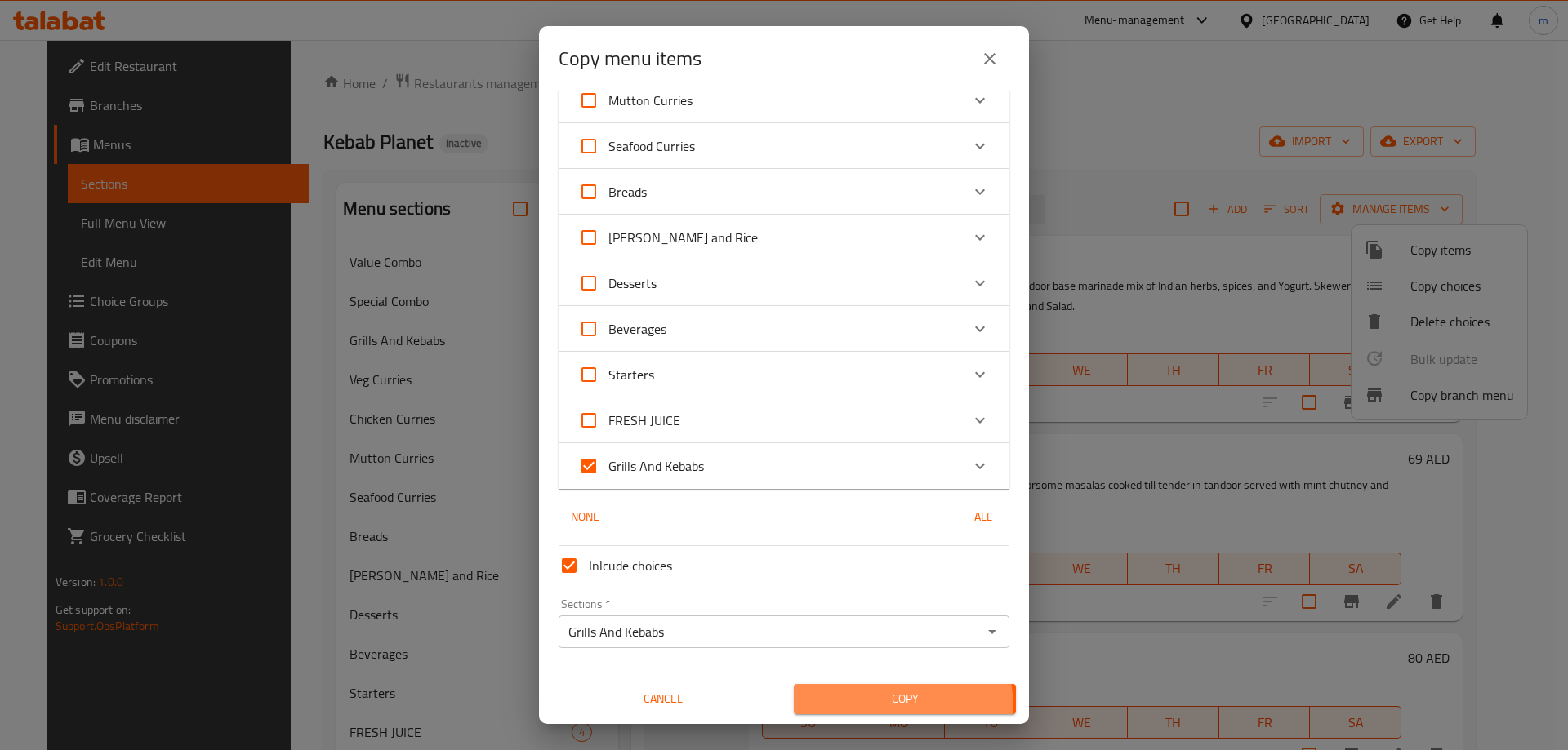
click at [872, 708] on span "Copy" at bounding box center [905, 699] width 196 height 20
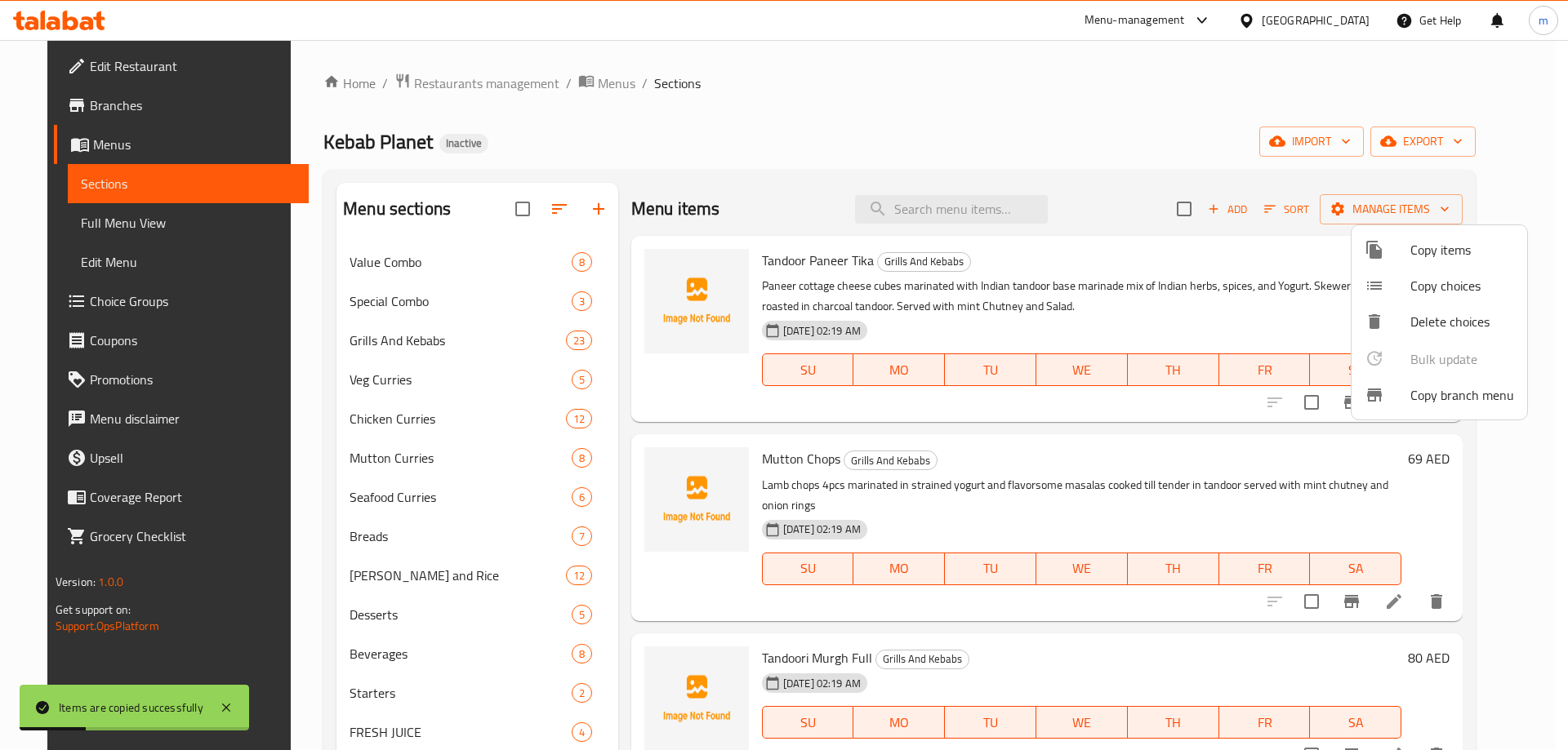
click at [268, 520] on div at bounding box center [784, 375] width 1568 height 750
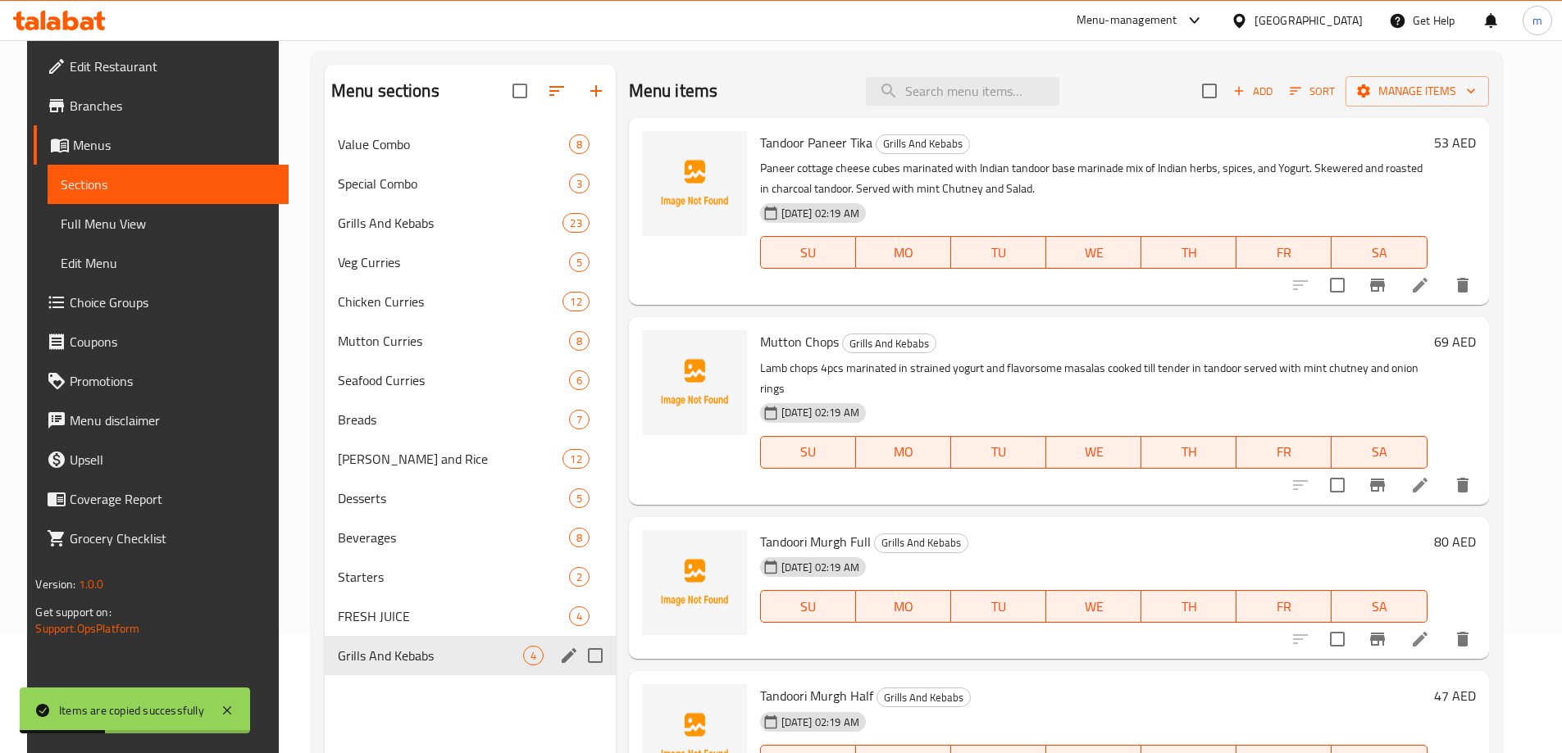
scroll to position [230, 0]
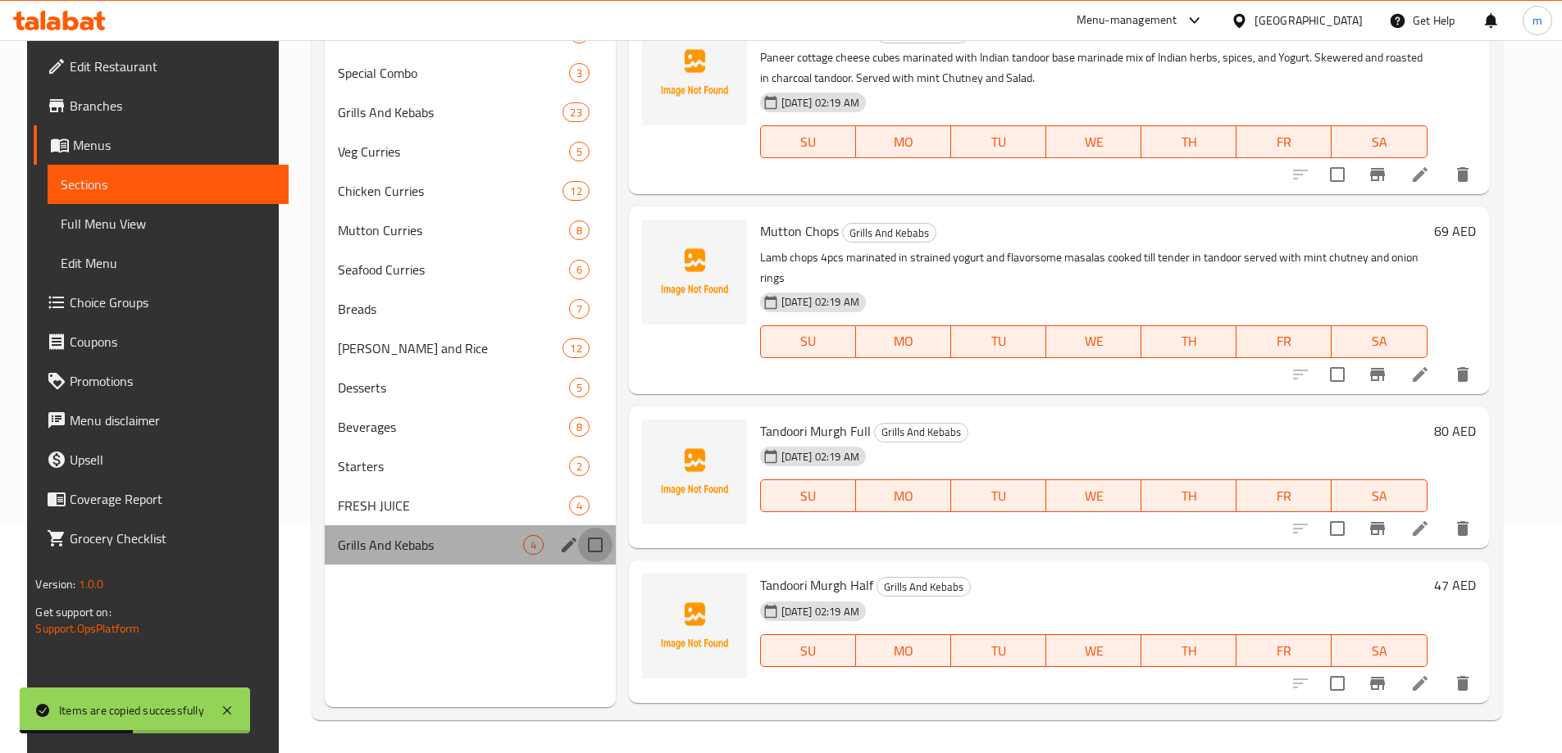
click at [585, 548] on input "Menu sections" at bounding box center [595, 545] width 34 height 34
checkbox input "true"
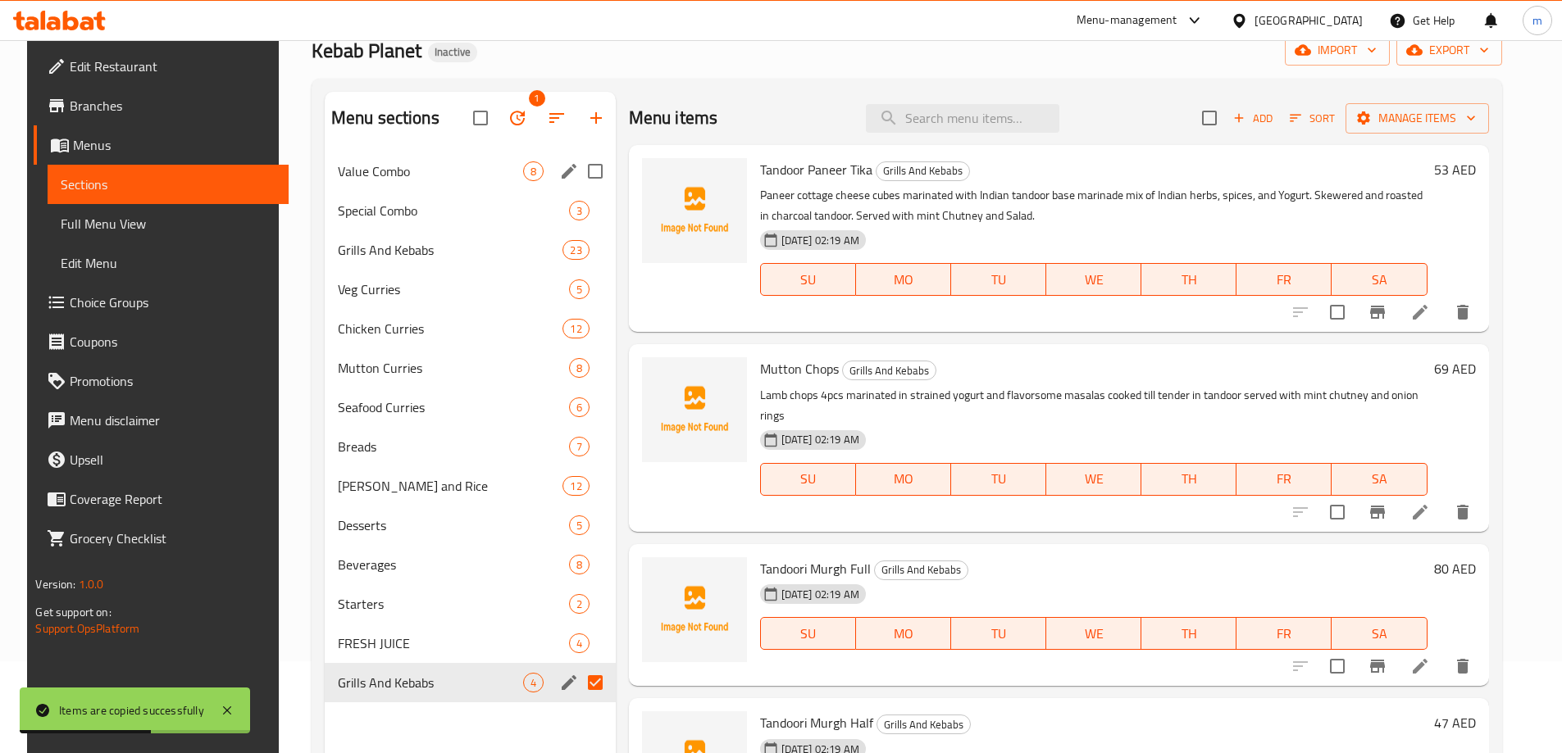
scroll to position [0, 0]
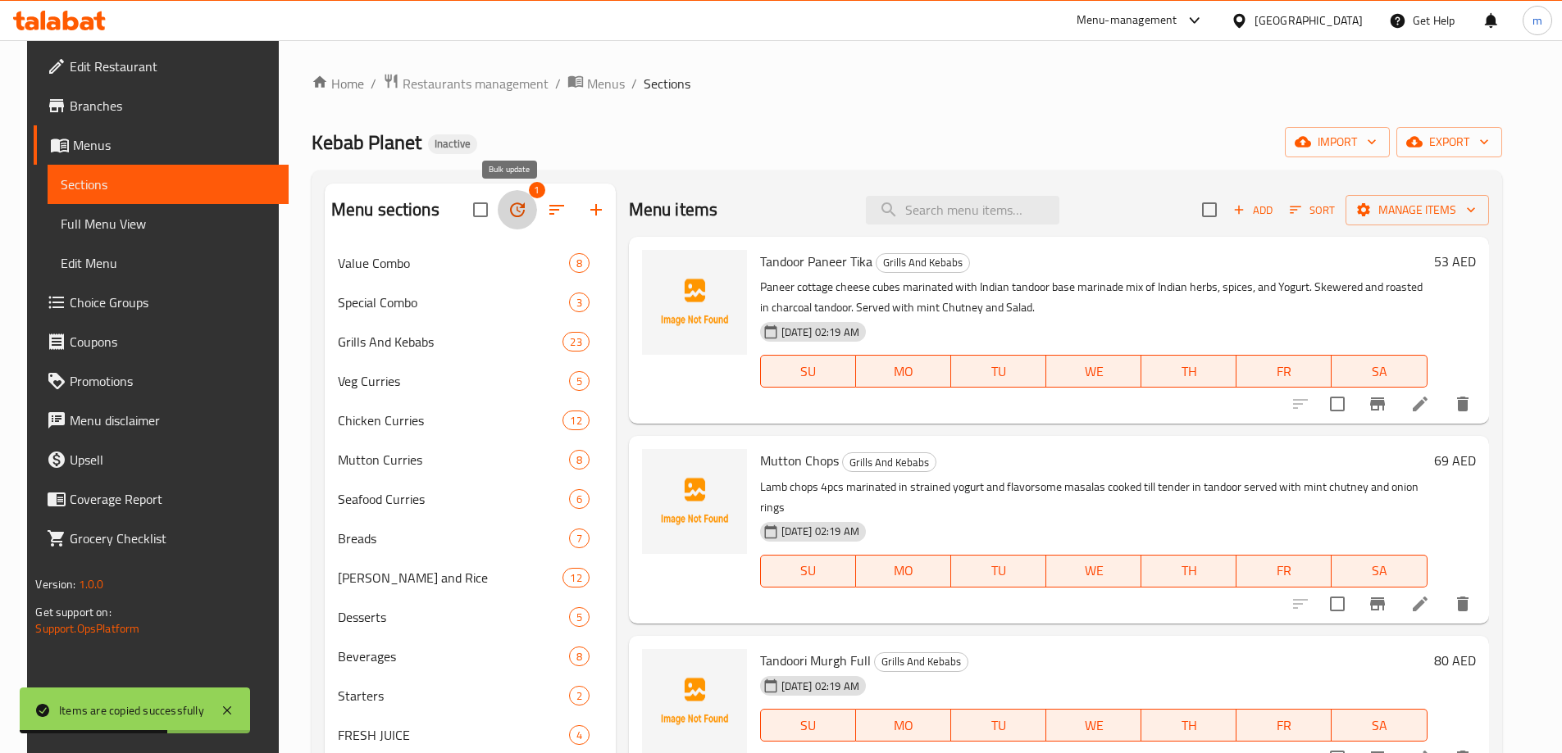
click at [507, 208] on icon "button" at bounding box center [517, 210] width 20 height 20
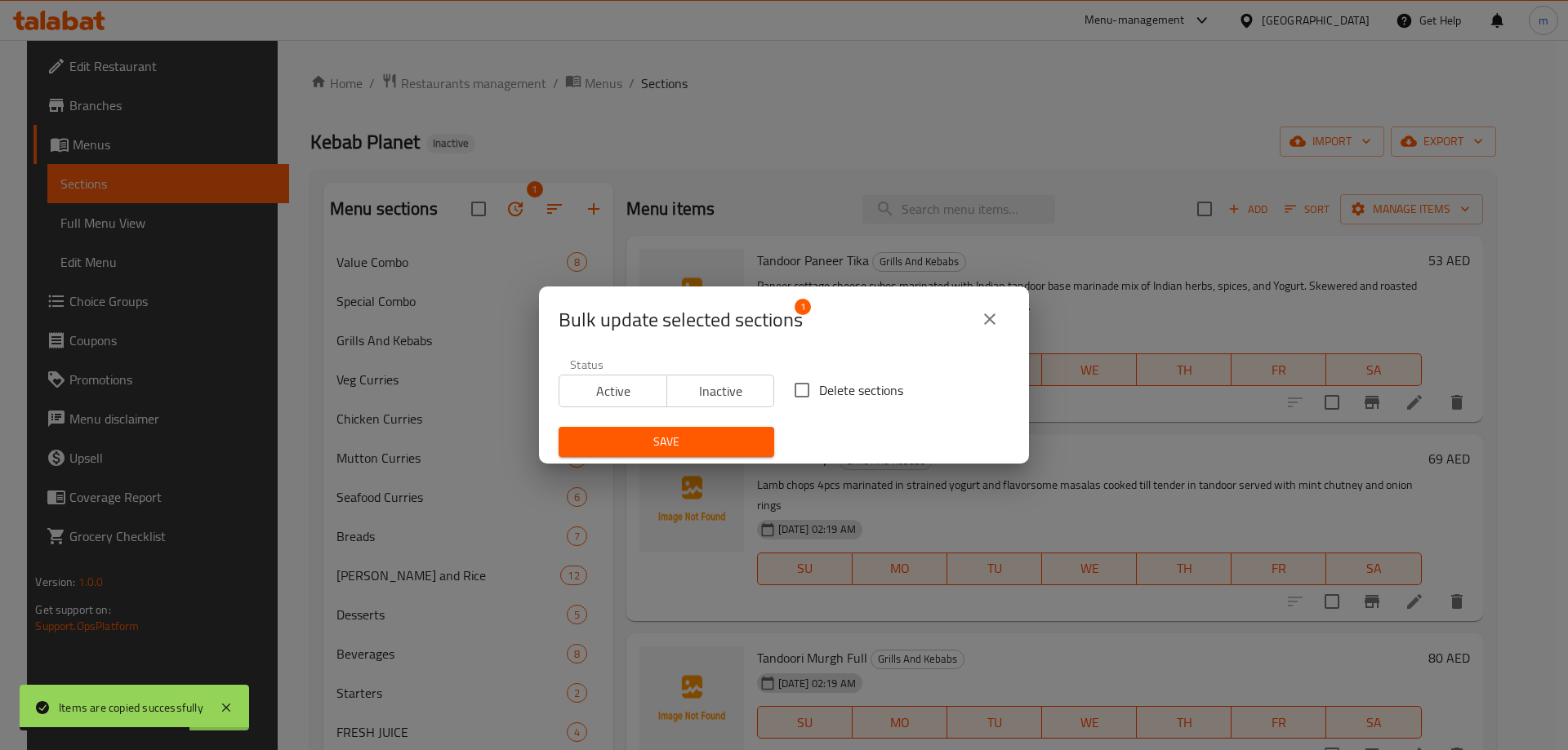
click at [795, 398] on input "Delete sections" at bounding box center [802, 390] width 34 height 34
checkbox input "true"
click at [755, 434] on span "Save" at bounding box center [666, 442] width 189 height 20
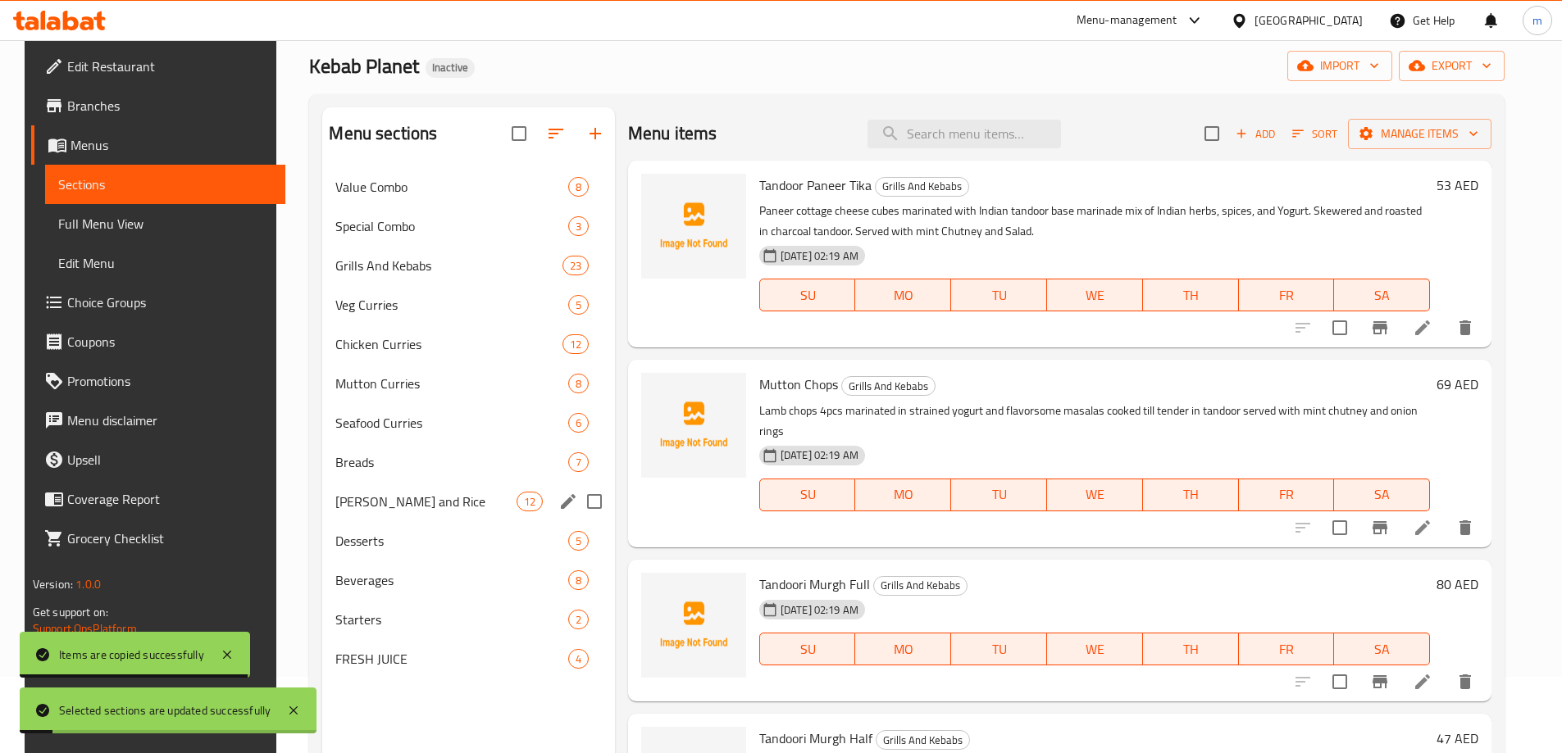
scroll to position [230, 0]
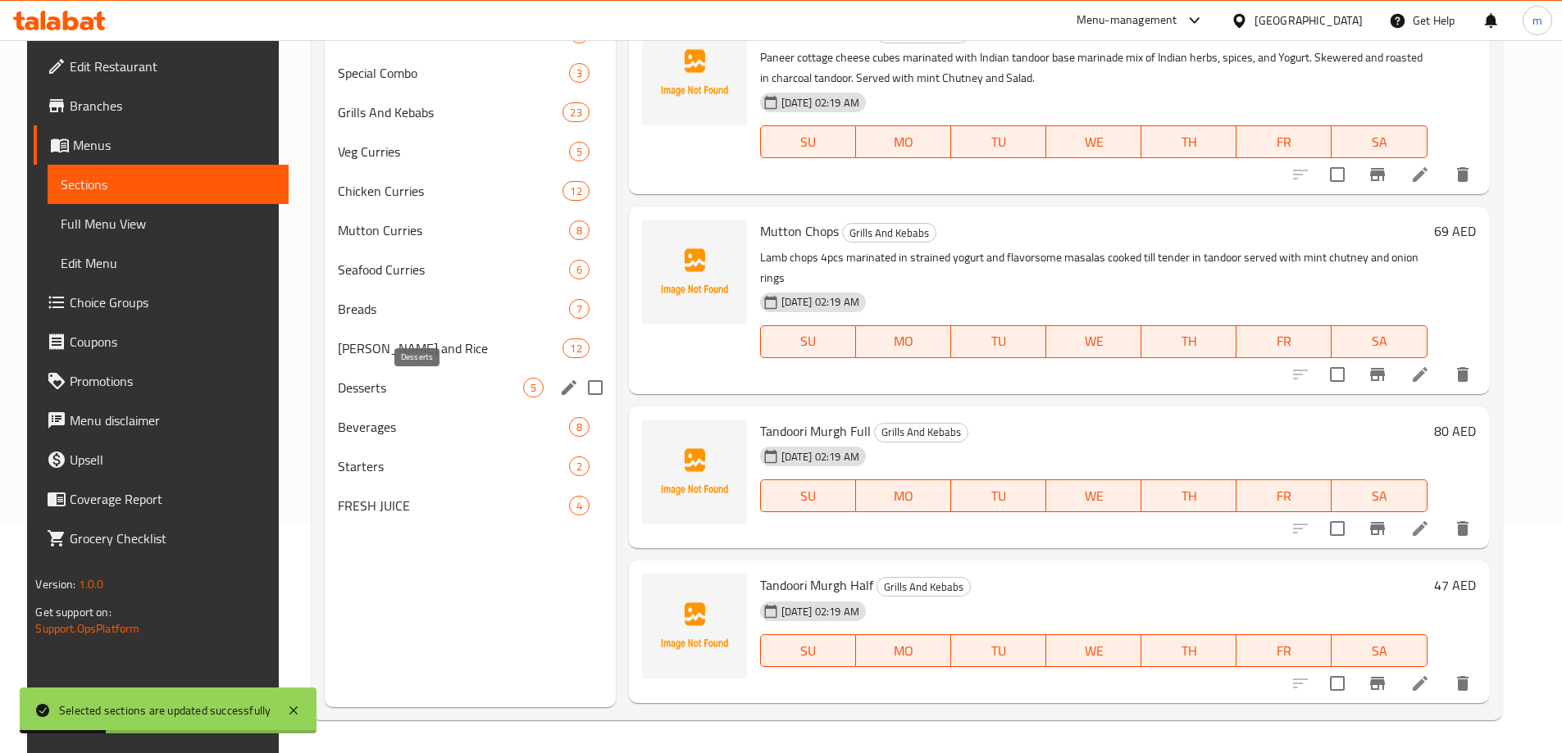
click at [498, 389] on span "Desserts" at bounding box center [430, 388] width 185 height 20
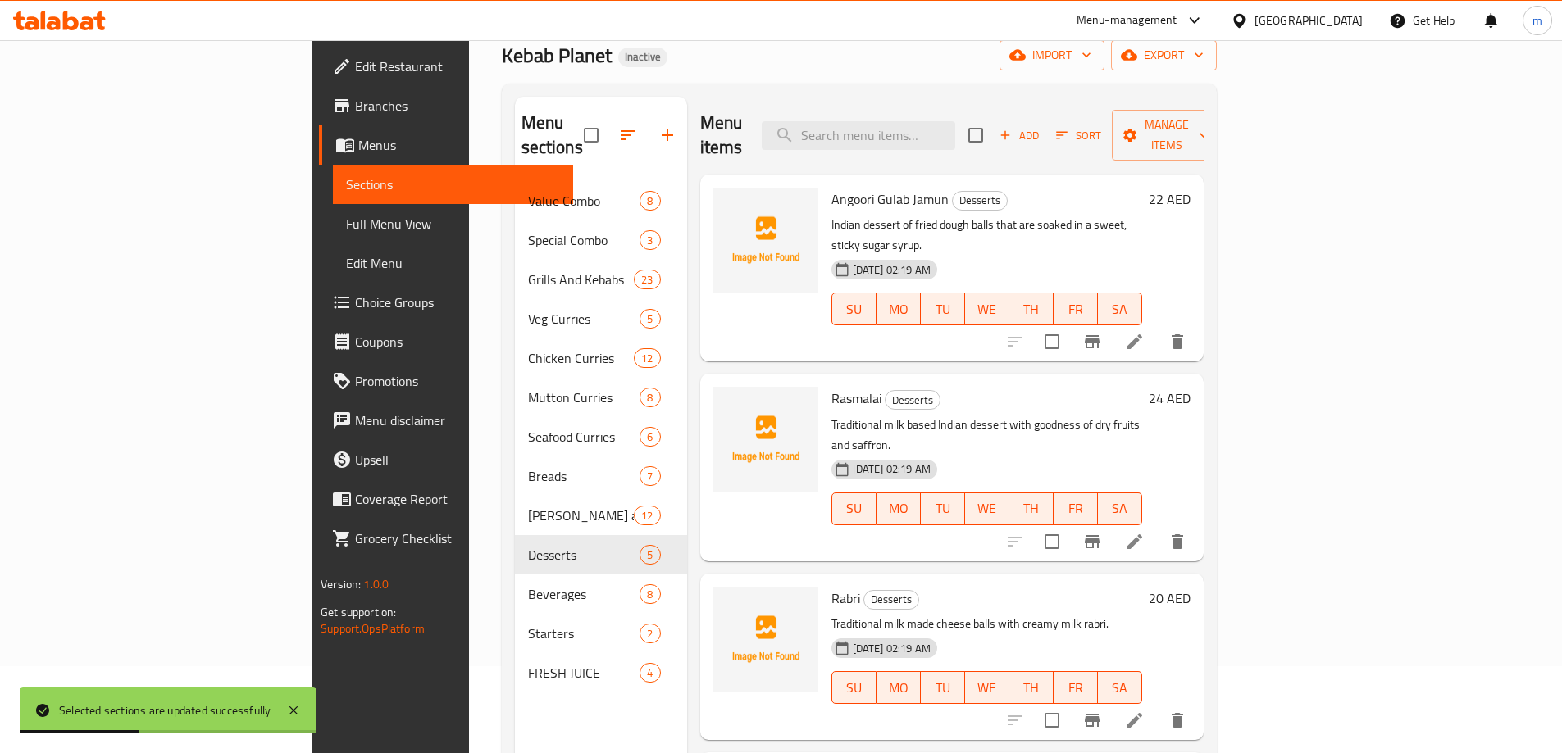
scroll to position [66, 0]
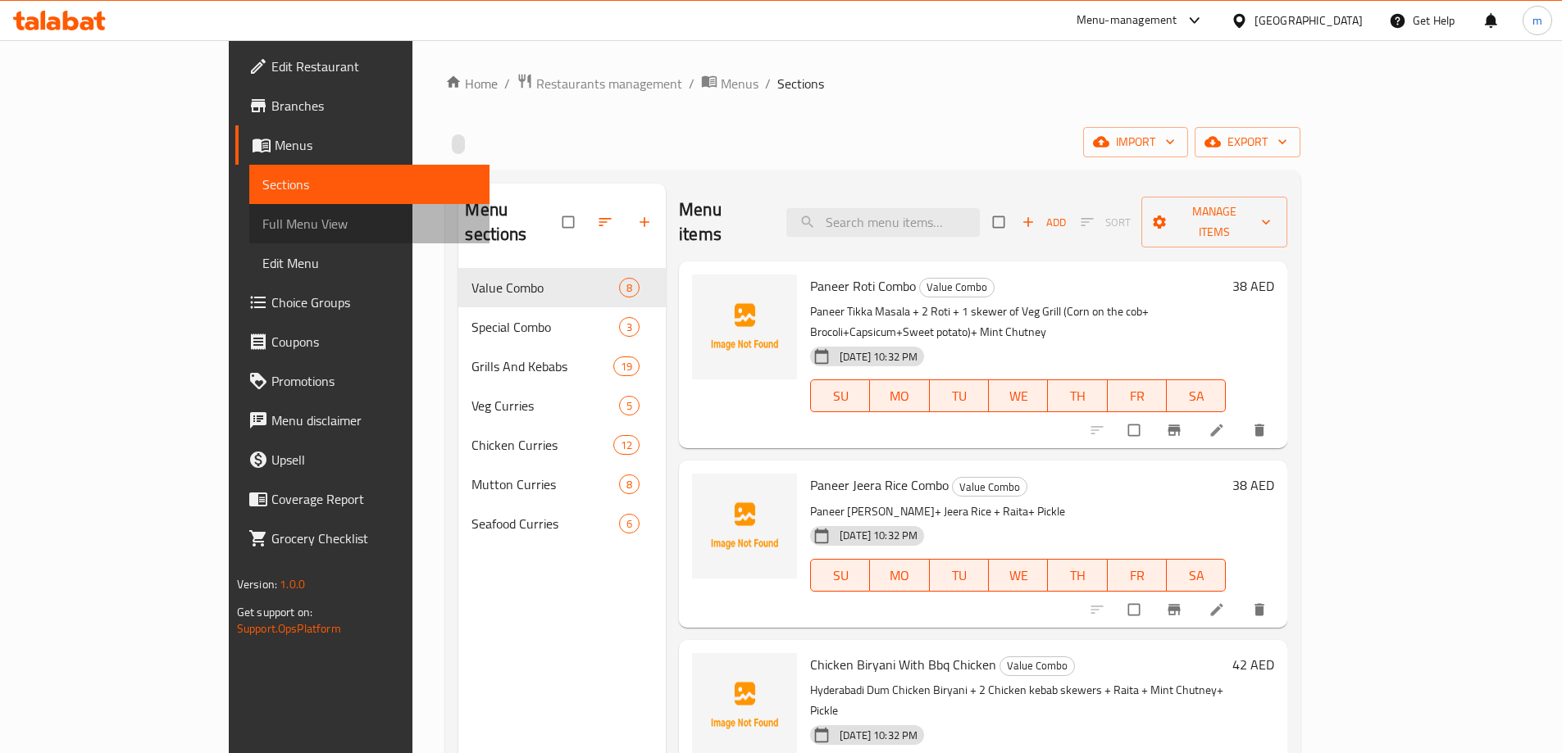
click at [262, 230] on span "Full Menu View" at bounding box center [369, 224] width 214 height 20
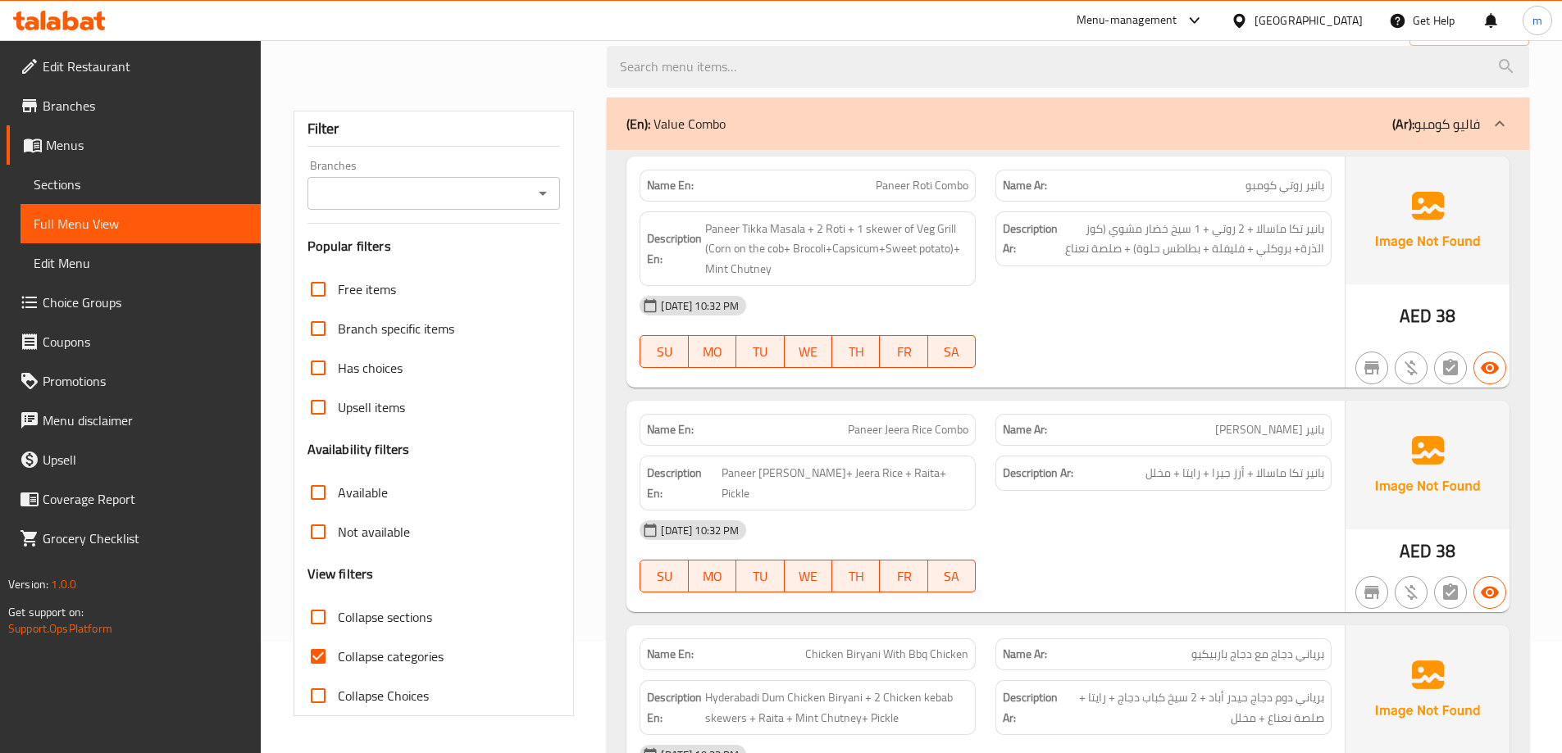
scroll to position [328, 0]
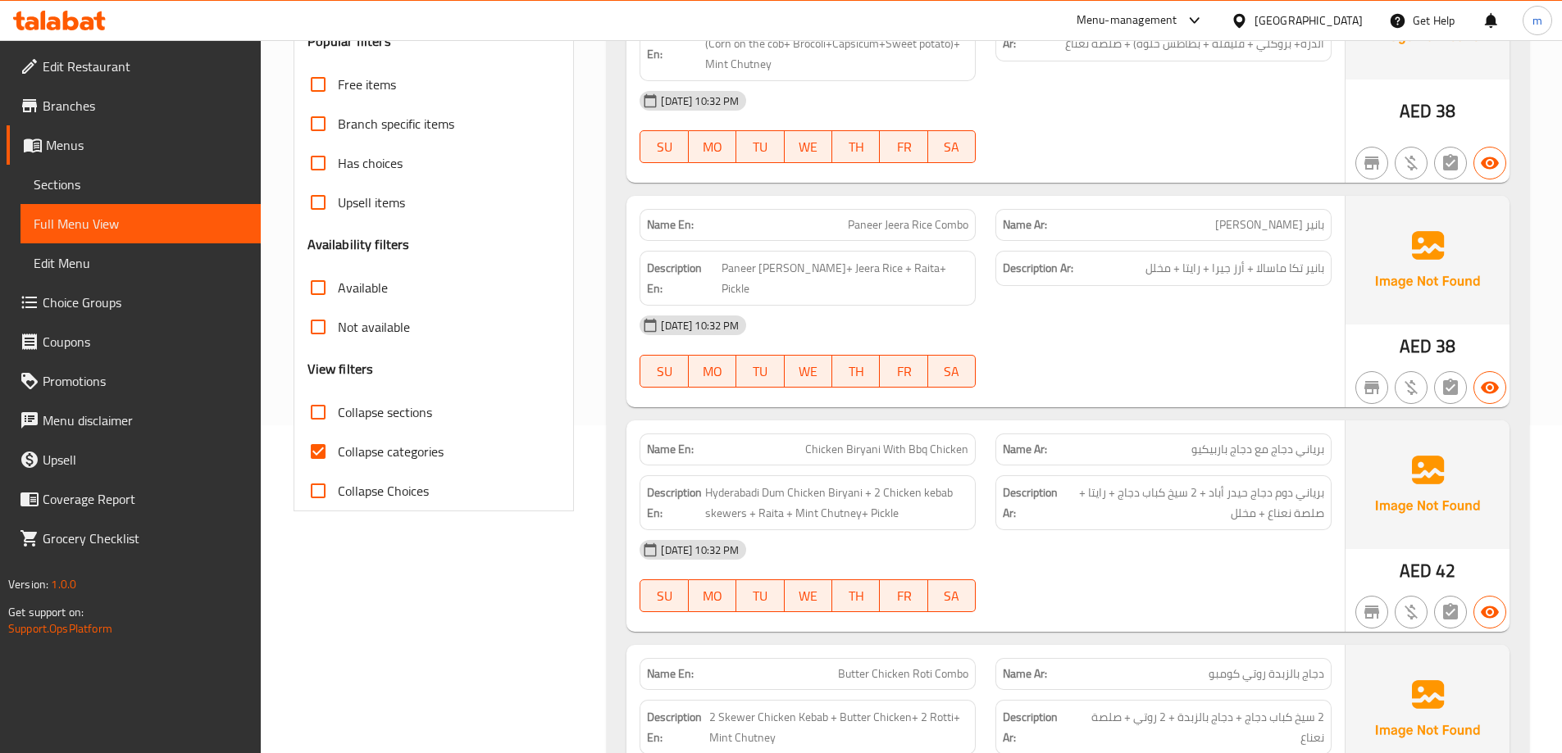
click at [416, 421] on span "Collapse sections" at bounding box center [385, 413] width 94 height 20
click at [338, 421] on input "Collapse sections" at bounding box center [317, 412] width 39 height 39
checkbox input "true"
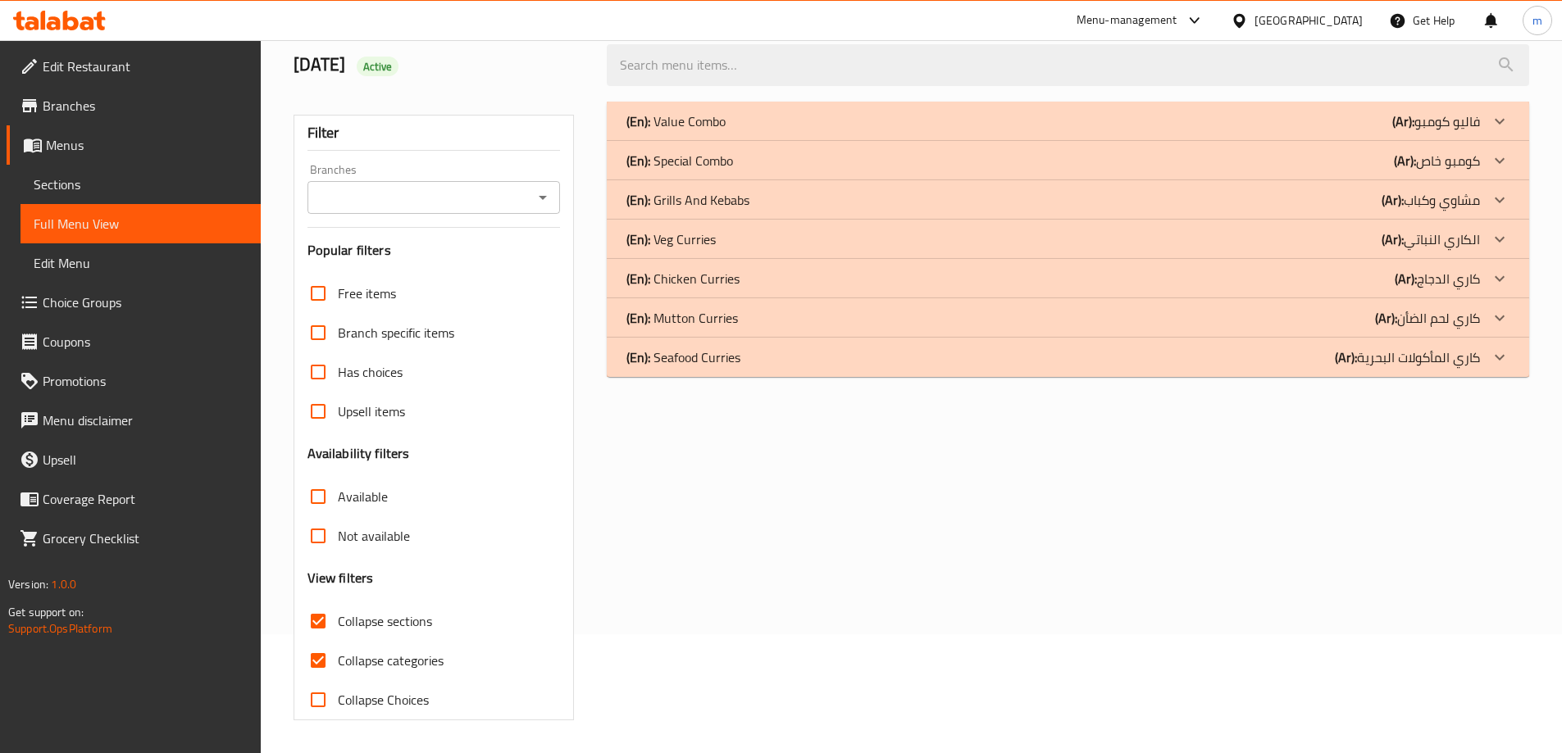
click at [425, 454] on div "Free items Branch specific items Has choices Upsell items Availability filters …" at bounding box center [433, 497] width 253 height 446
click at [1317, 249] on div "(En): Veg Curries (Ar): الكاري النباتي" at bounding box center [1068, 239] width 922 height 39
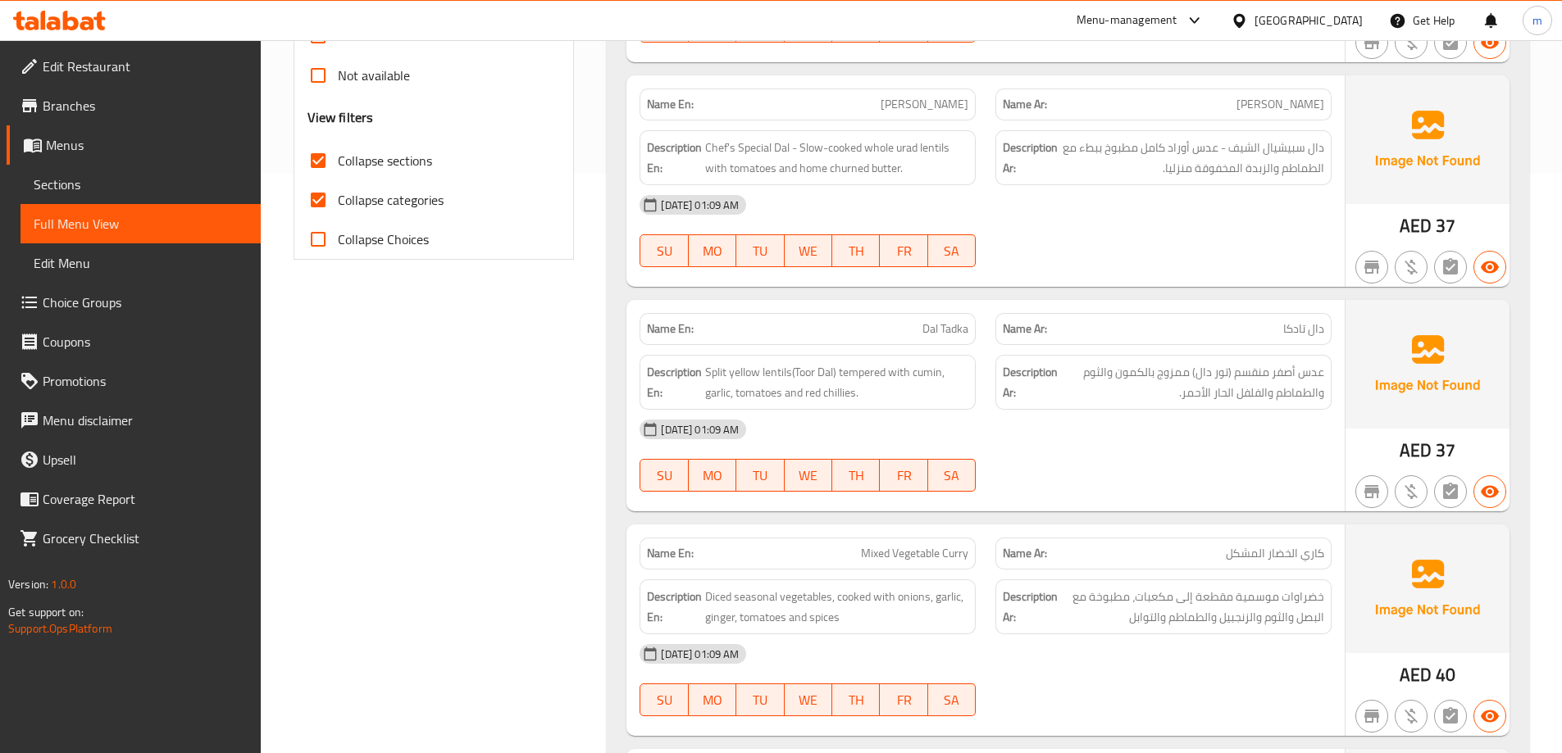
scroll to position [693, 0]
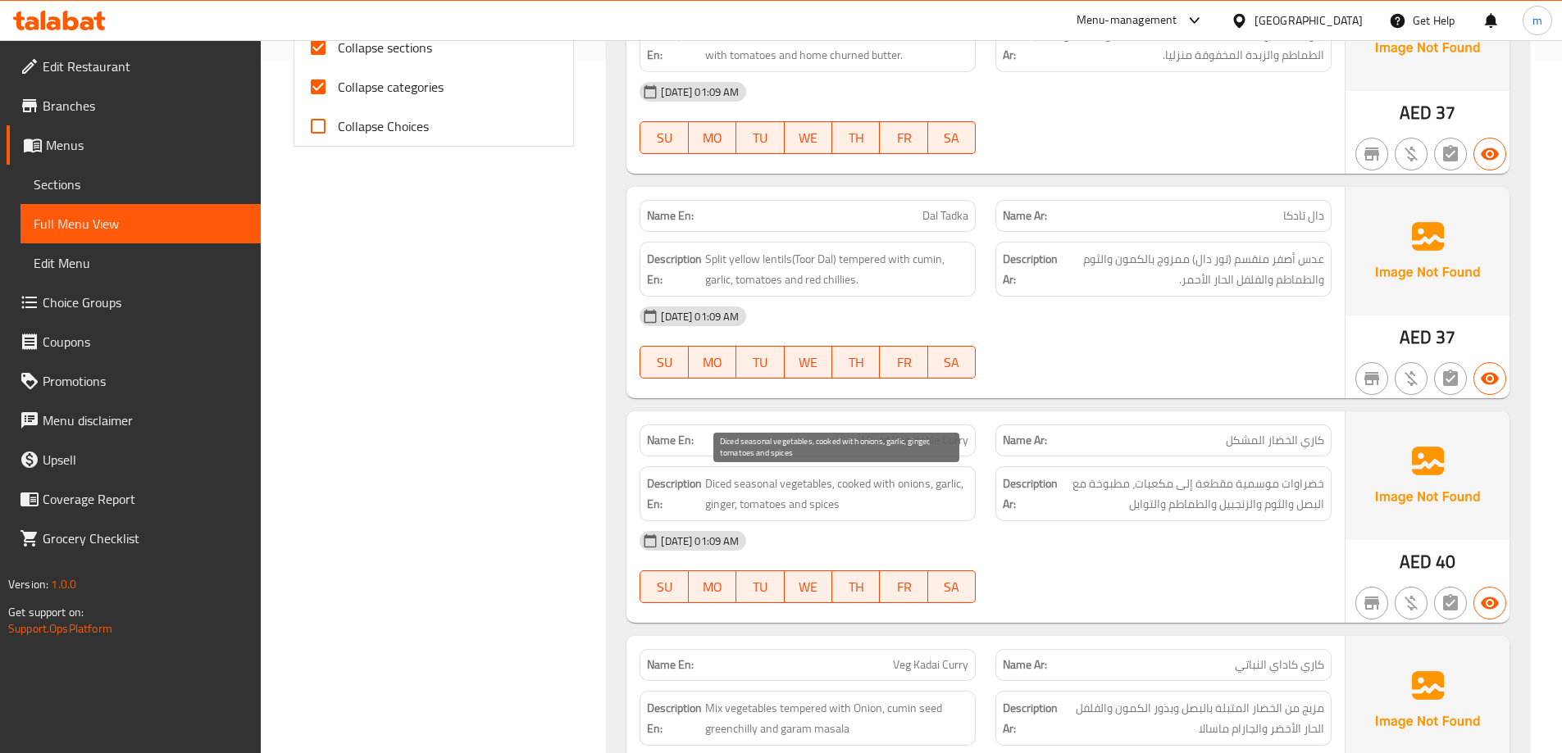
click at [717, 481] on span "Diced seasonal vegetables, cooked with onions, garlic, ginger, tomatoes and spi…" at bounding box center [836, 494] width 263 height 40
copy span "Diced"
click at [940, 438] on span "Mixed Vegetable Curry" at bounding box center [914, 440] width 107 height 17
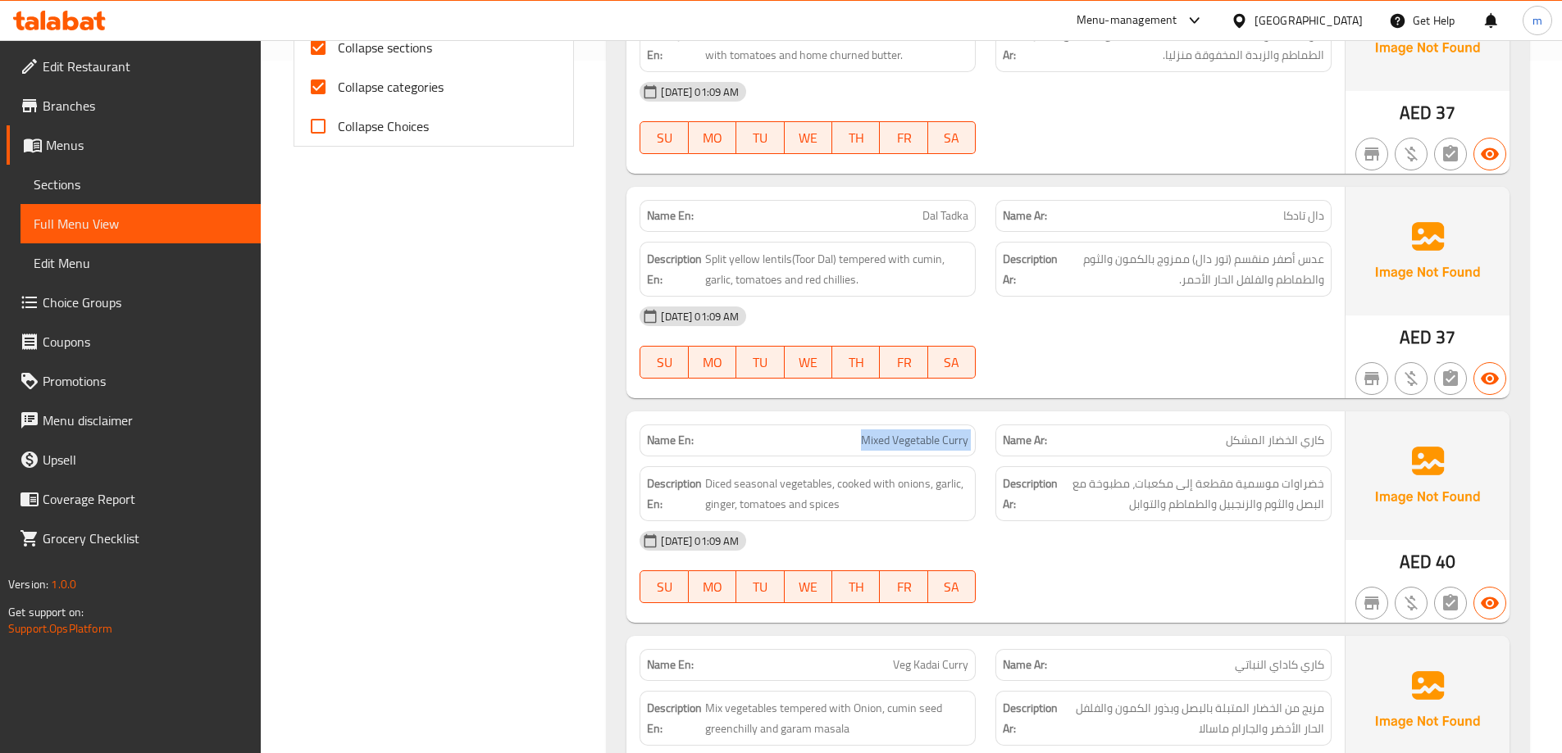
click at [940, 438] on span "Mixed Vegetable Curry" at bounding box center [914, 440] width 107 height 17
copy span "Mixed Vegetable Curry"
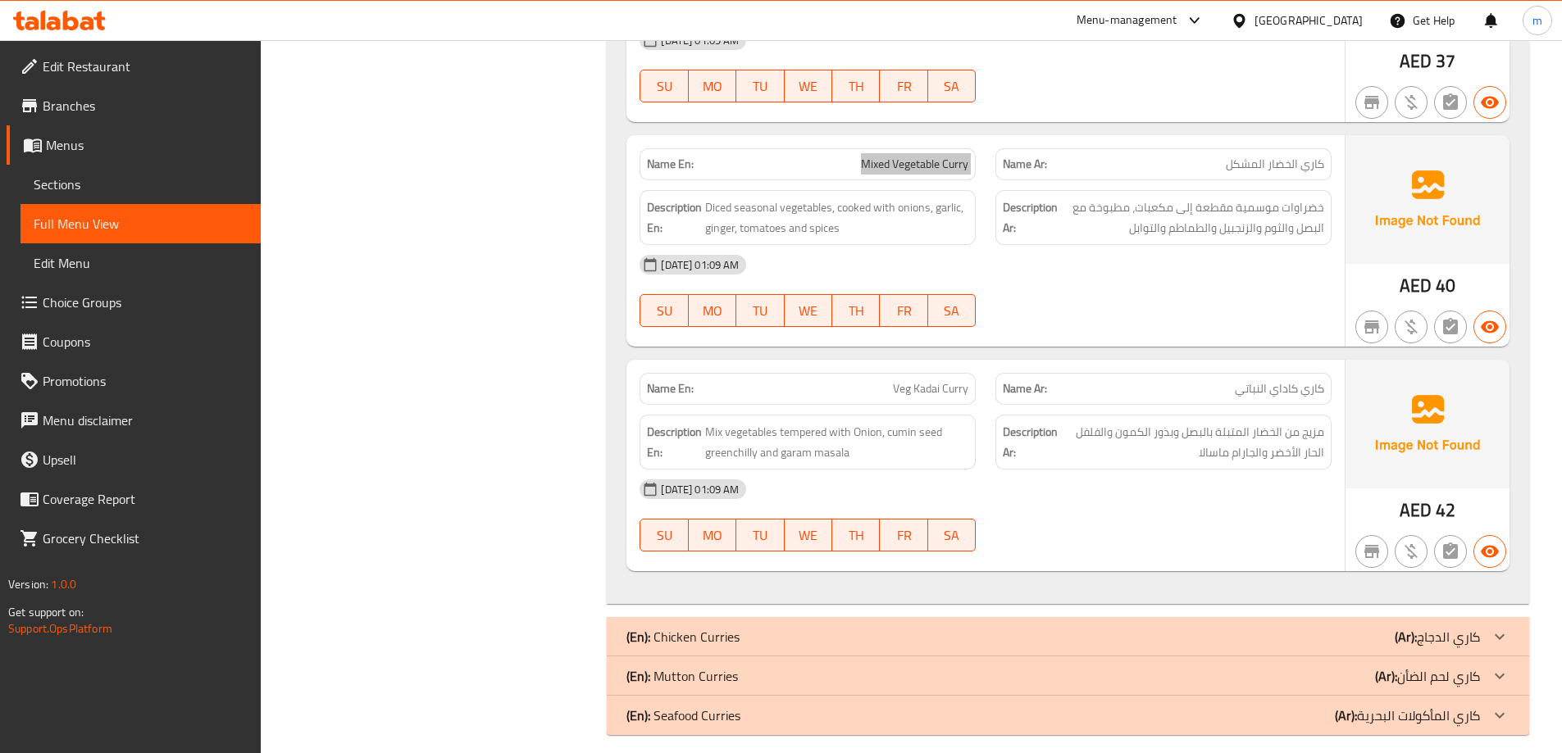
scroll to position [984, 0]
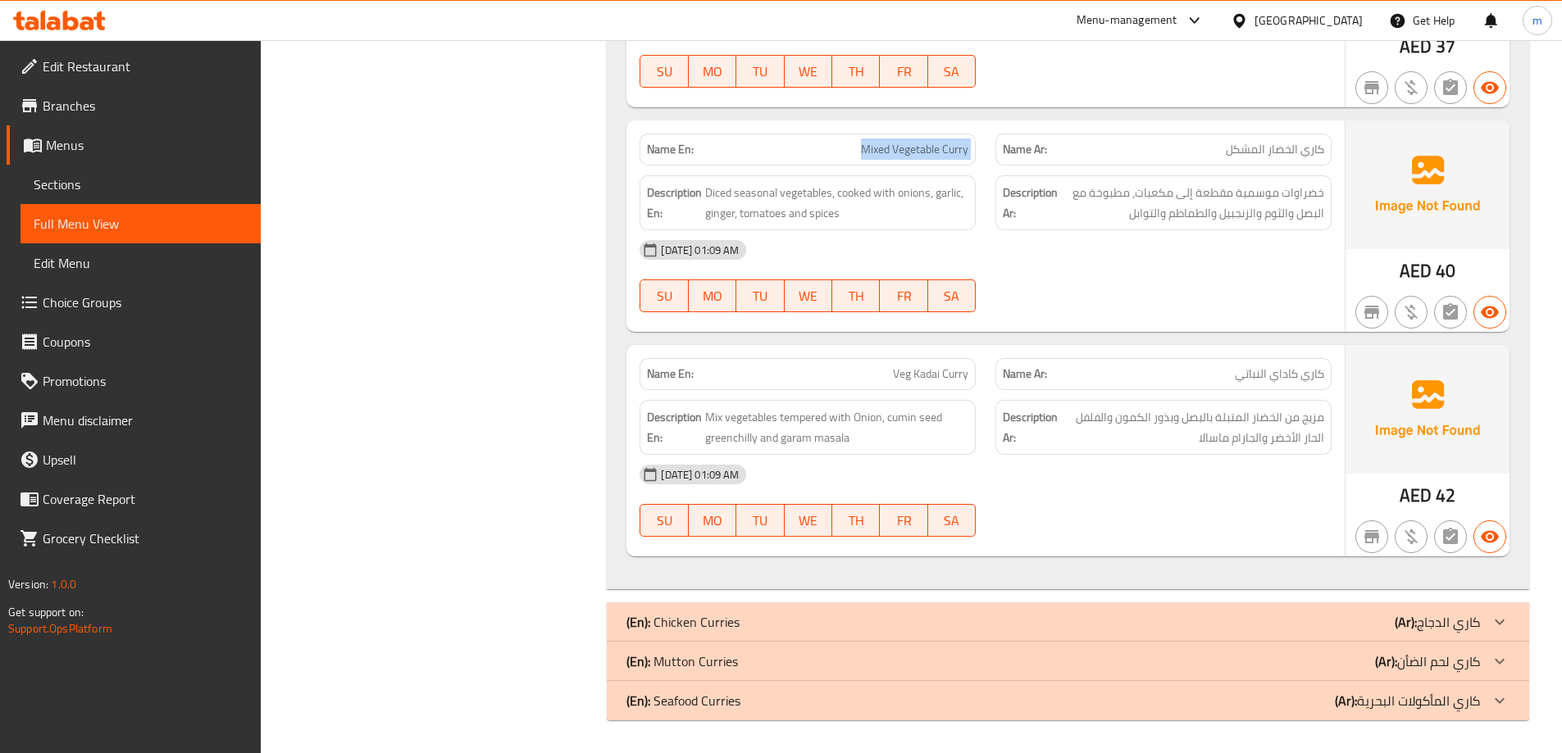
click at [1306, 630] on div "(En): Chicken Curries (Ar): كاري الدجاج" at bounding box center [1052, 622] width 853 height 20
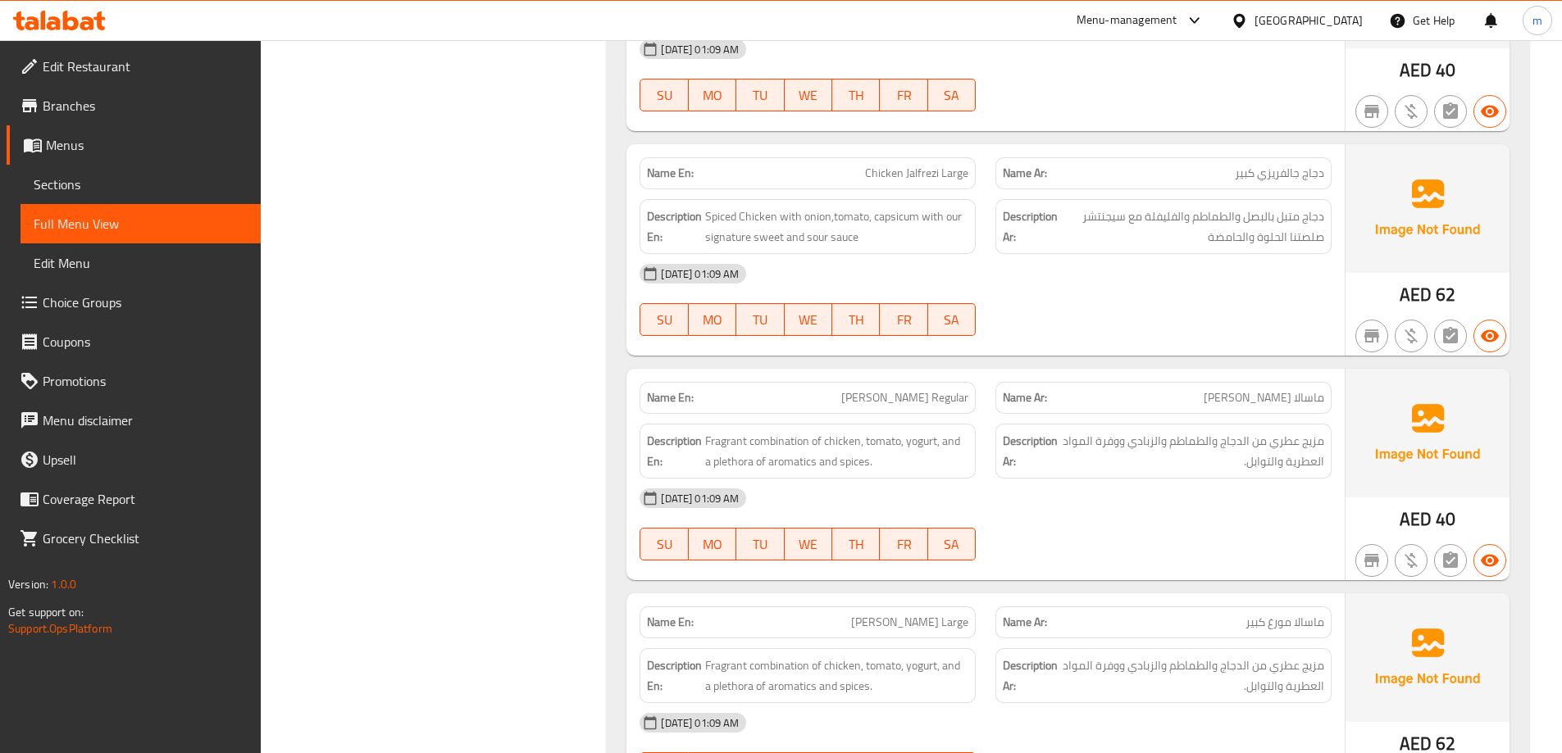
scroll to position [2296, 0]
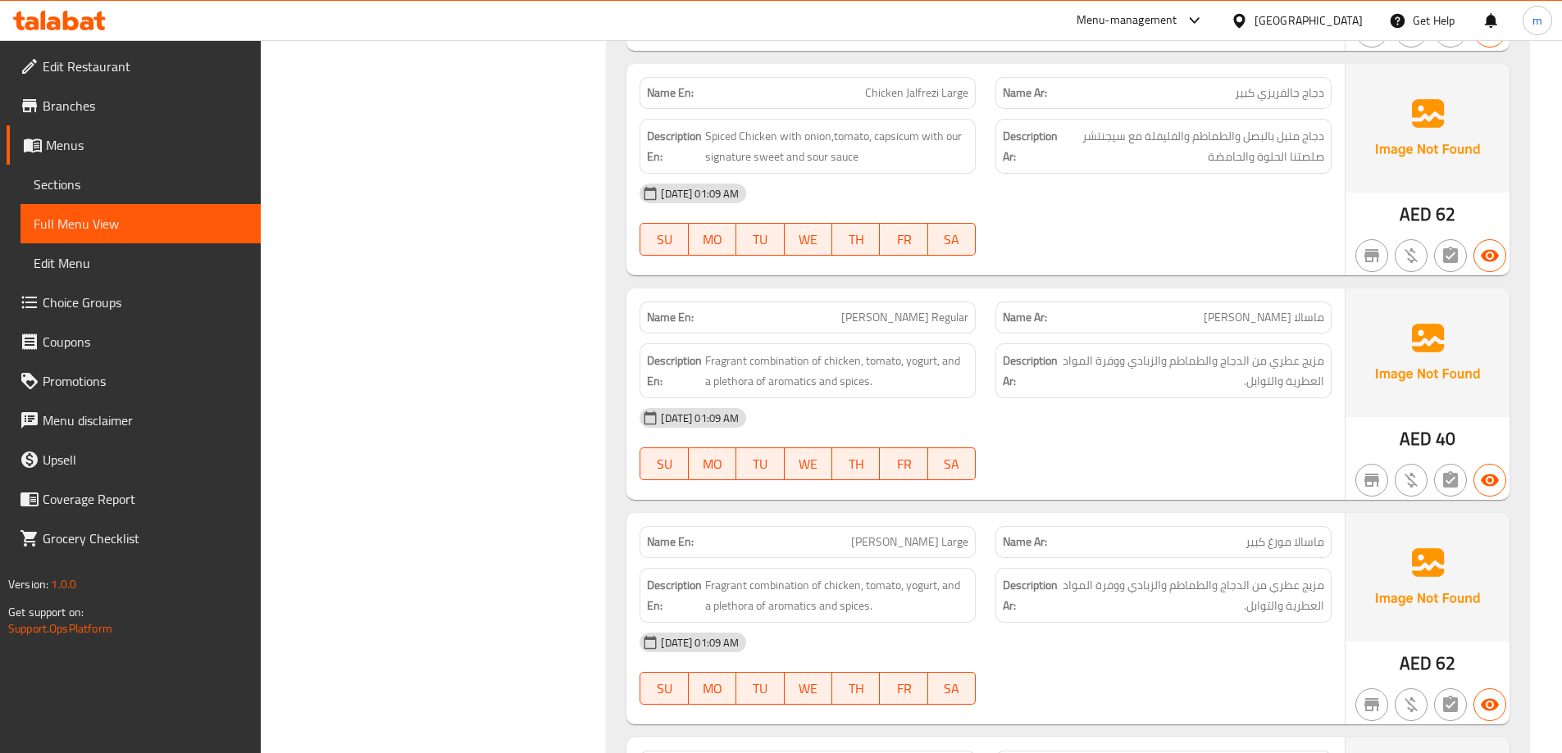
click at [862, 319] on span "[PERSON_NAME] Regular" at bounding box center [904, 317] width 127 height 17
click at [862, 320] on span "[PERSON_NAME] Regular" at bounding box center [904, 317] width 127 height 17
click at [861, 320] on span "[PERSON_NAME] Regular" at bounding box center [904, 317] width 127 height 17
copy span "[PERSON_NAME] Regular"
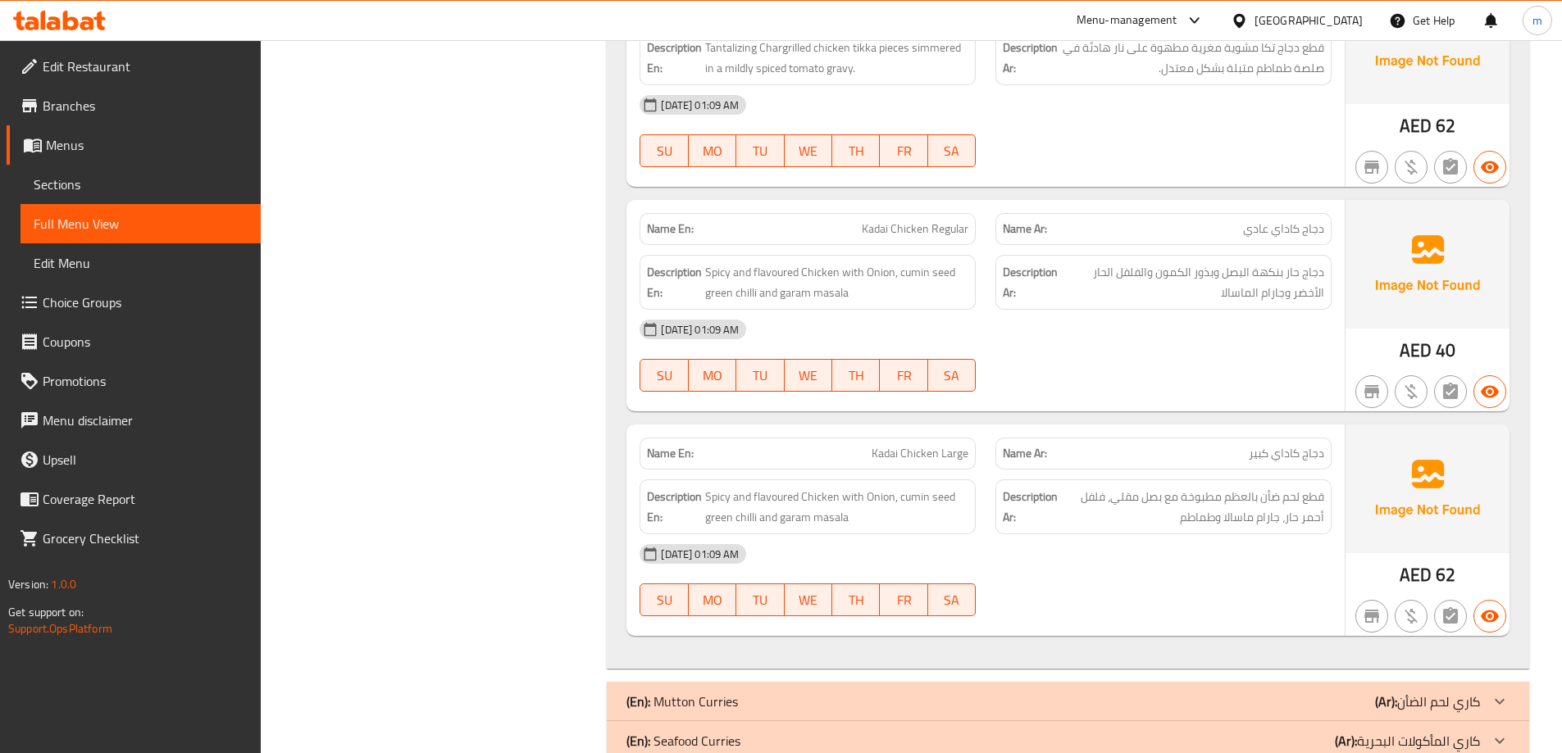
scroll to position [3812, 0]
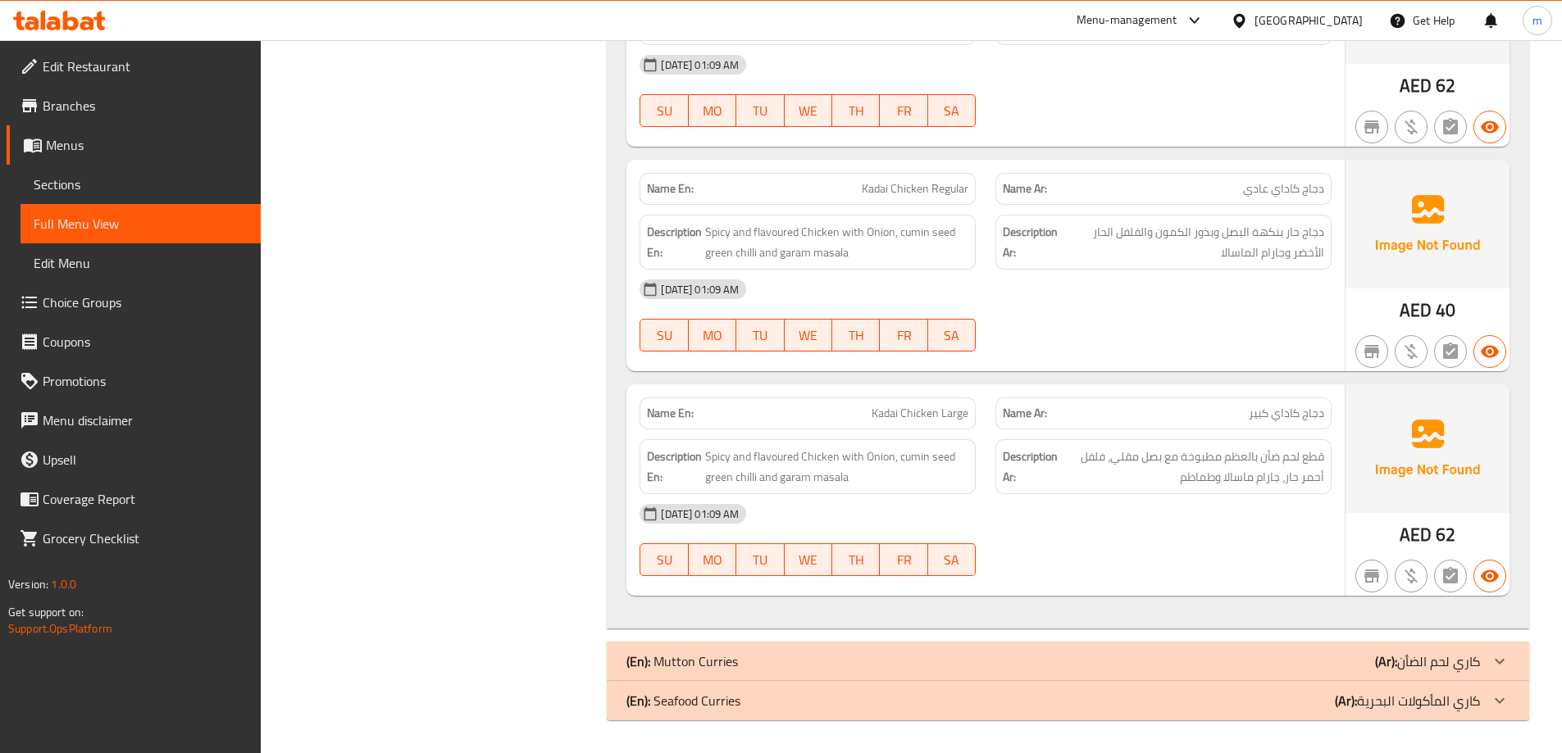
click at [958, 409] on span "Kadai Chicken Large" at bounding box center [919, 413] width 97 height 17
copy span "Kadai Chicken Large"
click at [1242, 652] on div "(En): Mutton Curries (Ar): كاري لحم الضأن" at bounding box center [1052, 662] width 853 height 20
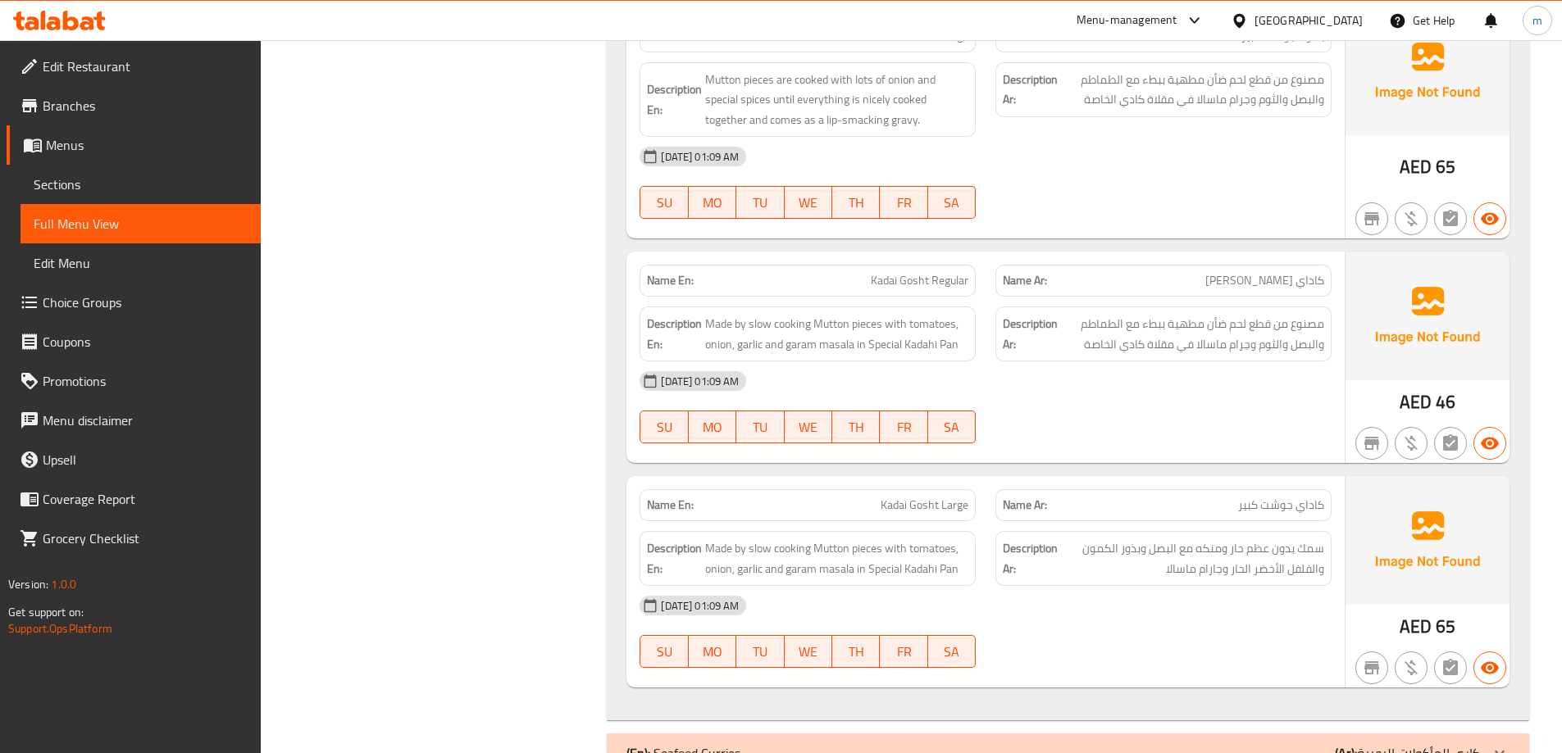
scroll to position [5822, 0]
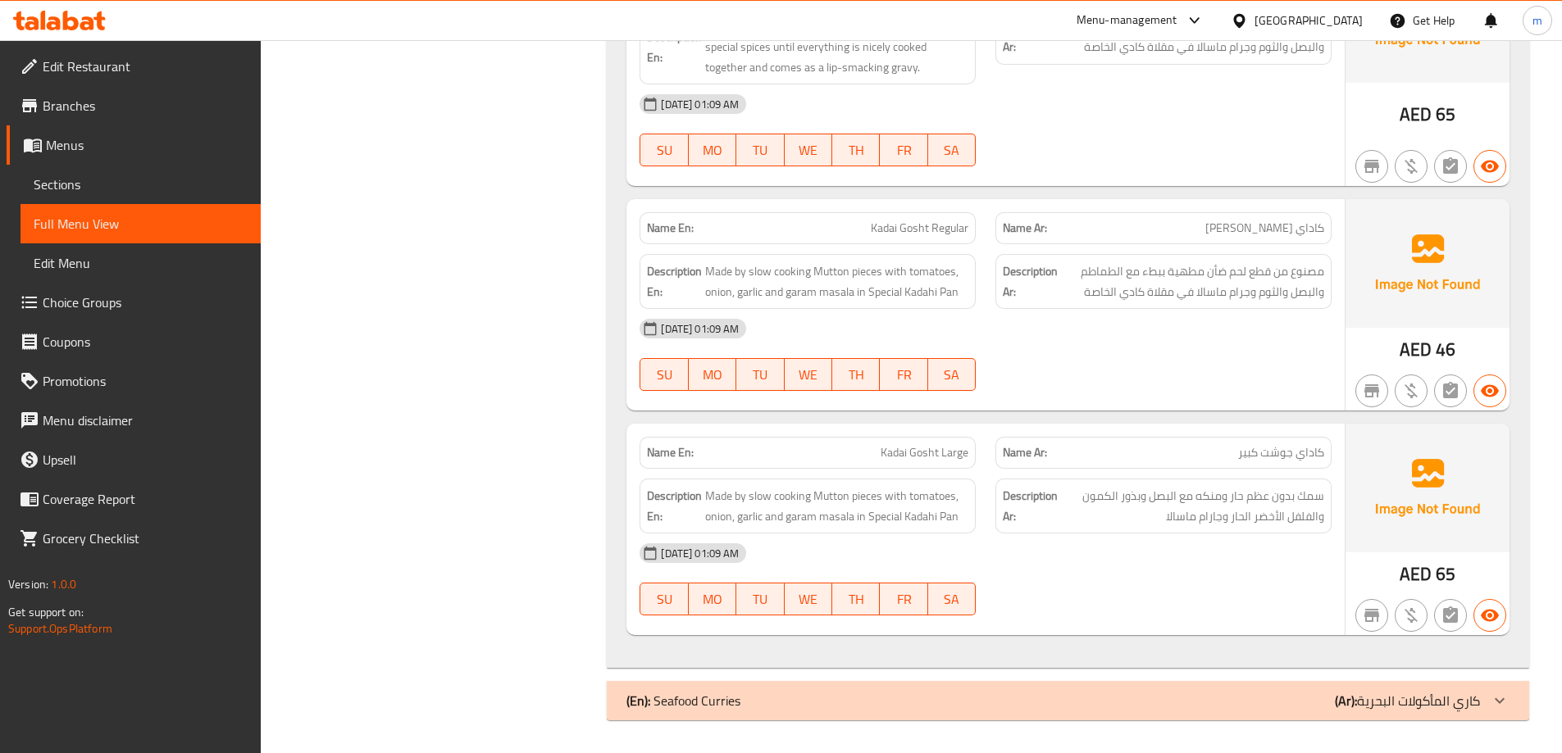
click at [1176, 701] on div "(En): Seafood Curries (Ar): كاري المأكولات البحرية" at bounding box center [1052, 701] width 853 height 20
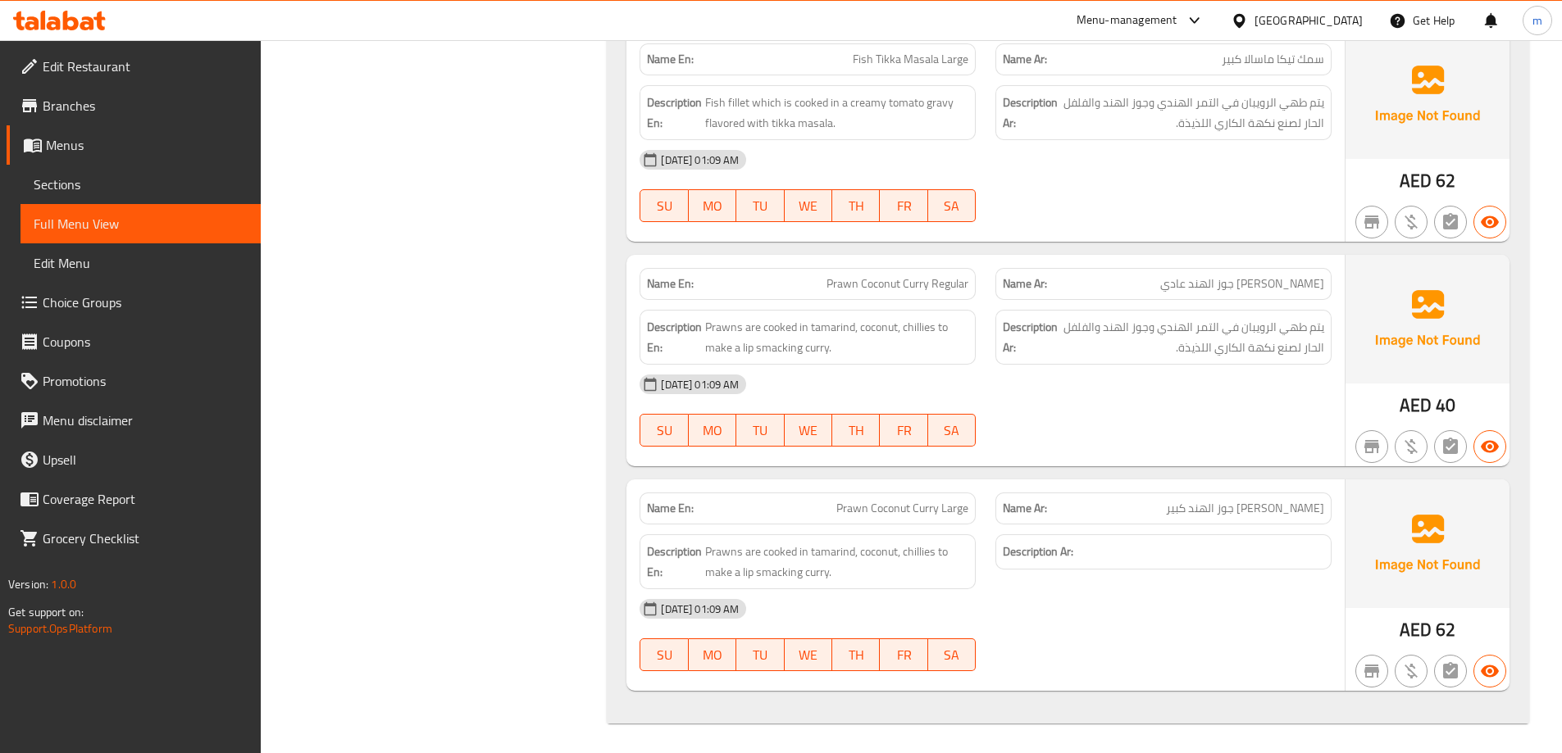
scroll to position [7210, 0]
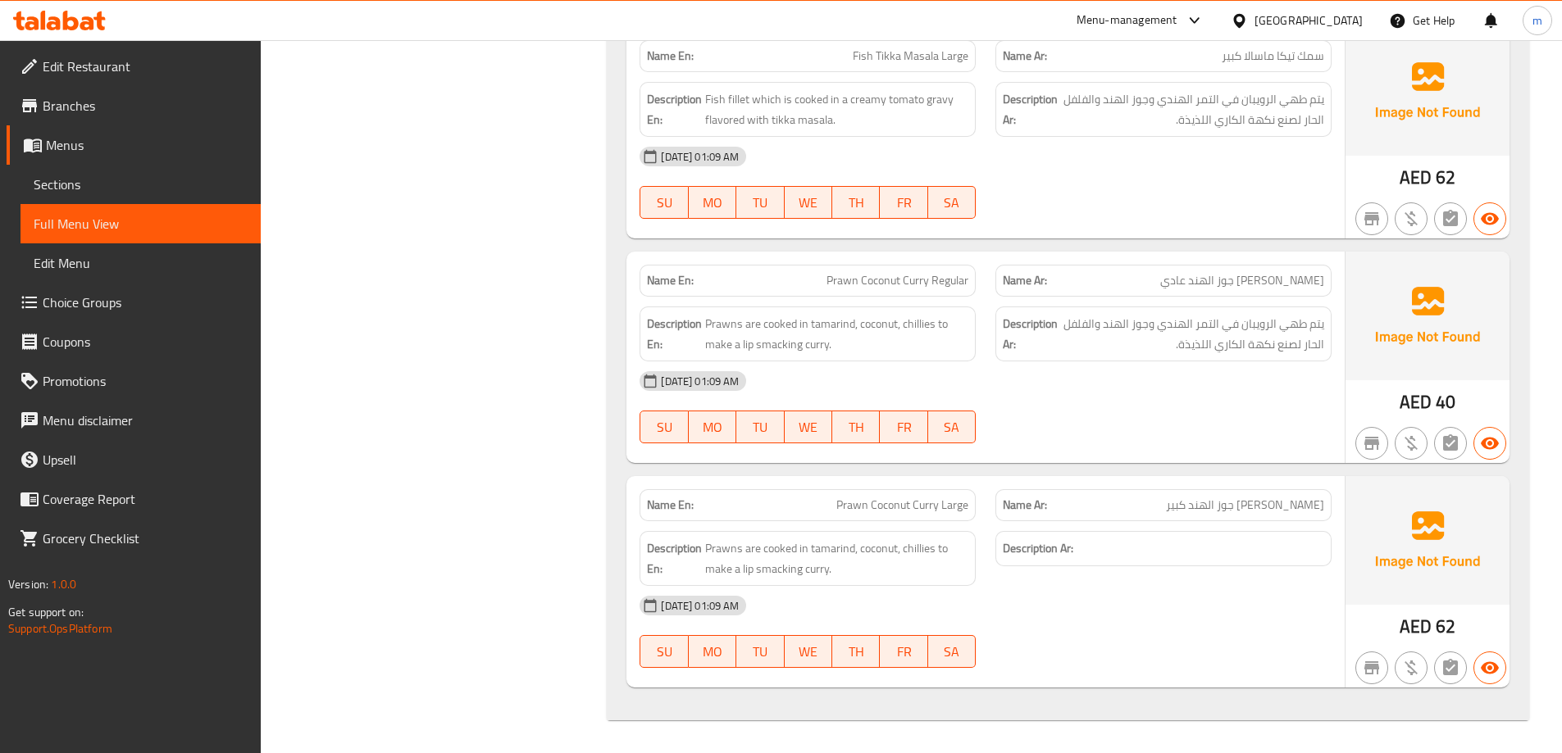
click at [895, 521] on div "Name En: Prawn Coconut Curry Large" at bounding box center [807, 505] width 336 height 32
click at [895, 521] on div "Description En: Prawns are cooked in tamarind, coconut, chillies to make a lip …" at bounding box center [808, 558] width 356 height 75
click at [903, 513] on span "Prawn Coconut Curry Large" at bounding box center [902, 505] width 132 height 17
click at [903, 512] on span "Prawn Coconut Curry Large" at bounding box center [902, 505] width 132 height 17
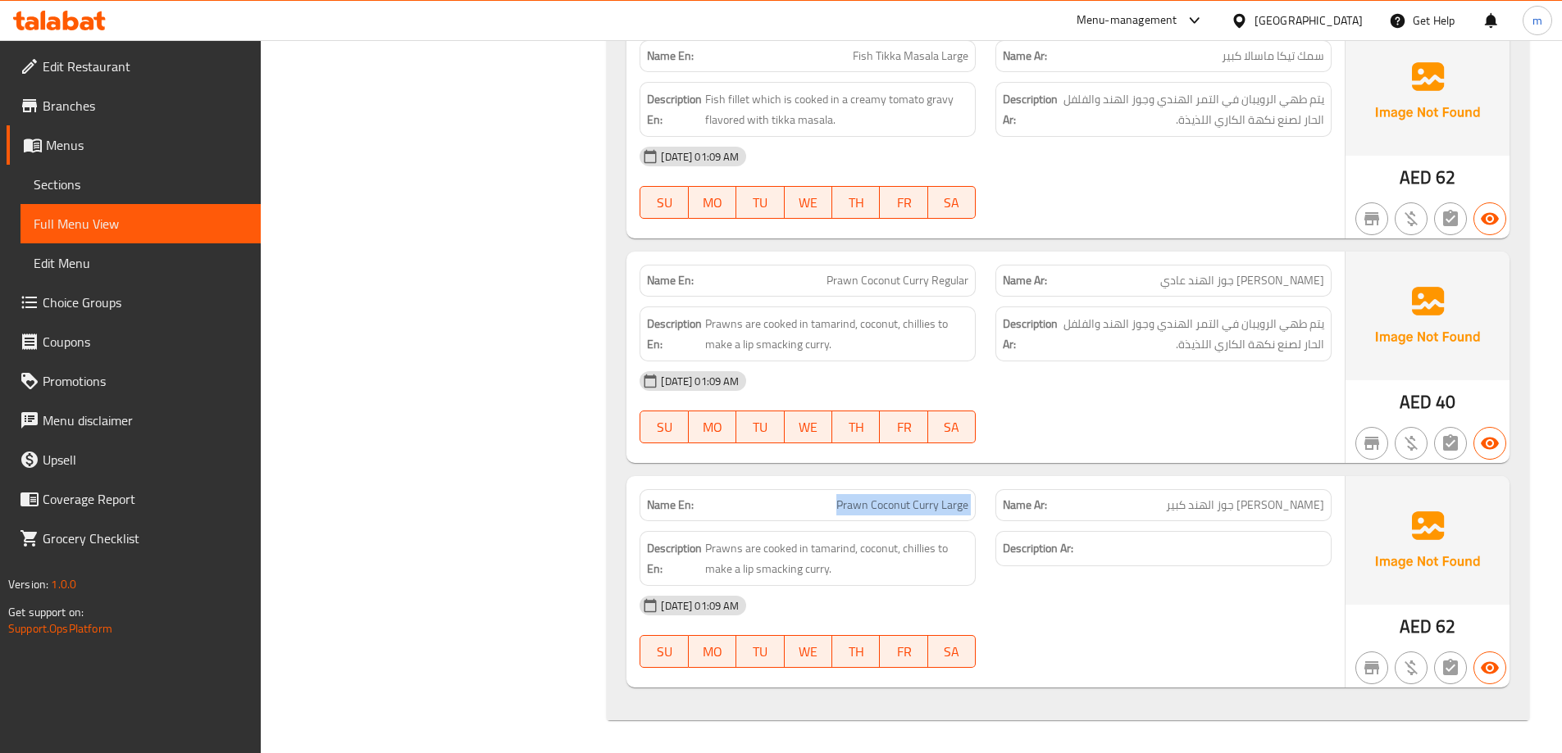
copy span "Prawn Coconut Curry Large"
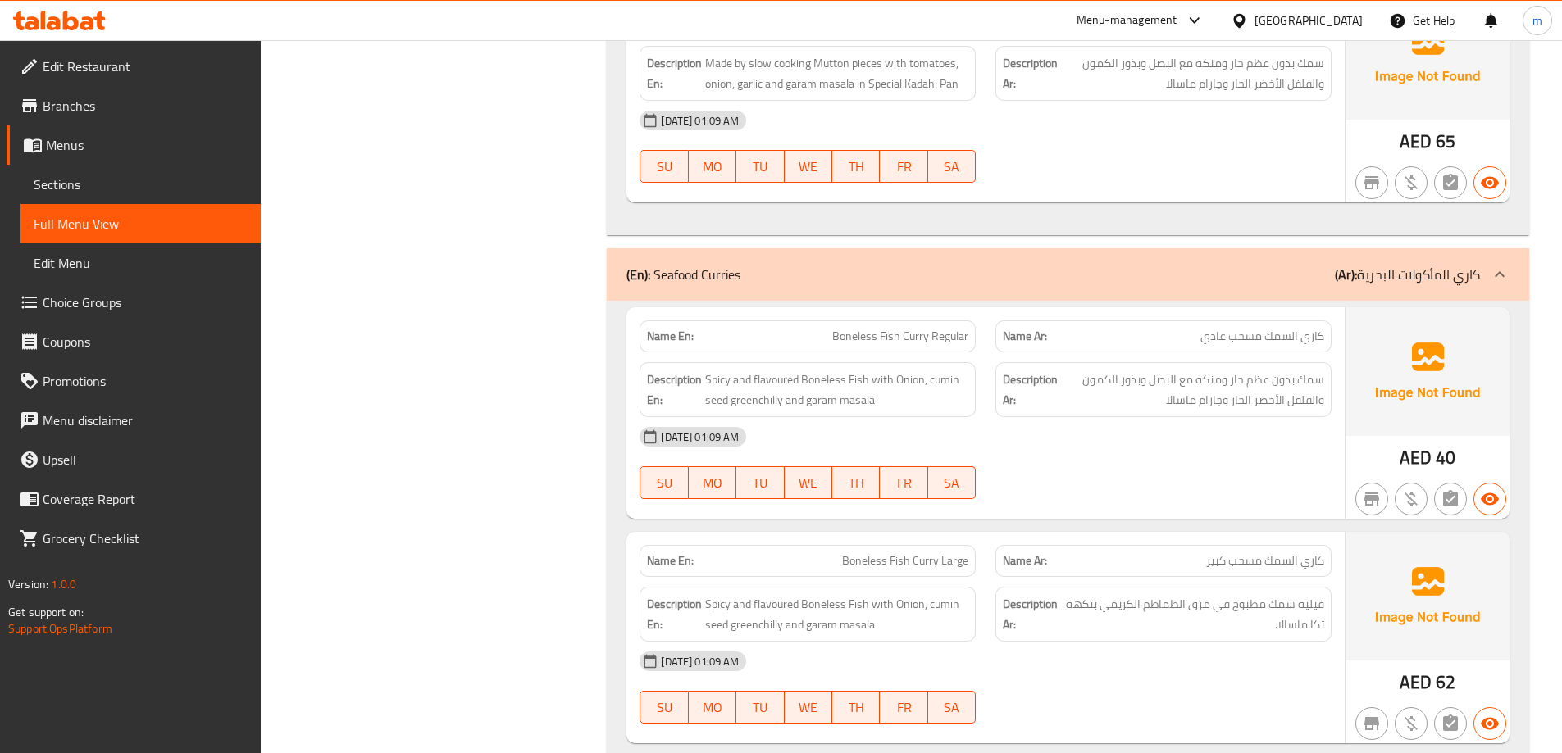
scroll to position [6472, 0]
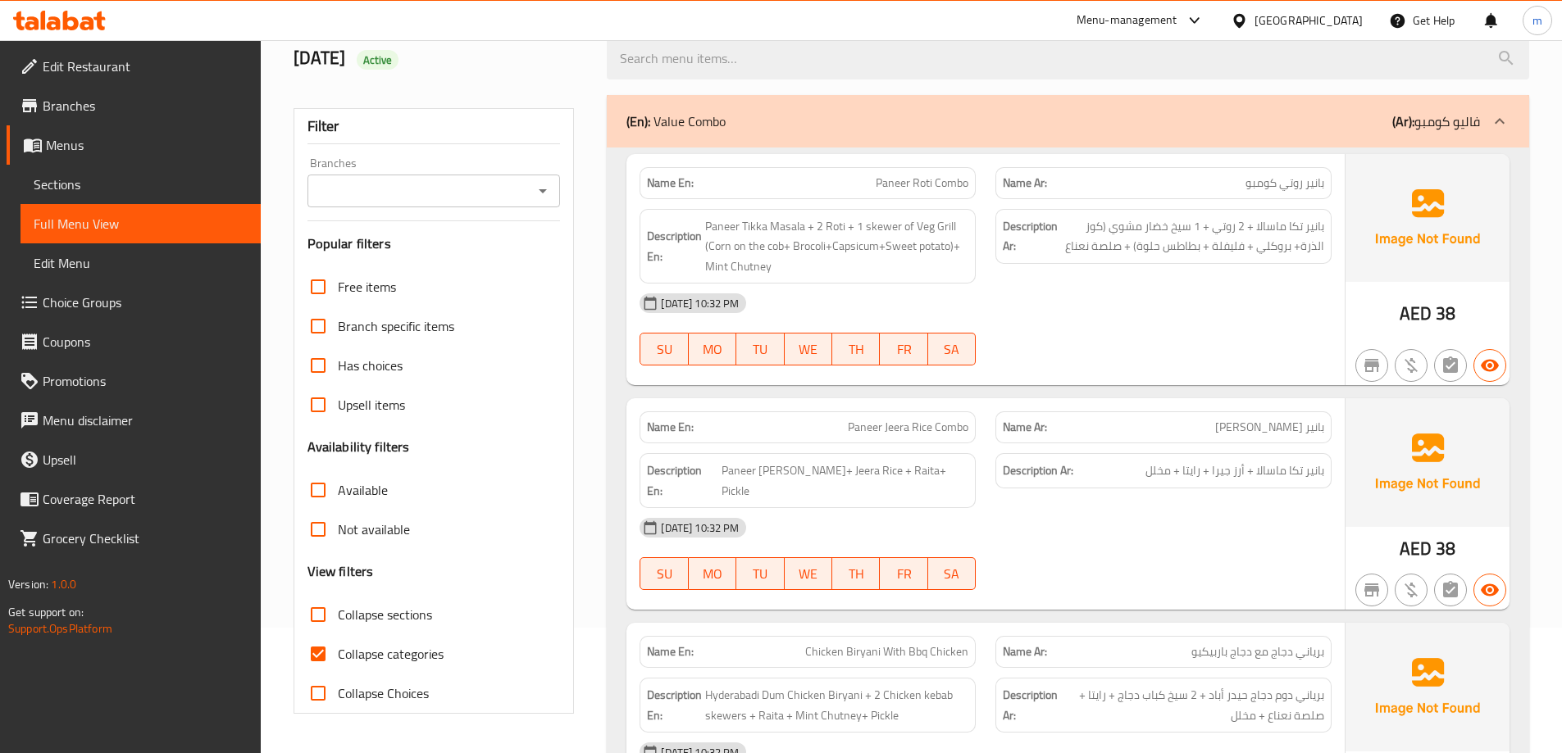
scroll to position [328, 0]
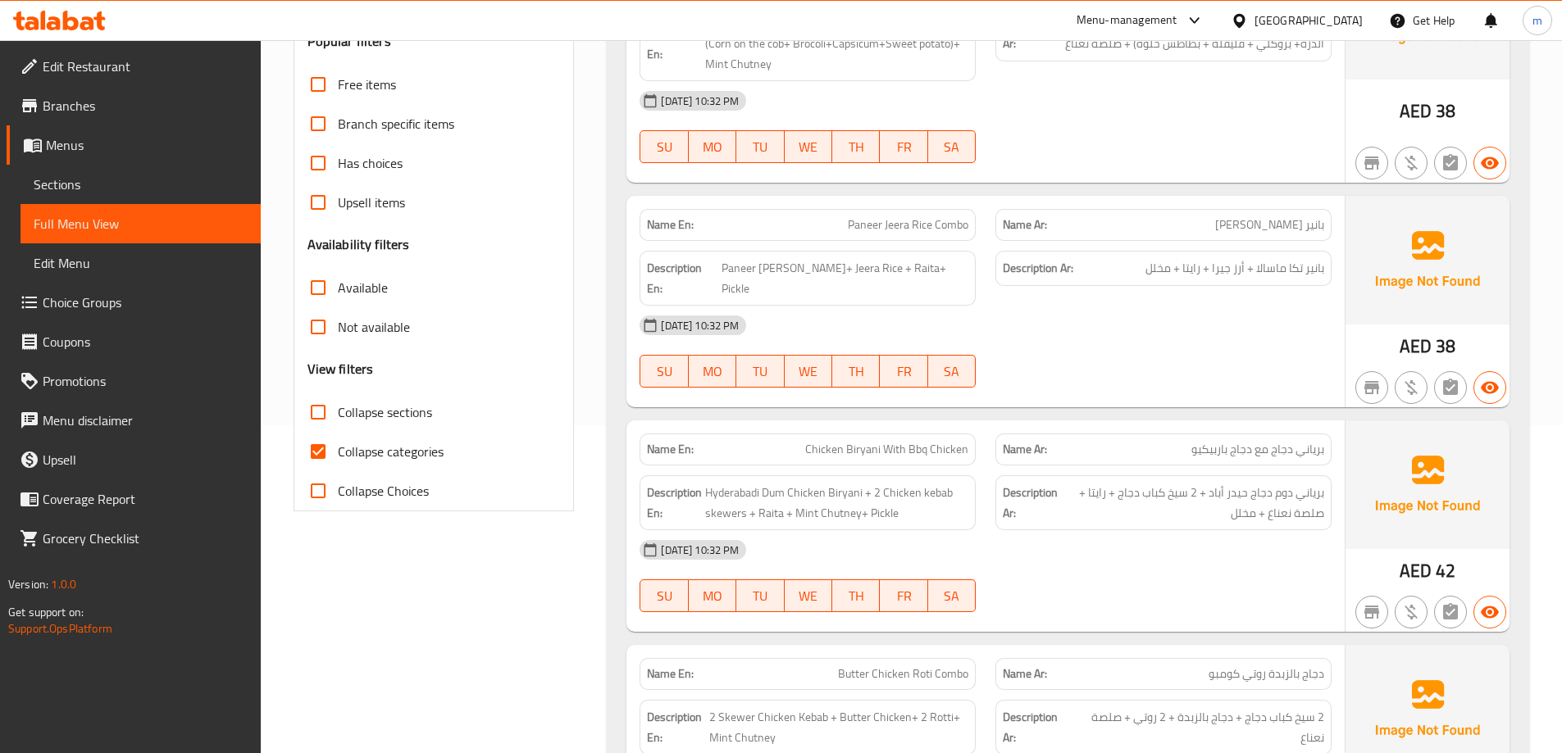
click at [366, 399] on label "Collapse sections" at bounding box center [365, 412] width 134 height 39
click at [338, 399] on input "Collapse sections" at bounding box center [317, 412] width 39 height 39
checkbox input "true"
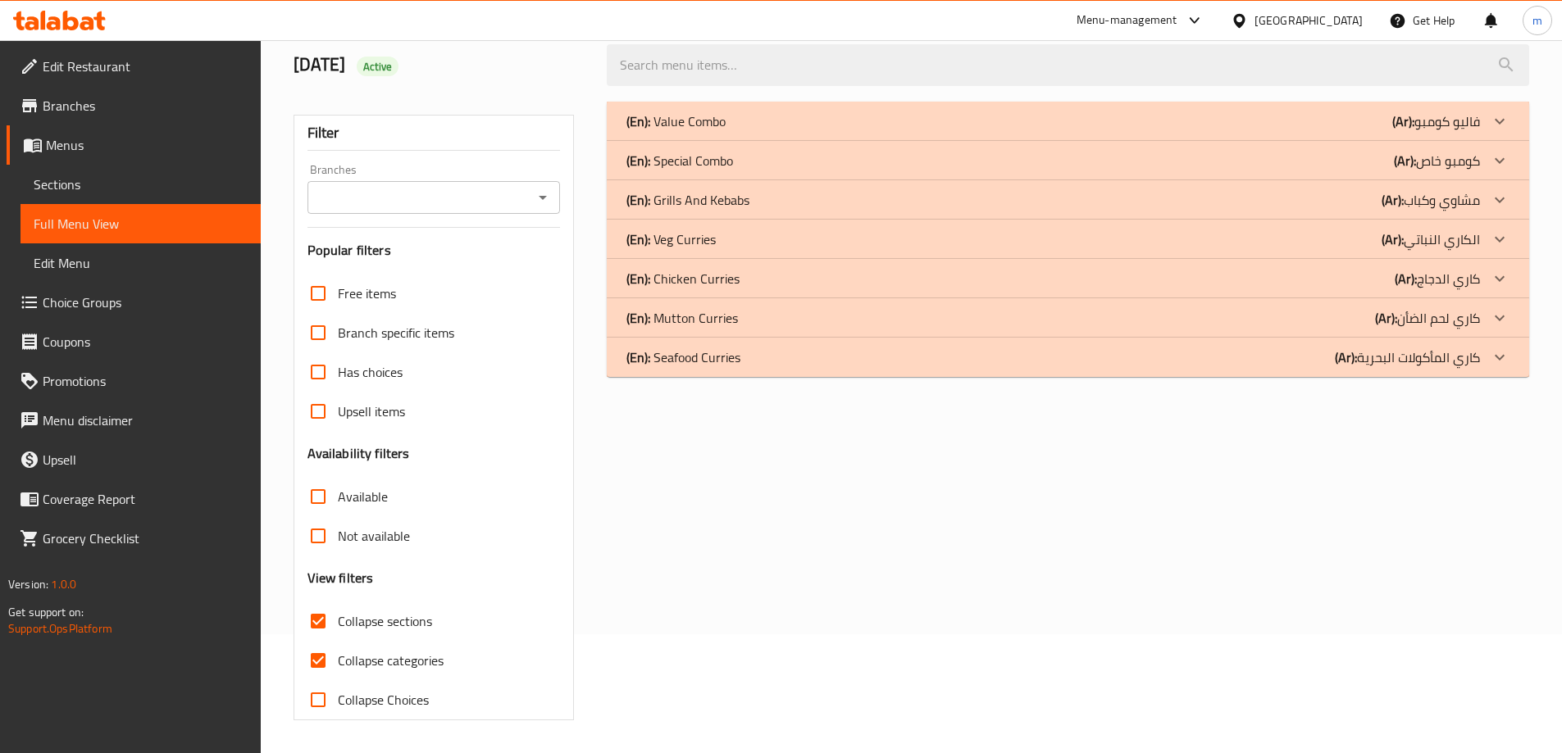
click at [389, 651] on span "Collapse categories" at bounding box center [391, 661] width 106 height 20
click at [1446, 275] on p "(Ar): كاري الدجاج" at bounding box center [1437, 279] width 85 height 20
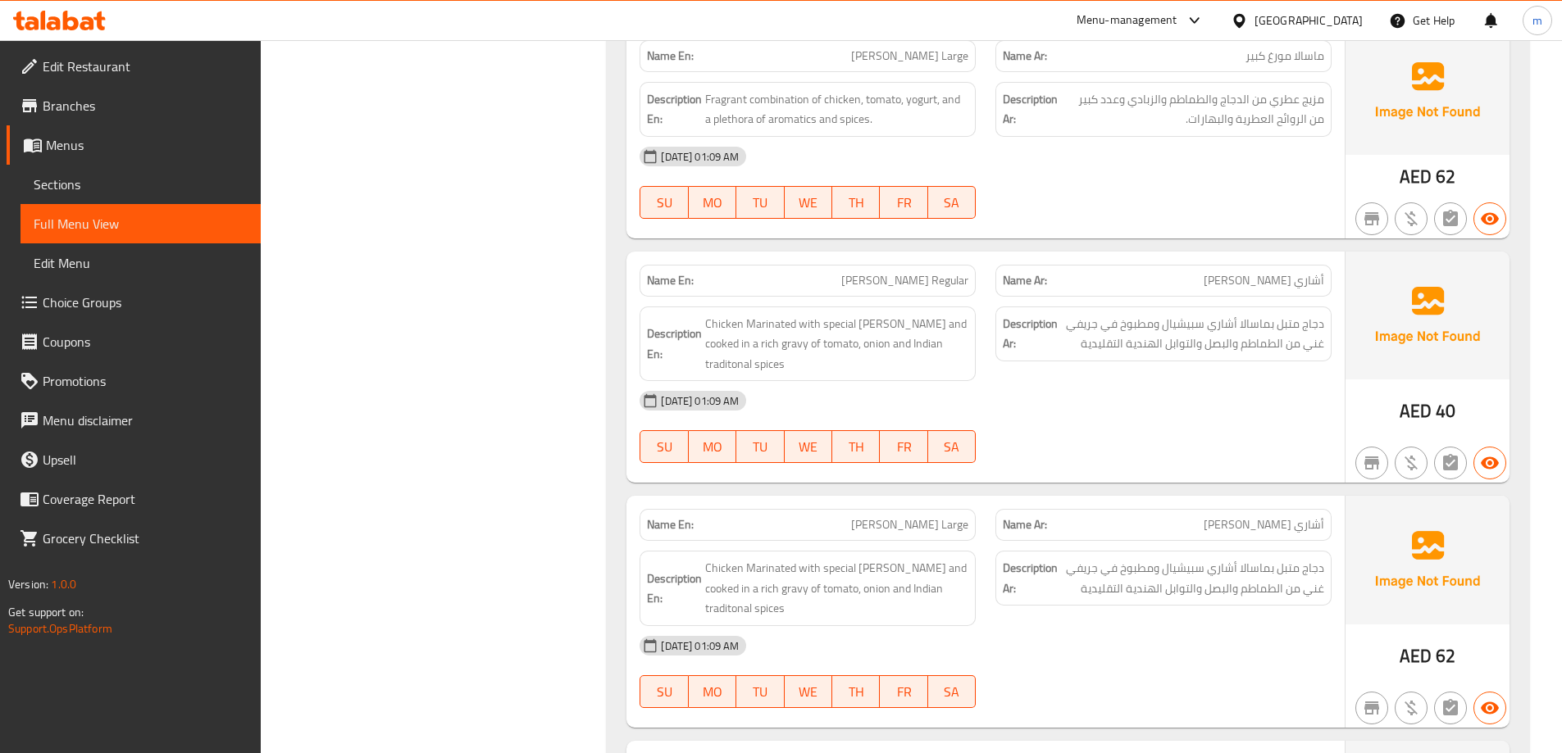
scroll to position [1595, 0]
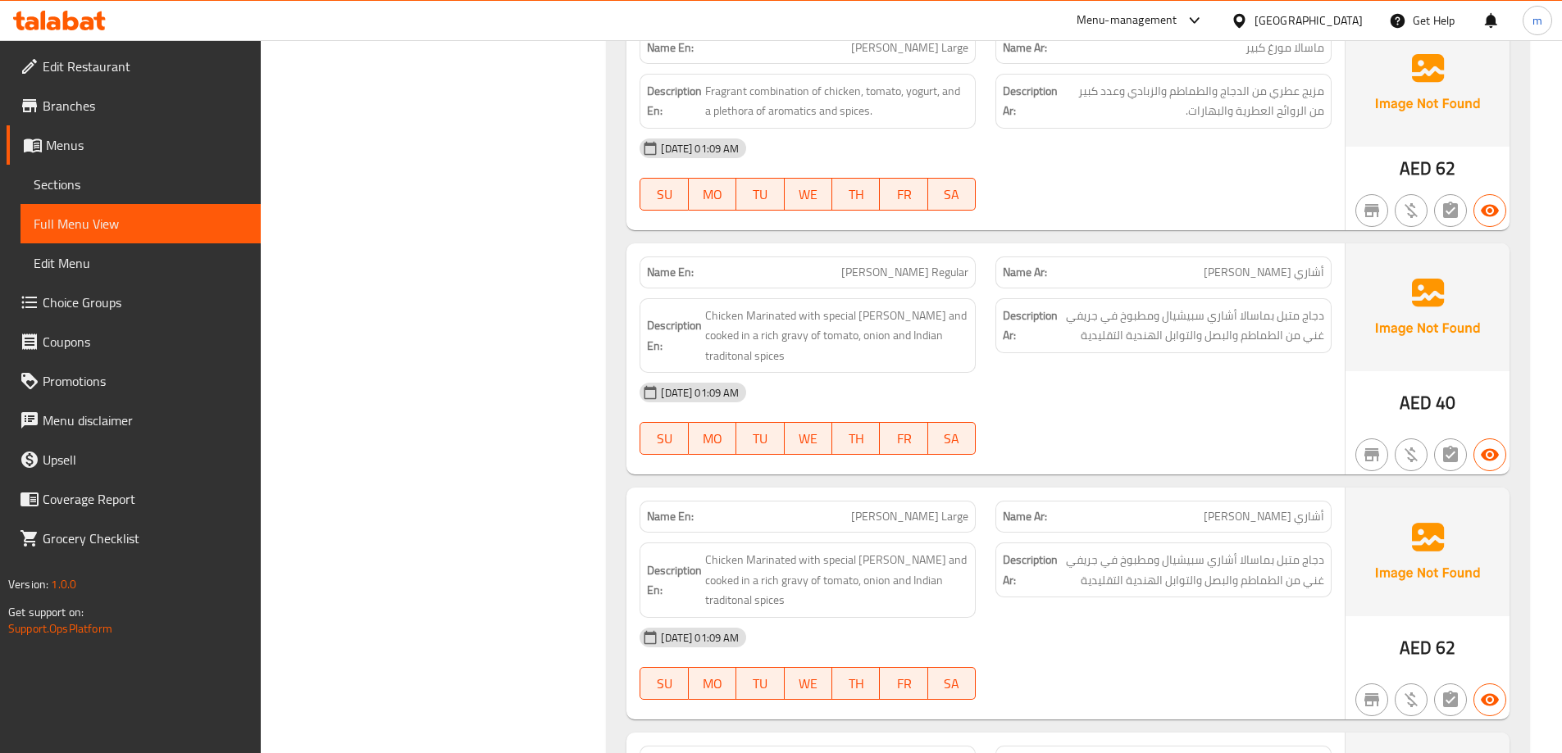
click at [927, 275] on span "[PERSON_NAME] Regular" at bounding box center [904, 272] width 127 height 17
copy span "[PERSON_NAME] Regular"
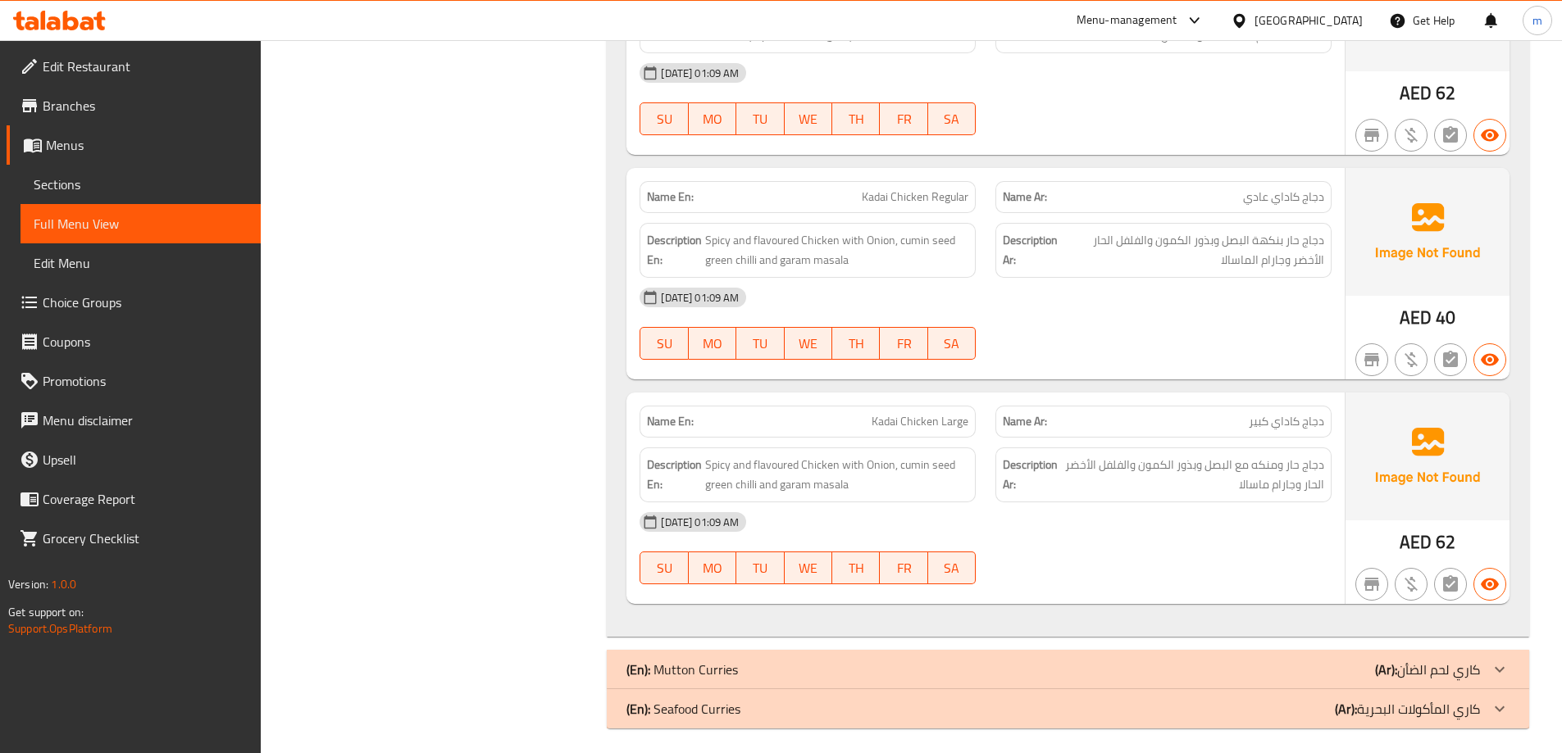
scroll to position [2617, 0]
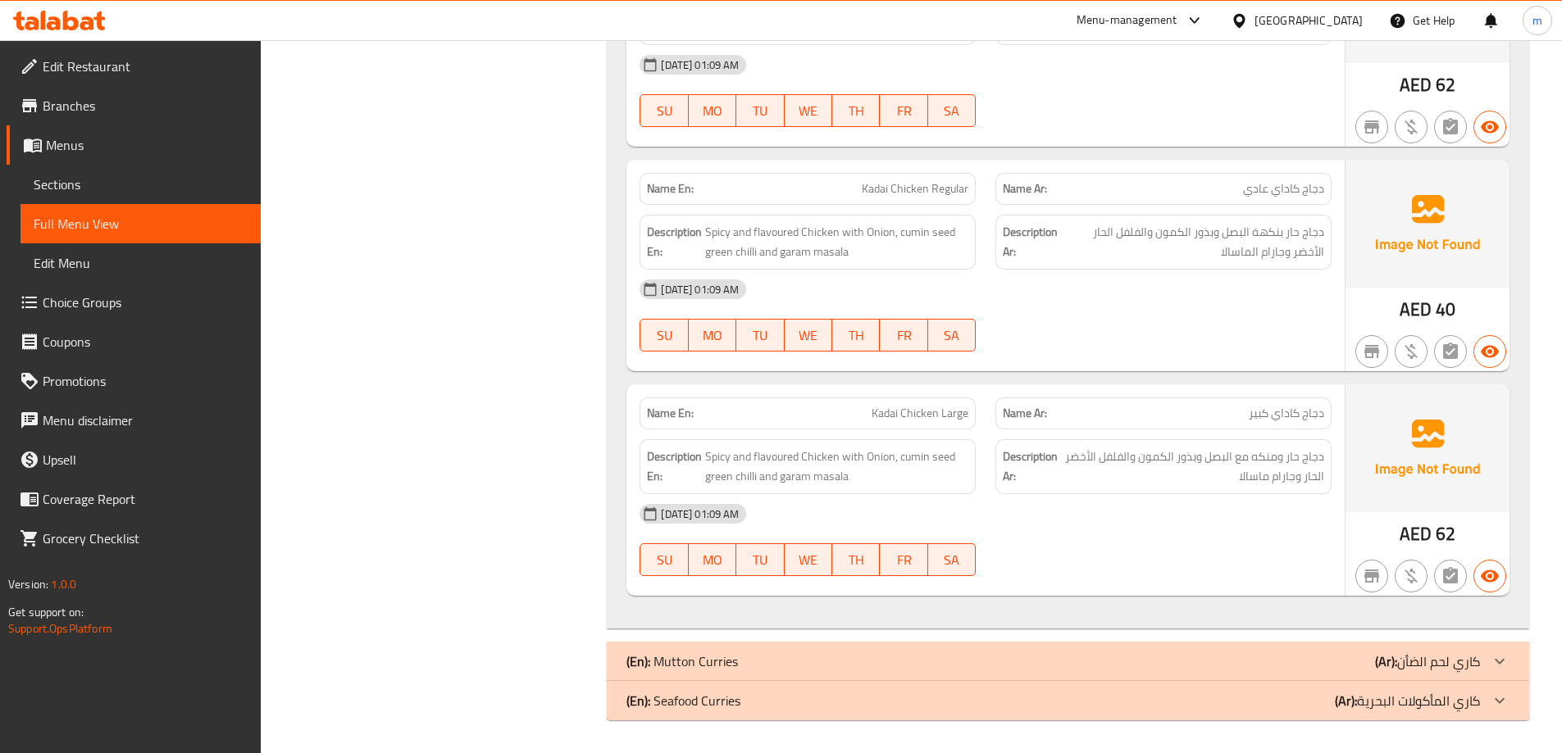
click at [994, 666] on div "(En): Mutton Curries (Ar): كاري لحم الضأن" at bounding box center [1052, 662] width 853 height 20
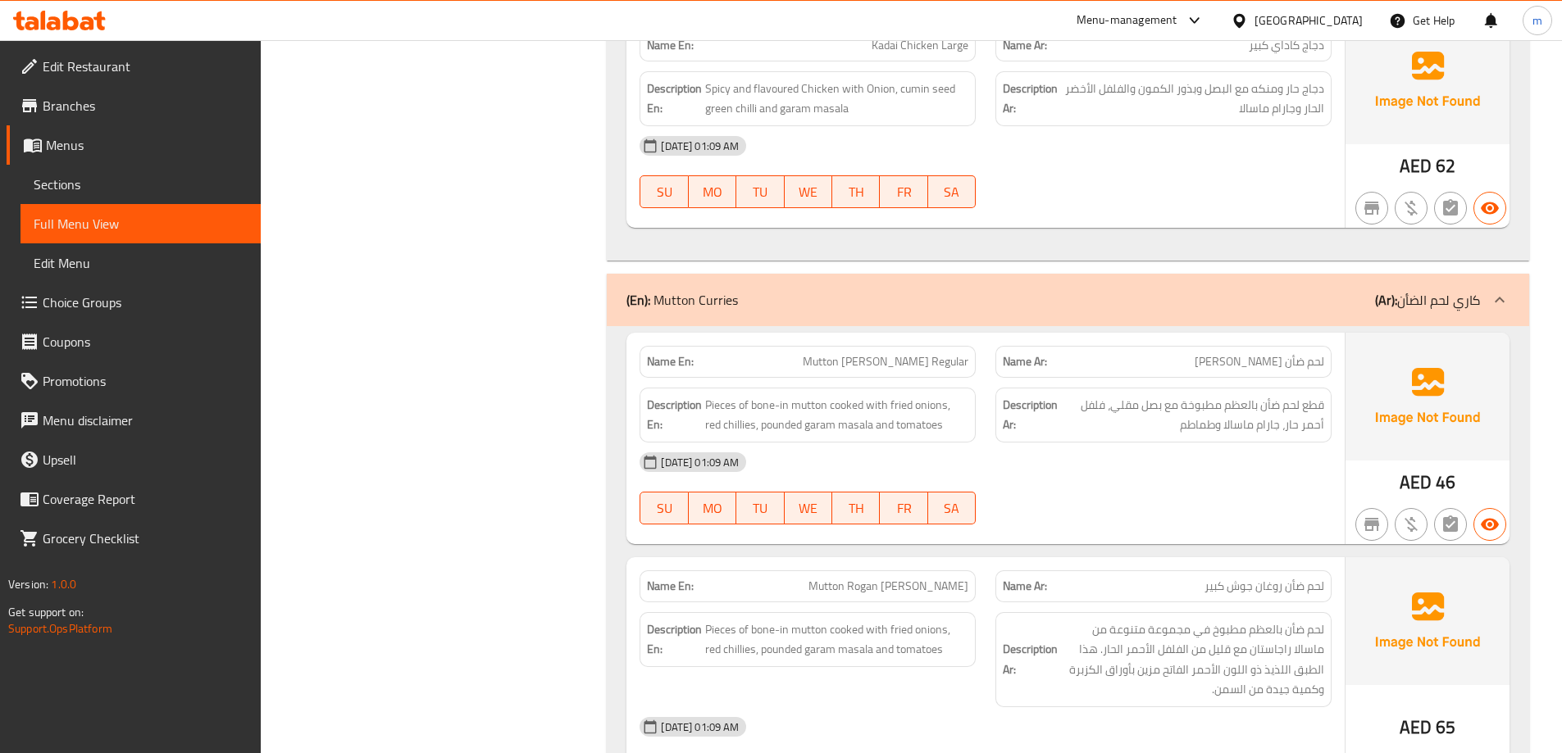
scroll to position [2945, 0]
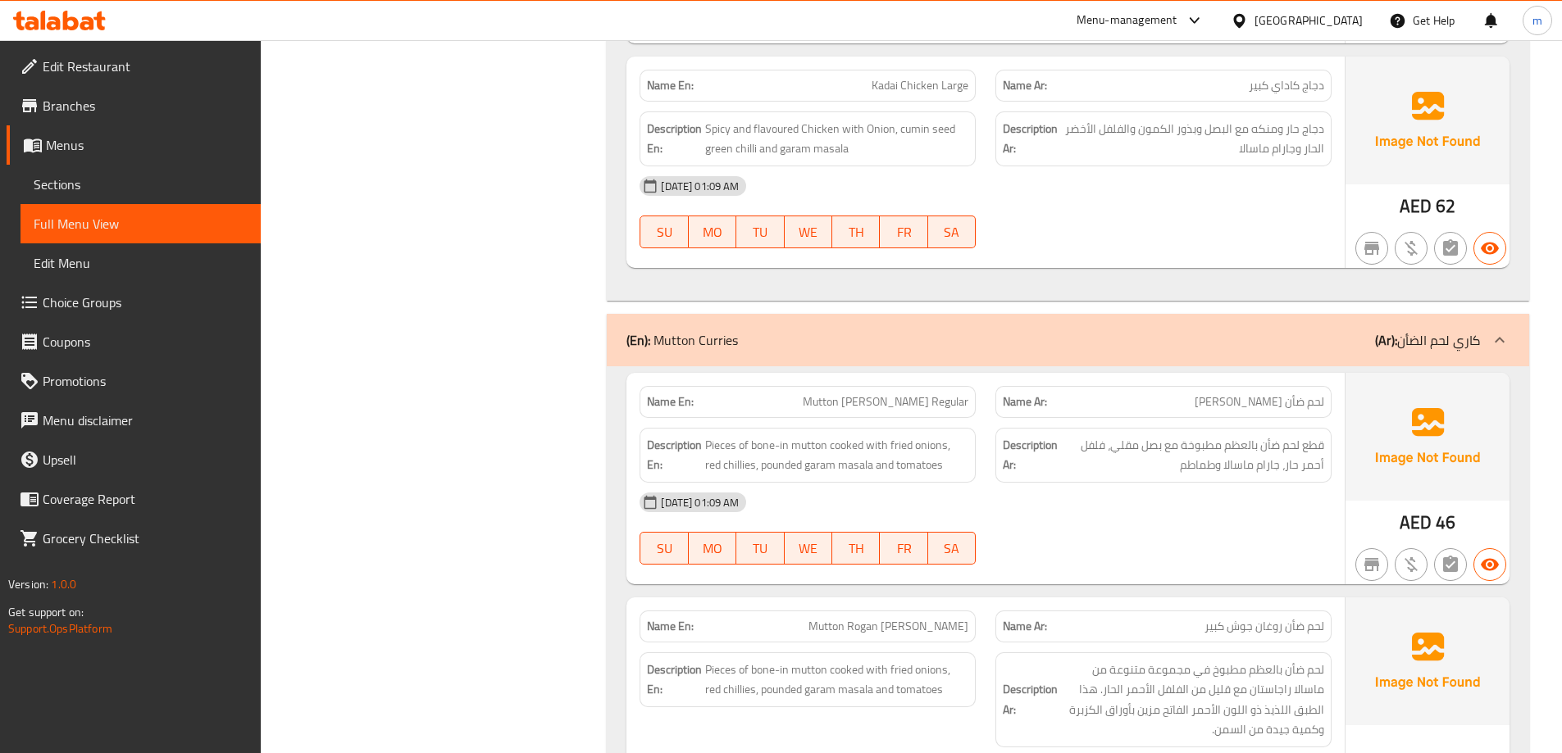
click at [958, 626] on span "Mutton Rogan [PERSON_NAME]" at bounding box center [888, 626] width 160 height 17
copy span "Mutton Rogan [PERSON_NAME]"
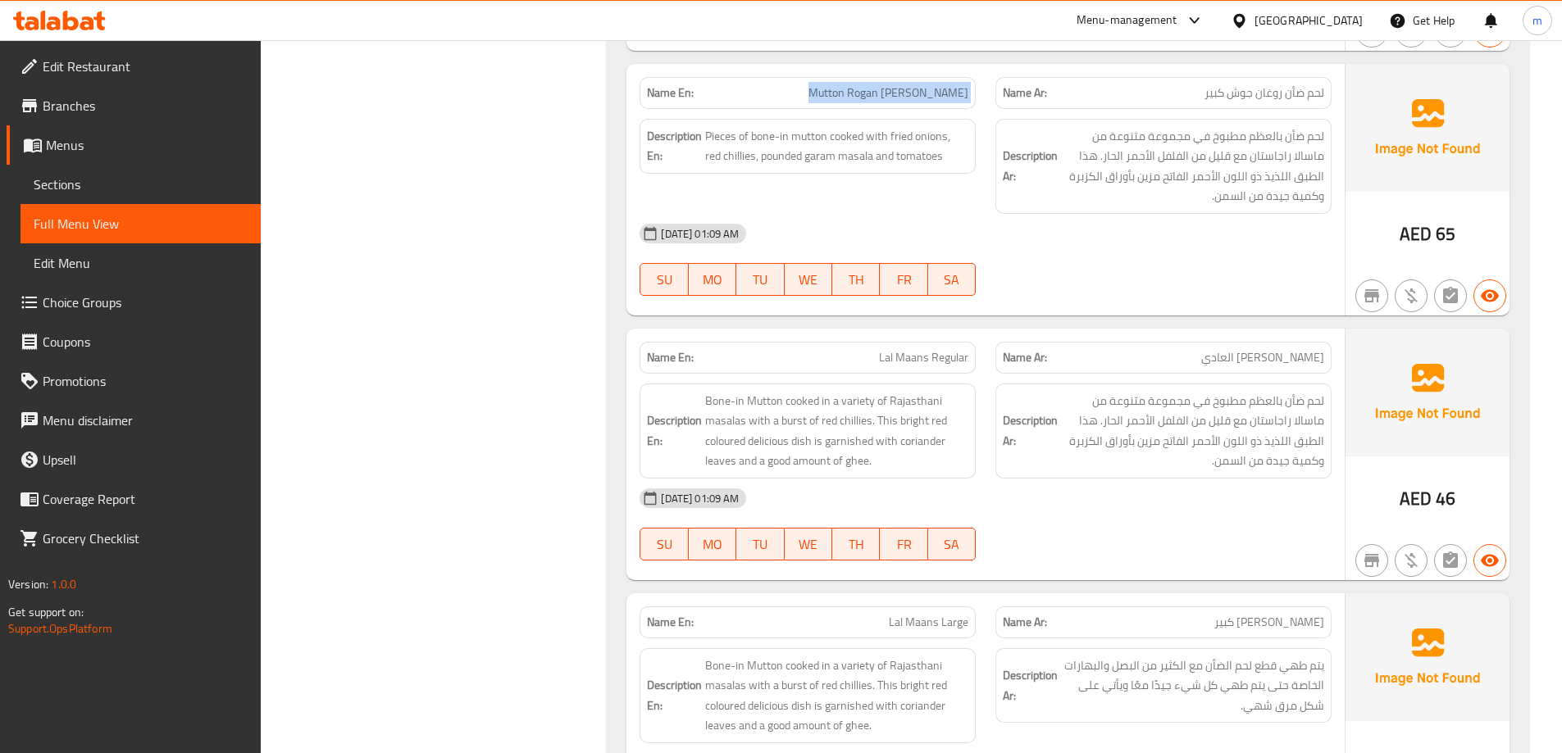
scroll to position [3601, 0]
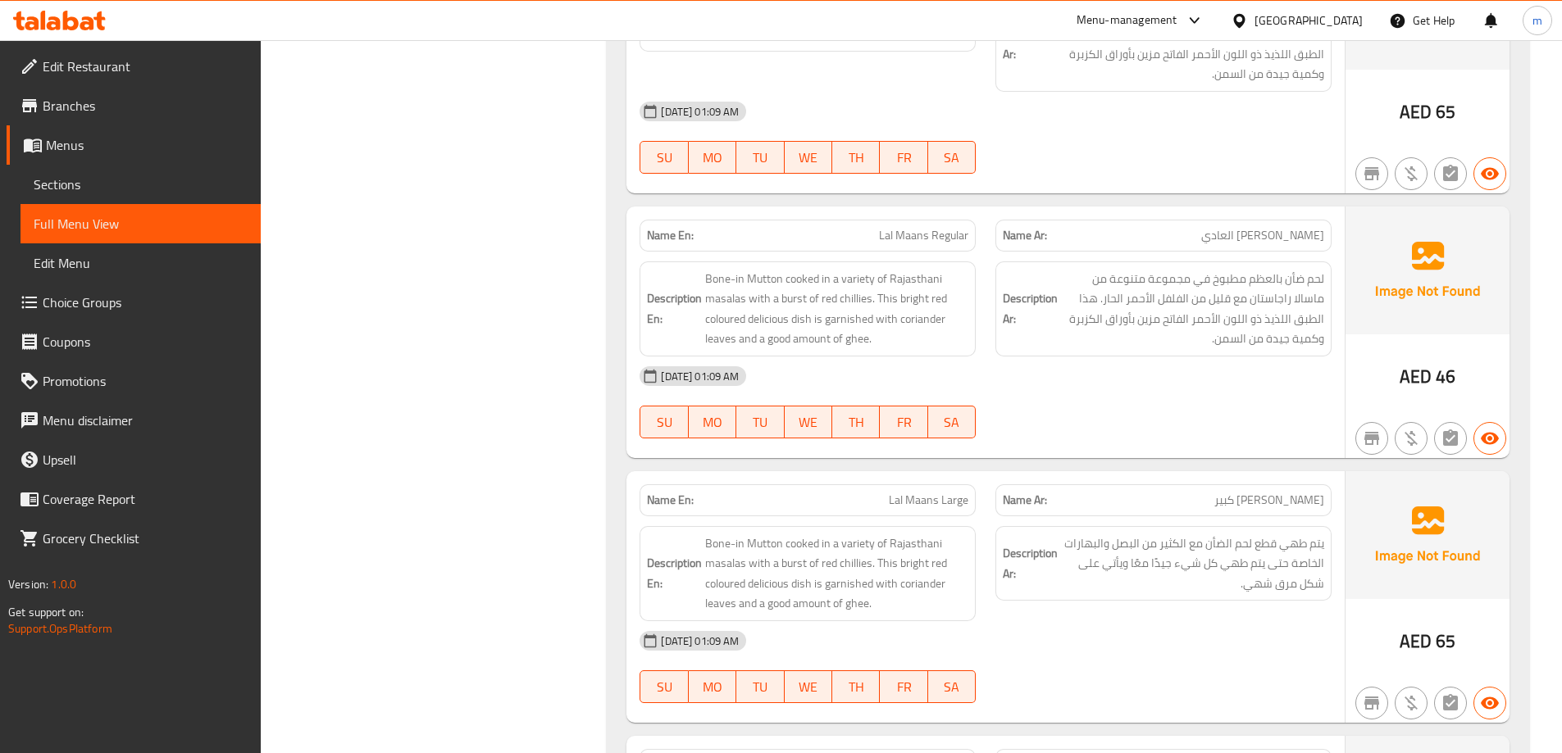
click at [939, 509] on span "Lal Maans Large" at bounding box center [929, 500] width 80 height 17
copy span "Lal Maans Large"
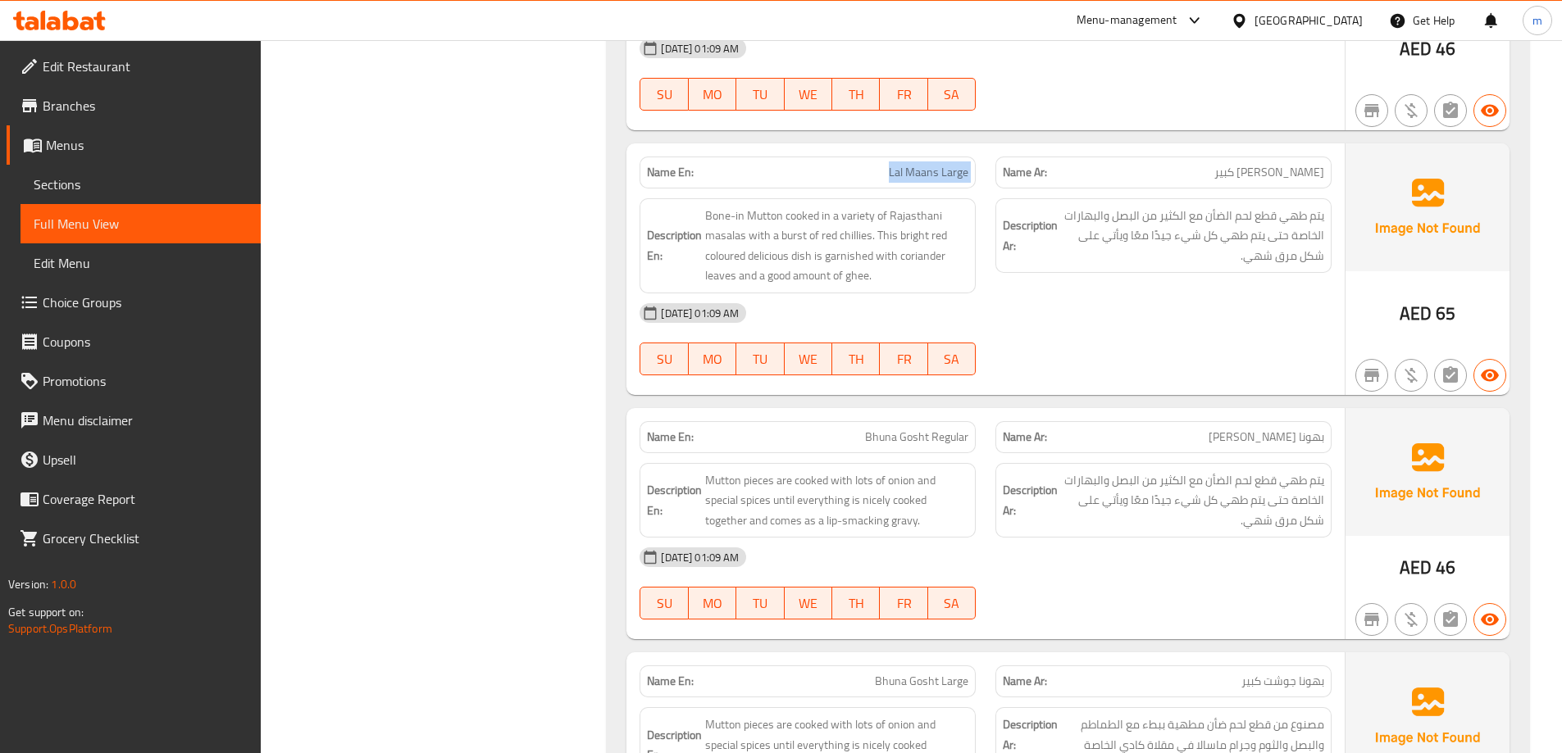
scroll to position [4011, 0]
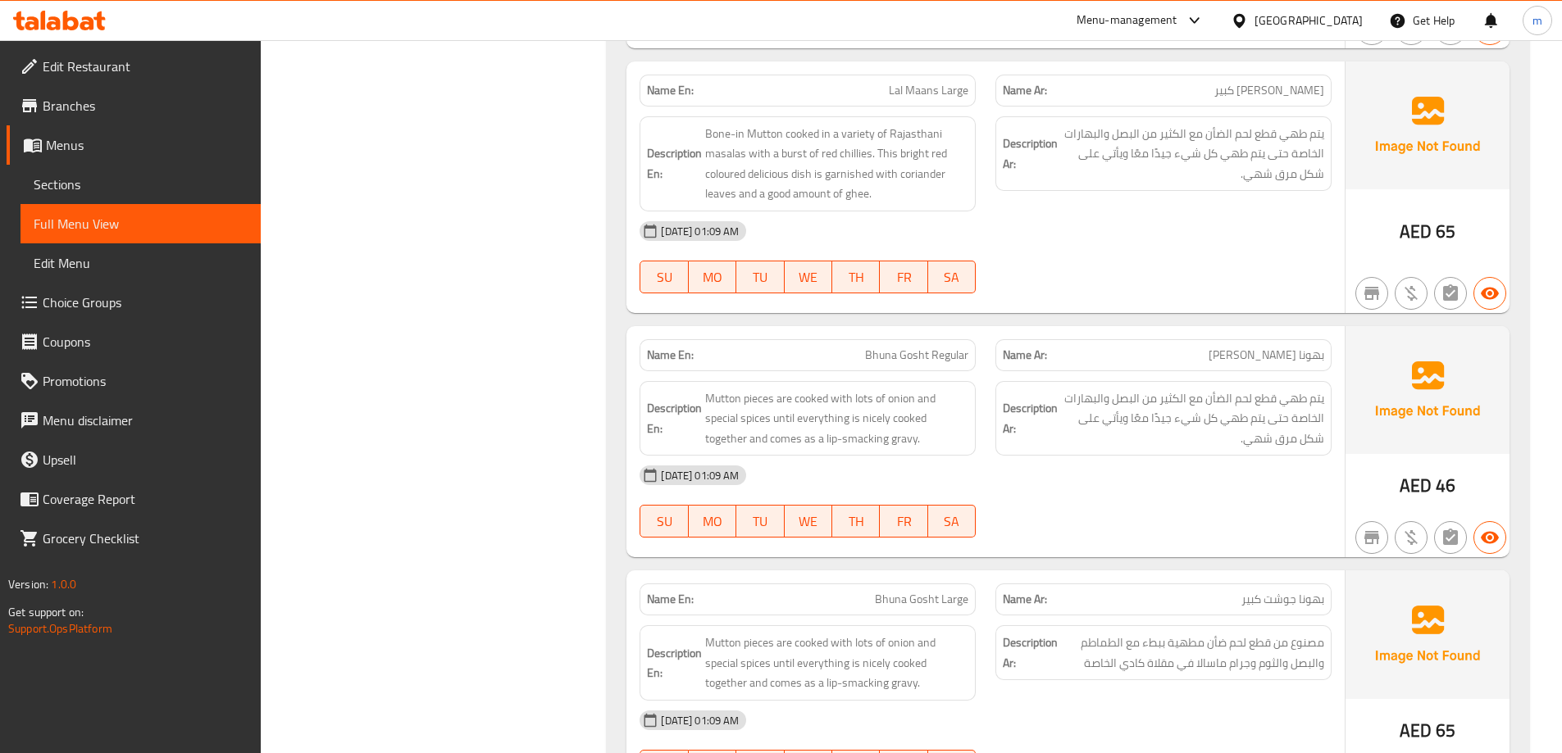
click at [938, 603] on span "Bhuna Gosht Large" at bounding box center [921, 599] width 93 height 17
click at [938, 605] on span "Bhuna Gosht Large" at bounding box center [921, 599] width 93 height 17
copy span "Bhuna Gosht Large"
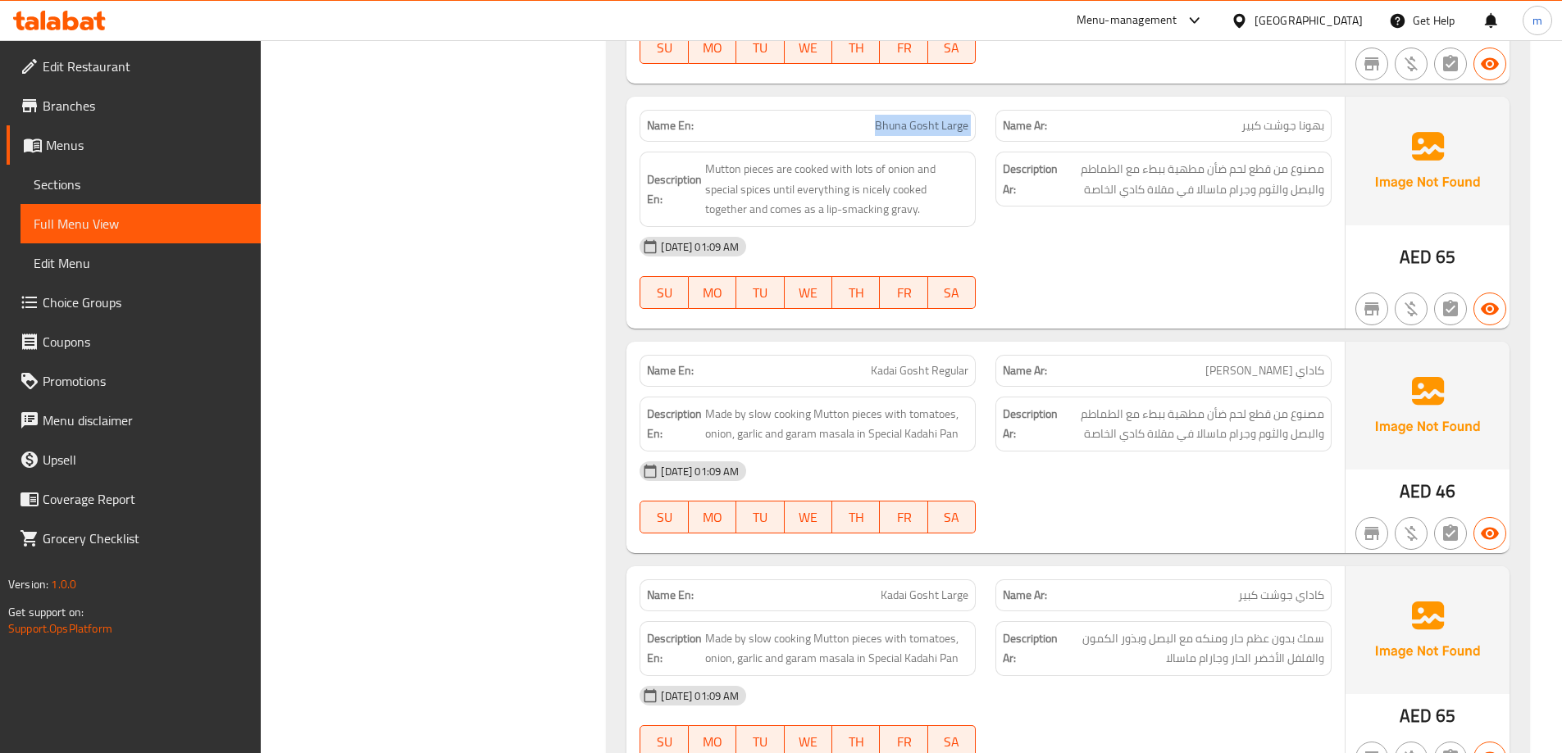
scroll to position [4584, 0]
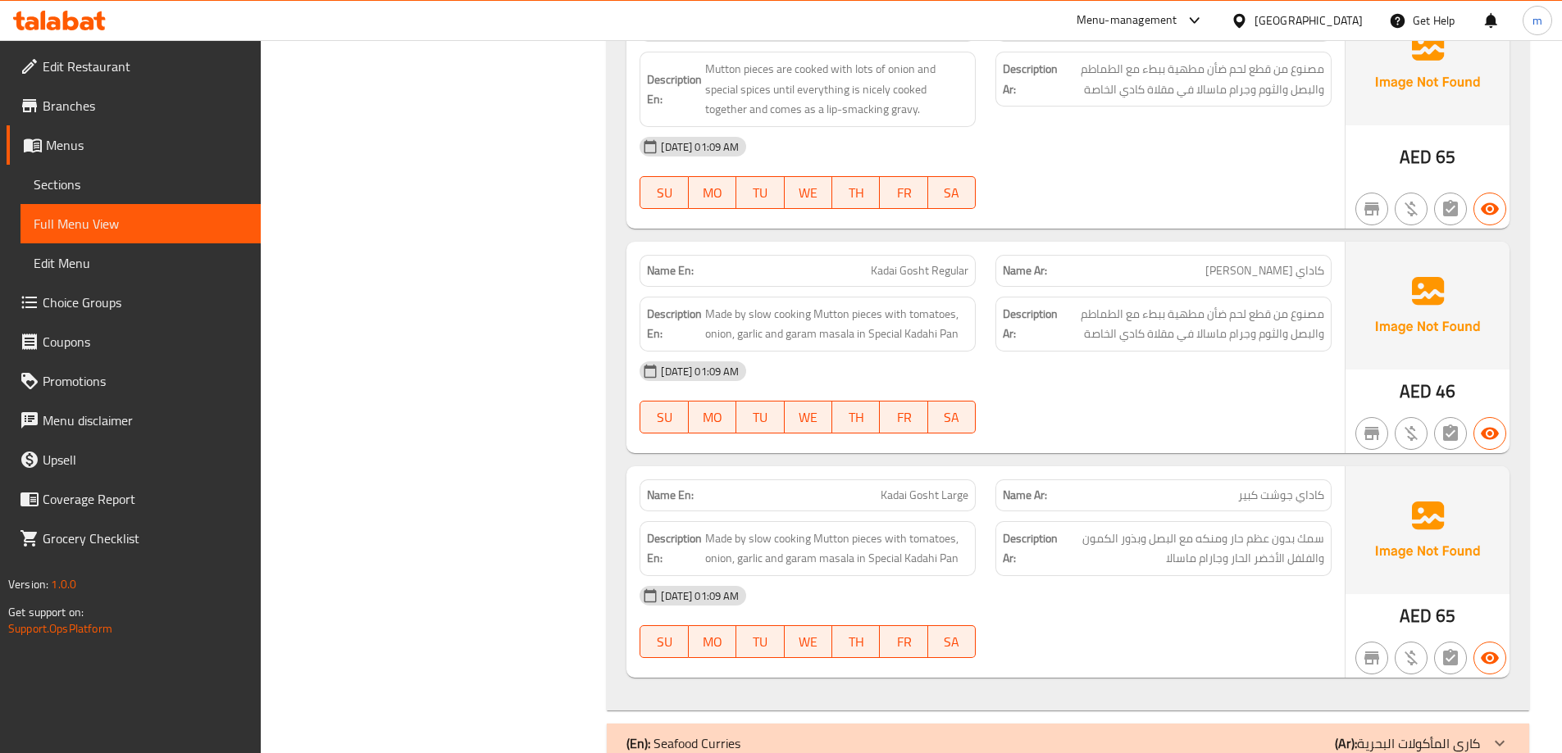
click at [925, 493] on span "Kadai Gosht Large" at bounding box center [924, 495] width 88 height 17
copy span "Kadai Gosht Large"
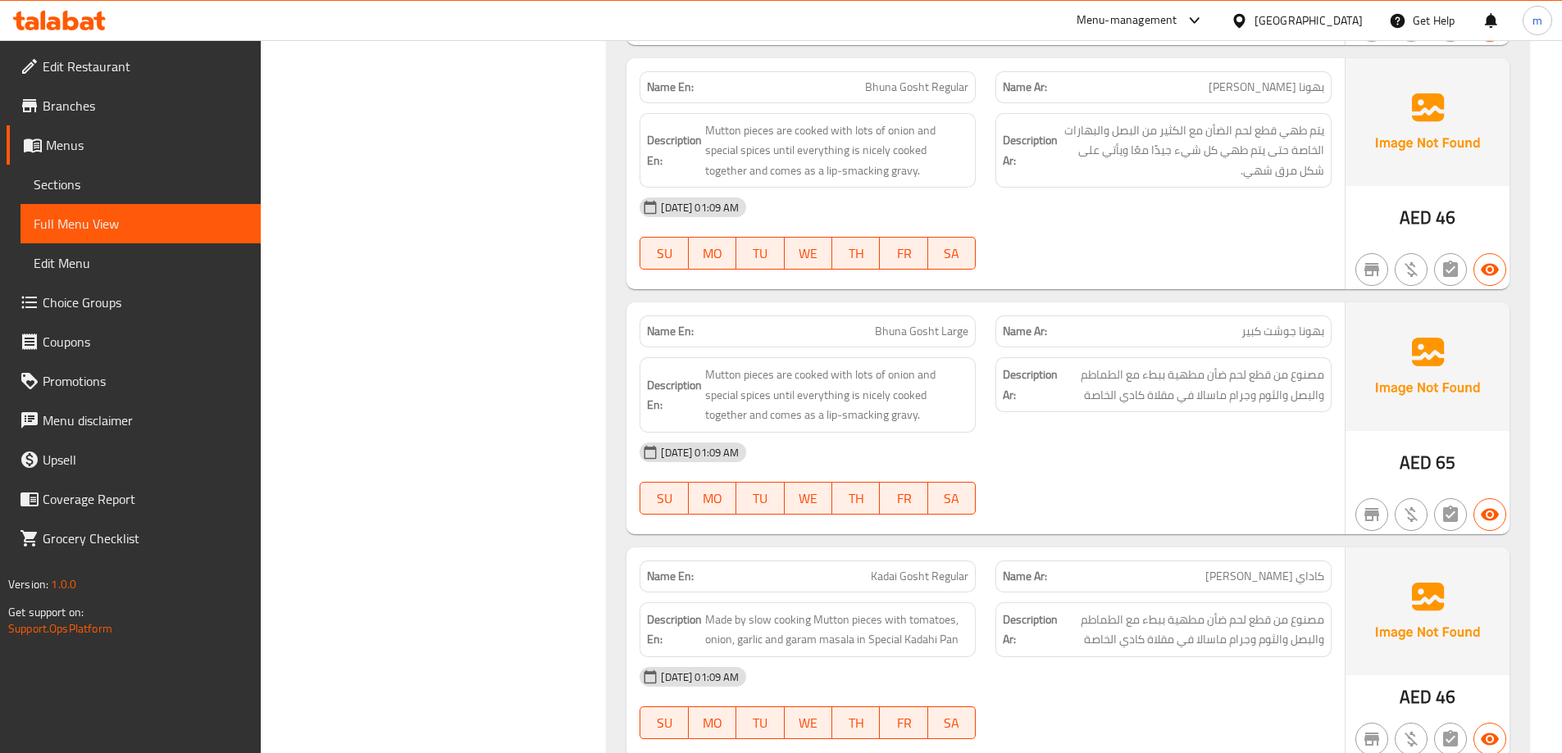
scroll to position [4257, 0]
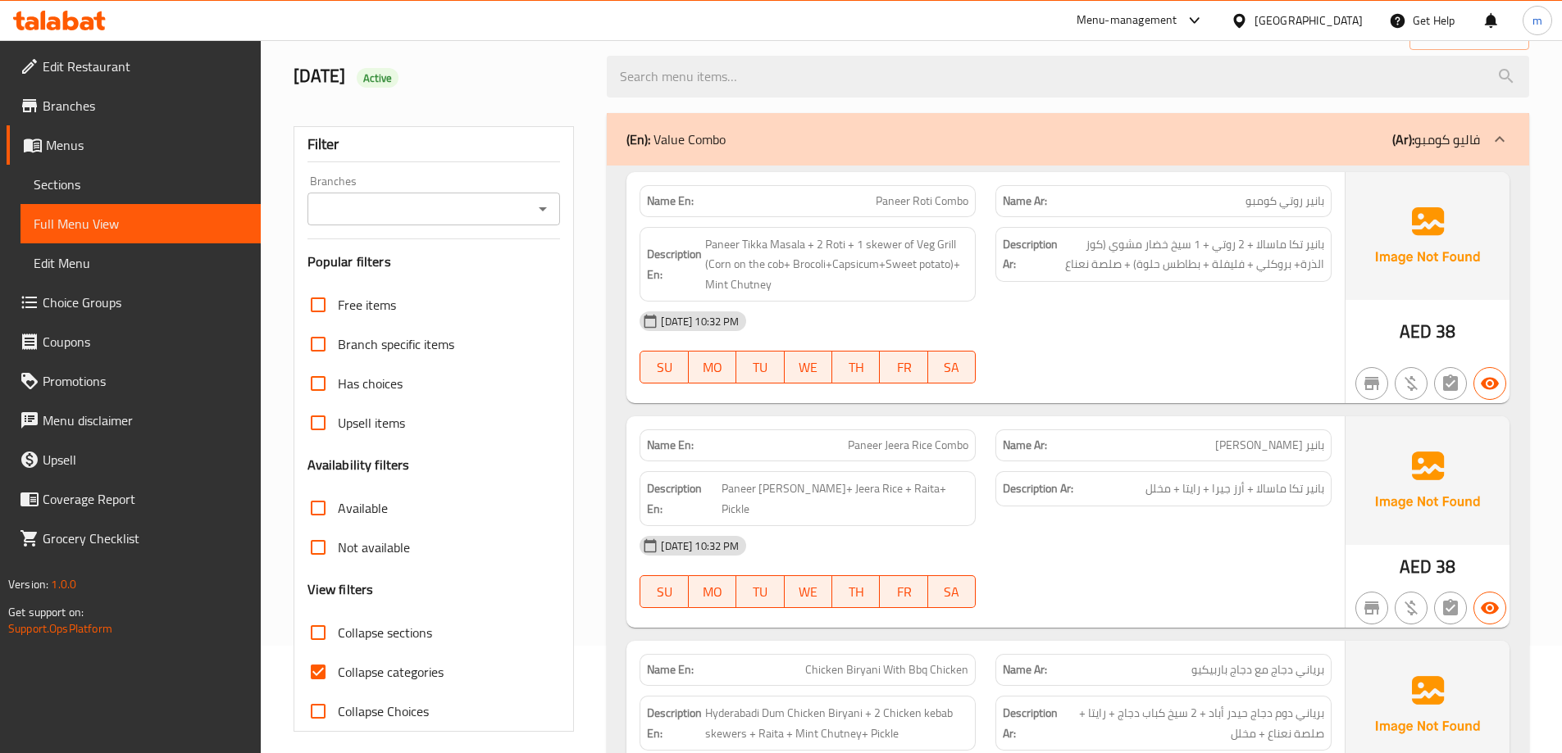
scroll to position [328, 0]
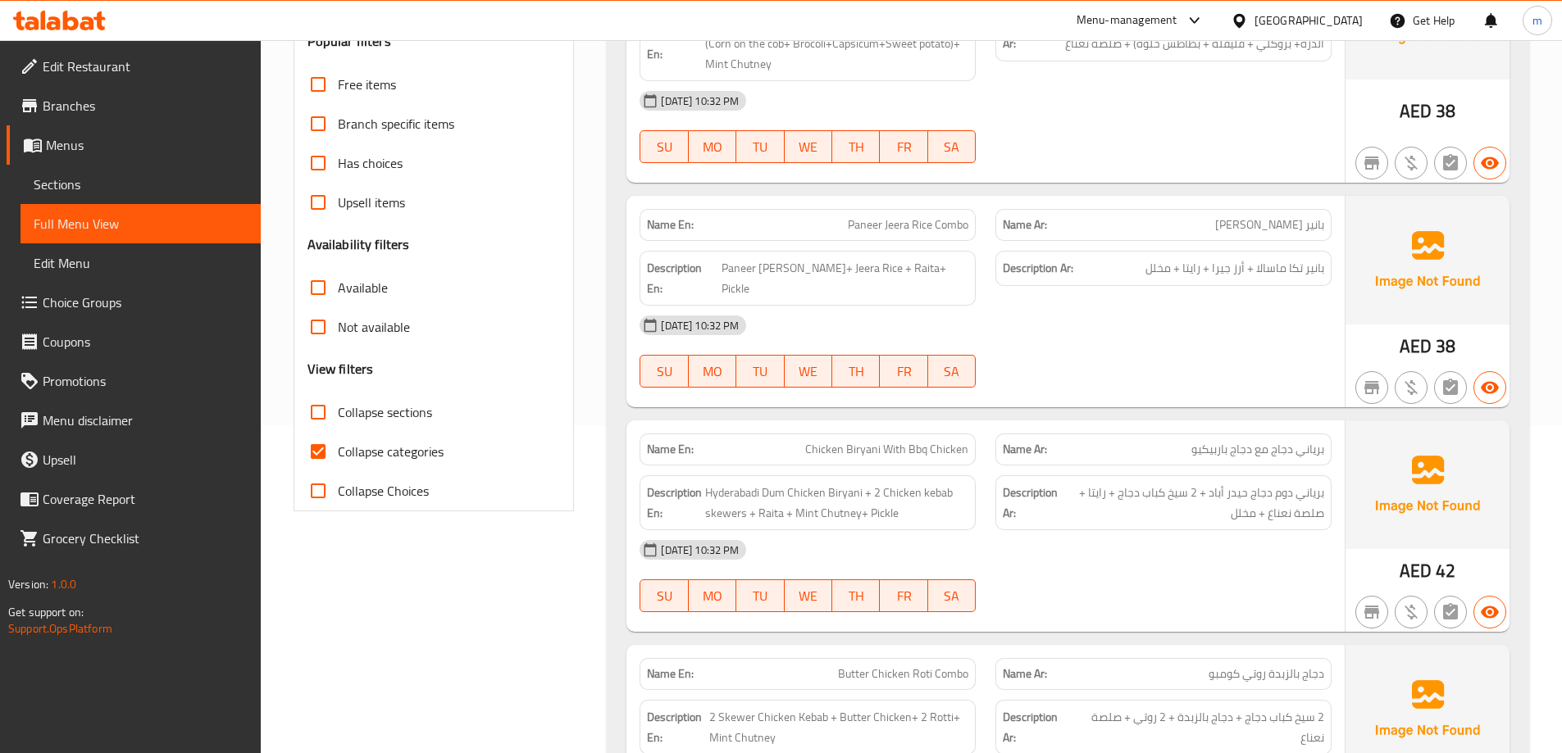
click at [365, 460] on span "Collapse categories" at bounding box center [391, 452] width 106 height 20
click at [338, 460] on input "Collapse categories" at bounding box center [317, 451] width 39 height 39
checkbox input "false"
drag, startPoint x: 364, startPoint y: 412, endPoint x: 371, endPoint y: 399, distance: 13.9
click at [366, 411] on span "Collapse sections" at bounding box center [385, 413] width 94 height 20
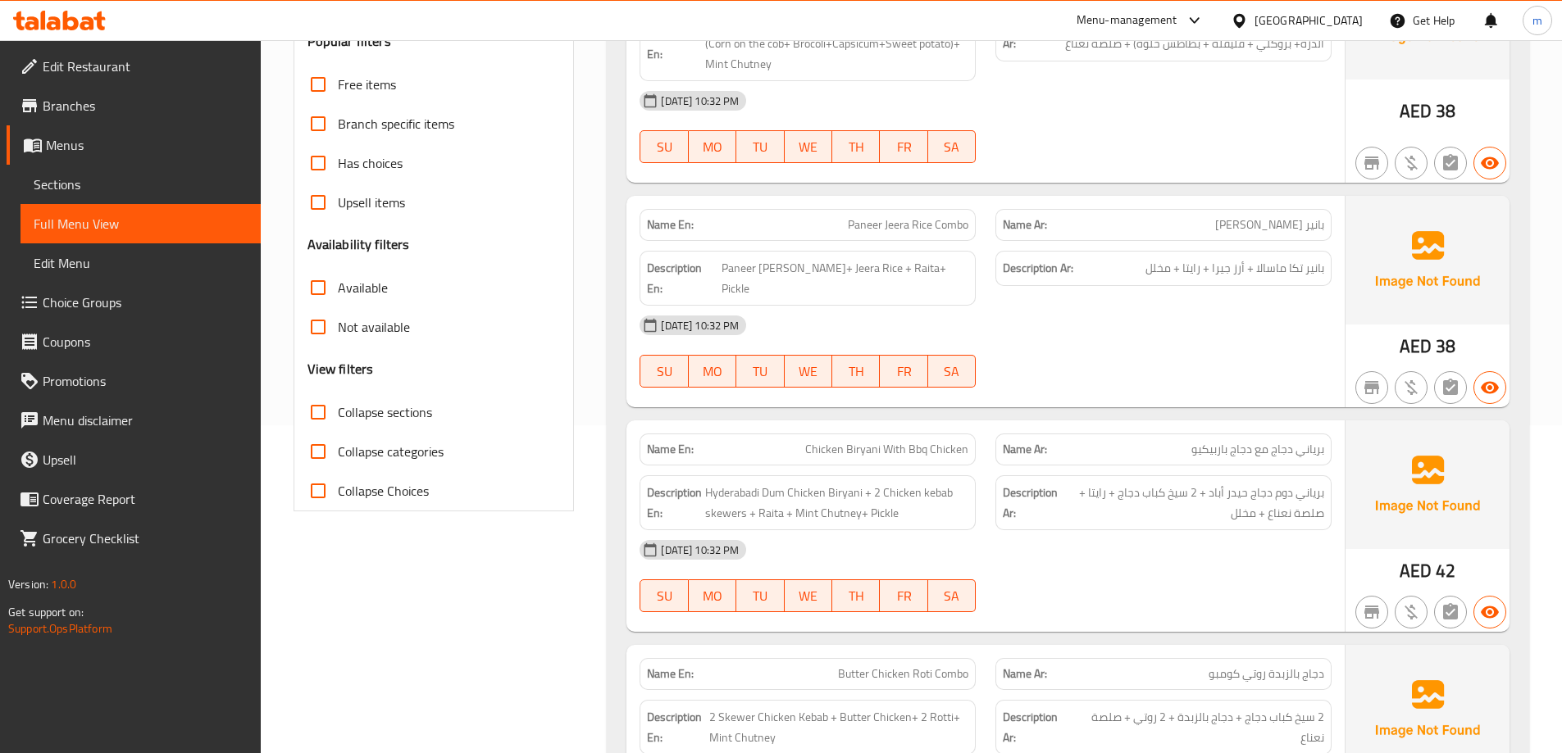
click at [338, 411] on input "Collapse sections" at bounding box center [317, 412] width 39 height 39
checkbox input "true"
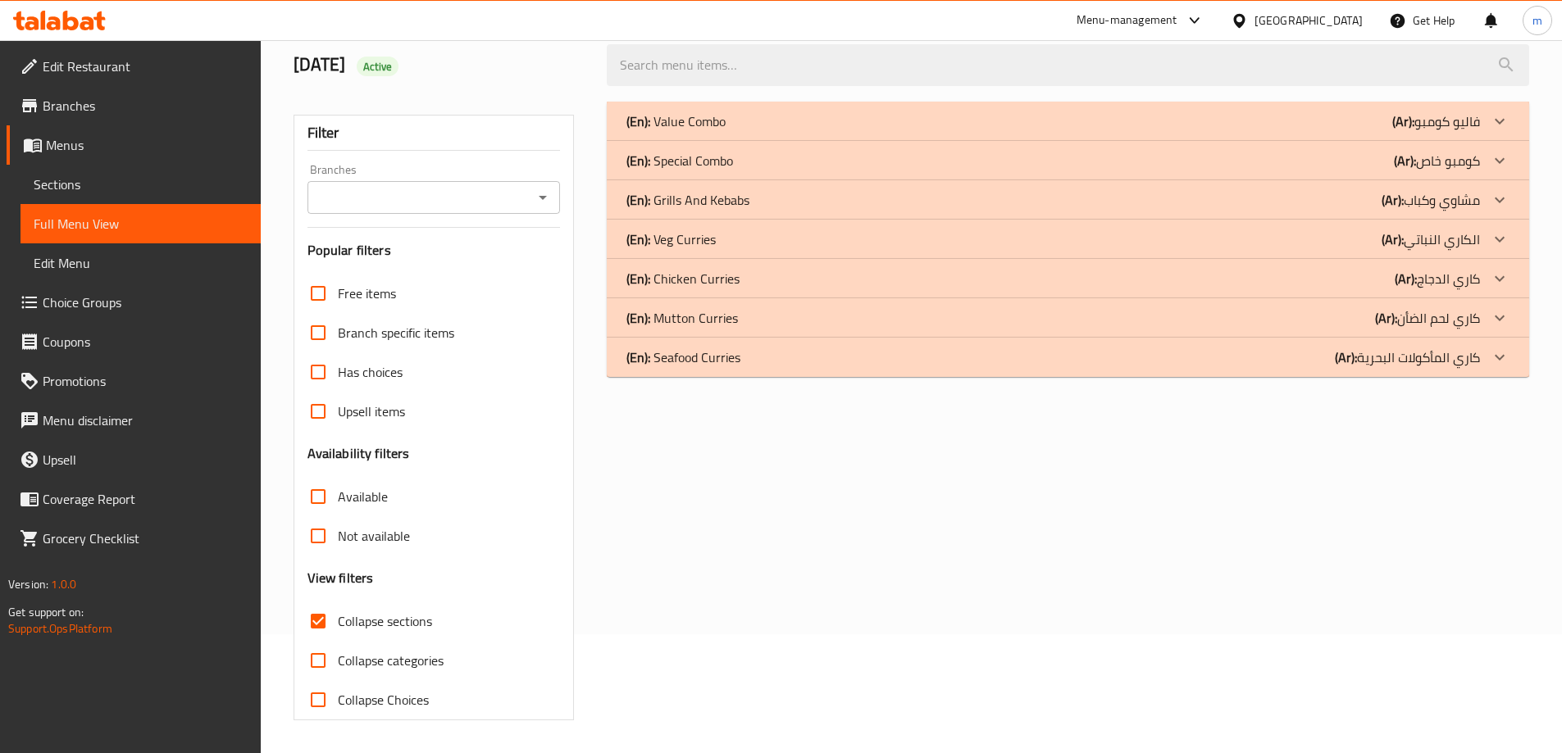
scroll to position [119, 0]
click at [762, 324] on div "(En): Mutton Curries (Ar): كاري لحم الضأن" at bounding box center [1052, 318] width 853 height 20
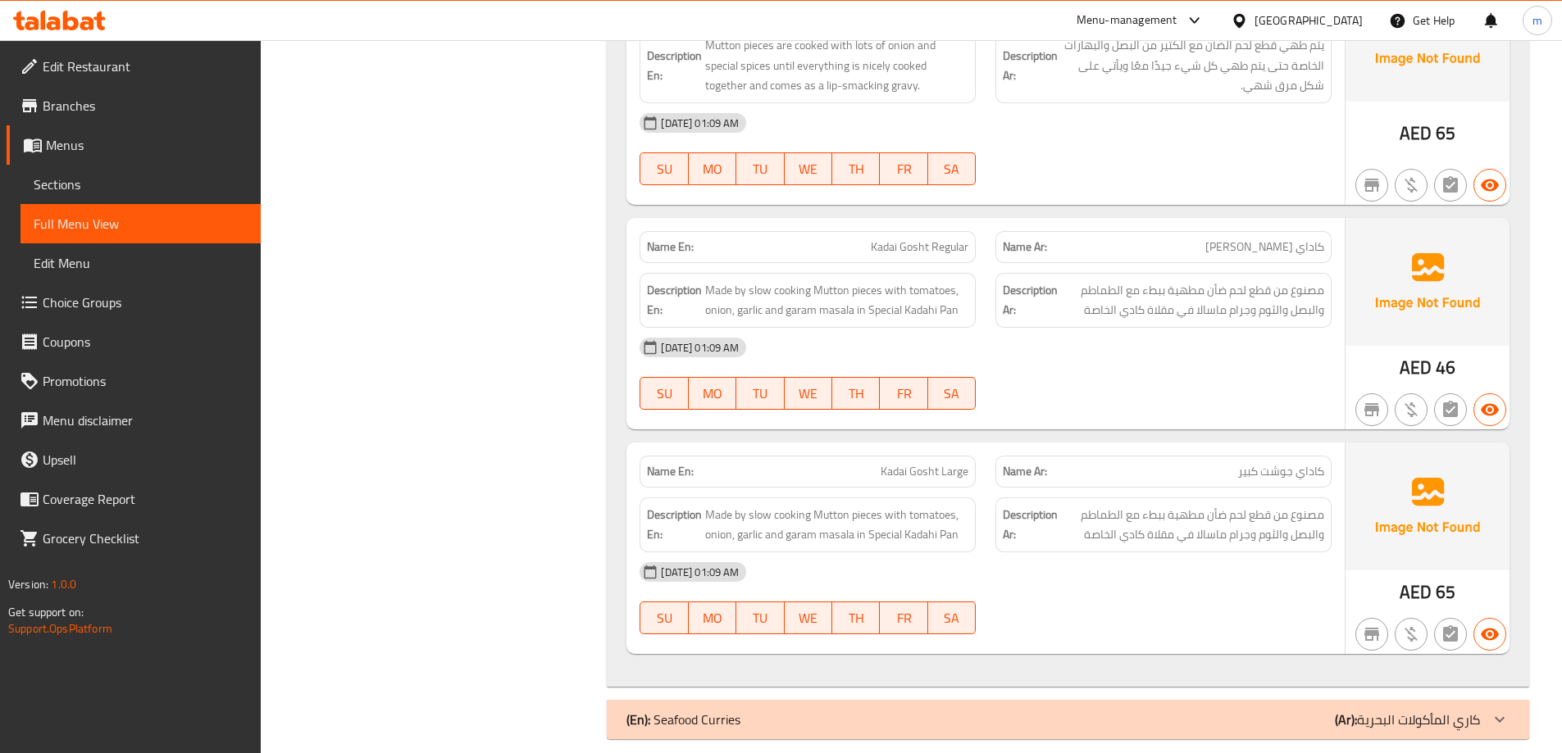
scroll to position [1759, 0]
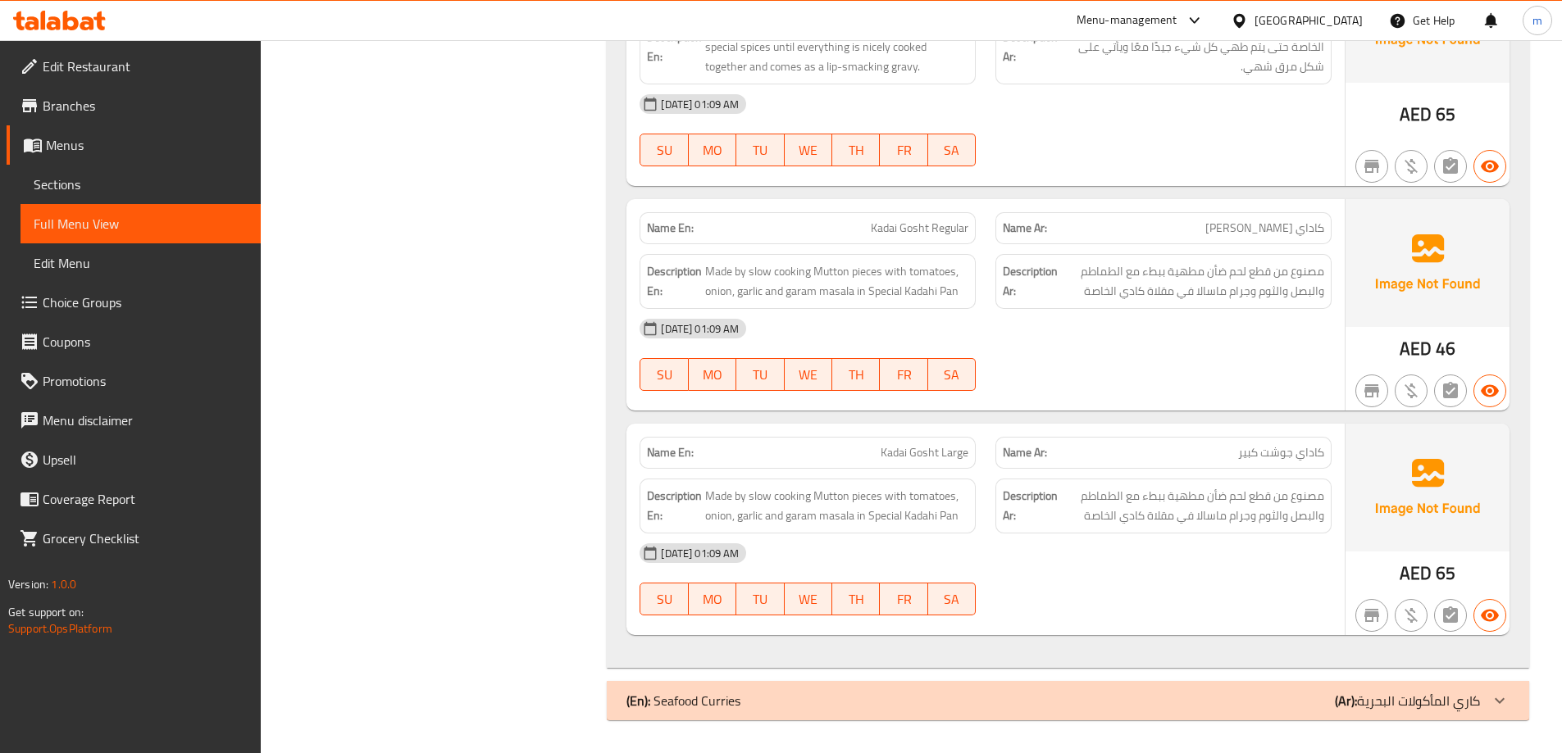
click at [922, 448] on span "Kadai Gosht Large" at bounding box center [924, 452] width 88 height 17
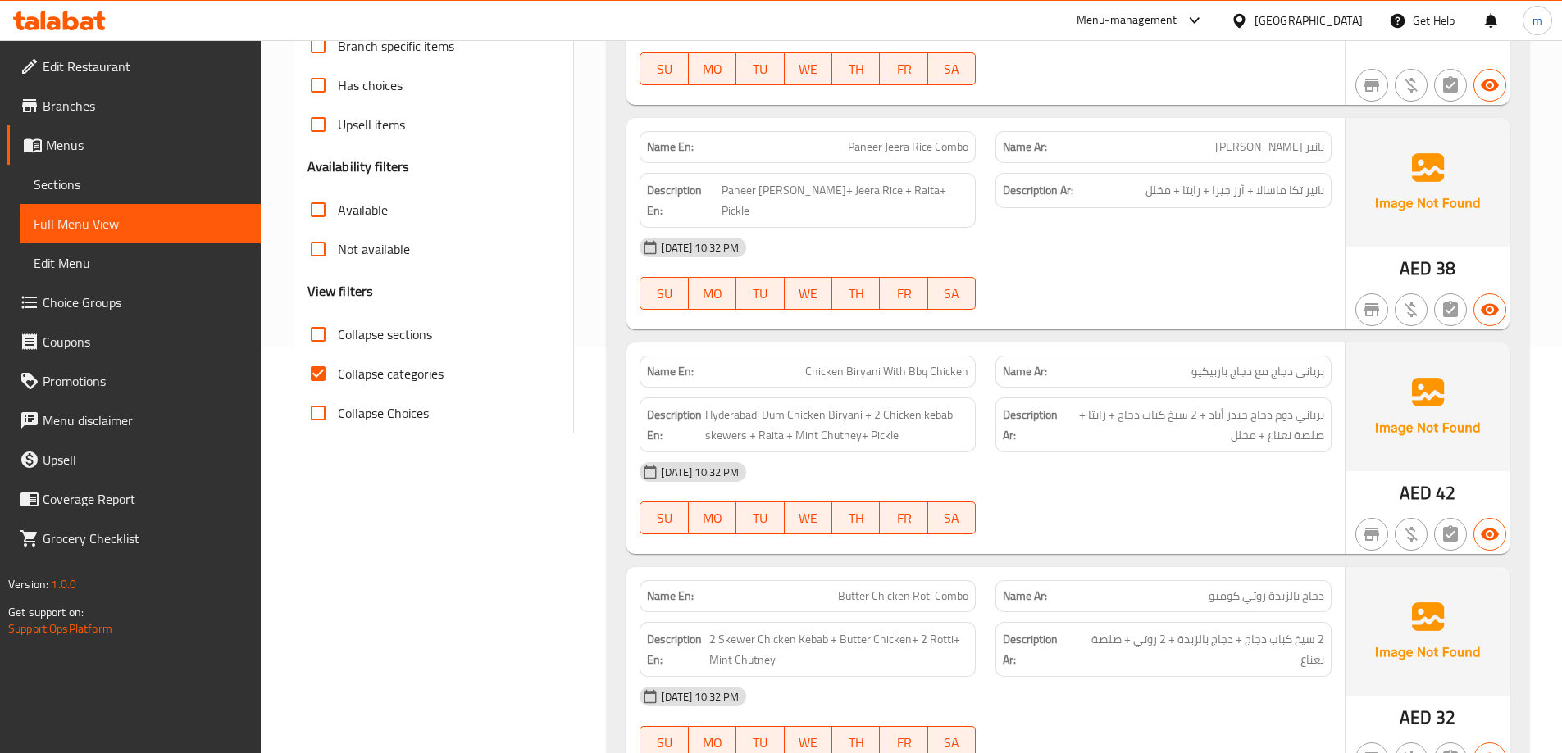
scroll to position [410, 0]
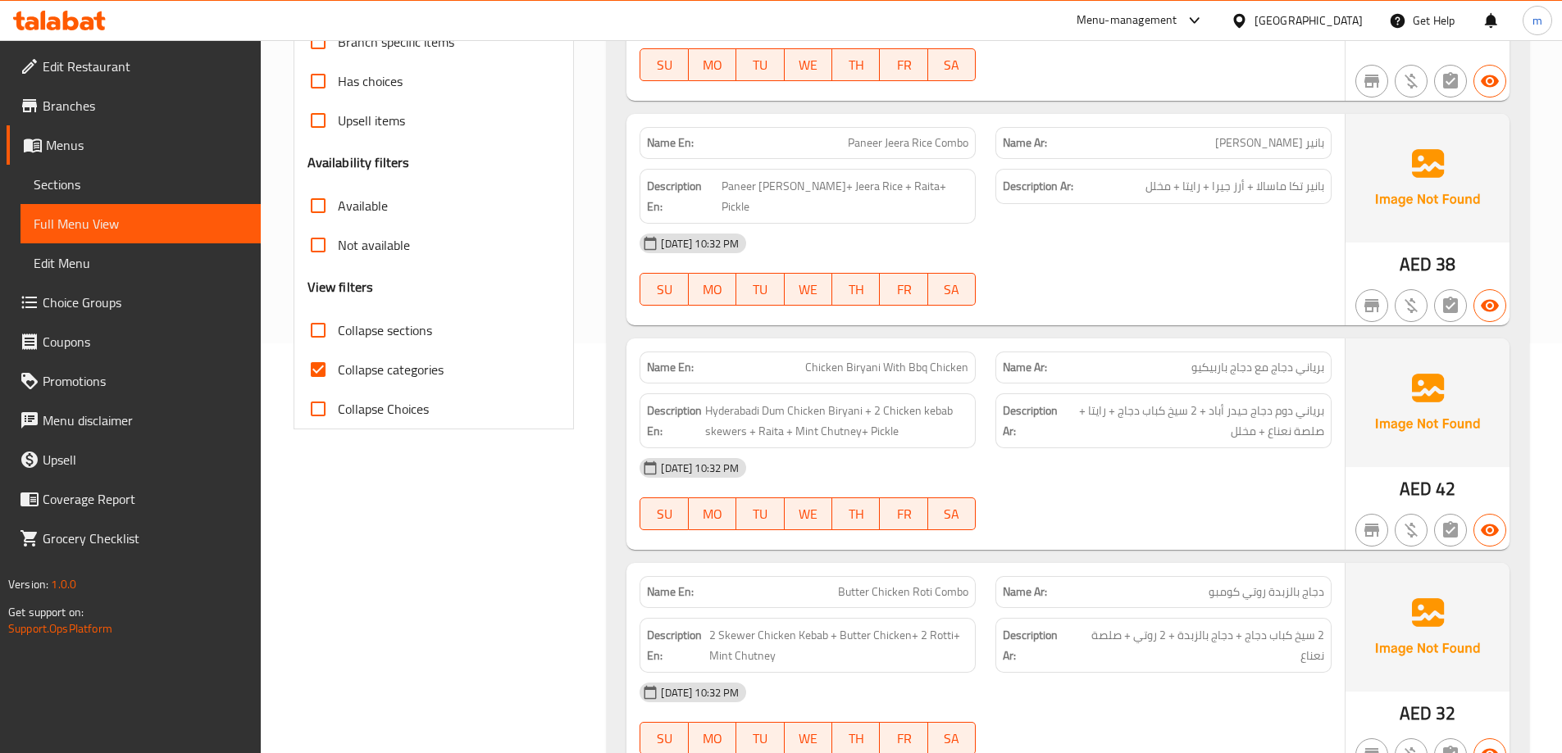
click at [389, 340] on span "Collapse sections" at bounding box center [385, 331] width 94 height 20
click at [338, 340] on input "Collapse sections" at bounding box center [317, 330] width 39 height 39
checkbox input "true"
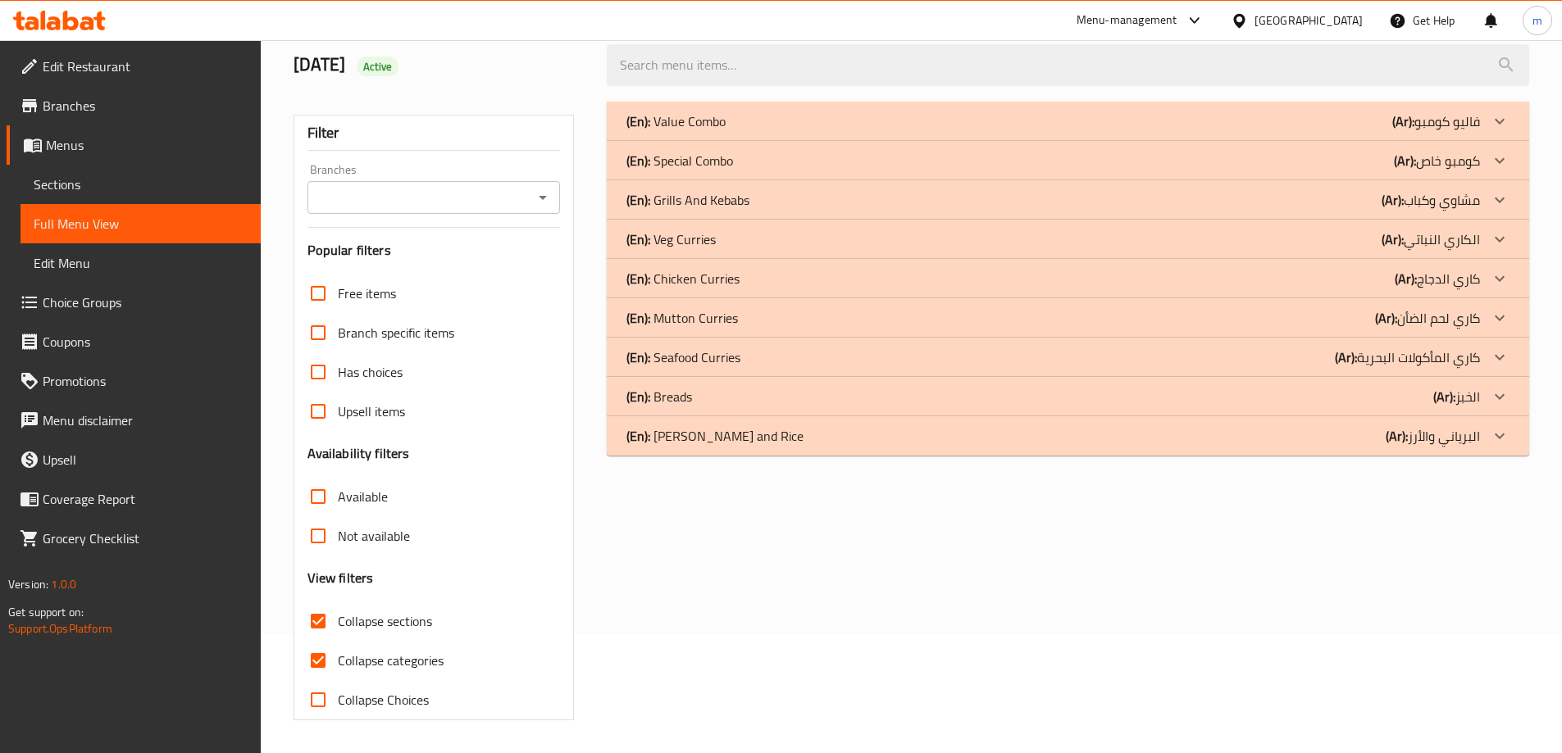
scroll to position [119, 0]
click at [1409, 394] on div "(En): Breads (Ar): الخبز" at bounding box center [1052, 397] width 853 height 20
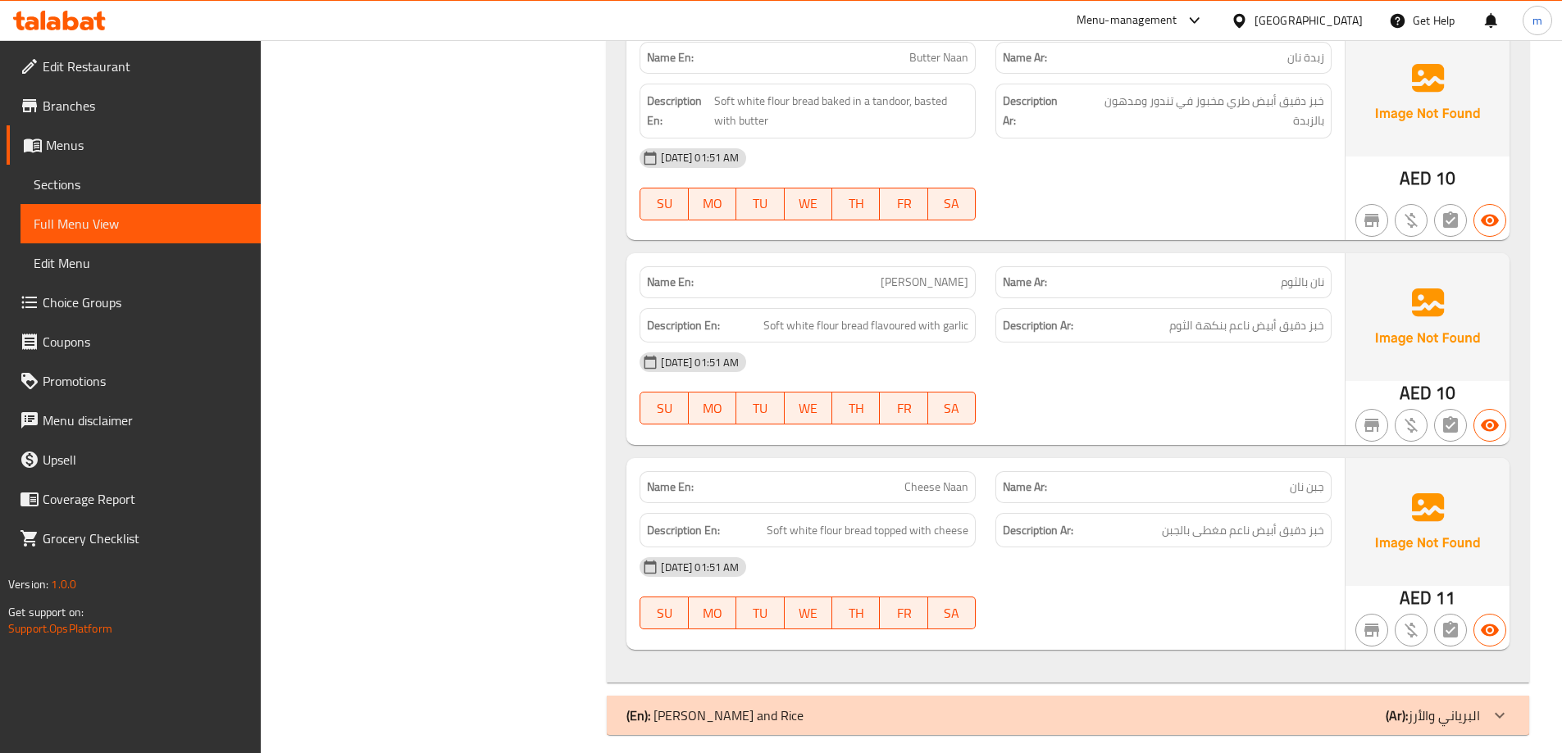
scroll to position [1414, 0]
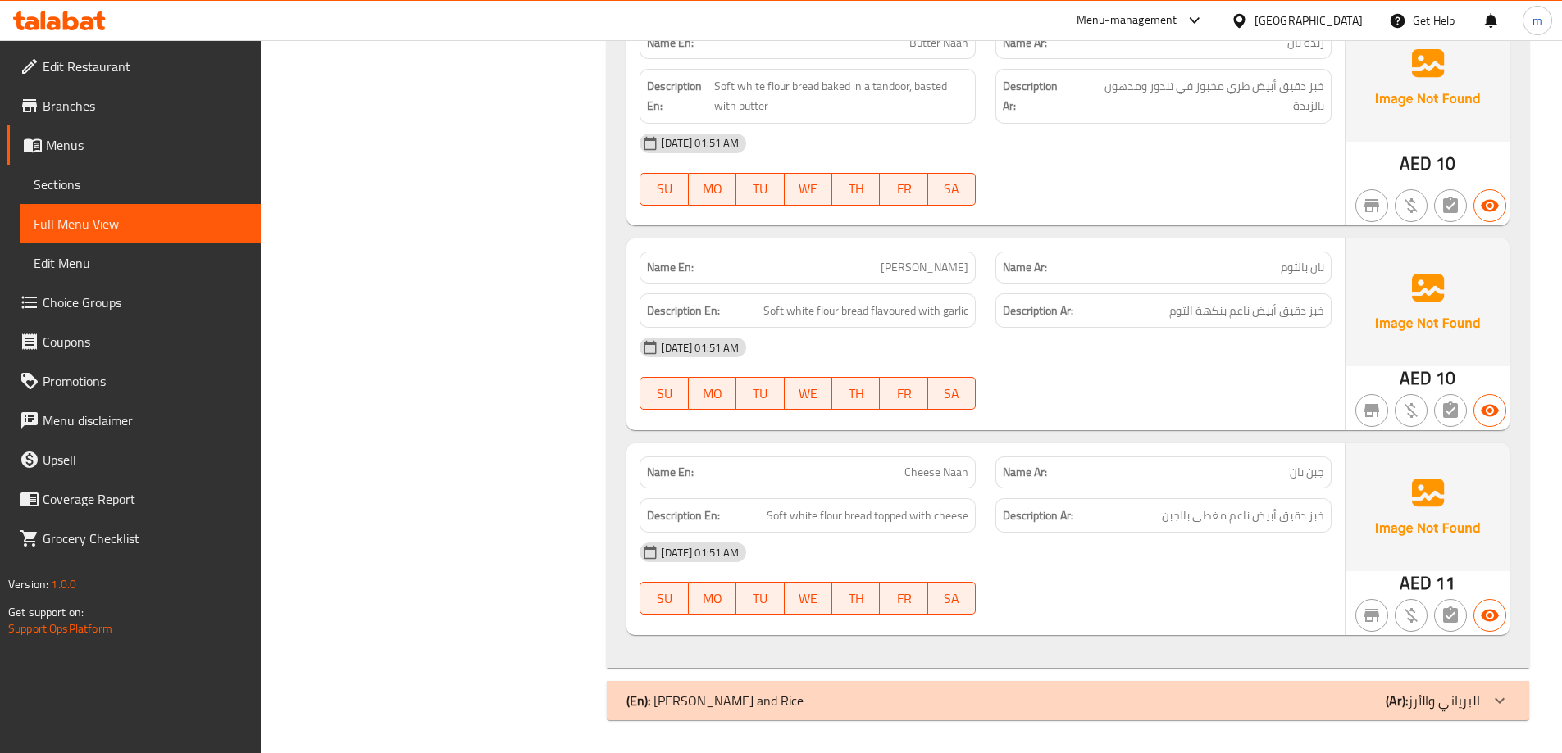
click at [1277, 718] on div "(En): Biriyani and Rice (Ar): البرياني والأرز" at bounding box center [1068, 700] width 922 height 39
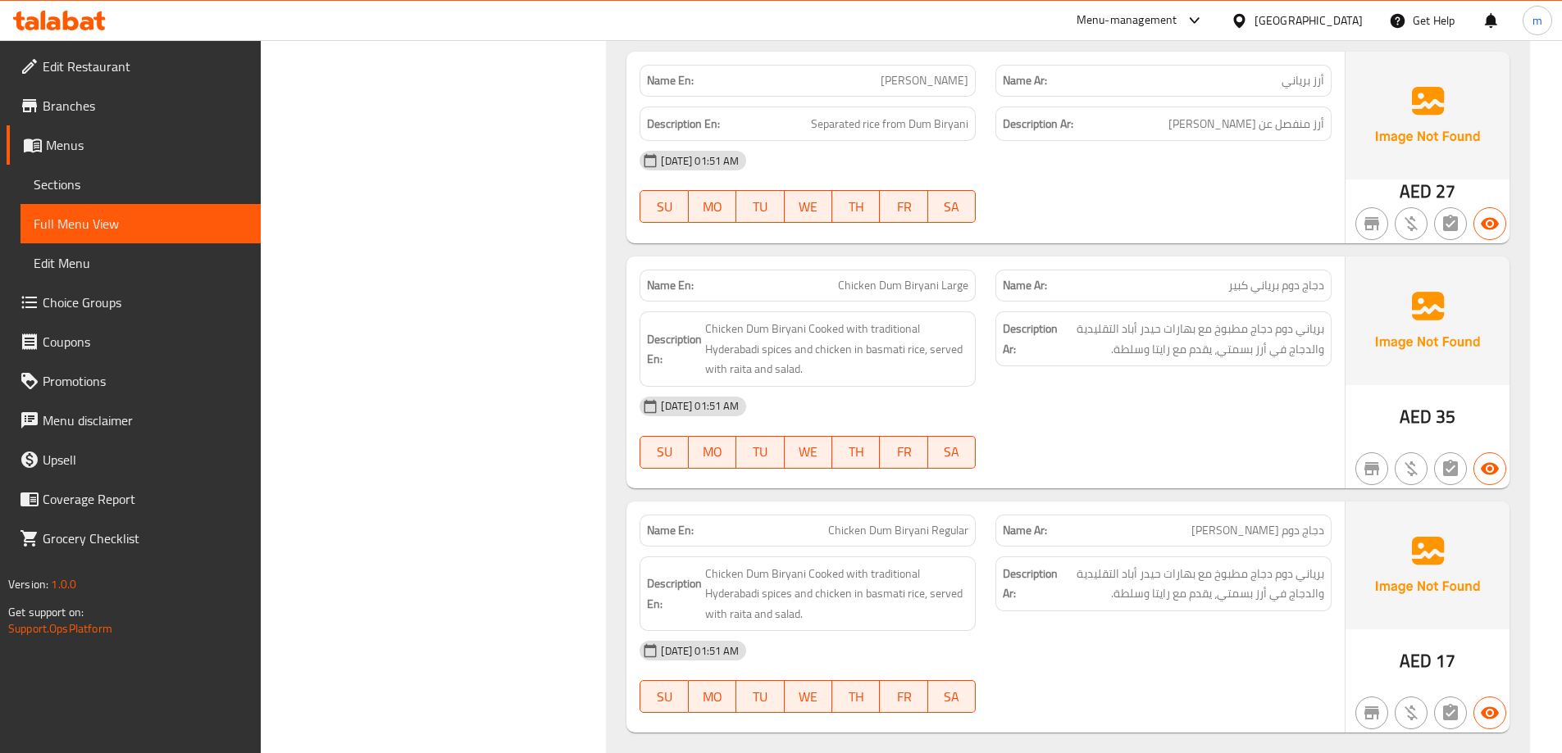
scroll to position [4129, 0]
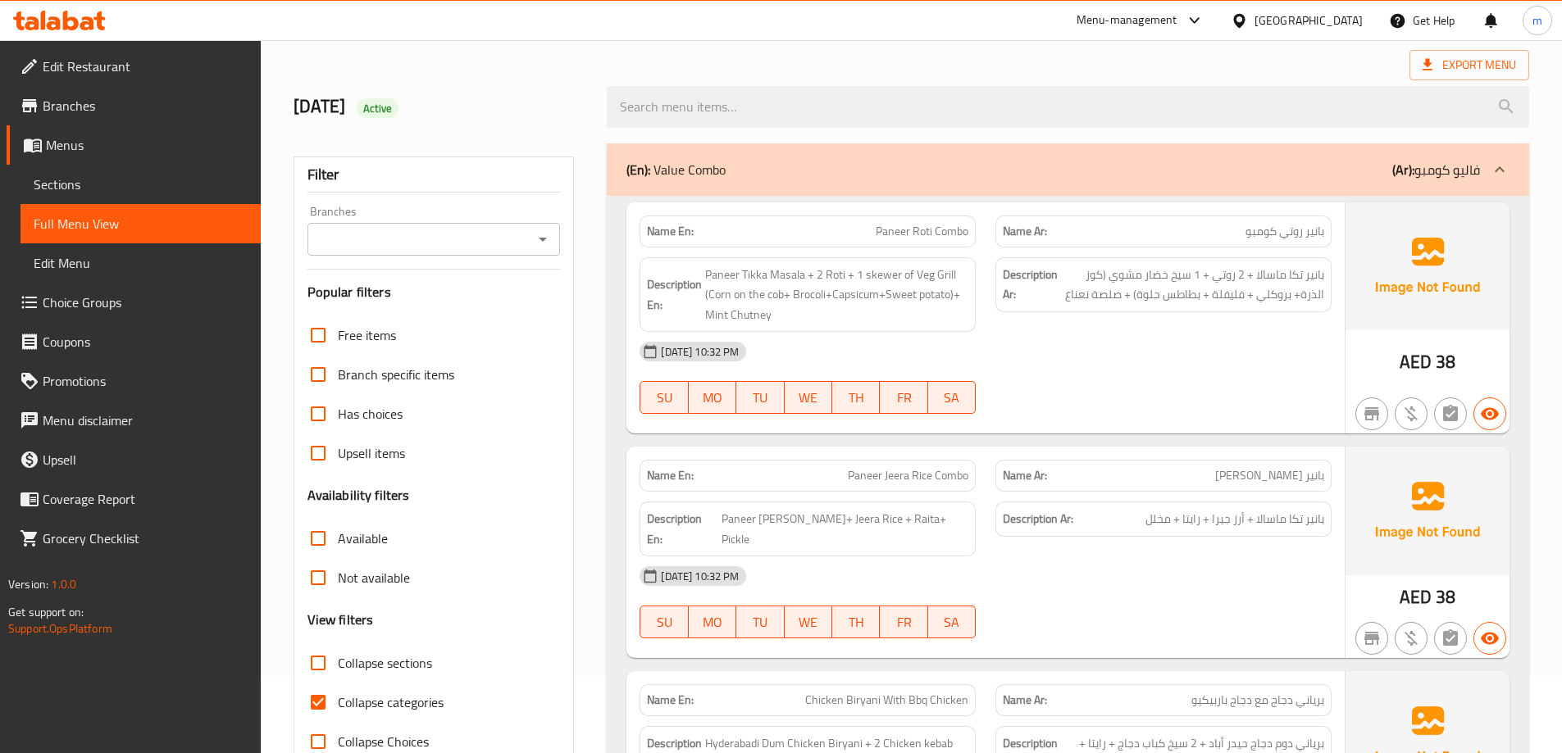
scroll to position [328, 0]
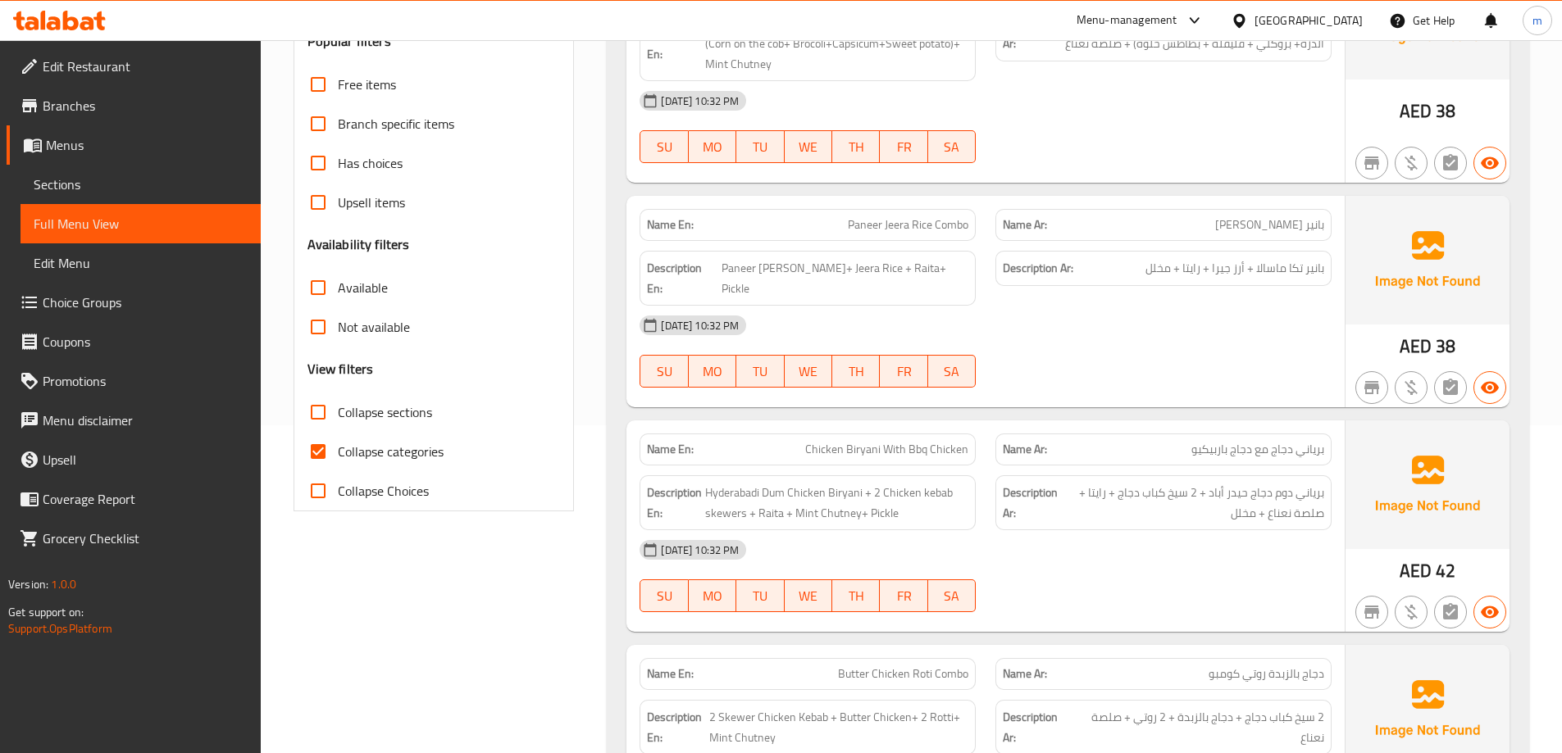
click at [420, 399] on label "Collapse sections" at bounding box center [365, 412] width 134 height 39
click at [338, 399] on input "Collapse sections" at bounding box center [317, 412] width 39 height 39
checkbox input "true"
click at [440, 449] on span "Collapse categories" at bounding box center [391, 452] width 106 height 20
click at [338, 449] on input "Collapse categories" at bounding box center [317, 451] width 39 height 39
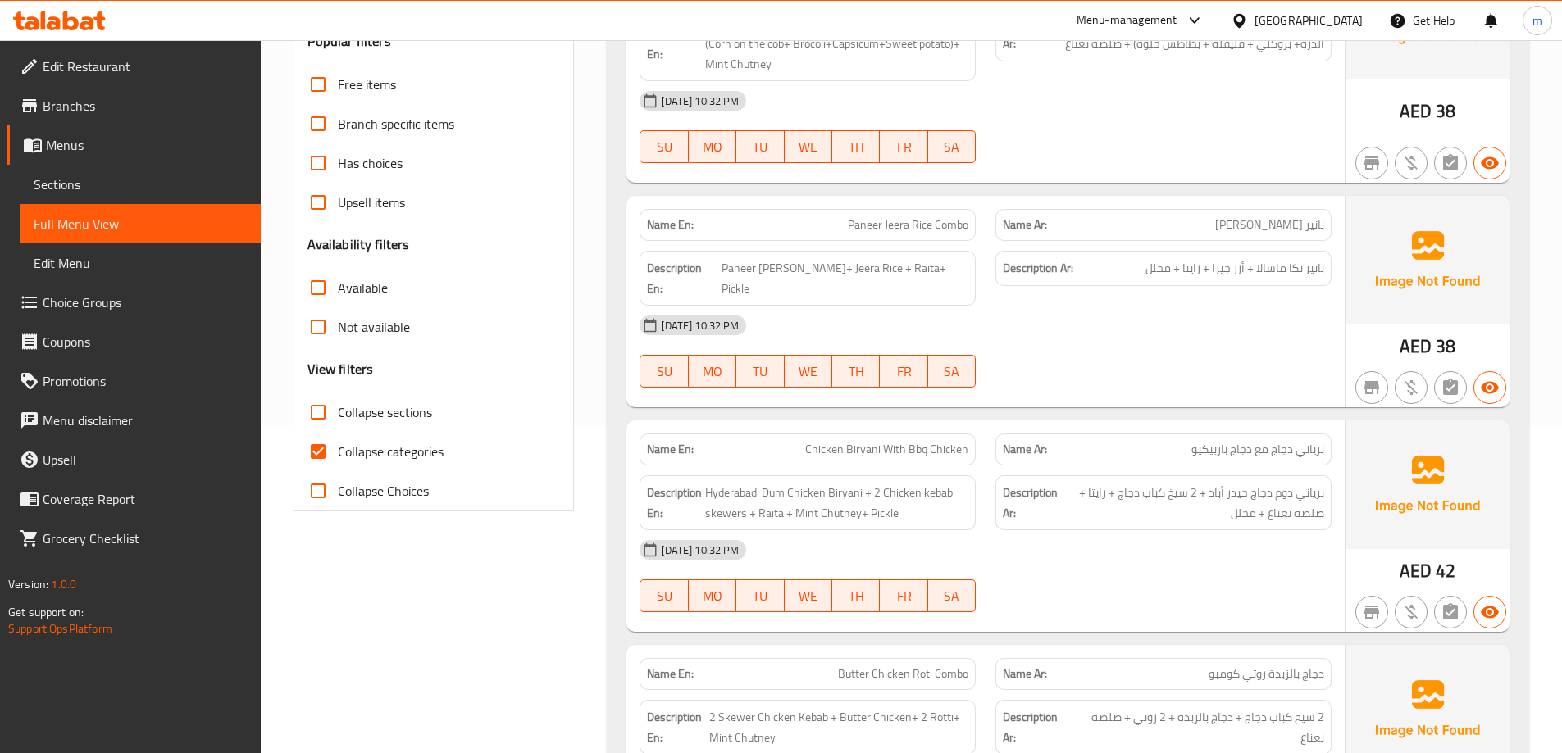
checkbox input "false"
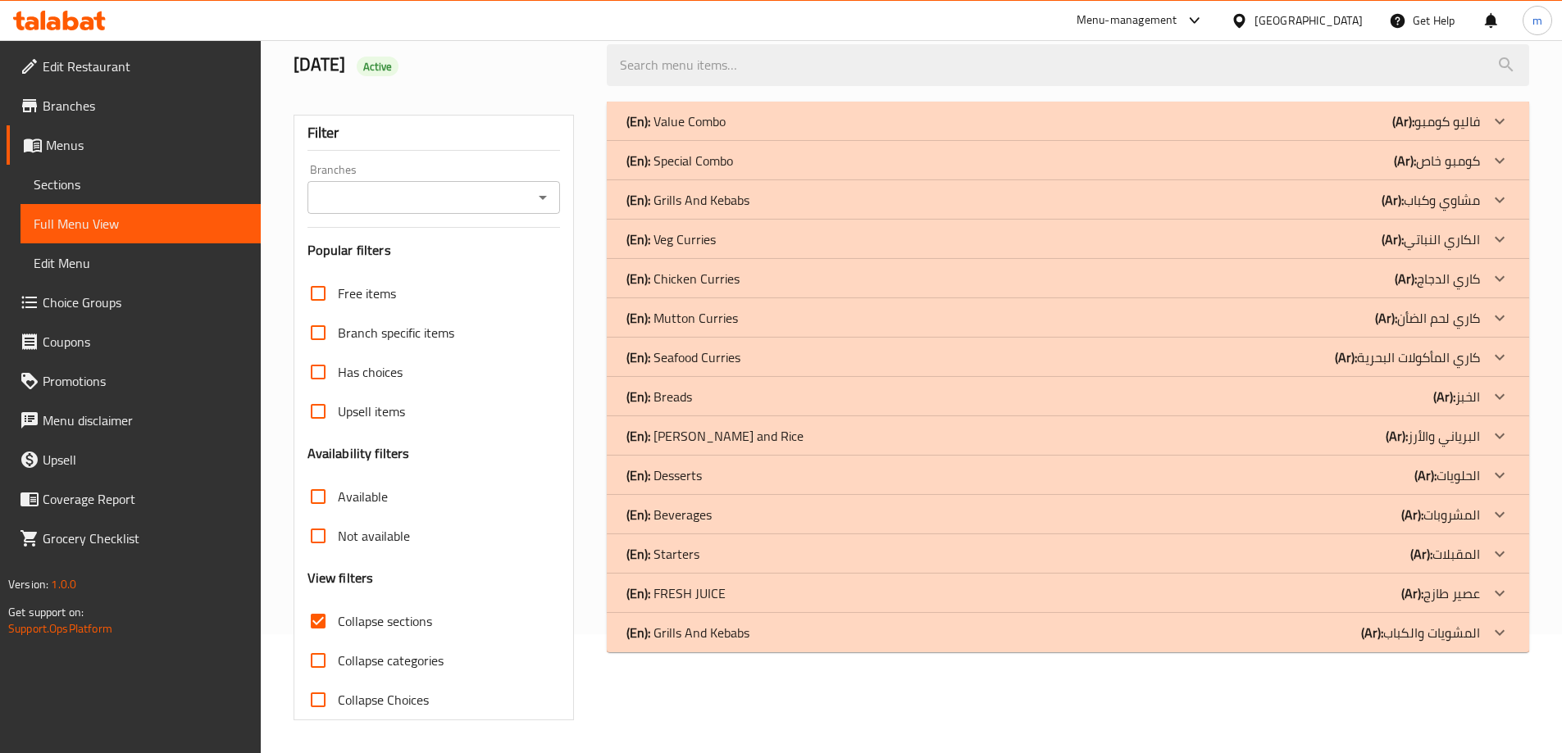
scroll to position [119, 0]
click at [1360, 635] on div "(En): Grills And Kebabs (Ar): المشويات والكباب" at bounding box center [1052, 633] width 853 height 20
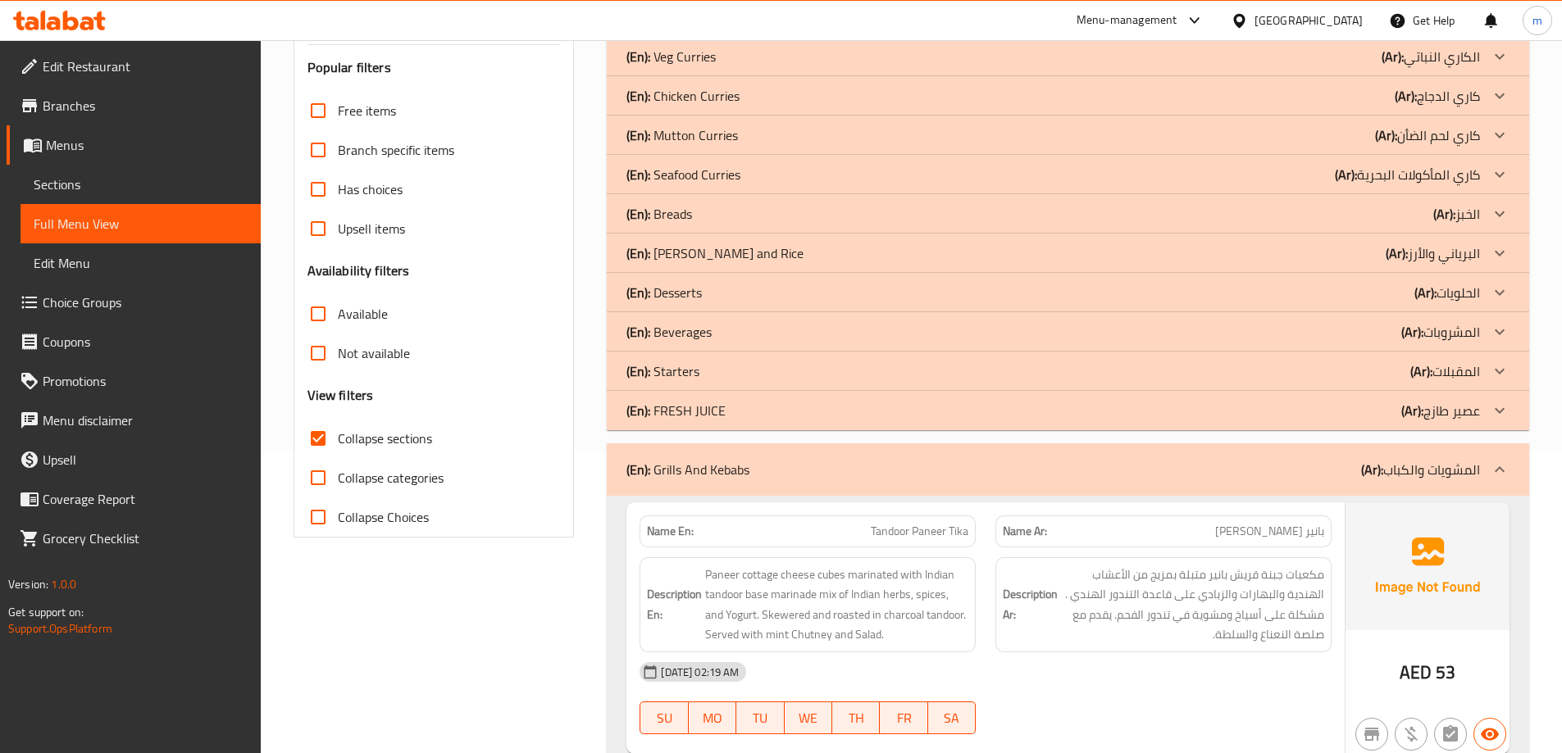
scroll to position [611, 0]
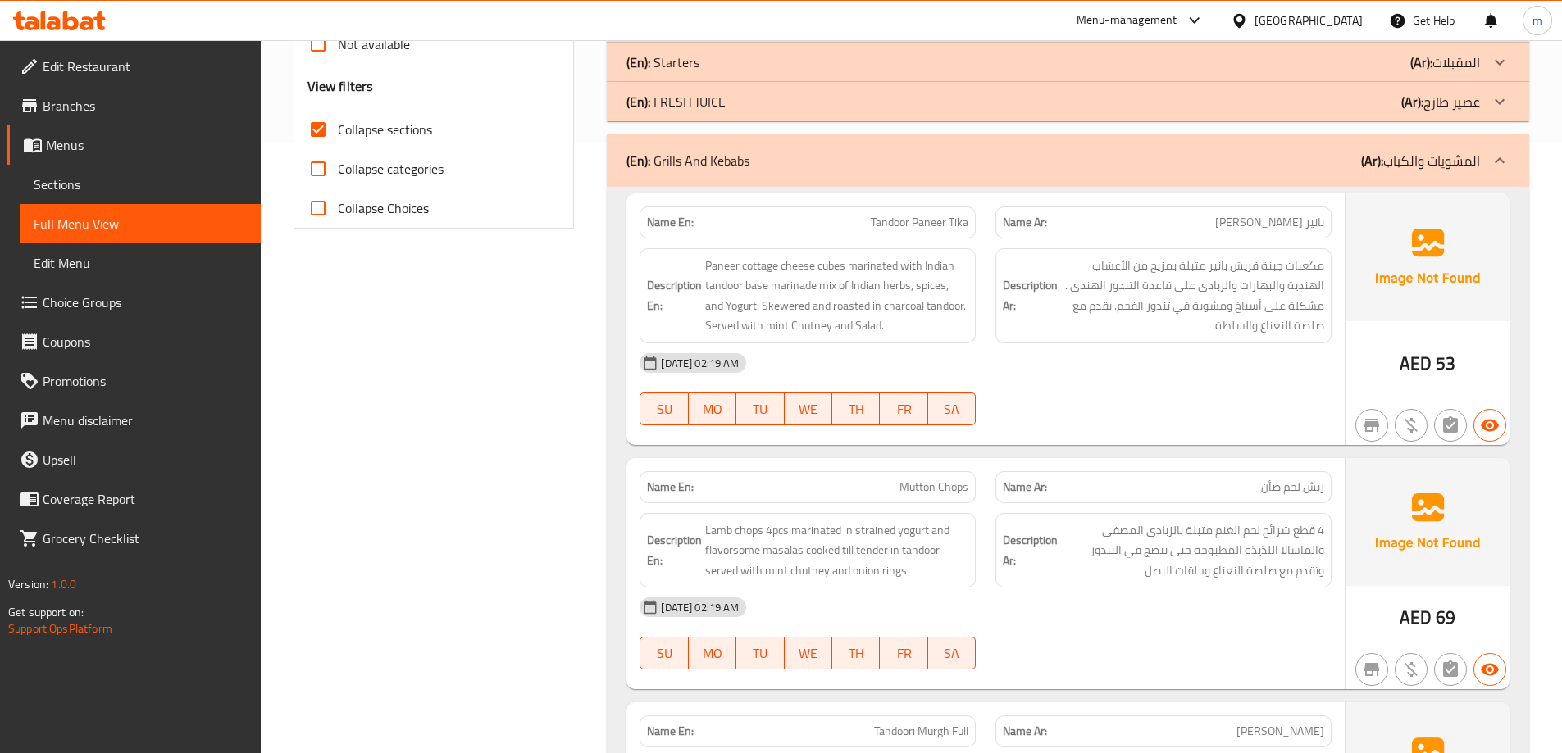
click at [954, 220] on span "Tandoor Paneer Tika" at bounding box center [920, 222] width 98 height 17
click at [952, 219] on span "Tandoor Paneer Tika" at bounding box center [920, 222] width 98 height 17
click at [951, 219] on span "Tandoor Paneer Tika" at bounding box center [920, 222] width 98 height 17
click at [948, 220] on span "Tandoor Paneer Tika" at bounding box center [920, 222] width 98 height 17
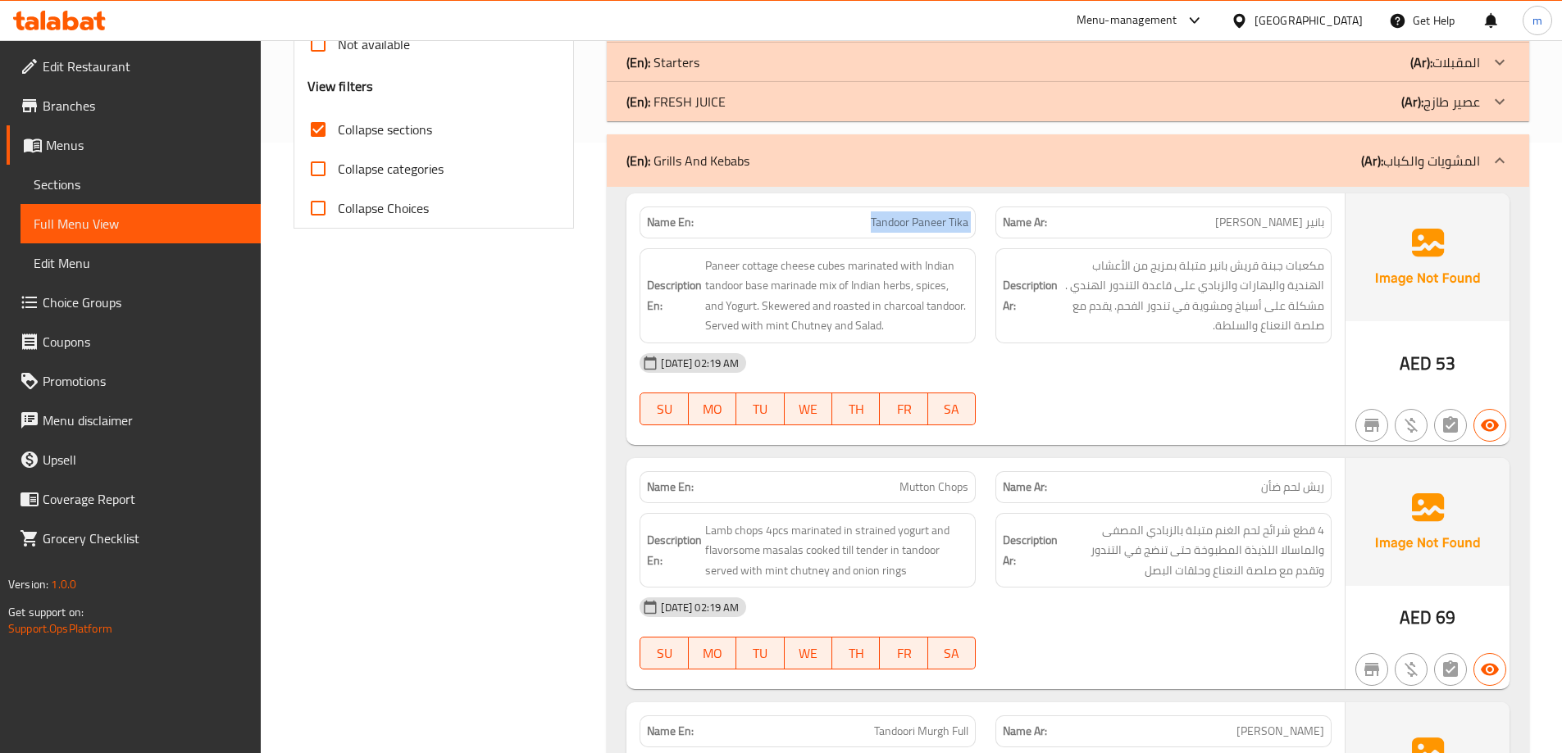
click at [948, 220] on span "Tandoor Paneer Tika" at bounding box center [920, 222] width 98 height 17
click at [945, 218] on span "Tandoor Paneer Tika" at bounding box center [920, 222] width 98 height 17
click at [944, 218] on span "Tandoor Paneer Tika" at bounding box center [920, 222] width 98 height 17
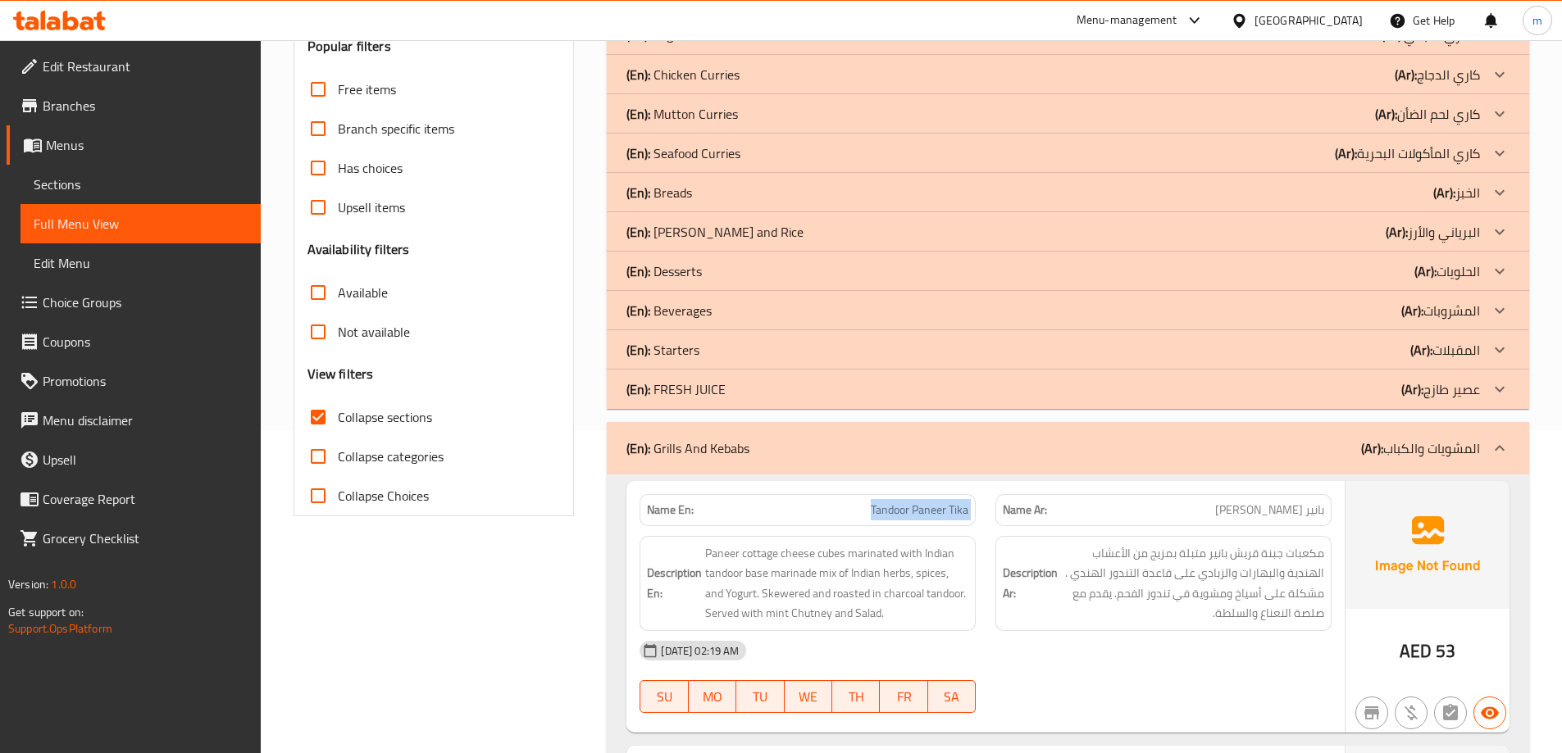
scroll to position [285, 0]
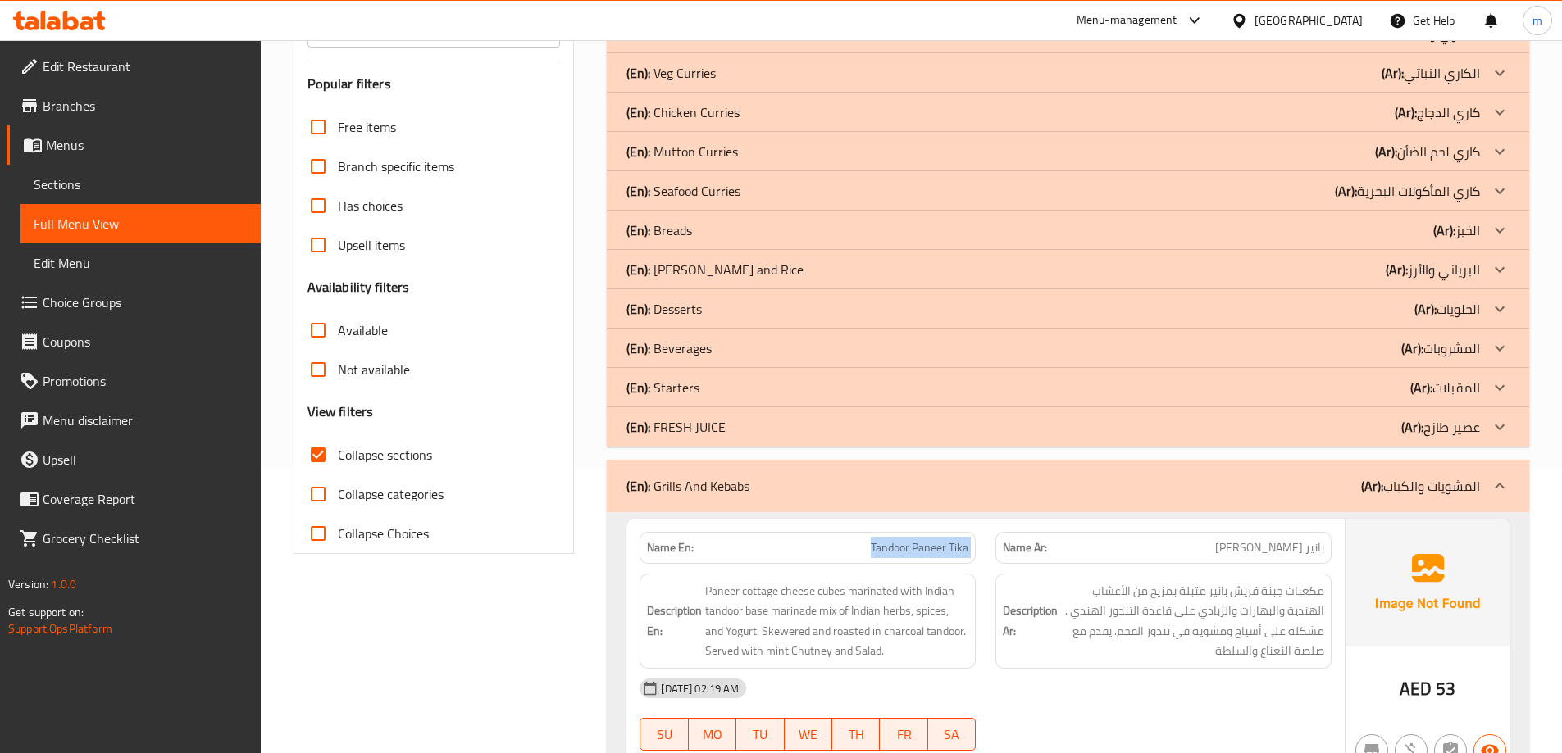
click at [1389, 306] on div "(En): Desserts (Ar): الحلويات" at bounding box center [1052, 309] width 853 height 20
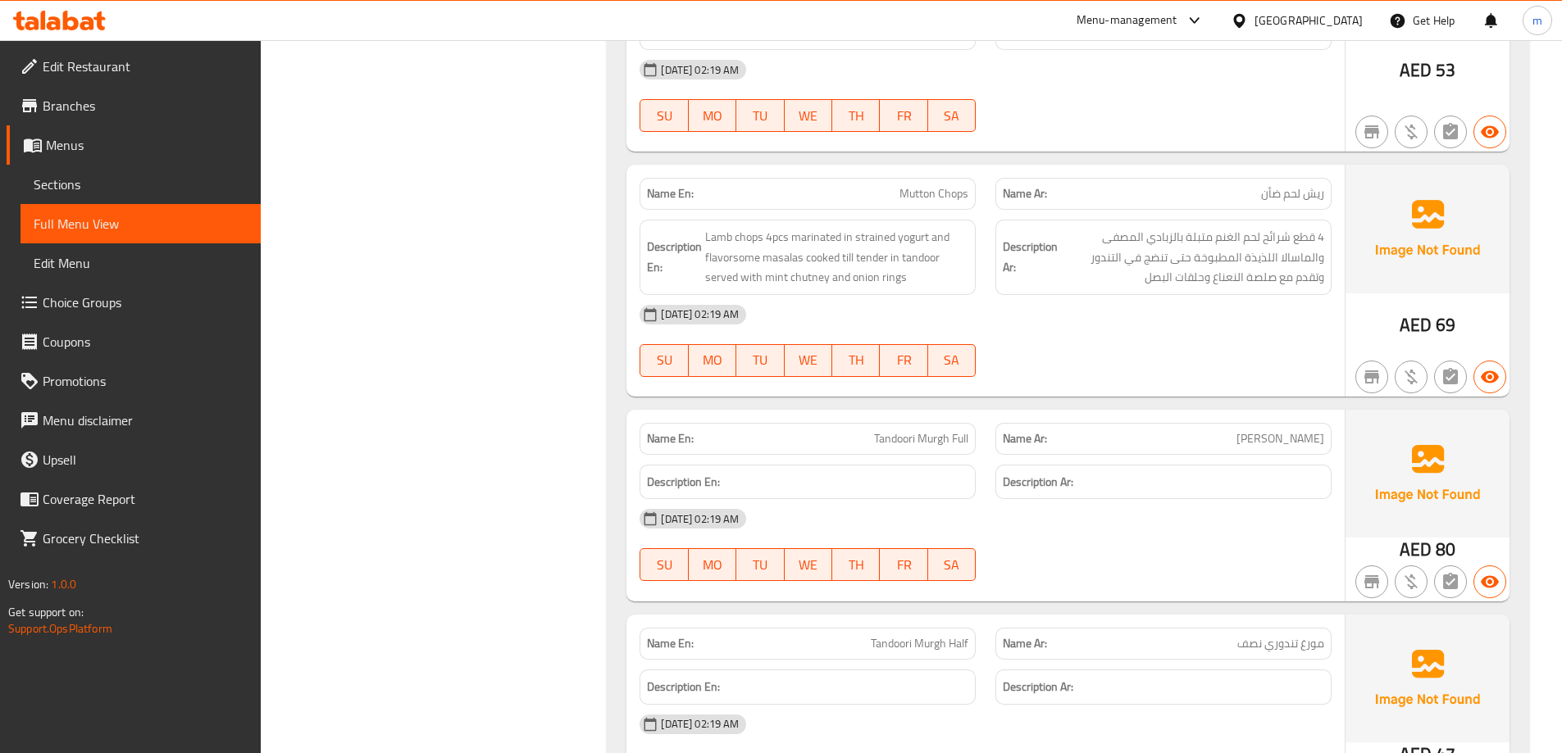
scroll to position [2192, 0]
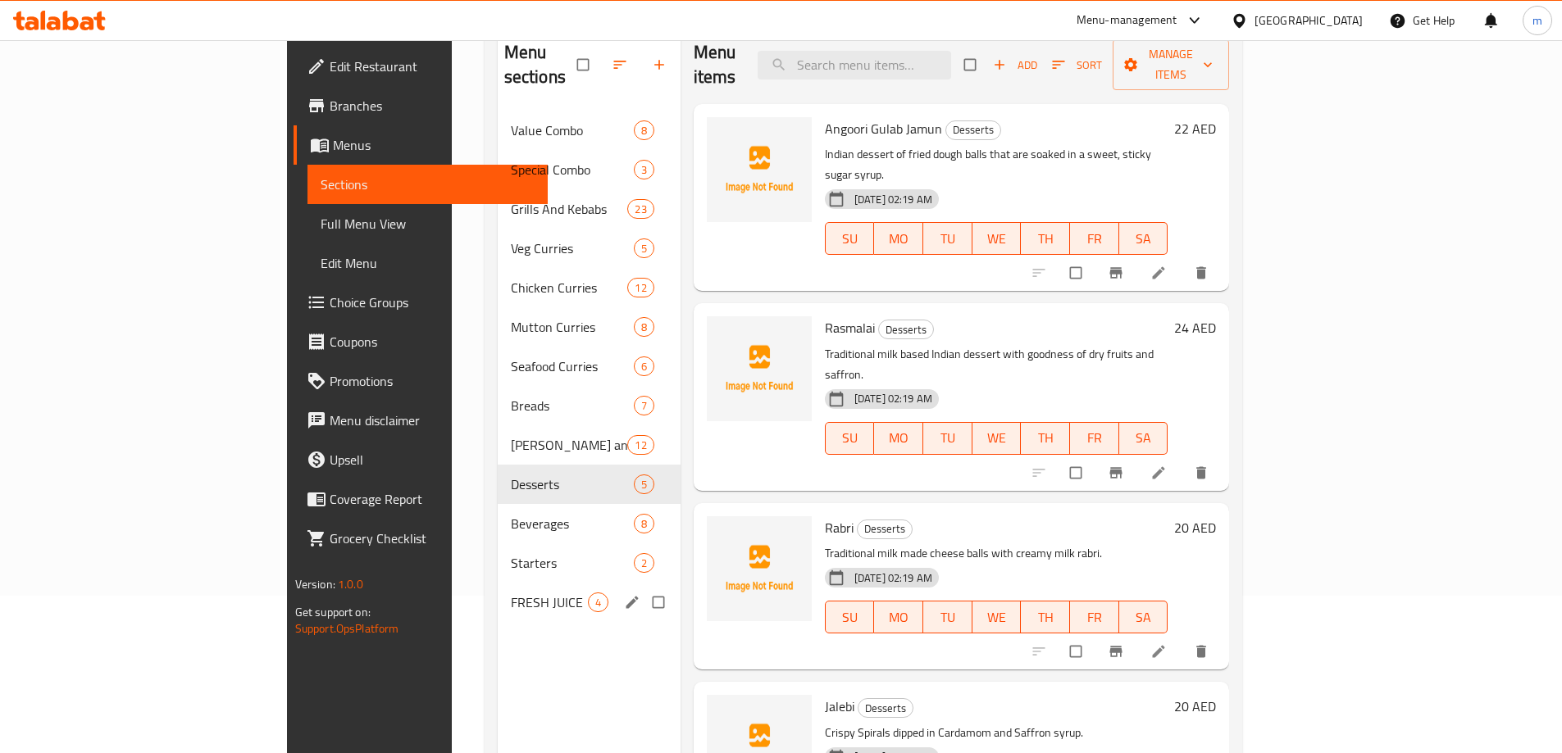
scroll to position [164, 0]
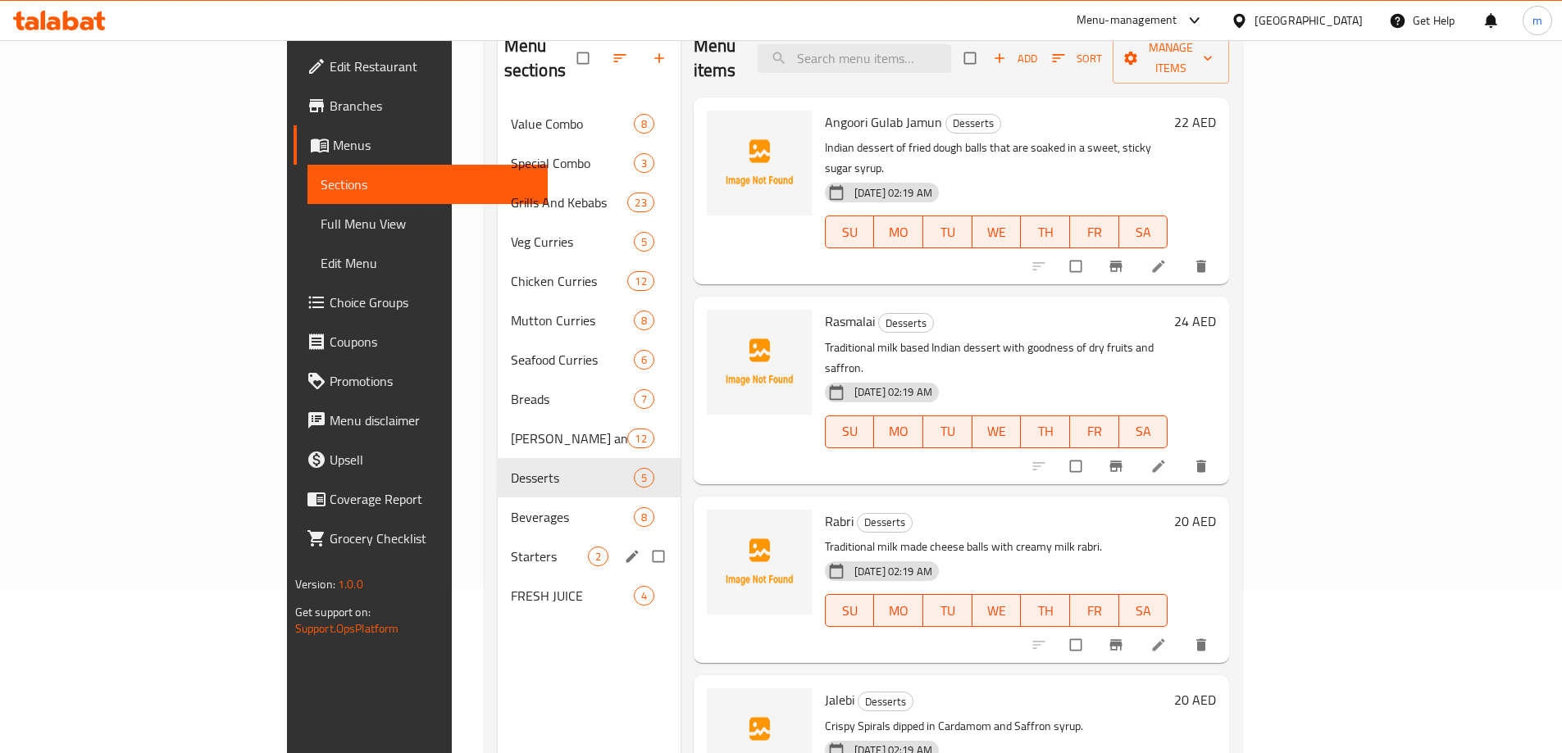
click at [498, 544] on div "Starters 2" at bounding box center [589, 556] width 183 height 39
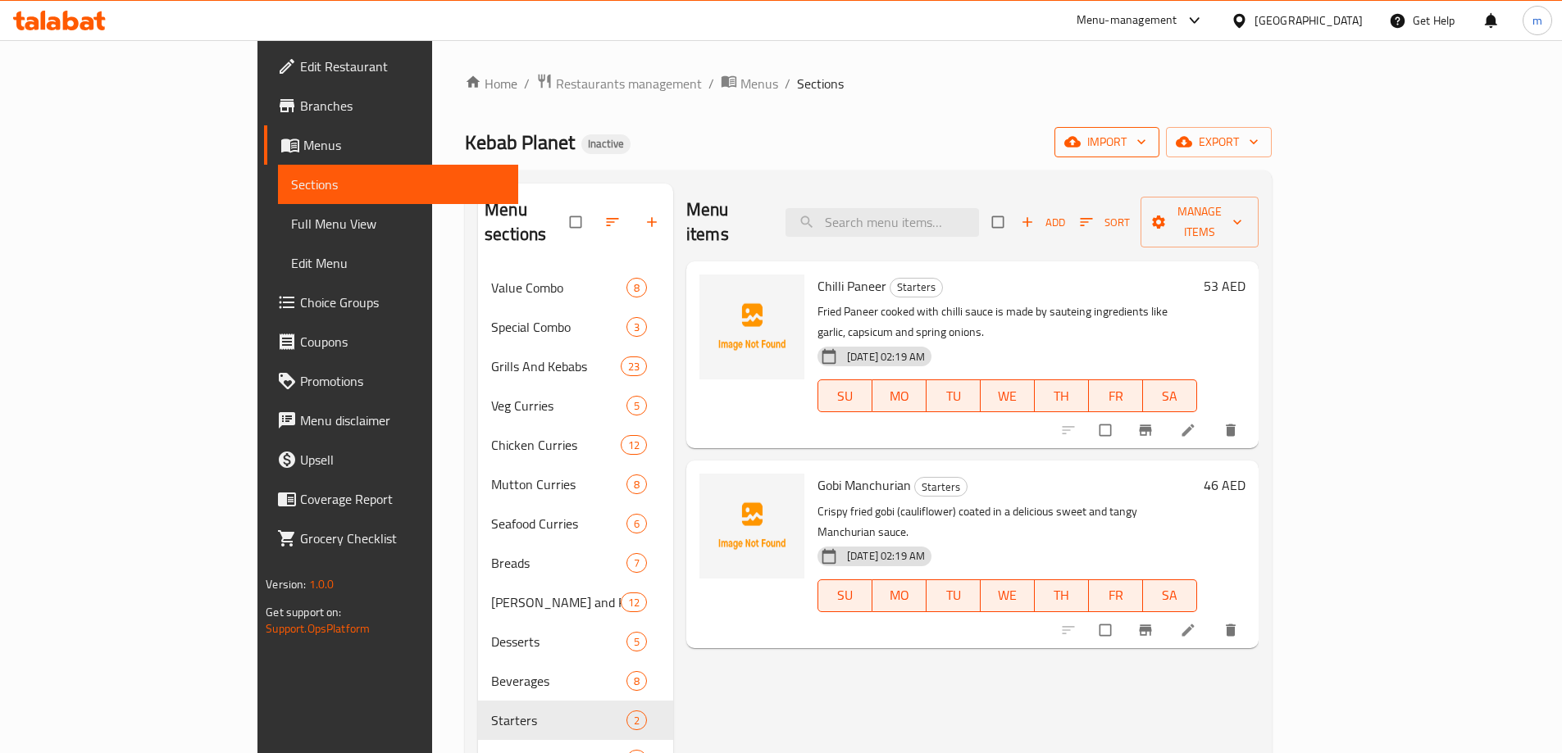
click at [1159, 152] on button "import" at bounding box center [1106, 142] width 105 height 30
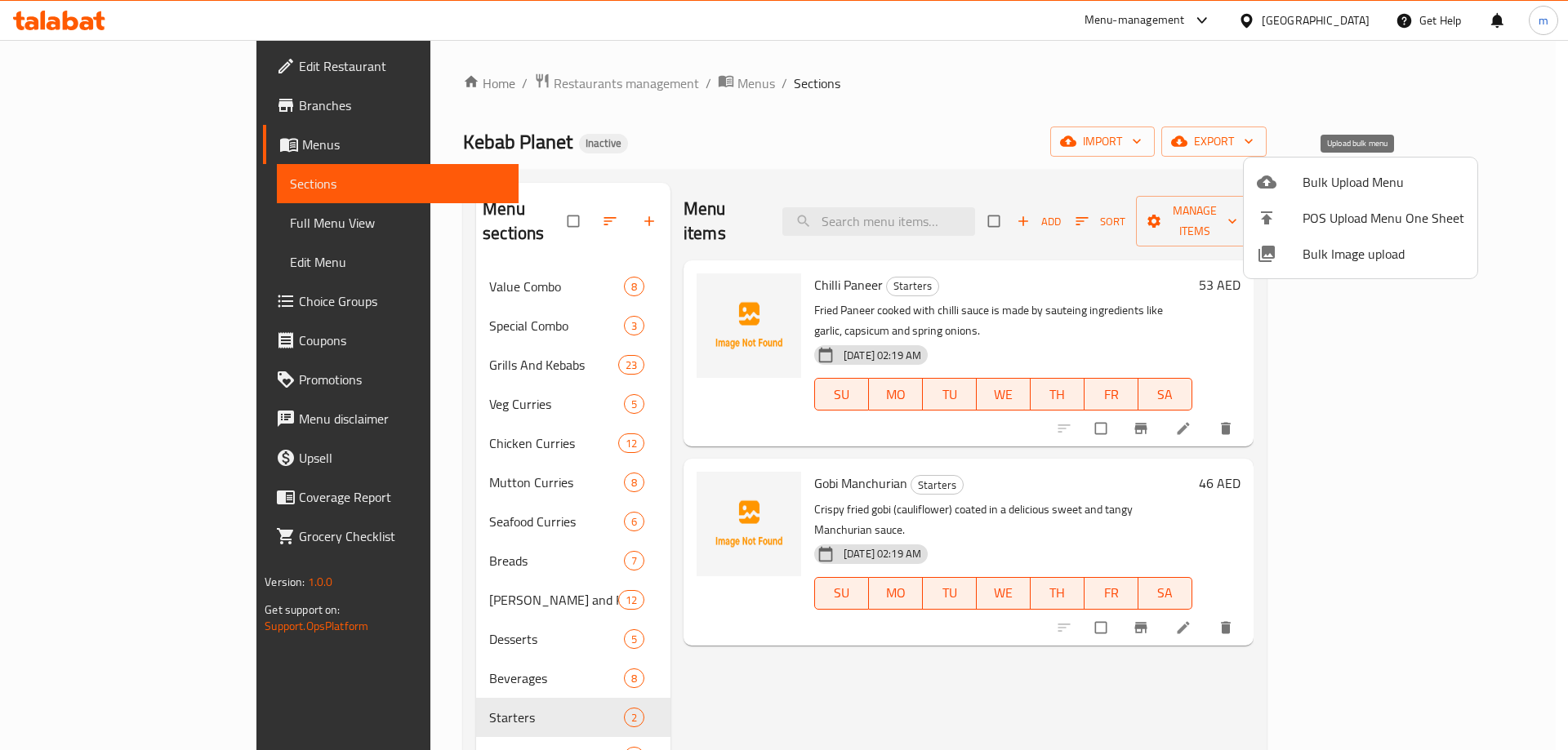
click at [1374, 197] on li "Bulk Upload Menu" at bounding box center [1361, 182] width 233 height 36
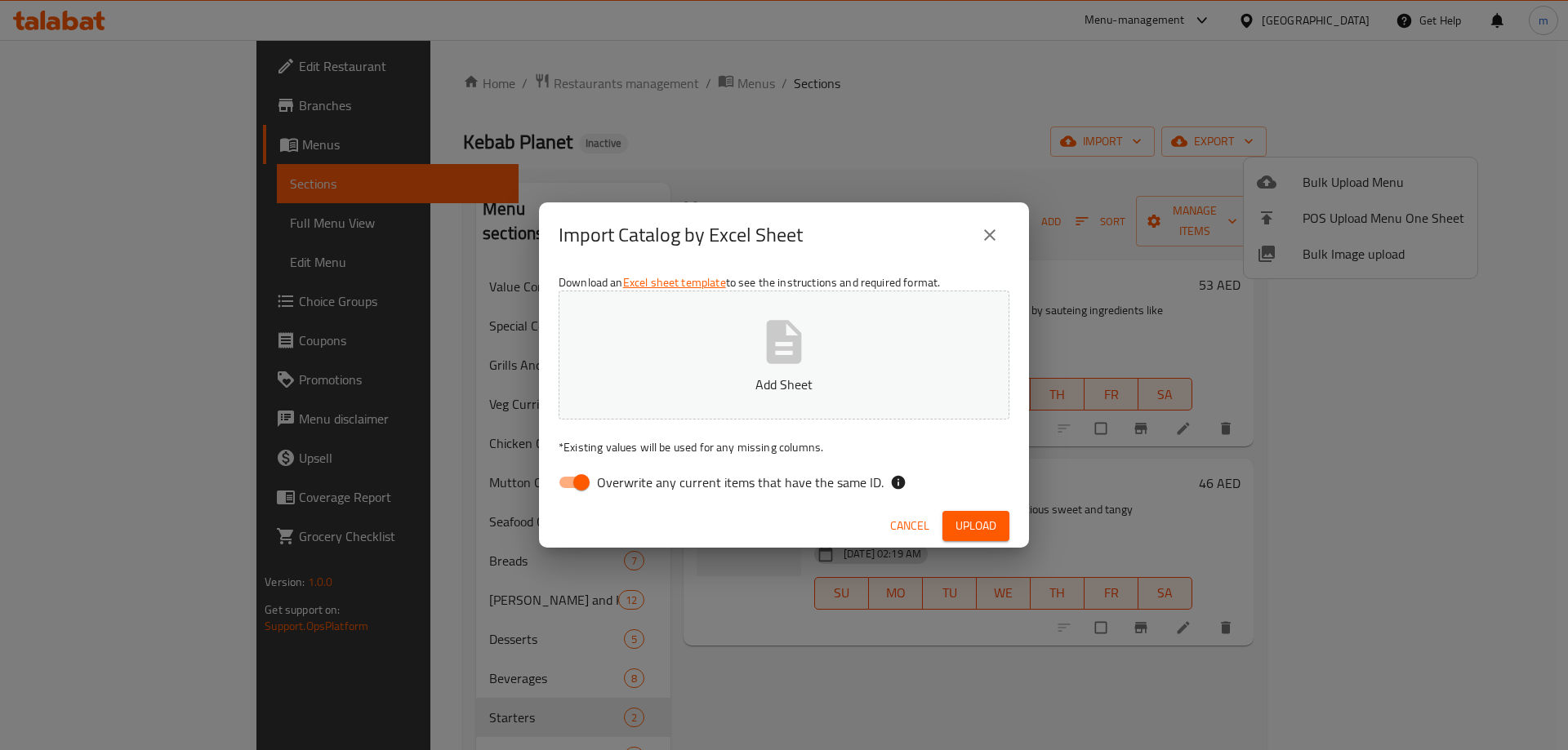
click at [587, 478] on input "Overwrite any current items that have the same ID." at bounding box center [581, 482] width 93 height 31
checkbox input "false"
click at [968, 528] on span "Upload" at bounding box center [975, 526] width 41 height 20
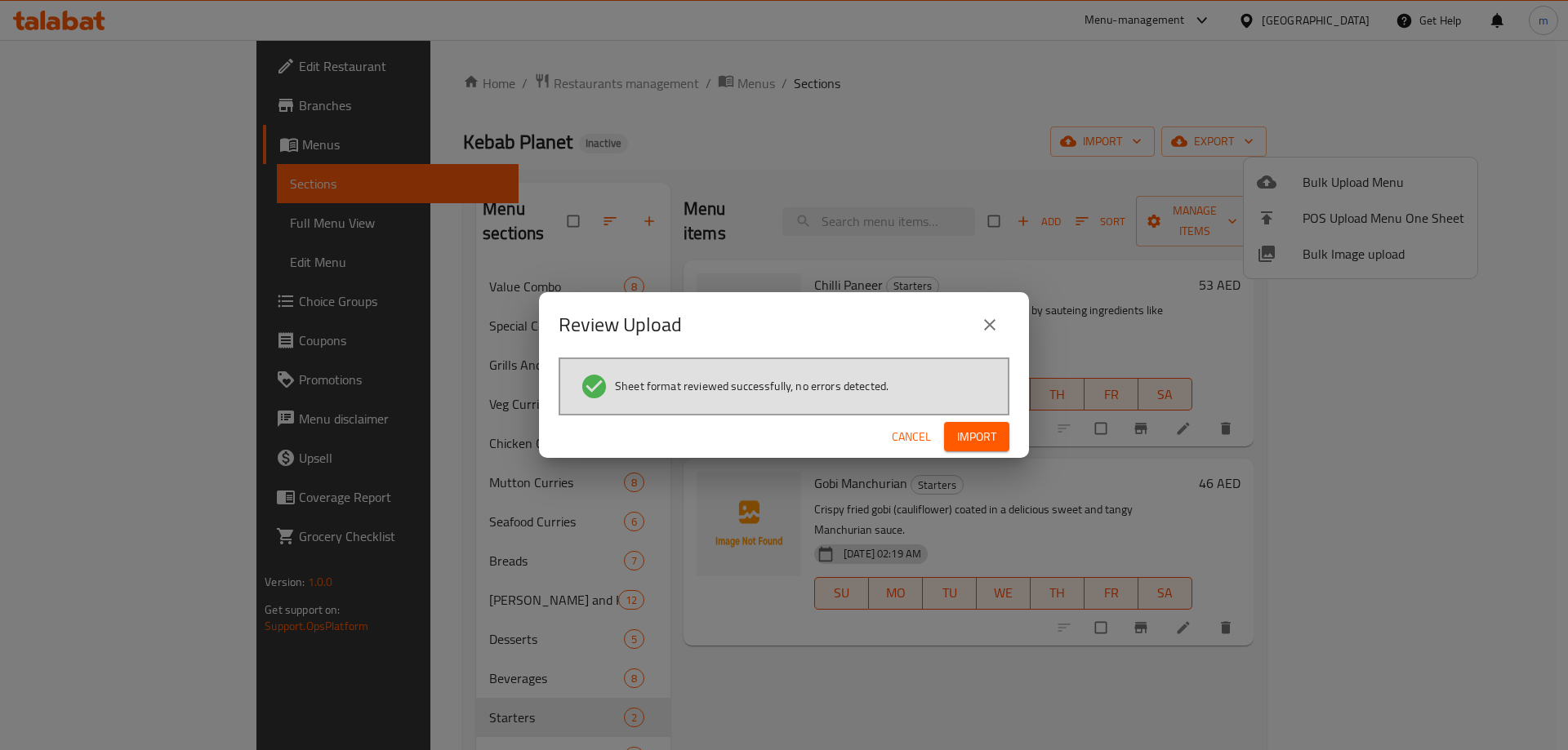
click at [991, 435] on span "Import" at bounding box center [976, 437] width 39 height 20
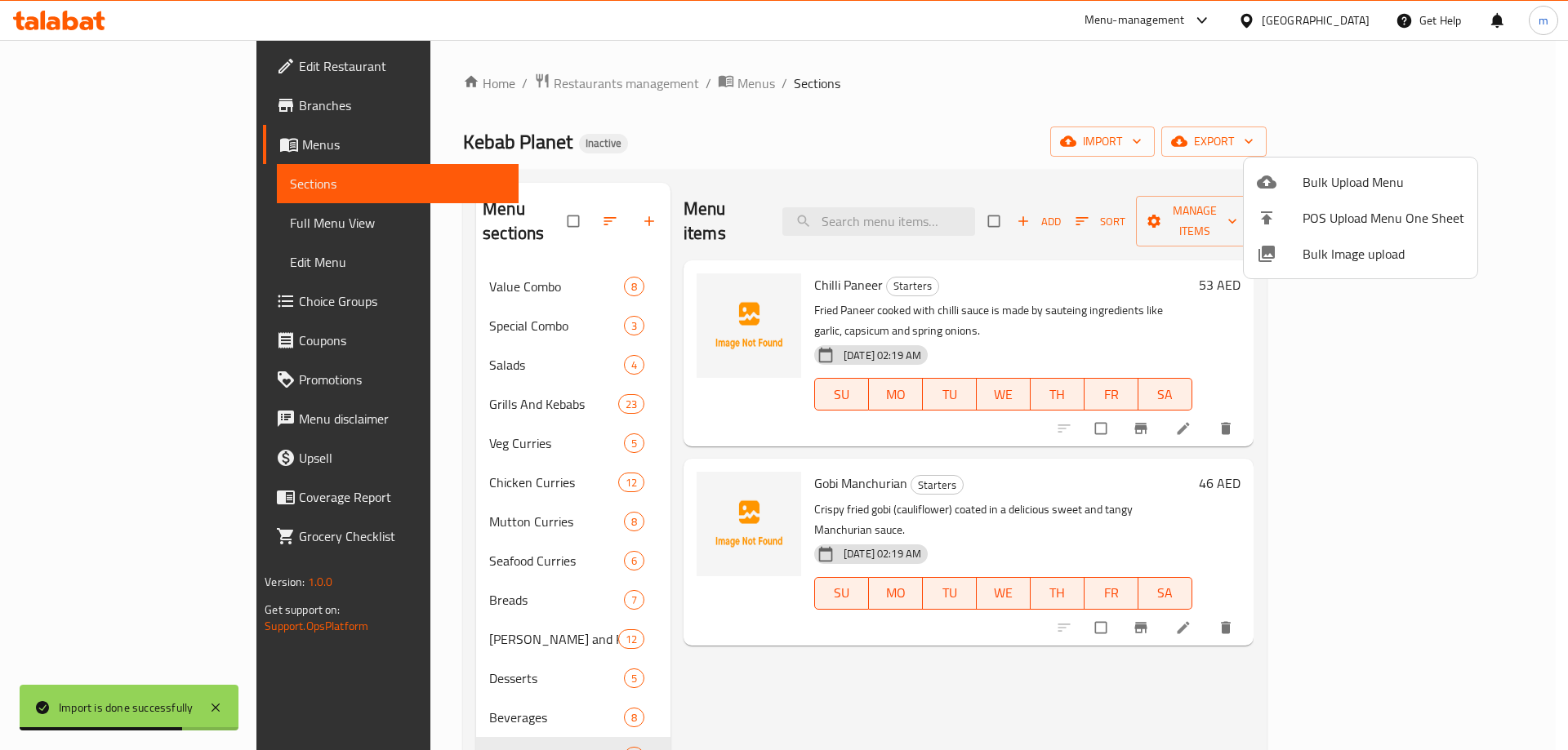
click at [428, 644] on div at bounding box center [784, 375] width 1568 height 750
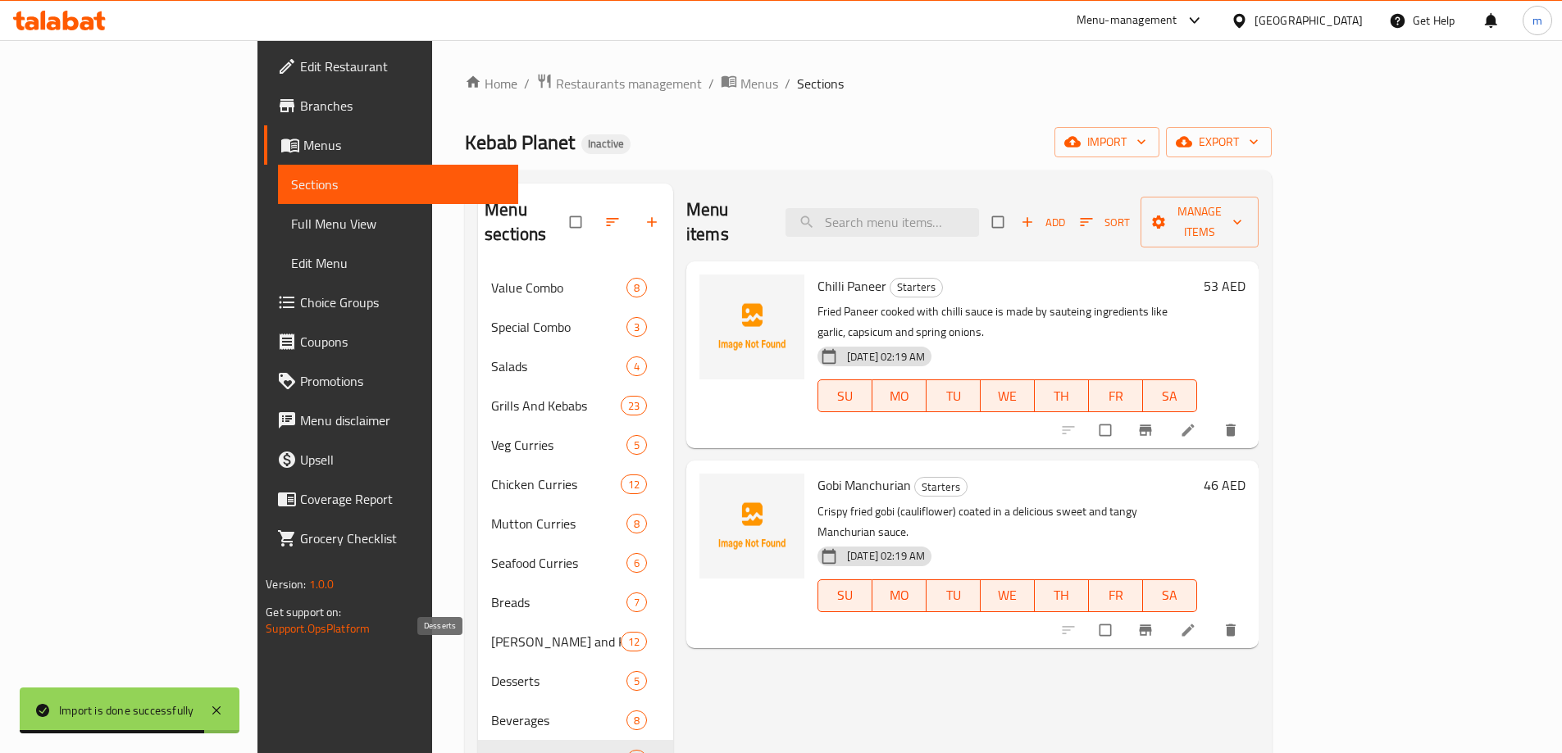
scroll to position [230, 0]
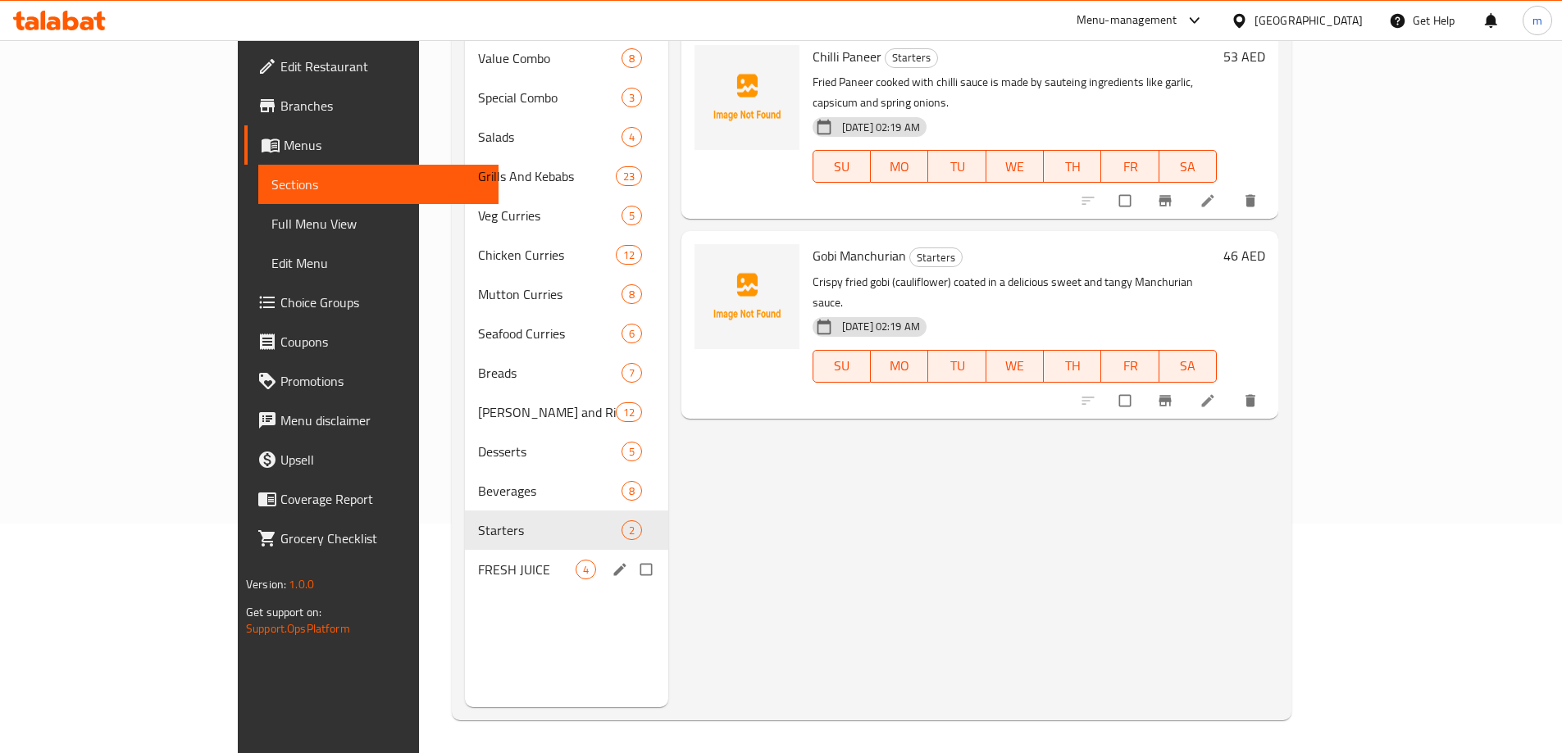
click at [630, 554] on input "Menu sections" at bounding box center [647, 569] width 34 height 31
checkbox input "true"
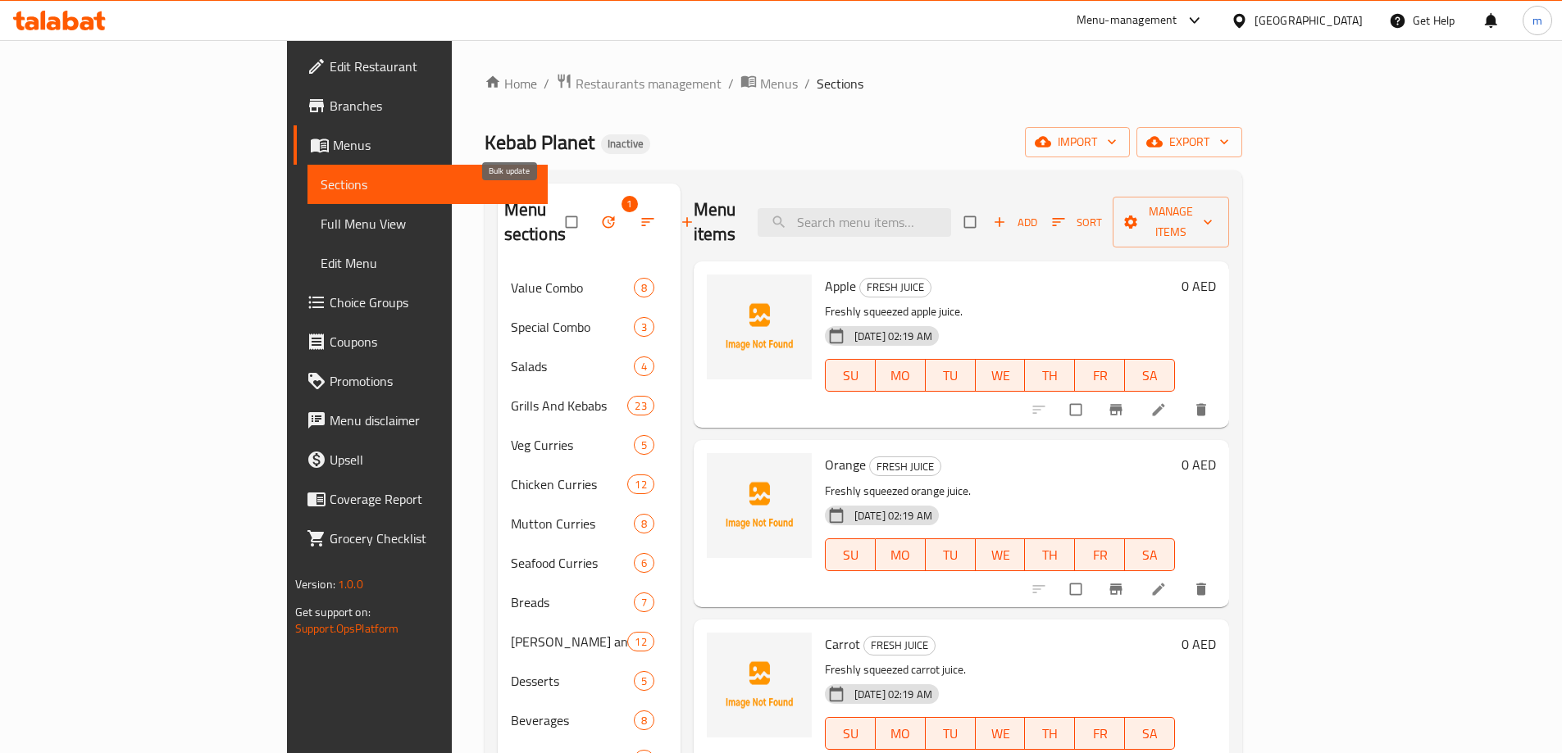
click at [590, 219] on button "button" at bounding box center [609, 222] width 39 height 36
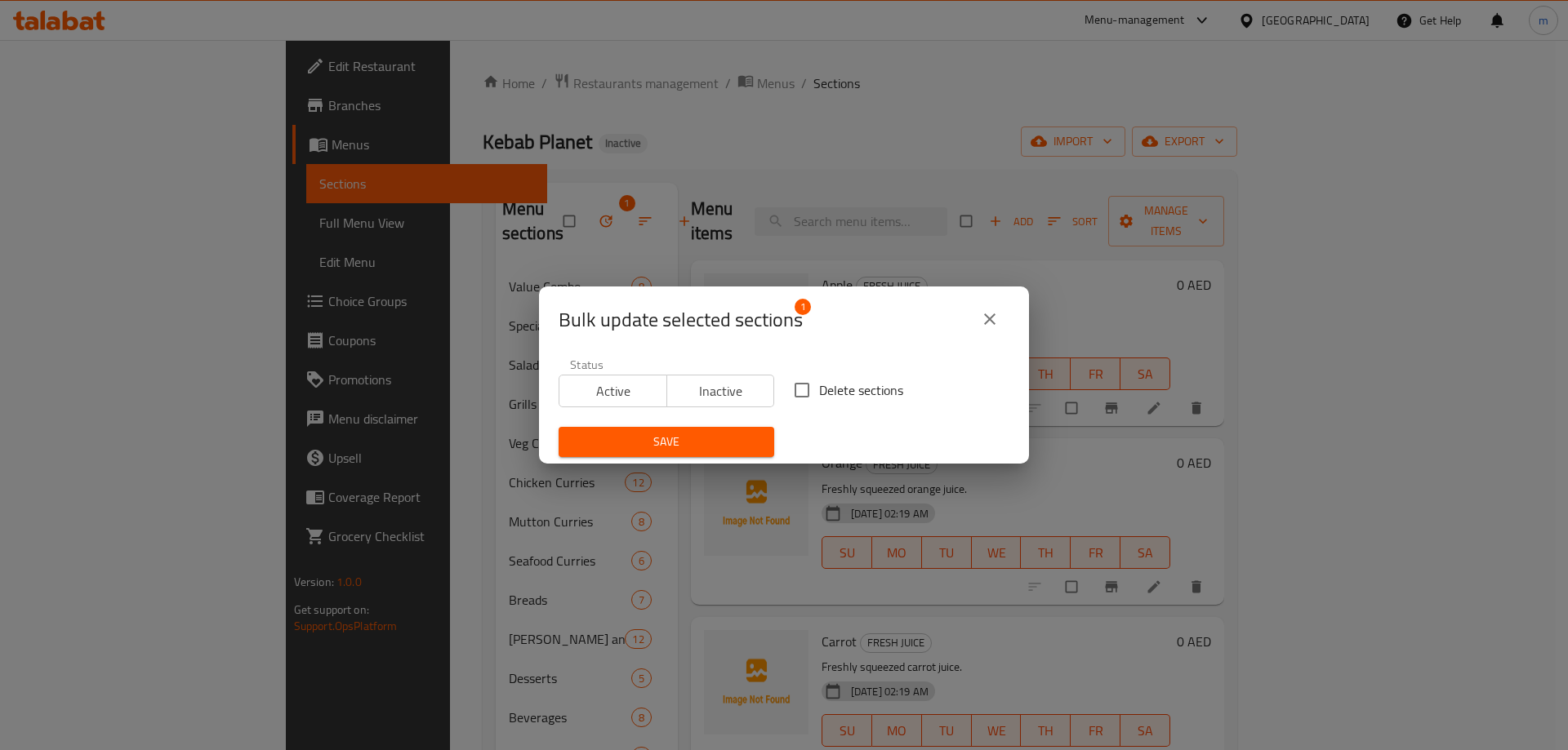
click at [838, 399] on span "Delete sections" at bounding box center [861, 390] width 84 height 20
click at [819, 399] on input "Delete sections" at bounding box center [802, 390] width 34 height 34
checkbox input "true"
click at [664, 448] on span "Save" at bounding box center [666, 442] width 189 height 20
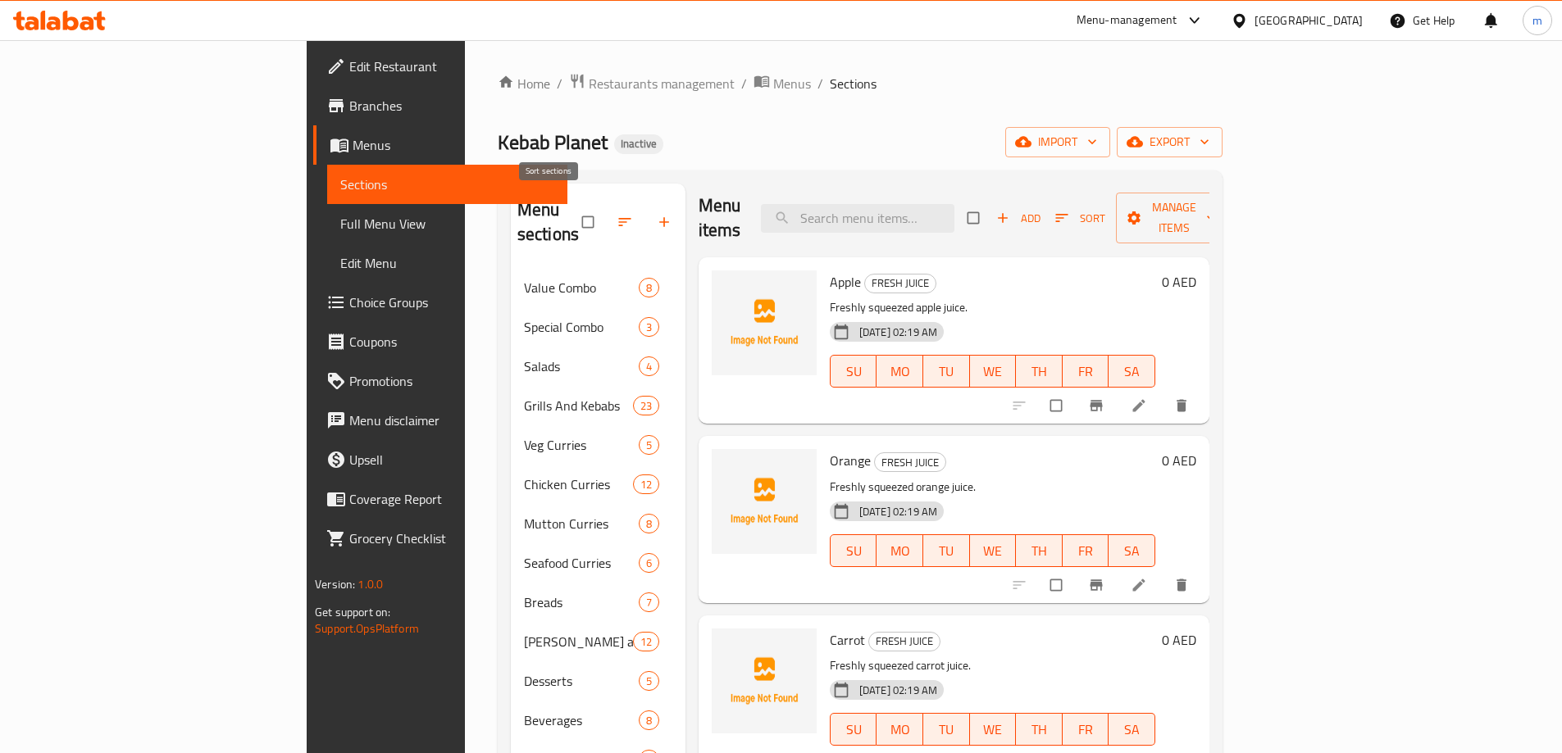
click at [617, 214] on icon "button" at bounding box center [625, 222] width 16 height 16
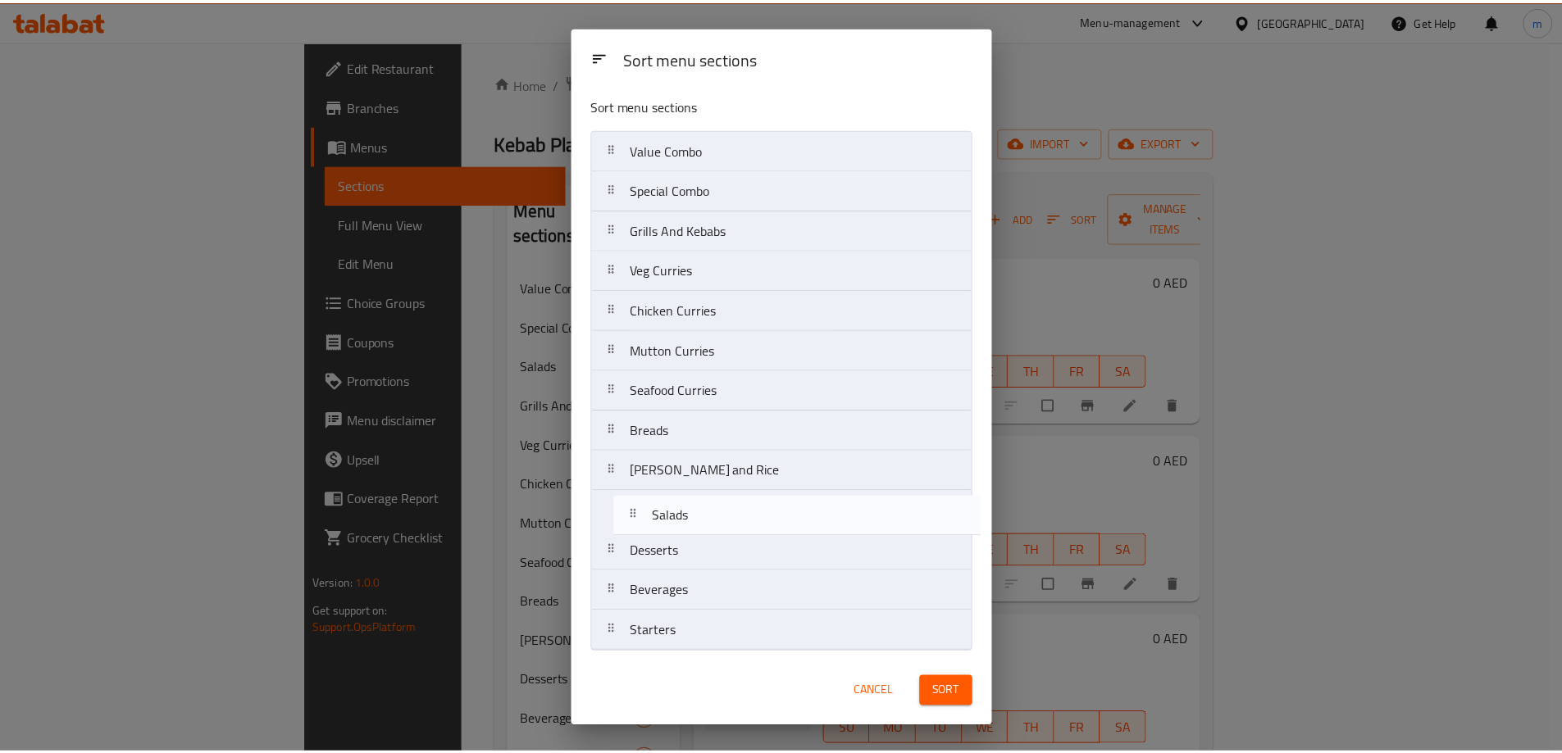
scroll to position [5, 0]
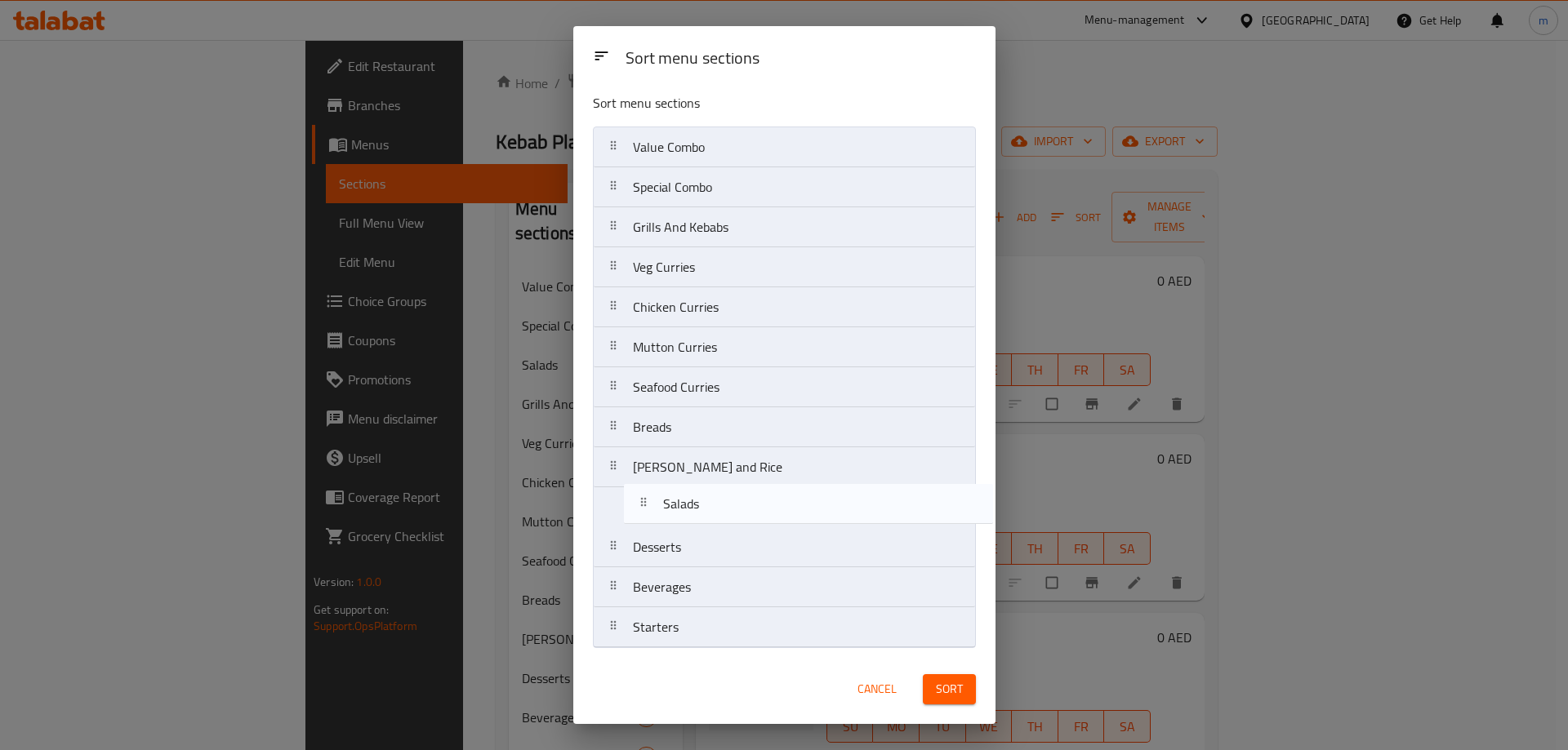
drag, startPoint x: 665, startPoint y: 240, endPoint x: 695, endPoint y: 516, distance: 277.6
click at [695, 516] on nav "Value Combo Special Combo Salads Grills And Kebabs Veg Curries Chicken Curries …" at bounding box center [784, 387] width 384 height 522
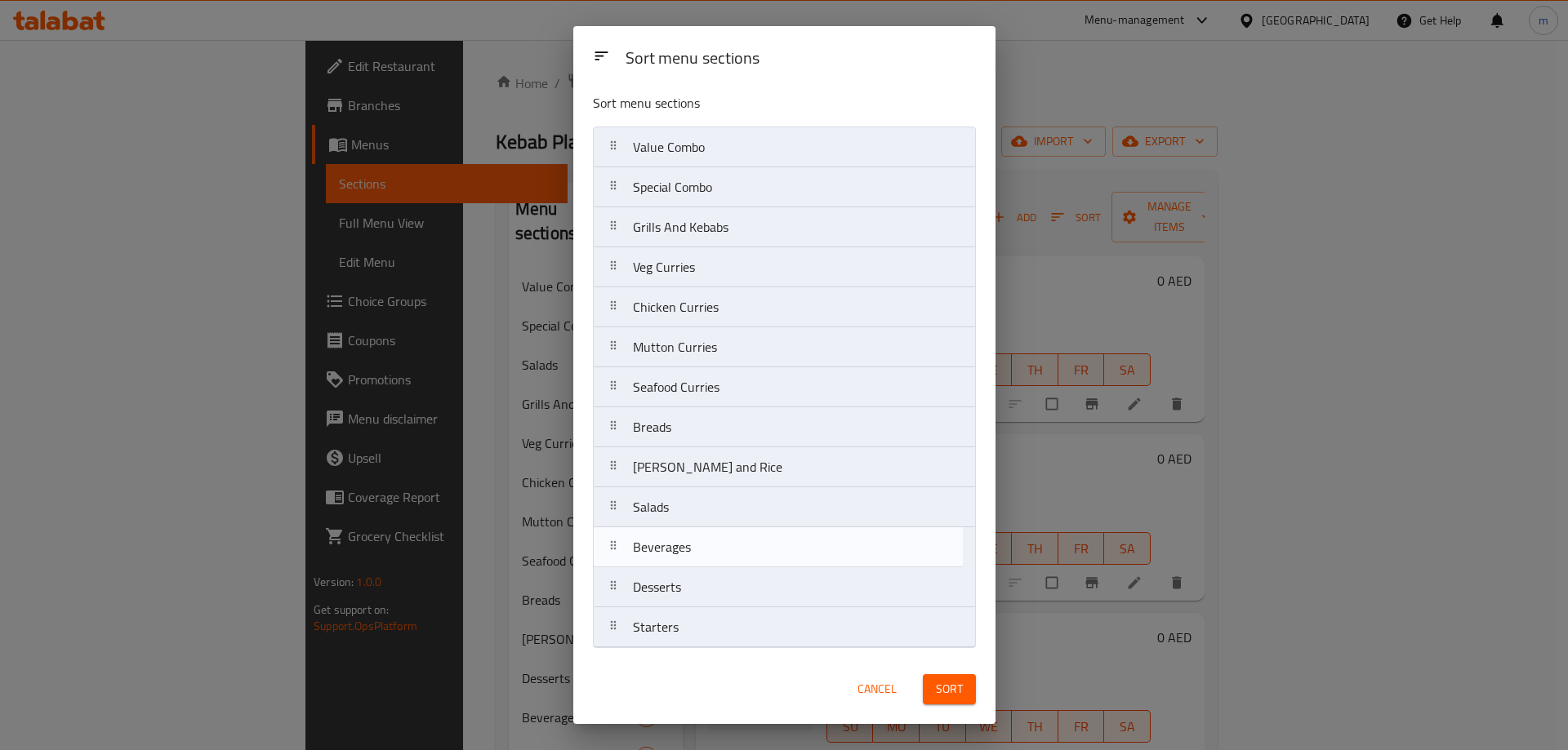
drag, startPoint x: 718, startPoint y: 593, endPoint x: 715, endPoint y: 546, distance: 47.1
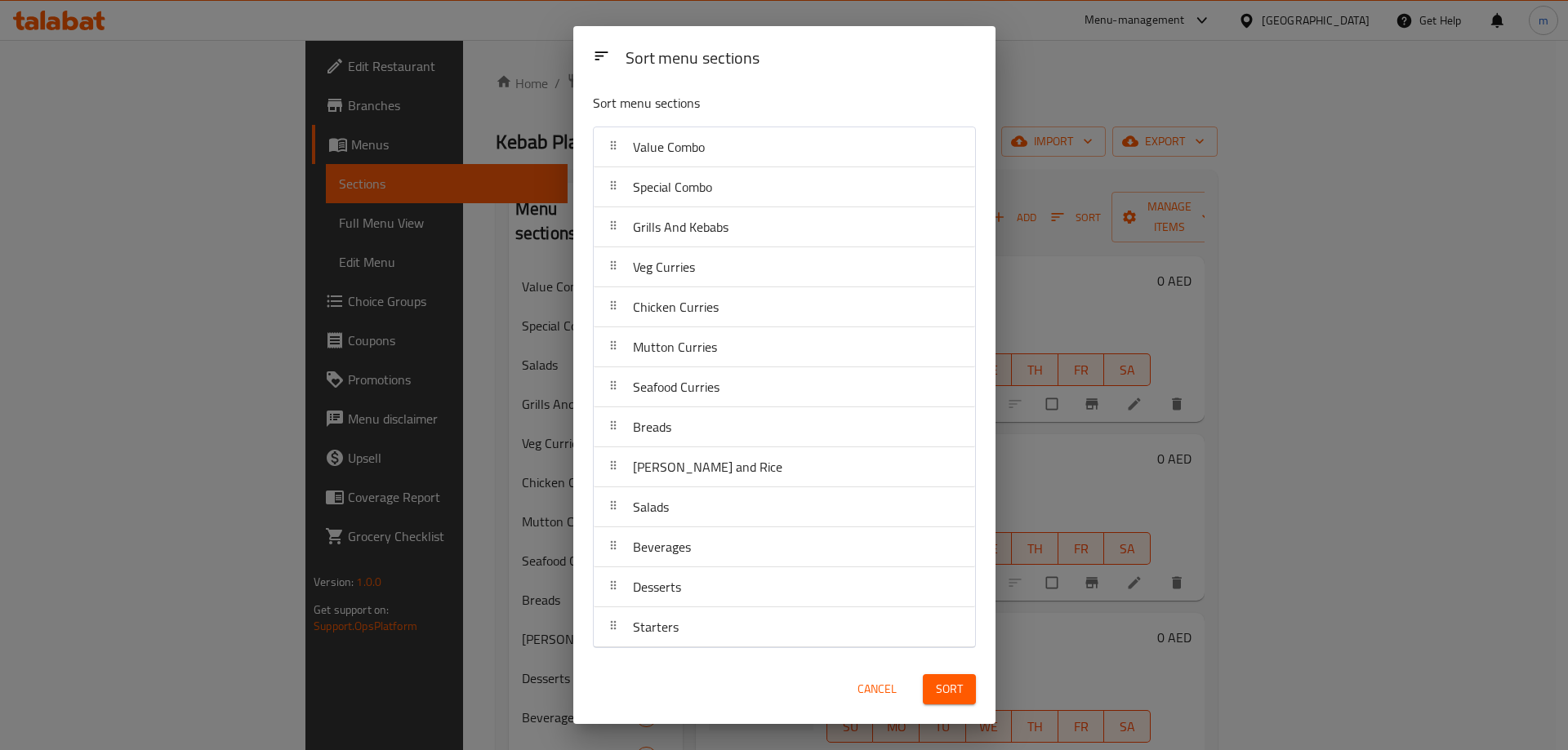
click at [963, 693] on button "Sort" at bounding box center [948, 689] width 53 height 30
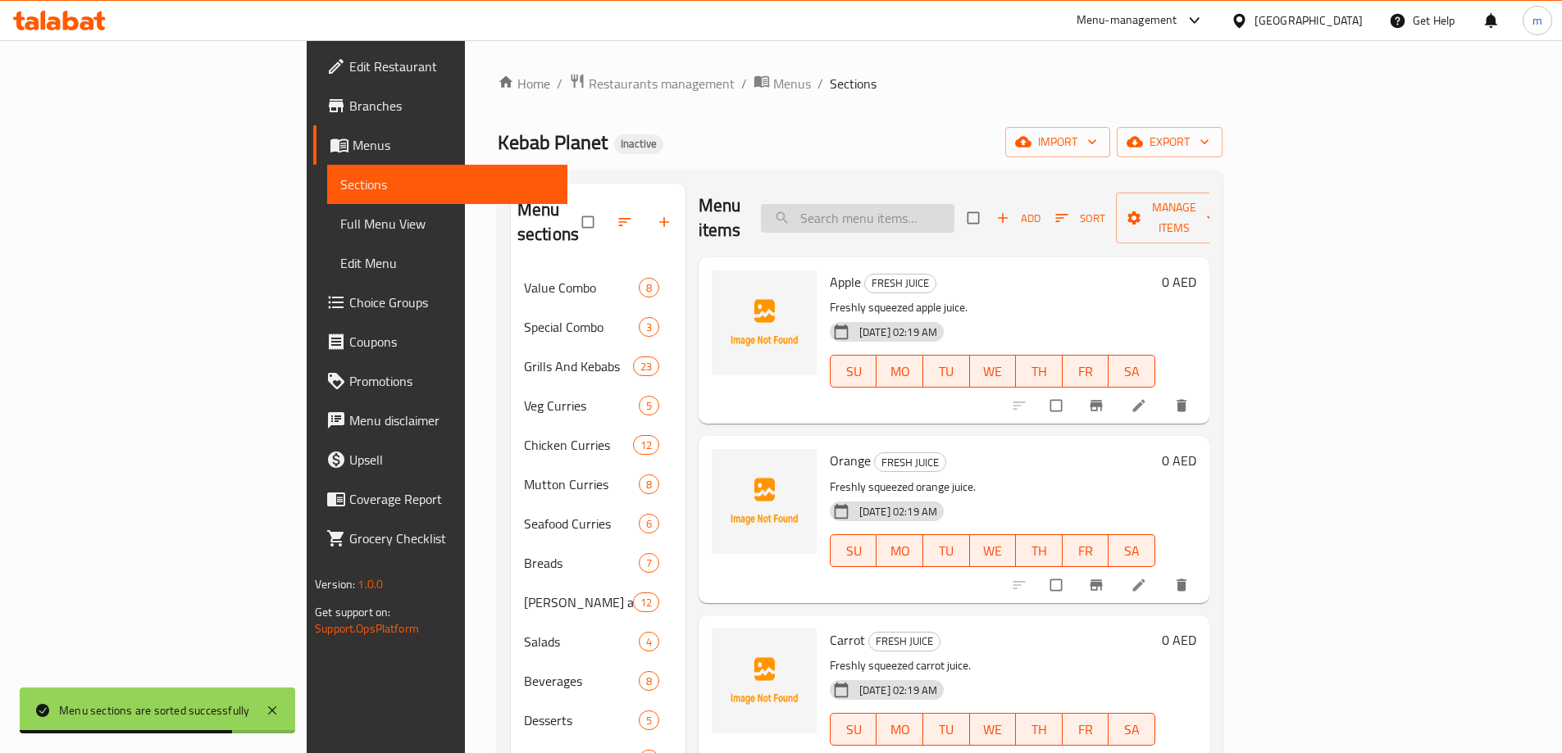
click at [915, 204] on input "search" at bounding box center [857, 218] width 193 height 29
paste input "Mutton Platter Small"
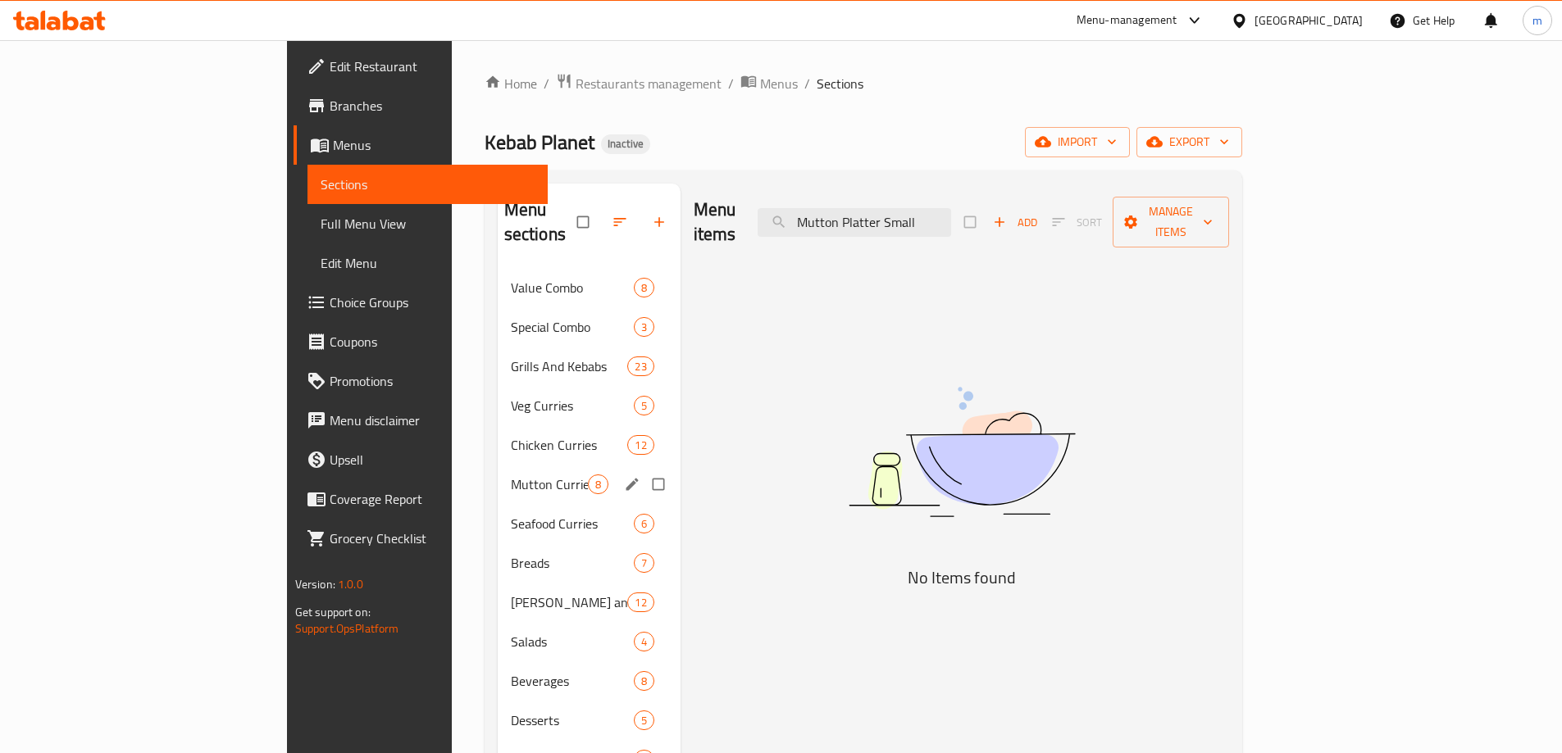
type input "Mutton Platter Small"
click at [498, 465] on div "Mutton Curries 8" at bounding box center [589, 484] width 183 height 39
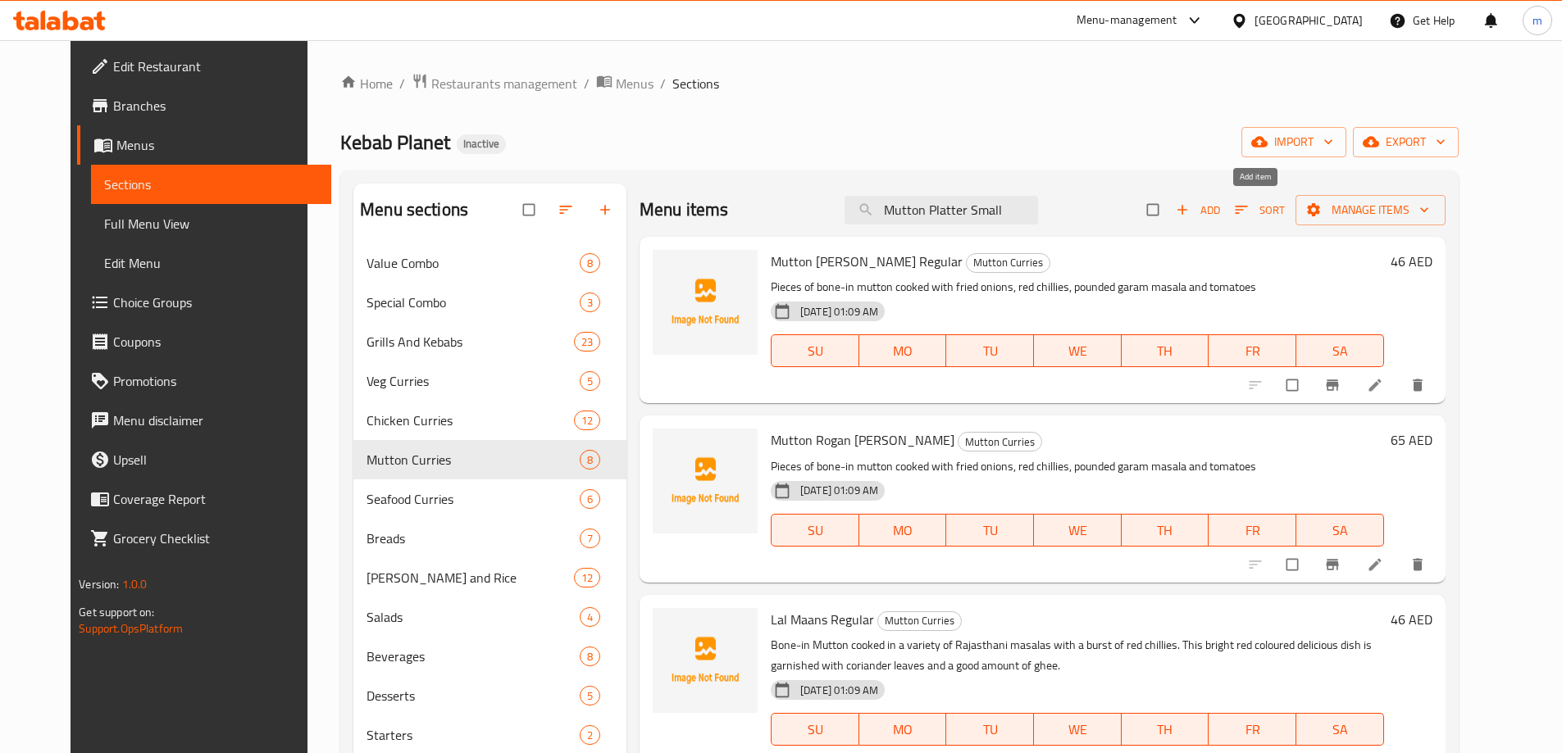
click at [1194, 214] on span "button" at bounding box center [1184, 210] width 20 height 16
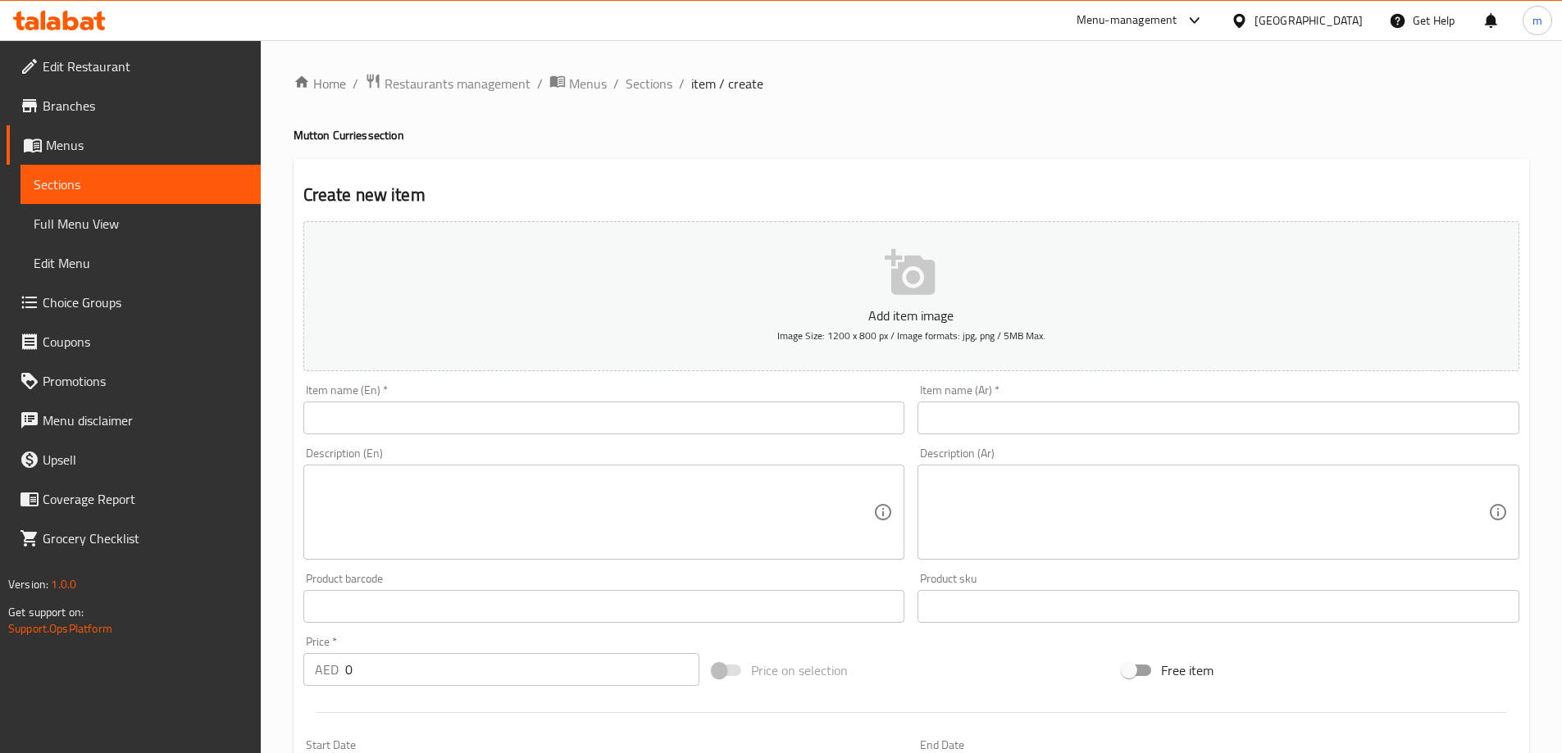
click at [789, 416] on input "text" at bounding box center [604, 418] width 602 height 33
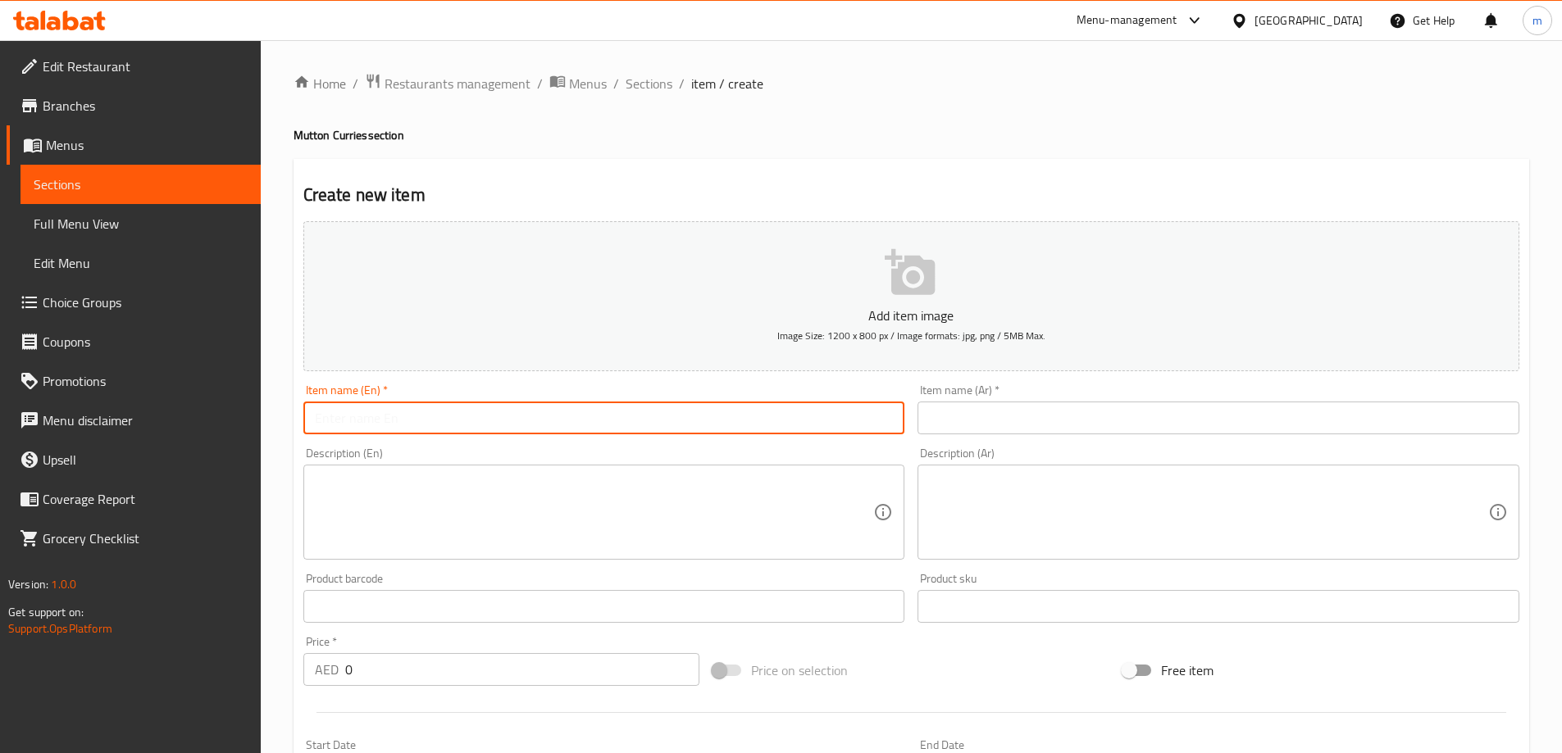
paste input "Mutton Platter Small"
type input "Mutton Platter Small"
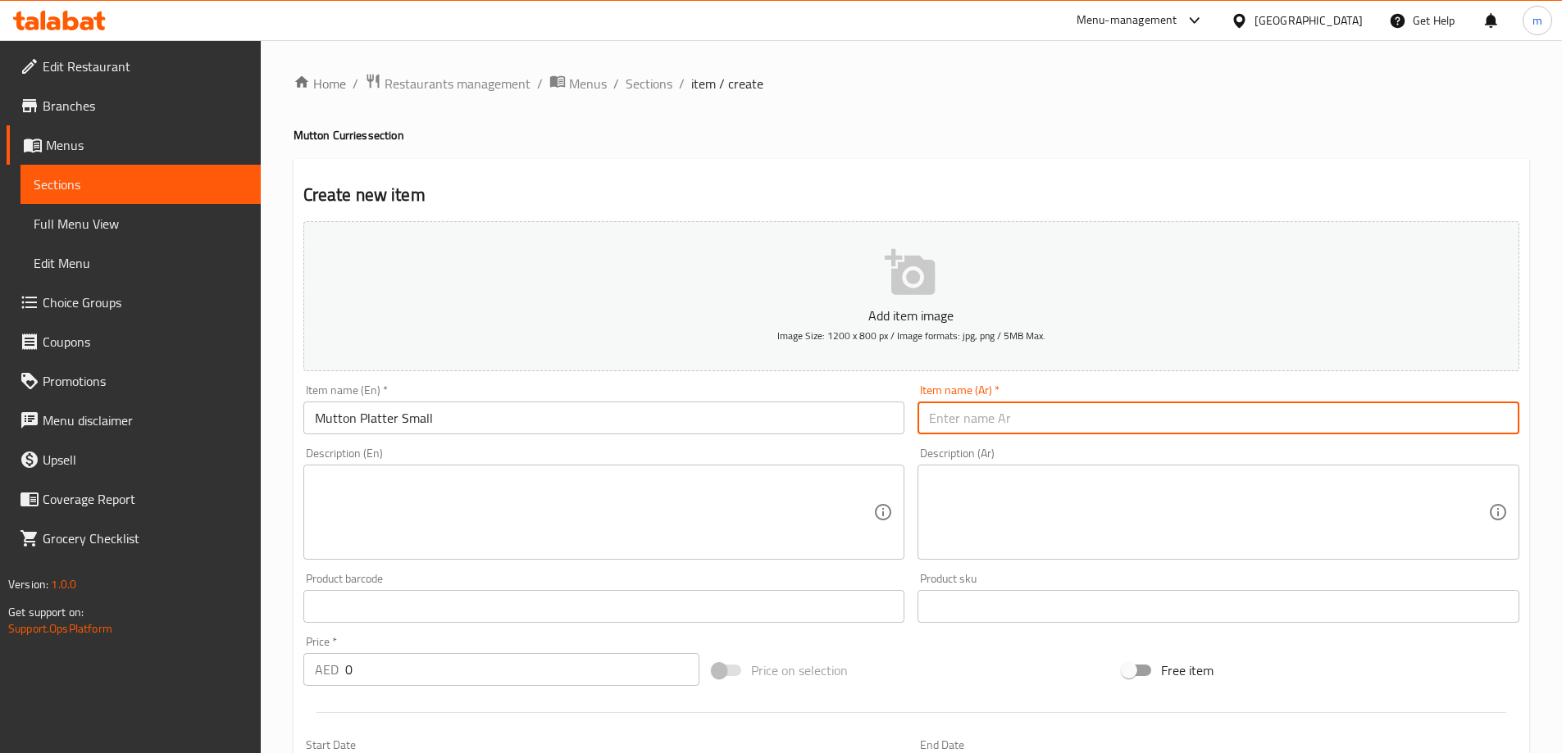
click at [983, 416] on input "text" at bounding box center [1218, 418] width 602 height 33
paste input "طبق لحم ضأن صغير"
click at [972, 425] on input "طبق لحم ضأن صغير" at bounding box center [1218, 418] width 602 height 33
type input "طبق لحم غنم صغير"
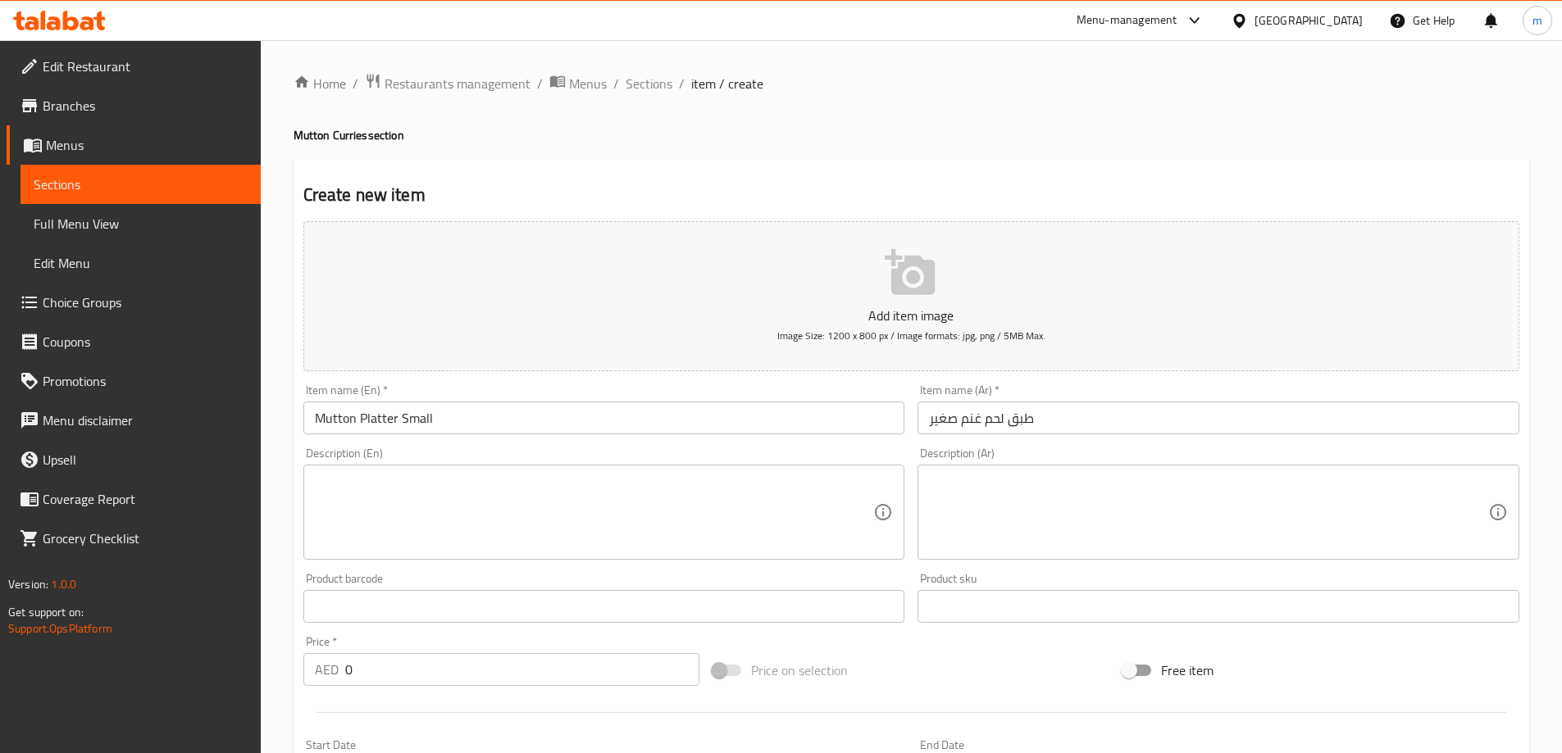
click at [669, 522] on textarea at bounding box center [594, 513] width 559 height 78
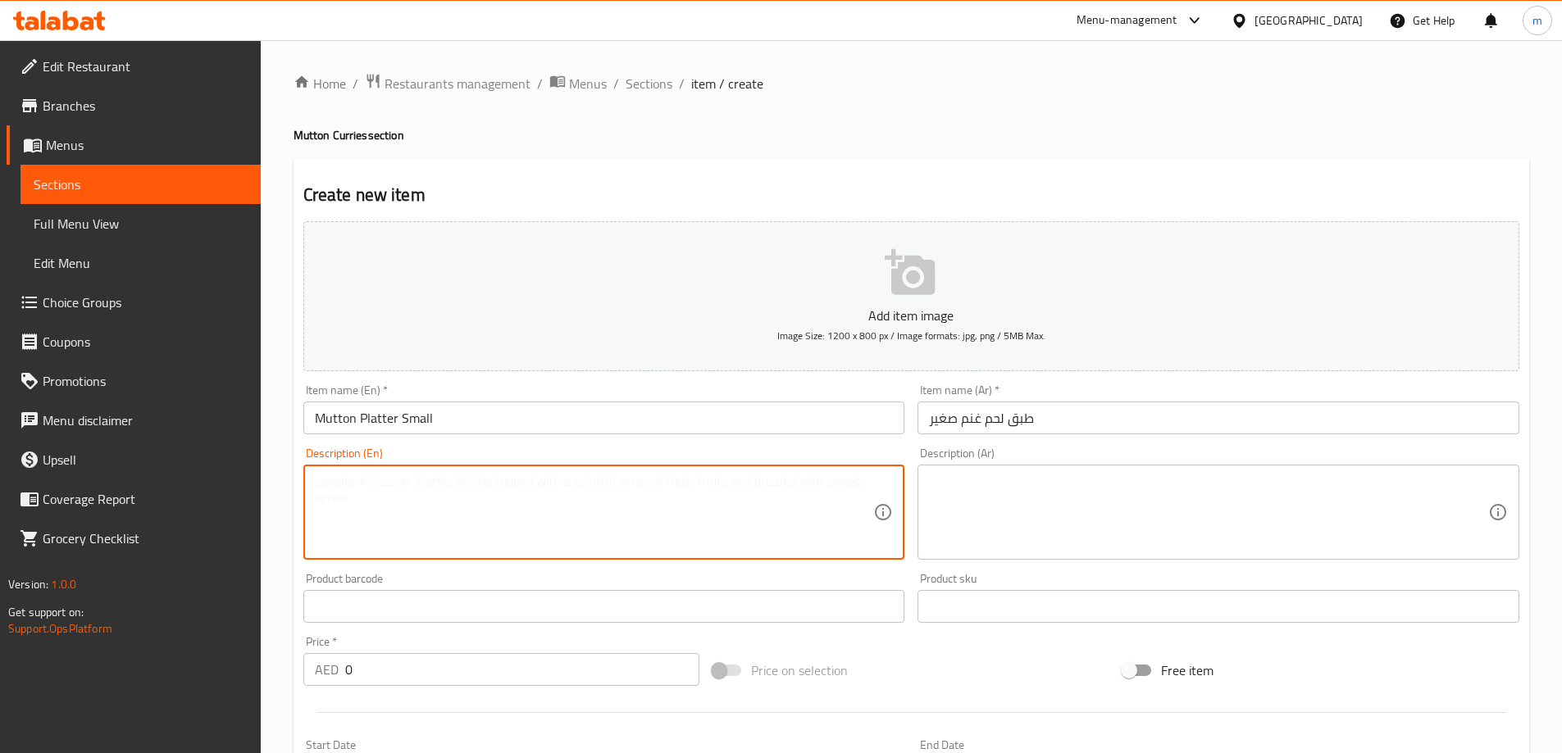
paste textarea "Half plate of Mutton Platter"
type textarea "Half plate of Mutton Platter"
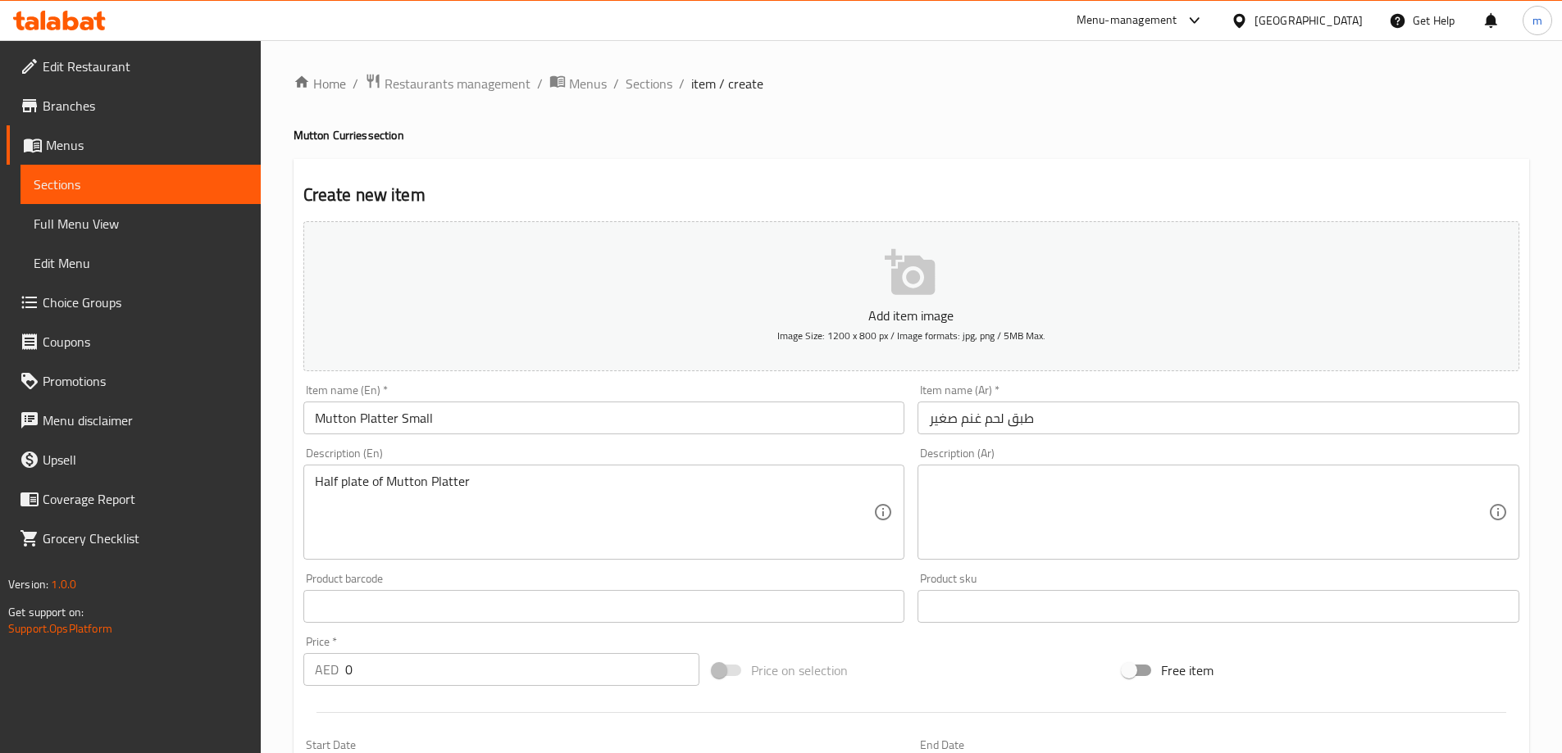
click at [969, 497] on textarea at bounding box center [1208, 513] width 559 height 78
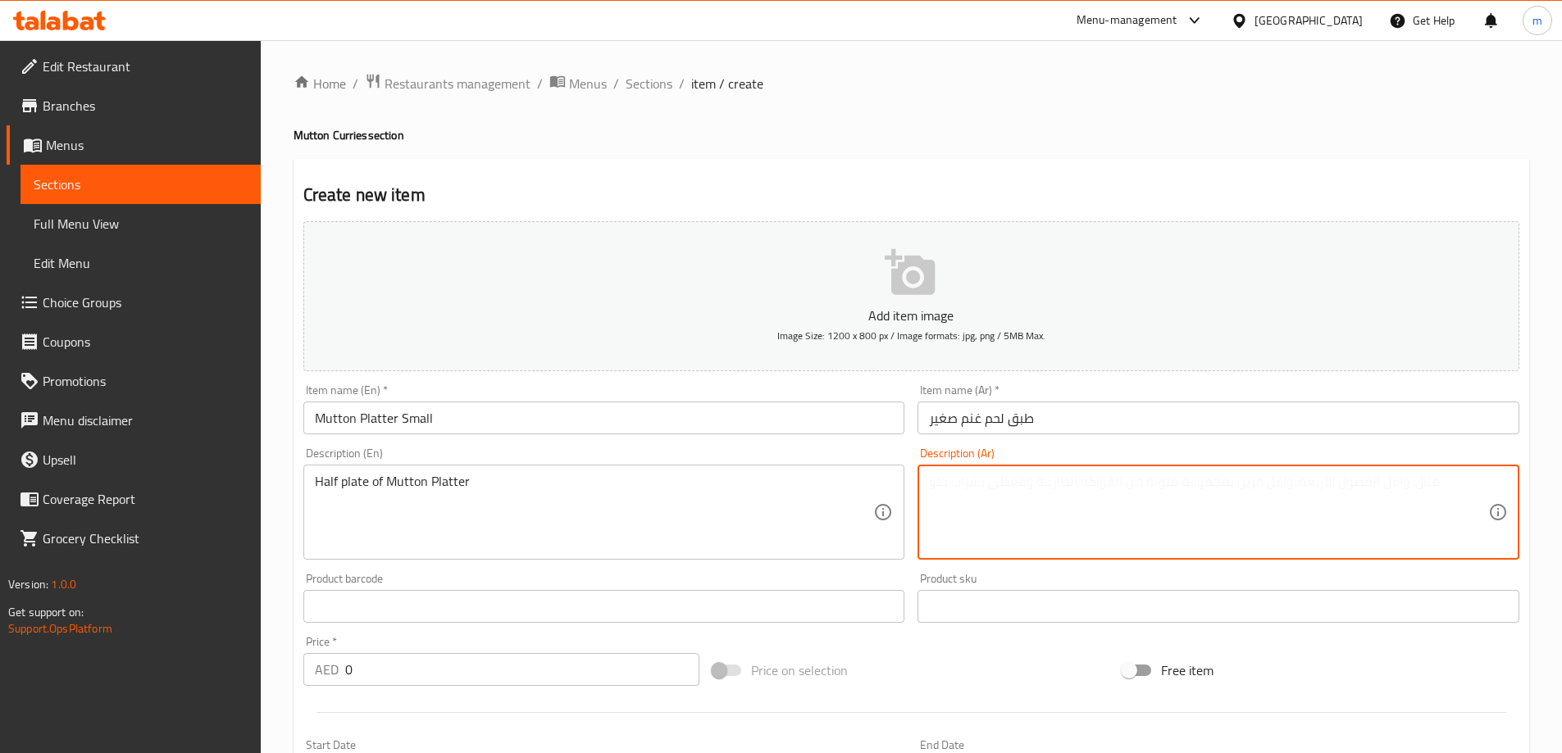
paste textarea "نصف طبق من لحم الضأن"
click at [937, 488] on textarea "نصف طبق من لحم الضأن" at bounding box center [1208, 513] width 559 height 78
type textarea "نصف طبق من لحم الغنم"
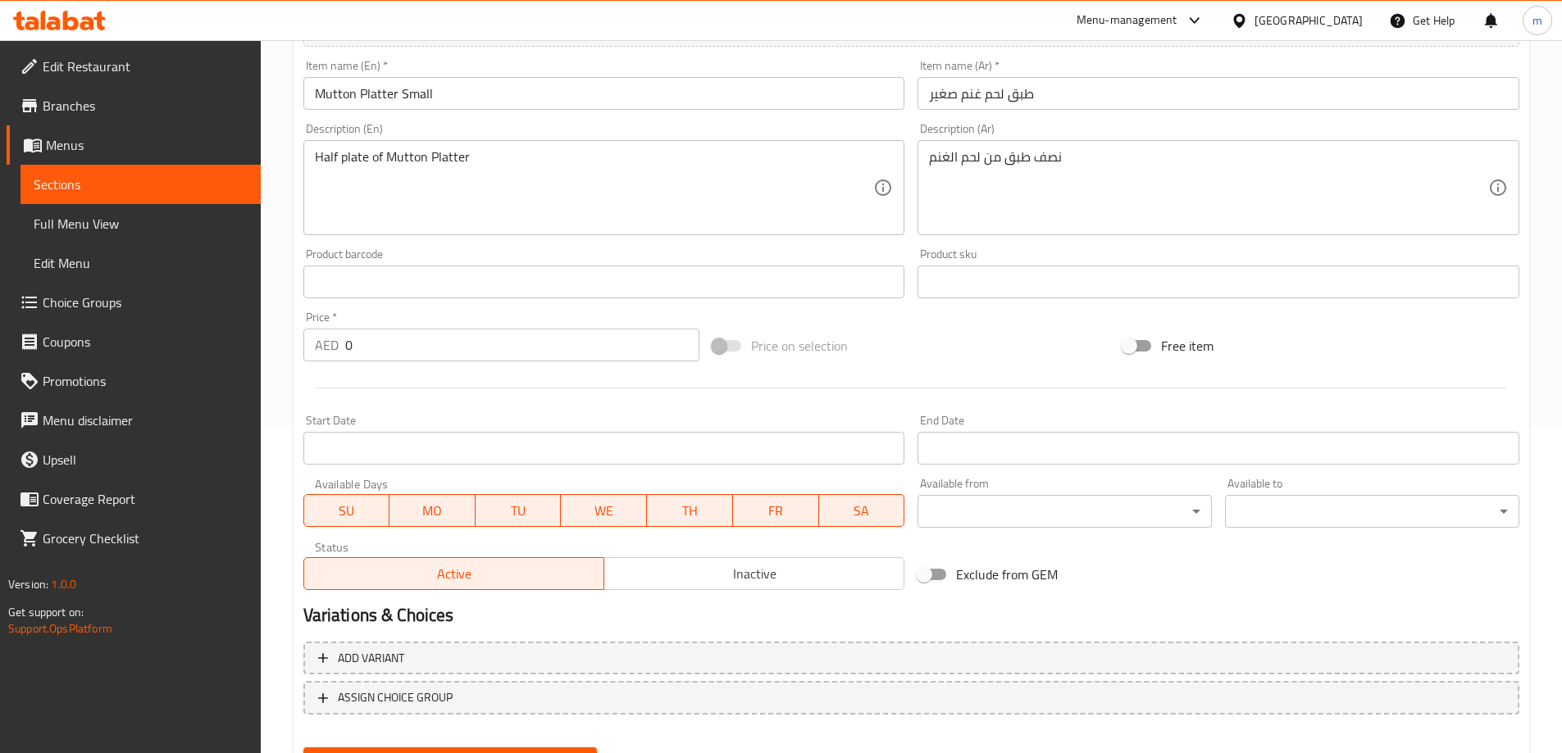
scroll to position [328, 0]
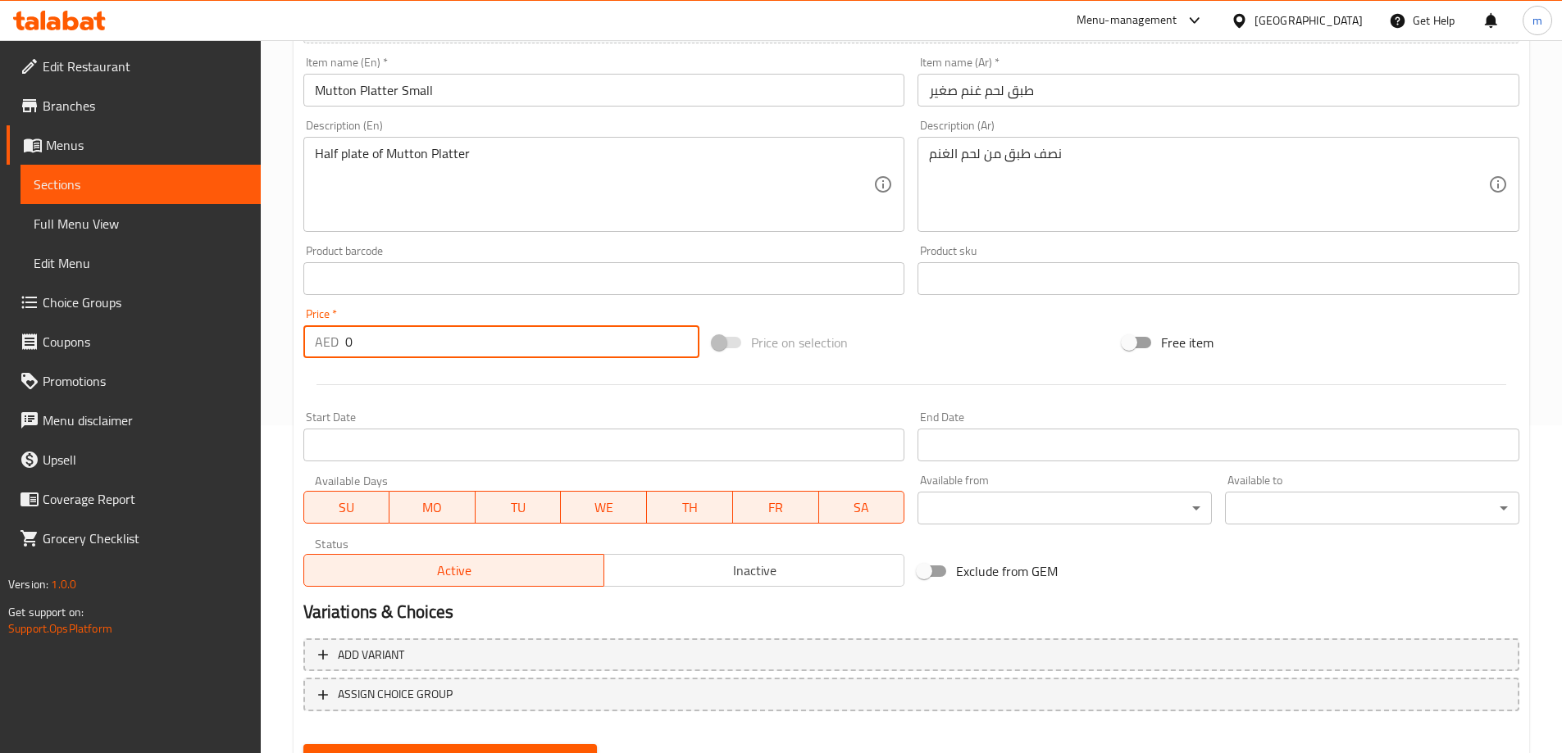
drag, startPoint x: 350, startPoint y: 339, endPoint x: 342, endPoint y: 348, distance: 11.6
click at [342, 348] on div "AED 0 Price *" at bounding box center [501, 341] width 397 height 33
type input "71"
click at [303, 744] on button "Create" at bounding box center [450, 759] width 294 height 30
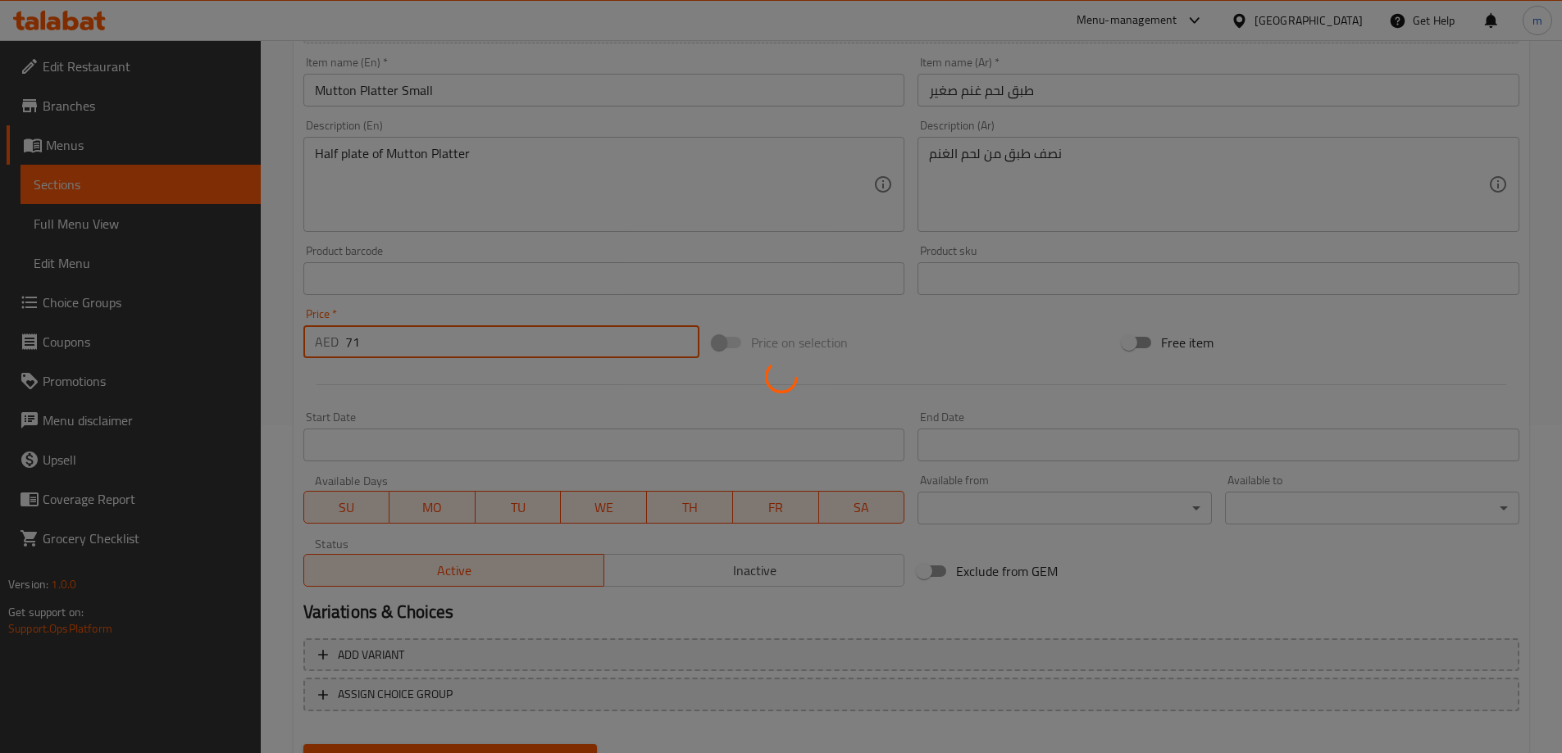
type input "0"
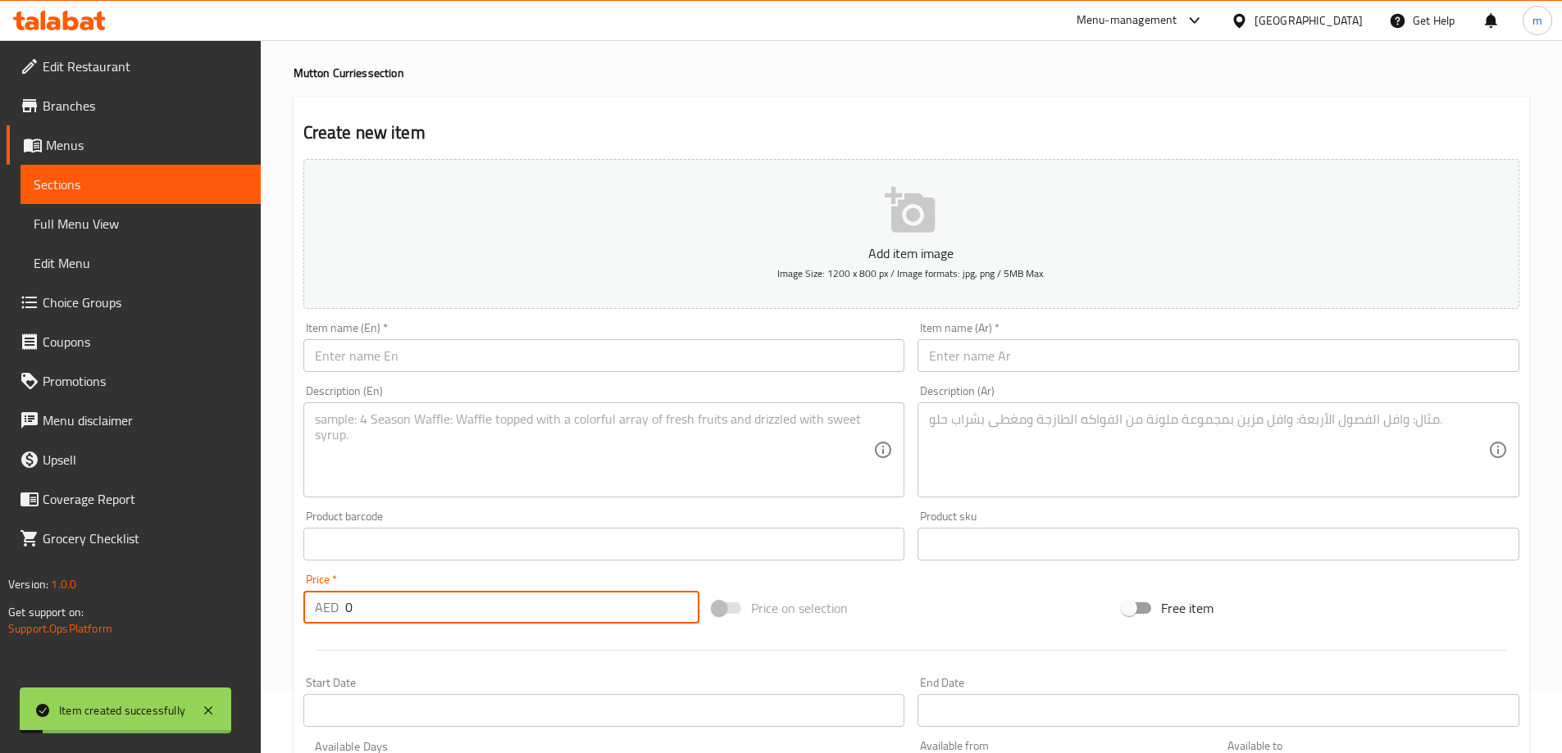
scroll to position [0, 0]
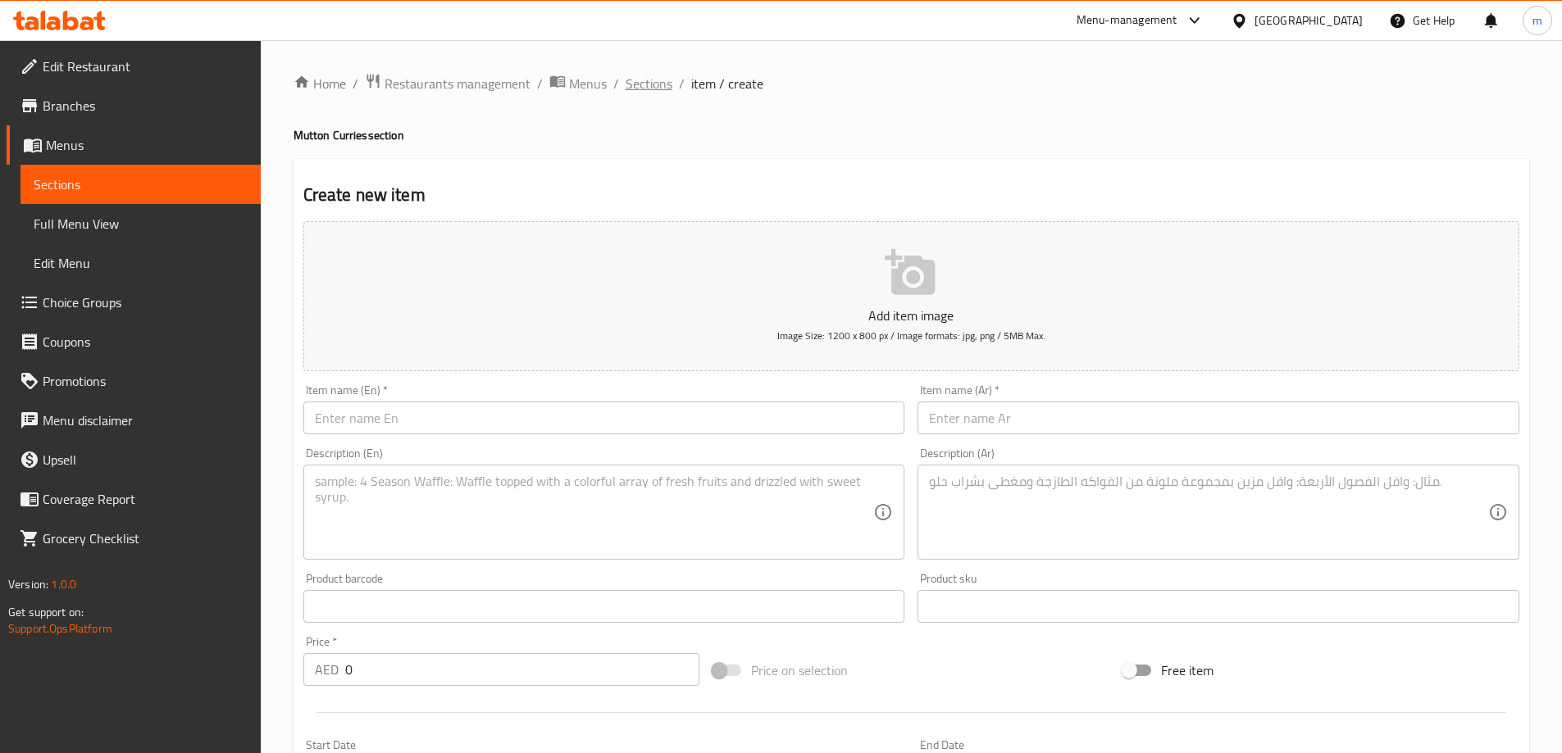
click at [667, 90] on span "Sections" at bounding box center [649, 84] width 47 height 20
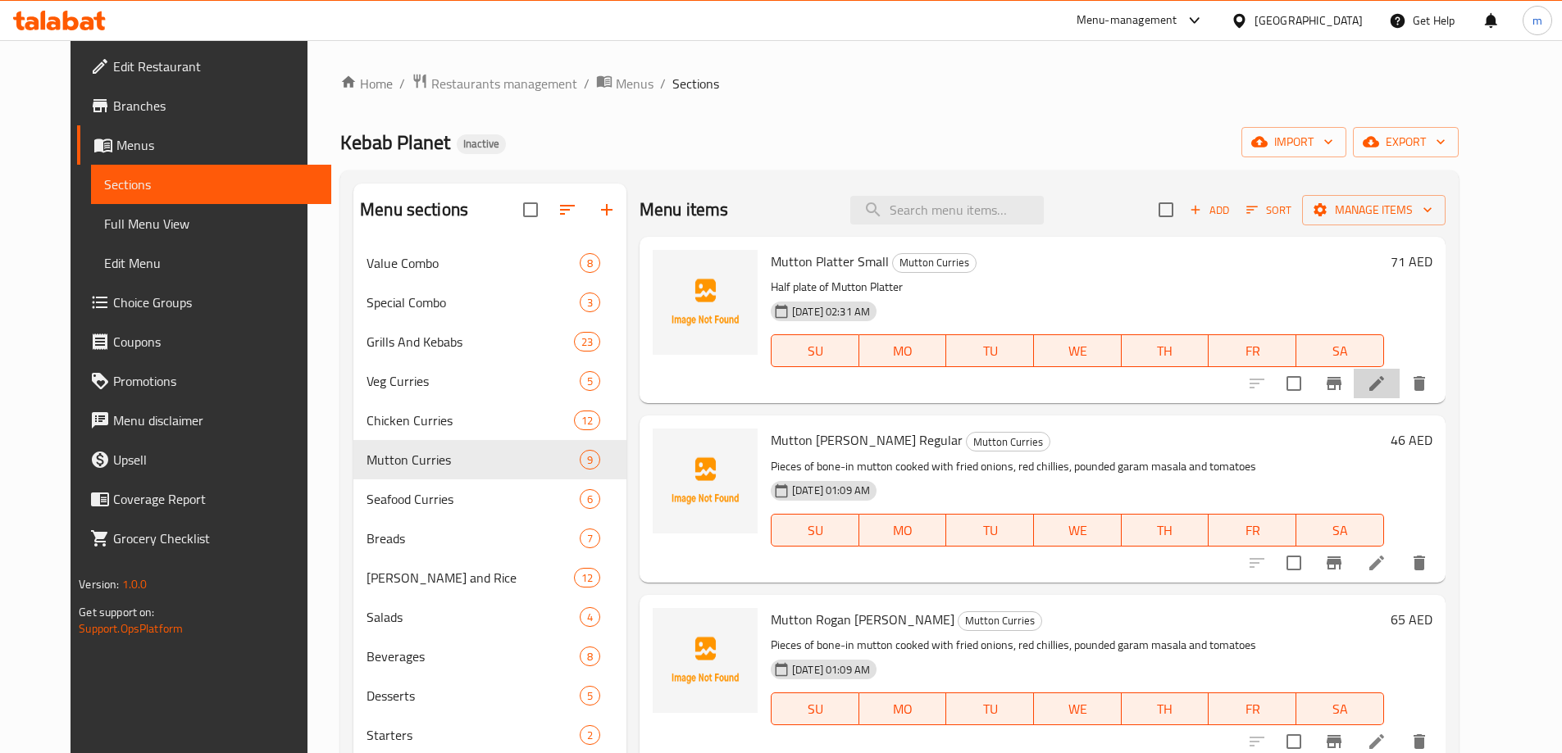
click at [1399, 388] on li at bounding box center [1377, 384] width 46 height 30
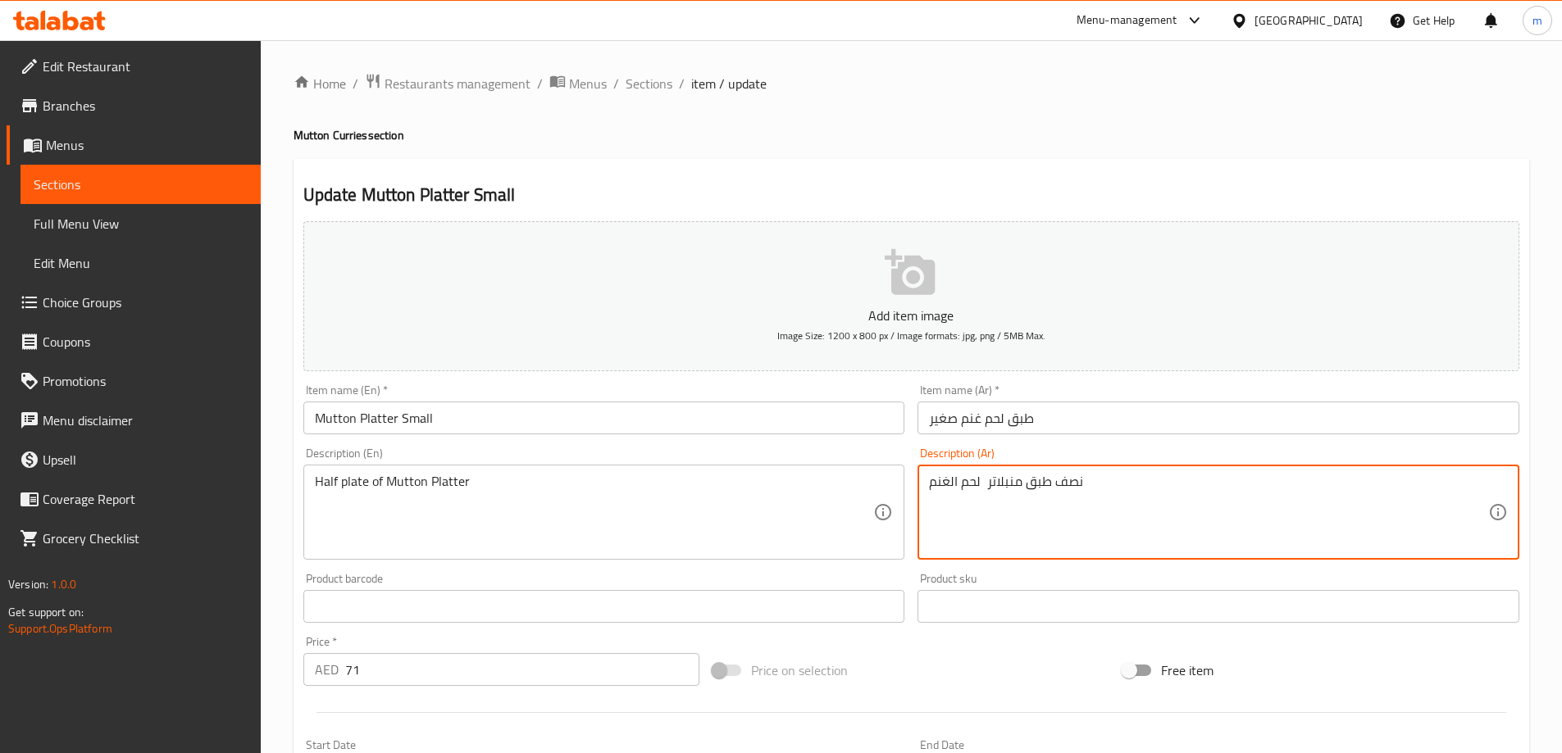
click at [1009, 489] on textarea "نصف طبق منبلاتر لحم الغنم" at bounding box center [1208, 513] width 559 height 78
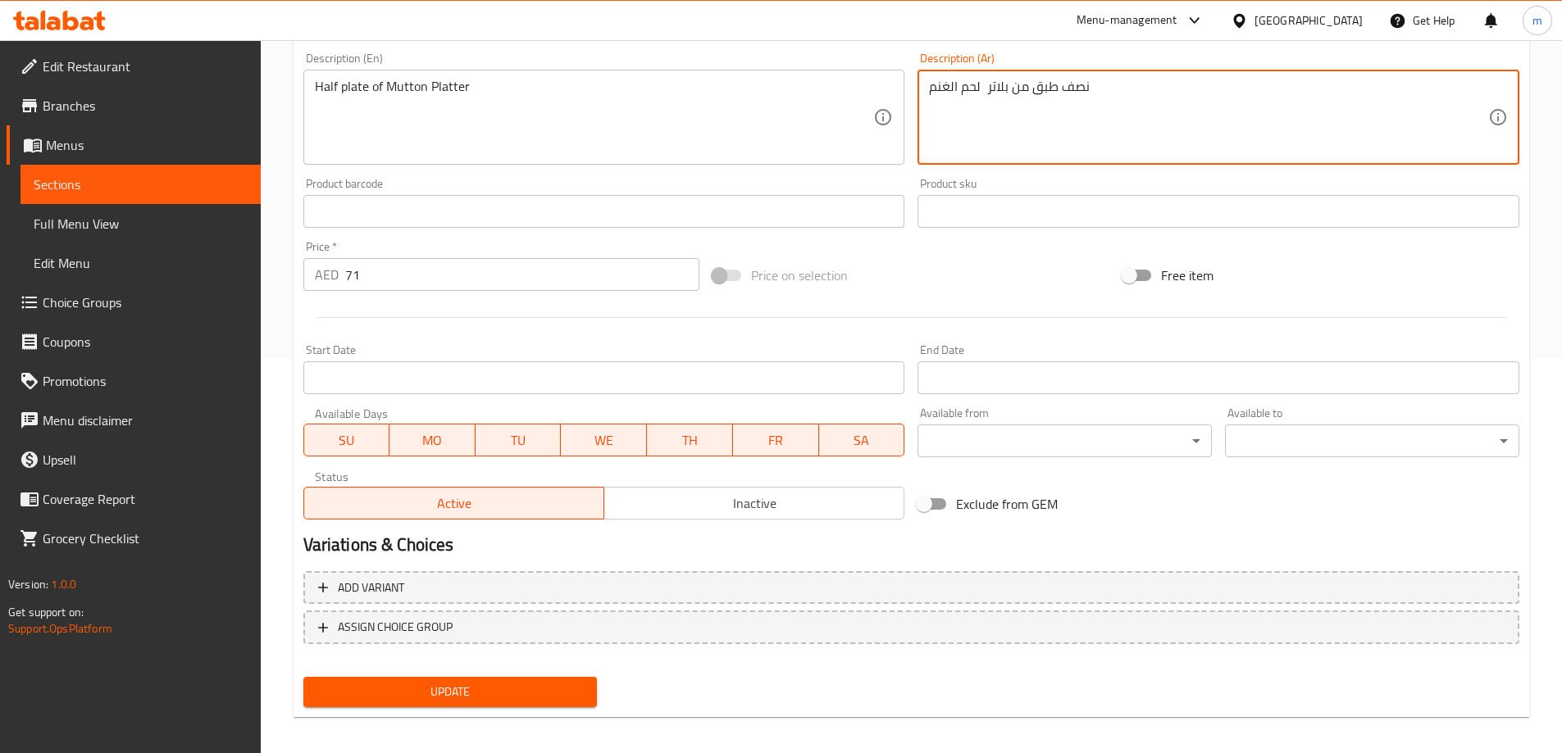
scroll to position [405, 0]
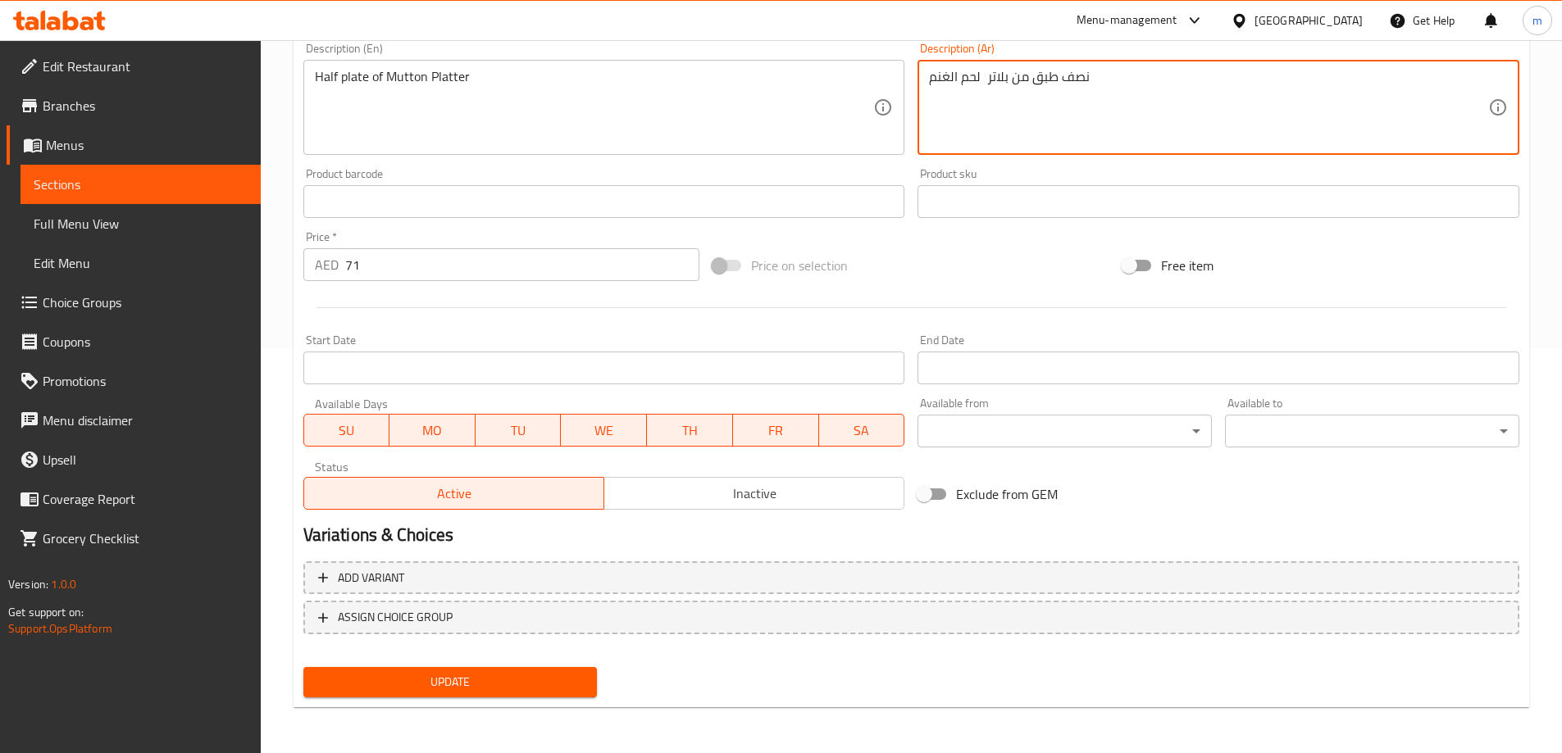
type textarea "نصف طبق من بلاتر لحم الغنم"
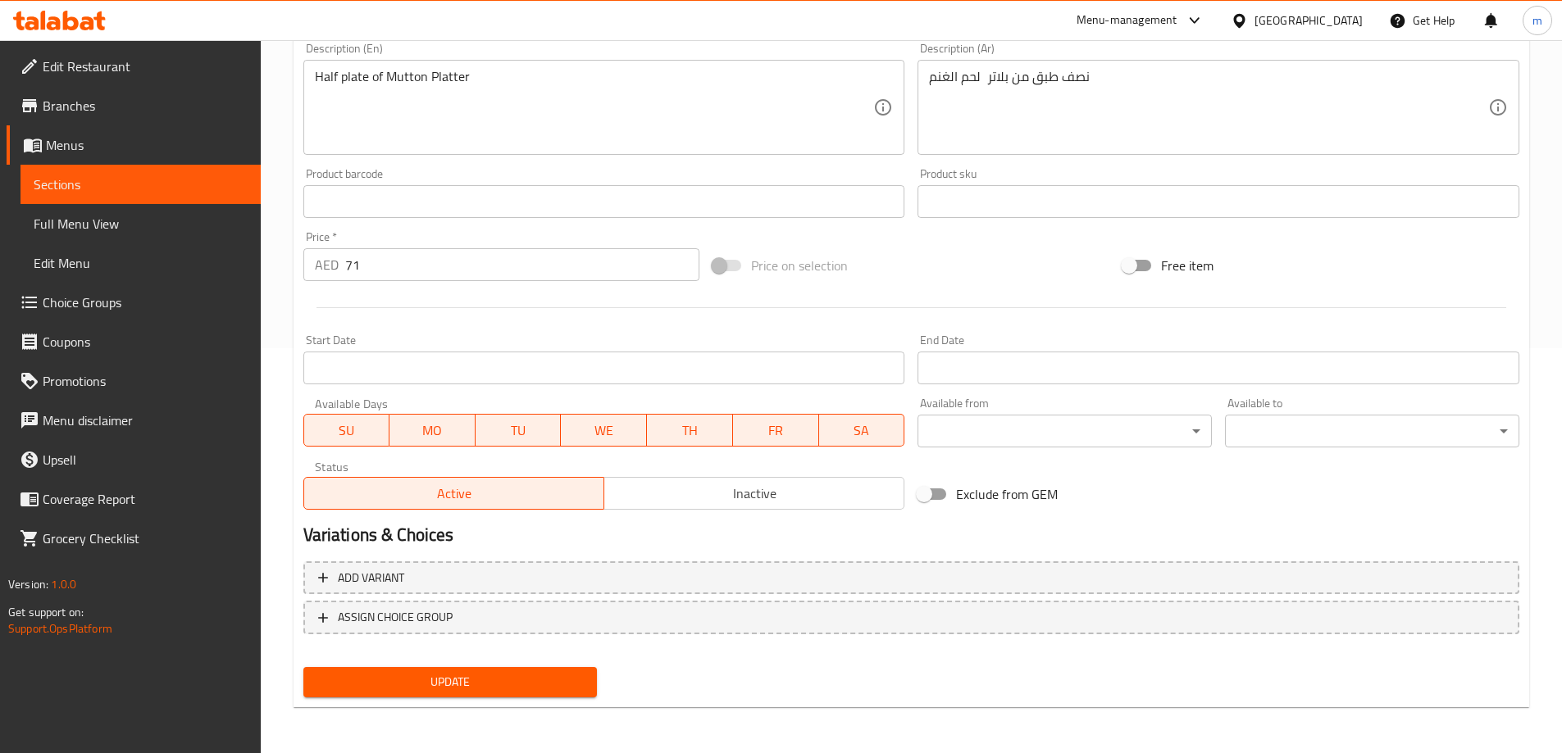
click at [506, 664] on div "Update" at bounding box center [450, 682] width 307 height 43
click at [512, 674] on span "Update" at bounding box center [450, 682] width 268 height 20
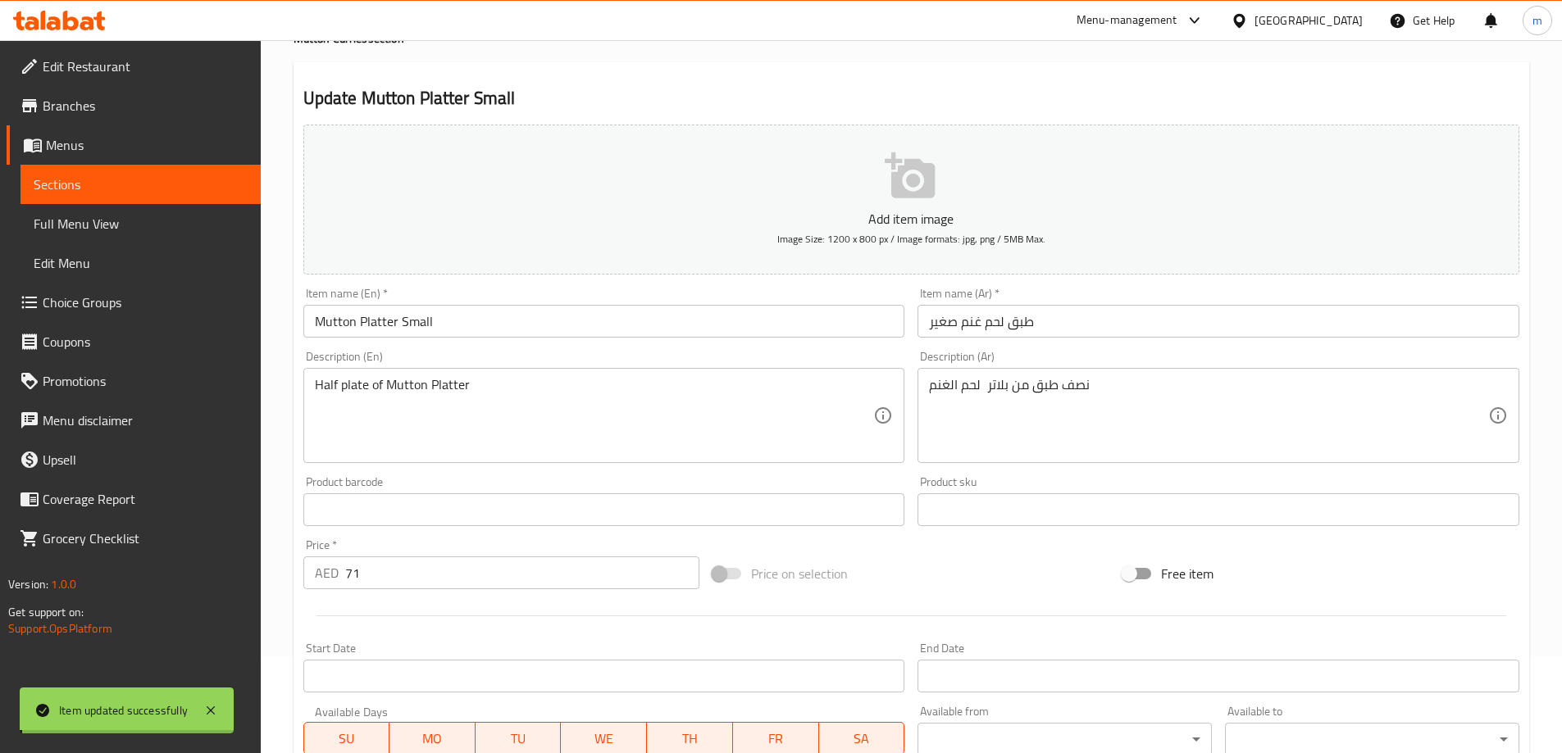
scroll to position [0, 0]
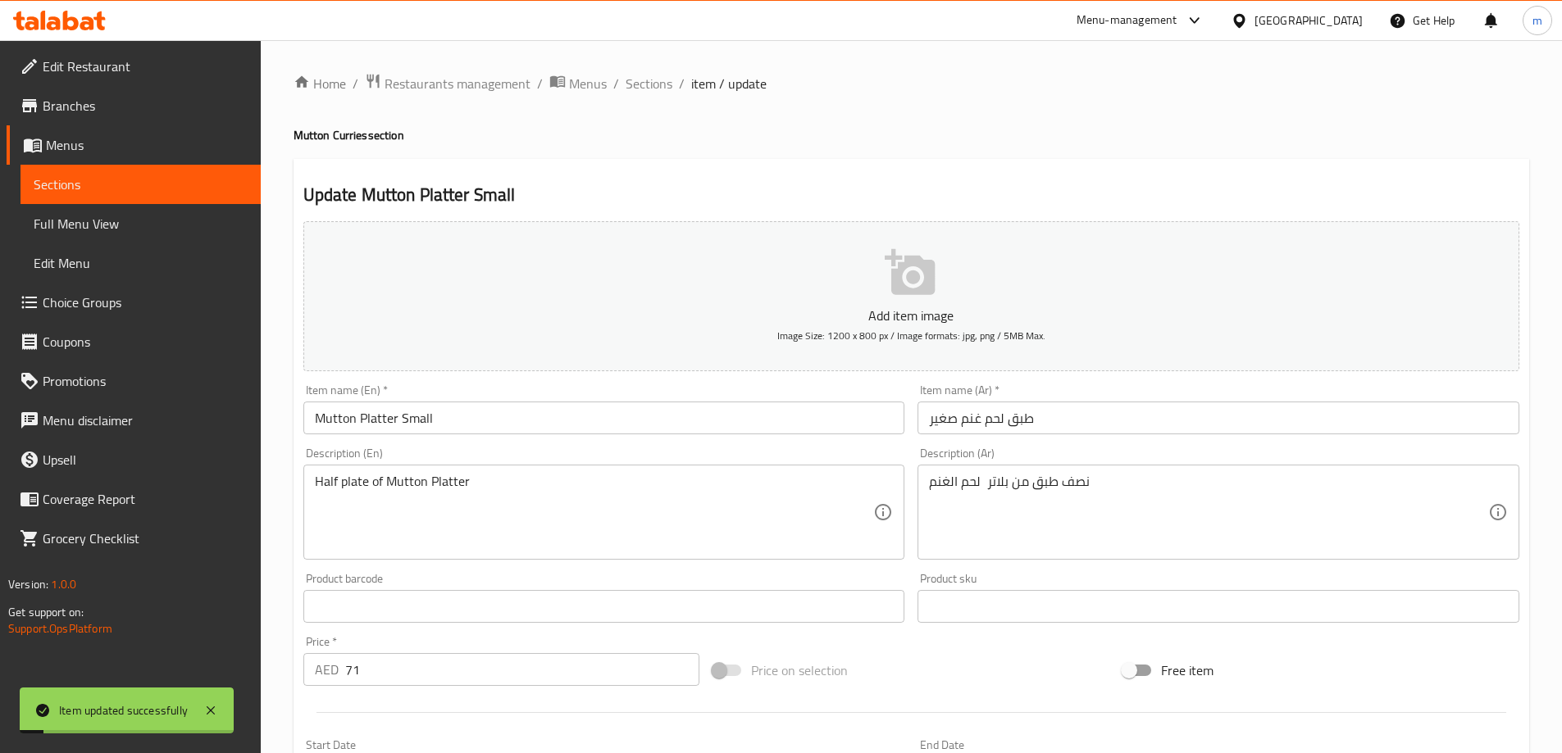
click at [668, 98] on div "Home / Restaurants management / Menus / Sections / item / update Mutton Curries…" at bounding box center [910, 599] width 1235 height 1053
click at [659, 80] on span "Sections" at bounding box center [649, 84] width 47 height 20
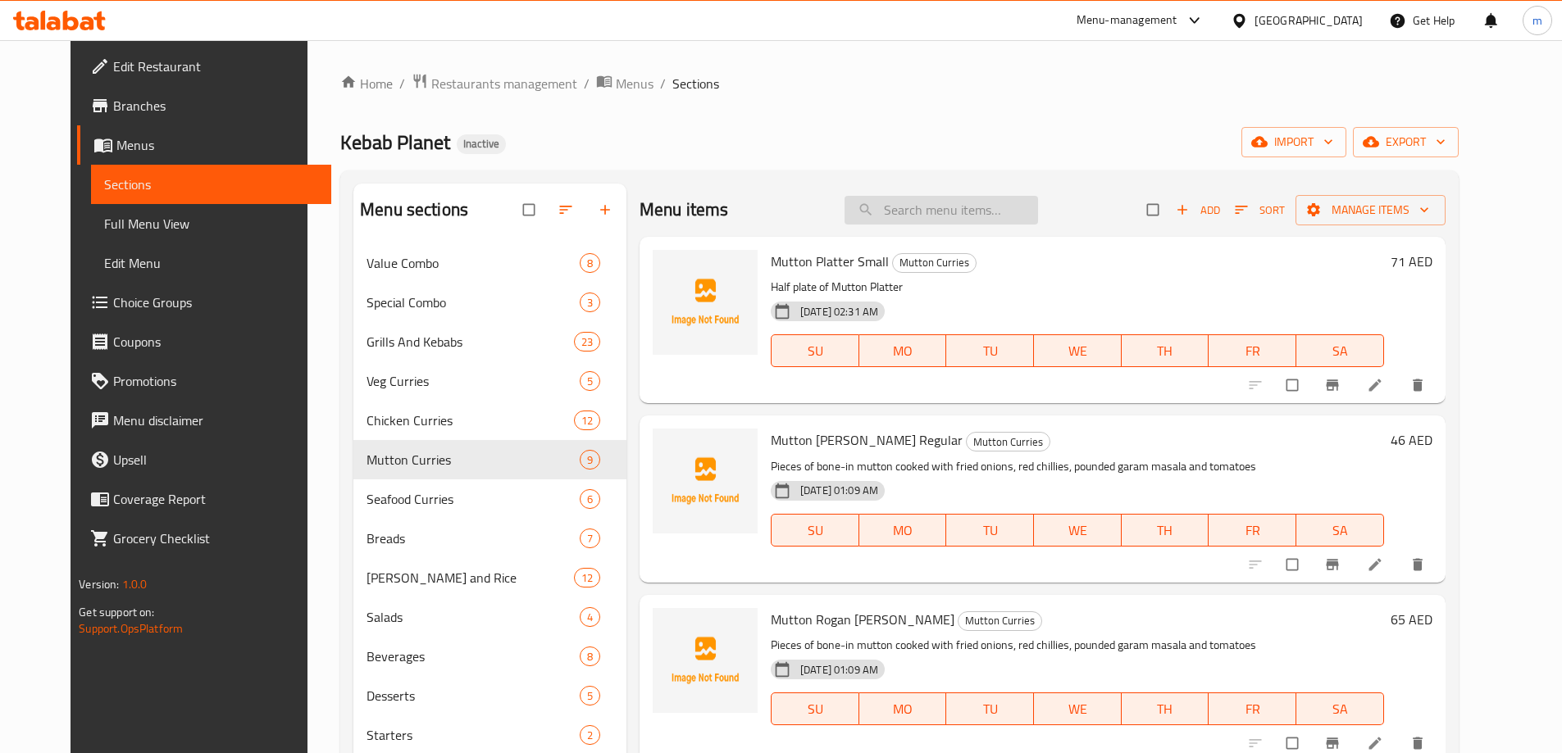
click at [914, 214] on input "search" at bounding box center [940, 210] width 193 height 29
paste input "Butter Chicken Roti Combo"
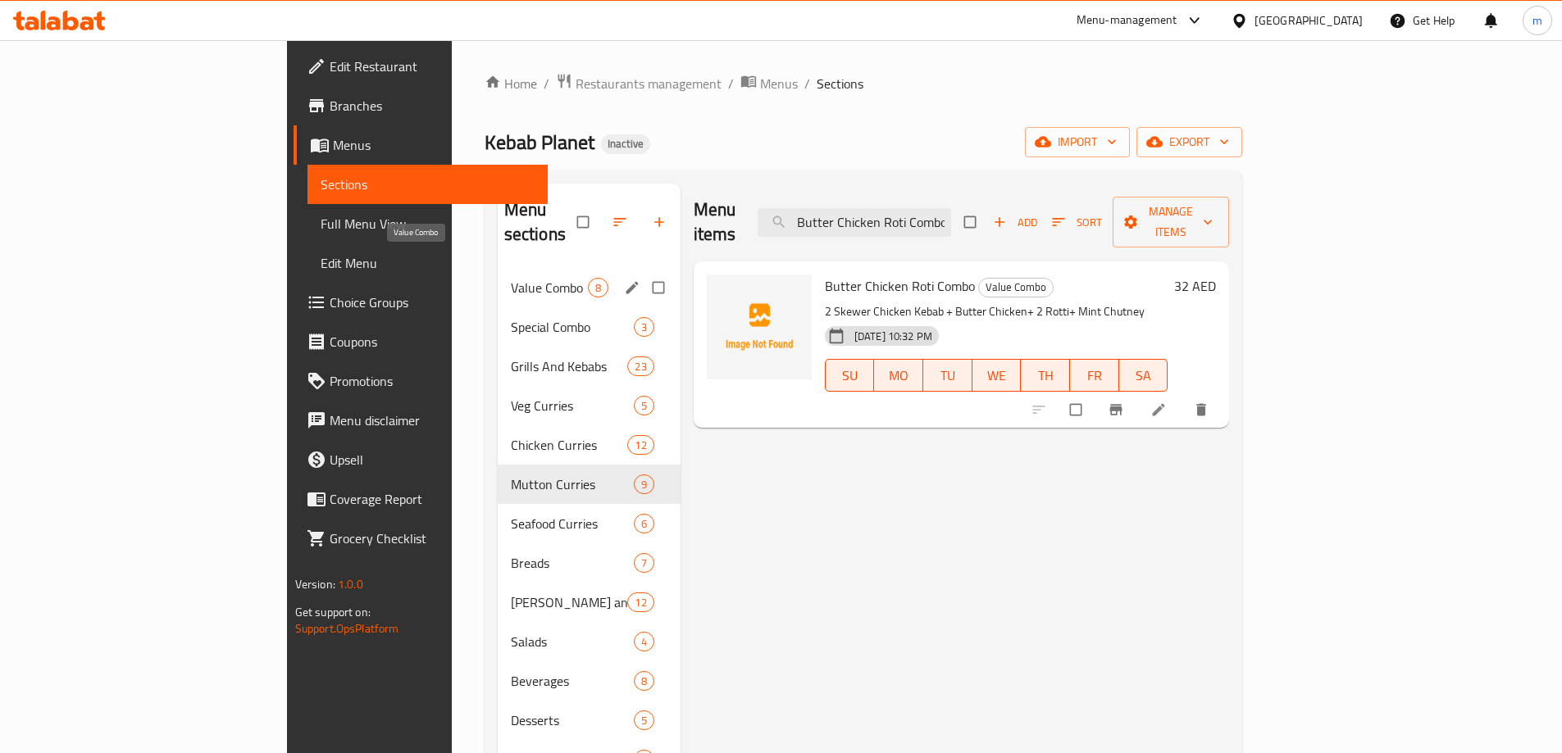
click at [511, 278] on span "Value Combo" at bounding box center [549, 288] width 77 height 20
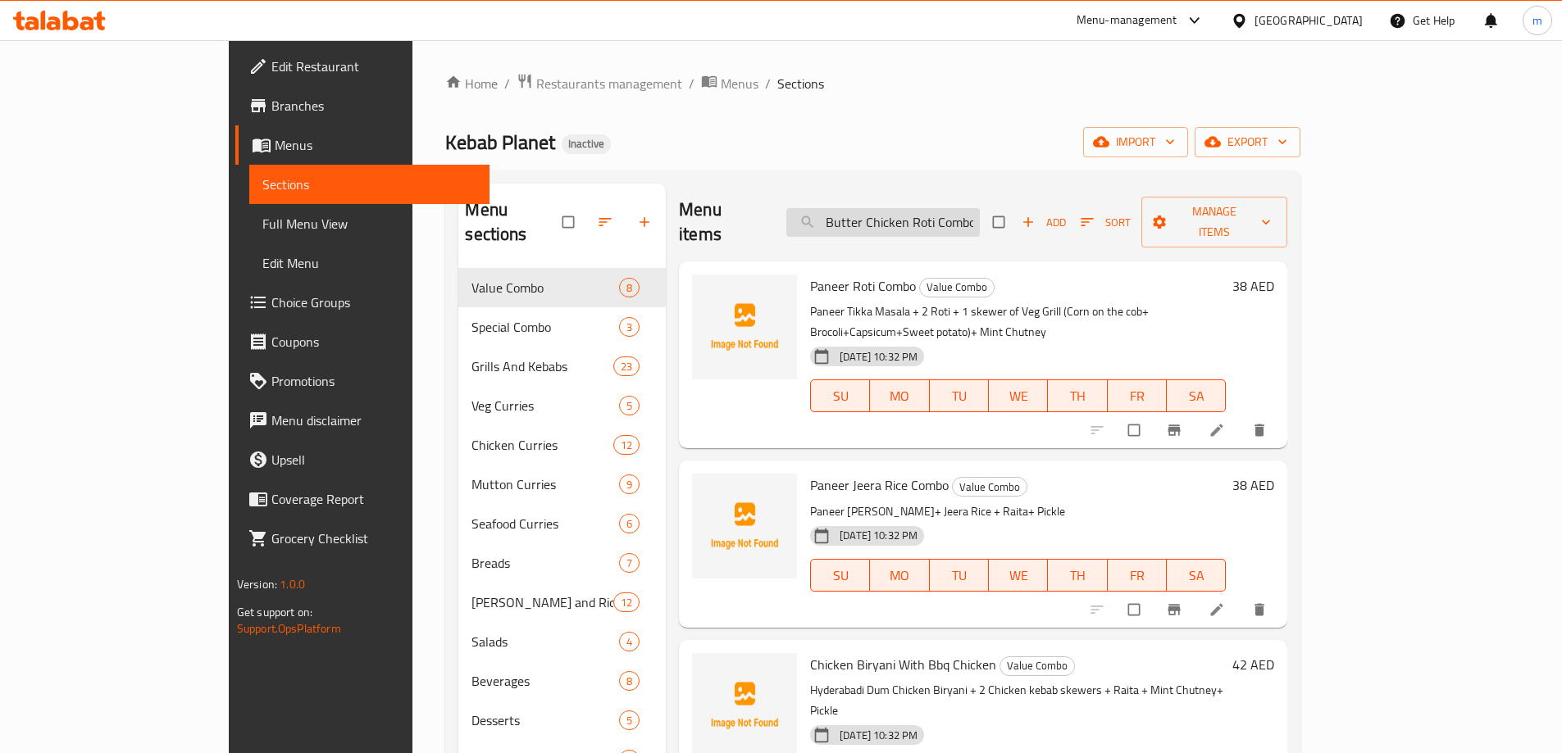
click at [980, 217] on input "Butter Chicken Roti Combo" at bounding box center [882, 222] width 193 height 29
paste input "Regular Chicken Dum Biryani Deal"
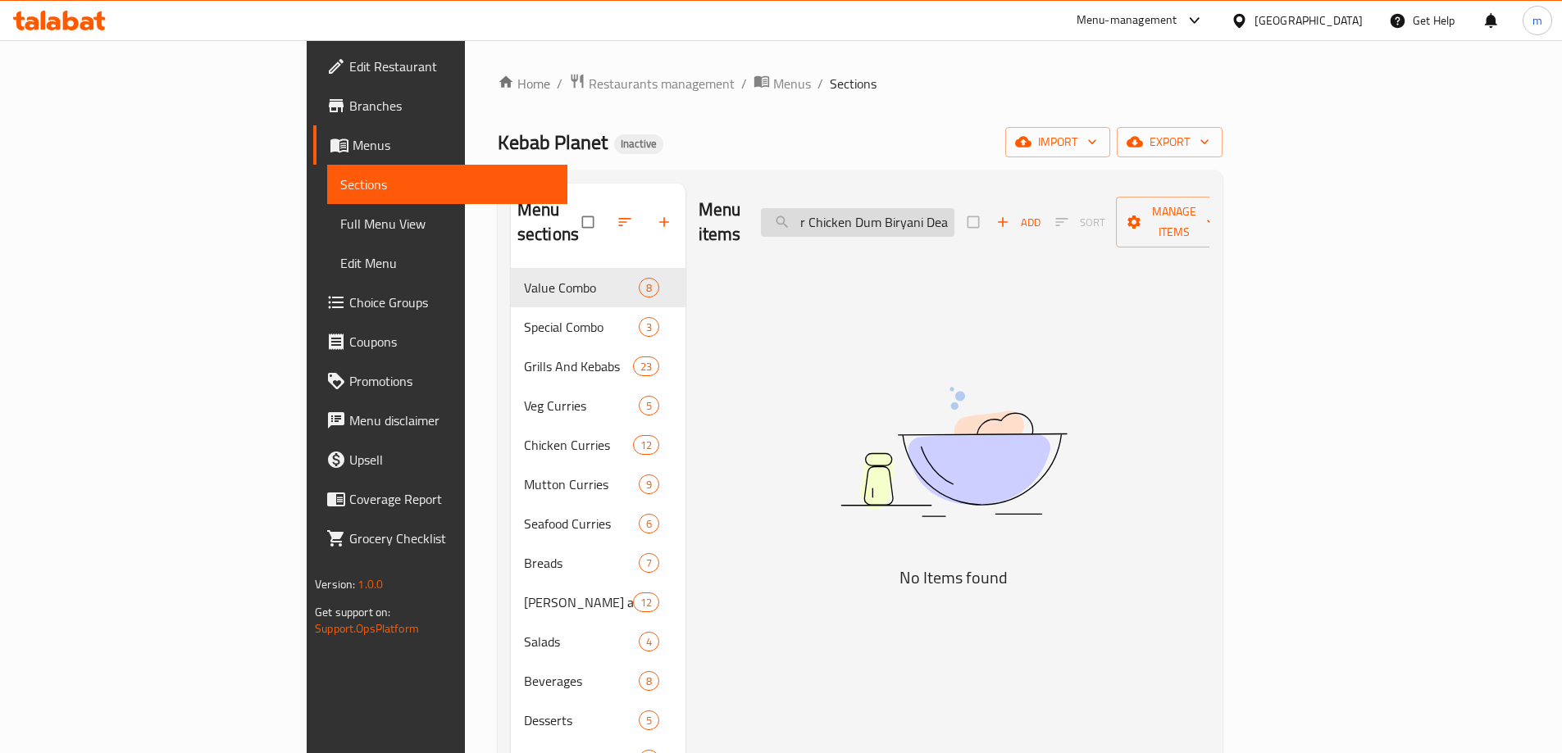
click at [954, 217] on input "Regular Chicken Dum Biryani Deal" at bounding box center [857, 222] width 193 height 29
paste input "search"
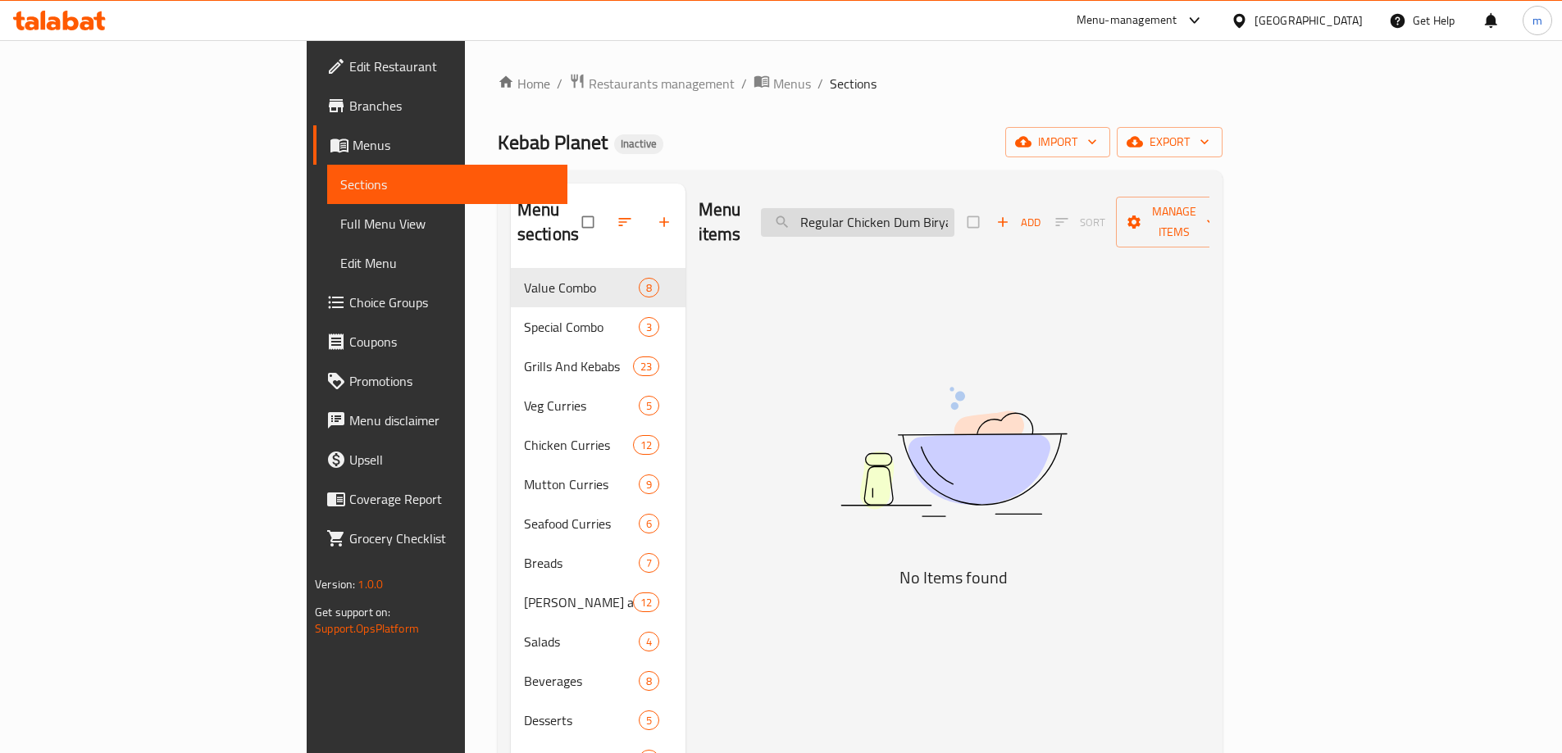
click at [946, 212] on input "Regular Chicken Dum Biryani Deal" at bounding box center [857, 222] width 193 height 29
paste input "Coke"
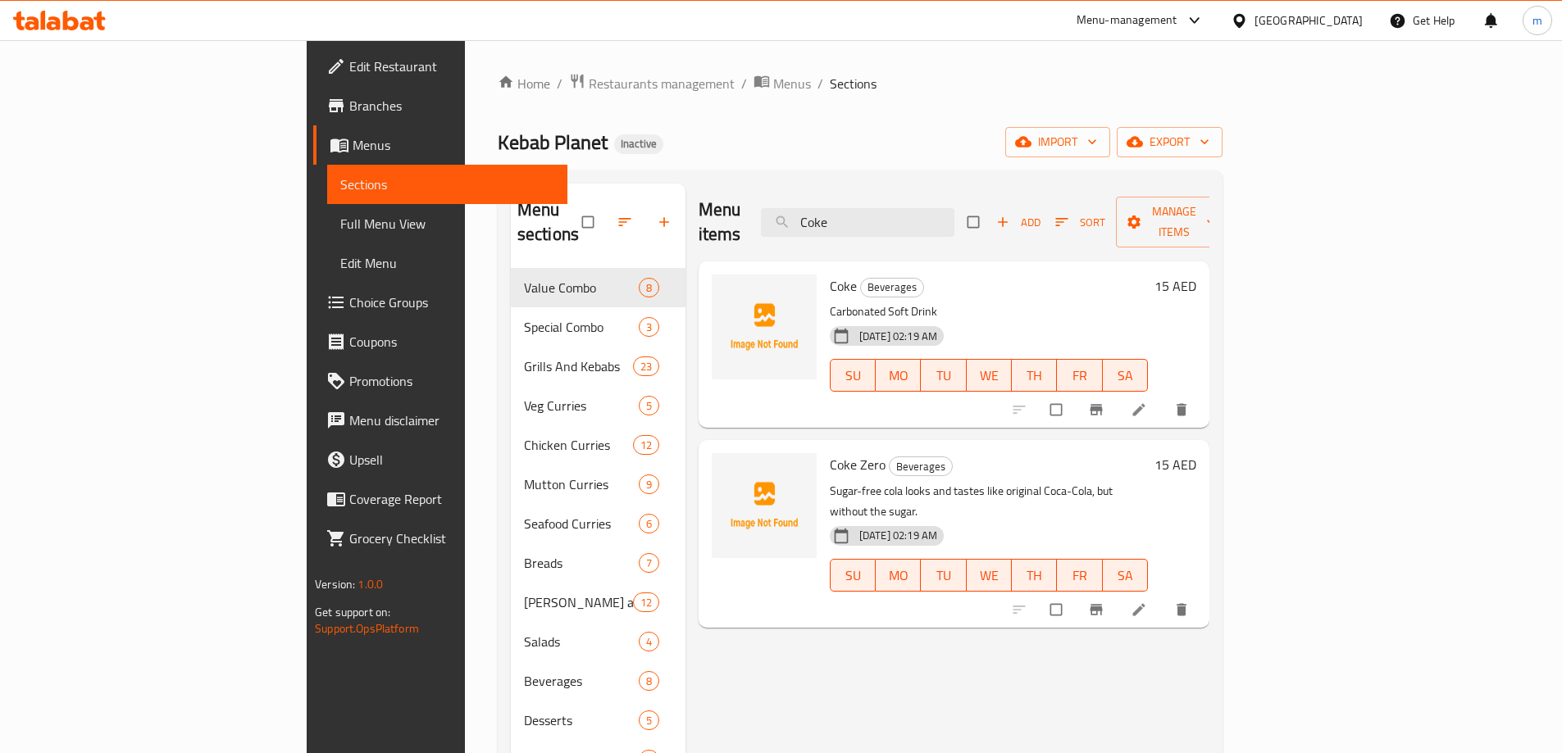
type input "Coke"
click at [1163, 397] on li at bounding box center [1140, 410] width 46 height 26
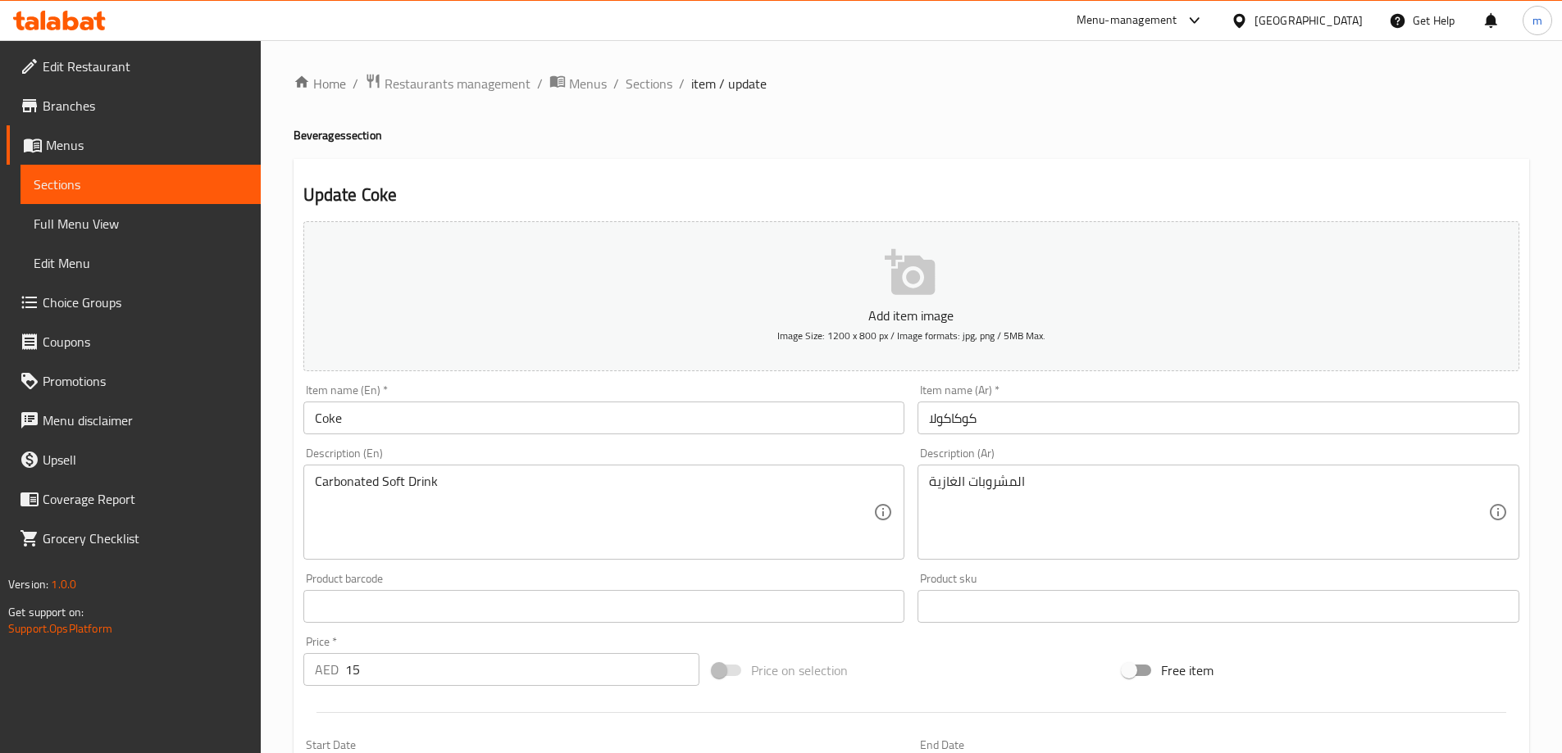
click at [360, 415] on input "Coke" at bounding box center [604, 418] width 602 height 33
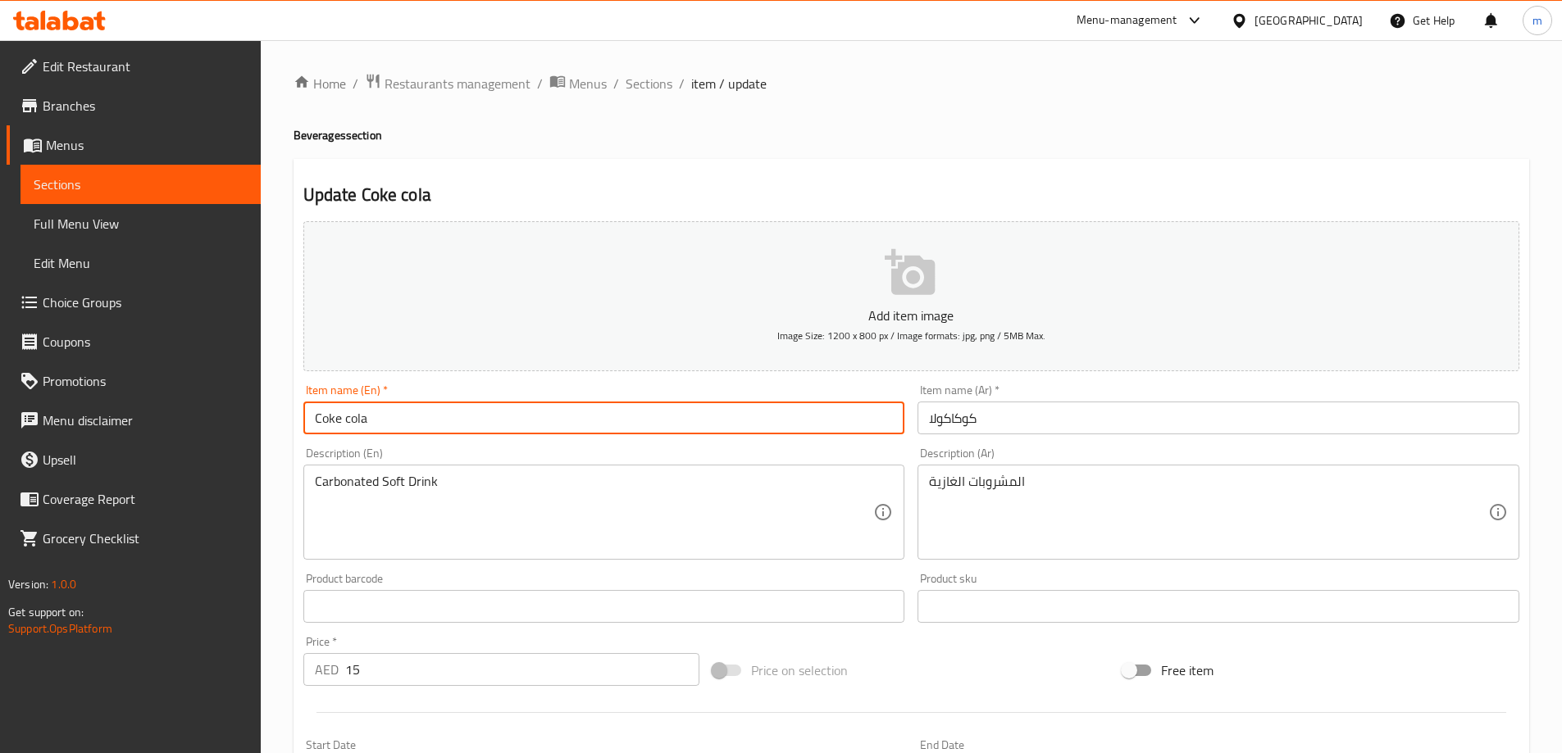
click at [358, 416] on input "Coke cola" at bounding box center [604, 418] width 602 height 33
type input "Coke cola"
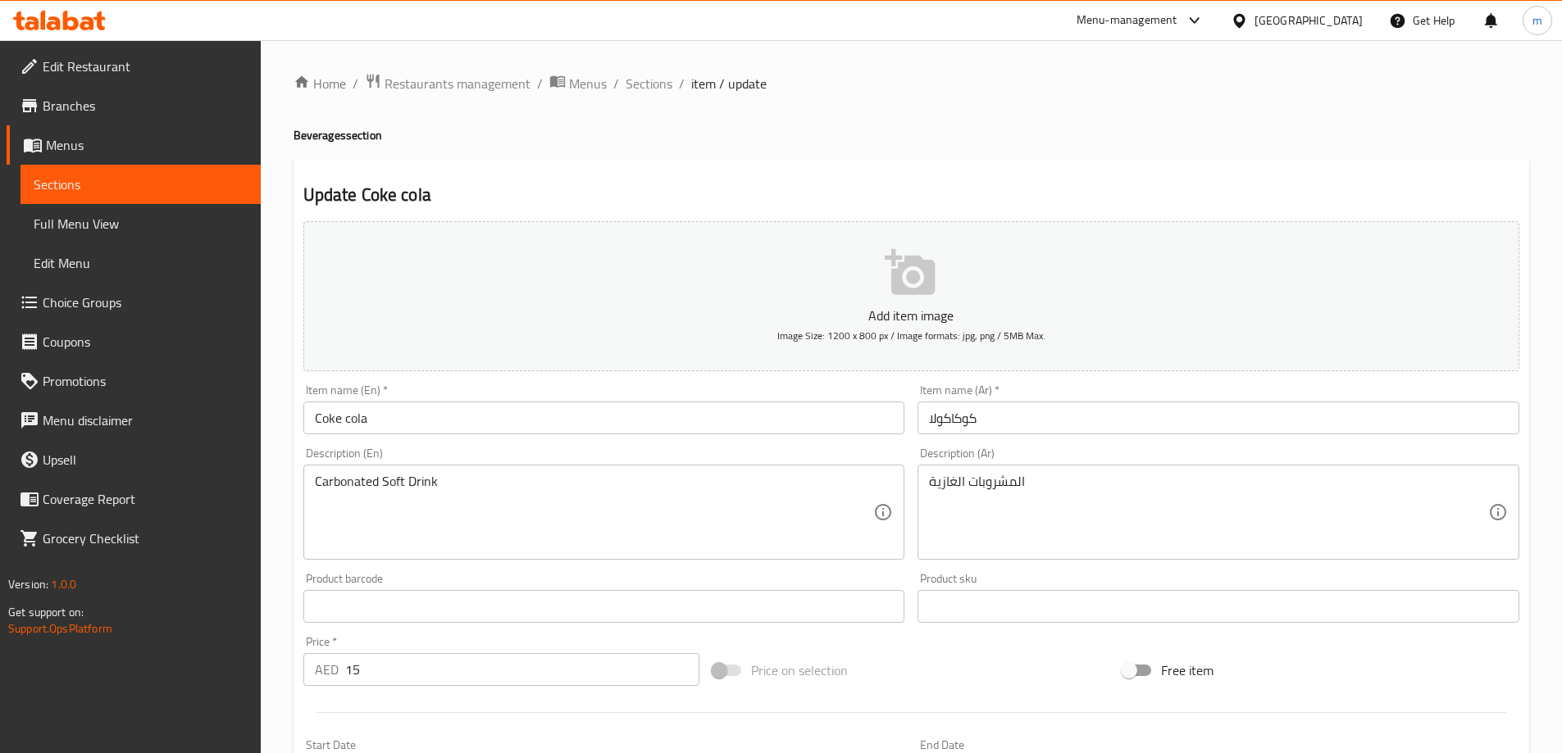
drag, startPoint x: 348, startPoint y: 400, endPoint x: 349, endPoint y: 420, distance: 19.7
click at [349, 420] on input "Coke cola" at bounding box center [604, 418] width 602 height 33
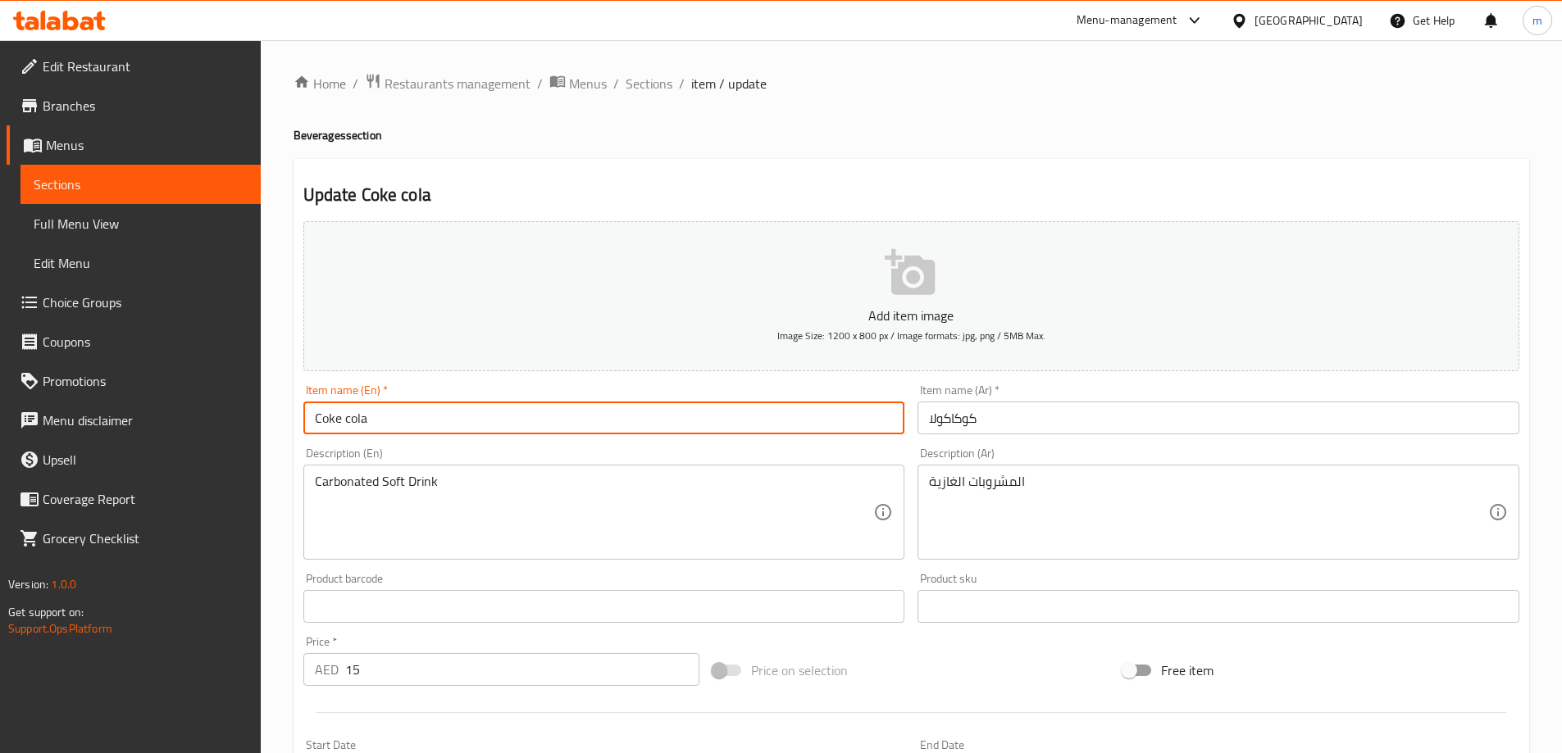
click at [349, 420] on input "Coke cola" at bounding box center [604, 418] width 602 height 33
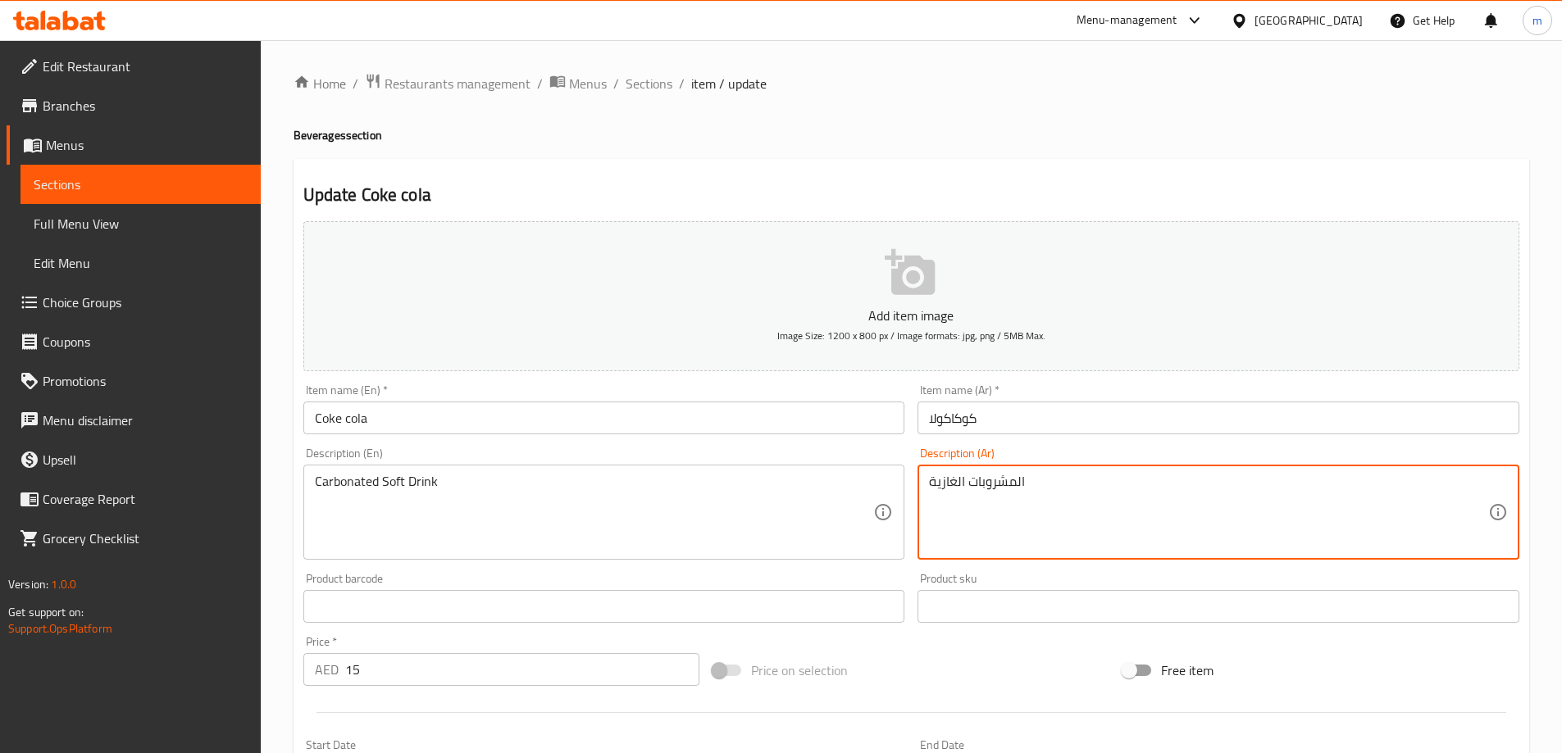
click at [951, 489] on textarea "المشروبات الغازية" at bounding box center [1208, 513] width 559 height 78
click at [1172, 488] on textarea "المشروبات الغازية" at bounding box center [1208, 513] width 559 height 78
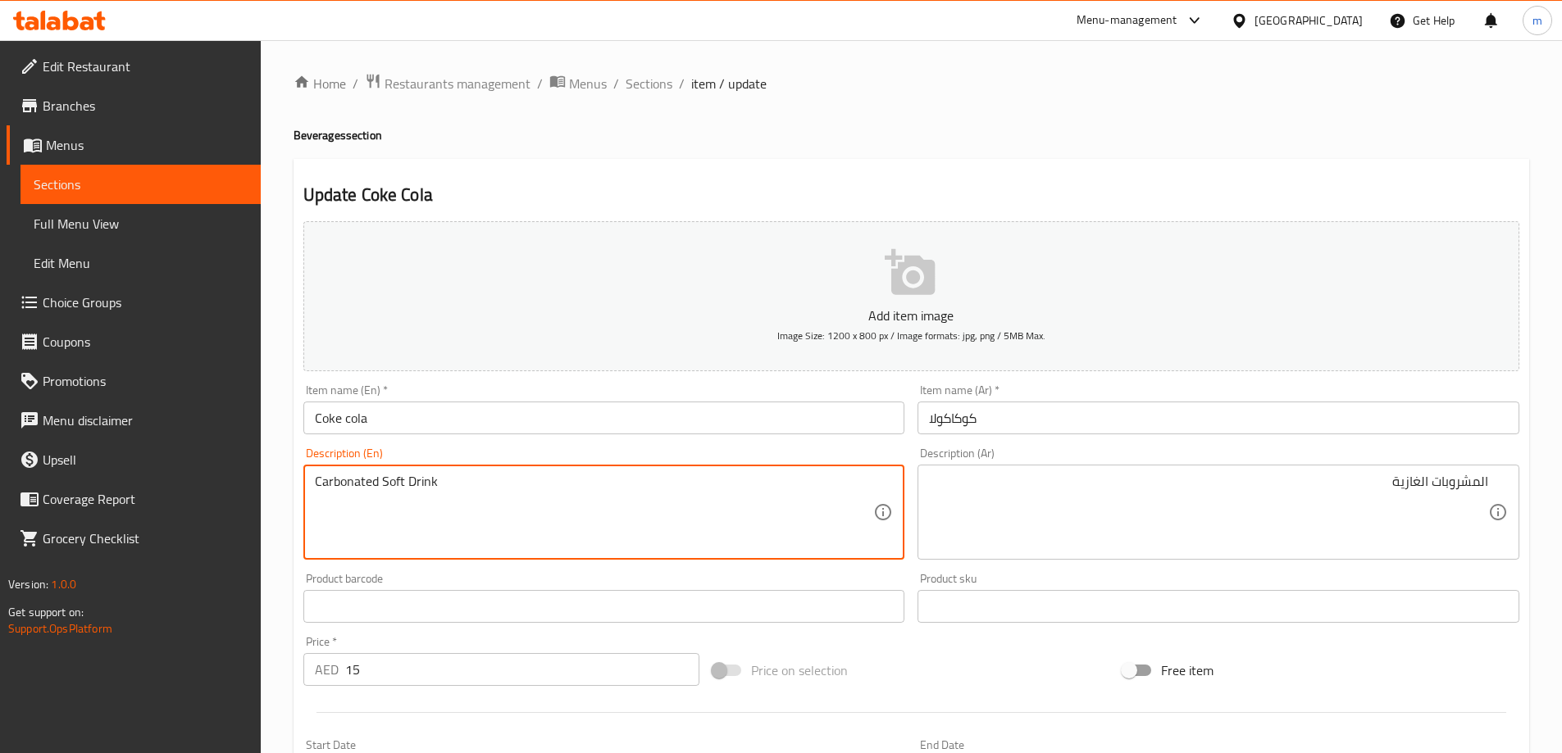
click at [366, 492] on textarea "Carbonated Soft Drink" at bounding box center [594, 513] width 559 height 78
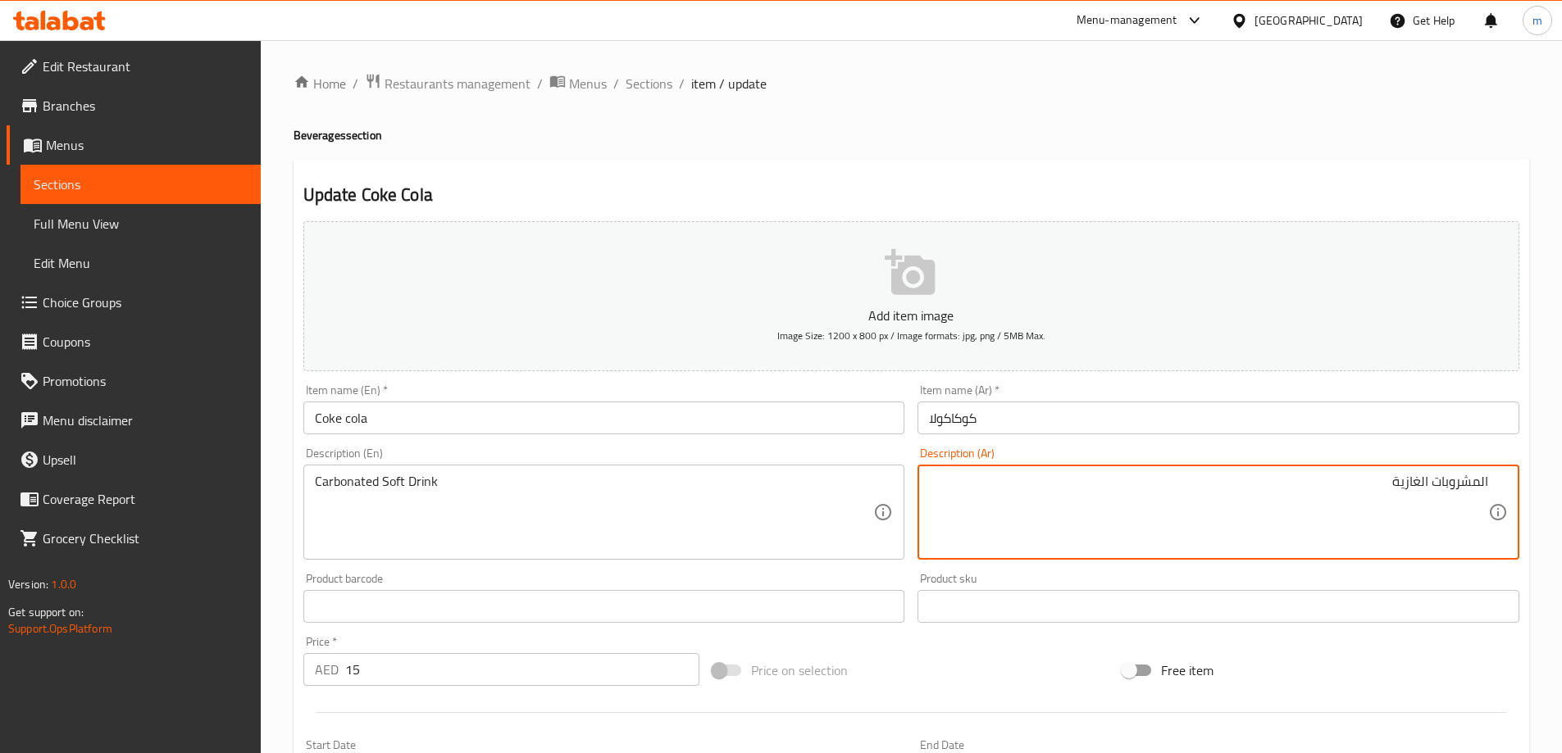
click at [1445, 483] on textarea "المشروبات الغازية" at bounding box center [1208, 513] width 559 height 78
paste textarea "مشروب غازي مكربن"
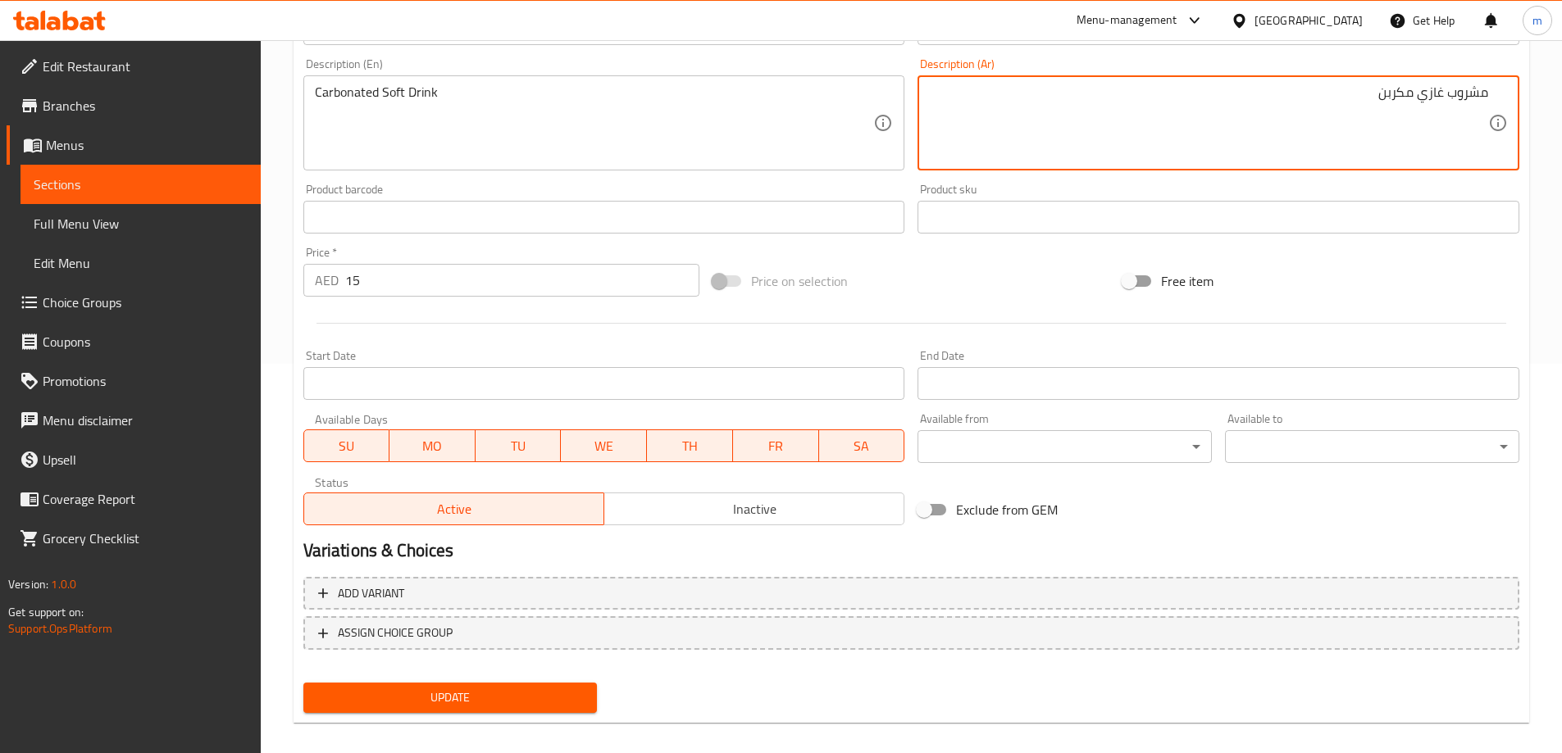
scroll to position [405, 0]
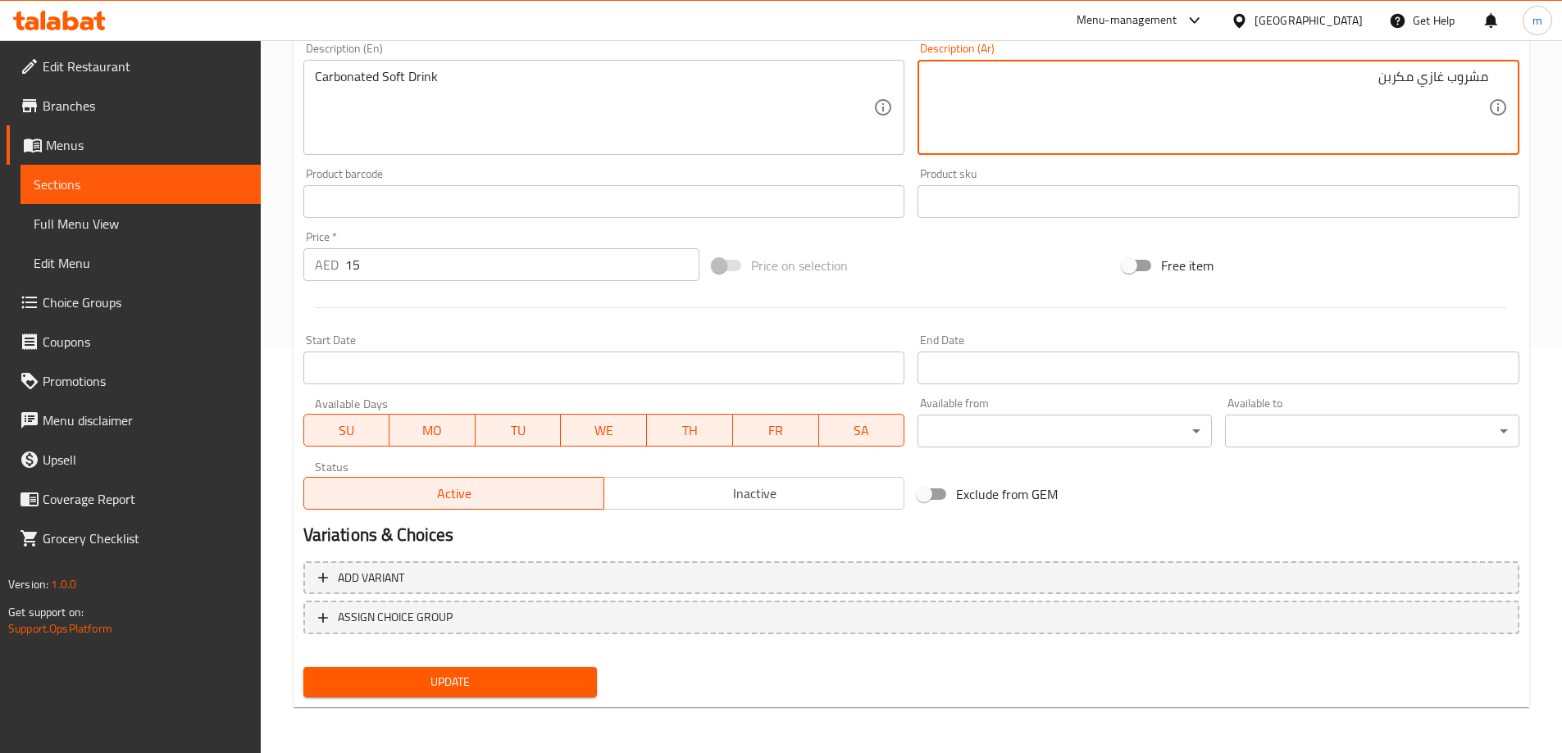
type textarea "مشروب غازي مكربن"
click at [565, 681] on span "Update" at bounding box center [450, 682] width 268 height 20
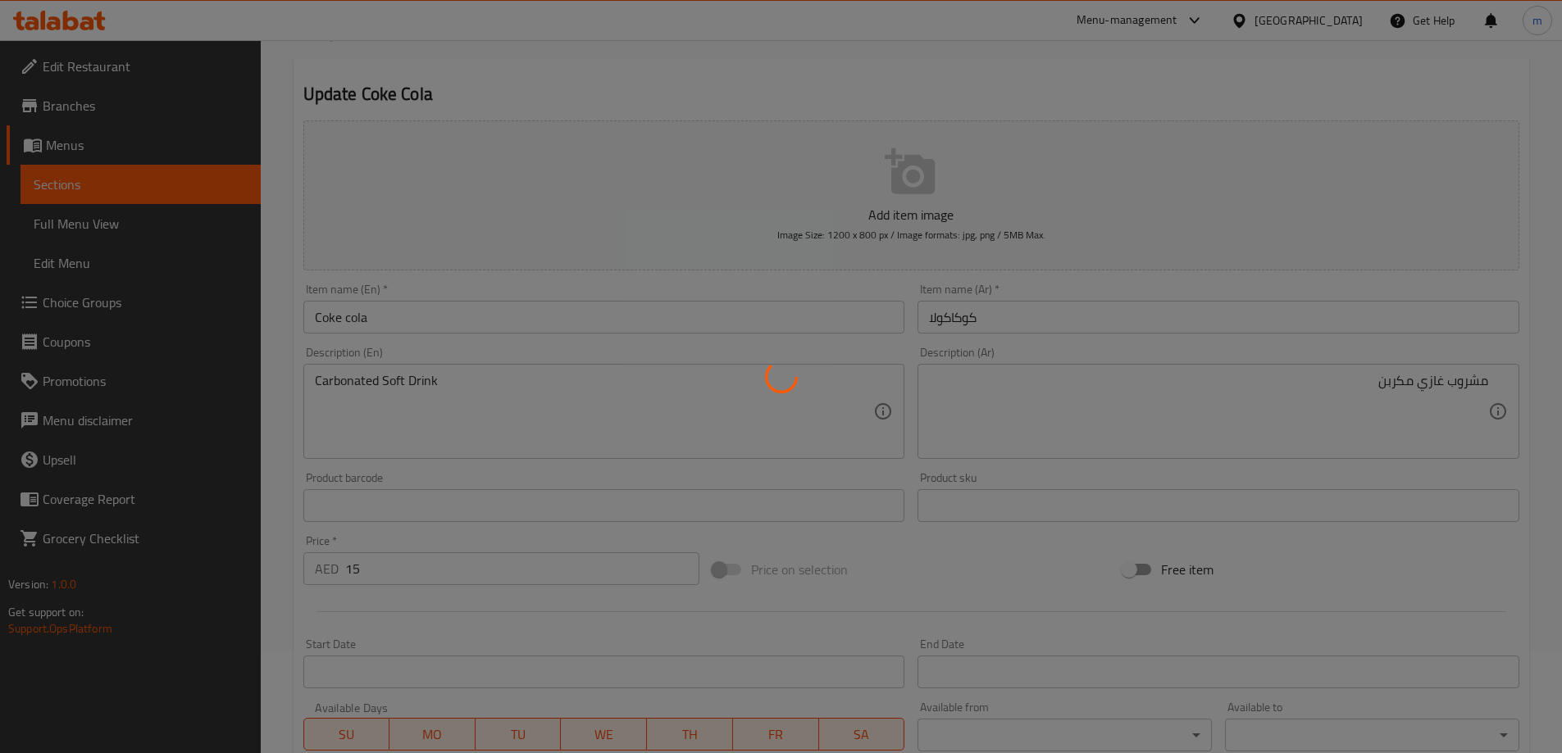
scroll to position [0, 0]
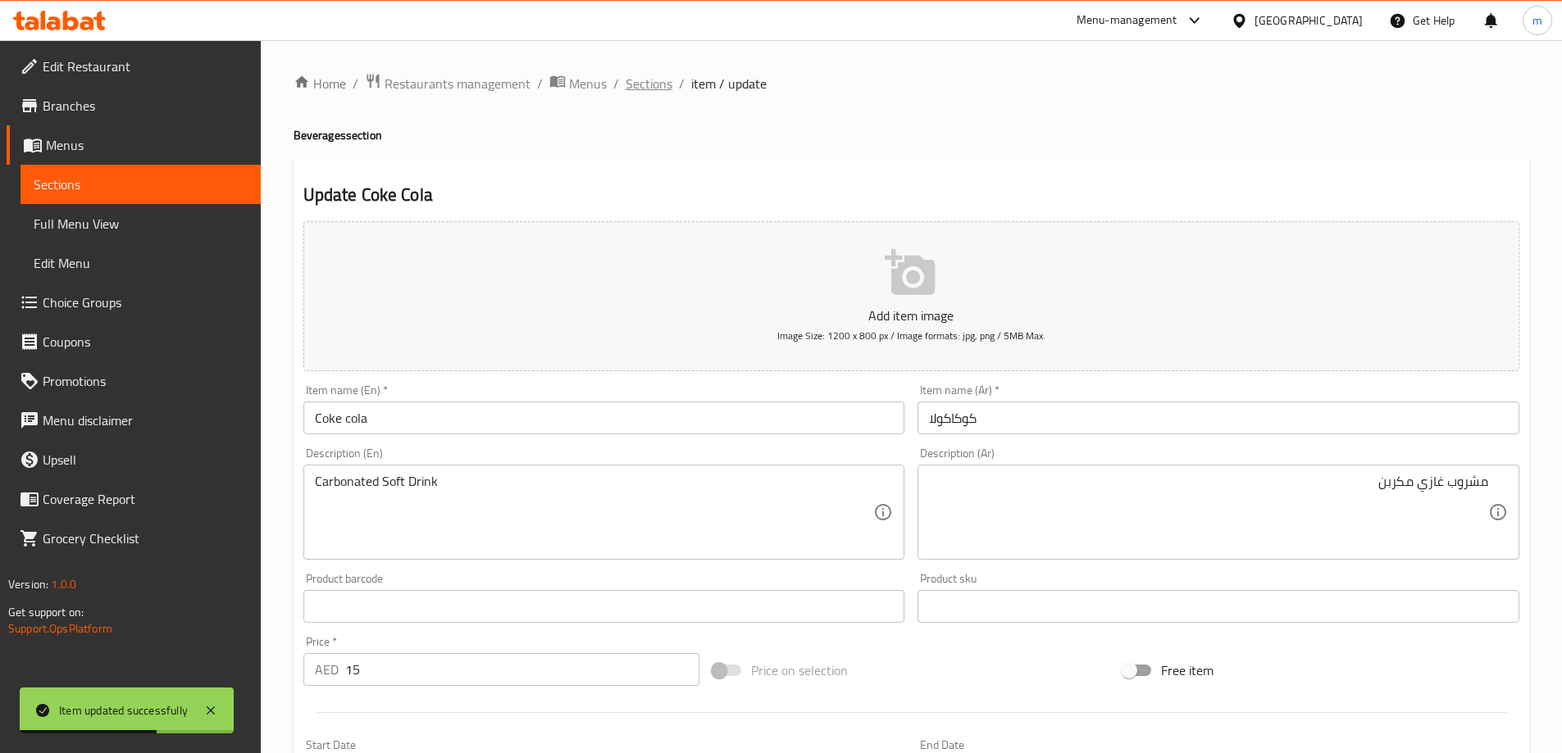
click at [663, 93] on span "Sections" at bounding box center [649, 84] width 47 height 20
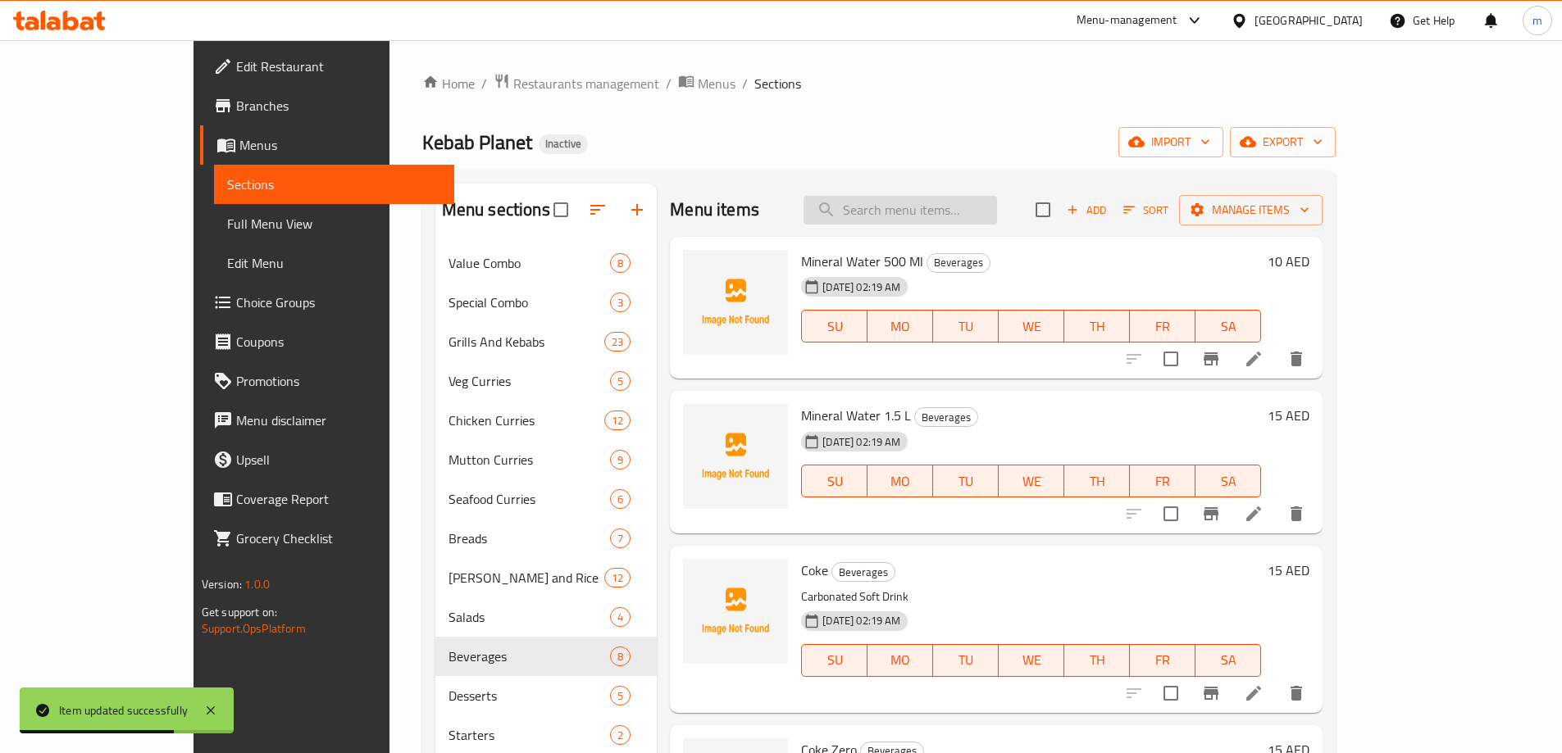
click at [951, 203] on input "search" at bounding box center [899, 210] width 193 height 29
paste input "Sprite"
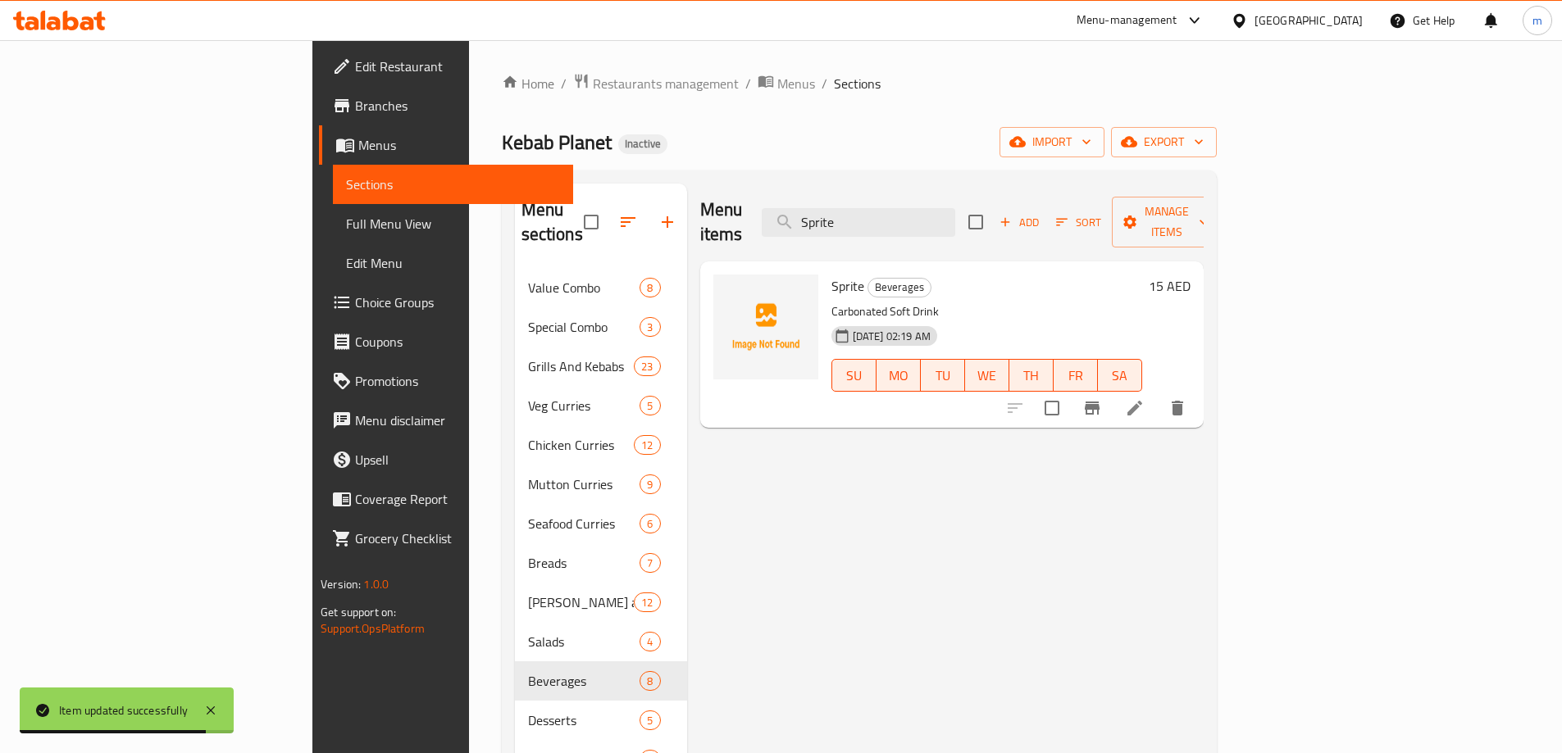
type input "Sprite"
click at [1142, 401] on icon at bounding box center [1134, 408] width 15 height 15
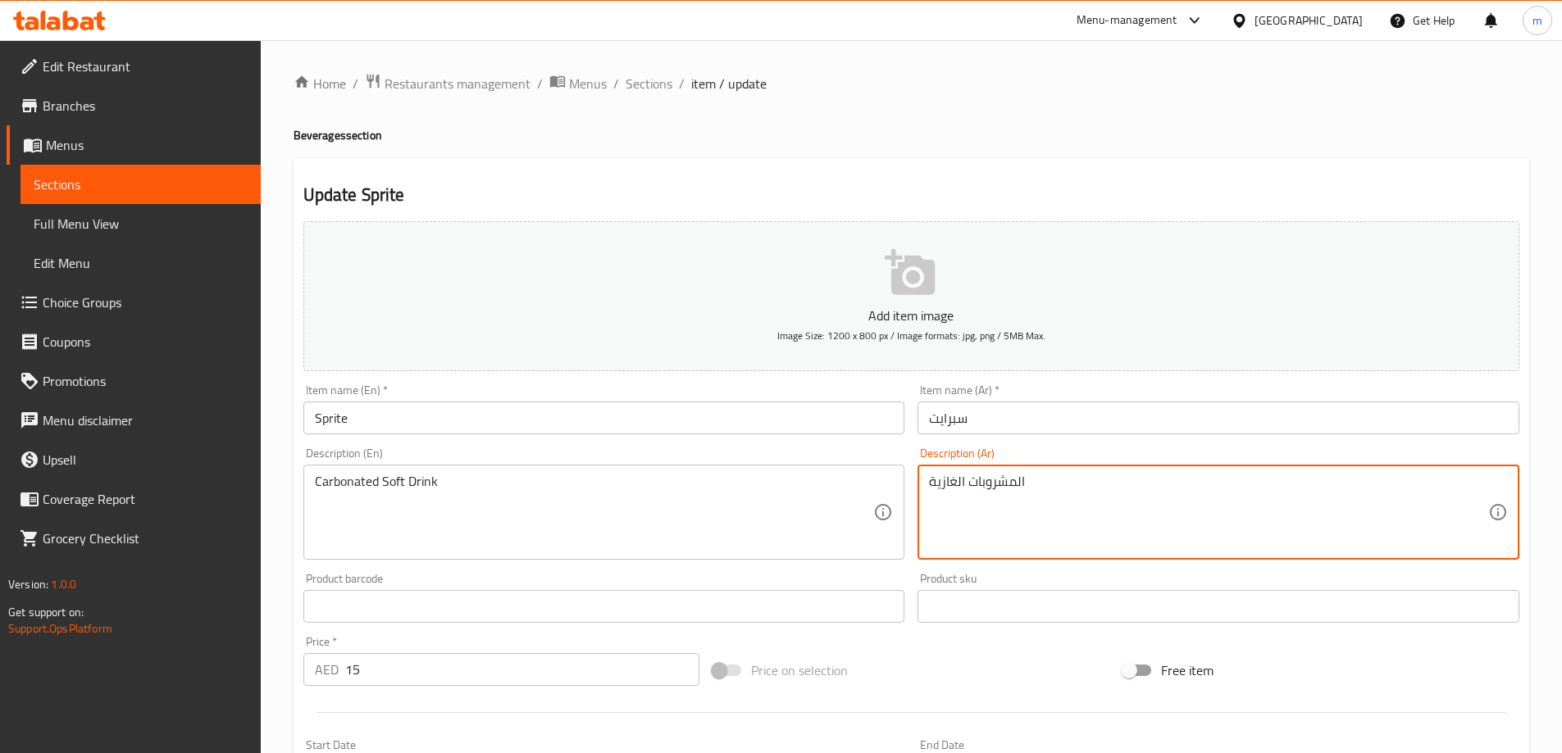
click at [990, 479] on textarea "المشروبات الغازية" at bounding box center [1208, 513] width 559 height 78
paste textarea "مشروب غازي مكربن"
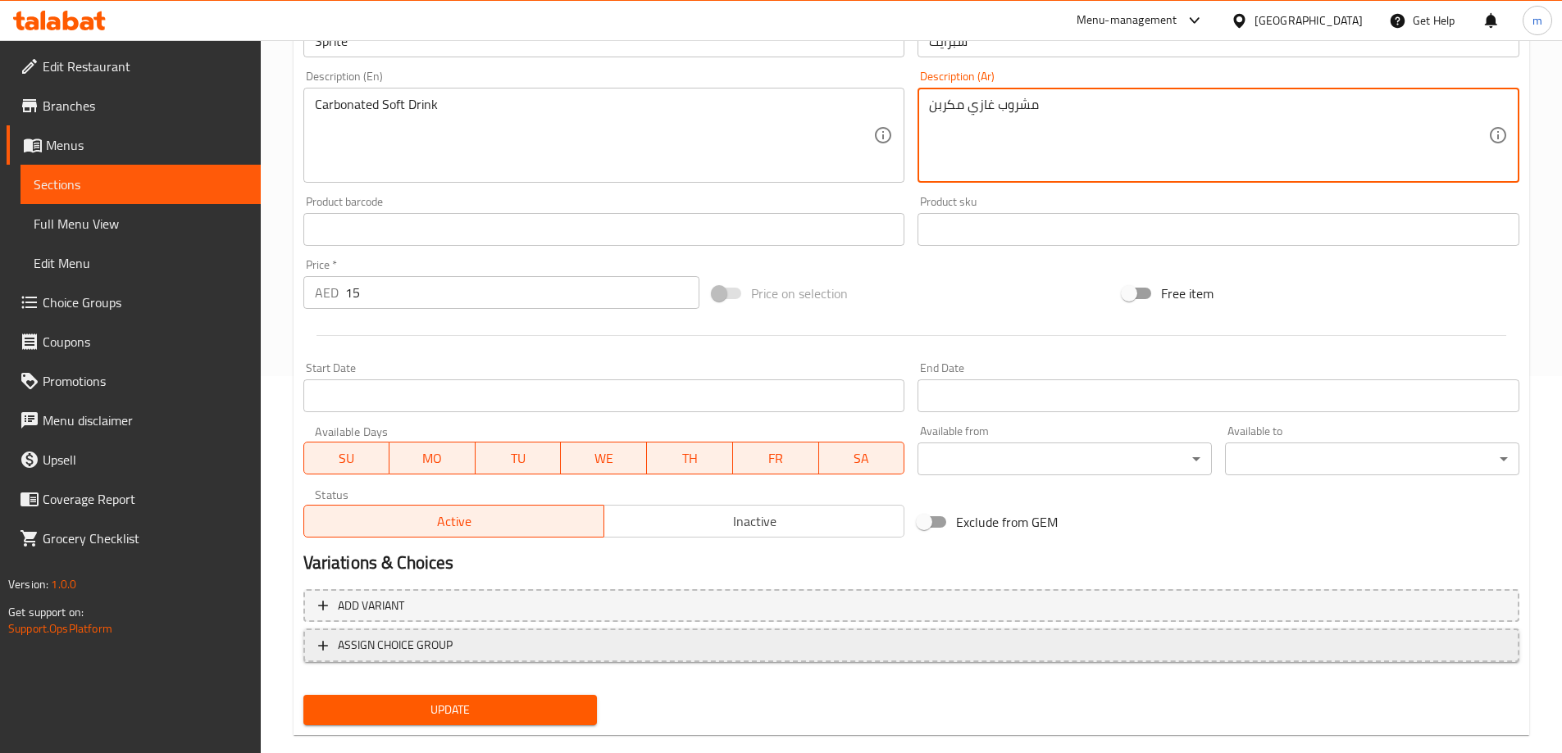
scroll to position [405, 0]
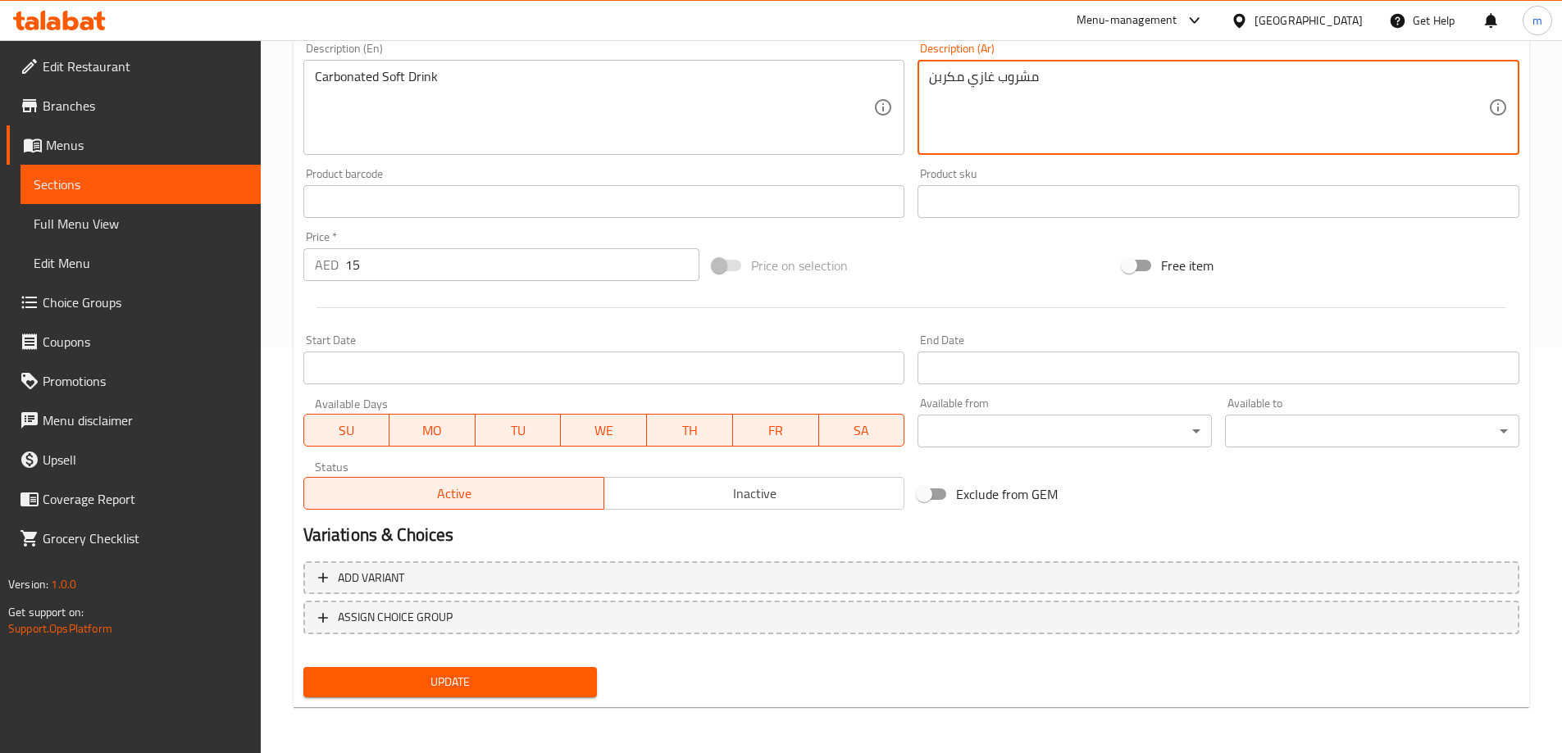
type textarea "مشروب غازي مكربن"
click at [515, 692] on span "Update" at bounding box center [450, 682] width 268 height 20
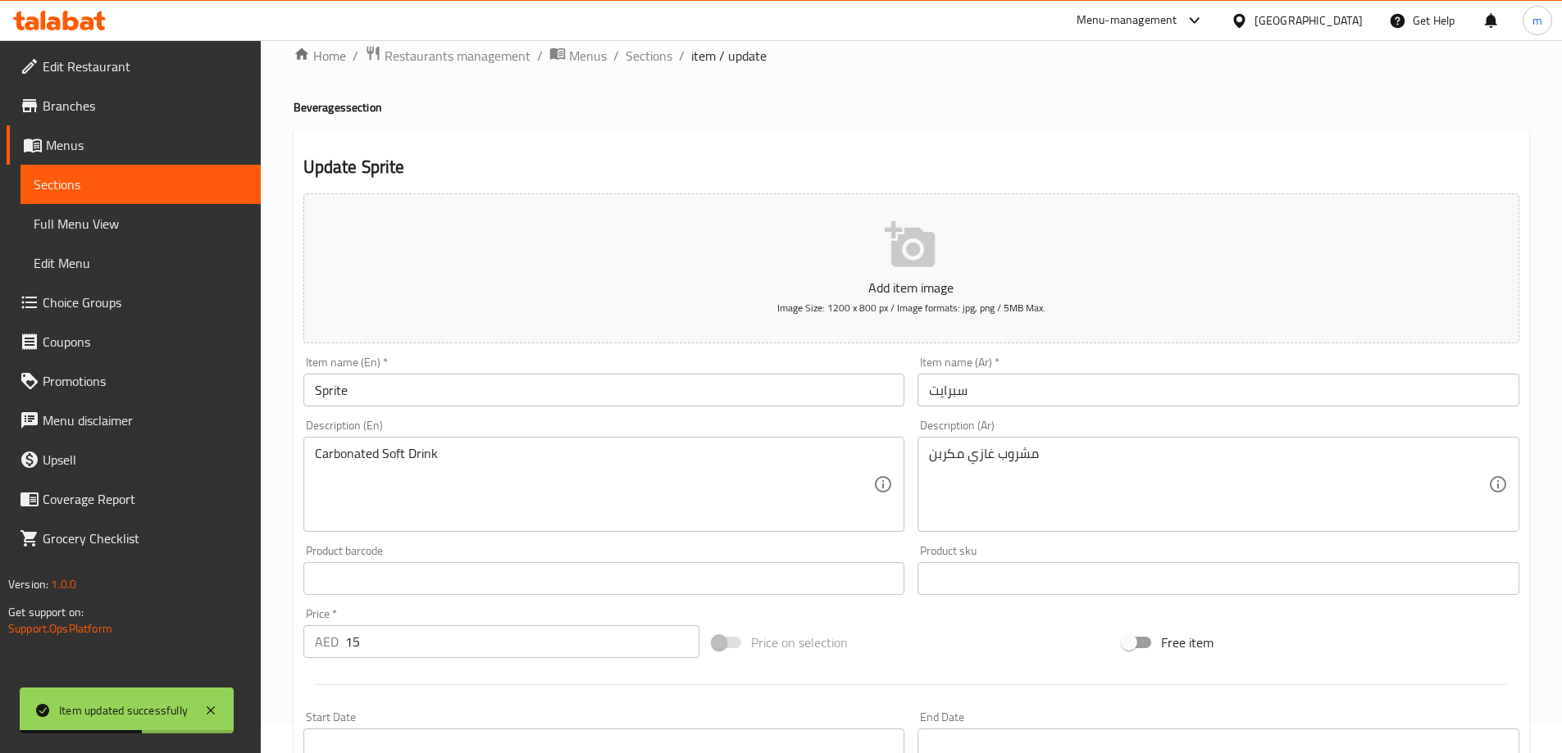
scroll to position [0, 0]
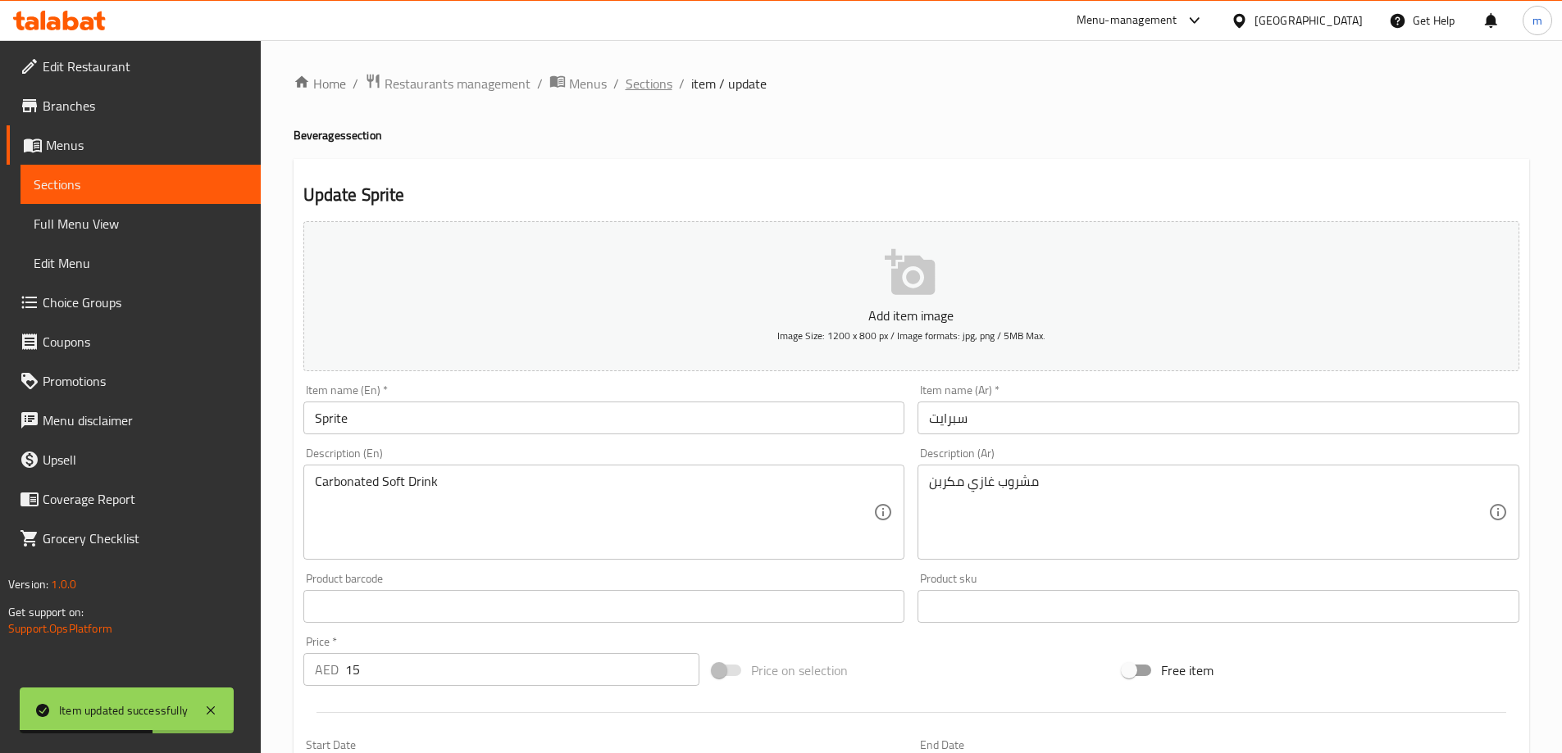
click at [638, 93] on span "Sections" at bounding box center [649, 84] width 47 height 20
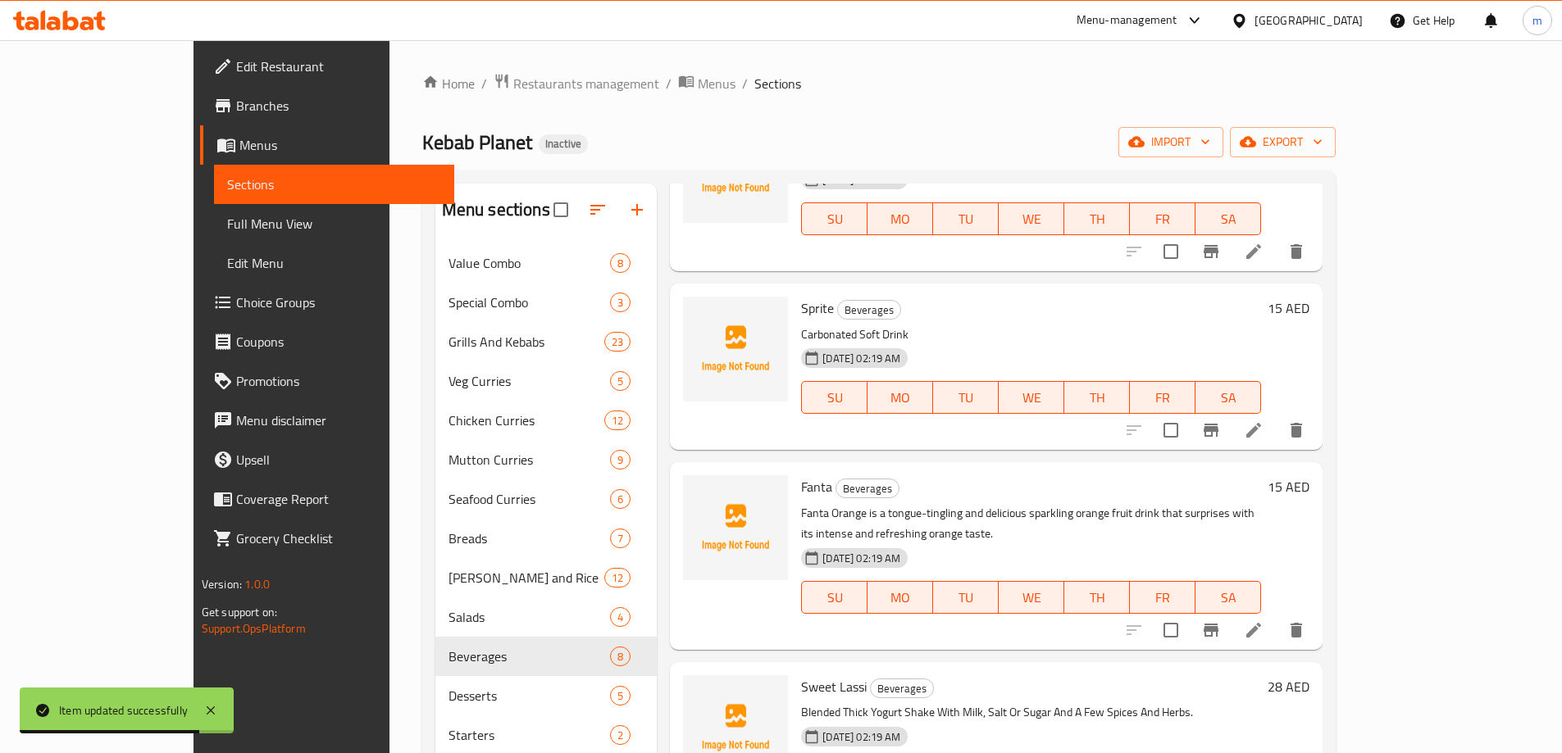
scroll to position [671, 0]
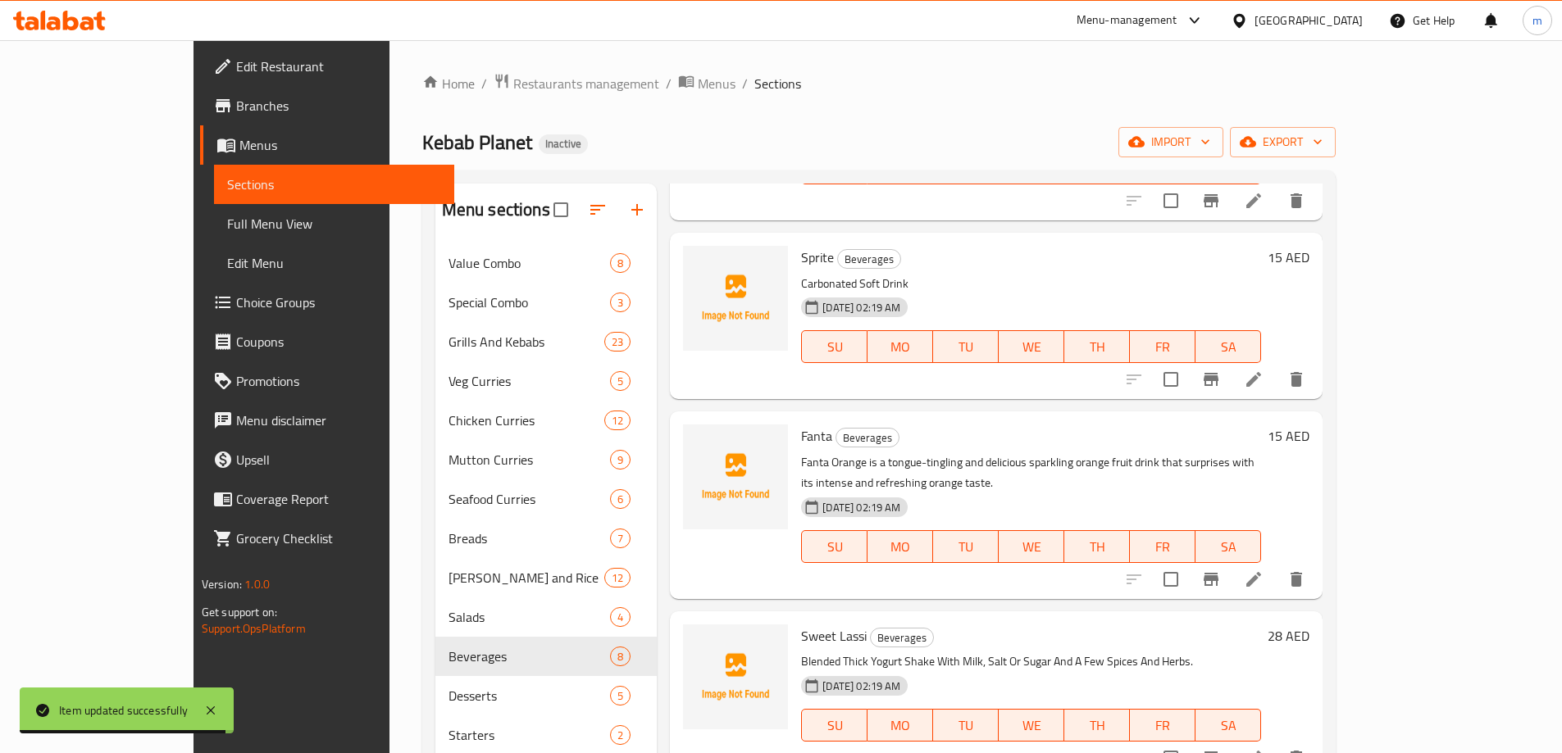
click at [1276, 744] on li at bounding box center [1254, 759] width 46 height 30
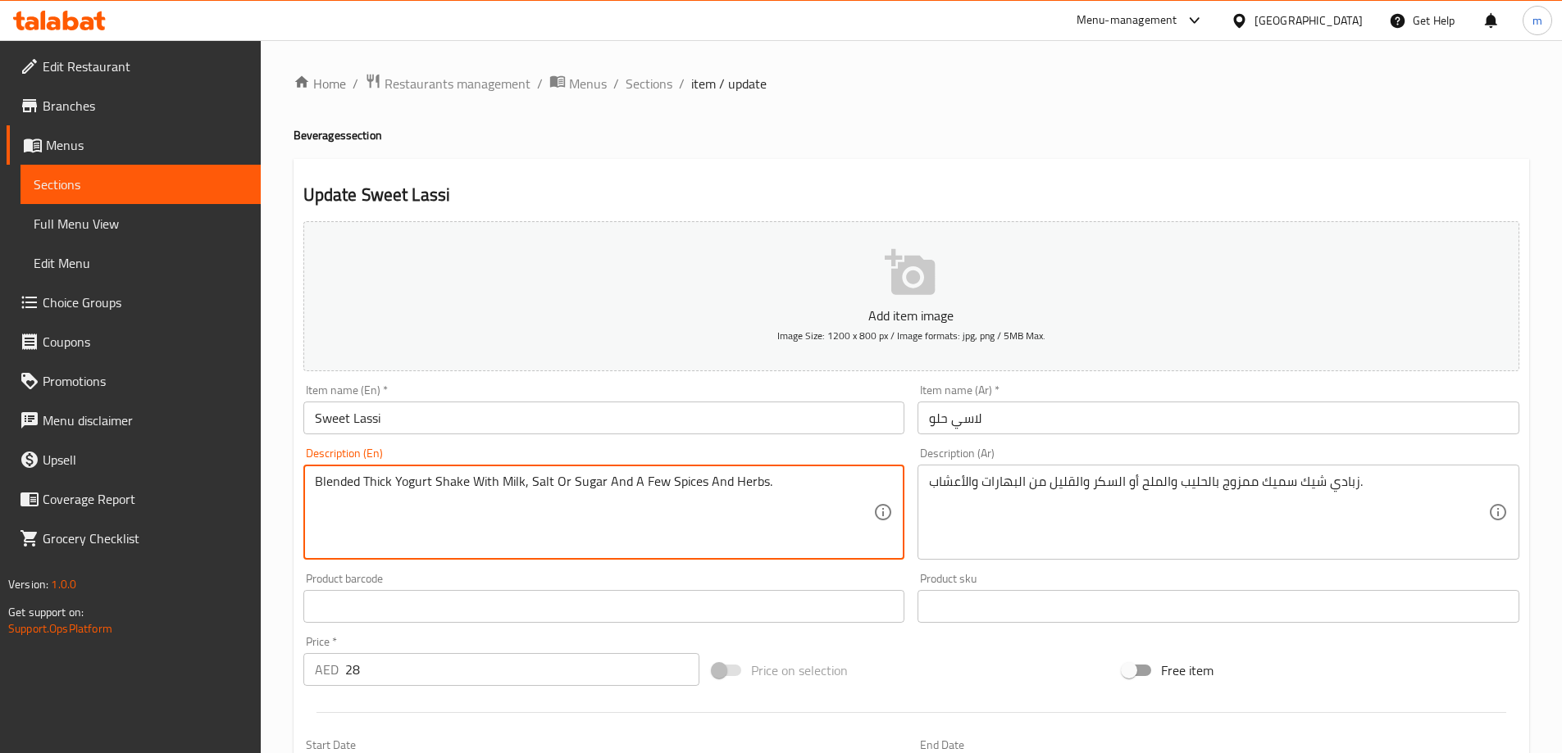
click at [541, 479] on textarea "Blended Thick Yogurt Shake With Milk, Salt Or Sugar And A Few Spices And Herbs." at bounding box center [594, 513] width 559 height 78
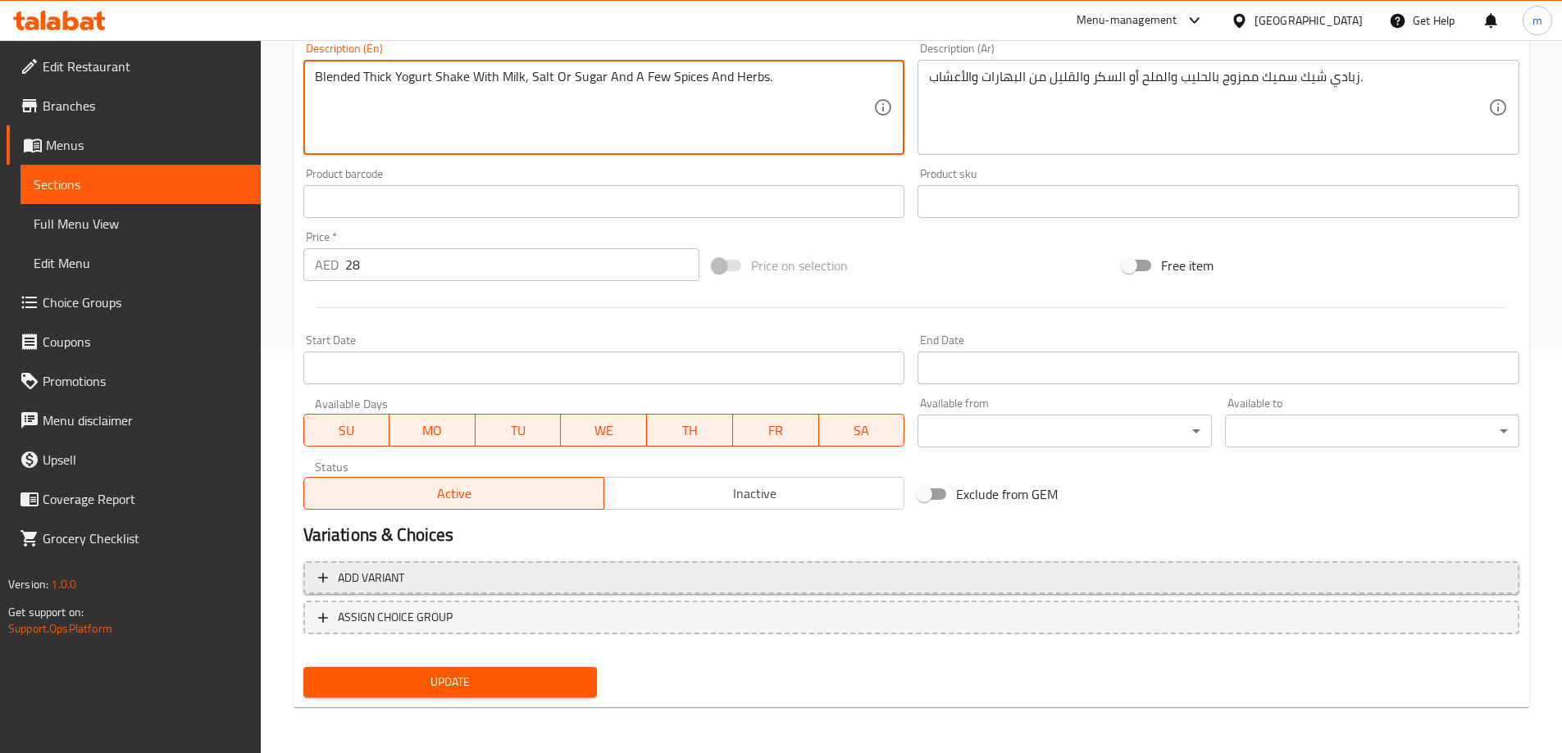
click at [482, 562] on button "Add variant" at bounding box center [911, 579] width 1216 height 34
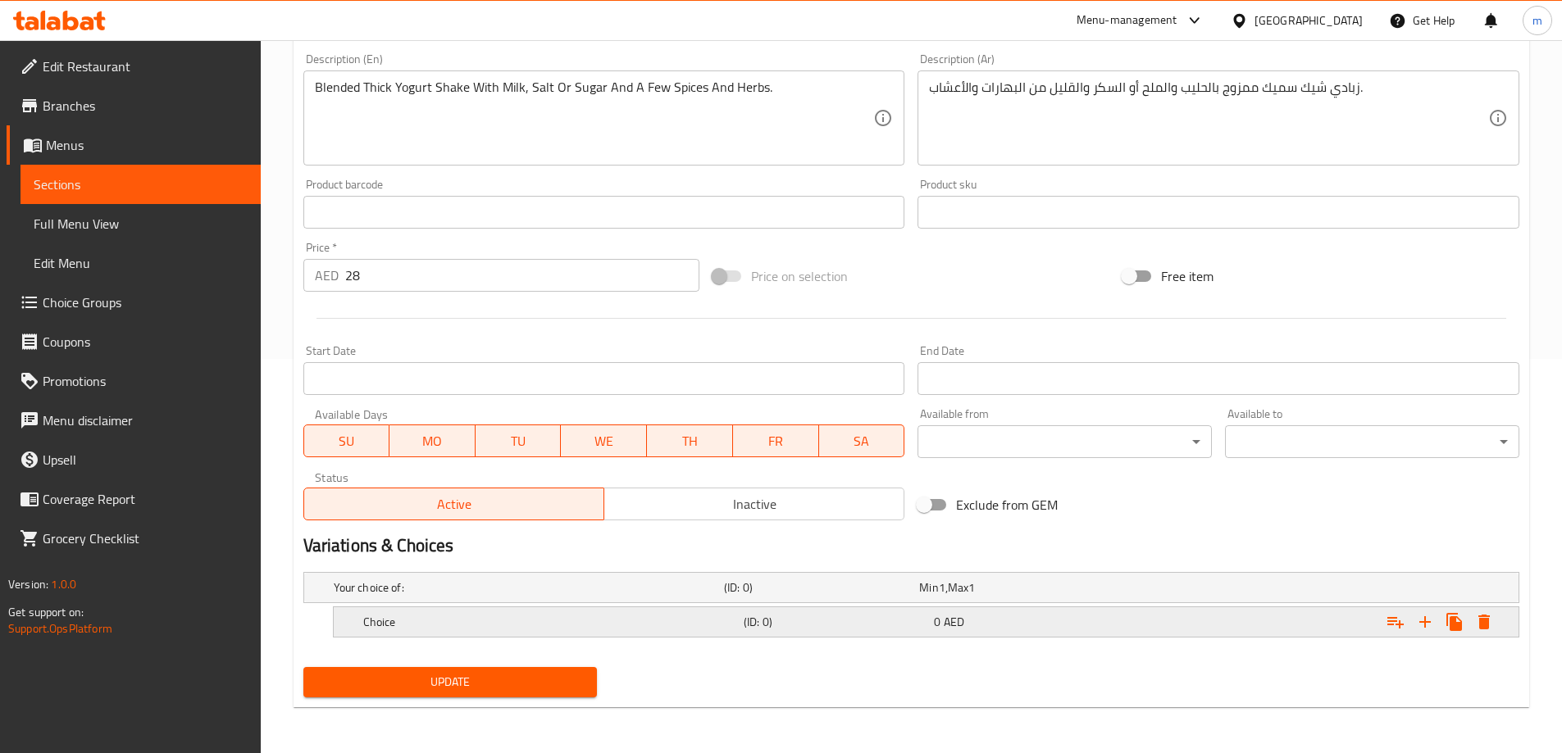
scroll to position [394, 0]
click at [430, 621] on h5 "Choice" at bounding box center [550, 622] width 374 height 16
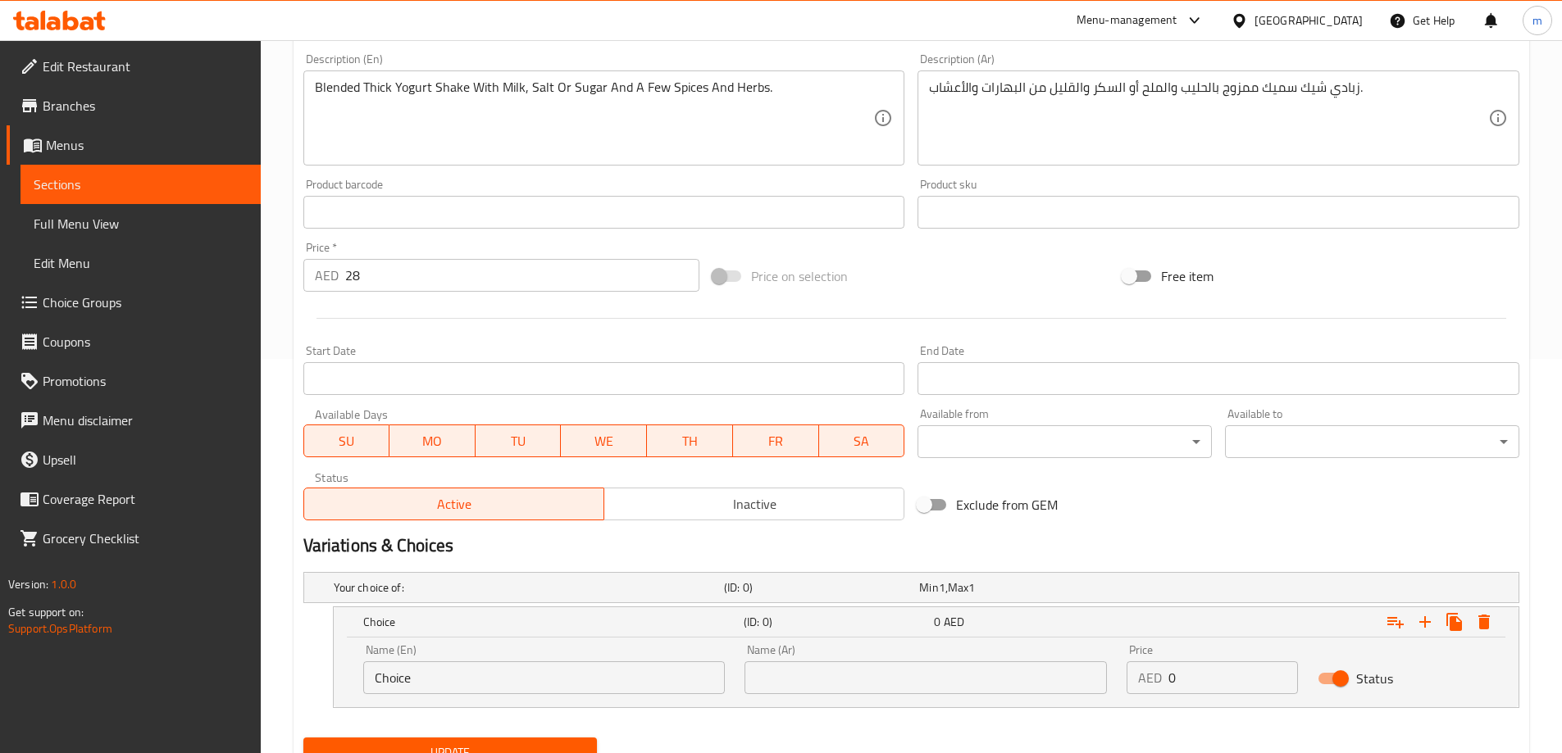
click at [371, 652] on div "Name (En) Choice Name (En)" at bounding box center [544, 669] width 362 height 50
click at [394, 663] on input "Choice" at bounding box center [544, 678] width 362 height 33
paste input "Salt"
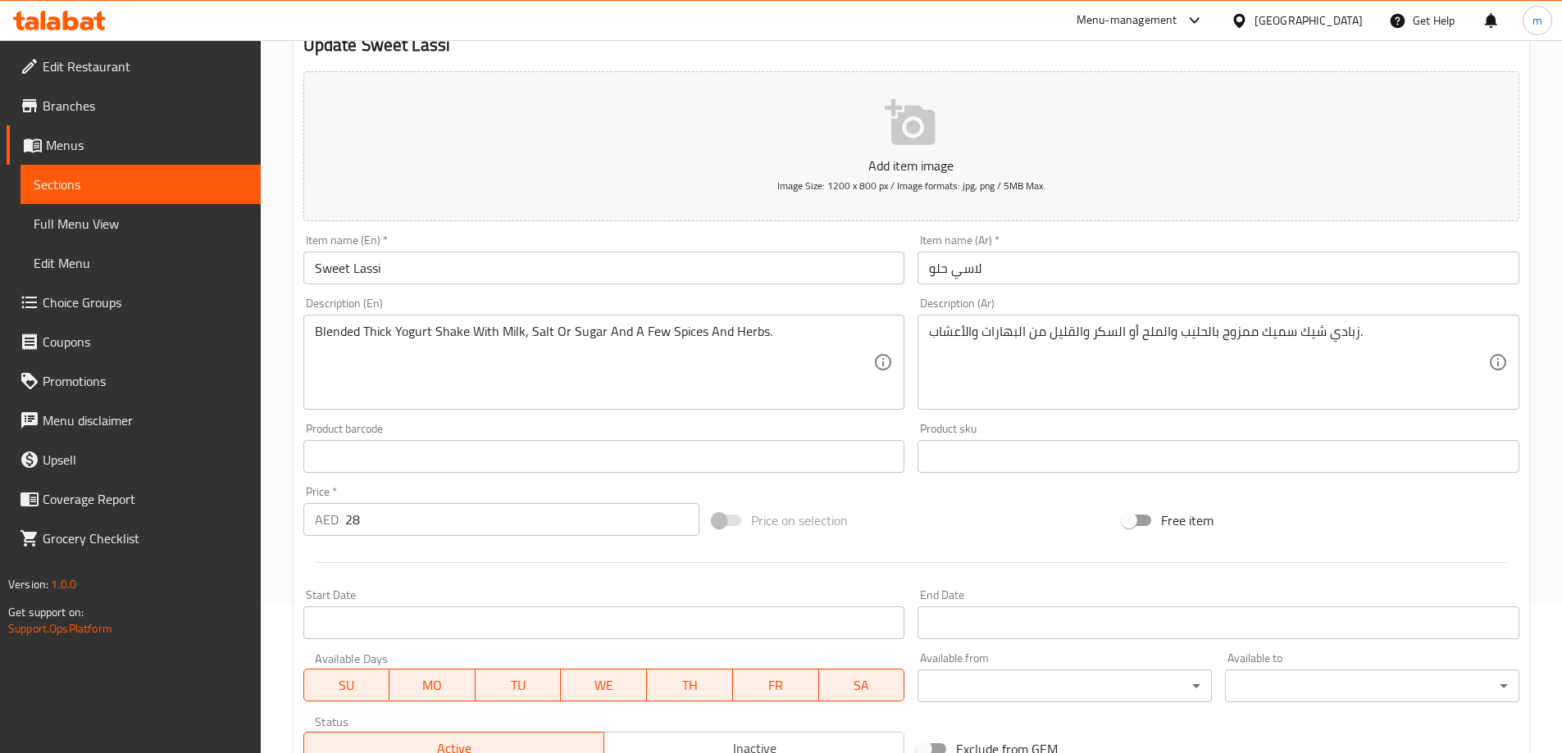
scroll to position [148, 0]
type input "Salt"
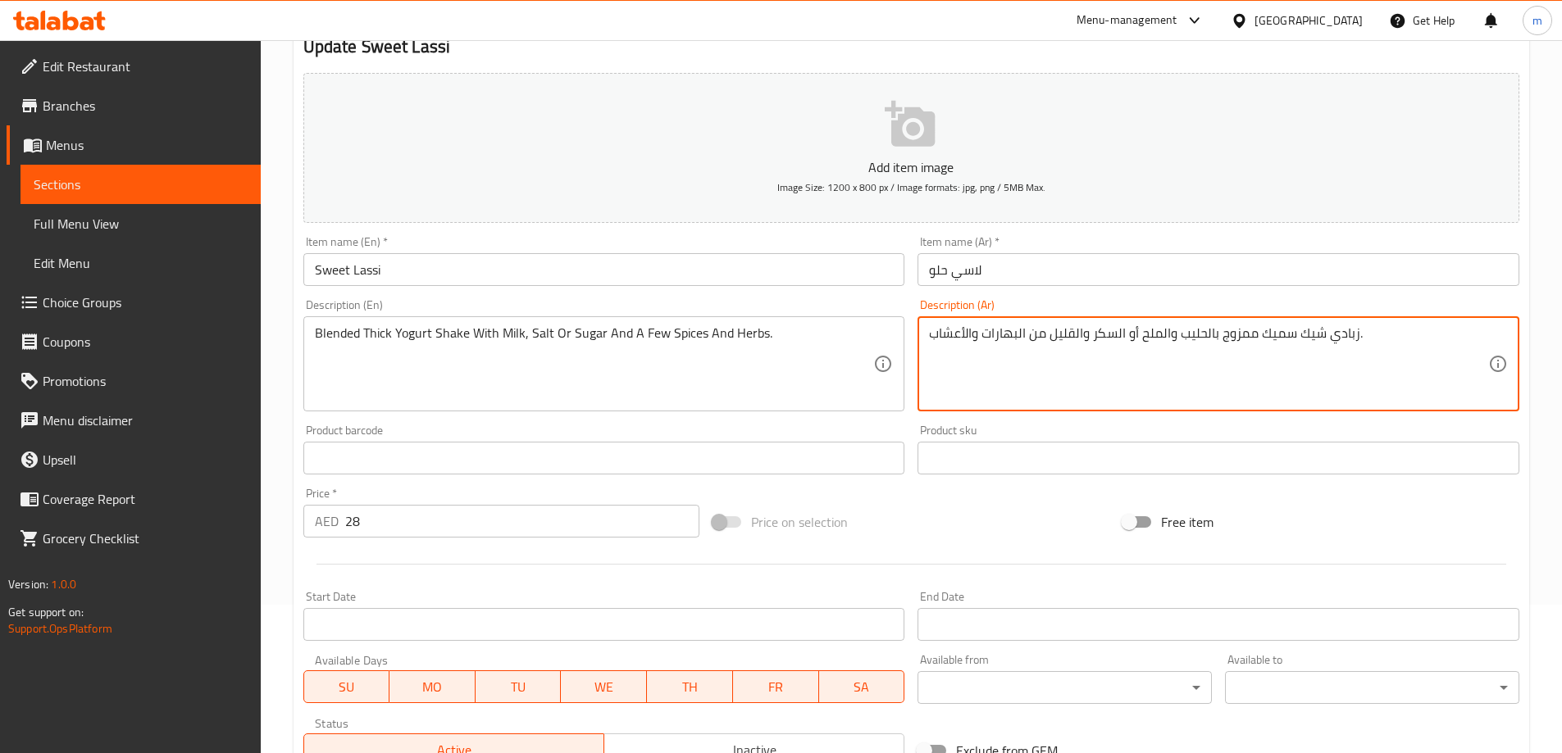
click at [1148, 332] on textarea "زبادي شيك سميك ممزوج بالحليب والملح أو السكر والقليل من البهارات والأعشاب." at bounding box center [1208, 364] width 559 height 78
paste textarea "Salt"
type textarea "زبادي شيك سميك ممزوج بالحليب والملح أو السكر والقليل من البهارات والأعشاب."
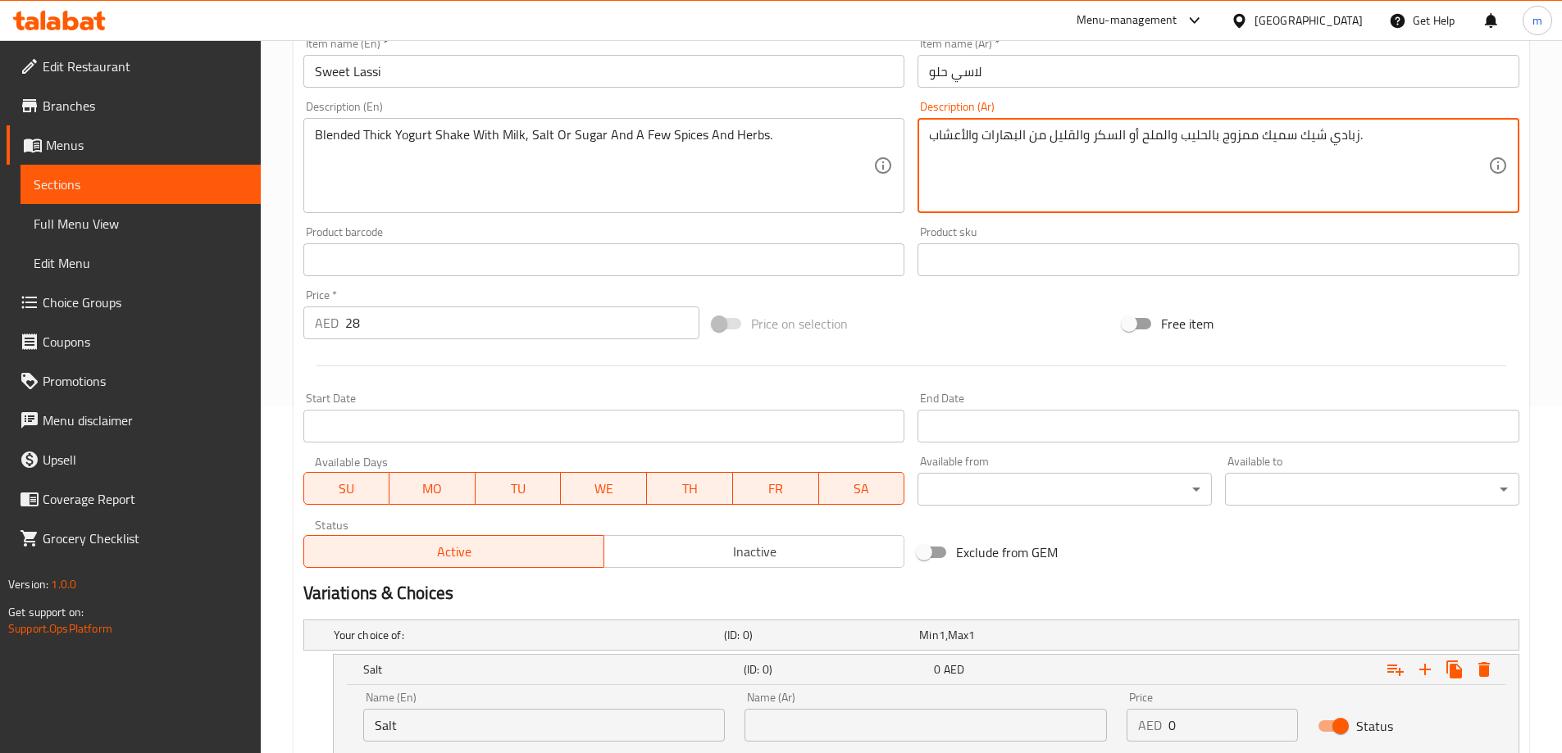
scroll to position [465, 0]
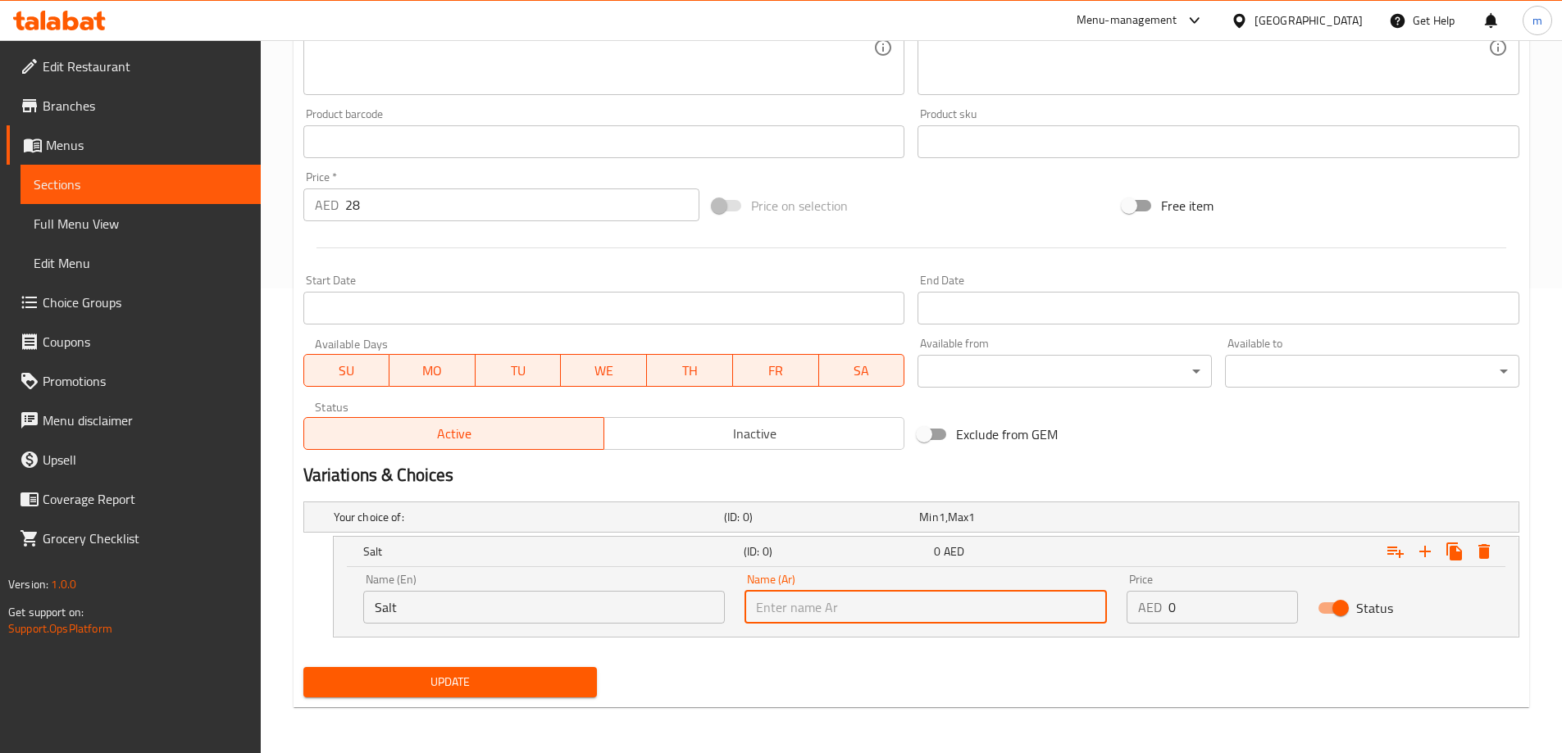
click at [990, 600] on input "text" at bounding box center [925, 607] width 362 height 33
paste input "والملح"
drag, startPoint x: 785, startPoint y: 607, endPoint x: 817, endPoint y: 612, distance: 32.2
click at [817, 612] on input "والملح" at bounding box center [925, 607] width 362 height 33
click at [795, 612] on input "والملح" at bounding box center [925, 607] width 362 height 33
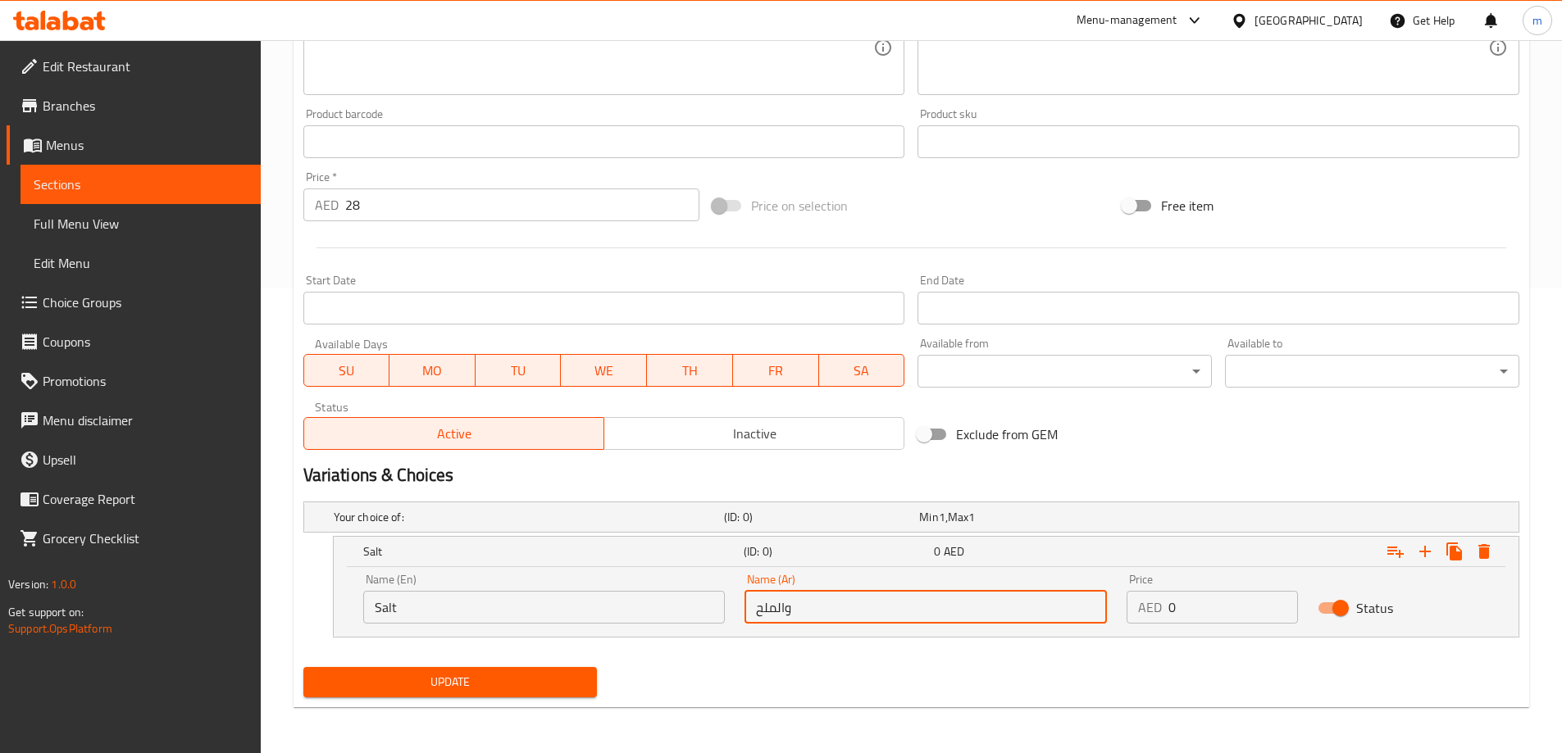
click at [790, 613] on input "والملح" at bounding box center [925, 607] width 362 height 33
drag, startPoint x: 786, startPoint y: 616, endPoint x: 795, endPoint y: 610, distance: 10.7
click at [796, 613] on input "والملح" at bounding box center [925, 607] width 362 height 33
click at [793, 609] on input "والملح" at bounding box center [925, 607] width 362 height 33
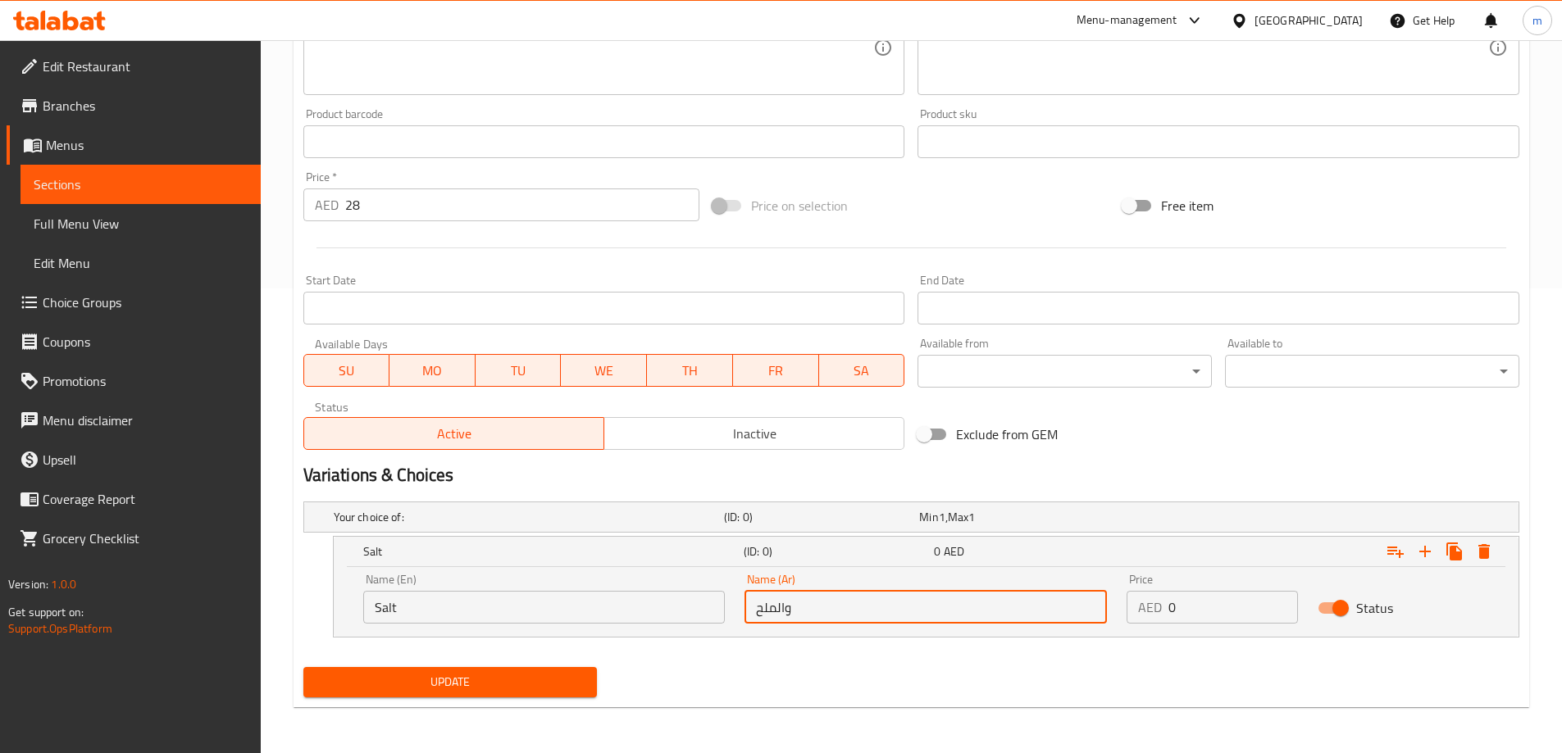
drag, startPoint x: 798, startPoint y: 616, endPoint x: 784, endPoint y: 618, distance: 14.2
click at [784, 618] on input "والملح" at bounding box center [925, 607] width 362 height 33
click at [784, 612] on input "والملح" at bounding box center [925, 607] width 362 height 33
click at [787, 612] on input "والملح" at bounding box center [925, 607] width 362 height 33
drag, startPoint x: 819, startPoint y: 606, endPoint x: 1085, endPoint y: 615, distance: 266.6
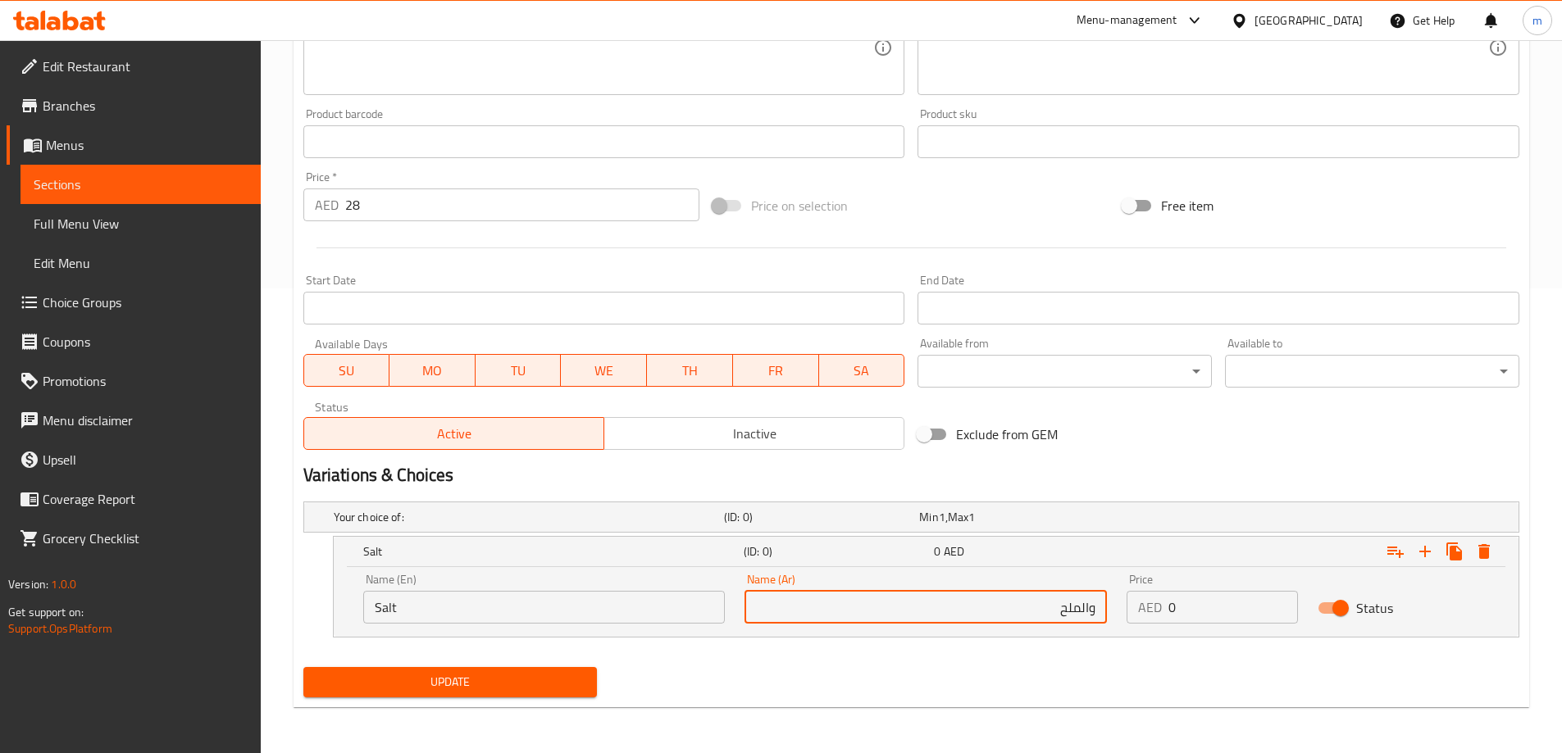
click at [1085, 615] on input "والملح" at bounding box center [925, 607] width 362 height 33
click at [1090, 615] on input "والملح" at bounding box center [925, 607] width 362 height 33
type input "الملح"
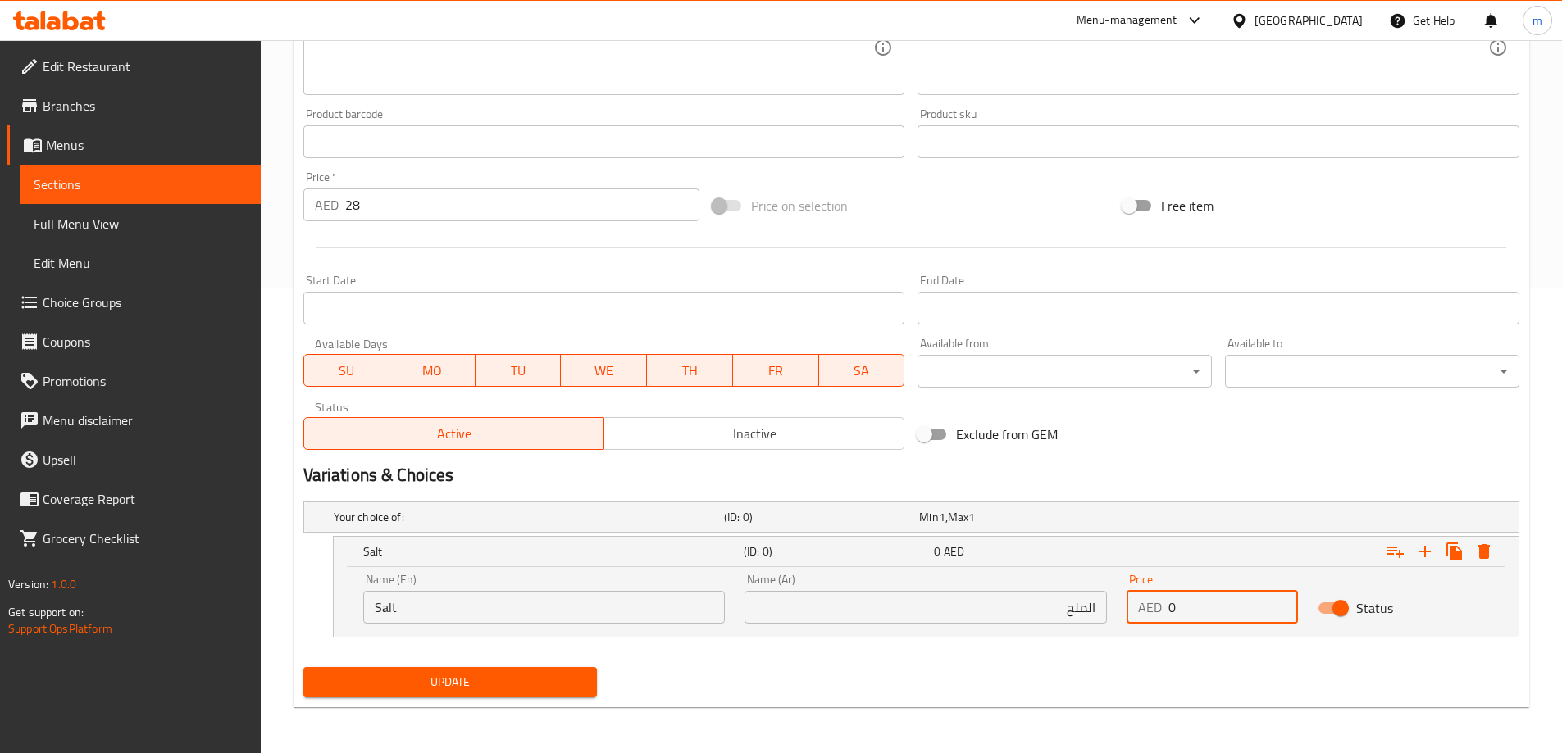
click at [1159, 608] on div "AED 0 Price" at bounding box center [1211, 607] width 171 height 33
click at [1185, 607] on input "28" at bounding box center [1233, 607] width 130 height 33
click at [1184, 609] on input "28" at bounding box center [1233, 607] width 130 height 33
type input "28"
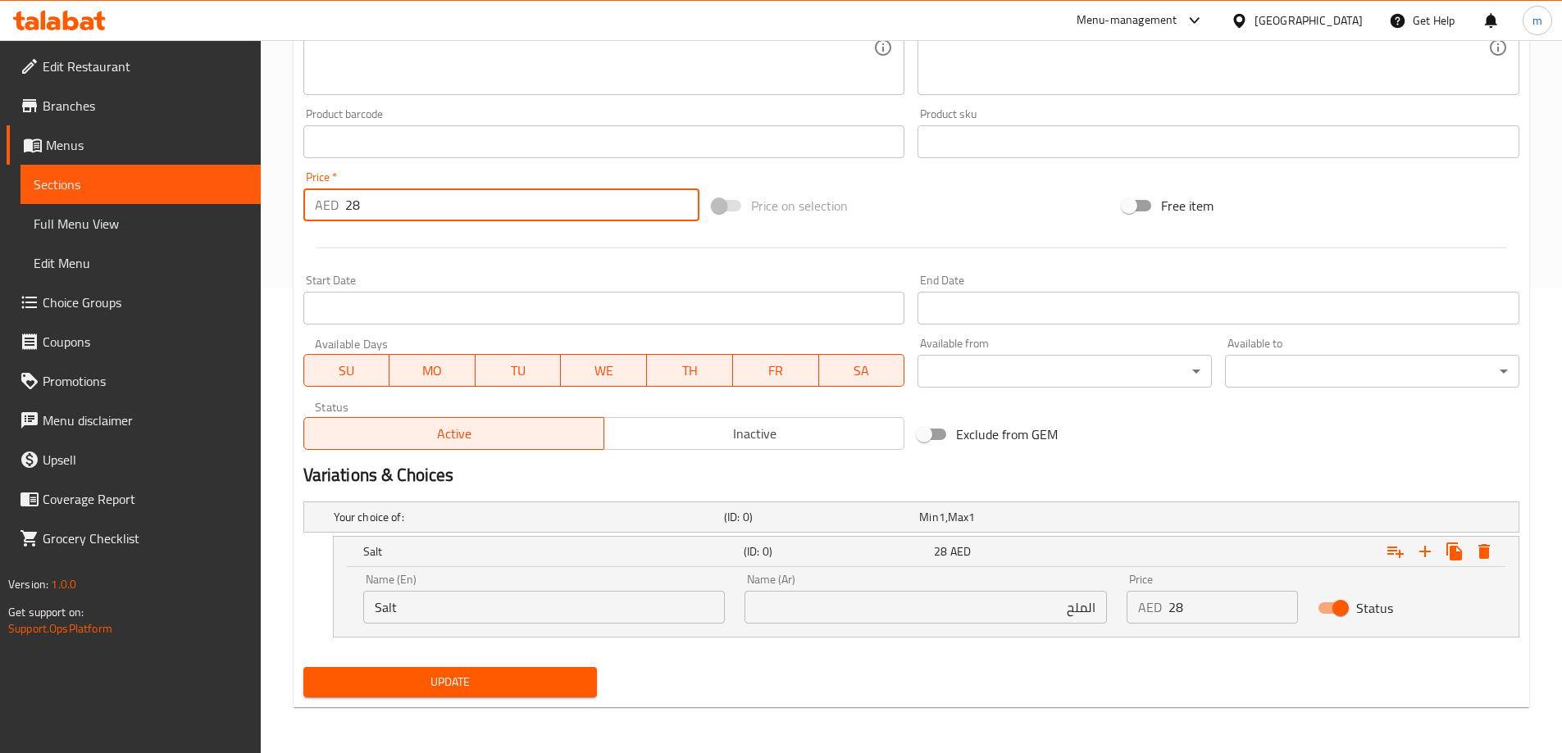
drag, startPoint x: 350, startPoint y: 209, endPoint x: 353, endPoint y: 201, distance: 8.6
click at [353, 201] on input "28" at bounding box center [522, 205] width 355 height 33
click at [350, 205] on input "28" at bounding box center [522, 205] width 355 height 33
drag, startPoint x: 362, startPoint y: 208, endPoint x: 339, endPoint y: 207, distance: 23.0
click at [339, 207] on div "AED 28 Price *" at bounding box center [501, 205] width 397 height 33
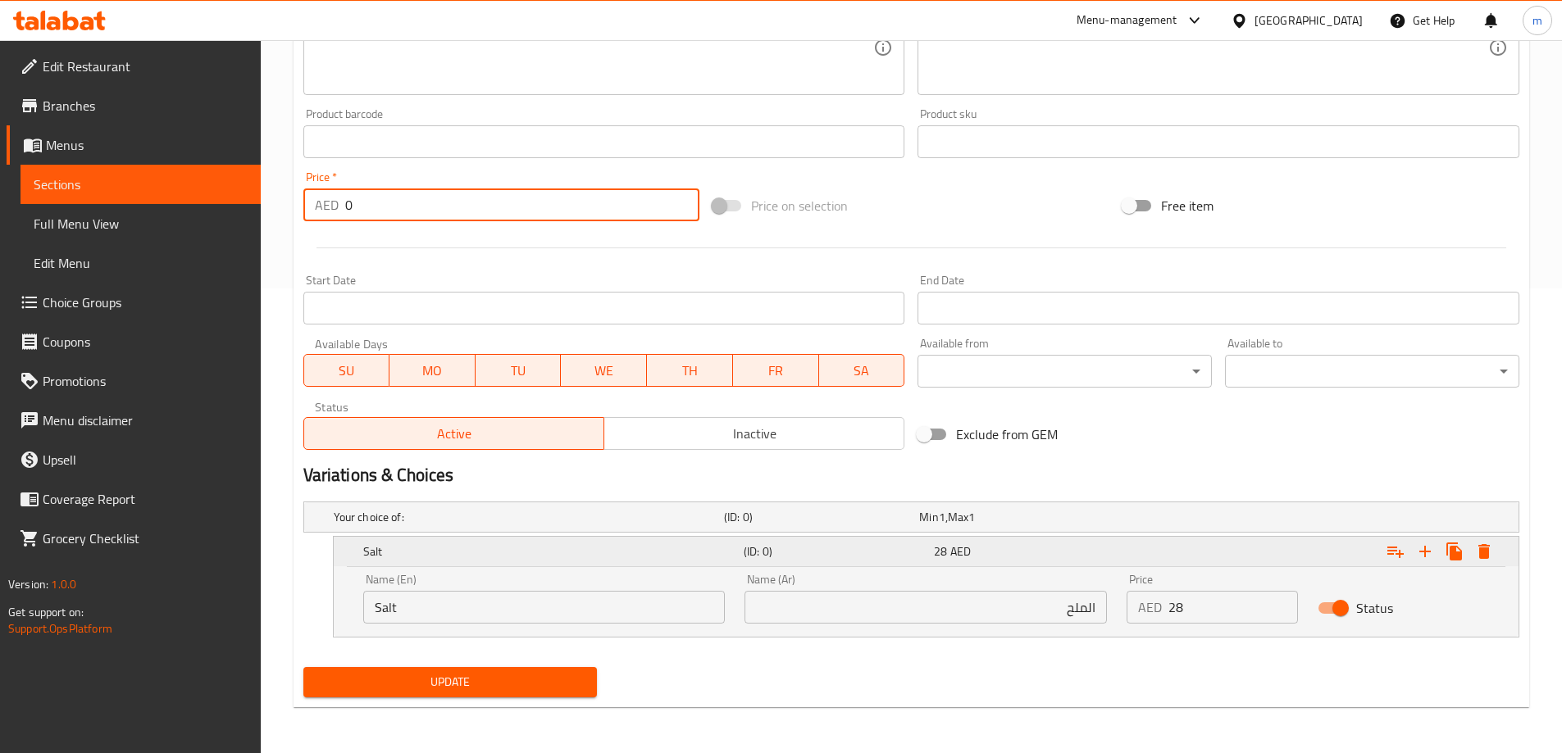
type input "0"
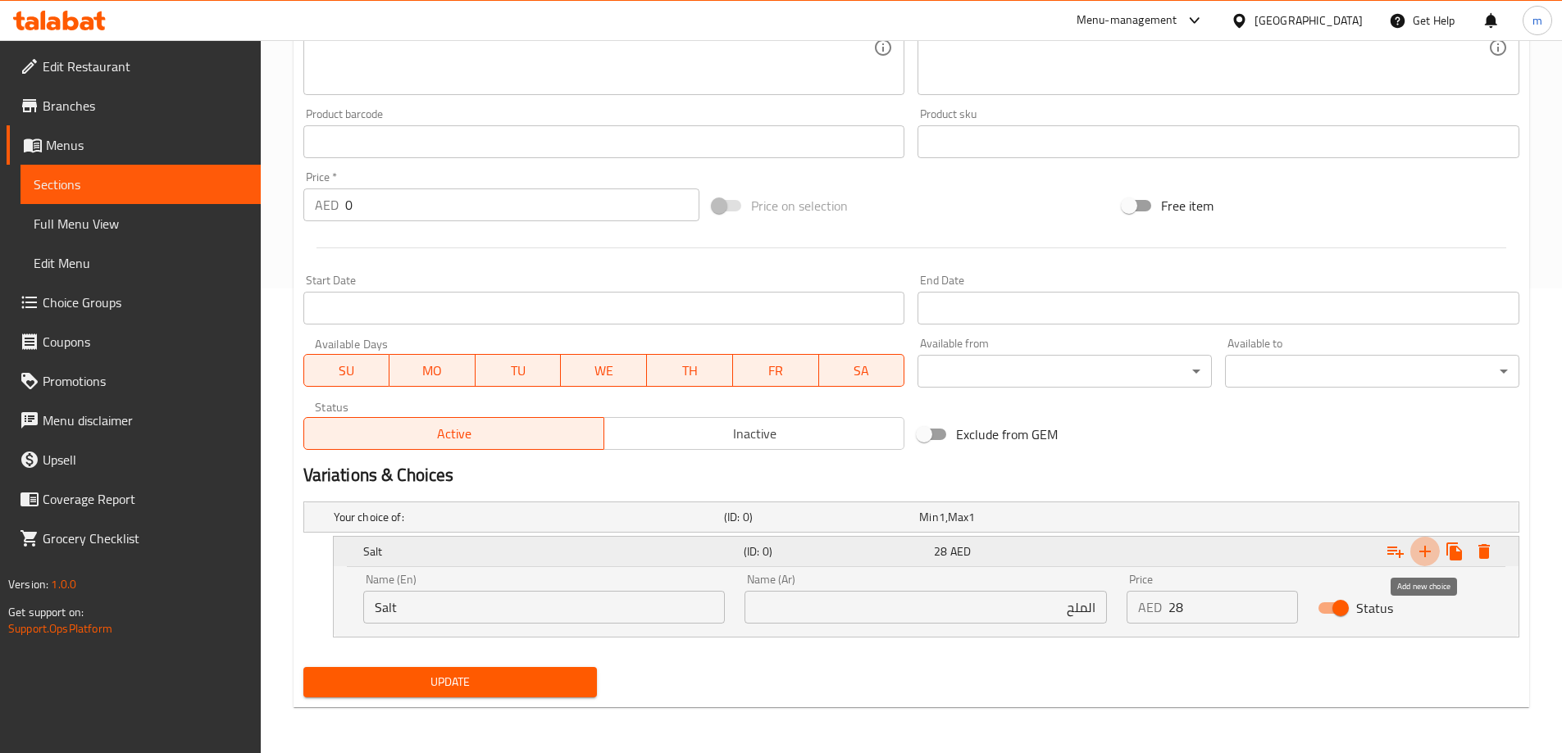
click at [1422, 557] on icon "Expand" at bounding box center [1425, 552] width 20 height 20
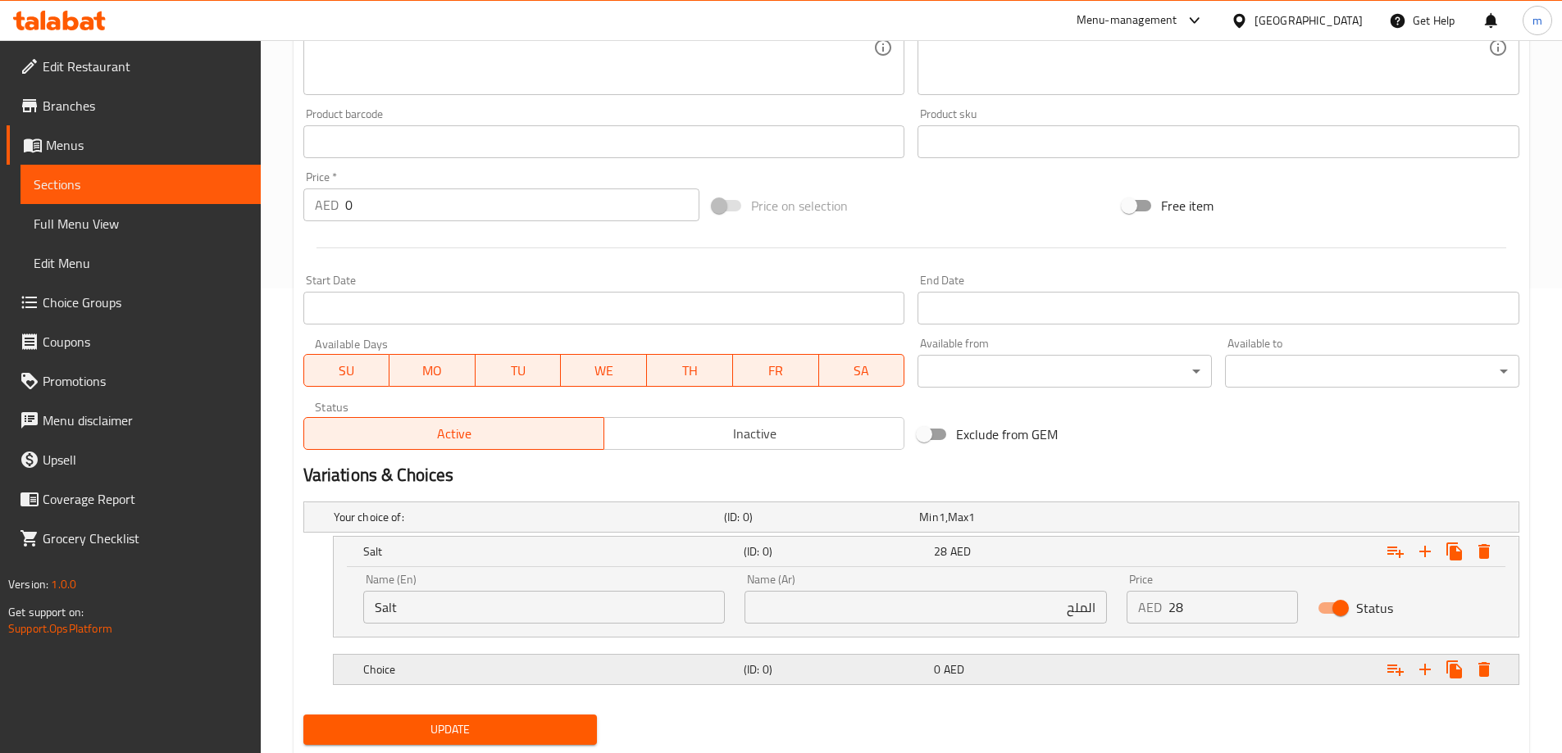
click at [735, 677] on h5 "Choice" at bounding box center [550, 670] width 374 height 16
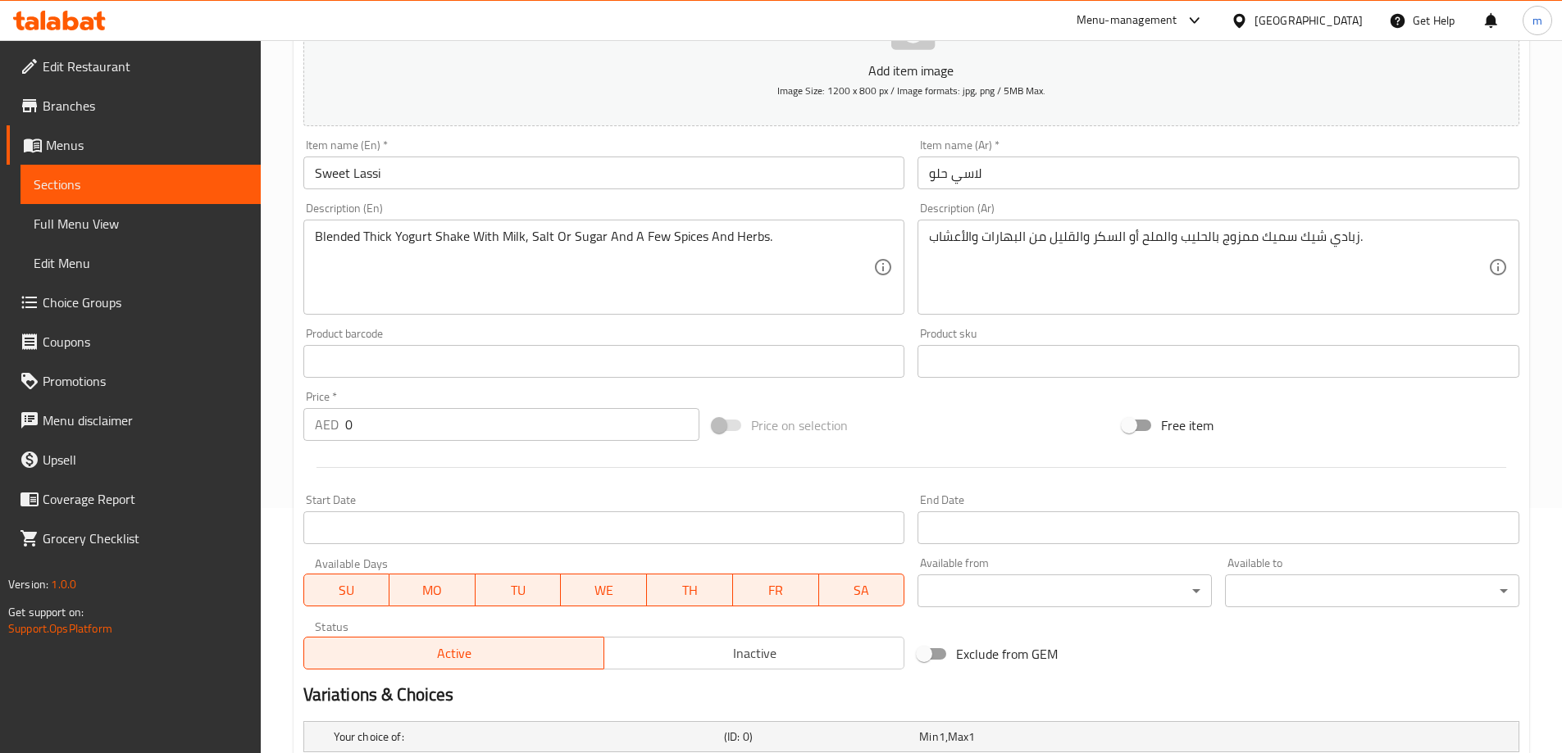
scroll to position [137, 0]
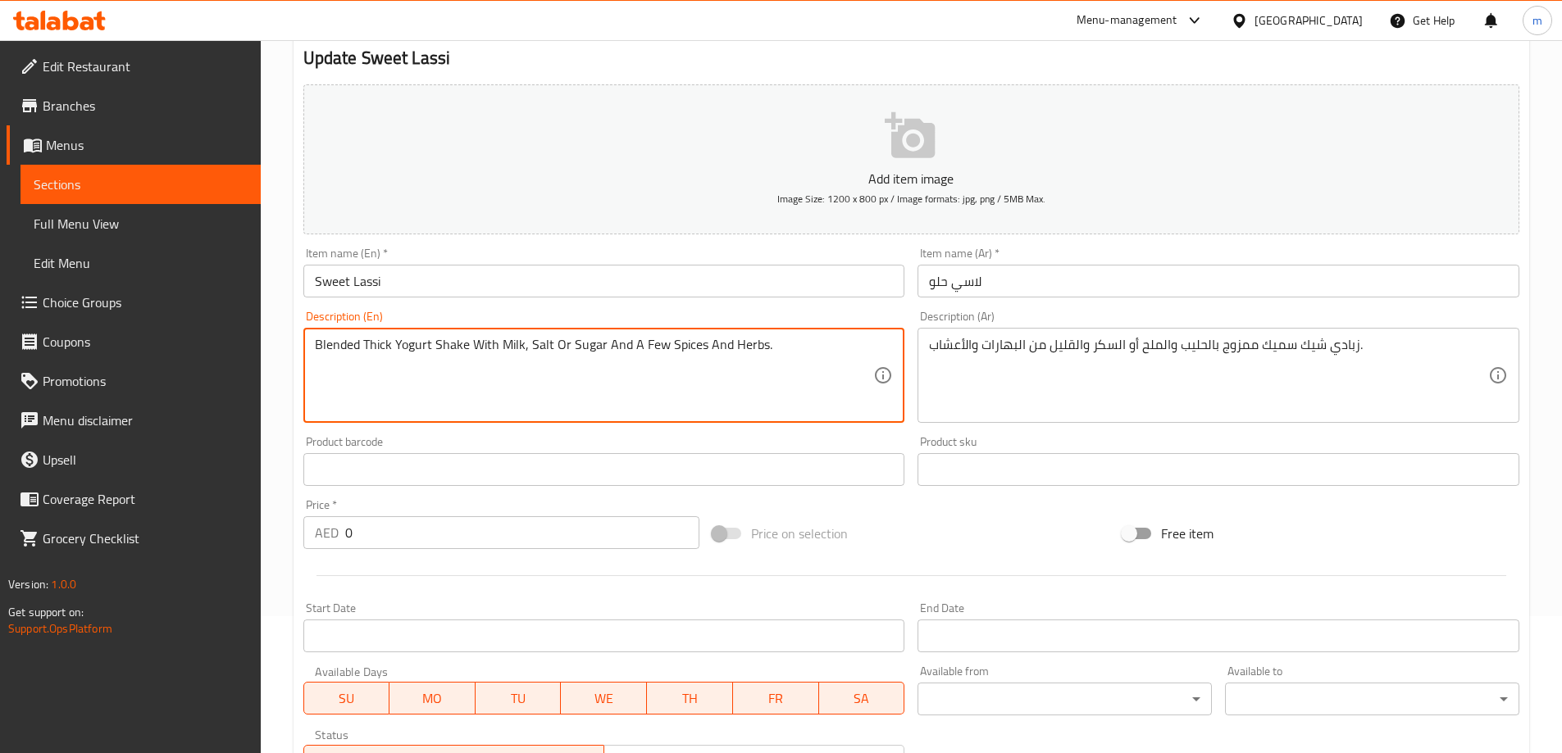
click at [586, 344] on textarea "Blended Thick Yogurt Shake With Milk, Salt Or Sugar And A Few Spices And Herbs." at bounding box center [594, 376] width 559 height 78
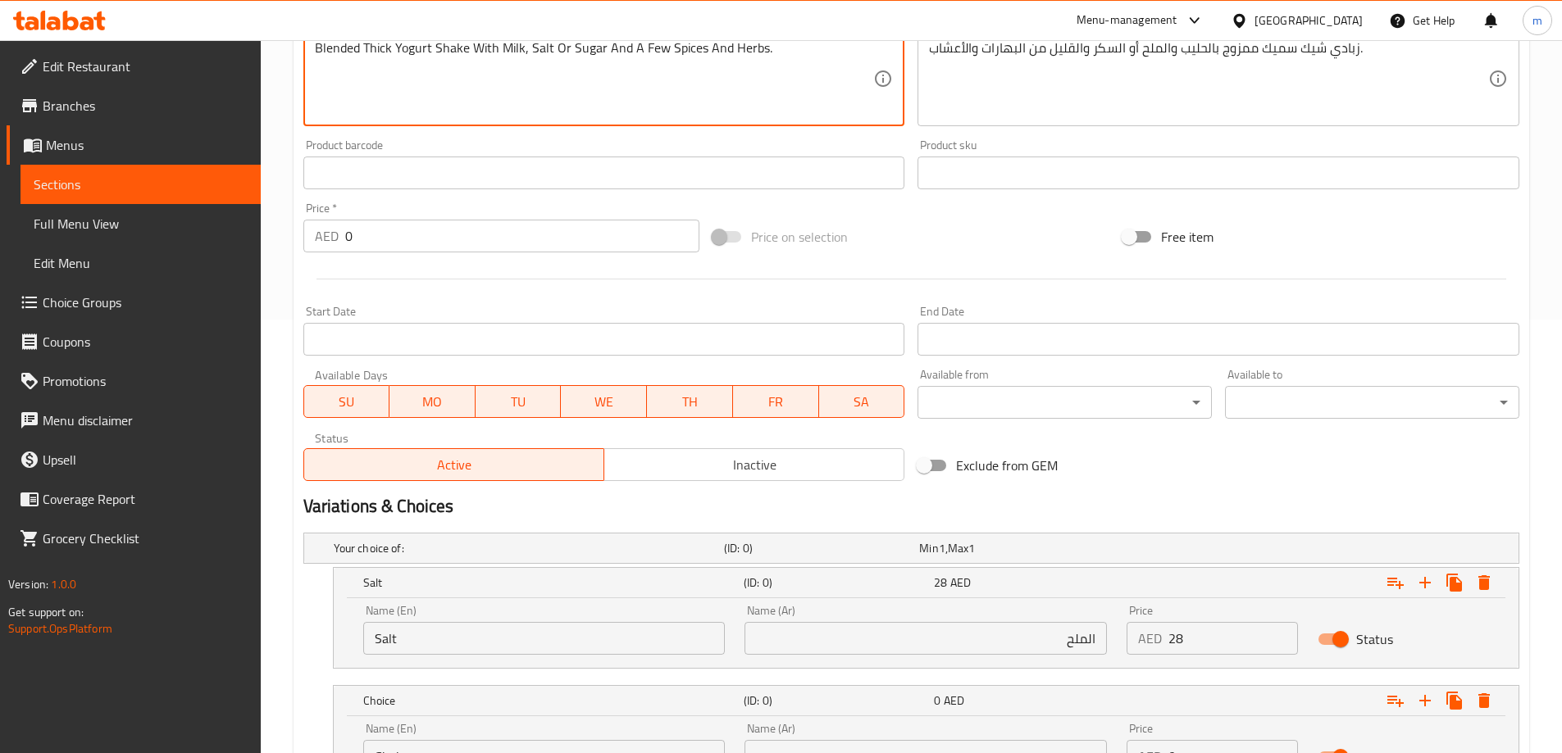
scroll to position [465, 0]
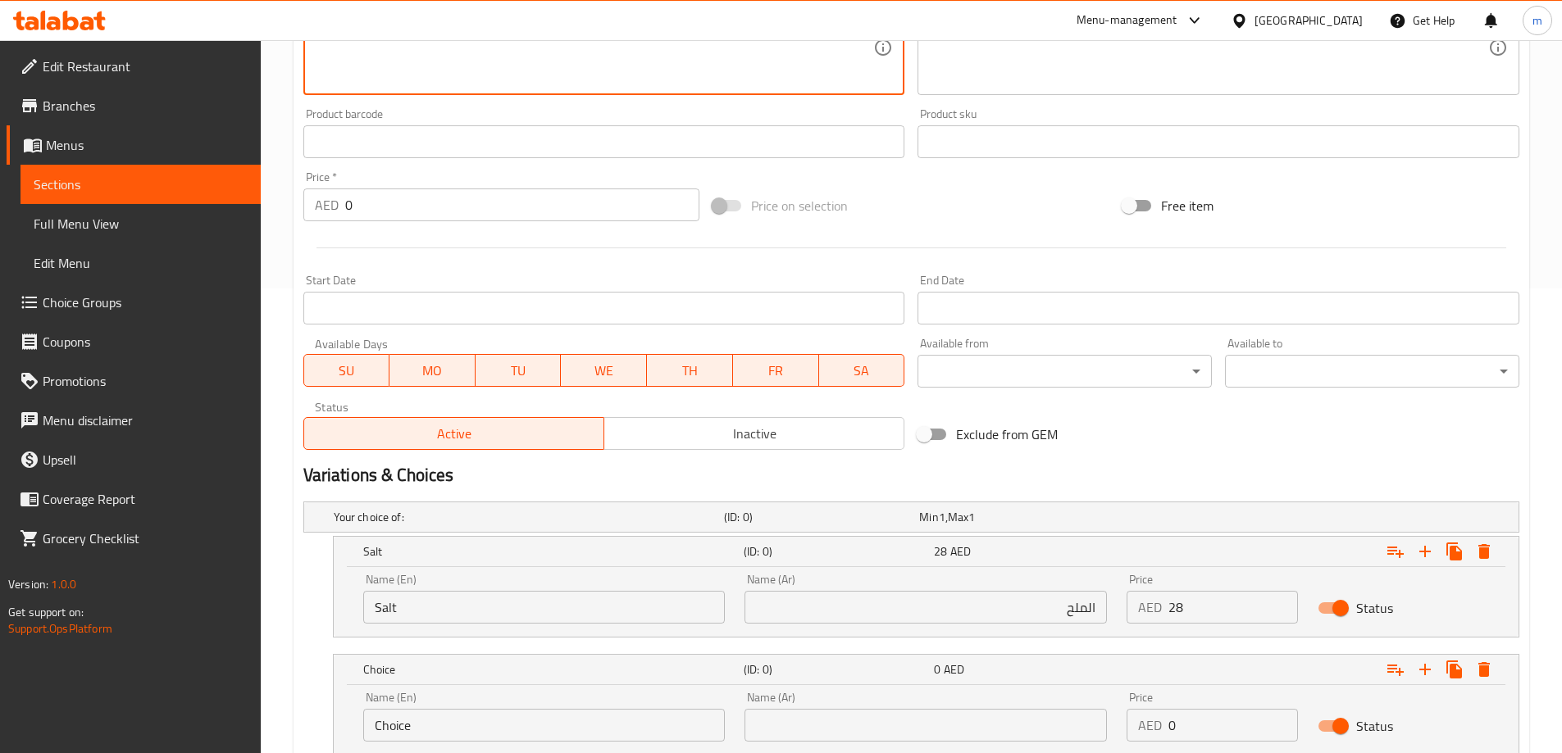
click at [501, 703] on div "Name (En) Choice Name (En)" at bounding box center [544, 717] width 362 height 50
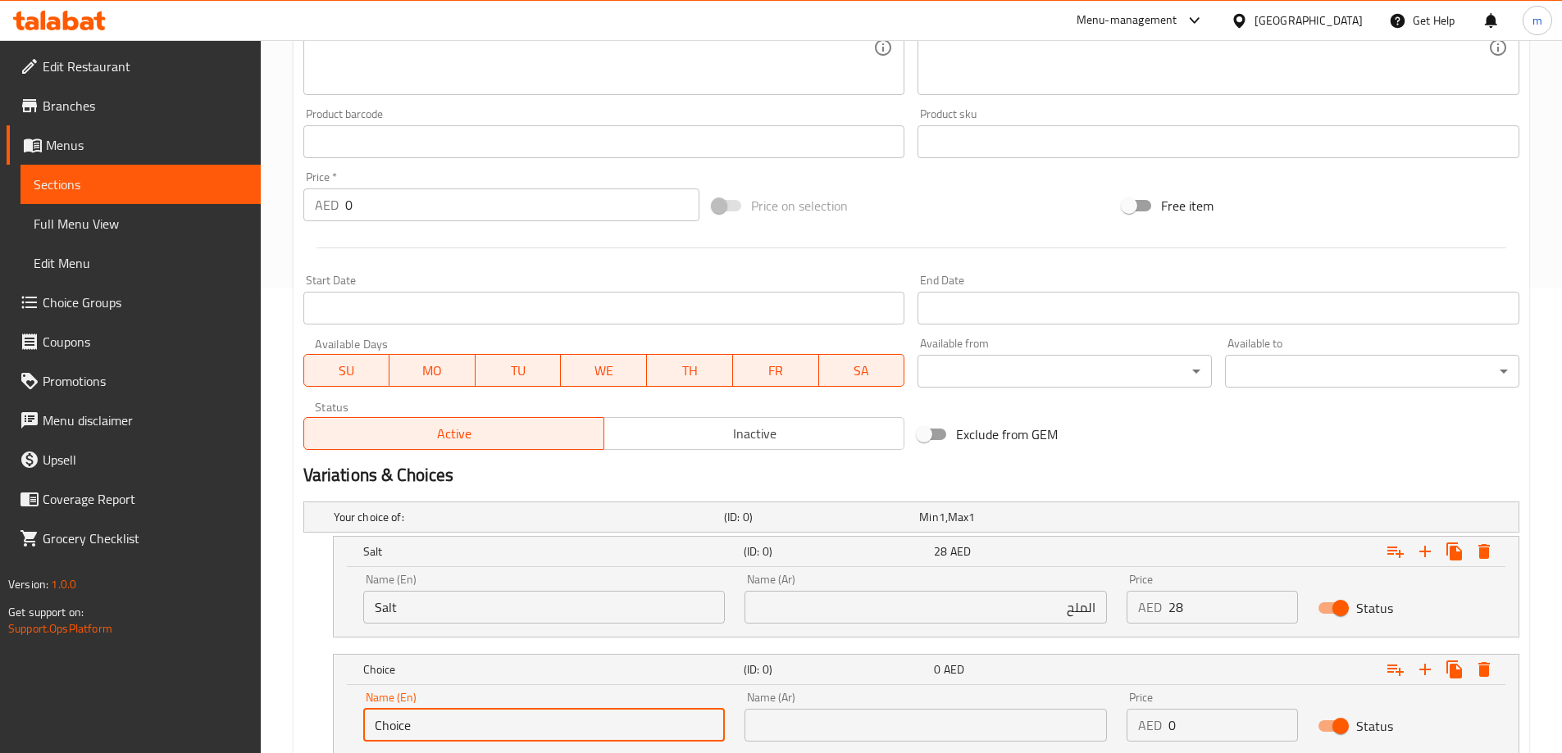
click at [506, 712] on input "Choice" at bounding box center [544, 725] width 362 height 33
paste input "Sugar"
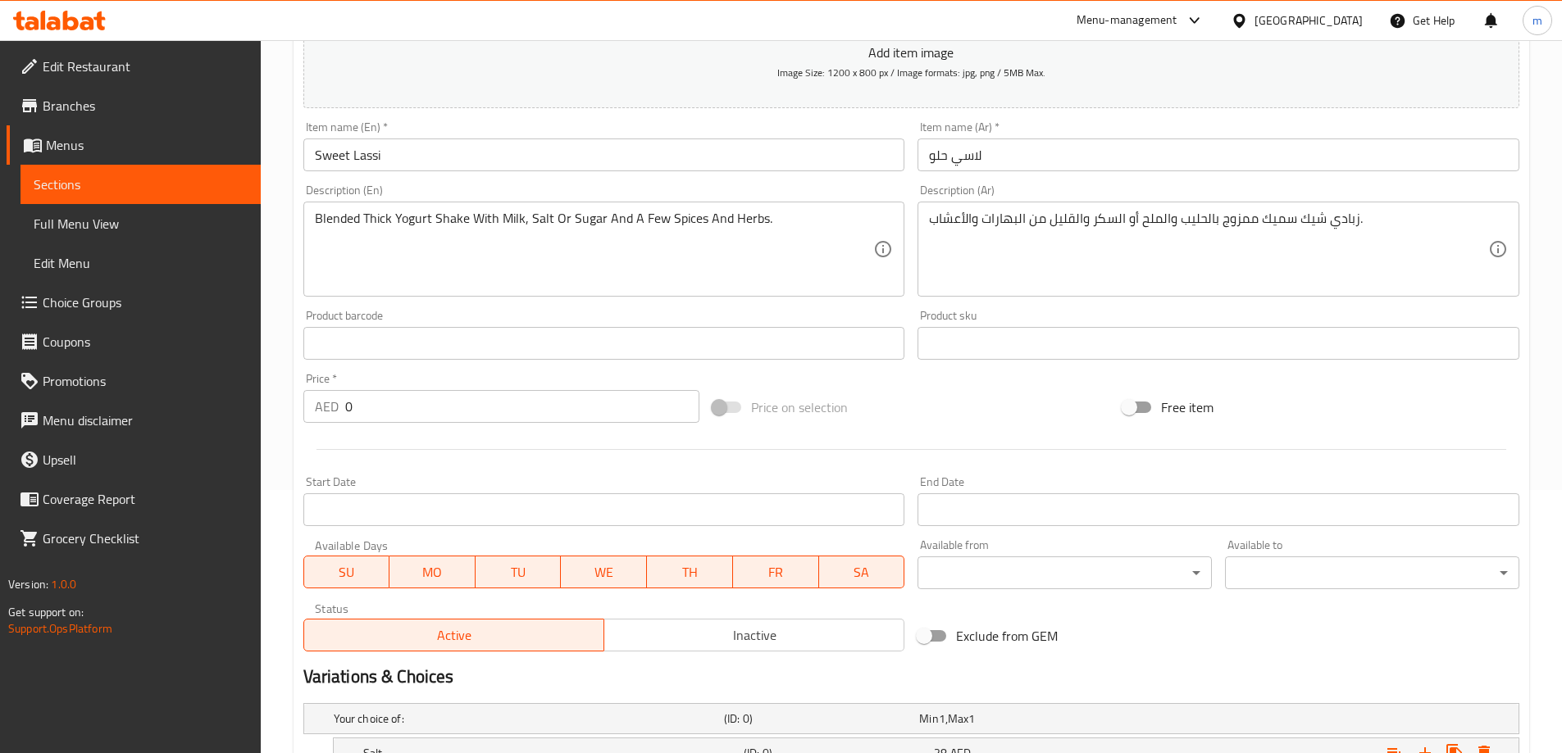
scroll to position [219, 0]
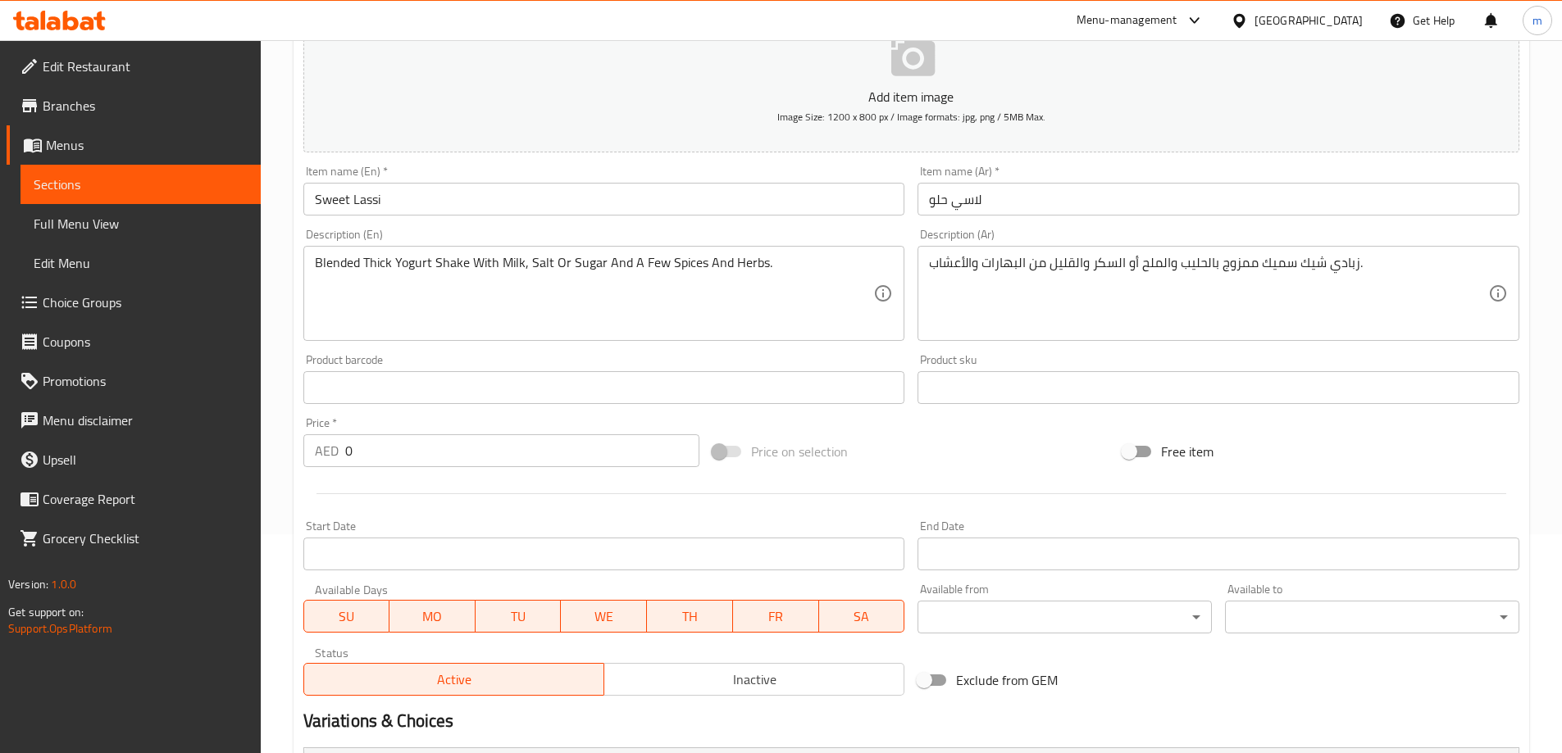
type input "Sugar"
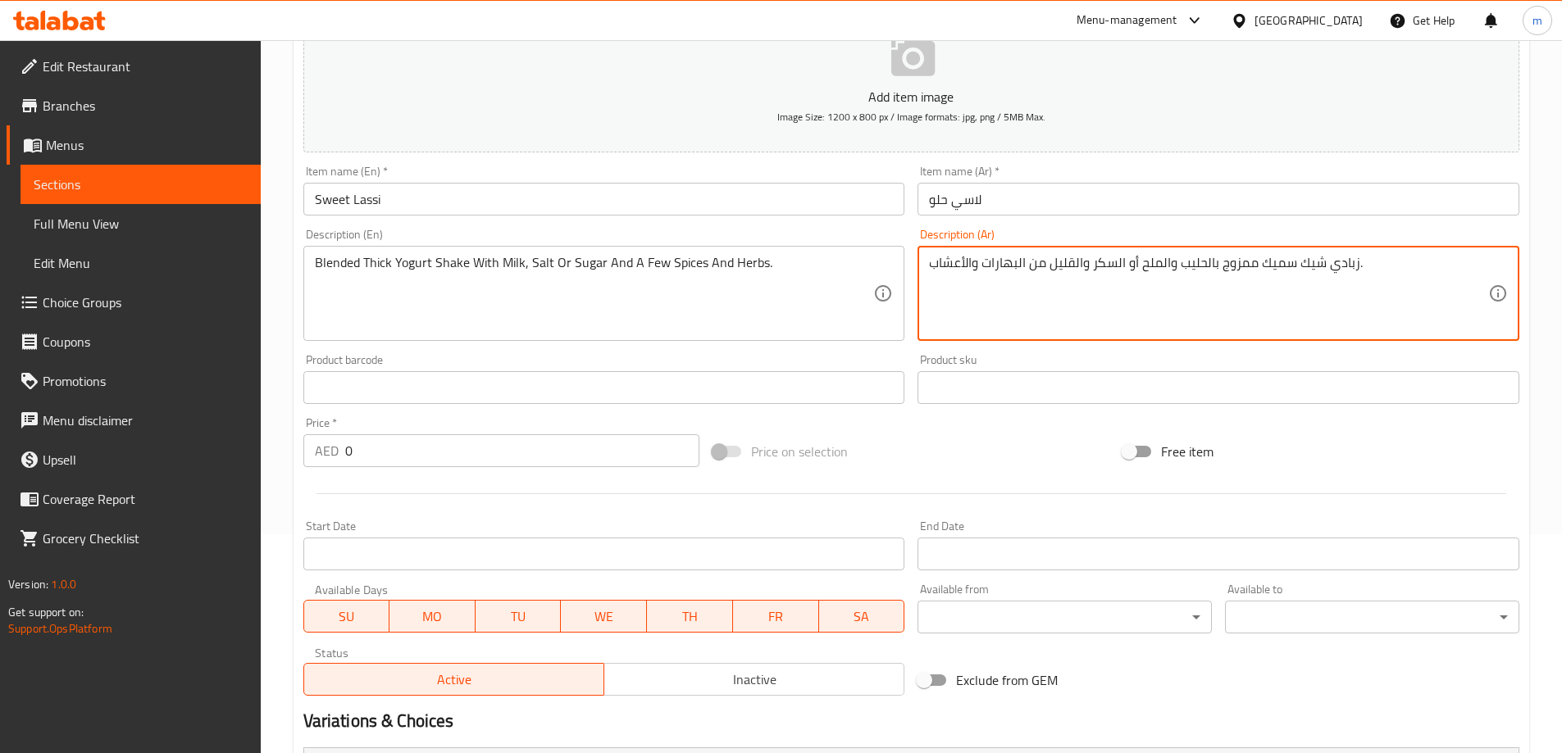
click at [1107, 271] on textarea "زبادي شيك سميك ممزوج بالحليب والملح أو السكر والقليل من البهارات والأعشاب." at bounding box center [1208, 294] width 559 height 78
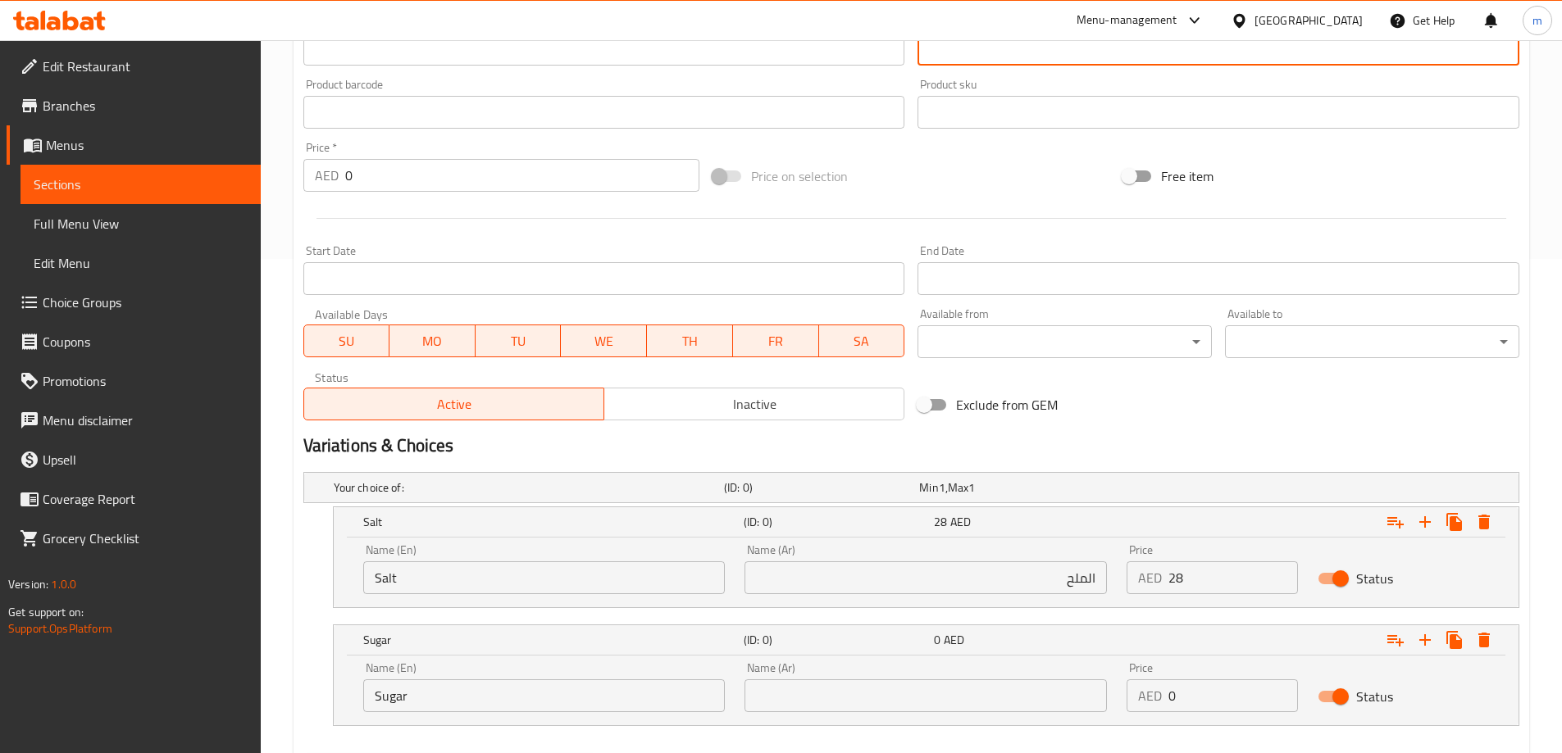
scroll to position [583, 0]
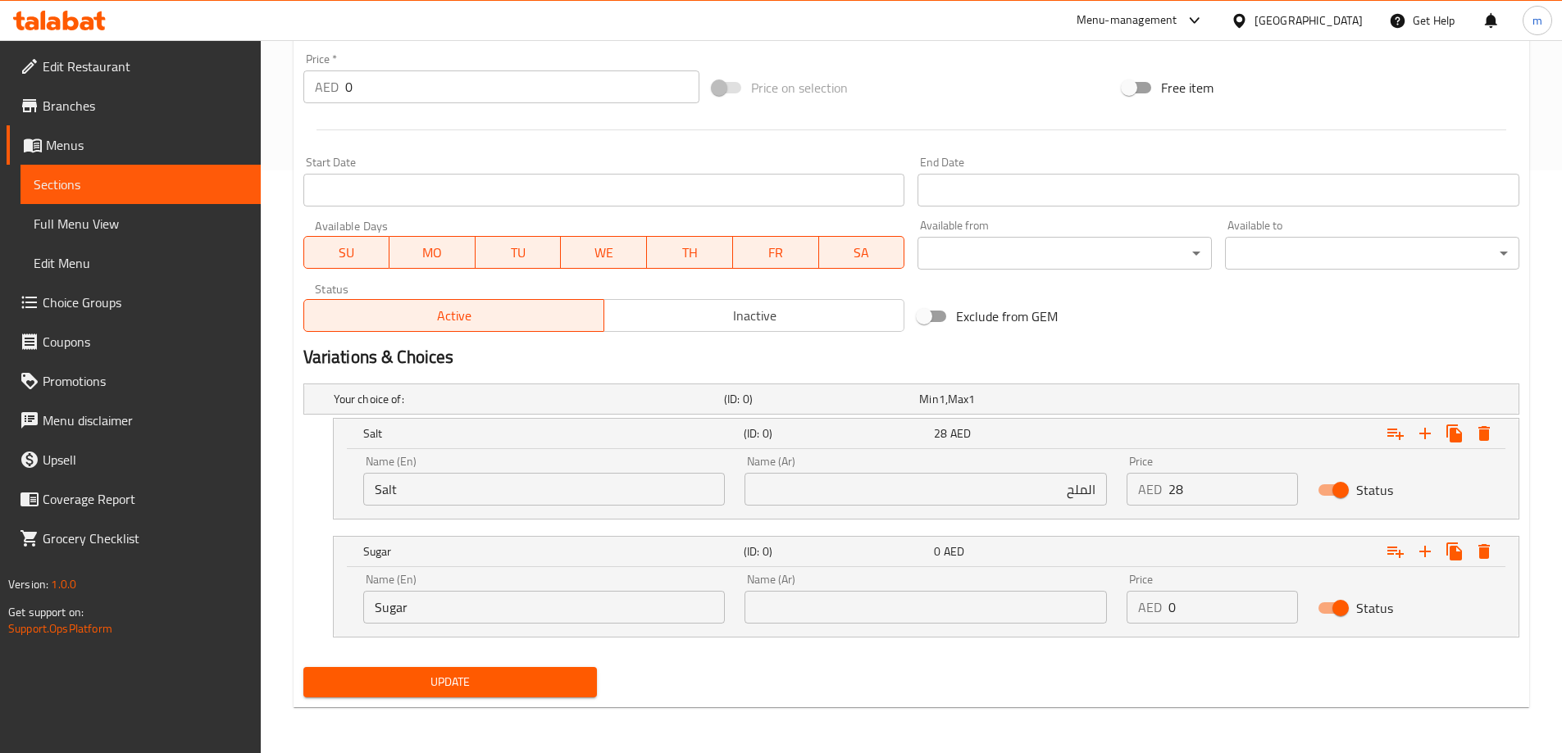
click at [809, 620] on input "text" at bounding box center [925, 607] width 362 height 33
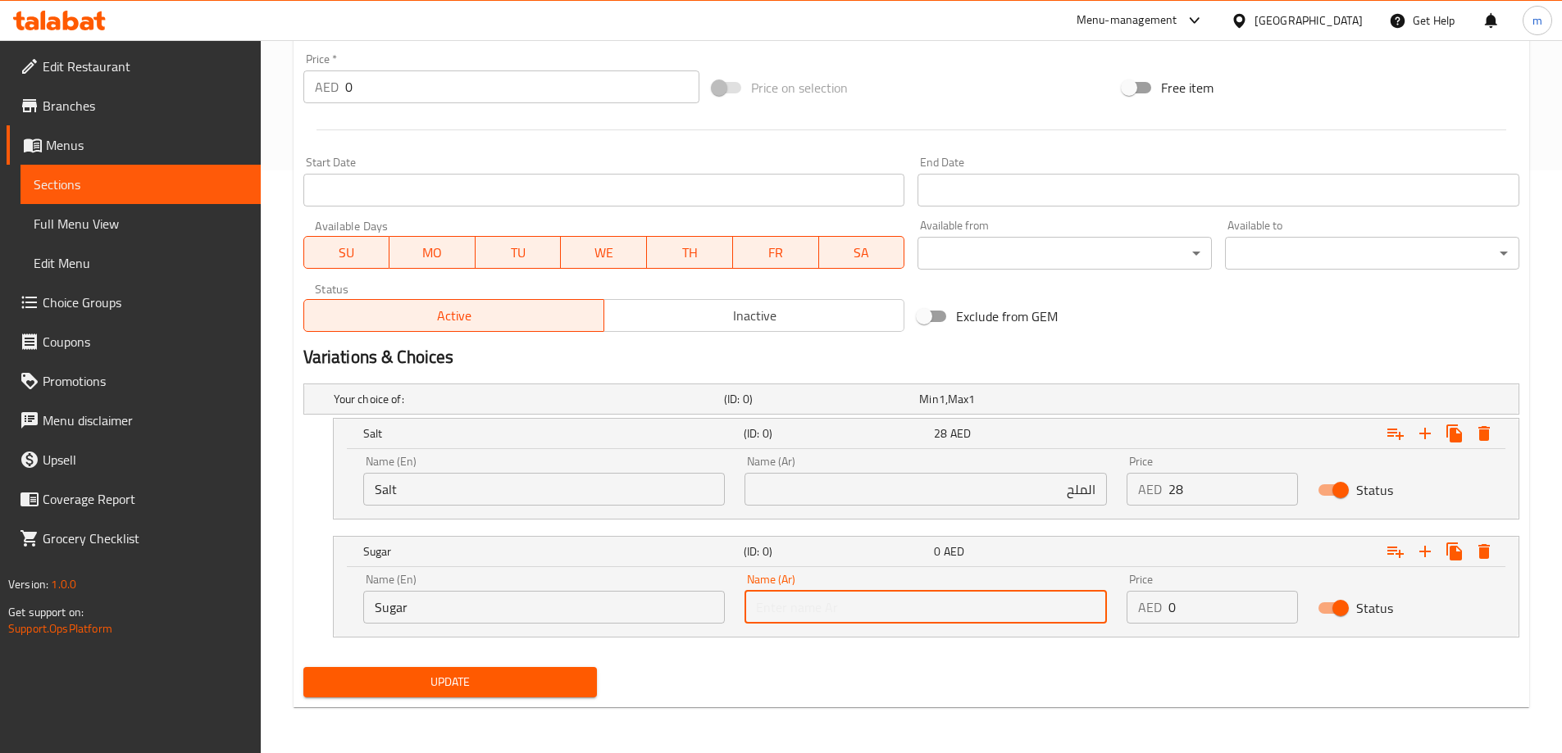
paste input "السكر"
type input "السكر"
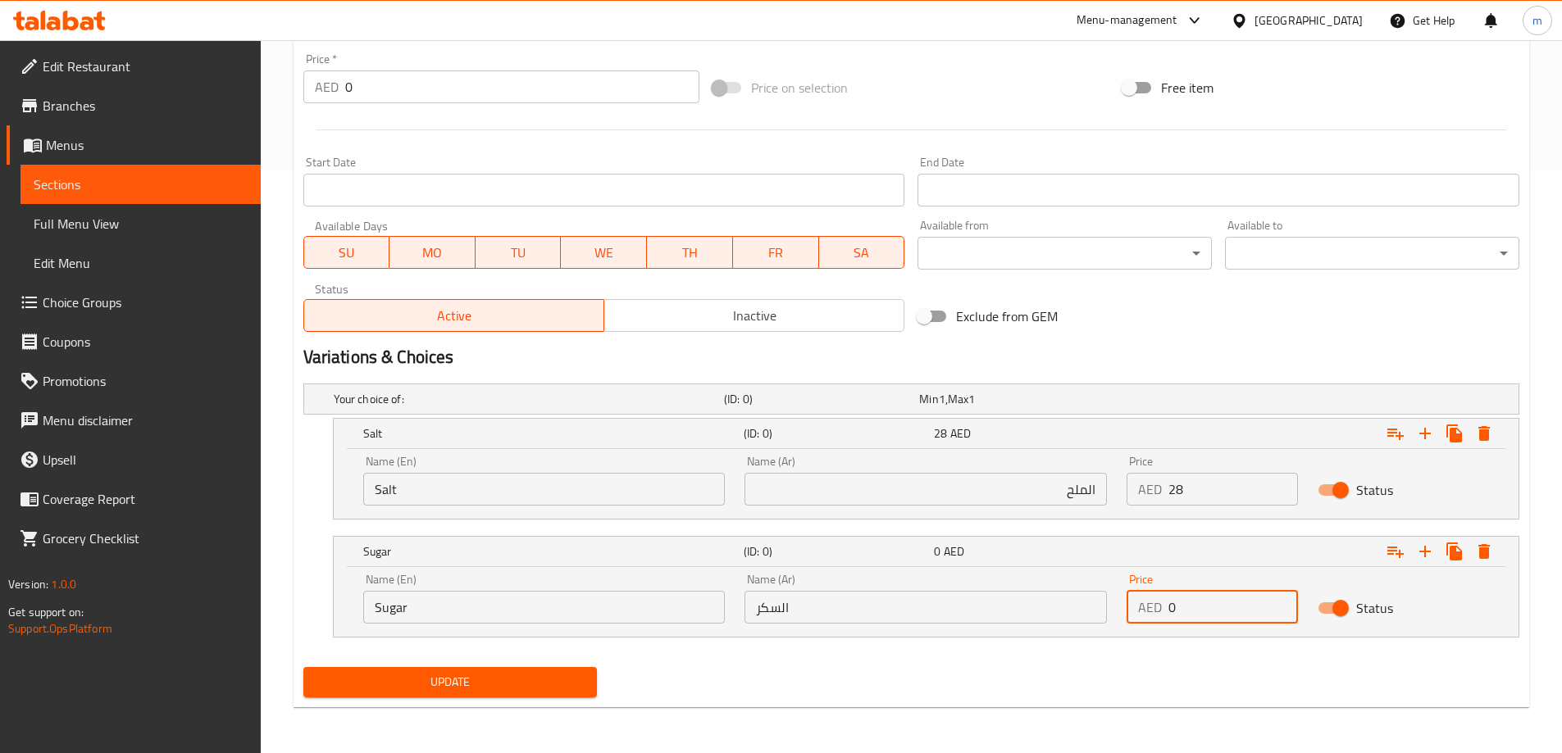
drag, startPoint x: 1173, startPoint y: 608, endPoint x: 1164, endPoint y: 606, distance: 9.3
click at [1164, 606] on div "AED 0 Price" at bounding box center [1211, 607] width 171 height 33
type input "28"
click at [303, 667] on button "Update" at bounding box center [450, 682] width 294 height 30
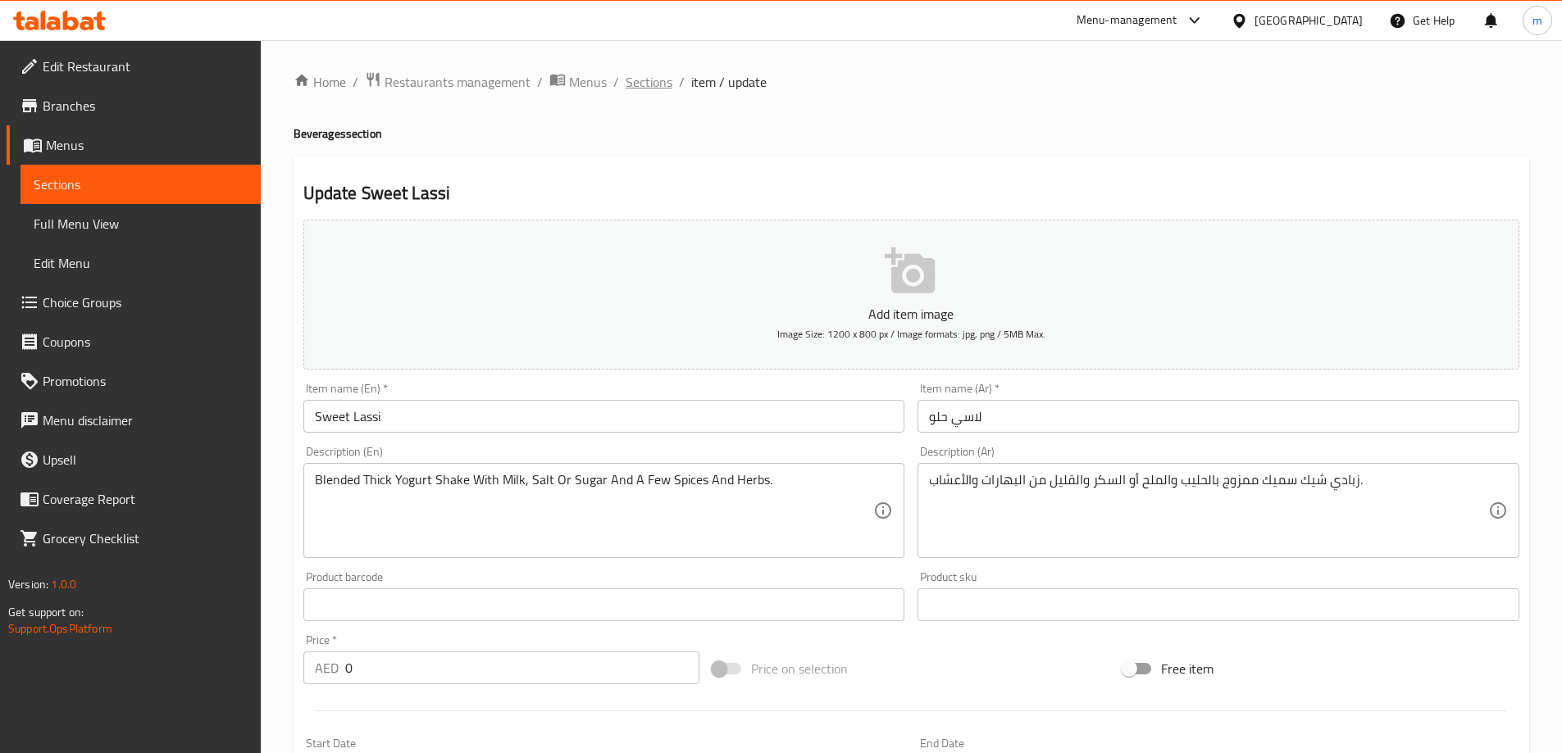
scroll to position [0, 0]
click at [639, 88] on span "Sections" at bounding box center [649, 84] width 47 height 20
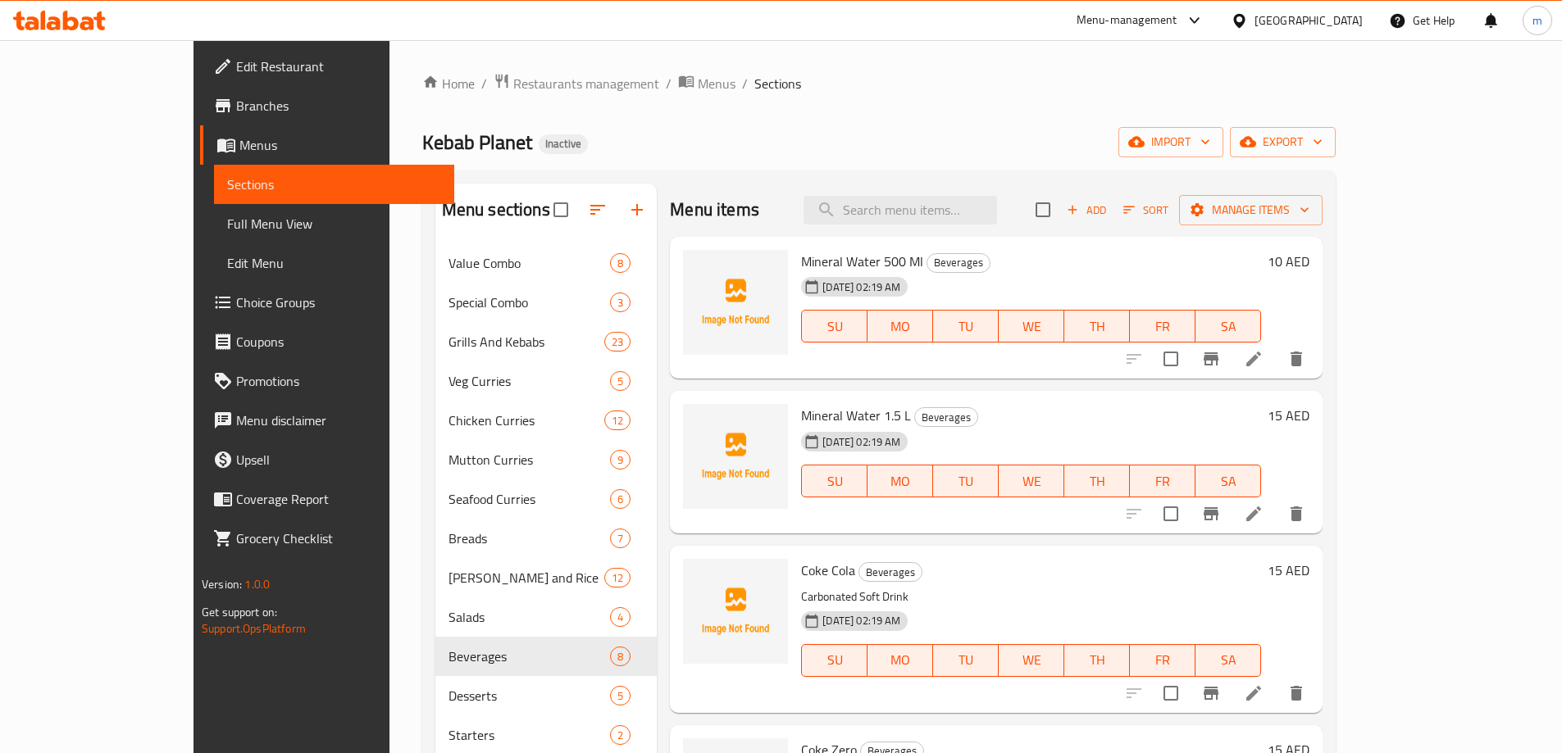
click at [921, 234] on div "Menu items Add Sort Manage items" at bounding box center [996, 210] width 653 height 53
click at [931, 217] on input "search" at bounding box center [899, 210] width 193 height 29
paste input "Rasmalai"
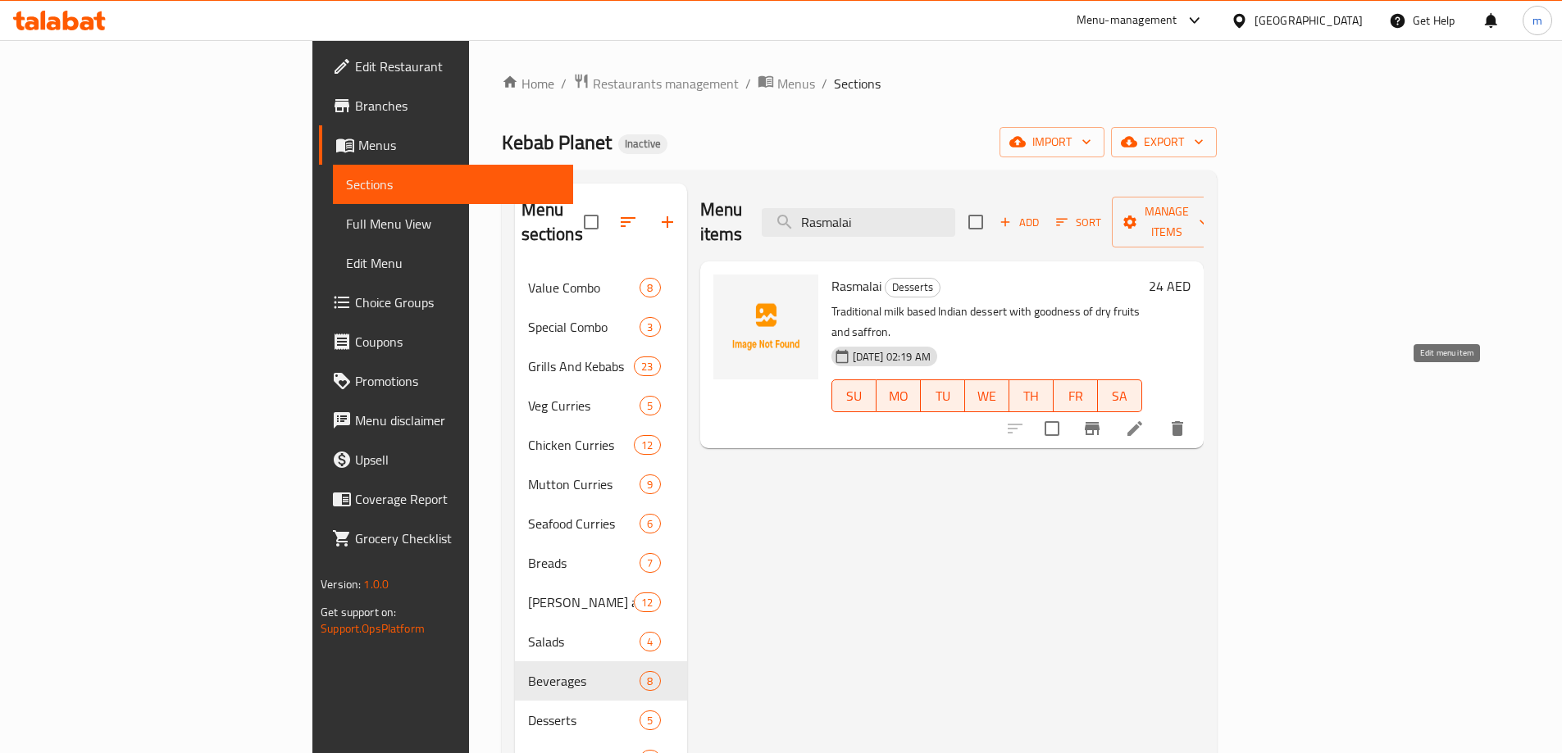
type input "Rasmalai"
click at [1144, 419] on icon at bounding box center [1135, 429] width 20 height 20
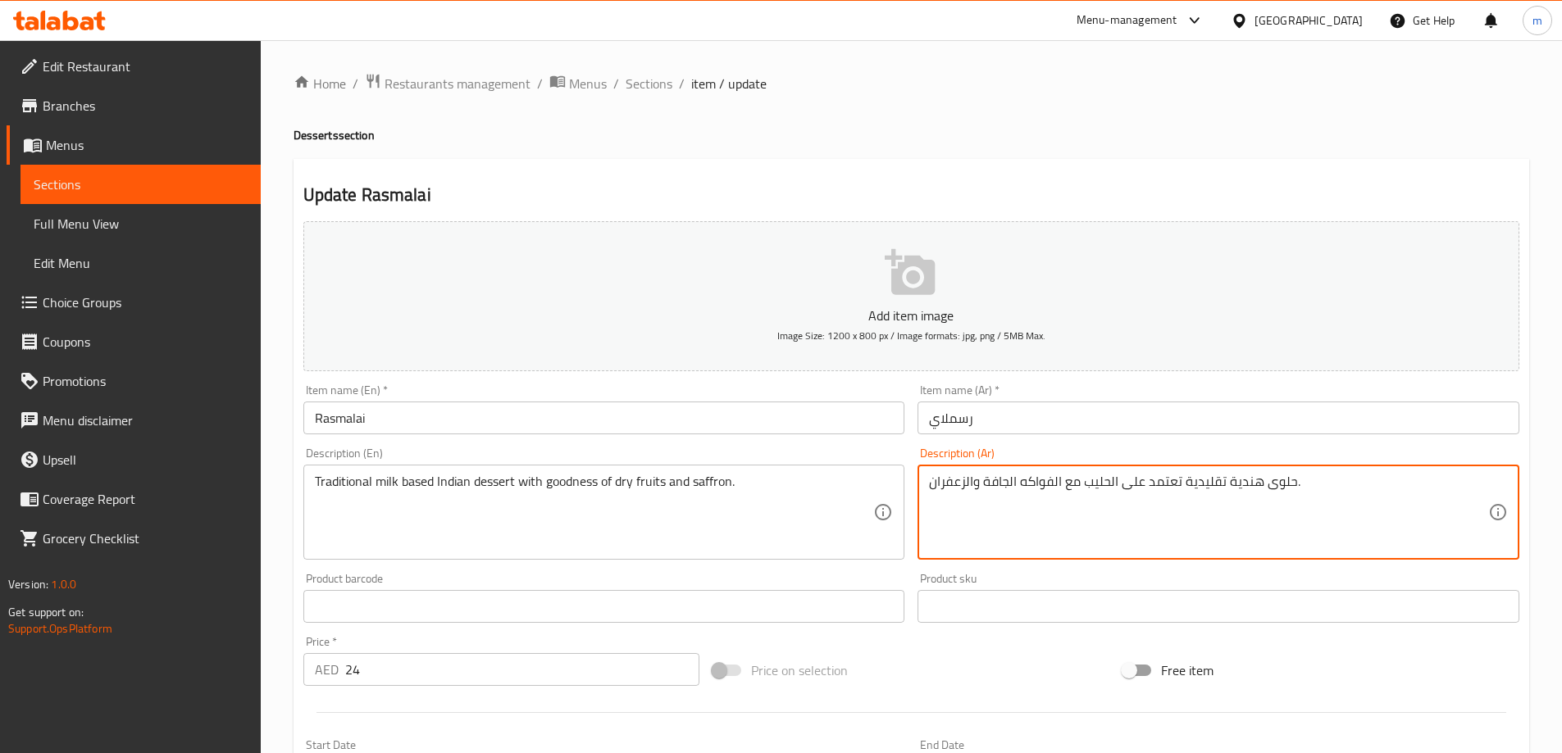
drag, startPoint x: 1080, startPoint y: 492, endPoint x: 892, endPoint y: 493, distance: 187.7
paste textarea "ودة الفواكه المجففة والزعفران."
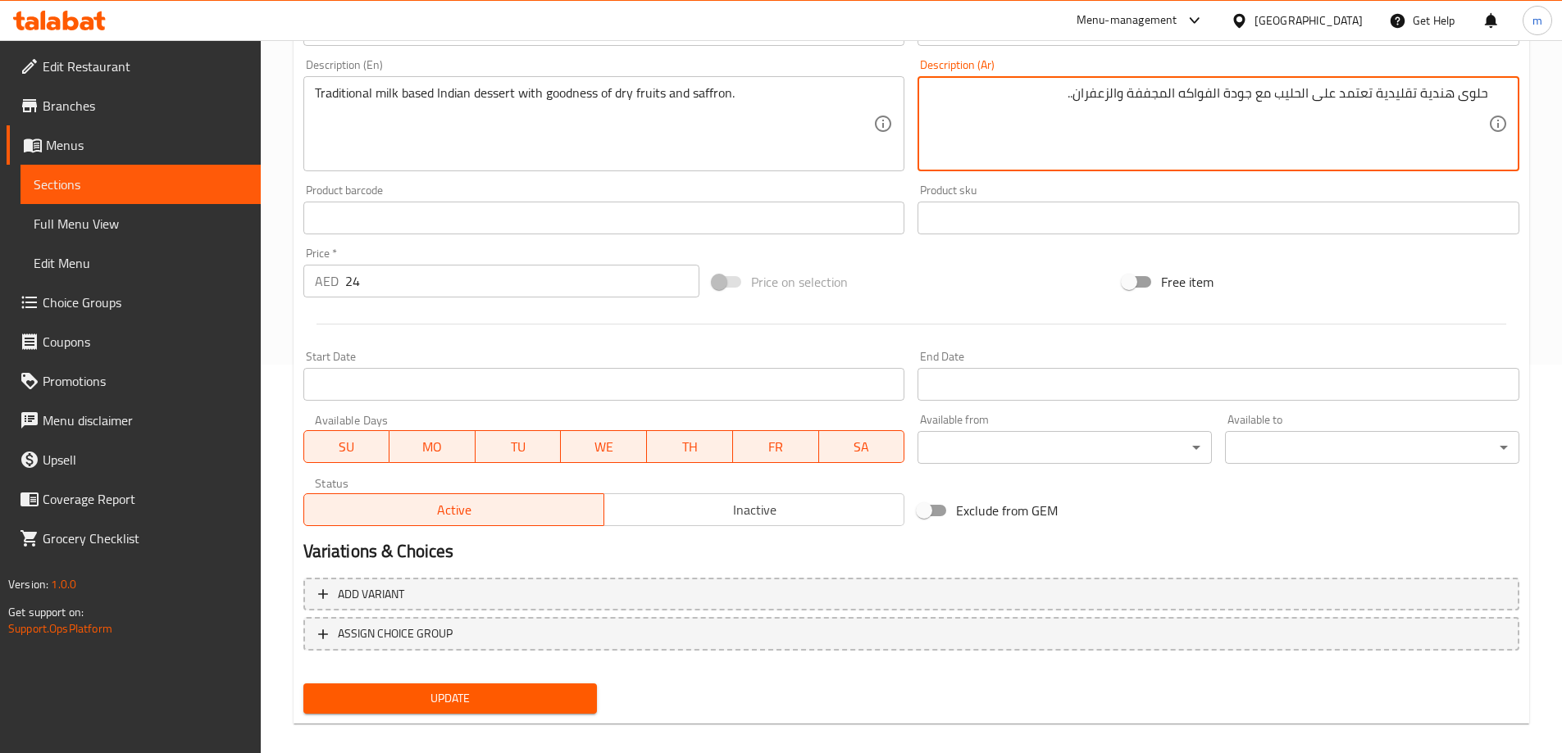
scroll to position [405, 0]
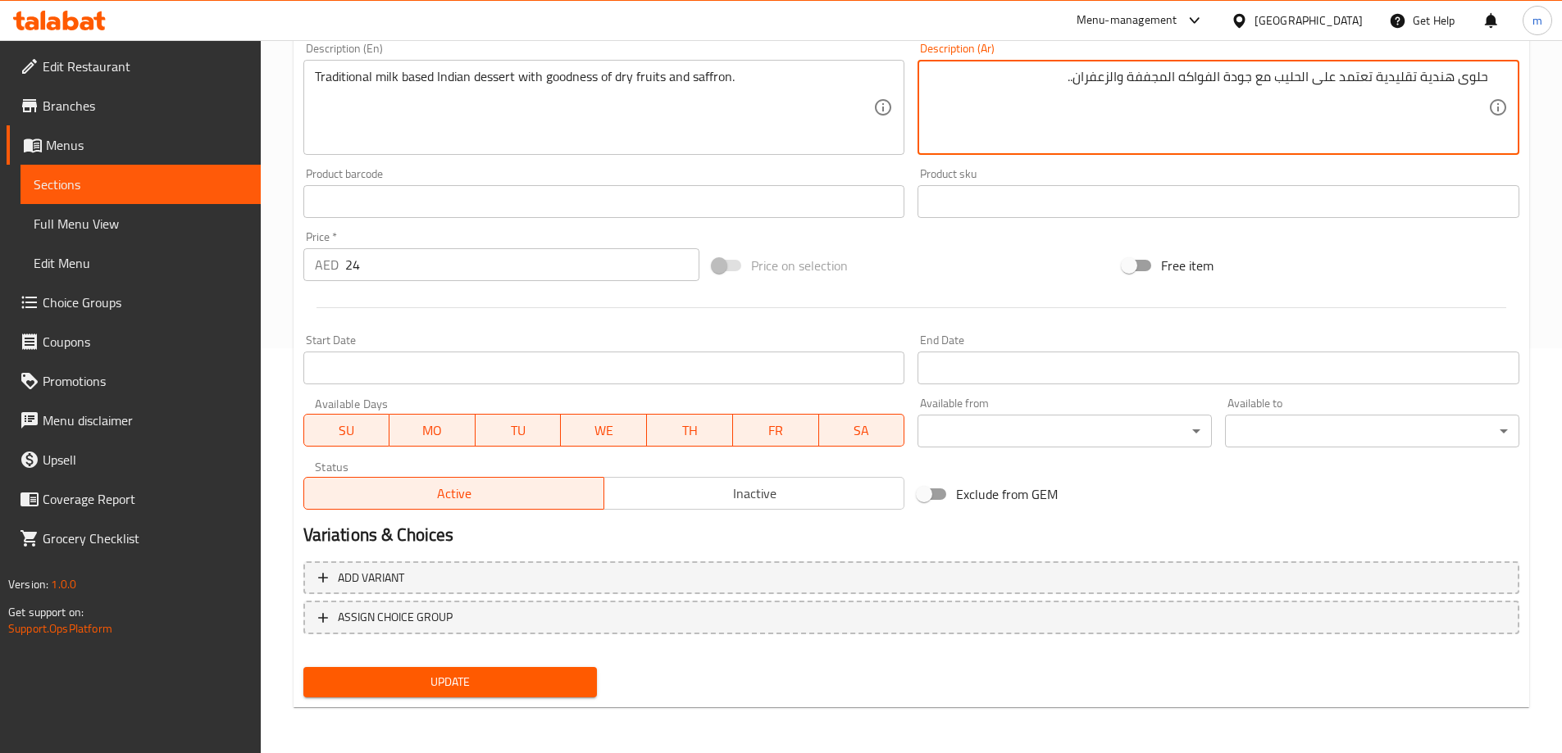
type textarea "حلوى هندية تقليدية تعتمد على الحليب مع جودة الفواكه المجففة والزعفران.."
click at [570, 685] on span "Update" at bounding box center [450, 682] width 268 height 20
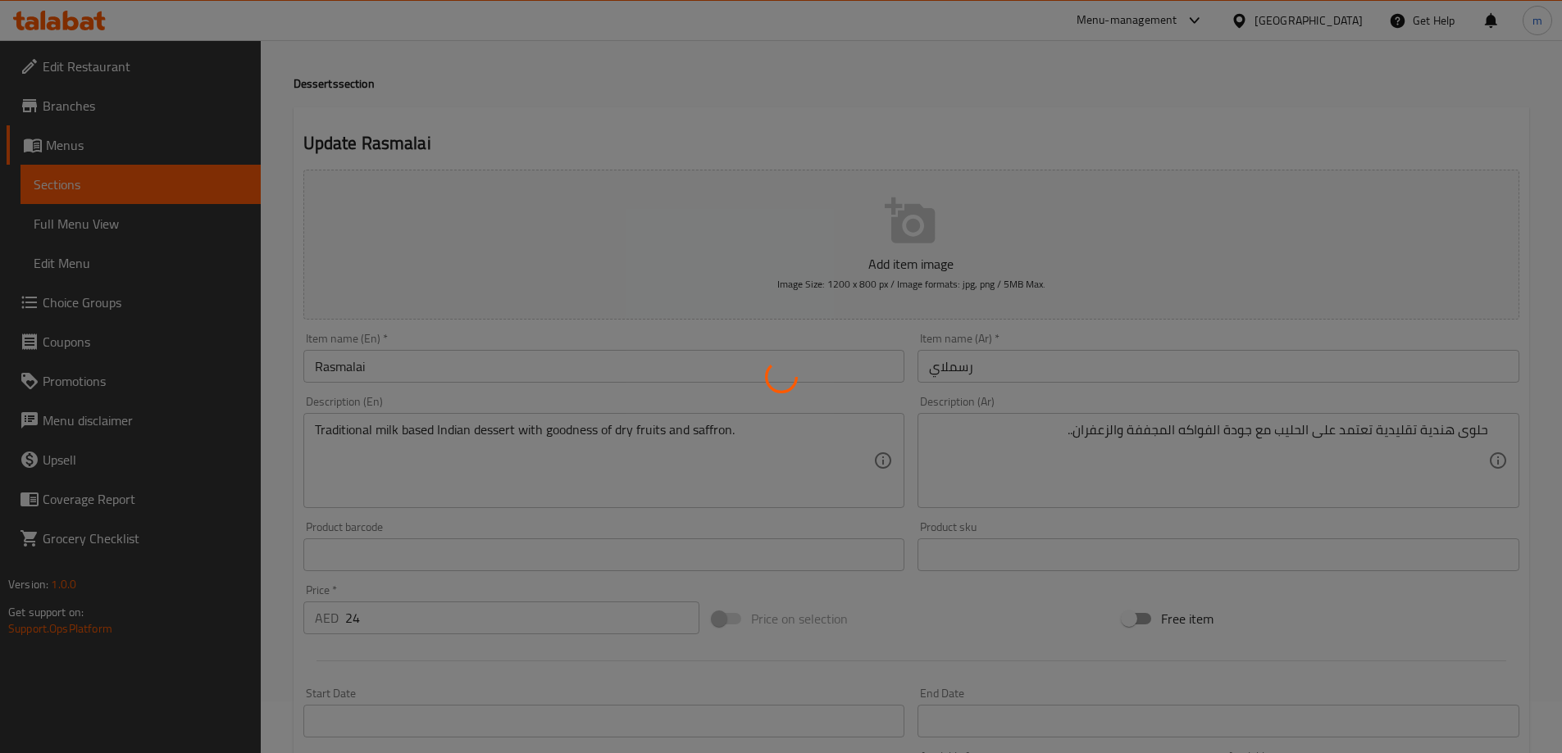
scroll to position [0, 0]
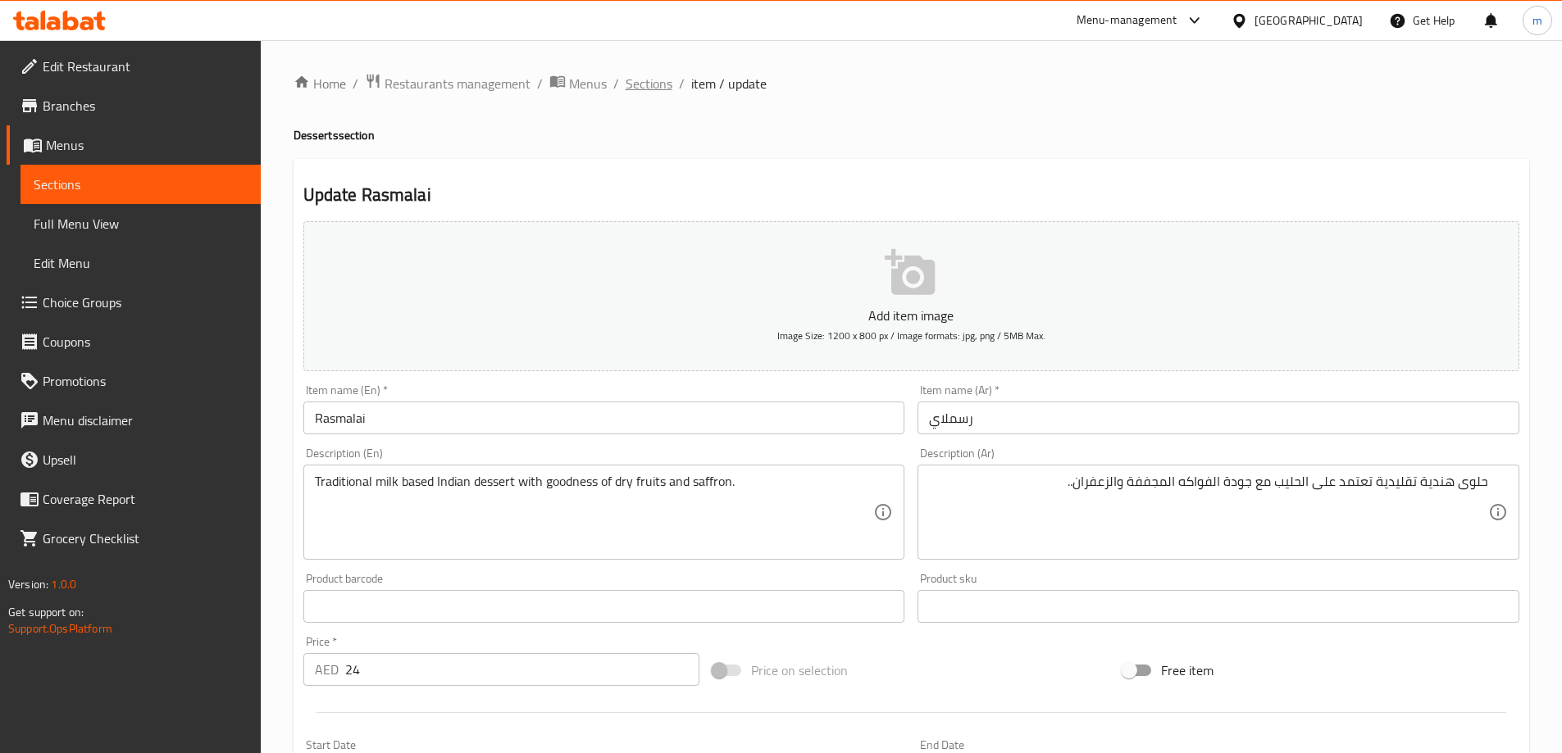
click at [654, 75] on span "Sections" at bounding box center [649, 84] width 47 height 20
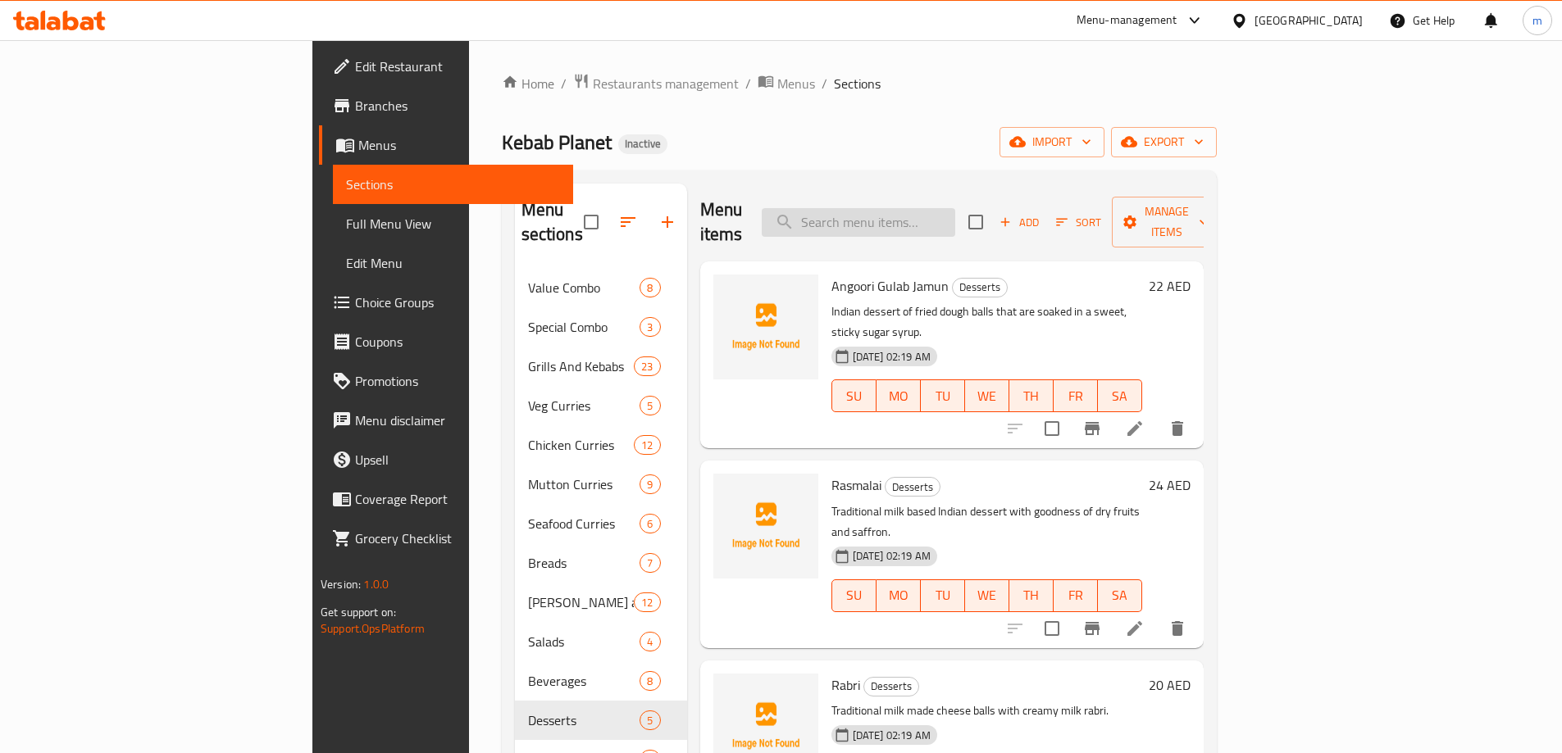
click at [934, 216] on input "search" at bounding box center [858, 222] width 193 height 29
paste input "Chilli Paneer"
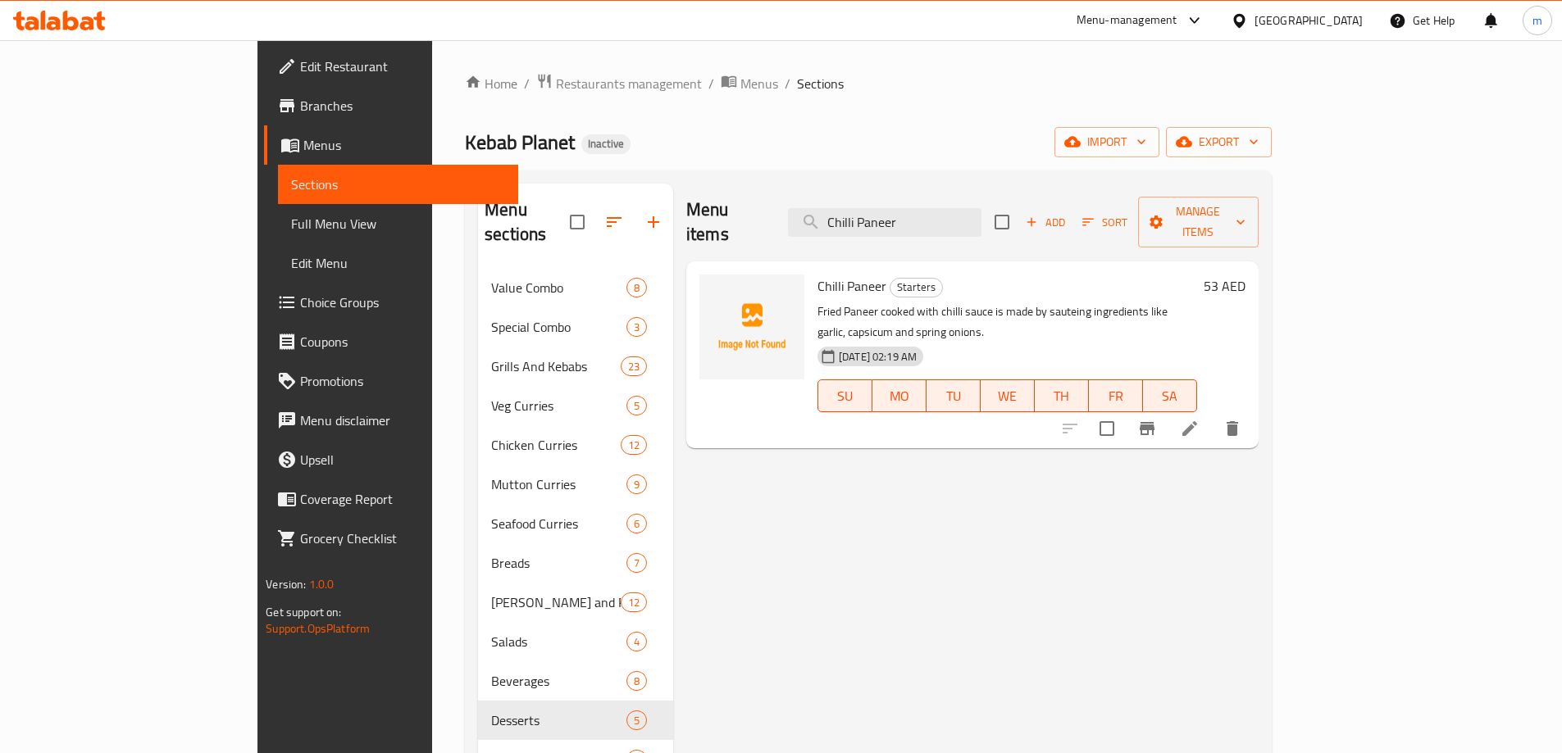
type input "Chilli Paneer"
click at [1213, 414] on li at bounding box center [1190, 429] width 46 height 30
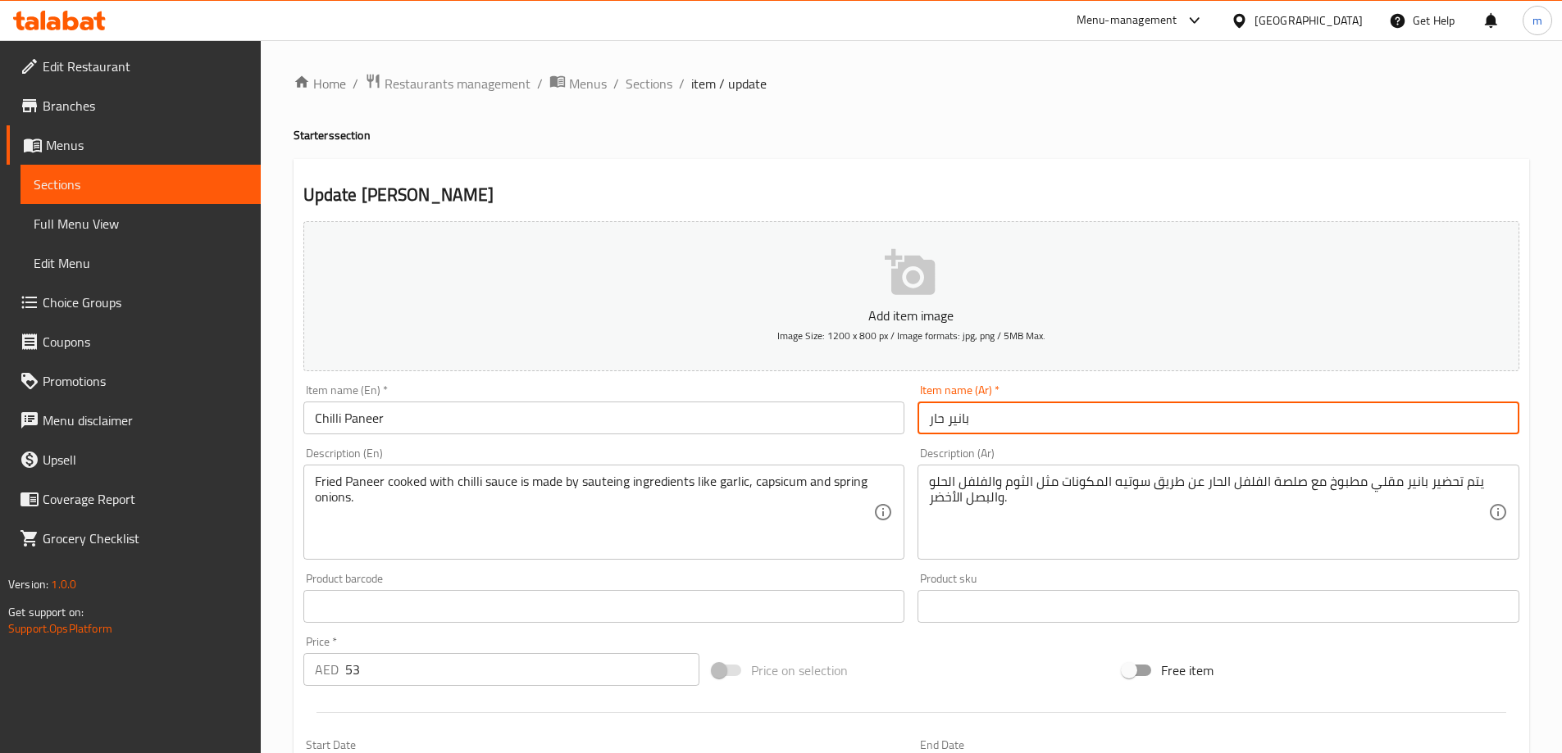
click at [947, 427] on input "بانير حار" at bounding box center [1218, 418] width 602 height 33
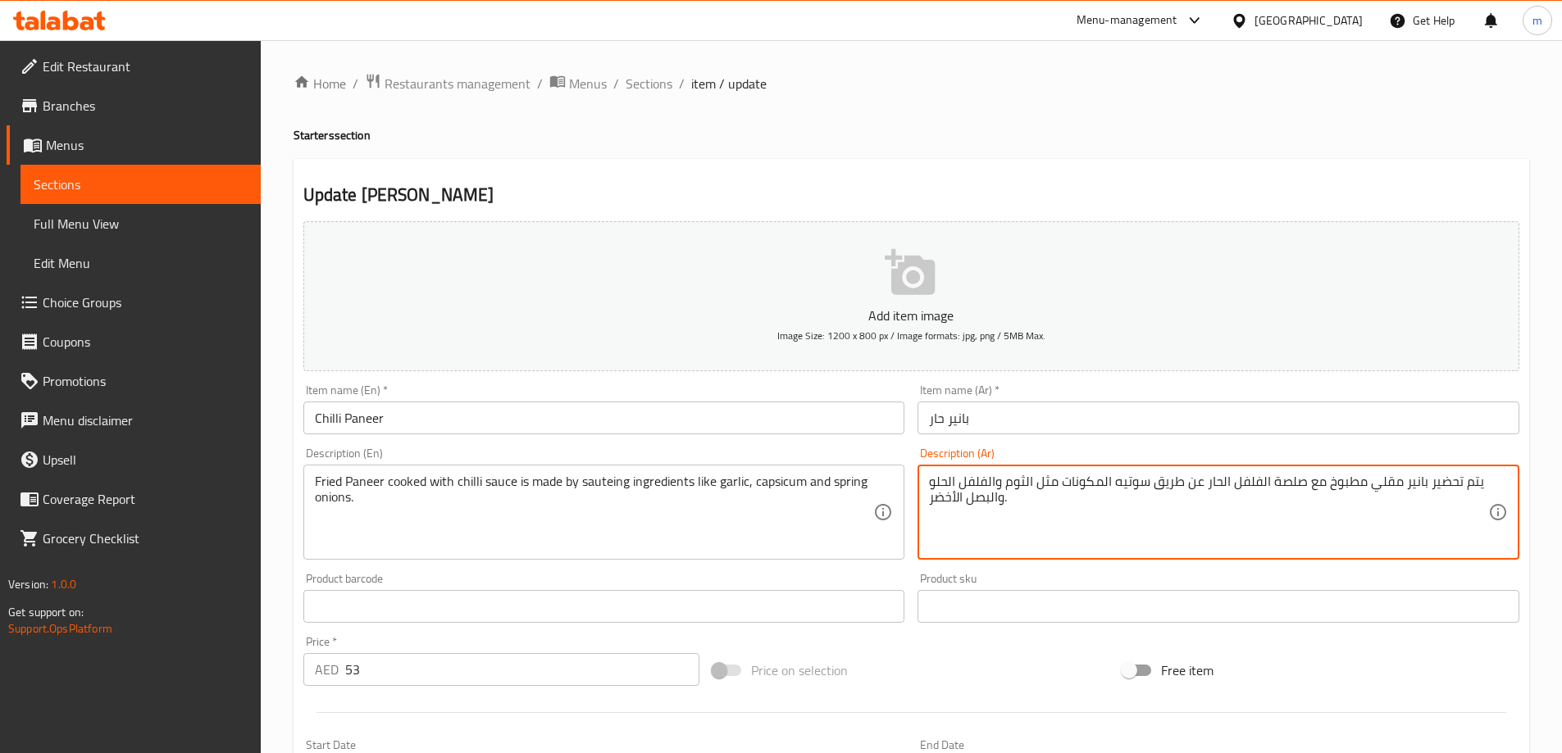
click at [972, 483] on textarea "يتم تحضير بانير مقلي مطبوخ مع صلصة الفلفل الحار عن طريق سوتيه المكونات مثل الثو…" at bounding box center [1208, 513] width 559 height 78
drag, startPoint x: 959, startPoint y: 483, endPoint x: 994, endPoint y: 486, distance: 34.6
click at [994, 486] on textarea "يتم تحضير بانير مقلي مطبوخ مع صلصة الفلفل الحار عن طريق سوتيه المكونات مثل الثو…" at bounding box center [1208, 513] width 559 height 78
click at [944, 424] on input "بانير حار" at bounding box center [1218, 418] width 602 height 33
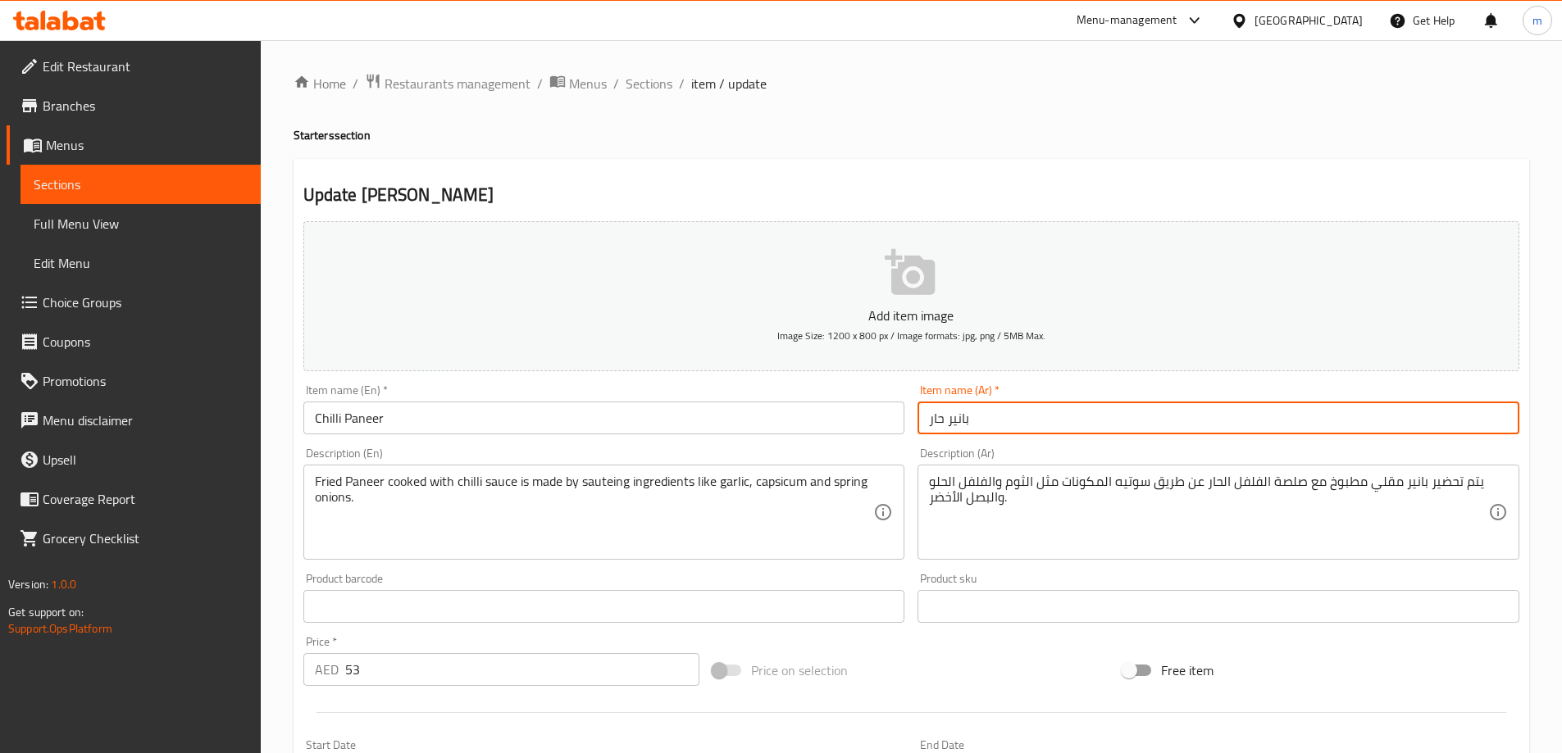
paste input "لفلفل"
click at [982, 426] on input "بانير الفلفل حار" at bounding box center [1218, 418] width 602 height 33
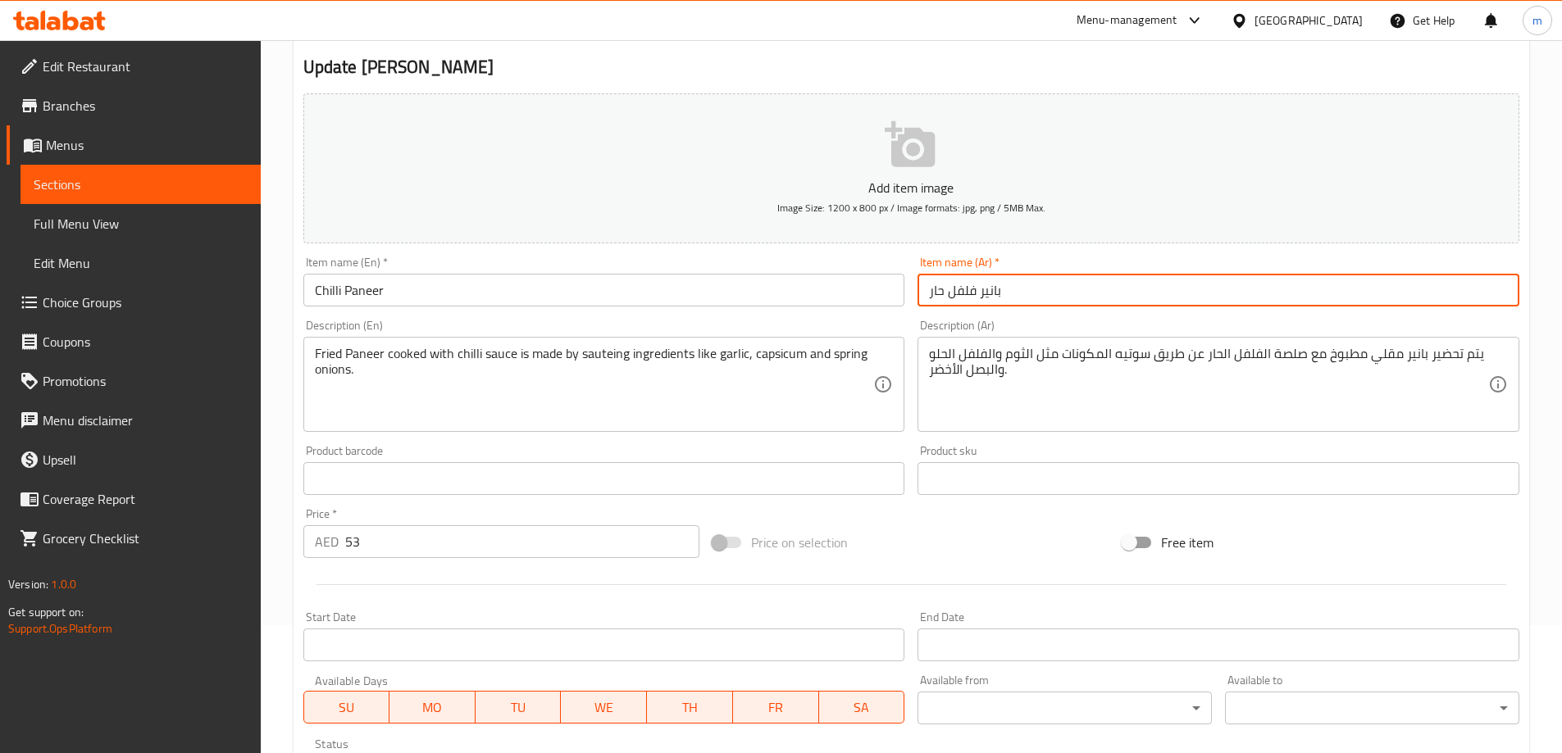
scroll to position [405, 0]
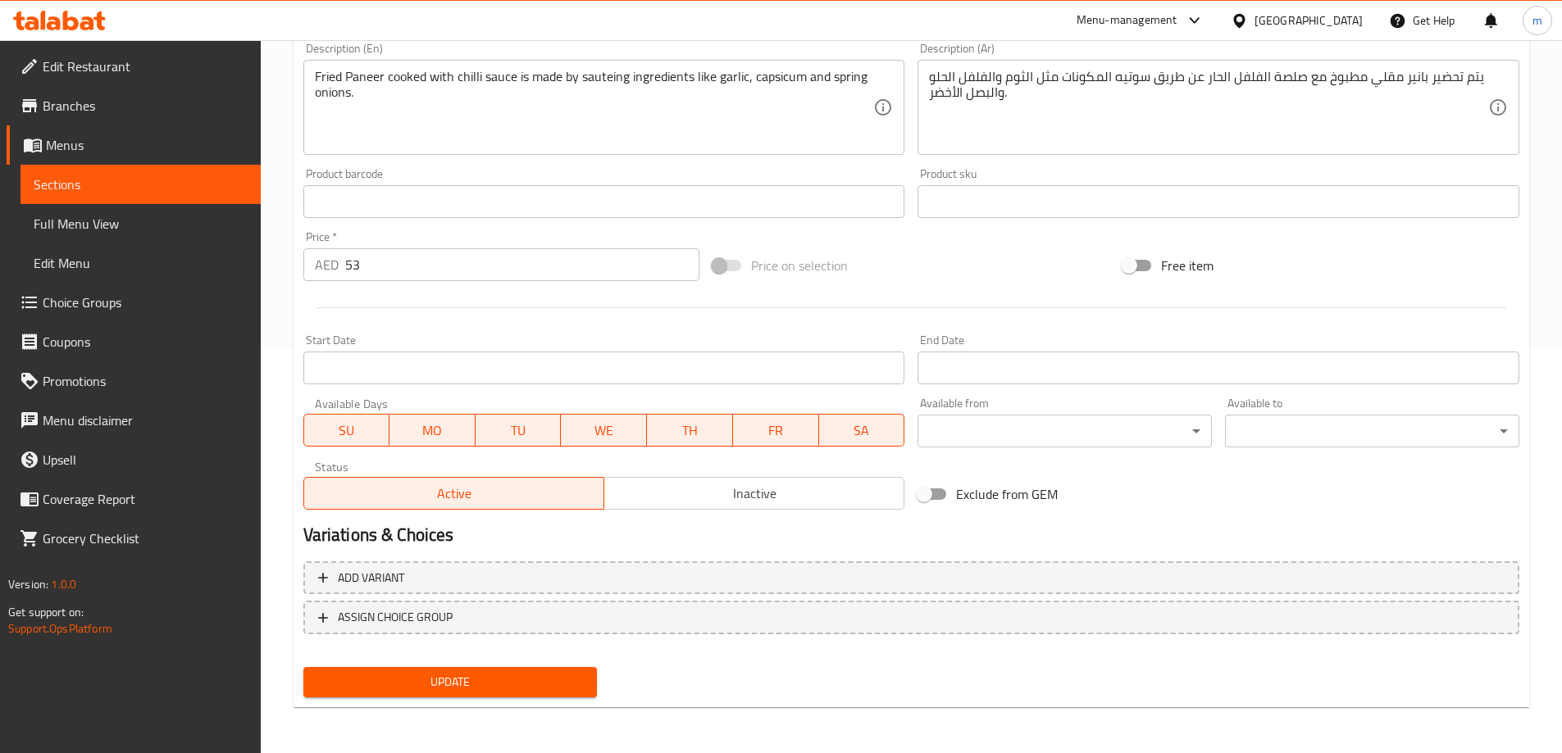
type input "بانير فلفل حار"
click at [584, 675] on span "Update" at bounding box center [450, 682] width 268 height 20
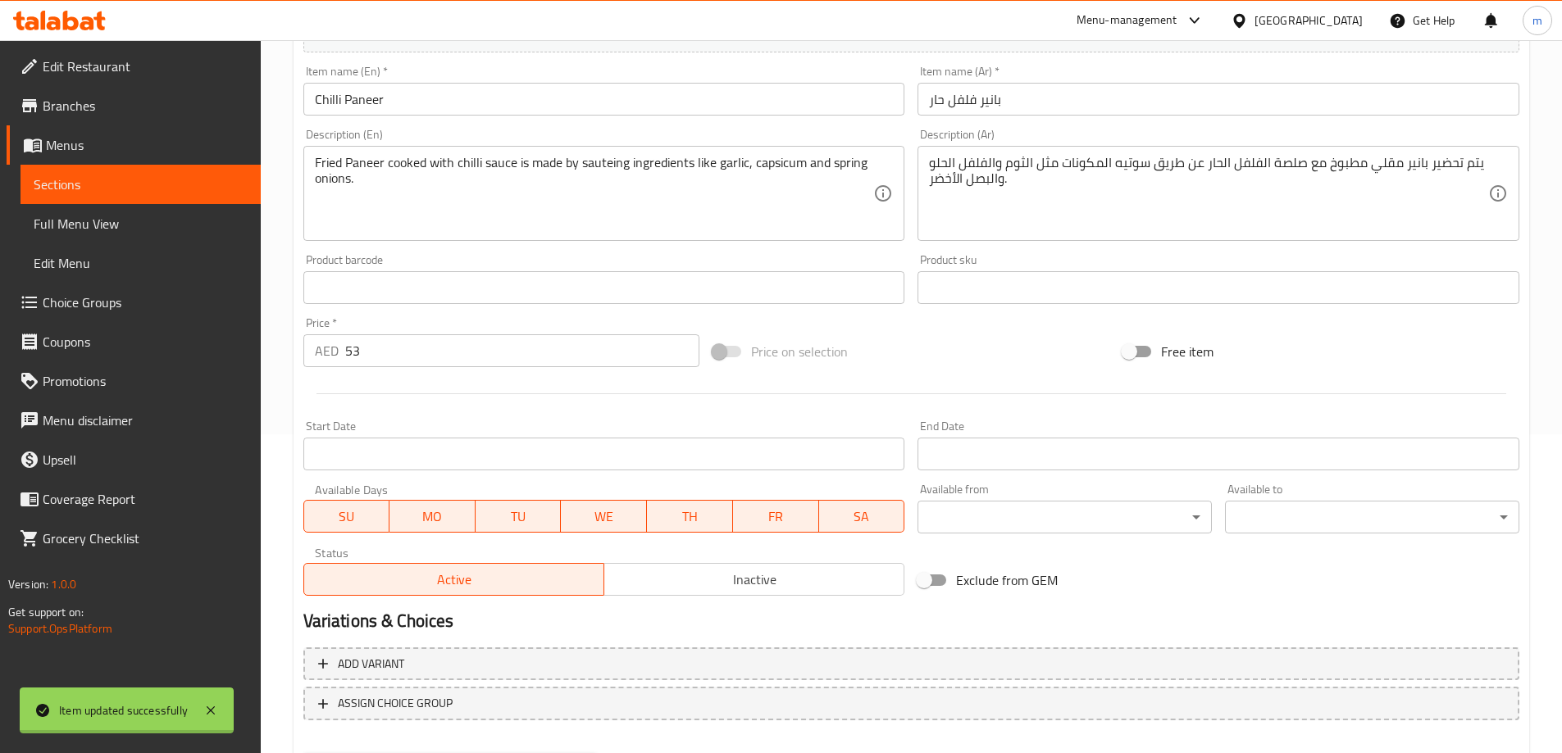
scroll to position [159, 0]
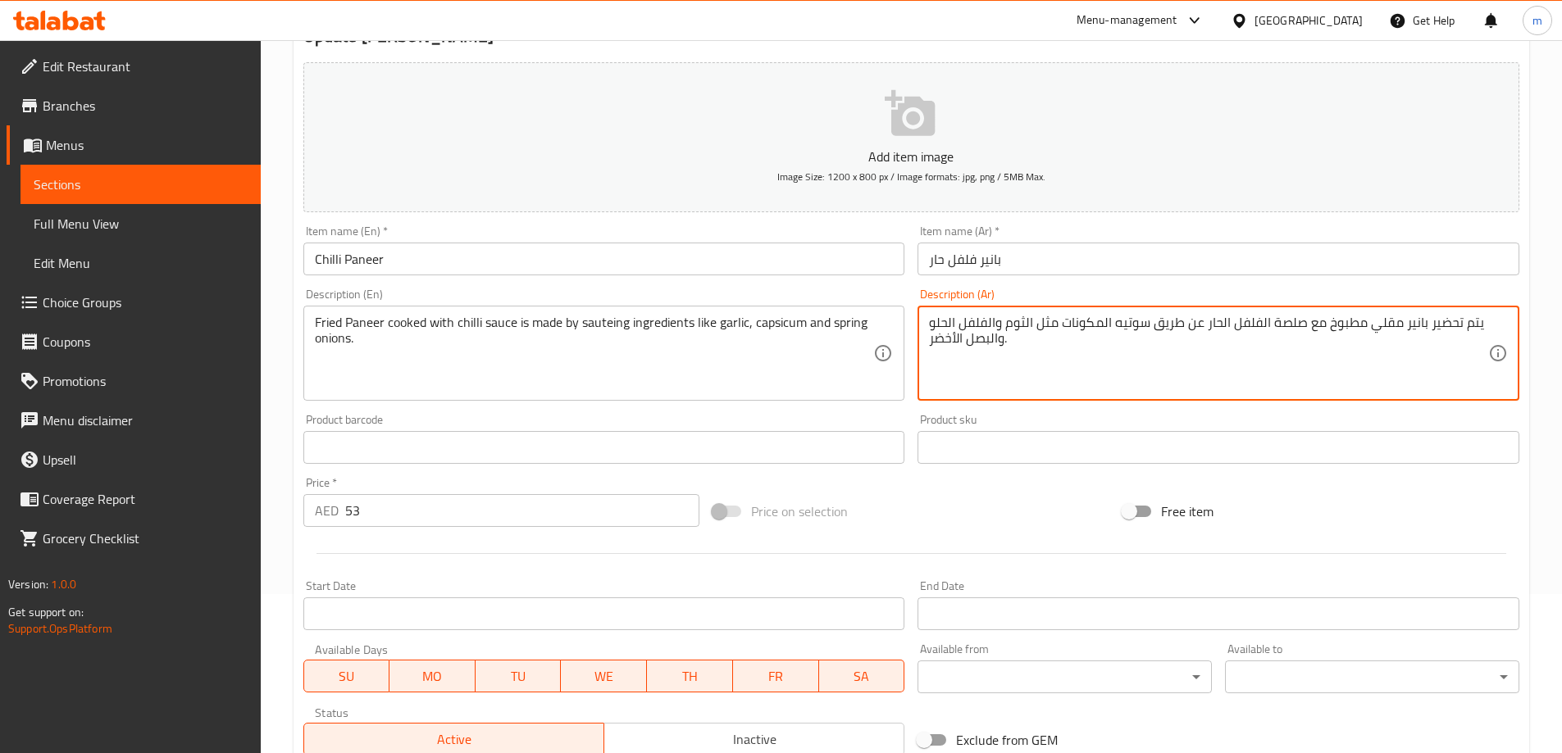
drag, startPoint x: 1428, startPoint y: 329, endPoint x: 1484, endPoint y: 314, distance: 57.7
click at [1453, 319] on textarea "يتم تحضير بانير مقلي مطبوخ مع صلصة الفلفل الحار عن طريق سوتيه المكونات مثل الثو…" at bounding box center [1208, 354] width 559 height 78
drag, startPoint x: 1425, startPoint y: 321, endPoint x: 1477, endPoint y: 321, distance: 51.7
click at [1477, 321] on textarea "يتم تحضير بانير مقلي مطبوخ مع صلصة الفلفل الحار عن طريق سوتيه المكونات مثل الثو…" at bounding box center [1208, 354] width 559 height 78
drag, startPoint x: 1370, startPoint y: 334, endPoint x: 1475, endPoint y: 327, distance: 105.2
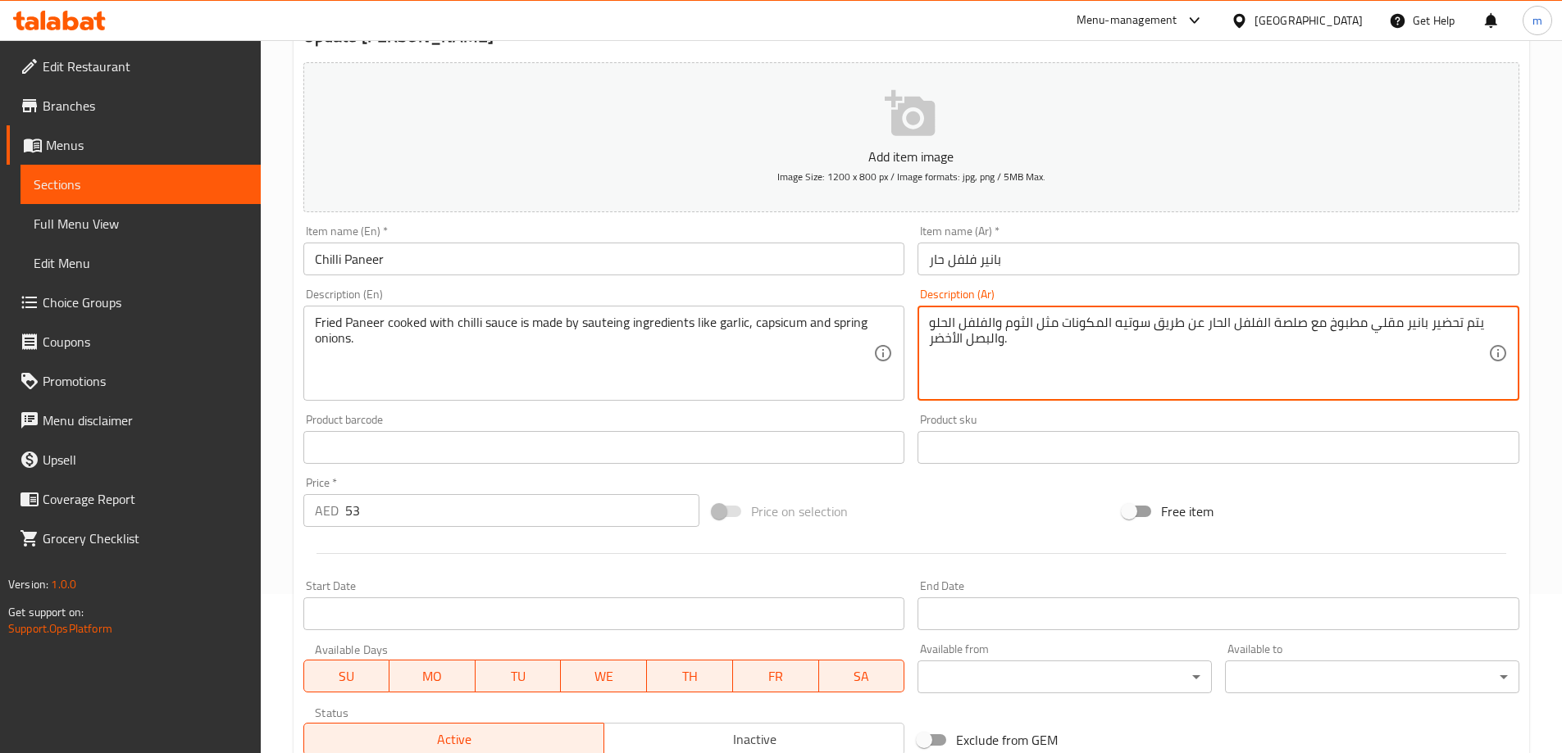
click at [1485, 328] on textarea "يتم تحضير بانير مقلي مطبوخ مع صلصة الفلفل الحار عن طريق سوتيه المكونات مثل الثو…" at bounding box center [1208, 354] width 559 height 78
click at [1471, 325] on textarea "يتم تحضير بانير مقلي مطبوخ مع صلصة الفلفل الحار عن طريق سوتيه المكونات مثل الثو…" at bounding box center [1208, 354] width 559 height 78
click at [1465, 326] on textarea "يتم تحضير بانير مقلي مطبوخ مع صلصة الفلفل الحار عن طريق سوتيه المكونات مثل الثو…" at bounding box center [1208, 354] width 559 height 78
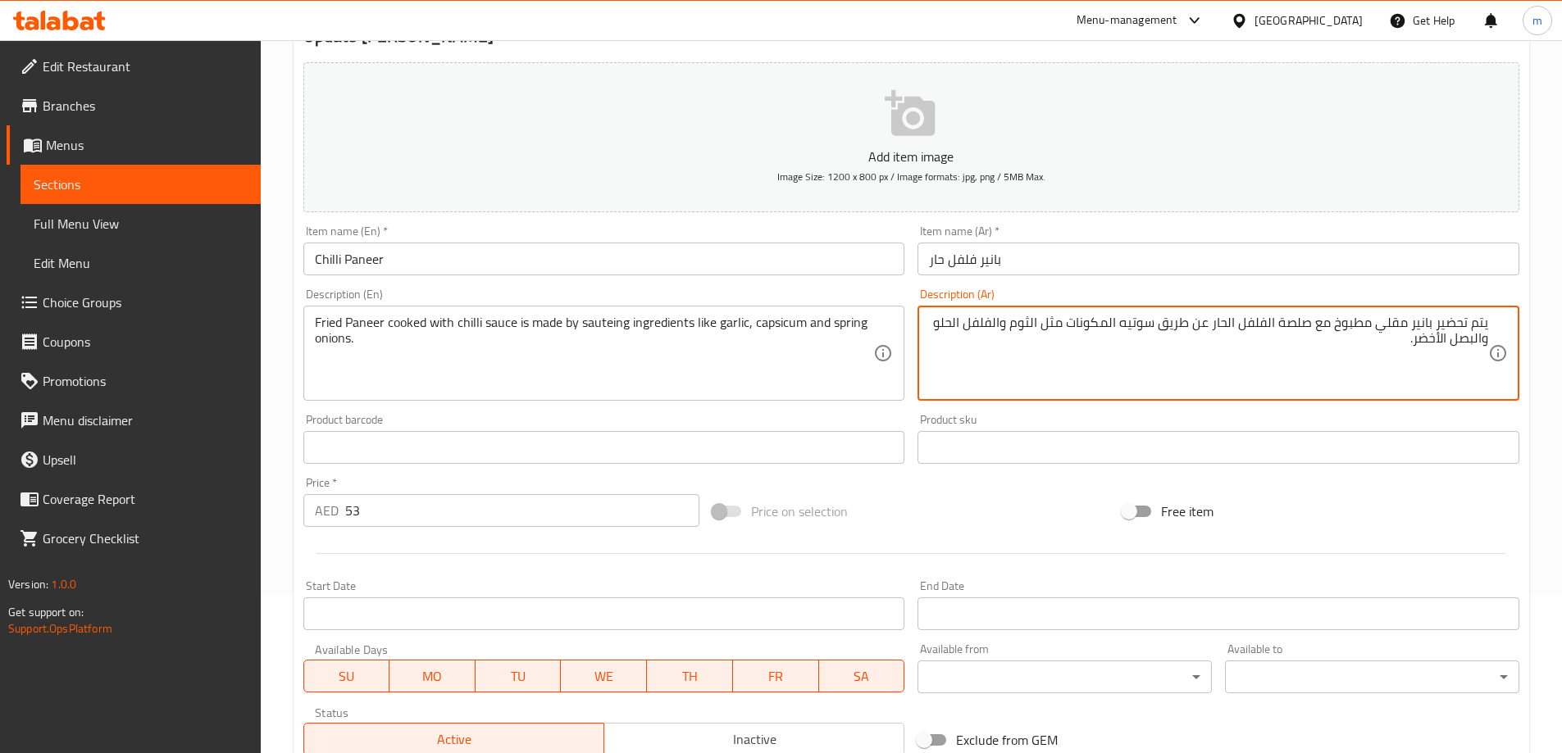
drag, startPoint x: 1375, startPoint y: 328, endPoint x: 1500, endPoint y: 317, distance: 125.9
click at [1500, 317] on div "يتم تحضير بانير مقلي مطبوخ مع صلصة الفلفل الحار عن طريق سوتيه المكونات مثل الثو…" at bounding box center [1218, 353] width 602 height 95
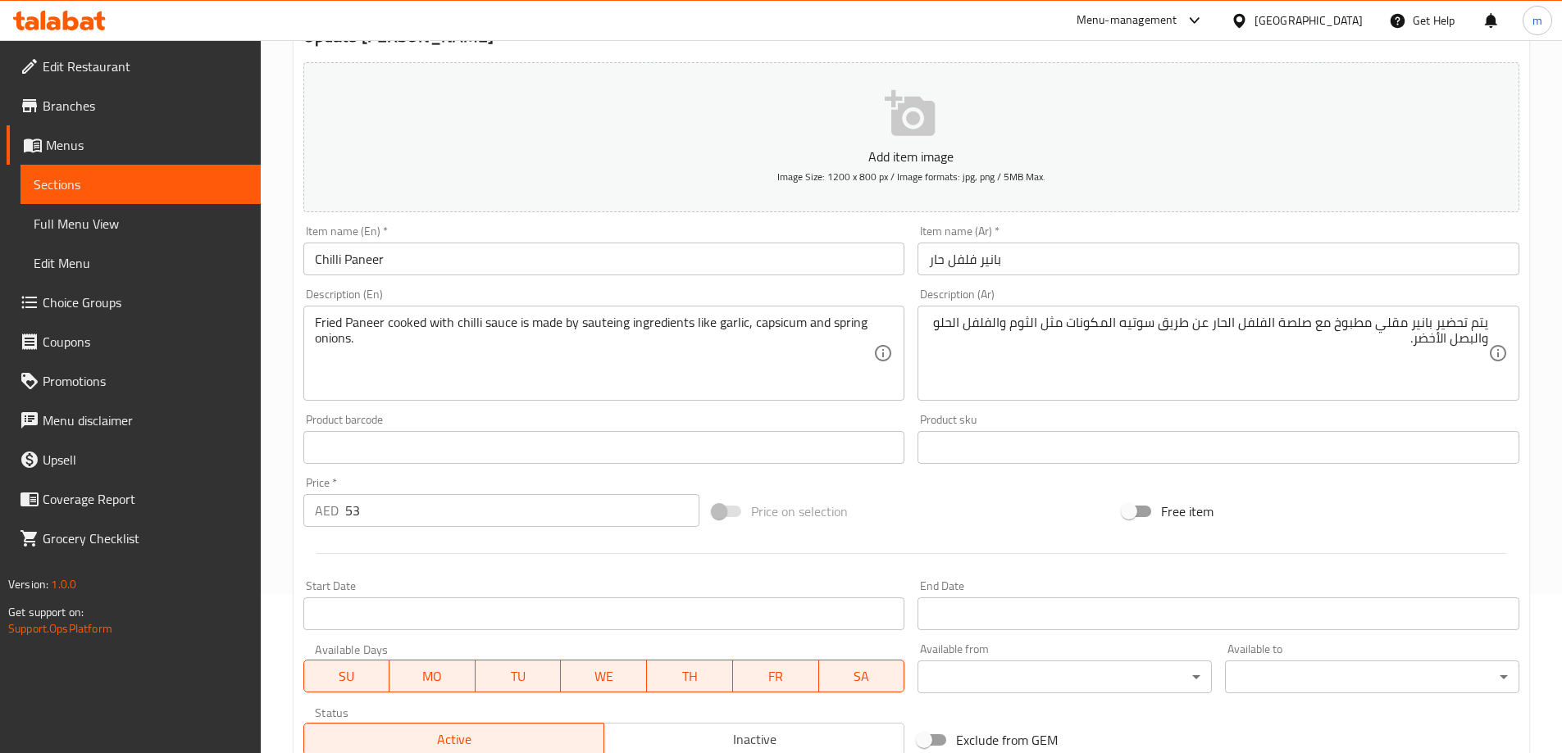
click at [351, 257] on input "Chilli Paneer" at bounding box center [604, 259] width 602 height 33
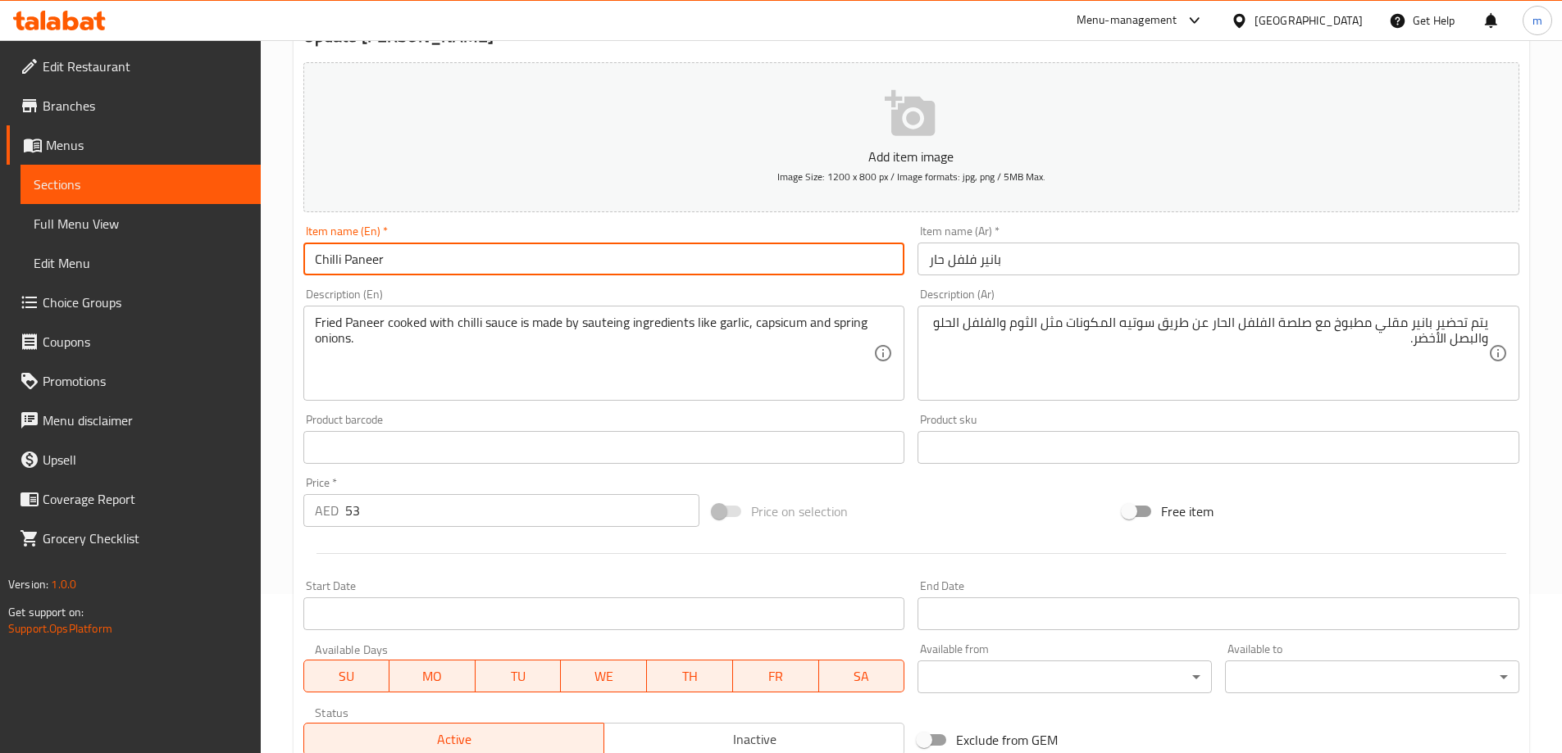
click at [351, 258] on input "Chilli Paneer" at bounding box center [604, 259] width 602 height 33
click at [350, 259] on input "Chilli Paneer" at bounding box center [604, 259] width 602 height 33
click at [352, 259] on input "Chilli Paneer" at bounding box center [604, 259] width 602 height 33
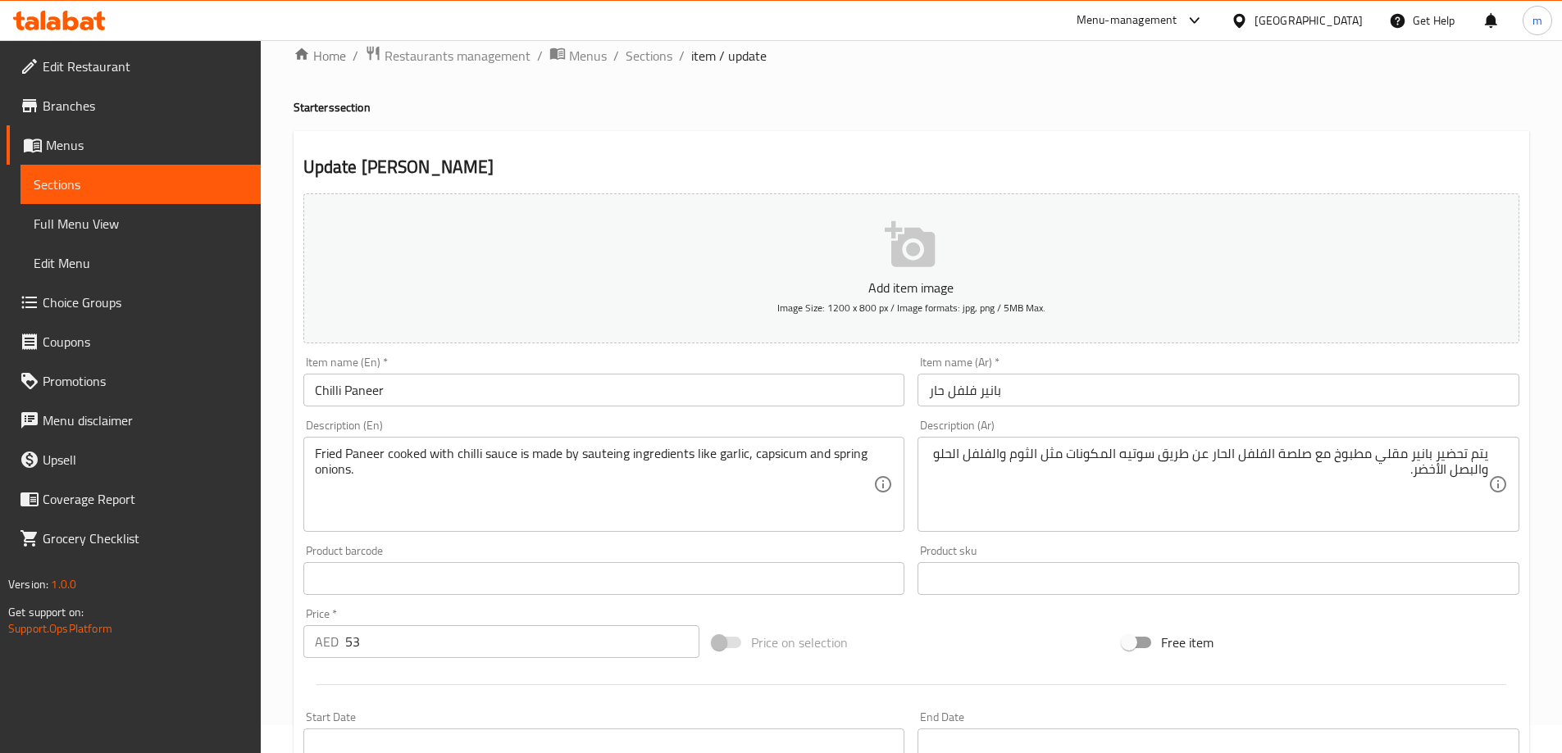
scroll to position [0, 0]
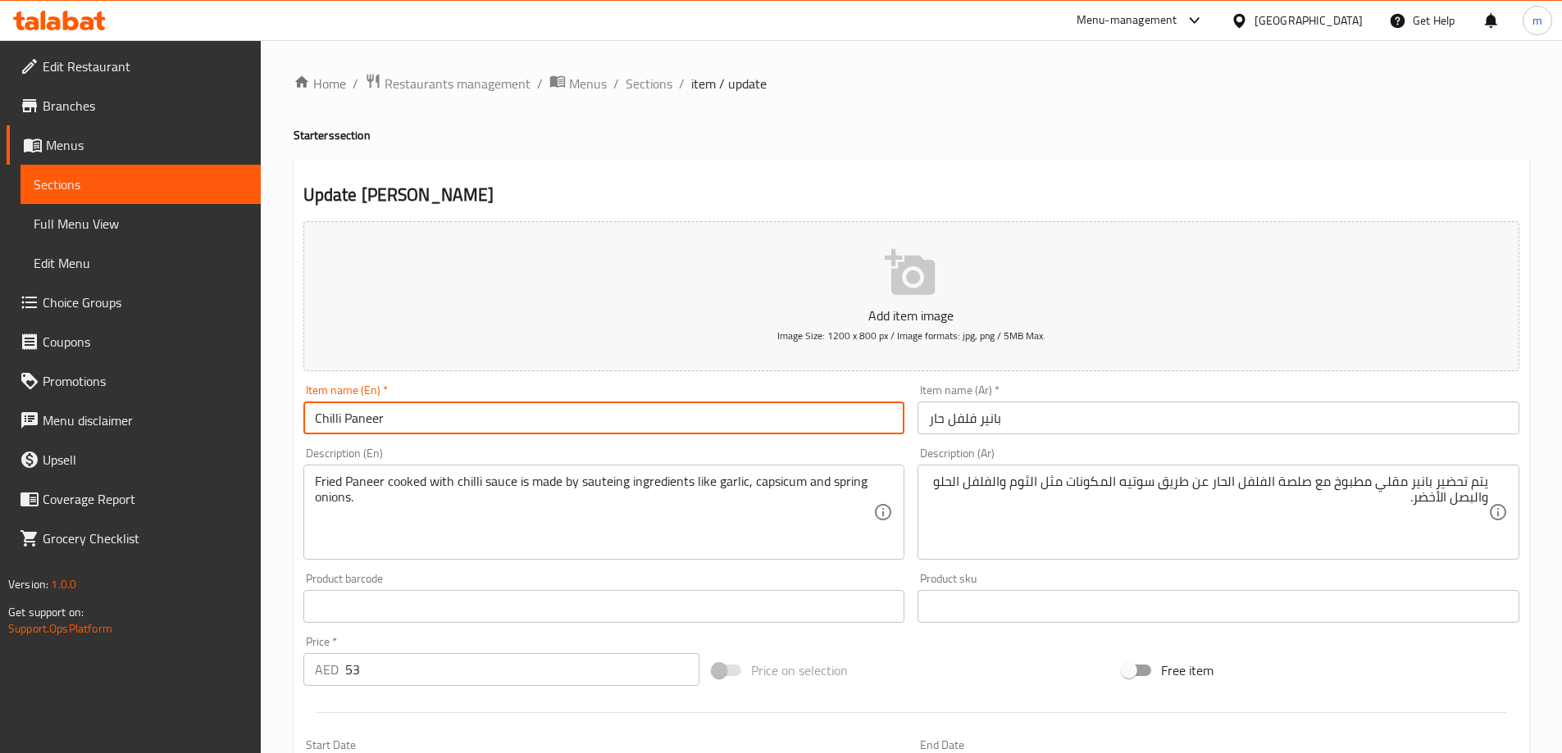
click at [363, 407] on input "Chilli Paneer" at bounding box center [604, 418] width 602 height 33
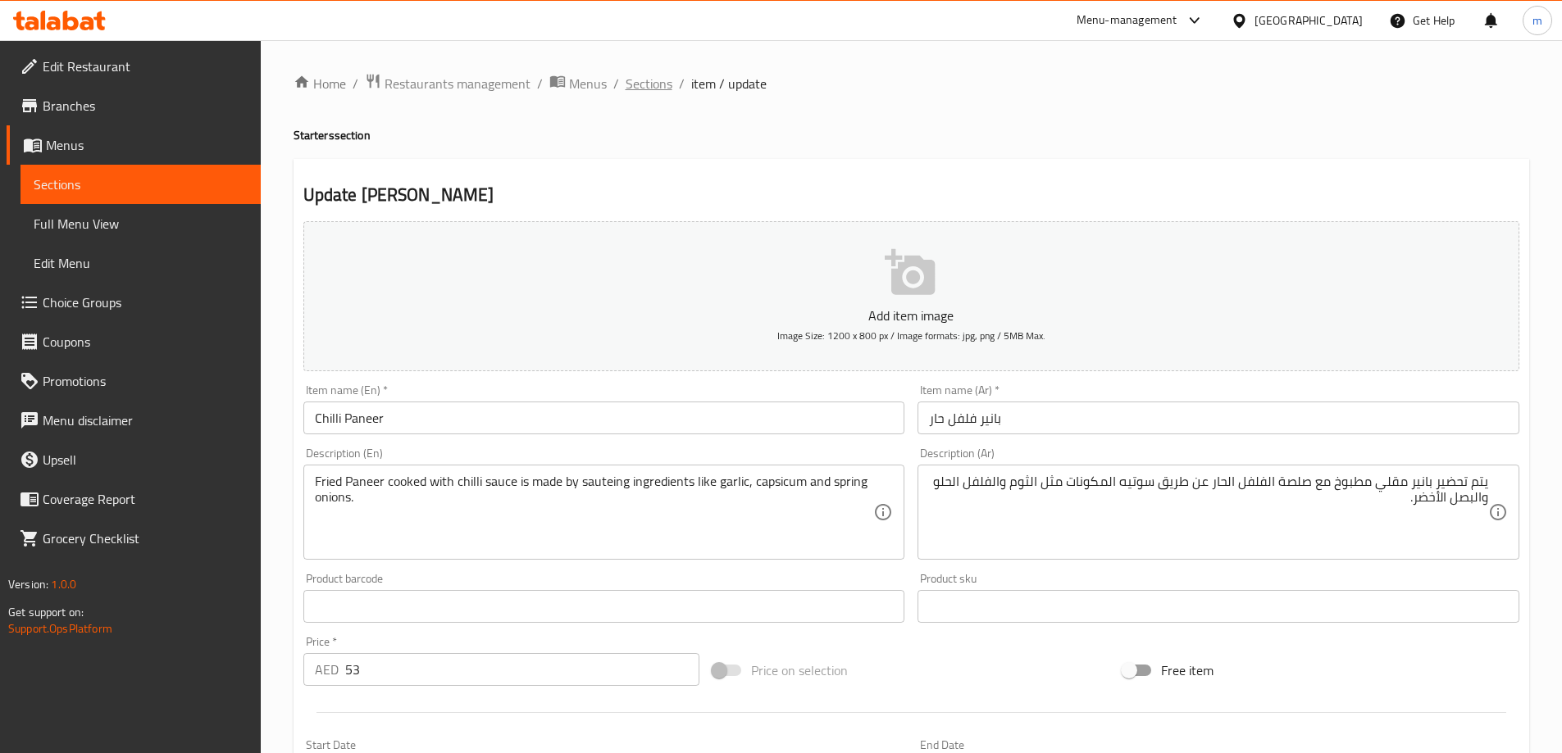
click at [653, 86] on span "Sections" at bounding box center [649, 84] width 47 height 20
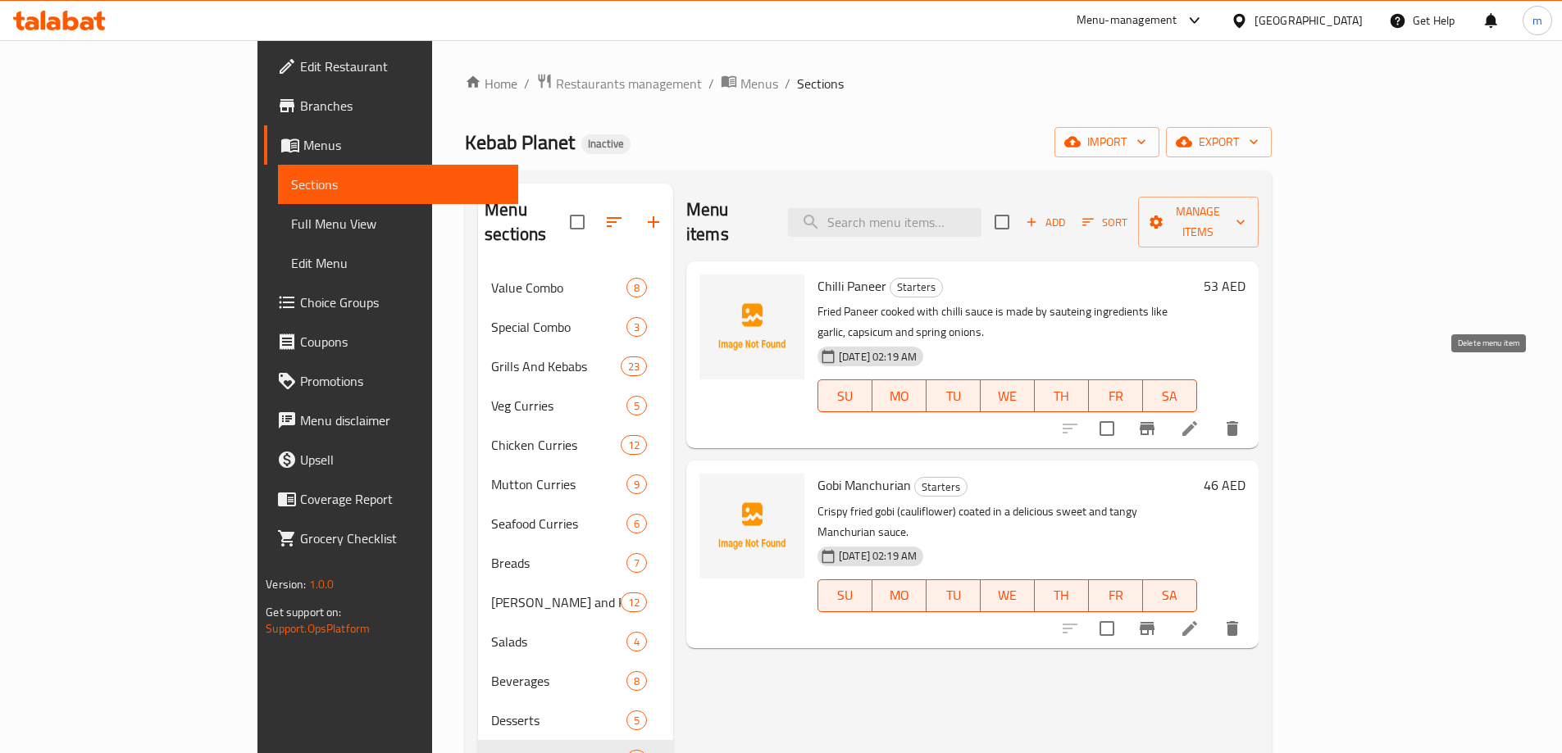
click at [1242, 419] on icon "delete" at bounding box center [1232, 429] width 20 height 20
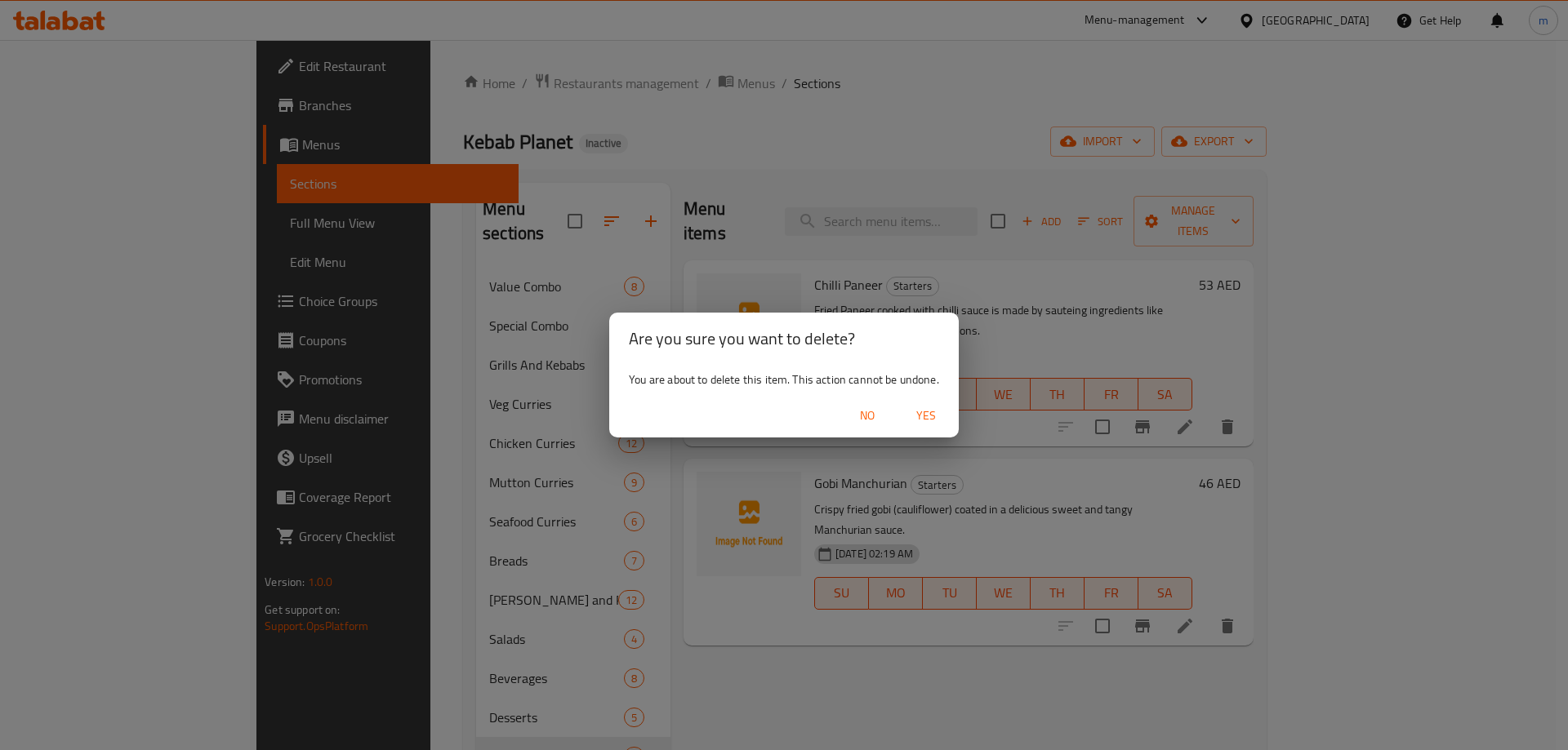
click at [938, 416] on span "Yes" at bounding box center [925, 415] width 39 height 20
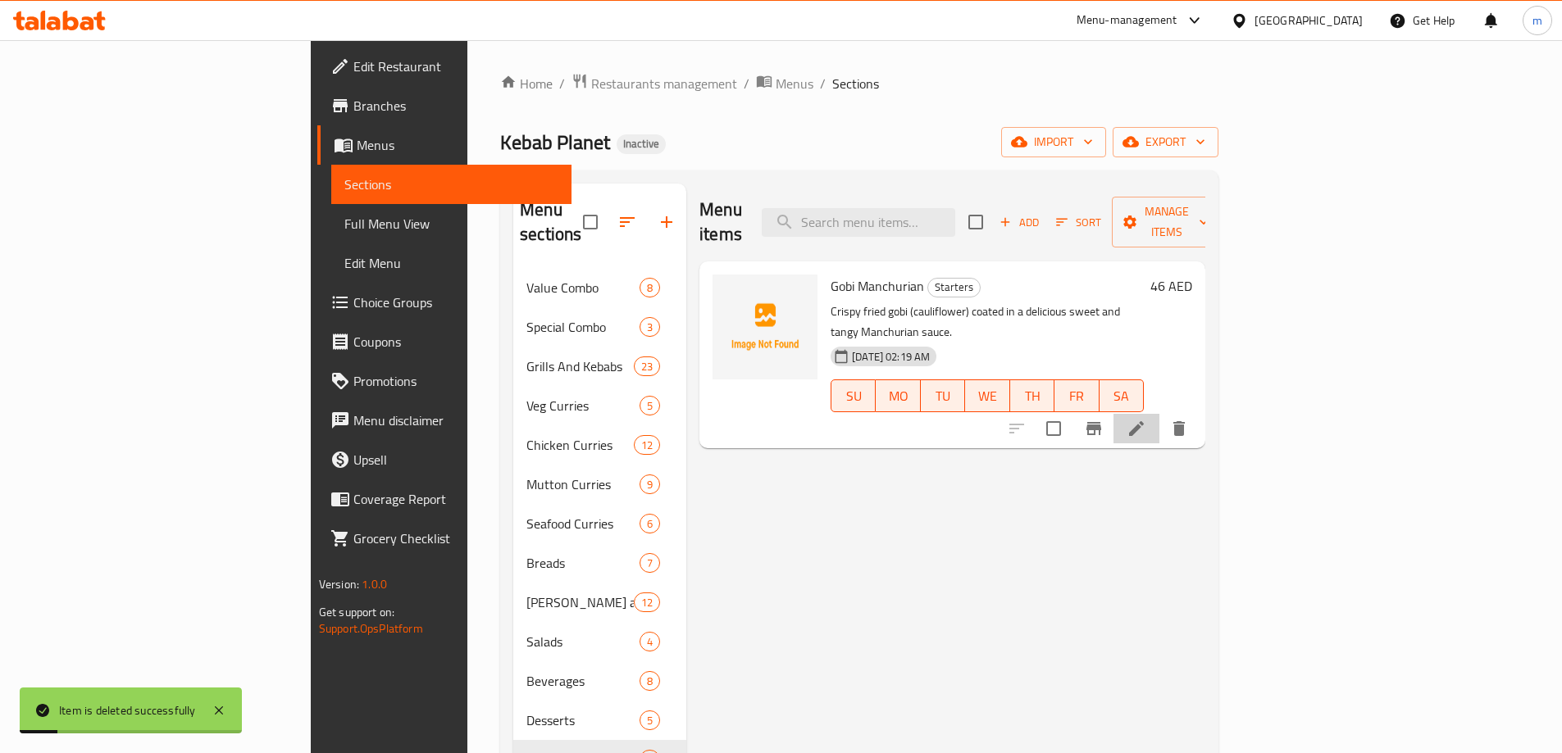
click at [1159, 414] on li at bounding box center [1136, 429] width 46 height 30
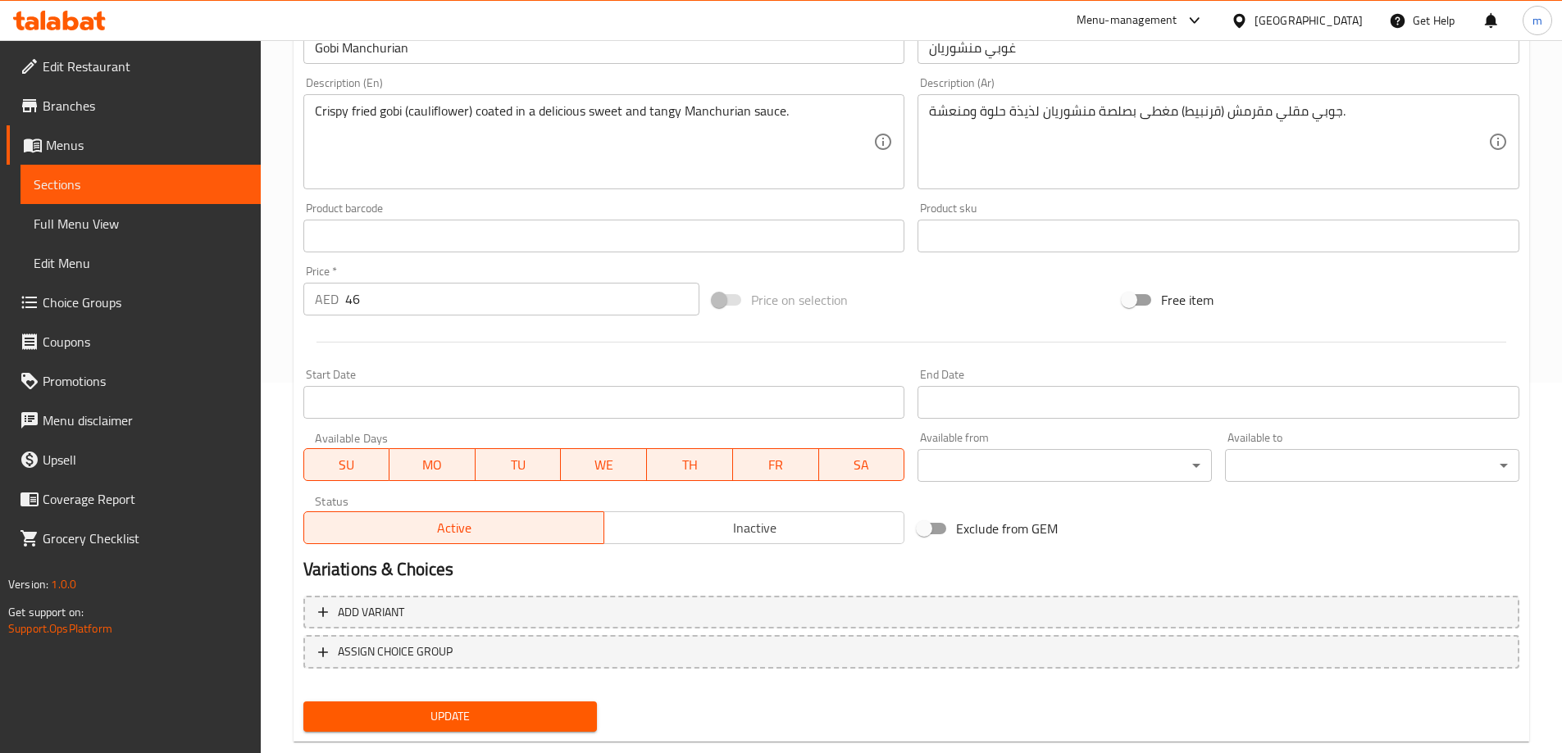
scroll to position [405, 0]
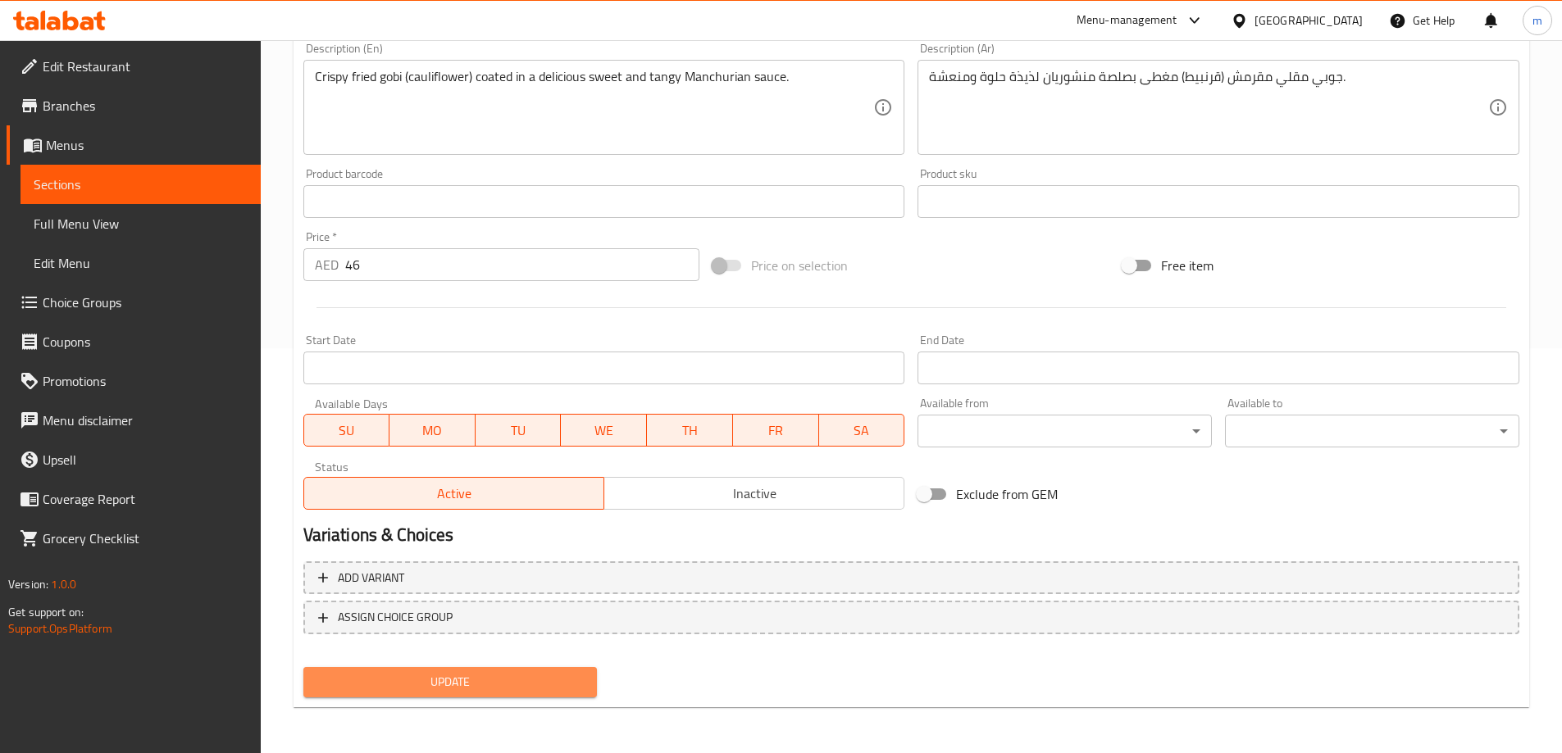
click at [481, 687] on span "Update" at bounding box center [450, 682] width 268 height 20
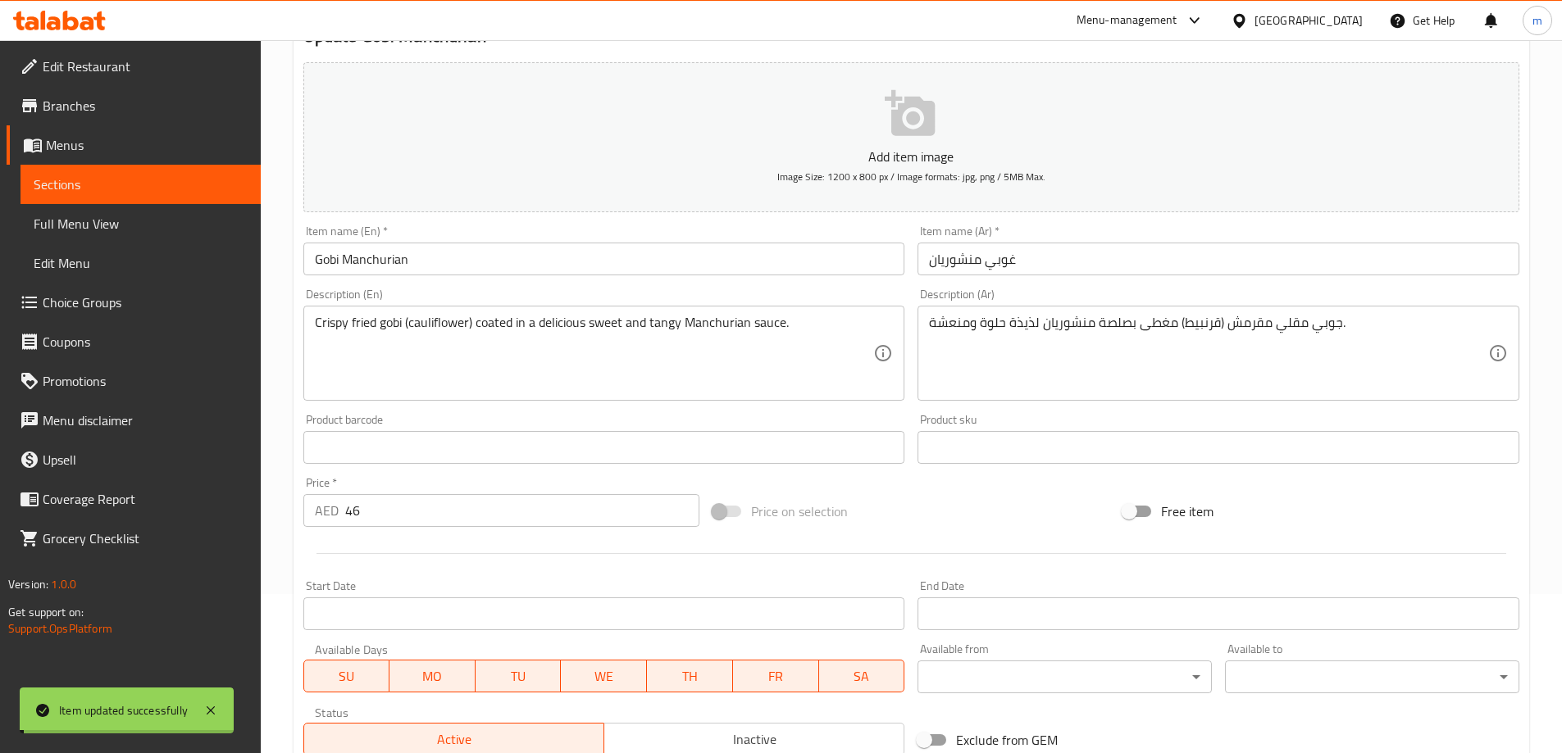
scroll to position [0, 0]
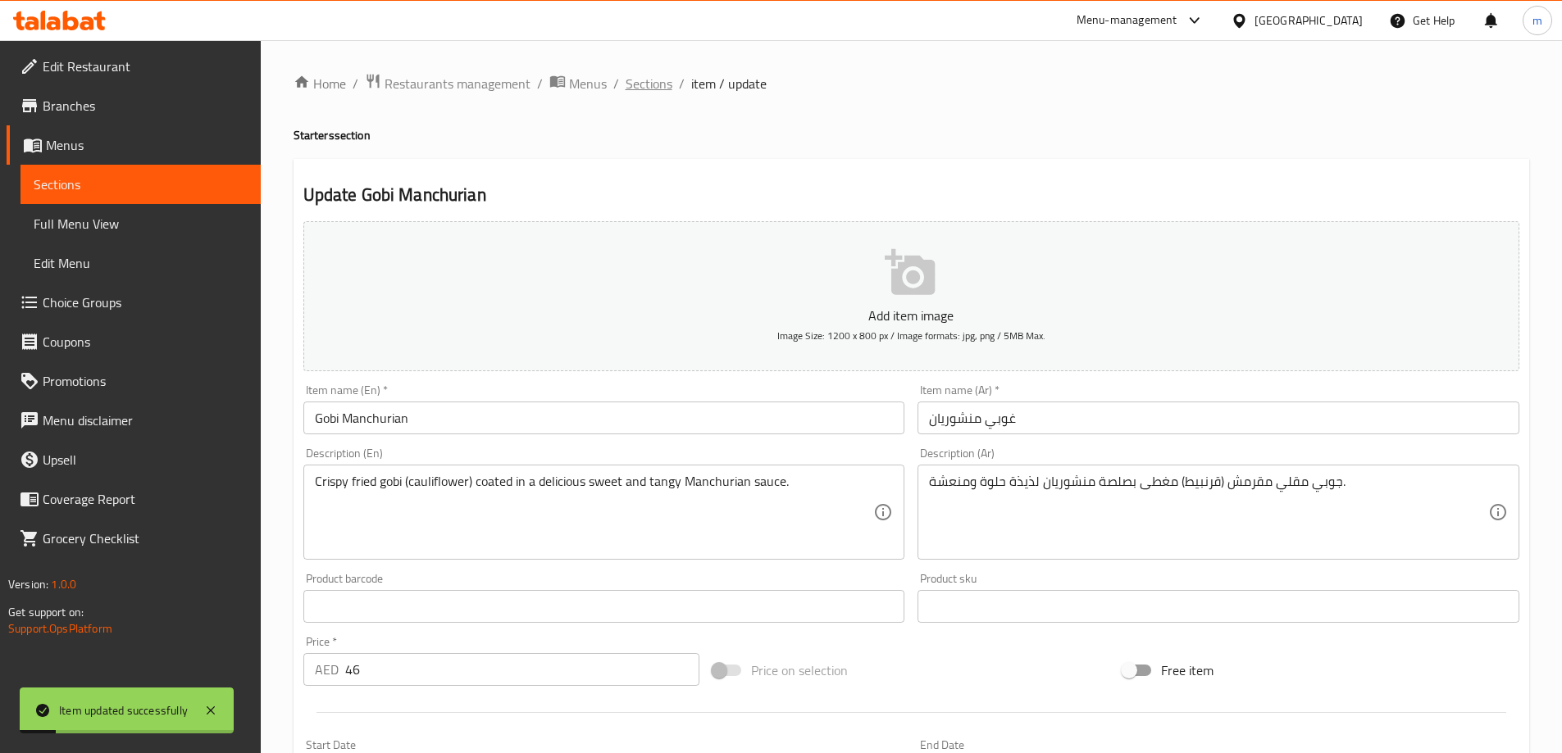
click at [658, 84] on span "Sections" at bounding box center [649, 84] width 47 height 20
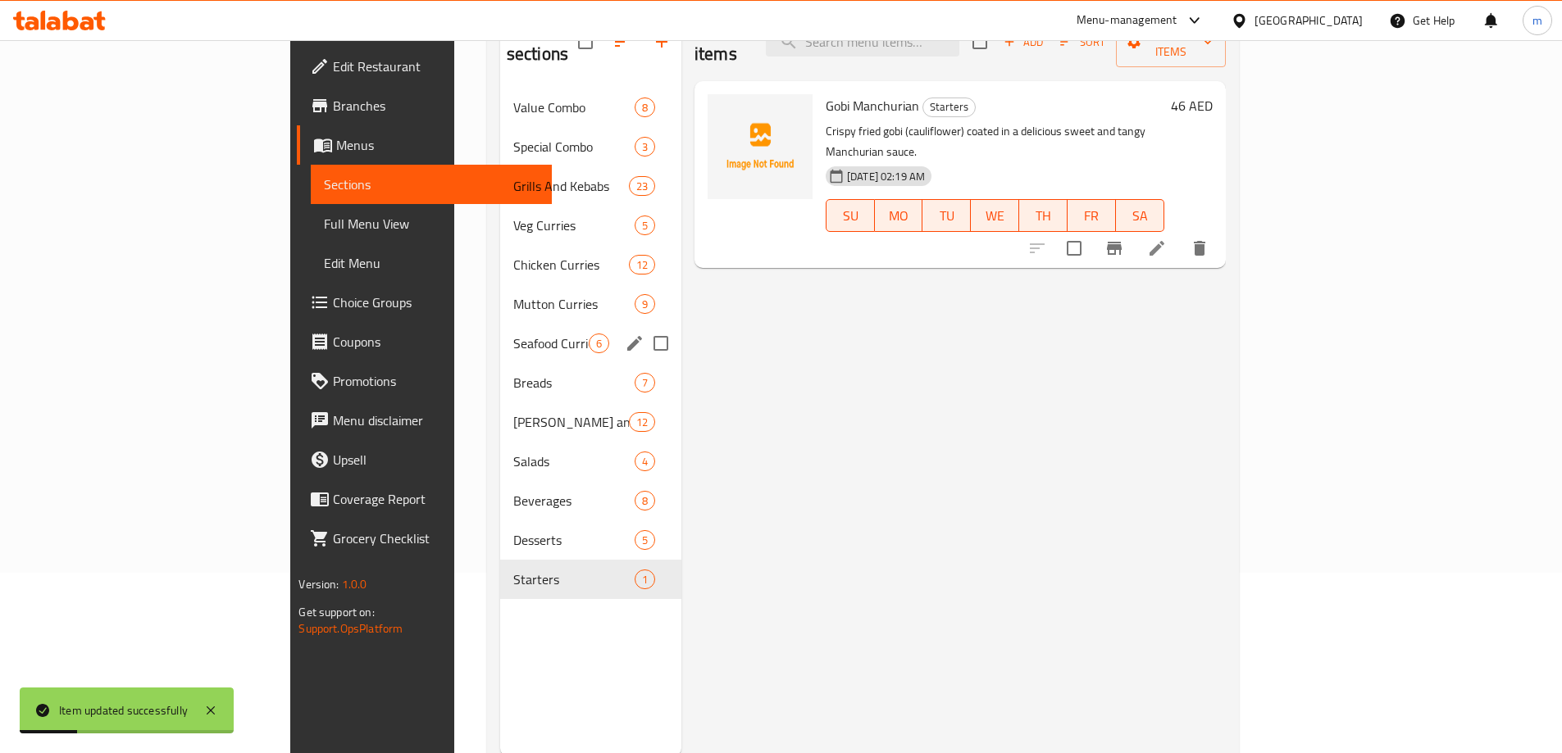
scroll to position [230, 0]
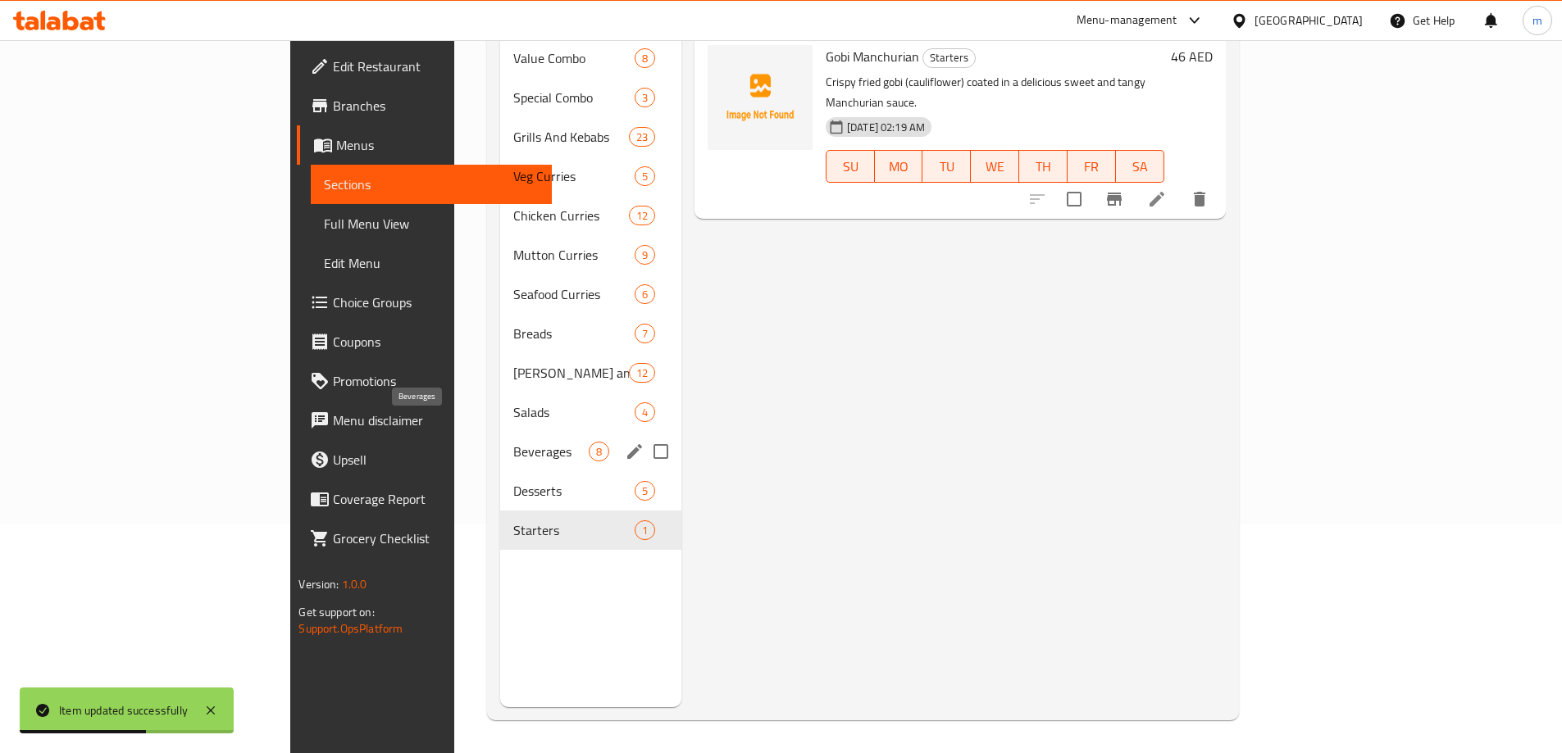
click at [513, 442] on span "Beverages" at bounding box center [550, 452] width 75 height 20
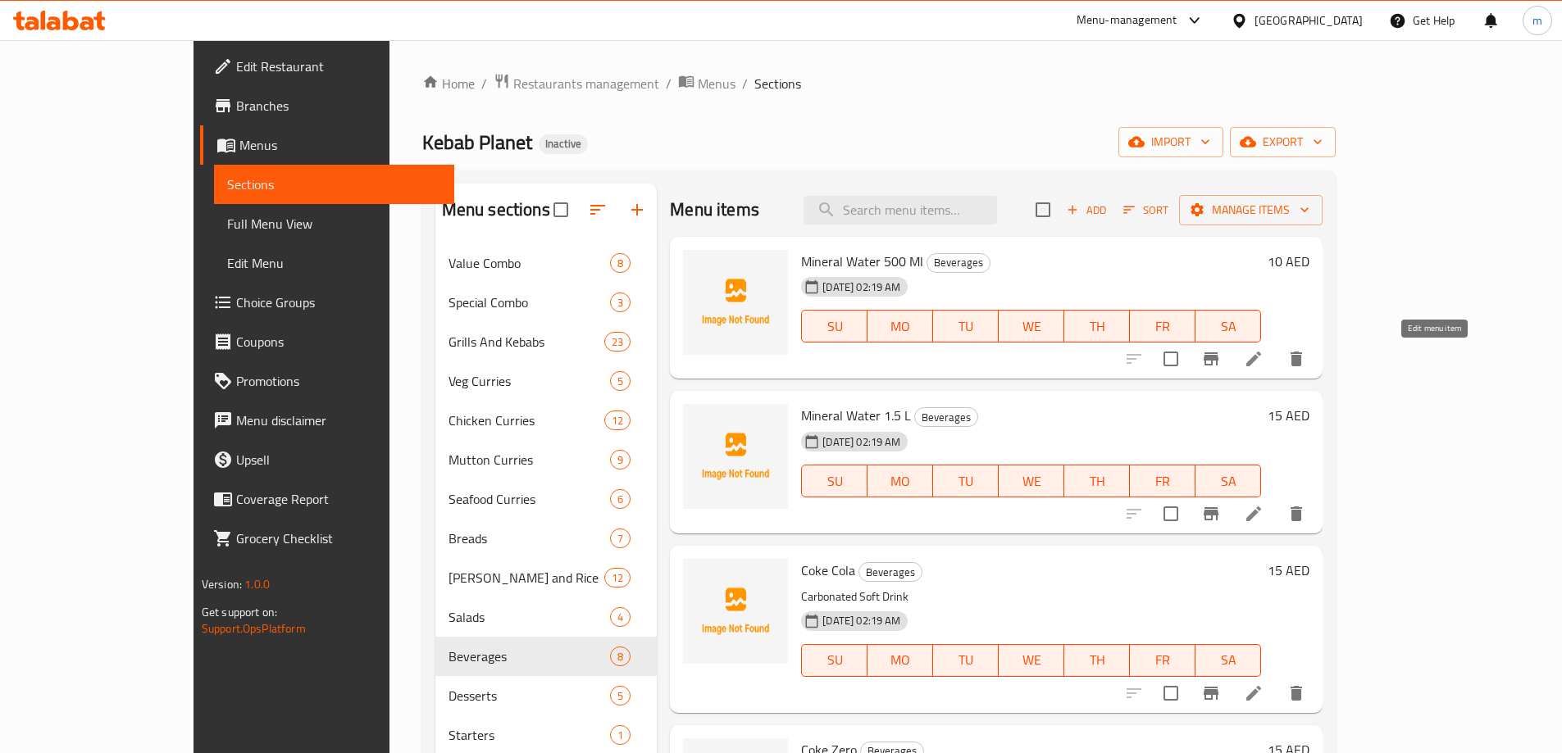
click at [1261, 362] on icon at bounding box center [1253, 359] width 15 height 15
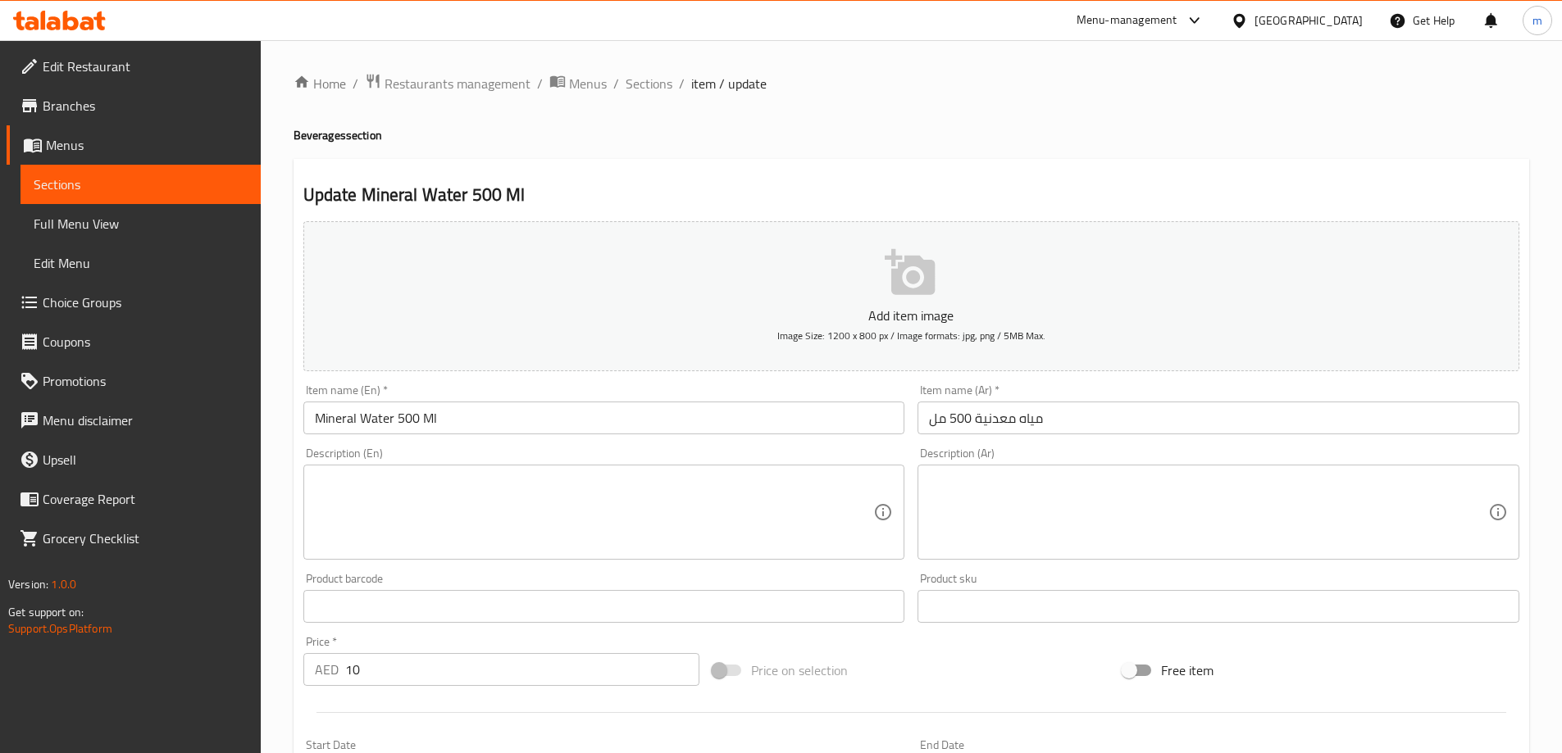
click at [626, 80] on span "Sections" at bounding box center [649, 84] width 47 height 20
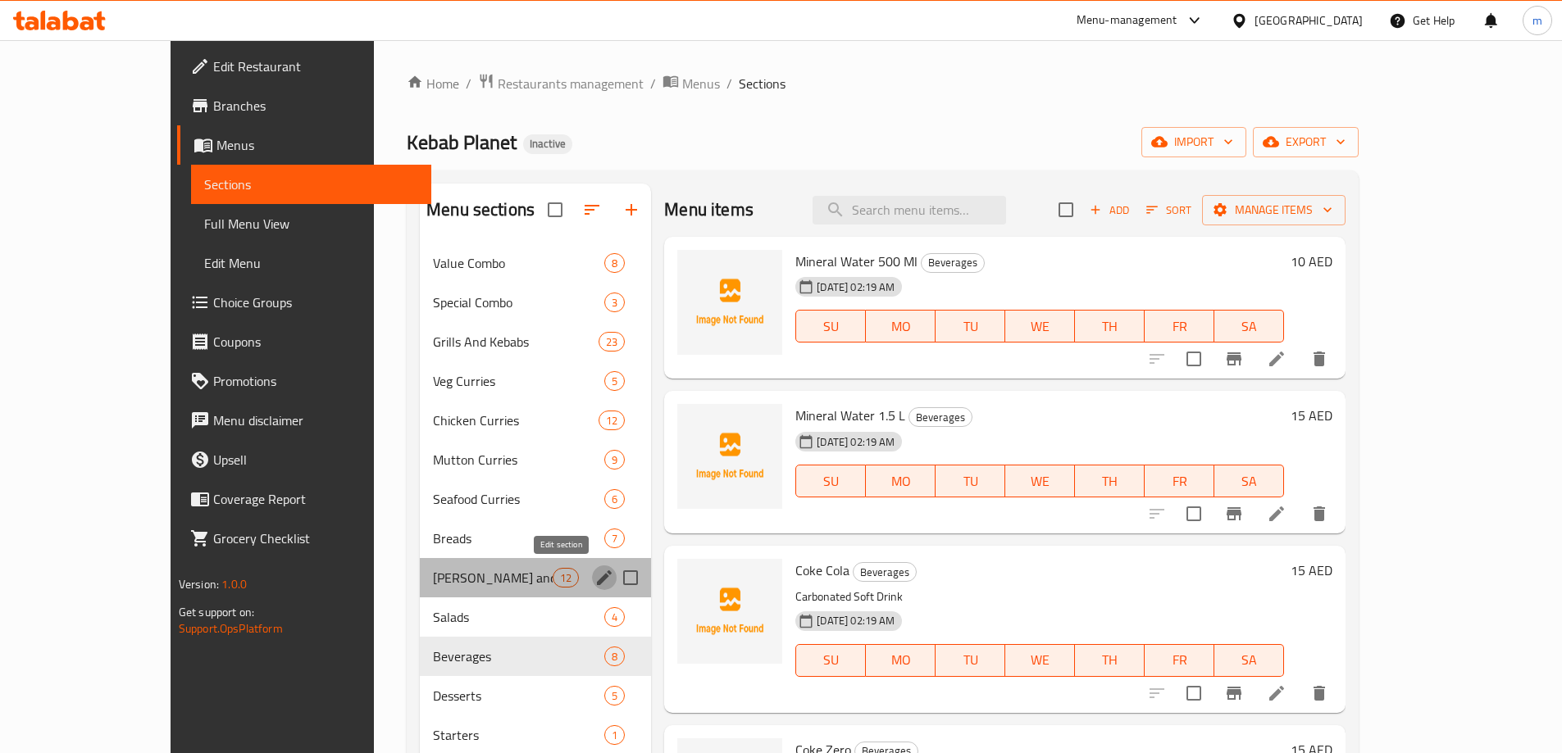
click at [594, 581] on icon "edit" at bounding box center [604, 578] width 20 height 20
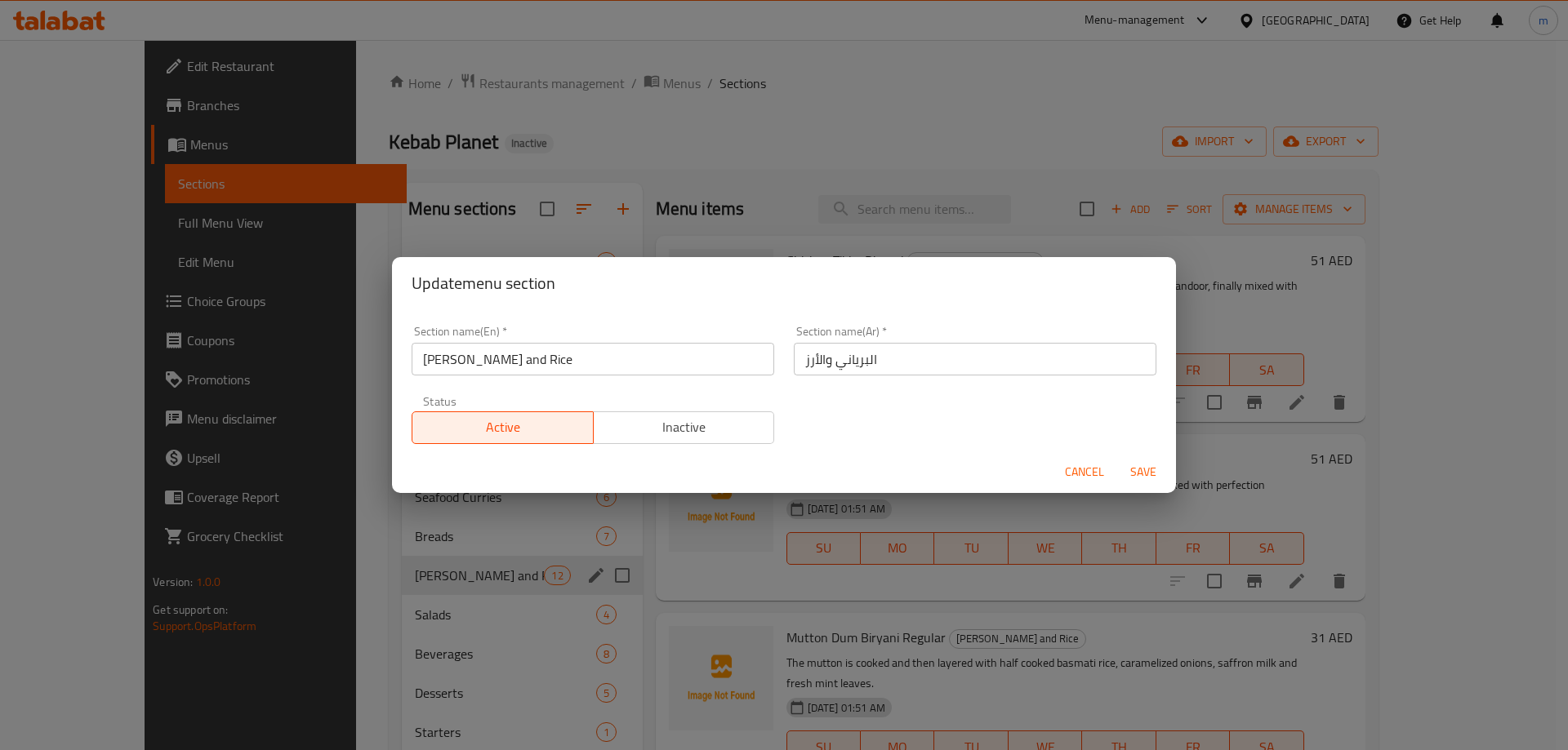
click at [553, 579] on div "Update menu section Section name(En)   * Biriyani and Rice Section name(En) * S…" at bounding box center [784, 375] width 1568 height 750
click at [1088, 465] on span "Cancel" at bounding box center [1084, 472] width 39 height 20
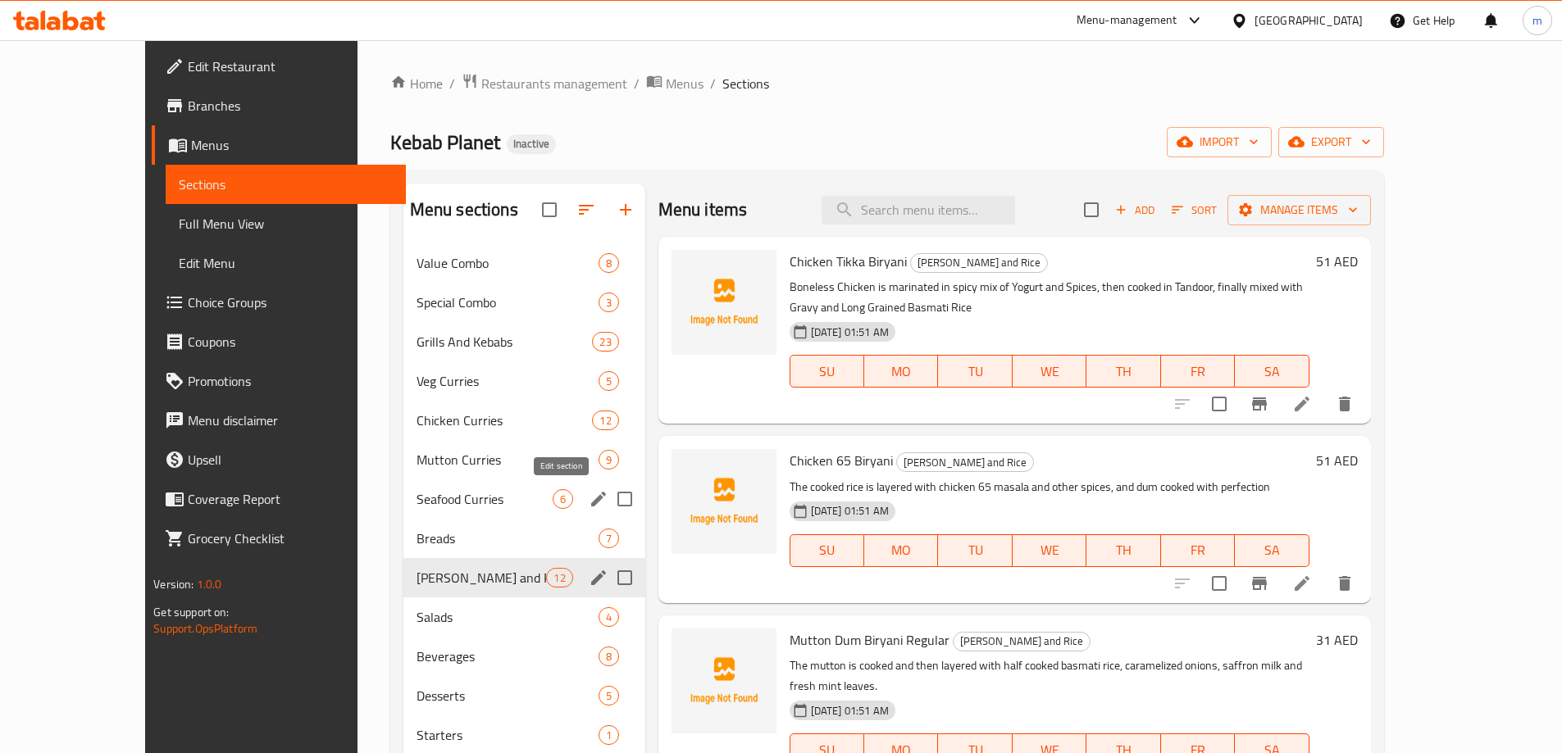
click at [591, 498] on icon "edit" at bounding box center [598, 499] width 15 height 15
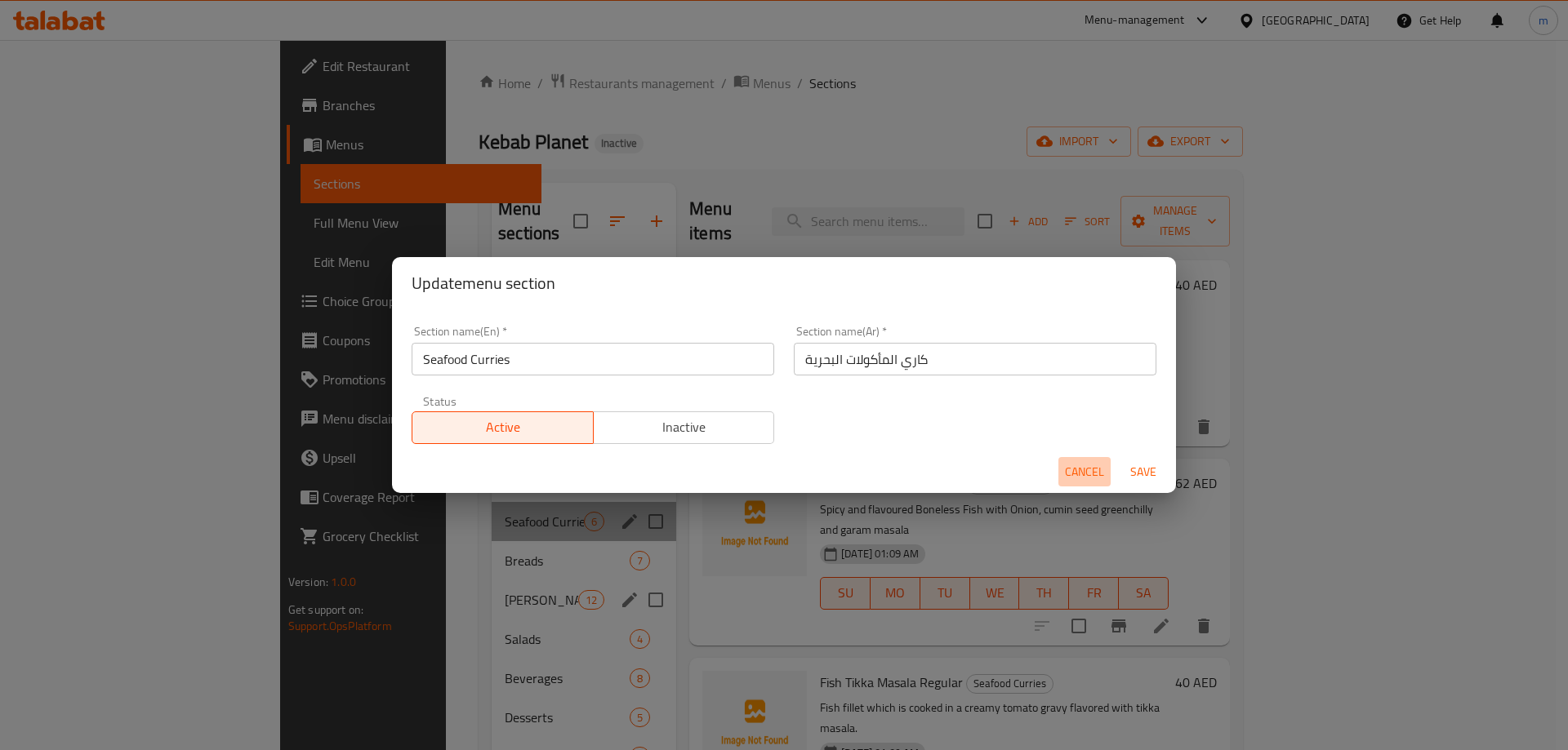
click at [1079, 477] on span "Cancel" at bounding box center [1084, 472] width 39 height 20
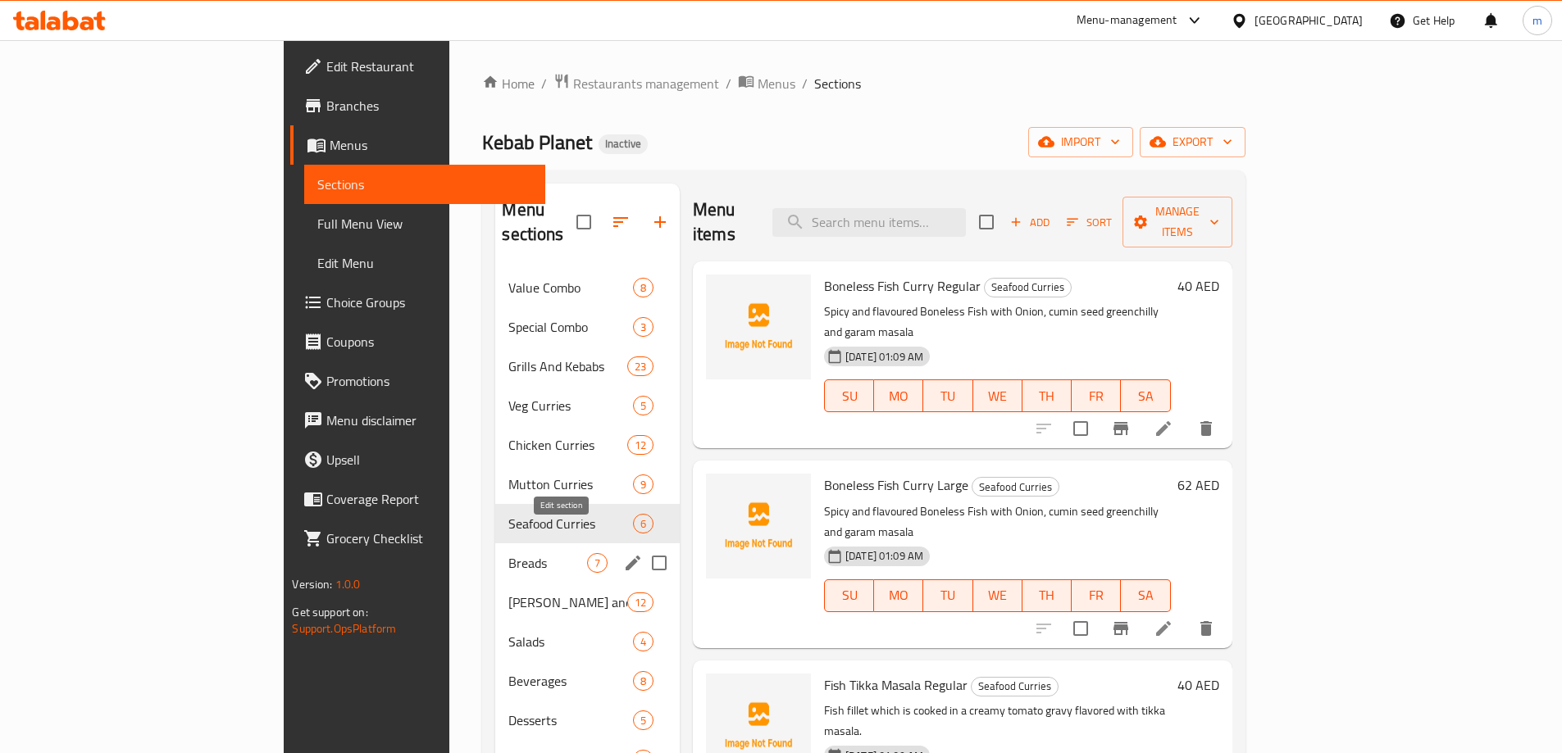
click at [623, 553] on icon "edit" at bounding box center [633, 563] width 20 height 20
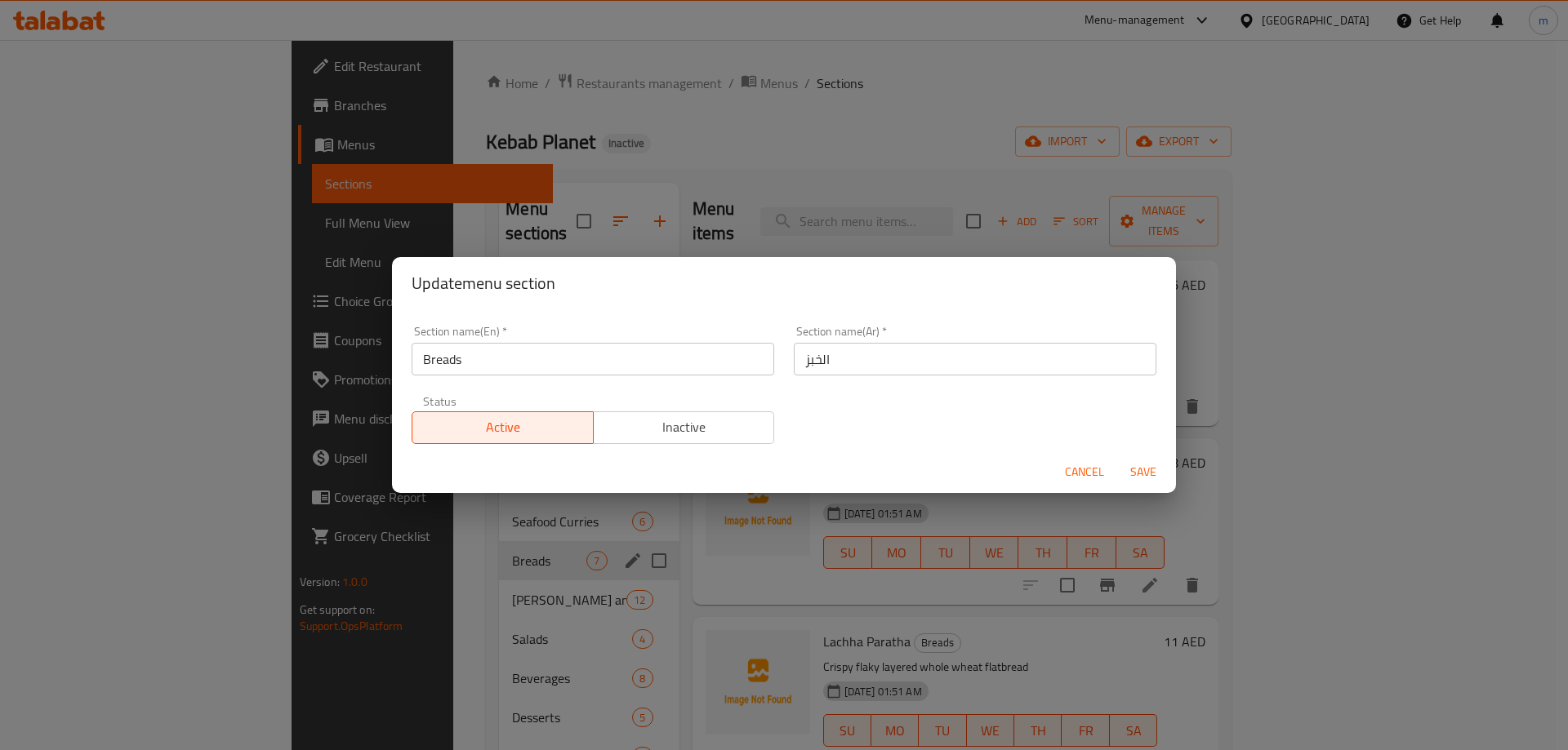
click at [562, 546] on div "Update menu section Section name(En)   * Breads Section name(En) * Section name…" at bounding box center [784, 375] width 1568 height 750
click at [1065, 460] on button "Cancel" at bounding box center [1085, 472] width 52 height 30
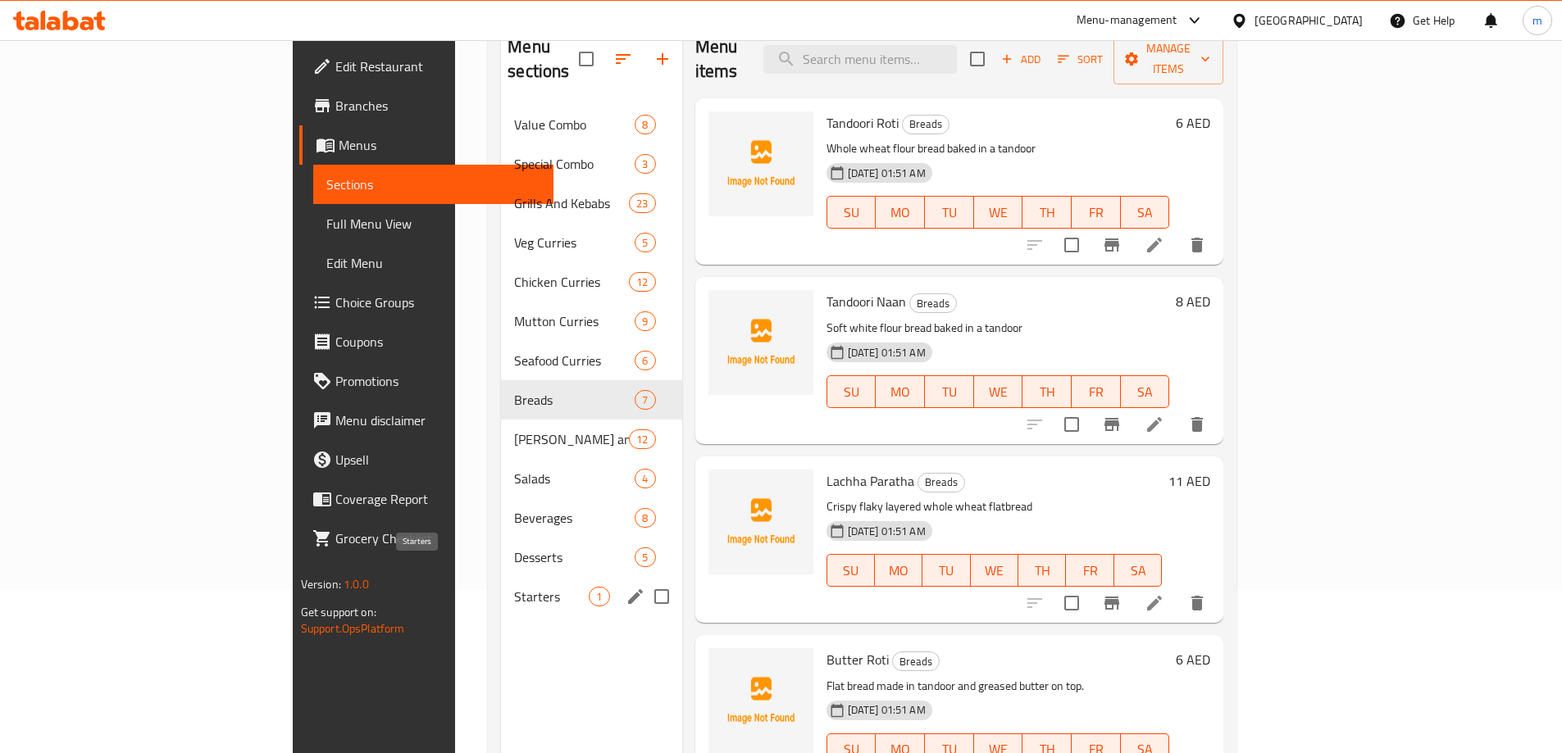
scroll to position [164, 0]
click at [626, 311] on icon "edit" at bounding box center [636, 321] width 20 height 20
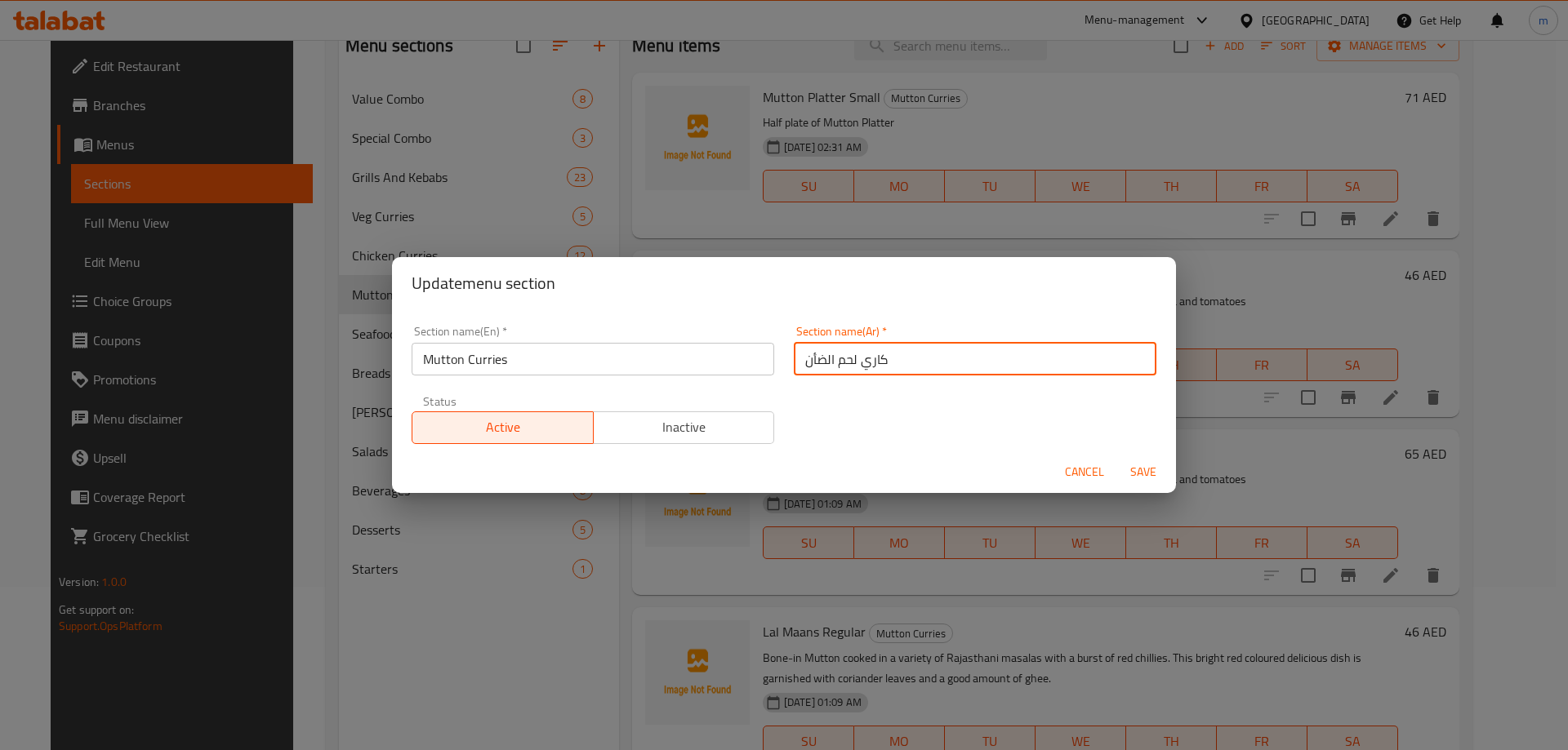
click at [819, 365] on input "كاري لحم الضأن" at bounding box center [975, 359] width 363 height 33
type input "كاري لحم الغنم"
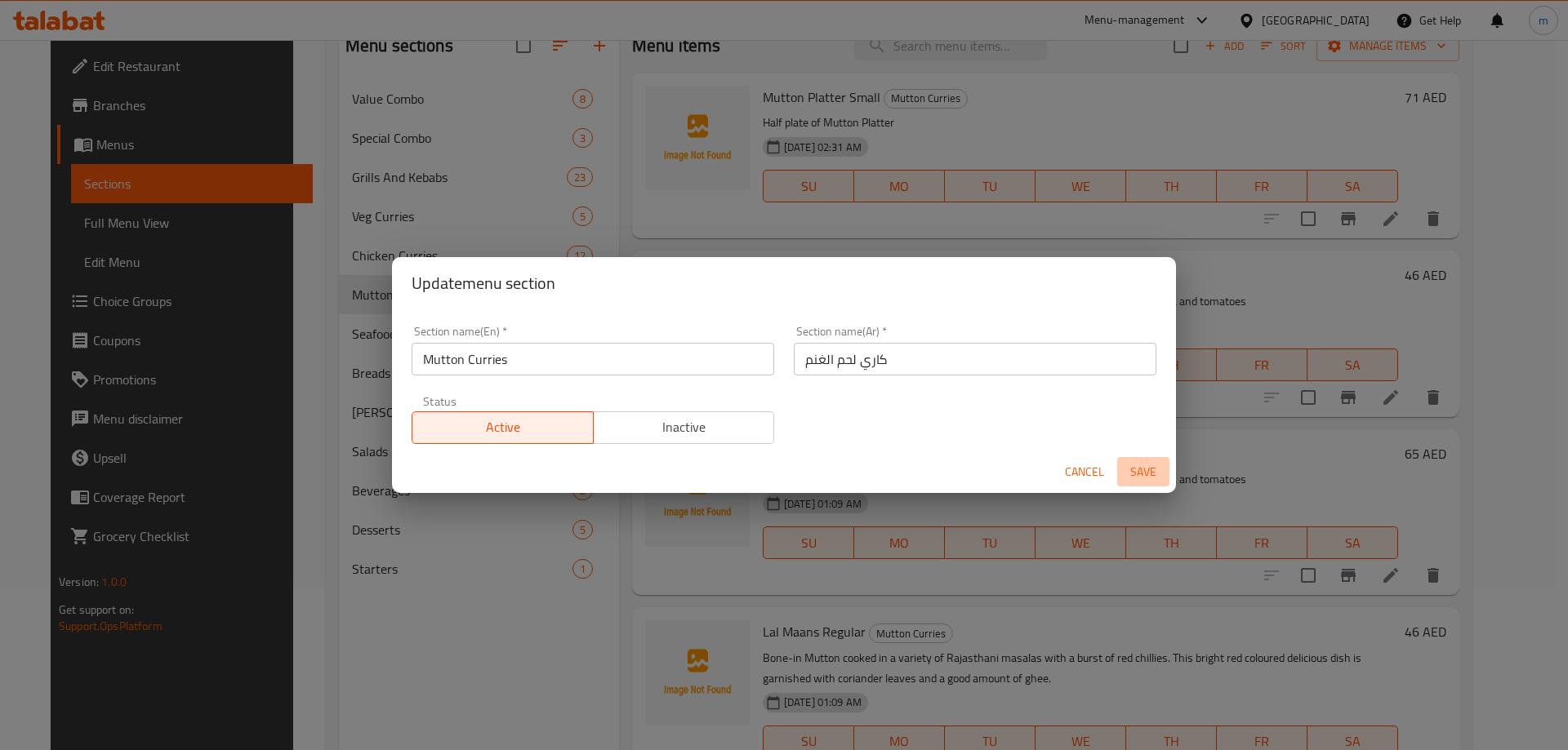
click at [1151, 462] on span "Save" at bounding box center [1143, 472] width 39 height 20
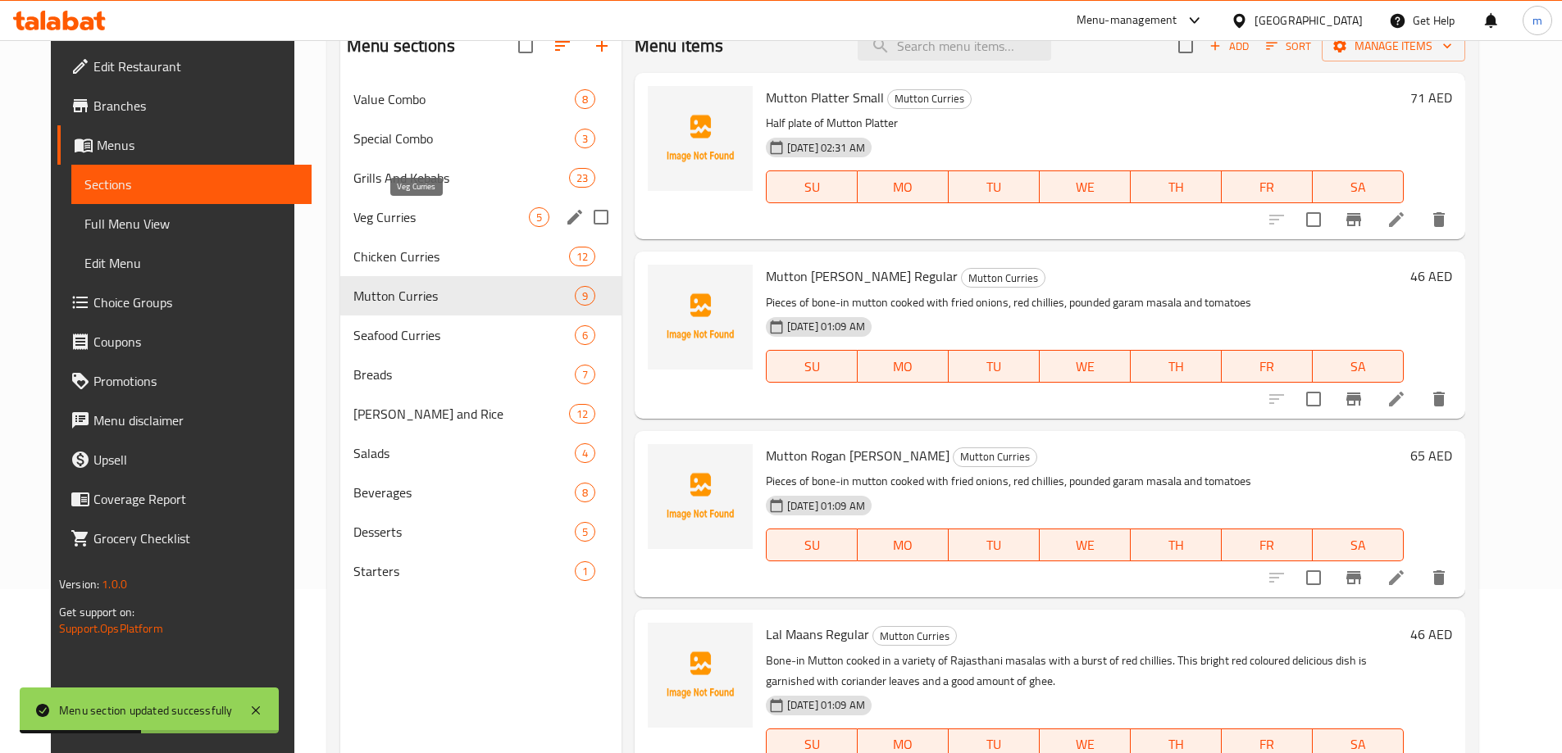
click at [466, 209] on span "Veg Curries" at bounding box center [440, 217] width 175 height 20
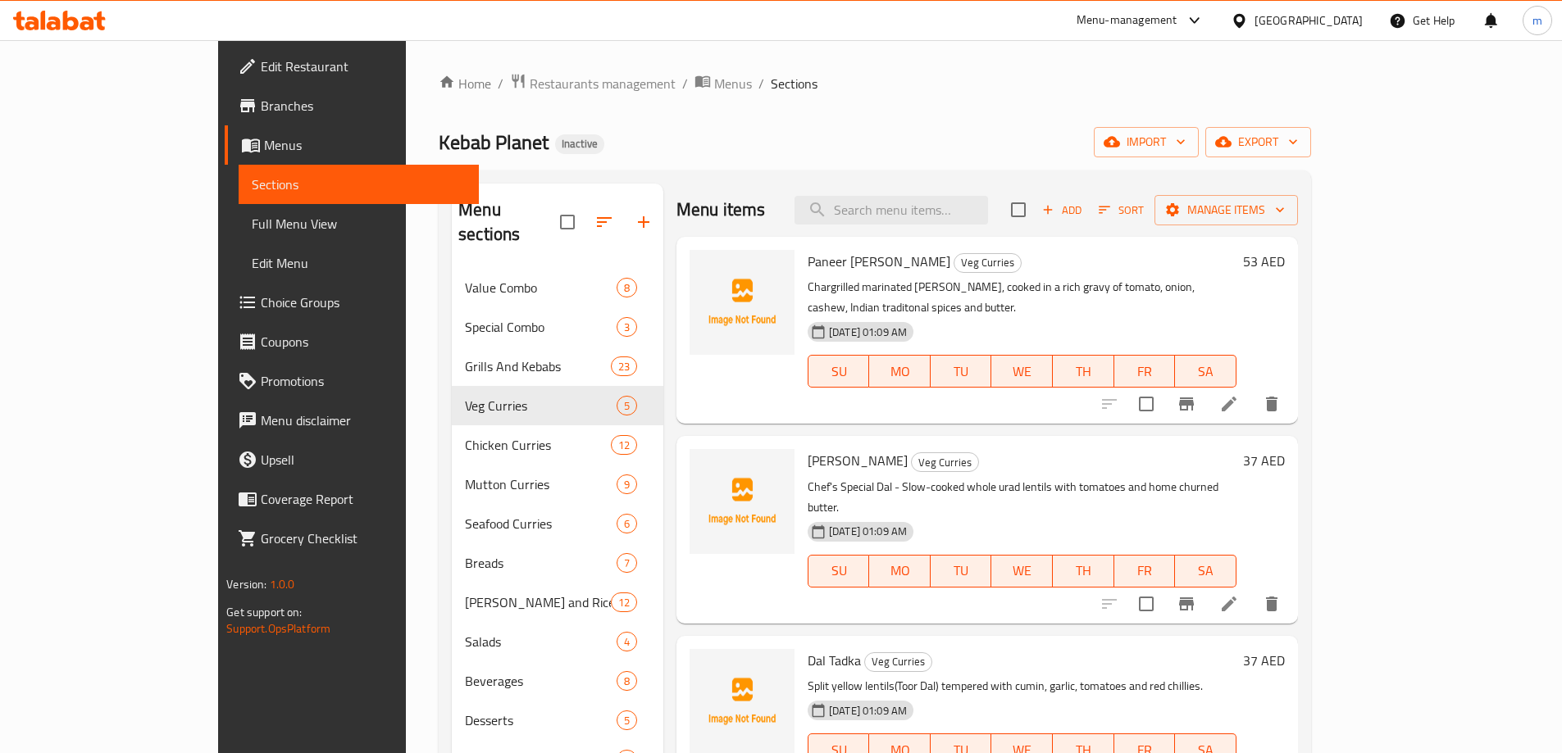
click at [261, 73] on span "Edit Restaurant" at bounding box center [363, 67] width 205 height 20
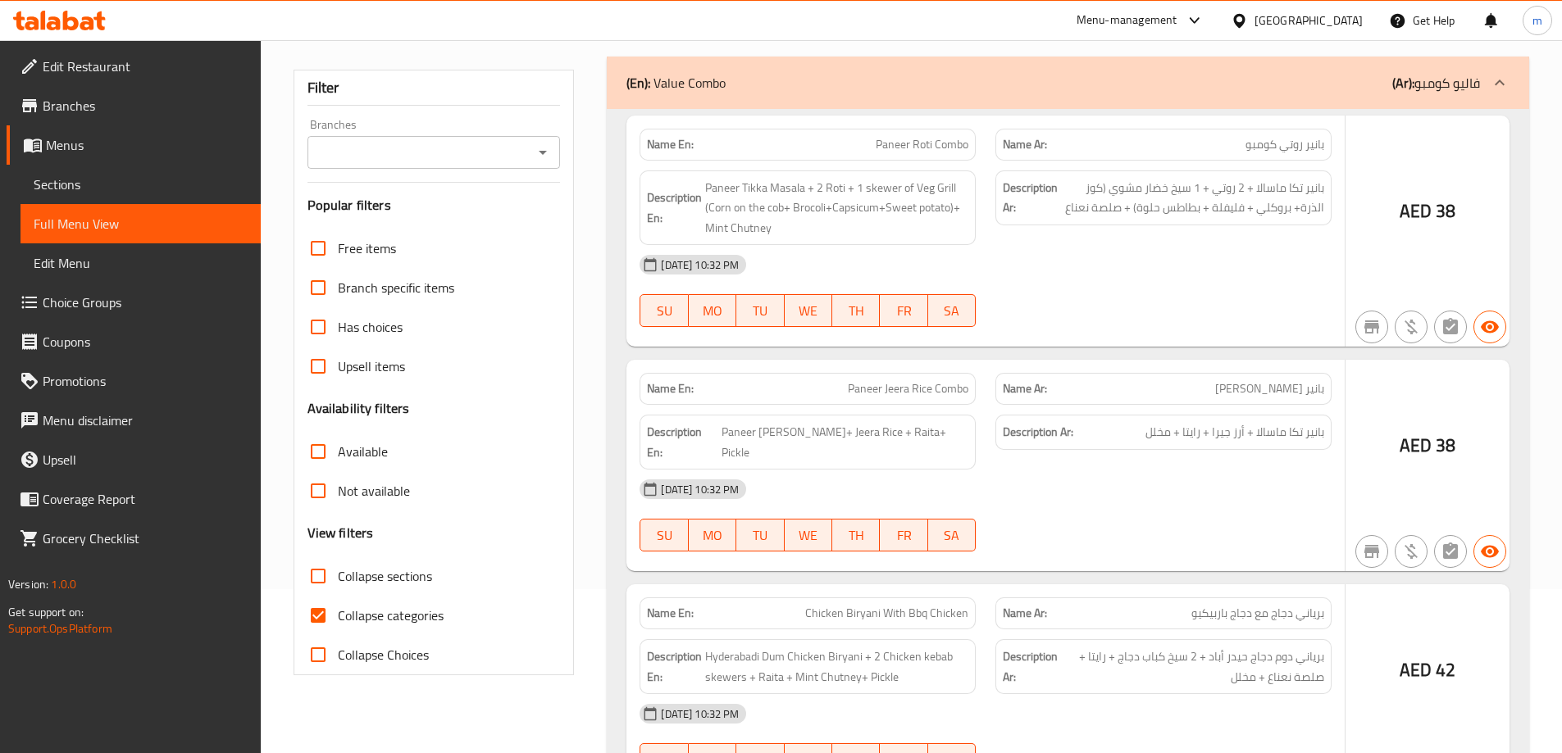
scroll to position [164, 0]
click at [421, 615] on span "Collapse categories" at bounding box center [391, 616] width 106 height 20
click at [338, 615] on input "Collapse categories" at bounding box center [317, 615] width 39 height 39
checkbox input "false"
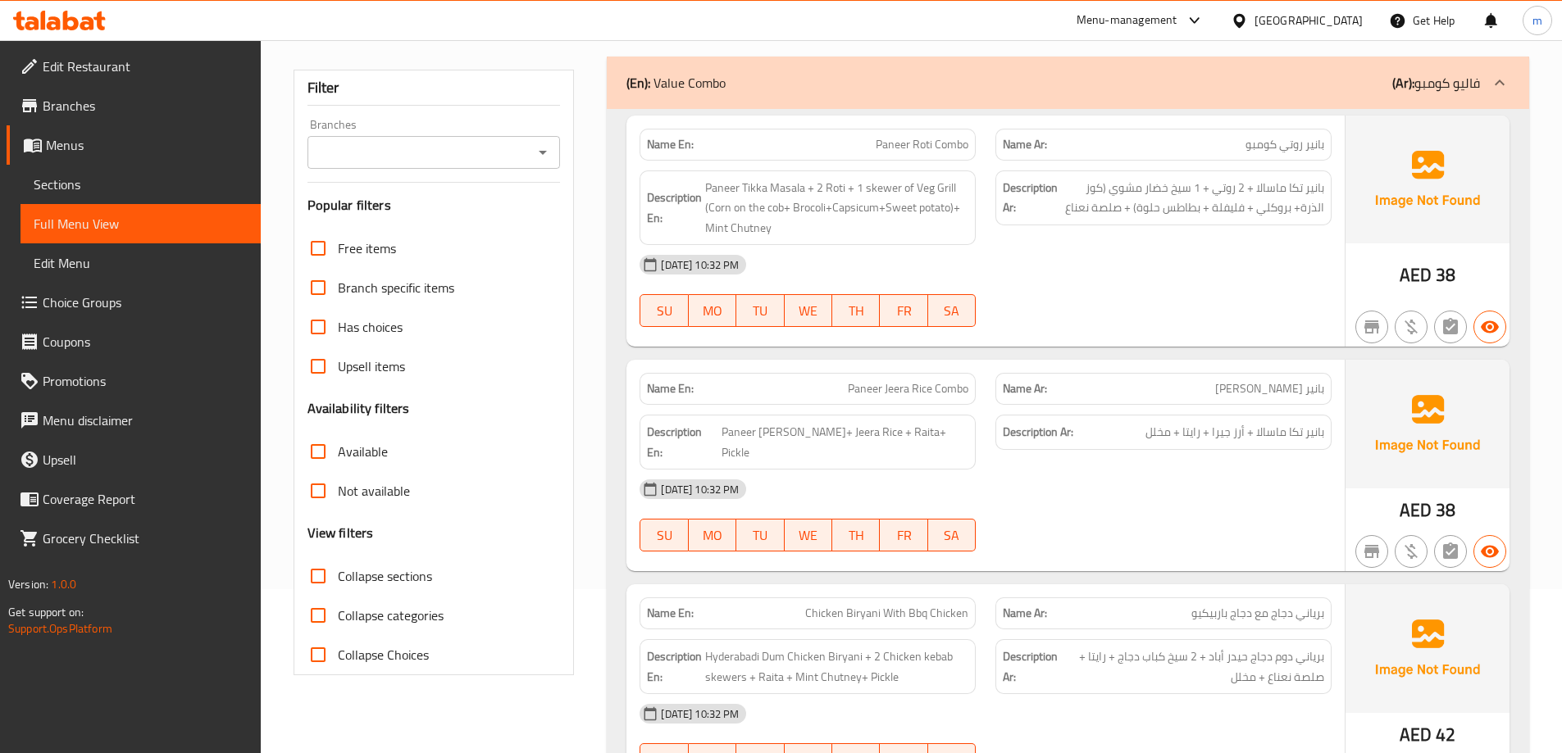
scroll to position [0, 0]
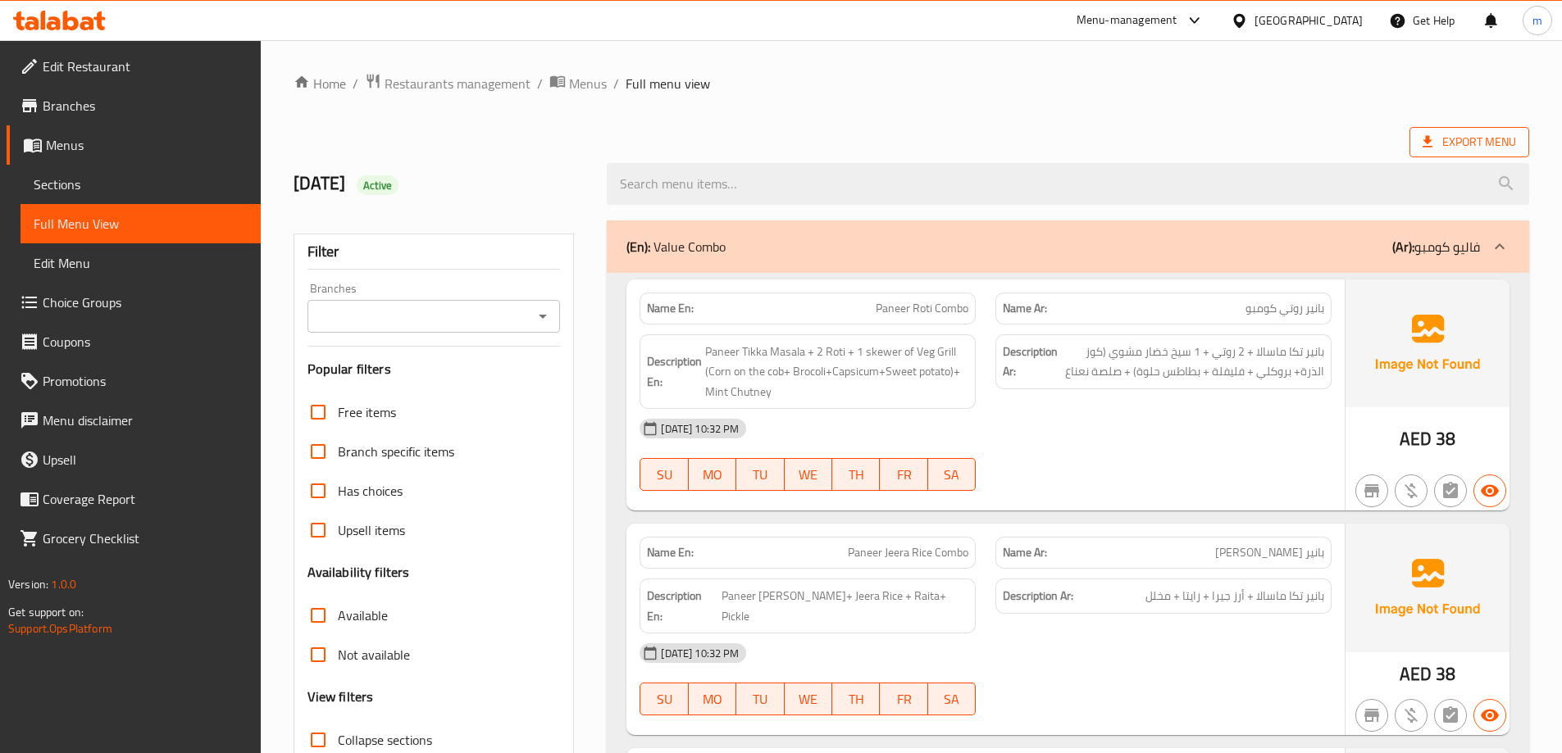
click at [1452, 157] on span "Export Menu" at bounding box center [1469, 142] width 120 height 30
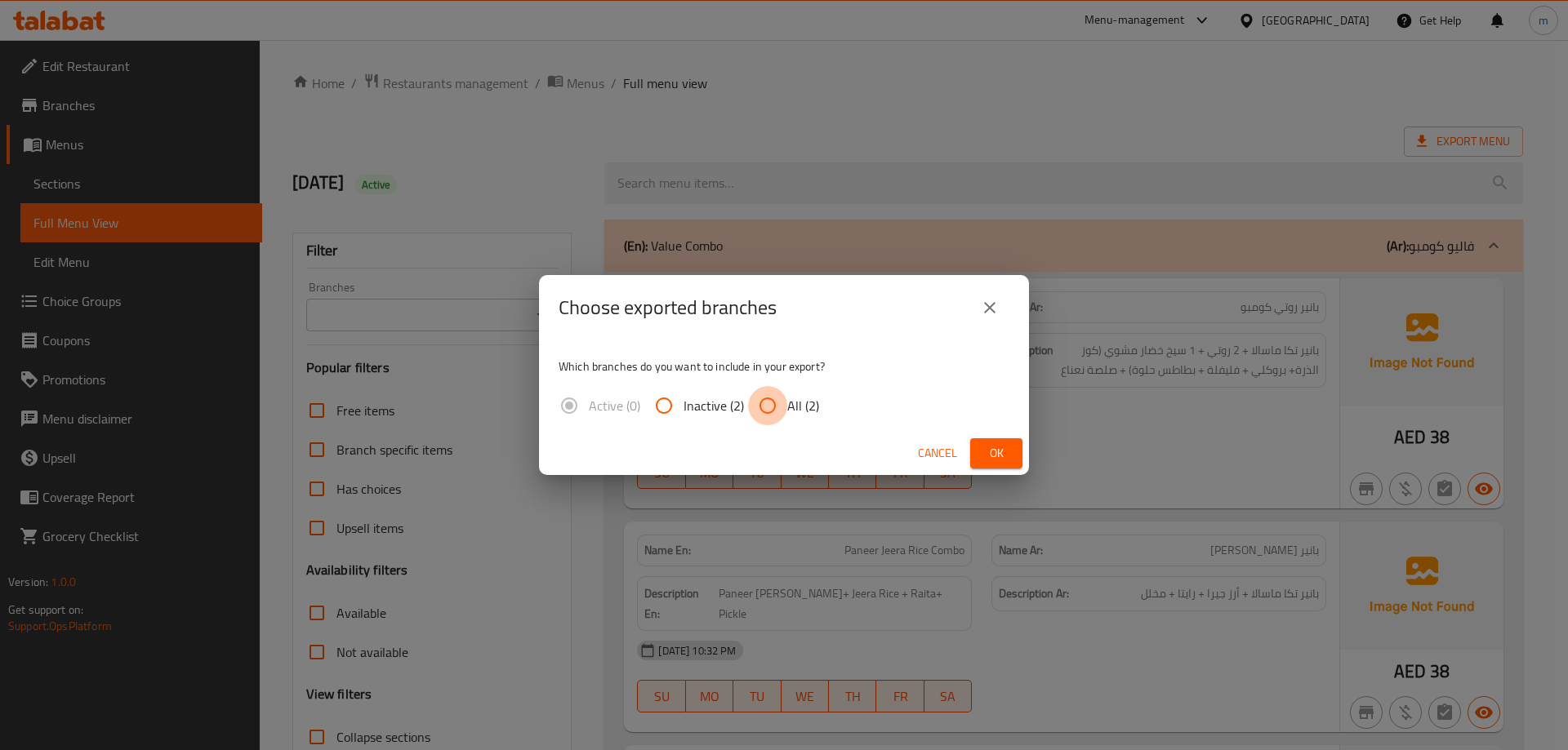
click at [779, 396] on input "All (2)" at bounding box center [767, 405] width 39 height 39
radio input "true"
click at [984, 450] on span "Ok" at bounding box center [996, 453] width 26 height 20
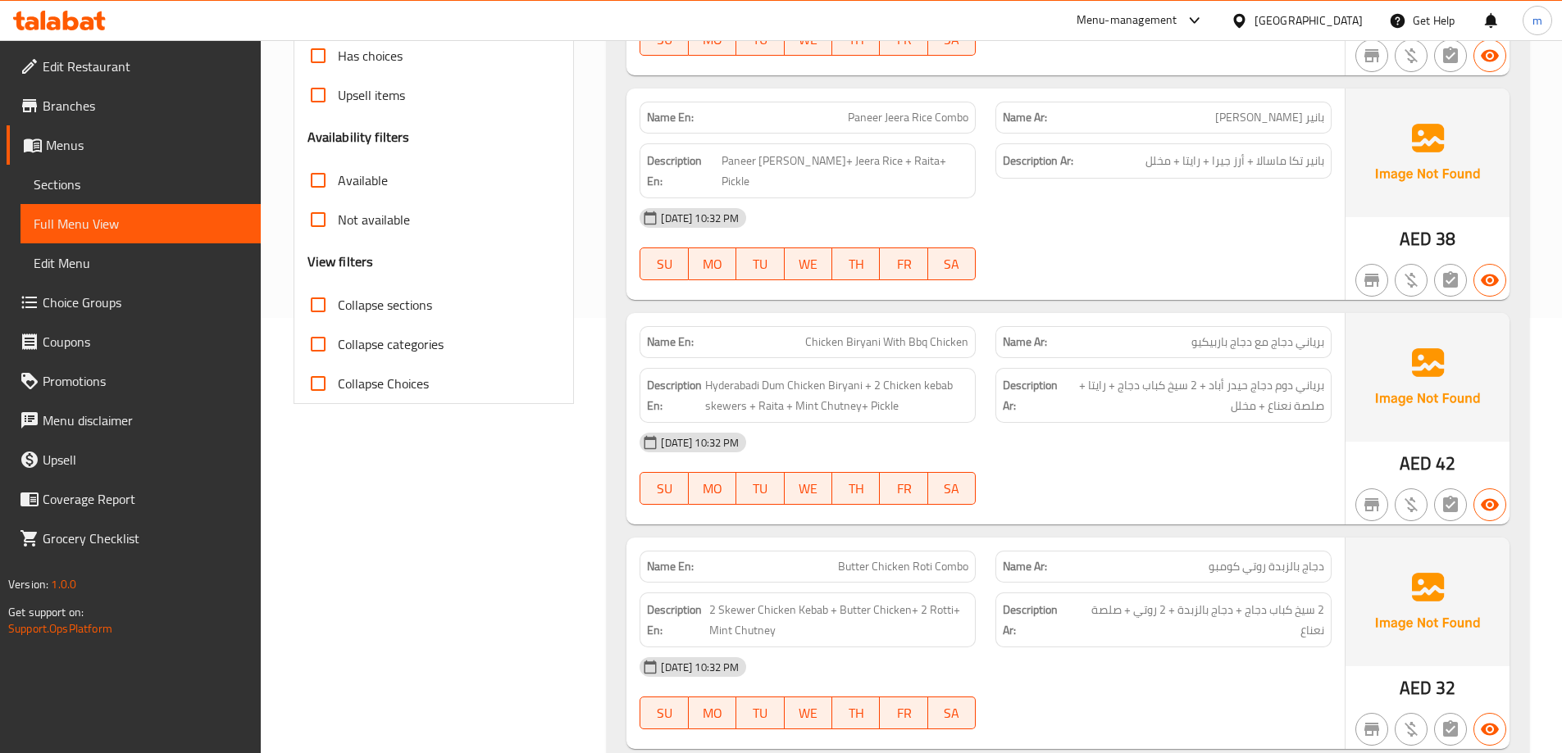
scroll to position [492, 0]
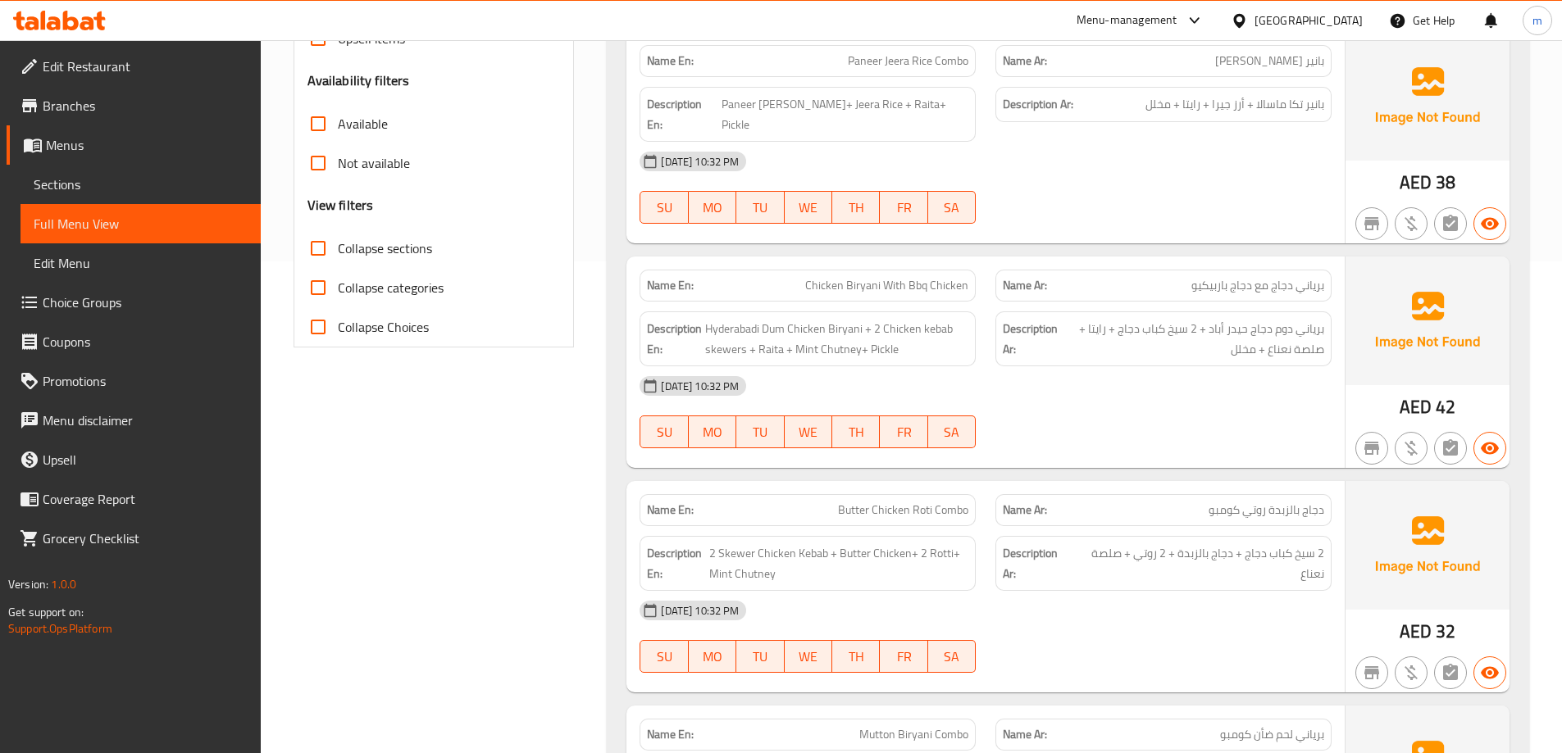
click at [425, 251] on span "Collapse sections" at bounding box center [385, 249] width 94 height 20
click at [338, 251] on input "Collapse sections" at bounding box center [317, 248] width 39 height 39
checkbox input "true"
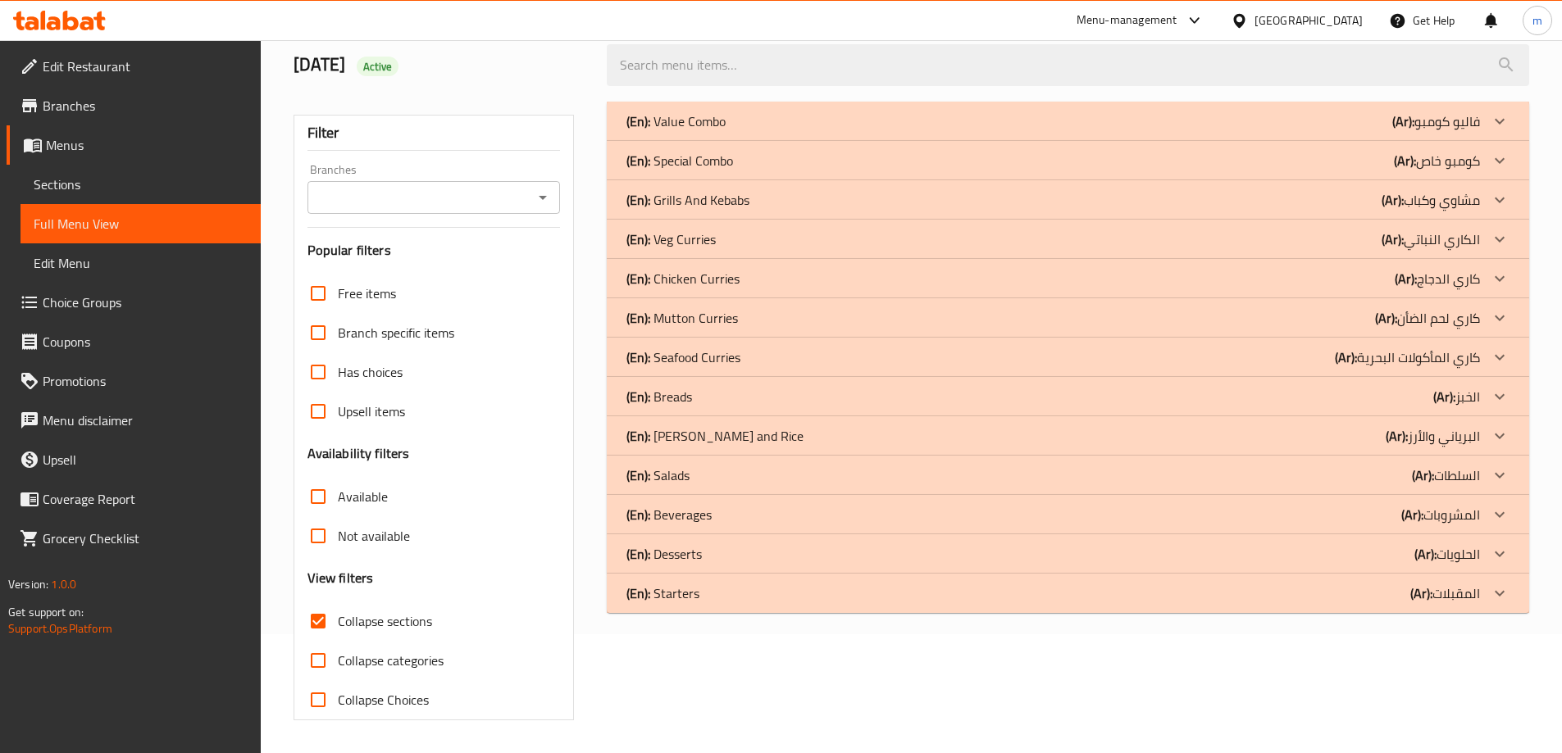
scroll to position [119, 0]
click at [1368, 477] on div "(En): Salads (Ar): السلطات" at bounding box center [1052, 476] width 853 height 20
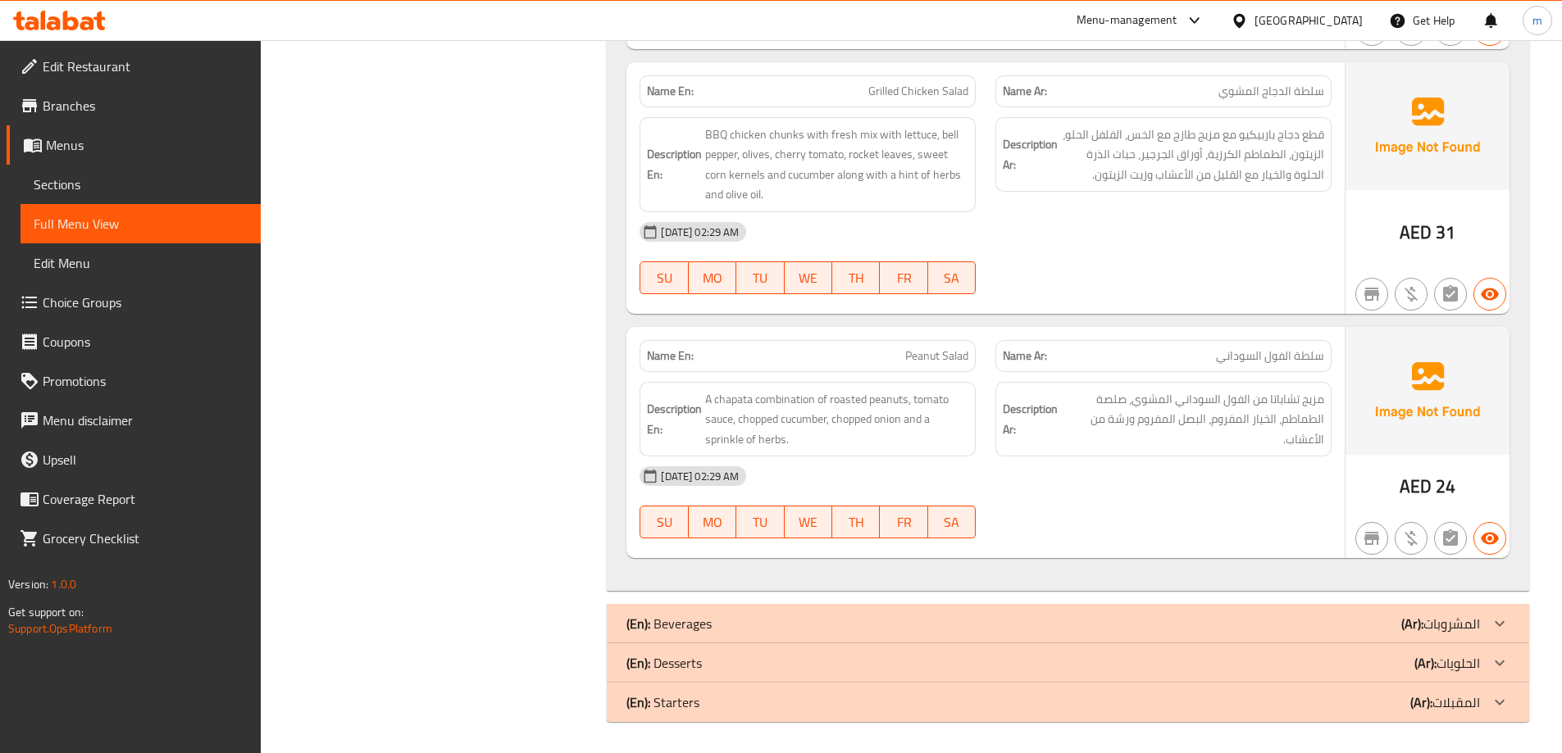
scroll to position [1076, 0]
click at [948, 629] on div "(En): Beverages (Ar): المشروبات" at bounding box center [1052, 622] width 853 height 20
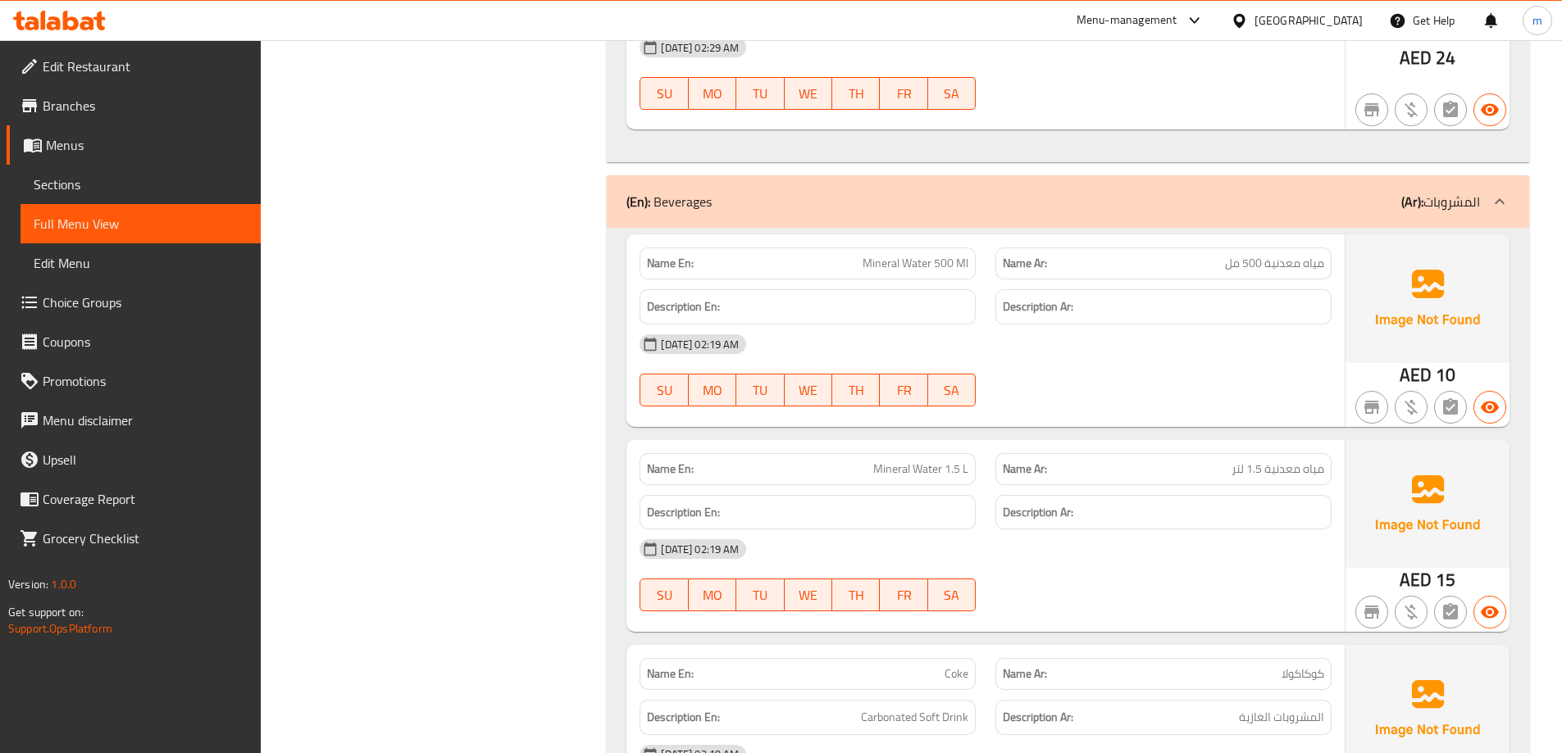
scroll to position [1731, 0]
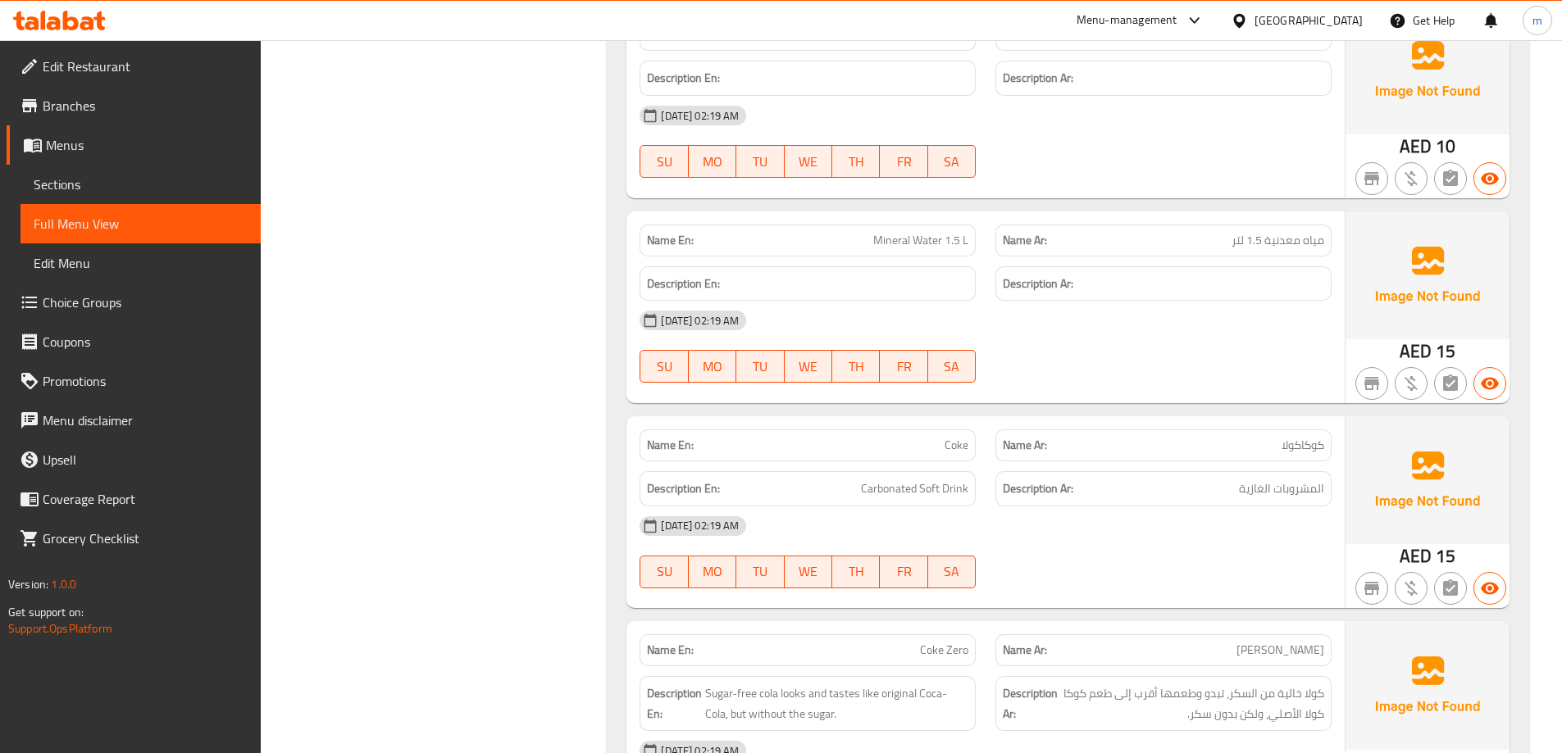
click at [946, 441] on span "Coke" at bounding box center [956, 445] width 24 height 17
copy span "Coke"
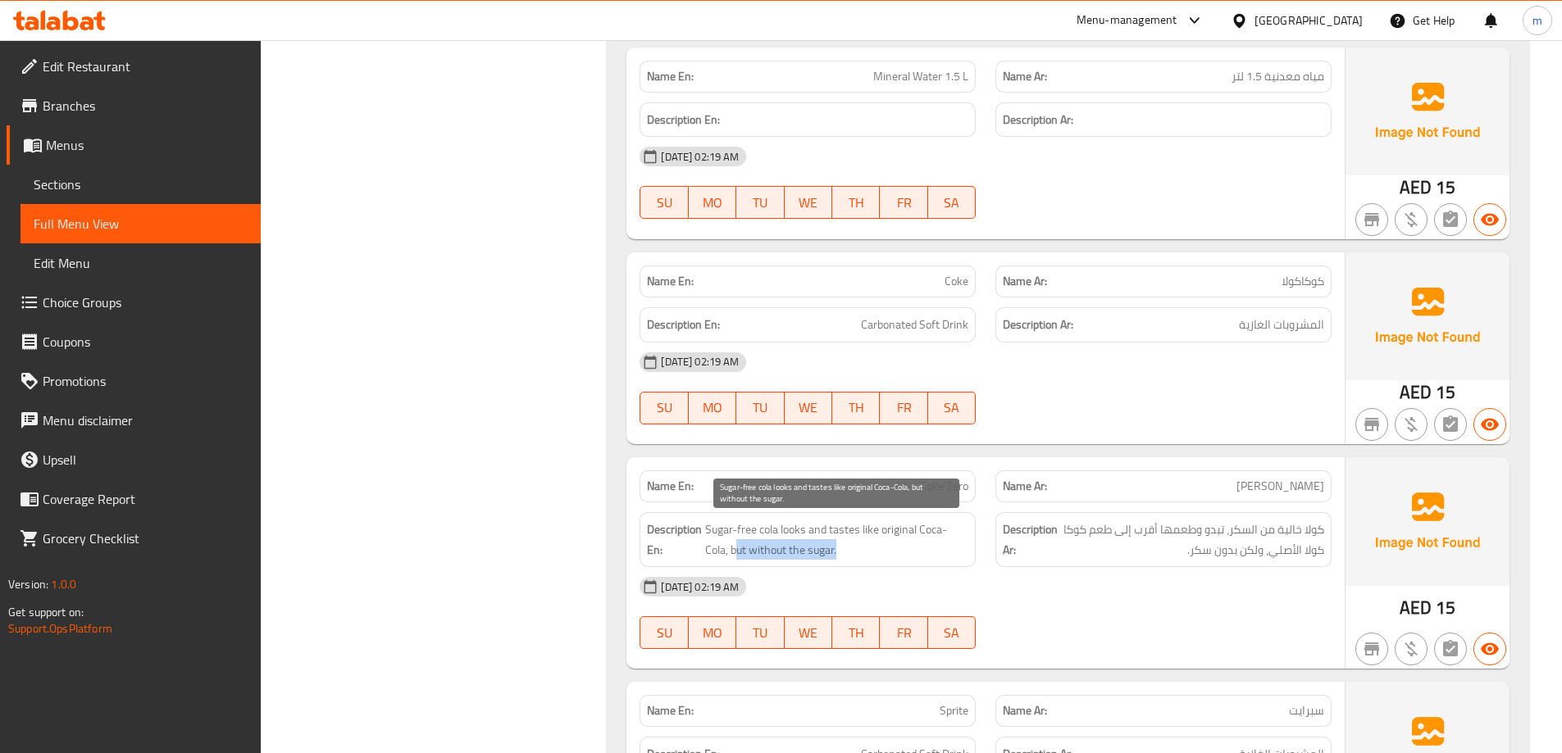
drag, startPoint x: 758, startPoint y: 551, endPoint x: 898, endPoint y: 560, distance: 140.5
click at [898, 560] on span "Sugar-free cola looks and tastes like original Coca-Cola, but without the sugar." at bounding box center [836, 540] width 263 height 40
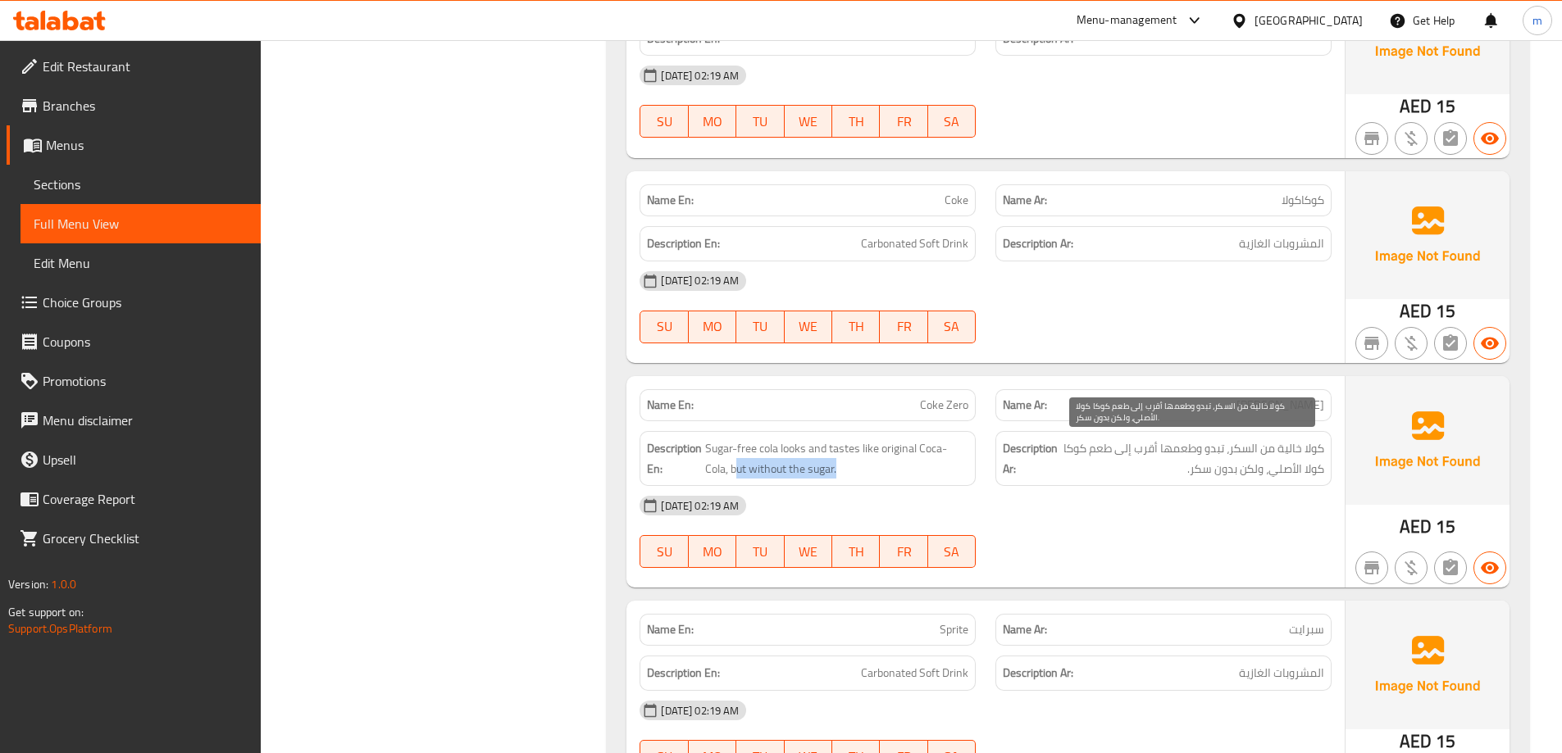
scroll to position [2141, 0]
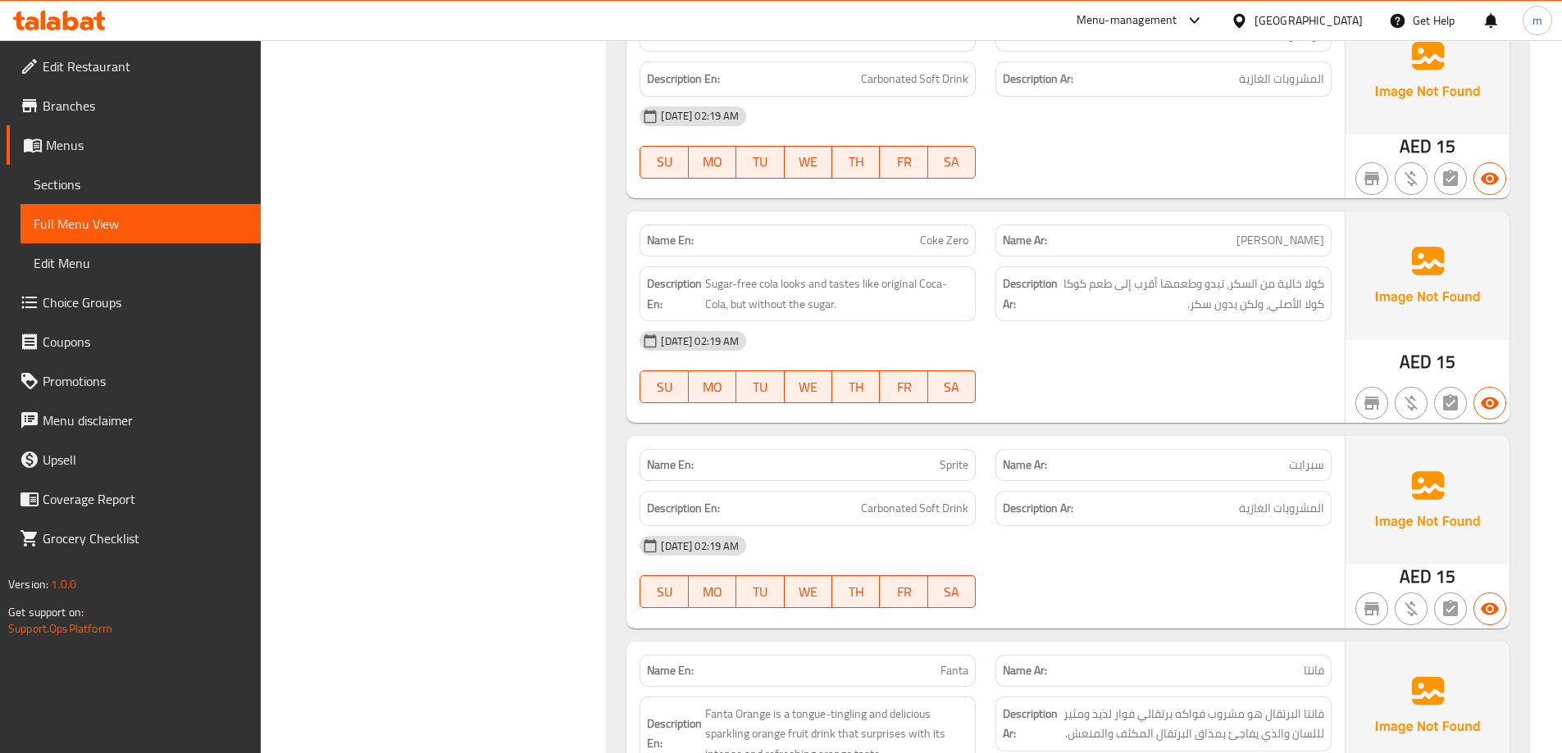
click at [961, 468] on span "Sprite" at bounding box center [954, 465] width 29 height 17
copy span "Sprite"
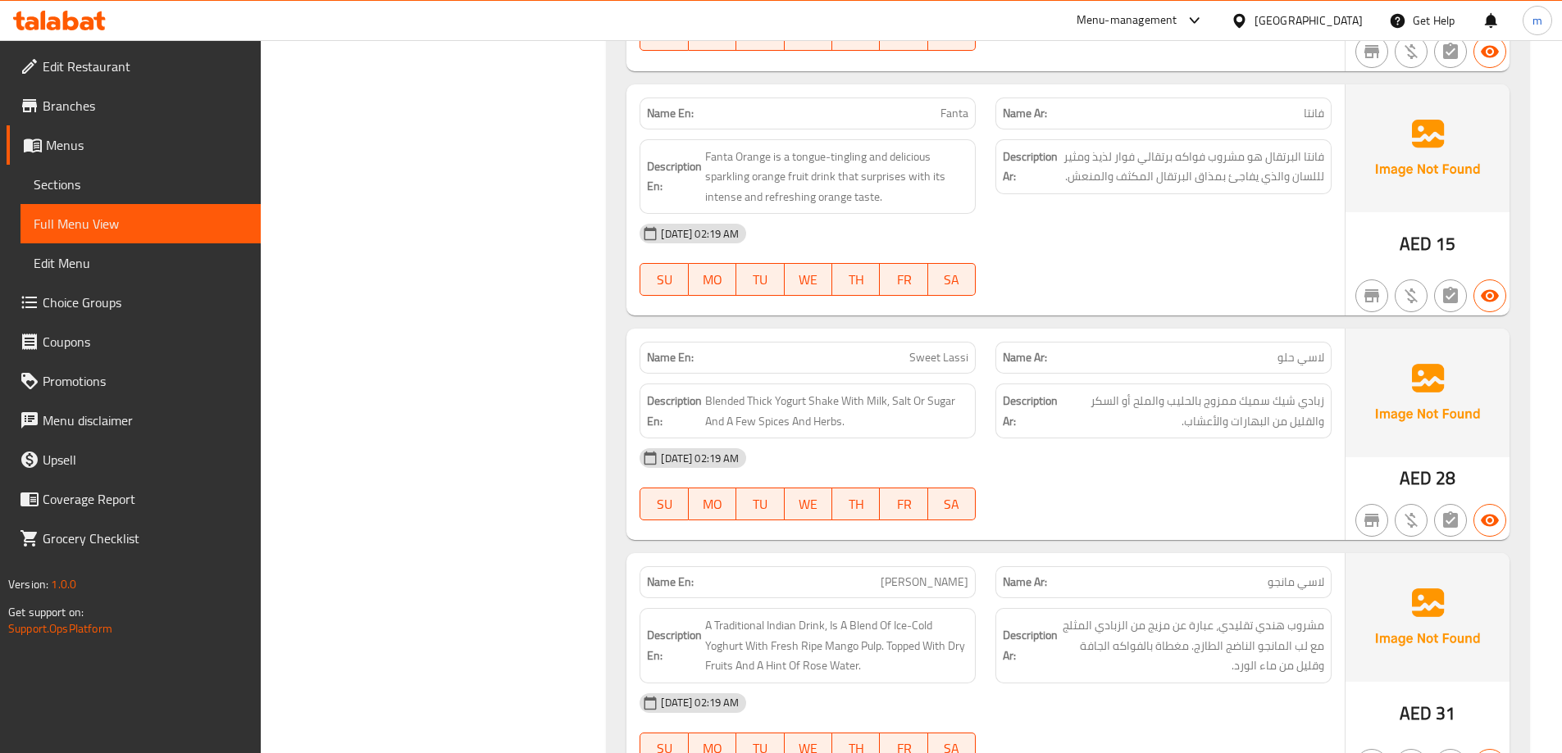
scroll to position [2715, 0]
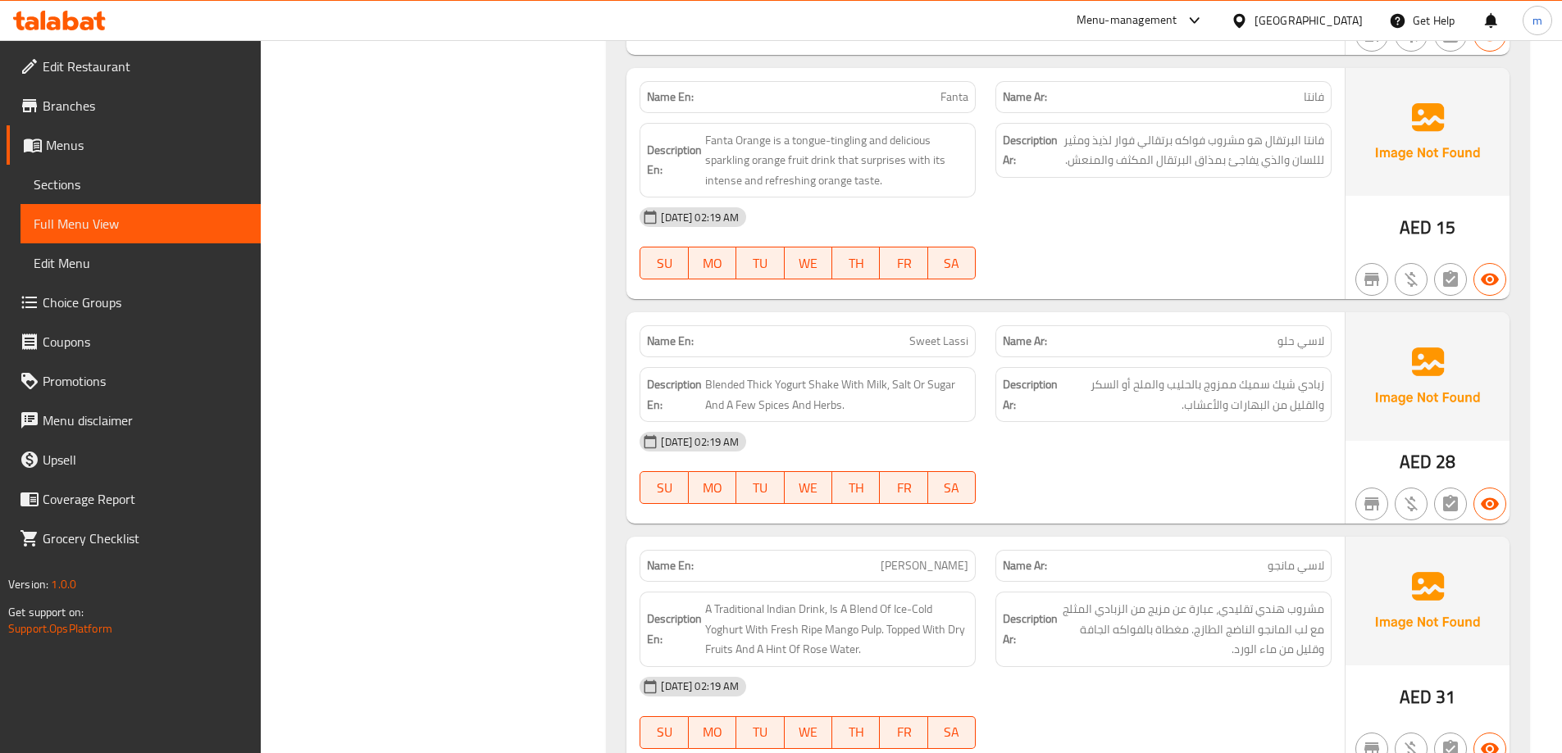
click at [951, 333] on span "Sweet Lassi" at bounding box center [938, 341] width 59 height 17
copy span "Sweet Lassi"
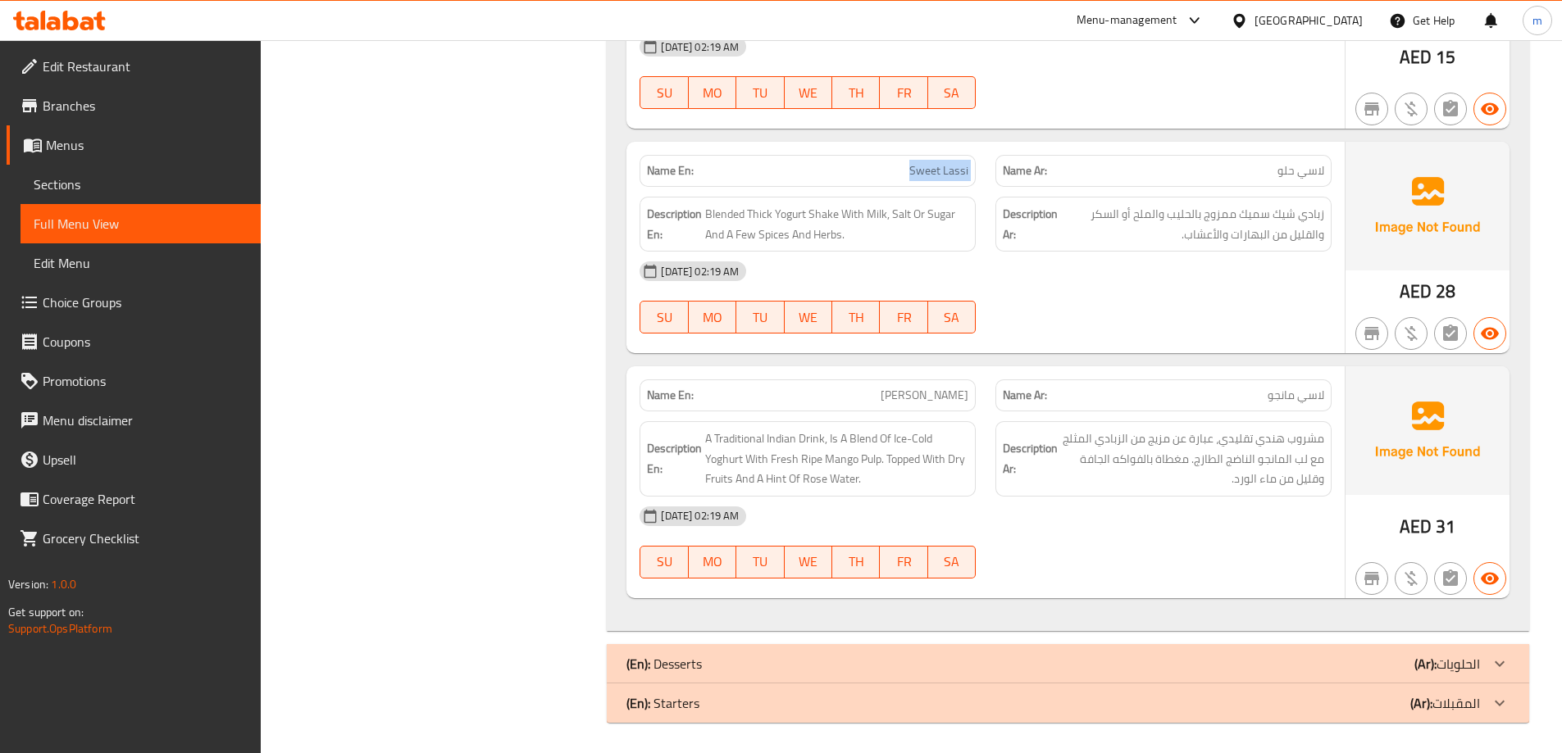
scroll to position [2888, 0]
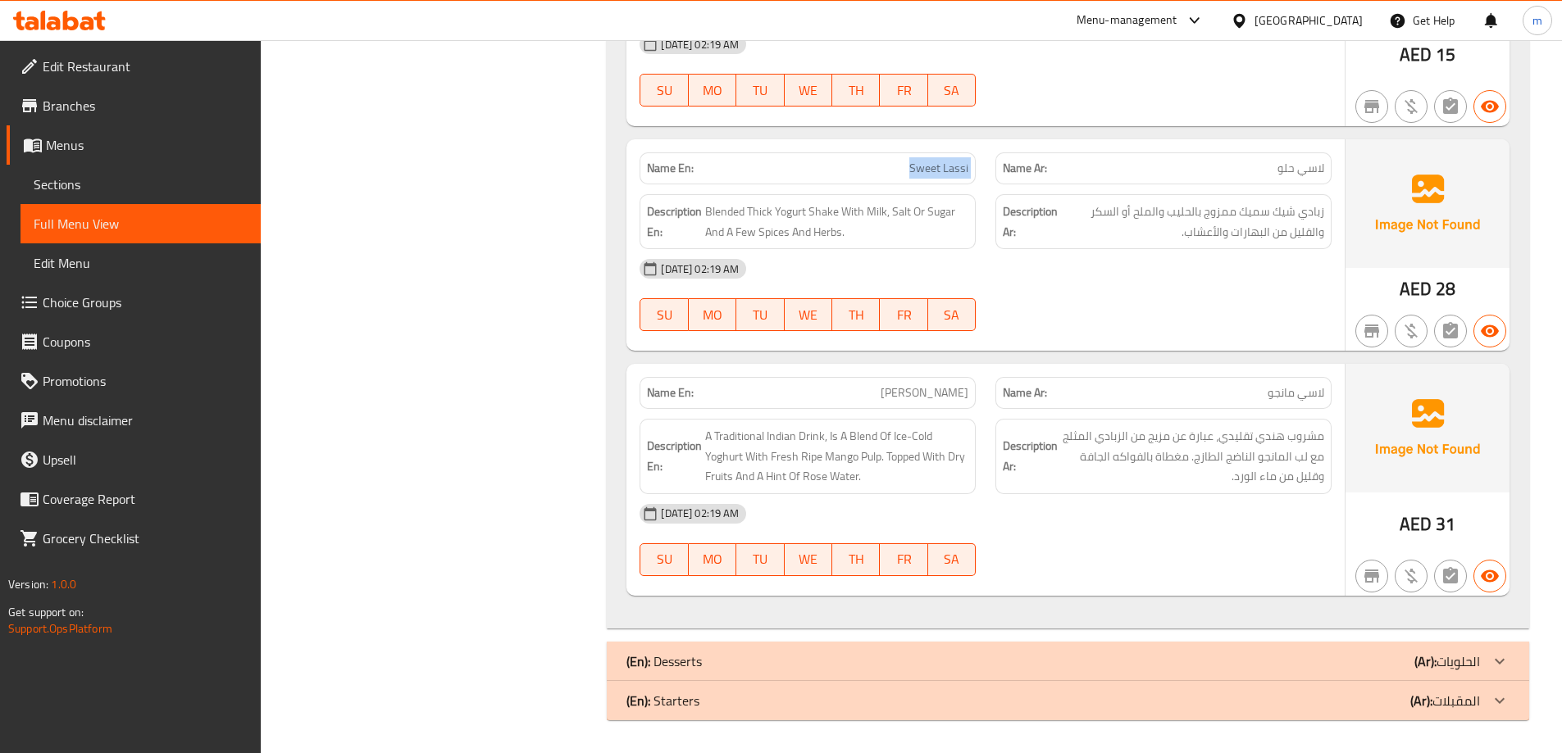
drag, startPoint x: 1359, startPoint y: 660, endPoint x: 1153, endPoint y: 353, distance: 370.4
click at [1359, 662] on div "(En): Desserts (Ar): الحلويات" at bounding box center [1052, 662] width 853 height 20
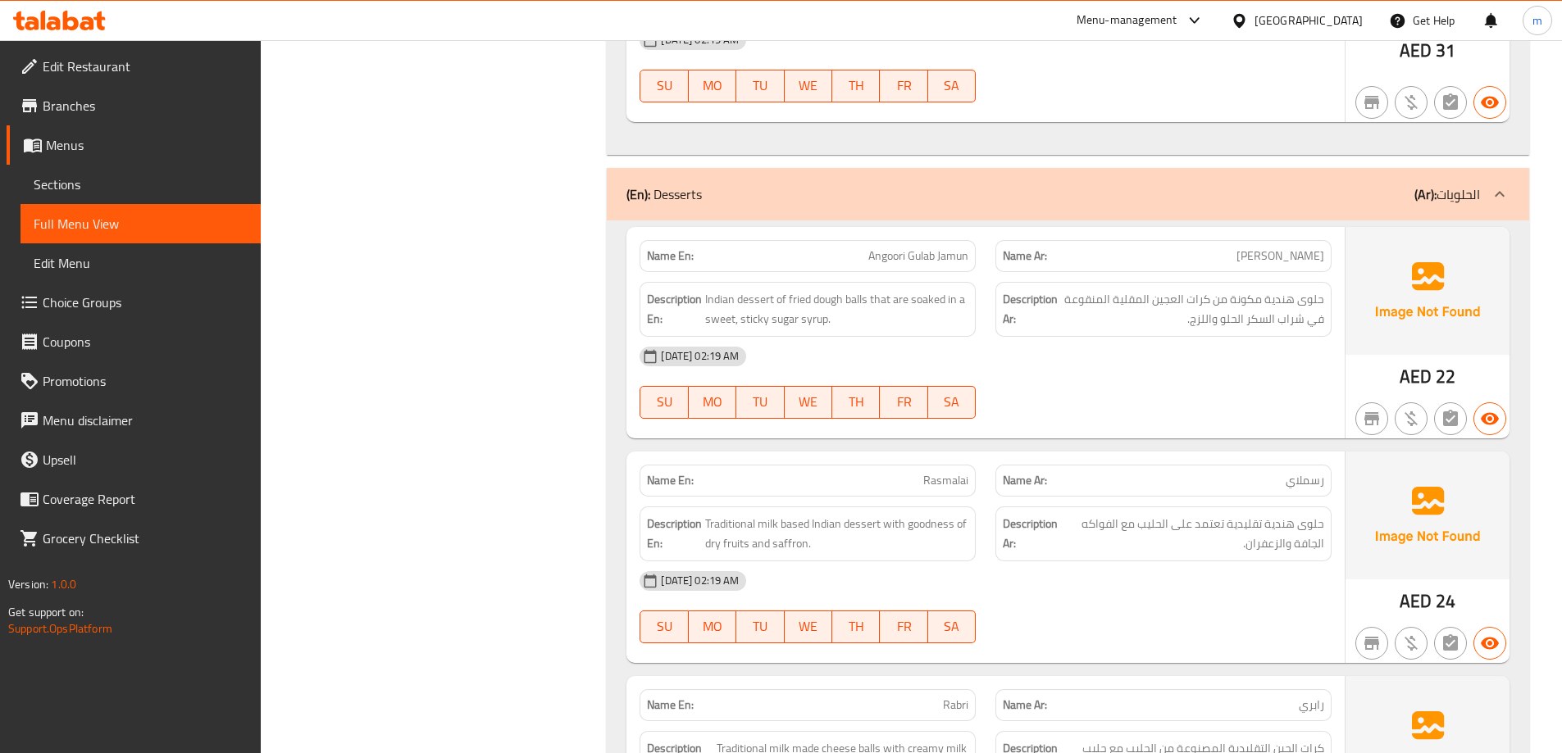
scroll to position [3383, 0]
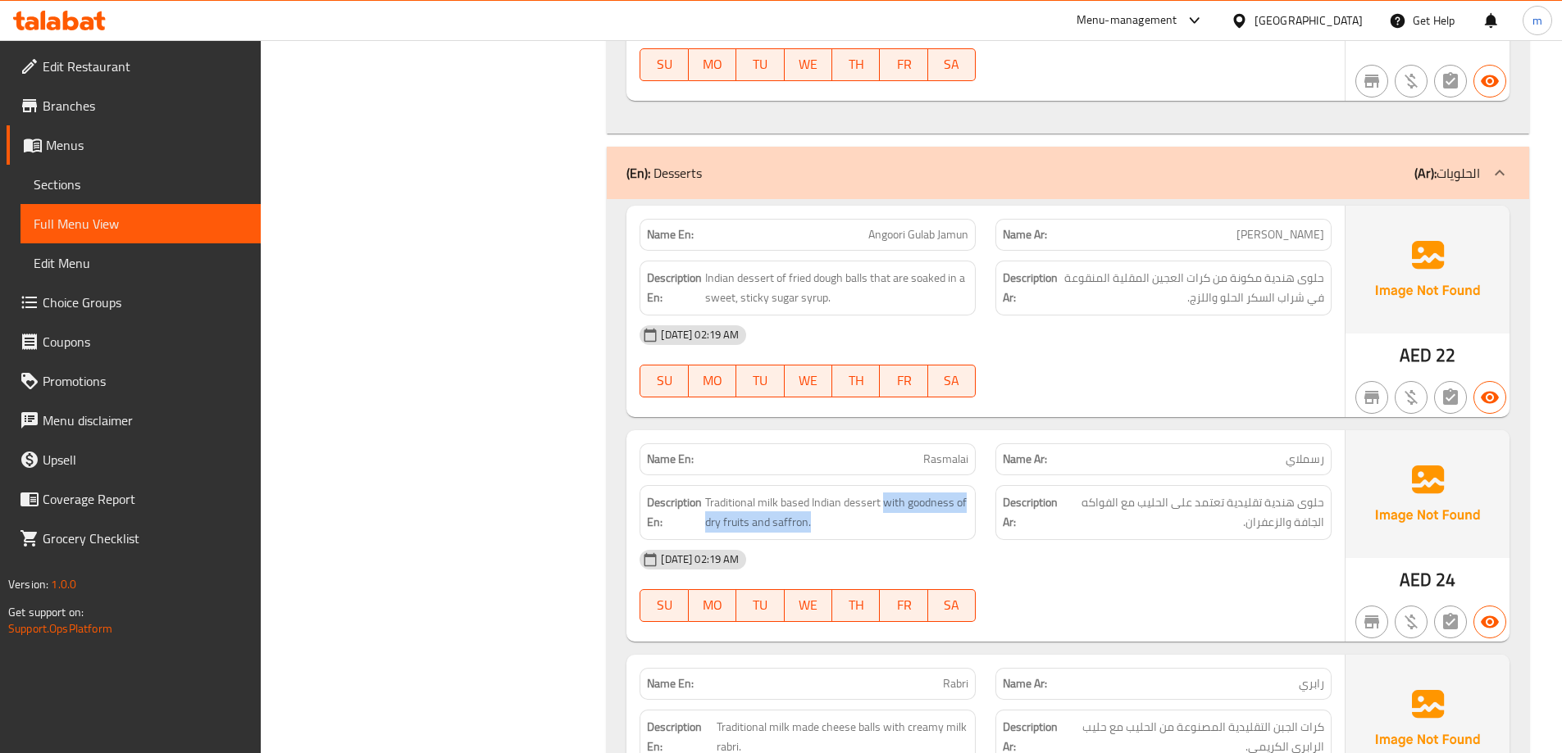
drag, startPoint x: 885, startPoint y: 502, endPoint x: 981, endPoint y: 521, distance: 98.6
click at [981, 521] on div "Description En: Traditional milk based Indian dessert with goodness of dry frui…" at bounding box center [808, 513] width 356 height 75
copy span "with goodness of dry fruits and saffron."
click at [912, 462] on p "Name En: Rasmalai" at bounding box center [807, 459] width 321 height 17
click at [936, 464] on span "Rasmalai" at bounding box center [945, 459] width 45 height 17
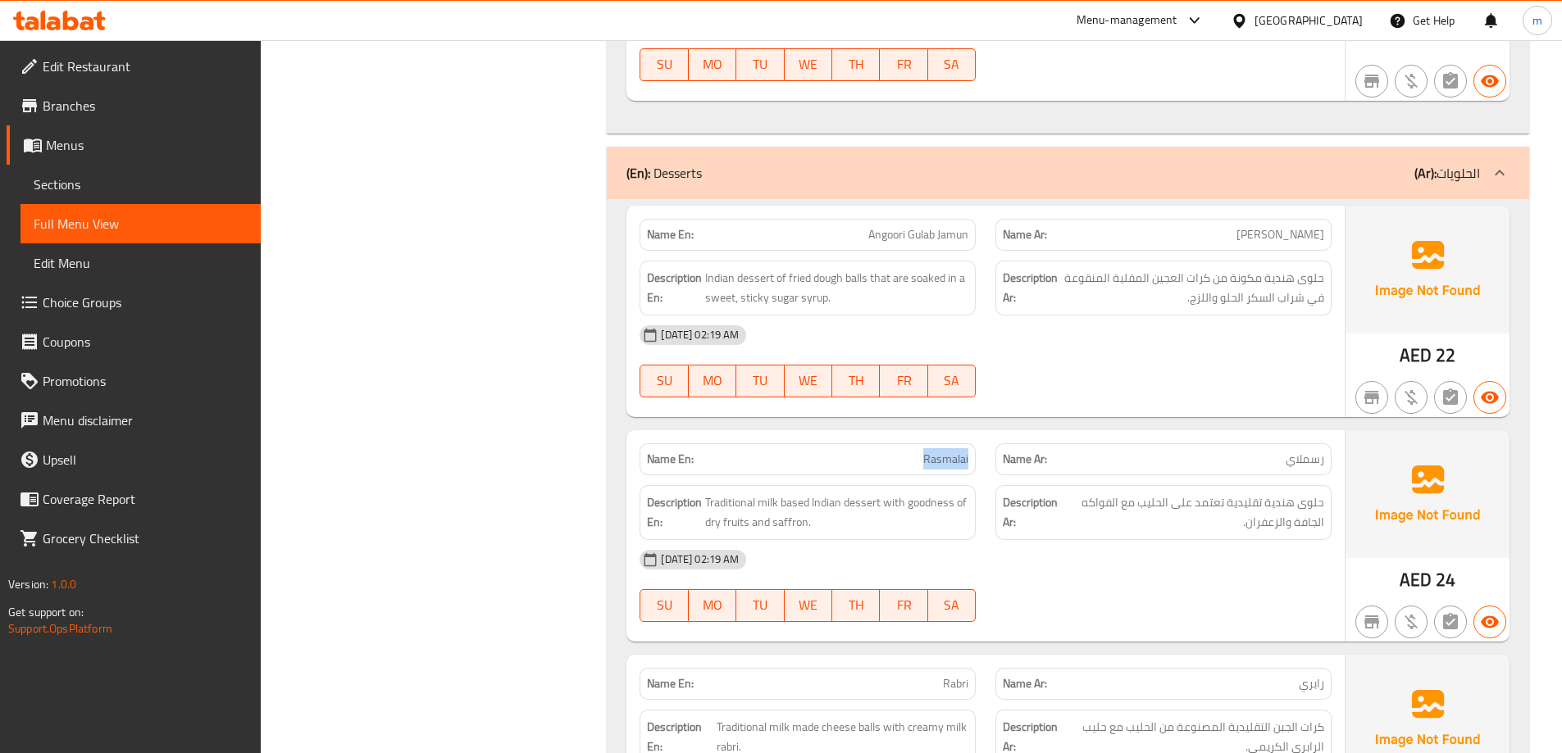
click at [936, 464] on span "Rasmalai" at bounding box center [945, 459] width 45 height 17
copy span "Rasmalai"
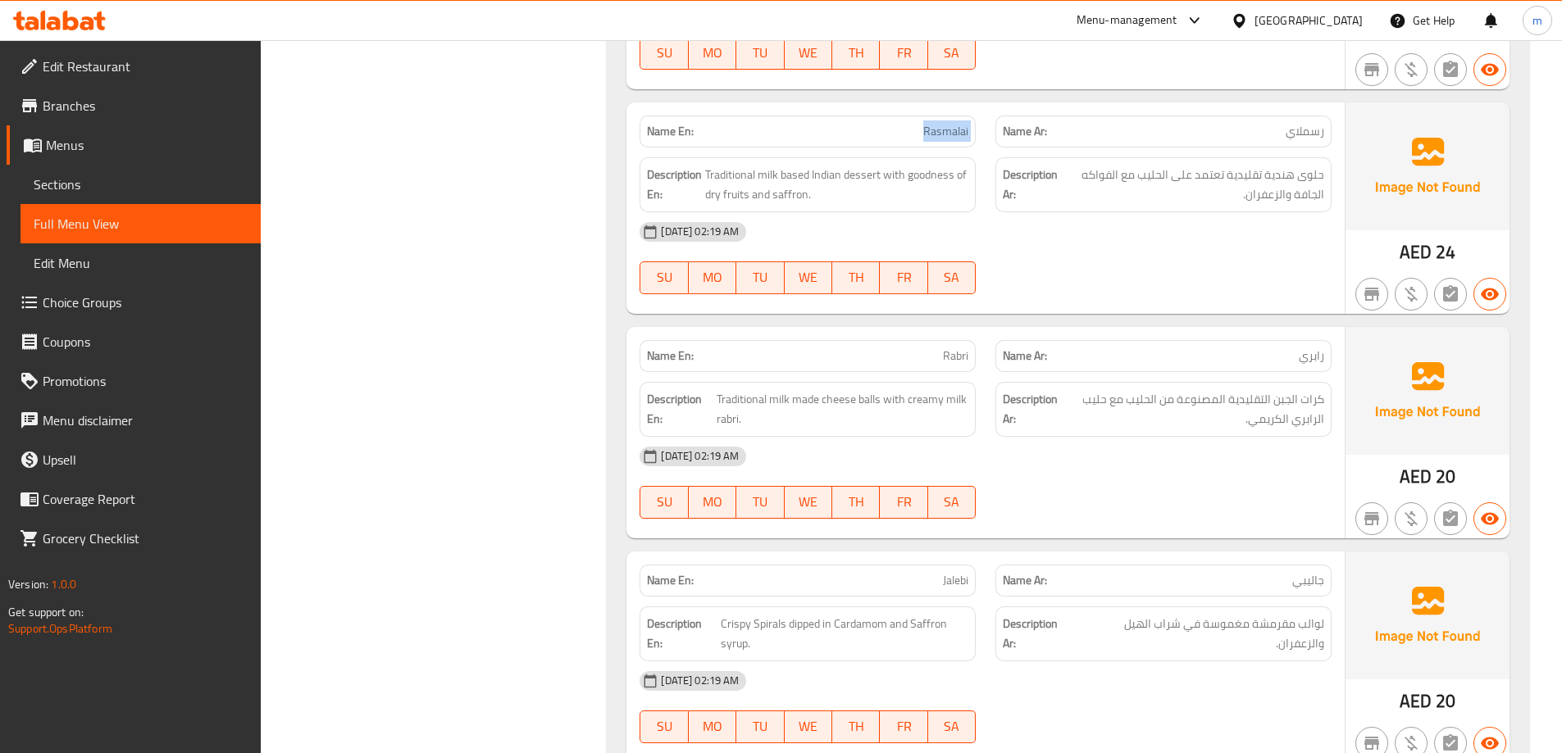
scroll to position [4039, 0]
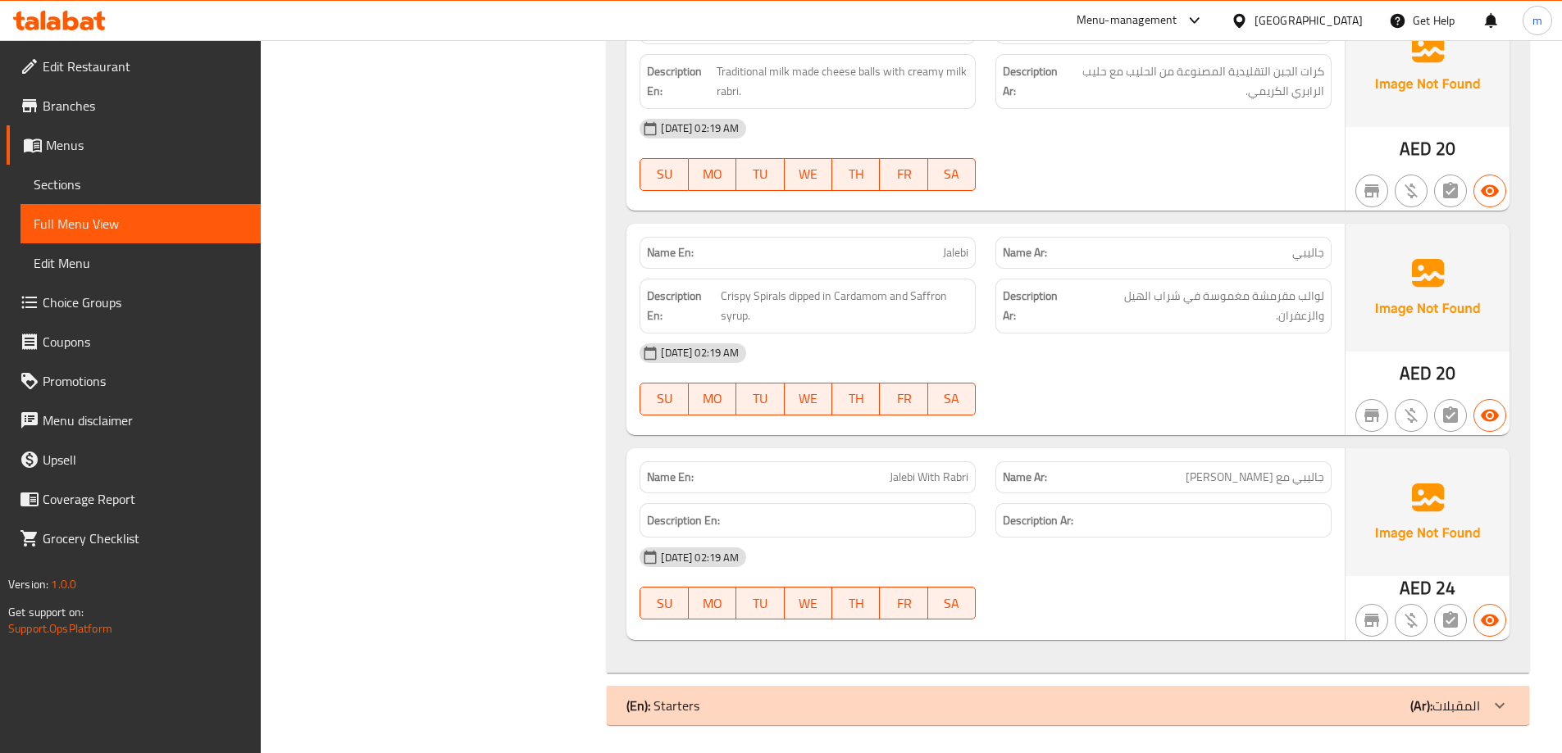
click at [776, 706] on div "(En): Starters (Ar): المقبلات" at bounding box center [1052, 706] width 853 height 20
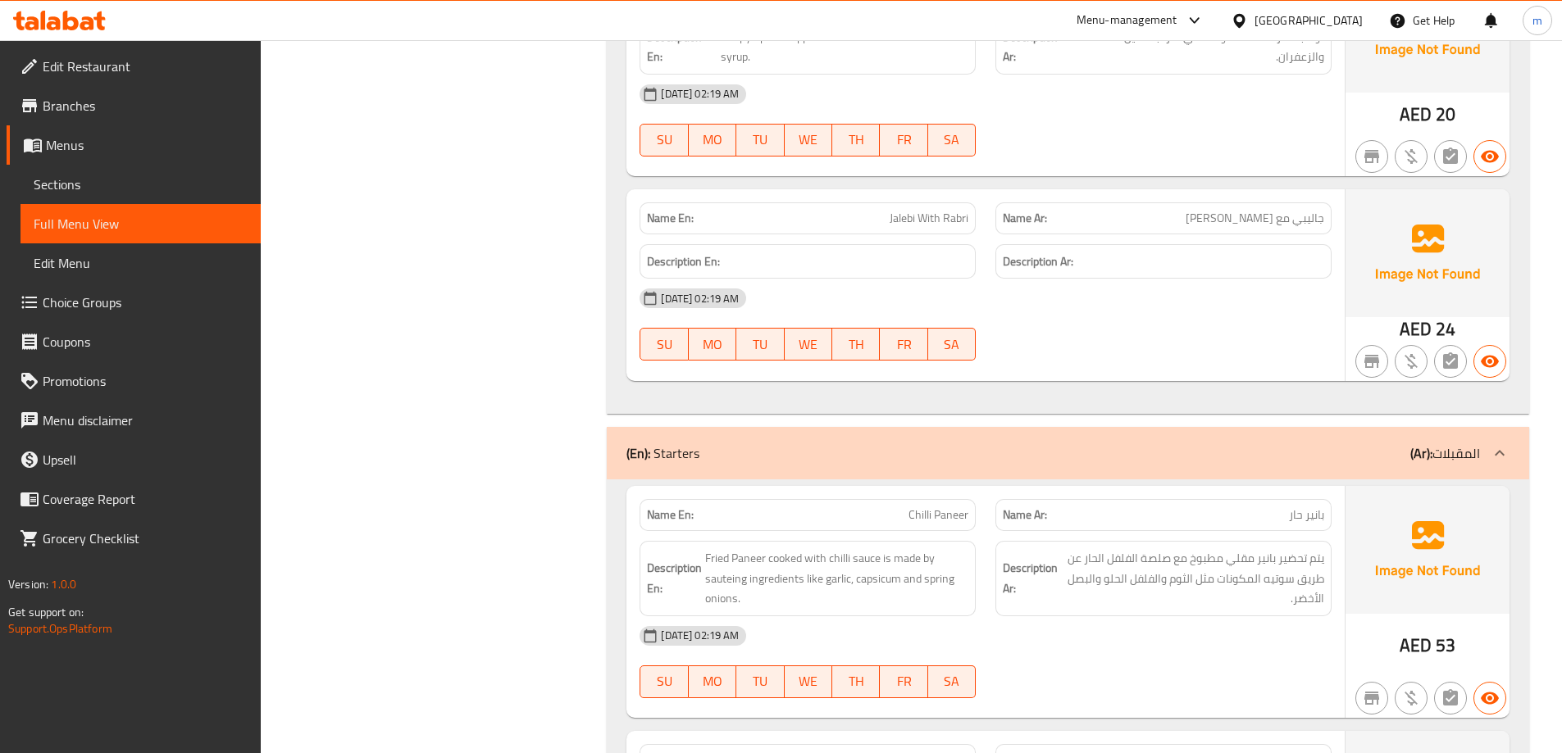
scroll to position [4449, 0]
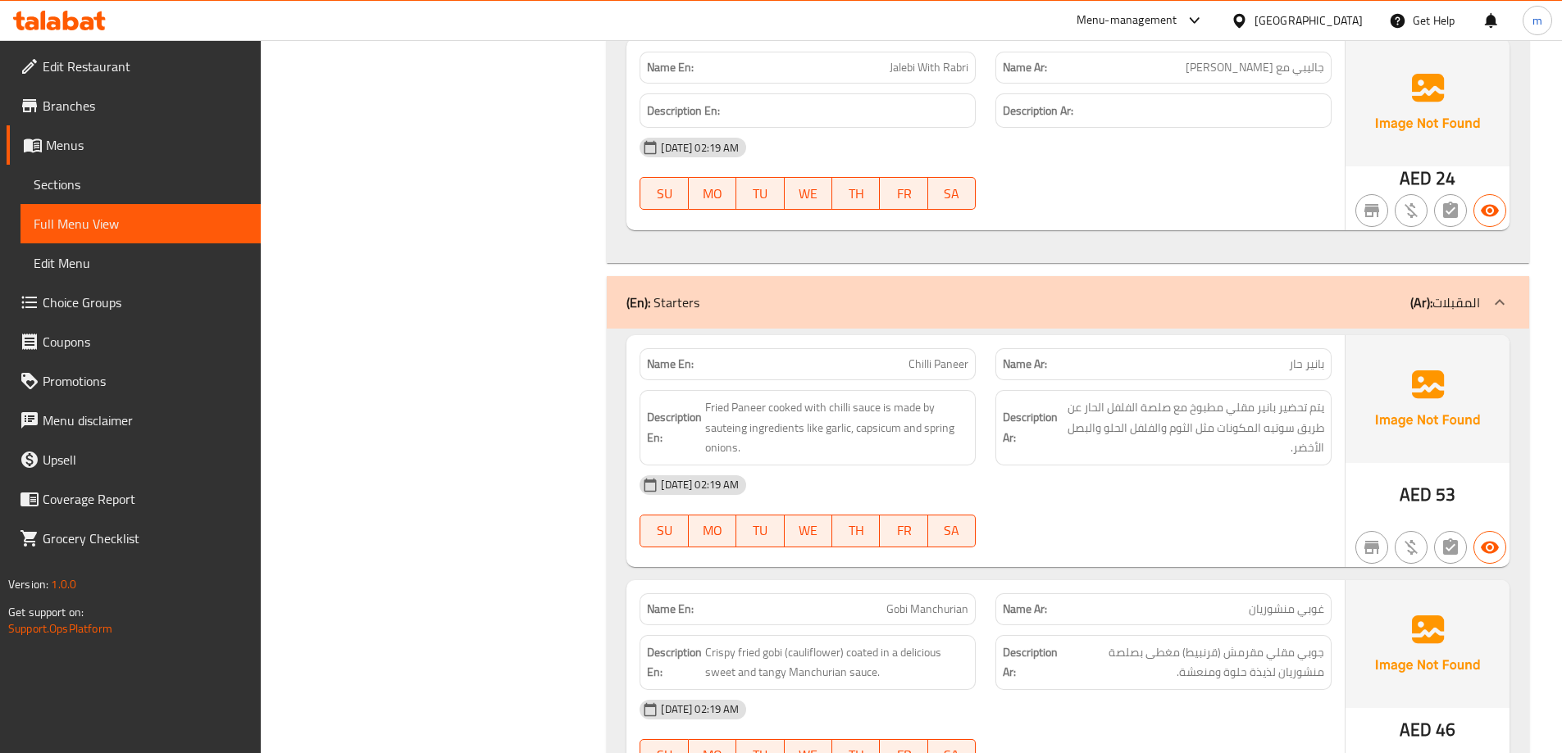
click at [943, 367] on span "Chilli Paneer" at bounding box center [938, 364] width 60 height 17
click at [943, 369] on span "Chilli Paneer" at bounding box center [938, 364] width 60 height 17
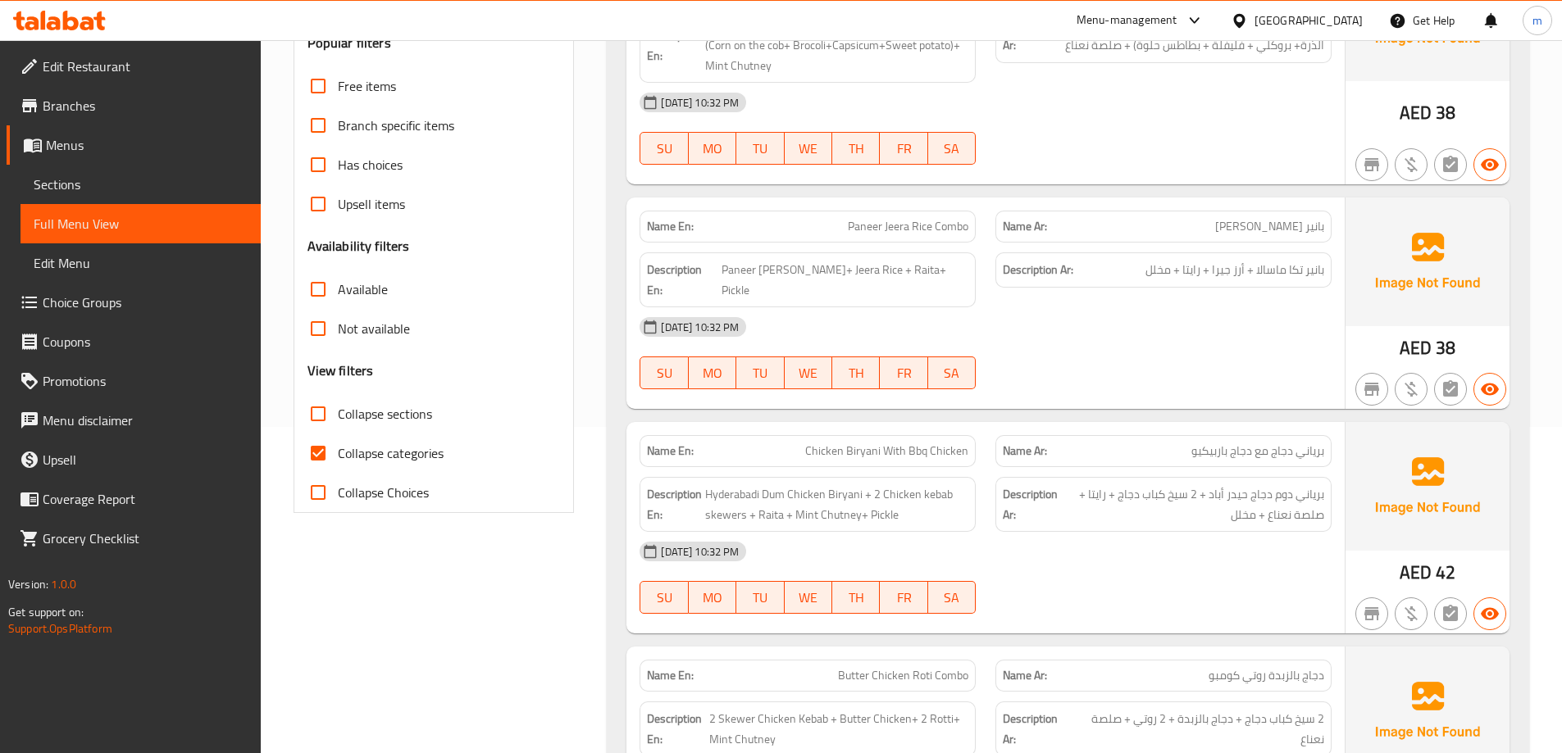
scroll to position [328, 0]
click at [389, 425] on label "Collapse sections" at bounding box center [365, 412] width 134 height 39
click at [338, 425] on input "Collapse sections" at bounding box center [317, 412] width 39 height 39
checkbox input "true"
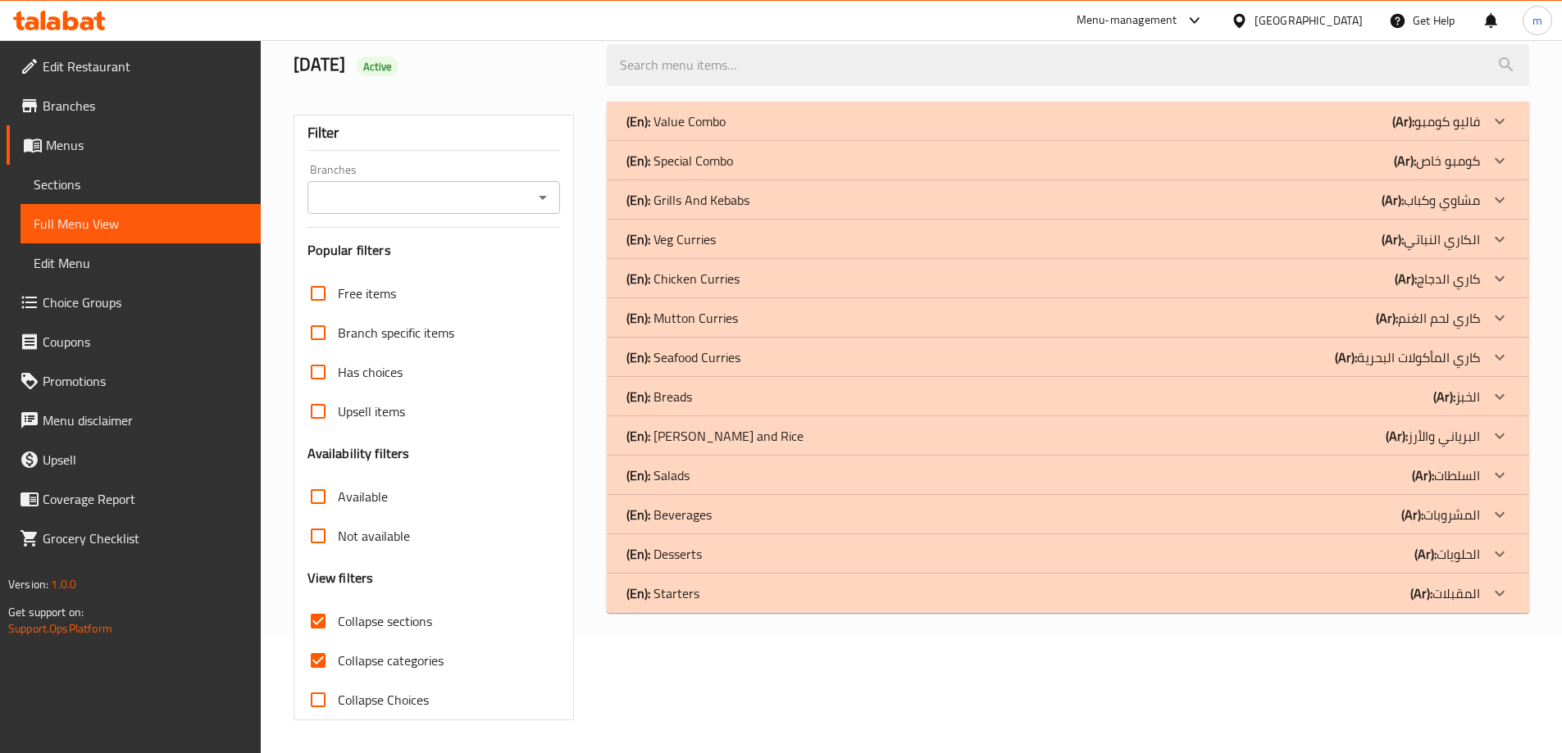
click at [406, 651] on span "Collapse categories" at bounding box center [391, 661] width 106 height 20
click at [338, 641] on input "Collapse categories" at bounding box center [317, 660] width 39 height 39
checkbox input "false"
click at [1334, 227] on div "(En): Veg Curries (Ar): الكاري النباتي" at bounding box center [1068, 239] width 922 height 39
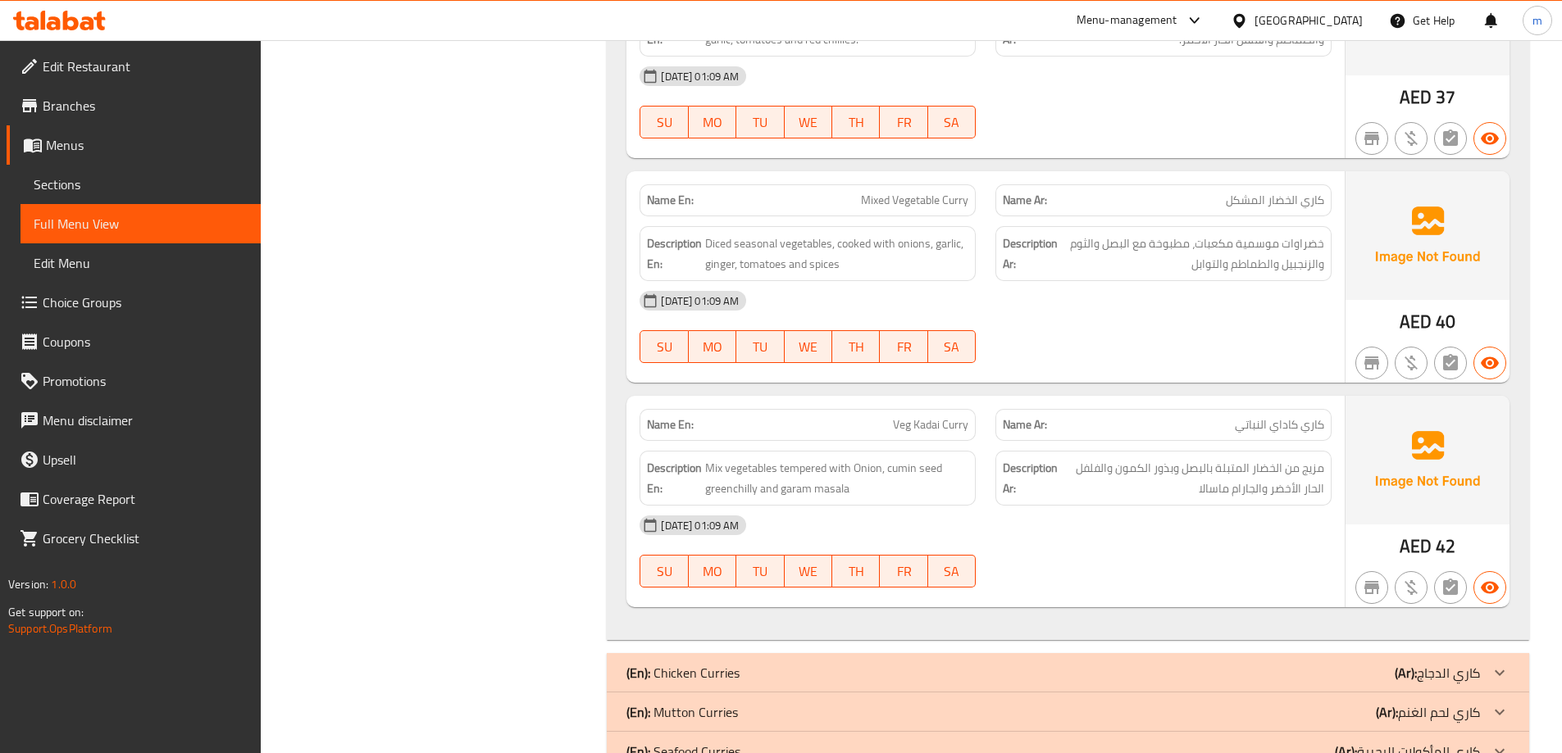
scroll to position [1021, 0]
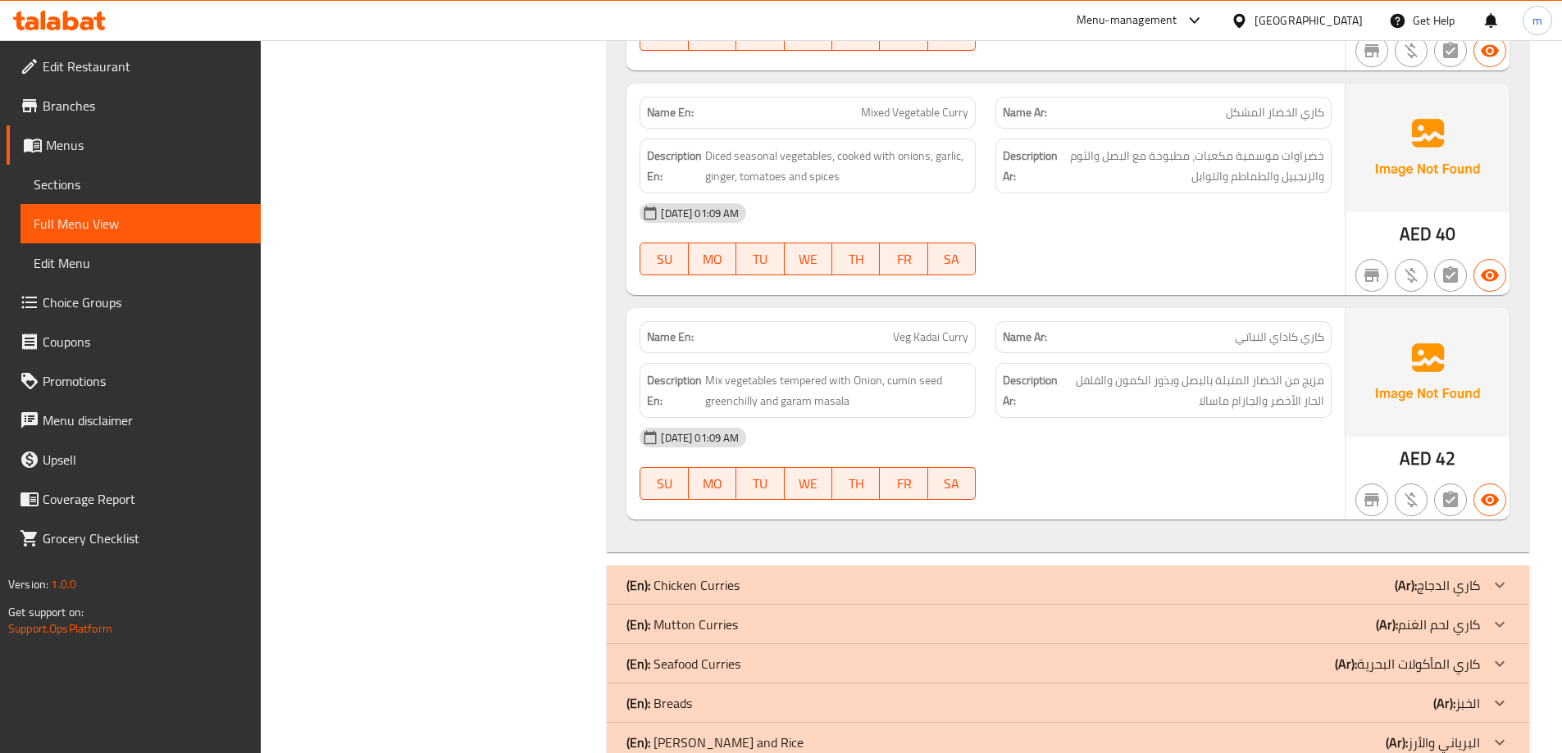
click at [1317, 602] on div "(En): Chicken Curries (Ar): كاري الدجاج" at bounding box center [1068, 585] width 922 height 39
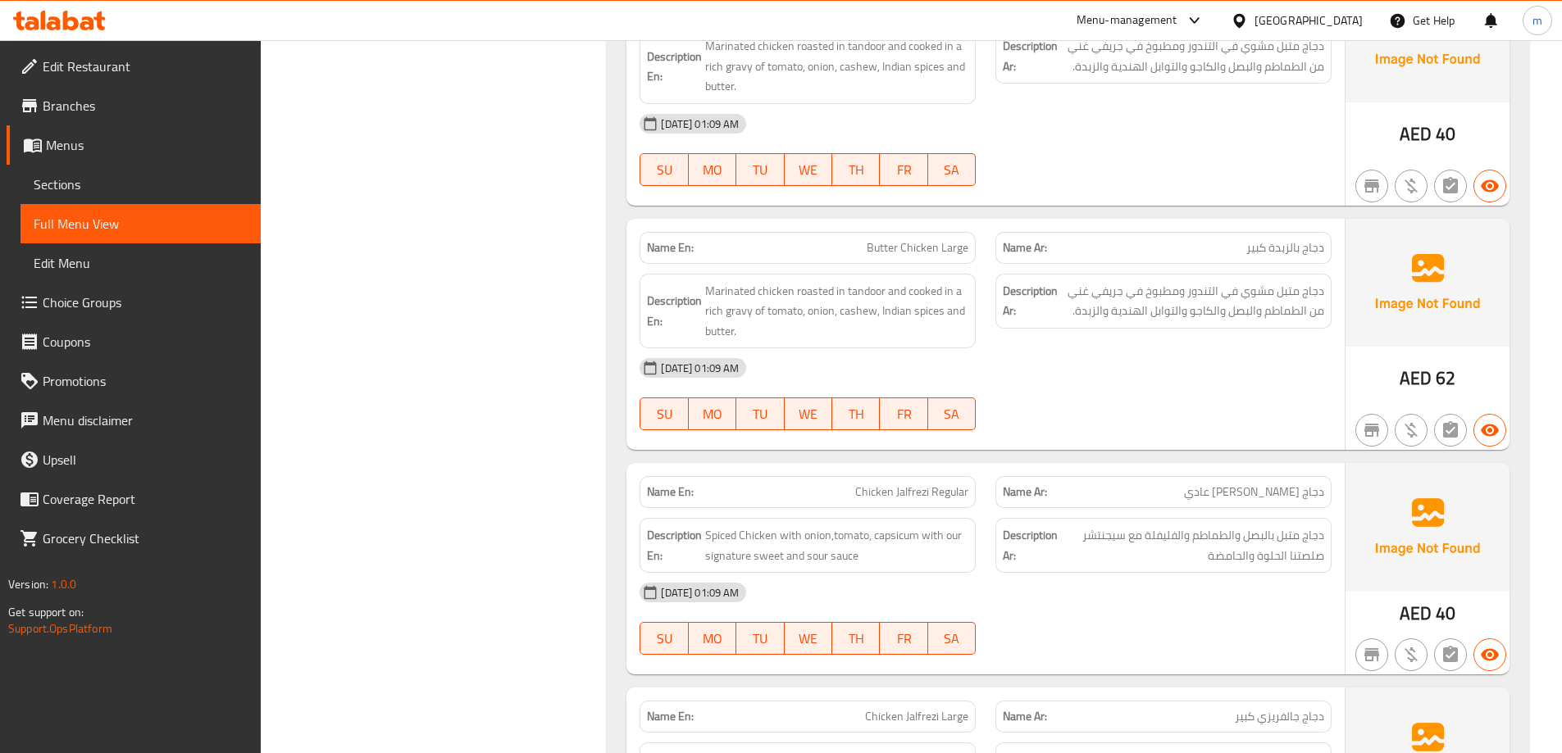
scroll to position [1677, 0]
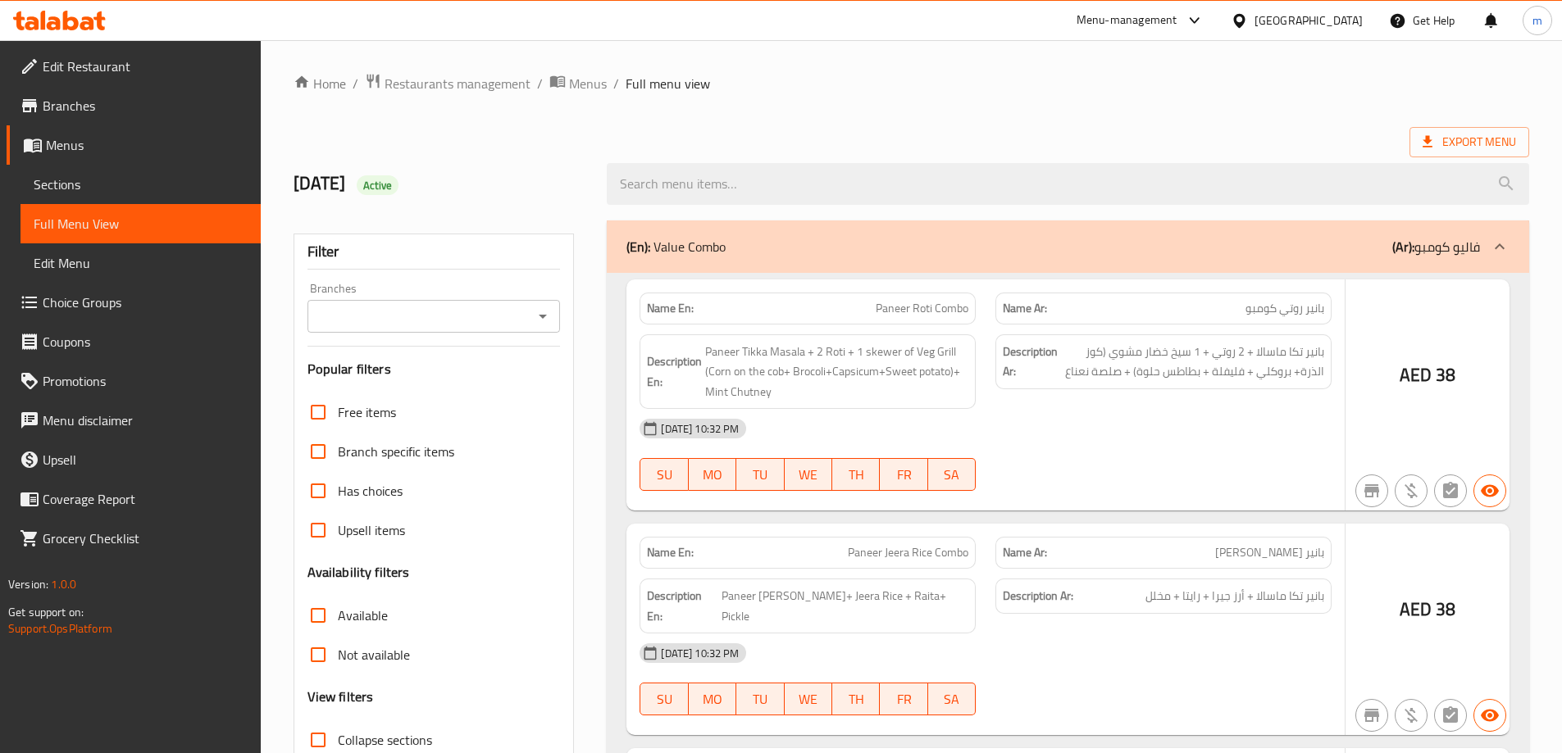
click at [416, 663] on div at bounding box center [781, 376] width 1562 height 753
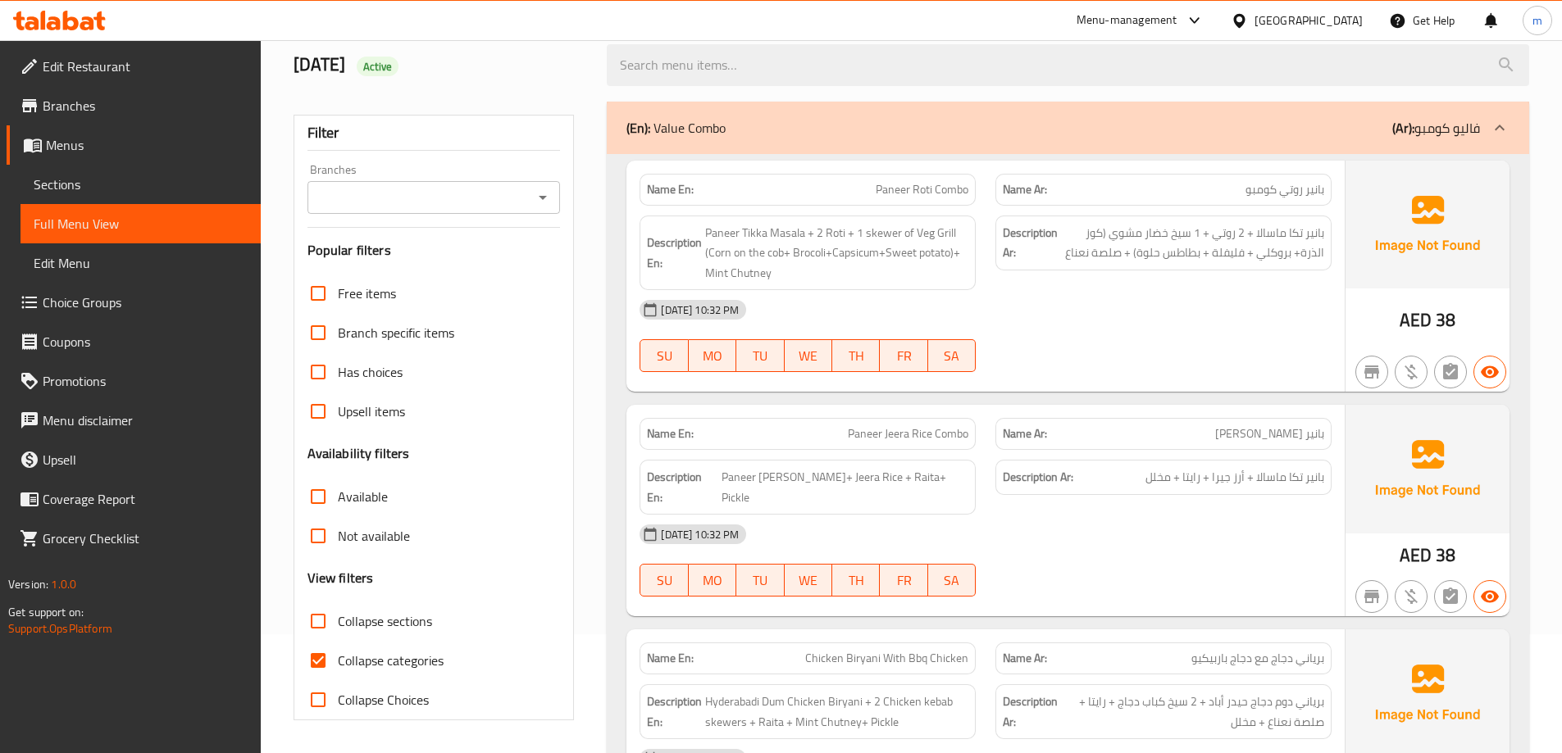
click at [416, 661] on span "Collapse categories" at bounding box center [391, 661] width 106 height 20
click at [338, 661] on input "Collapse categories" at bounding box center [317, 660] width 39 height 39
checkbox input "false"
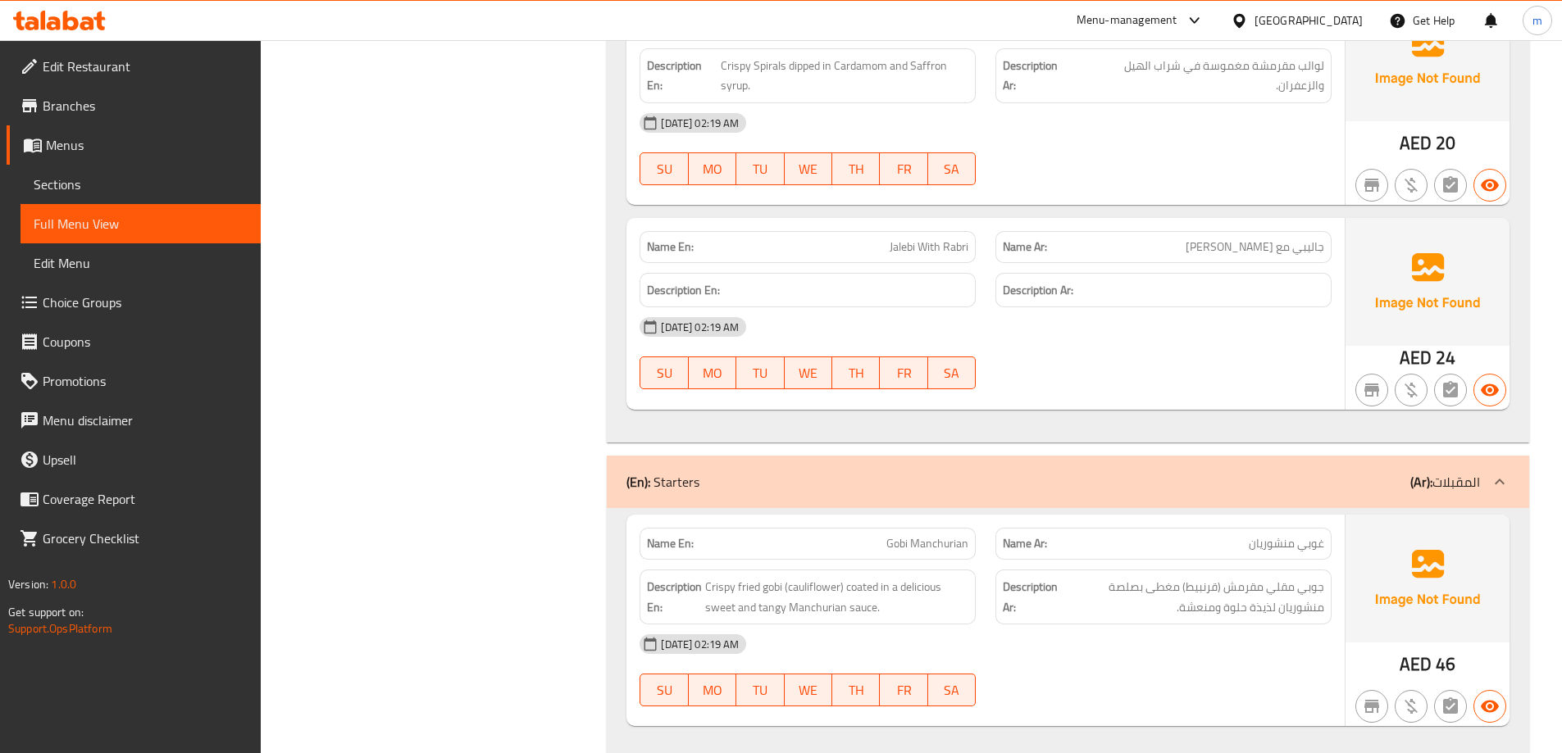
scroll to position [24625, 0]
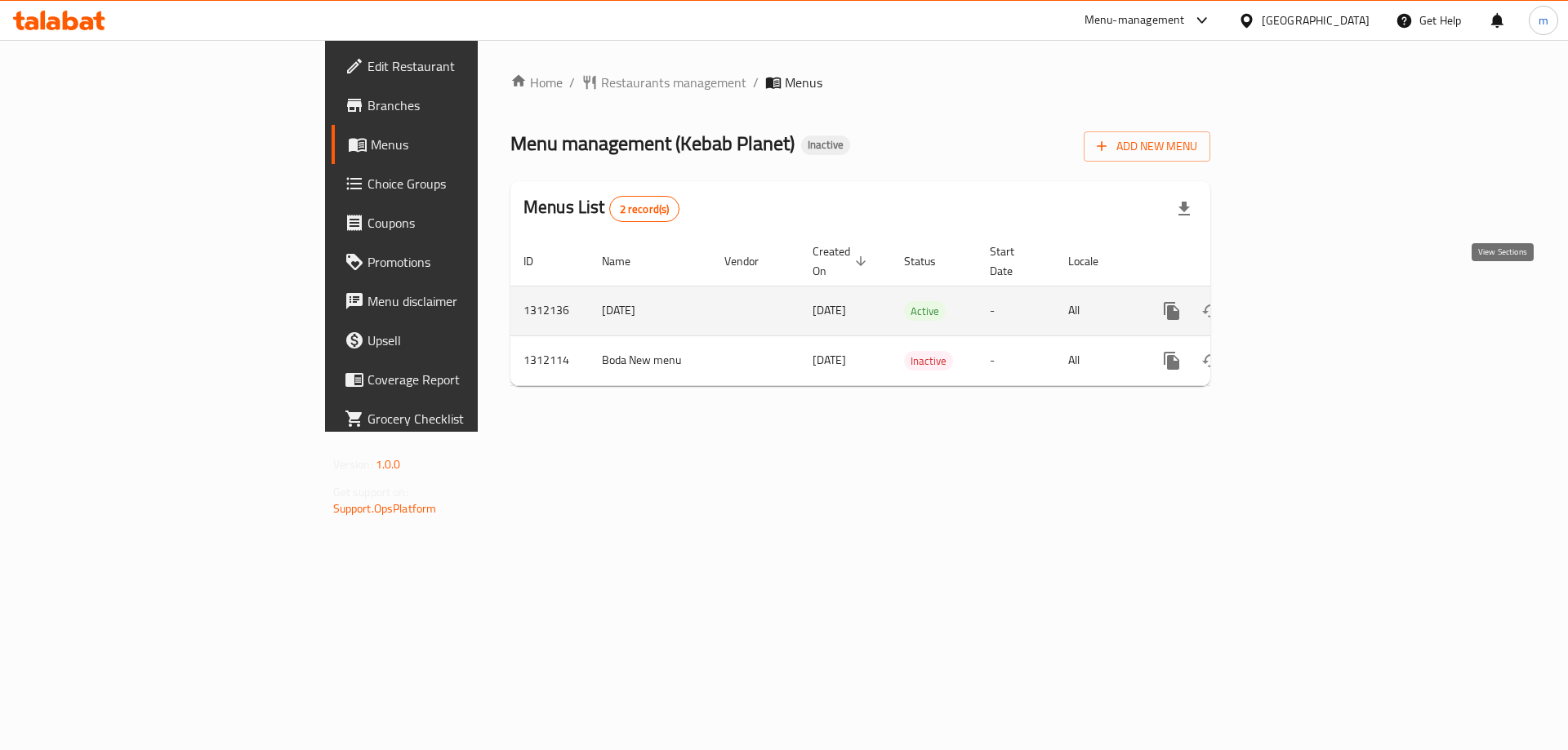
click at [1309, 299] on link "enhanced table" at bounding box center [1289, 311] width 39 height 39
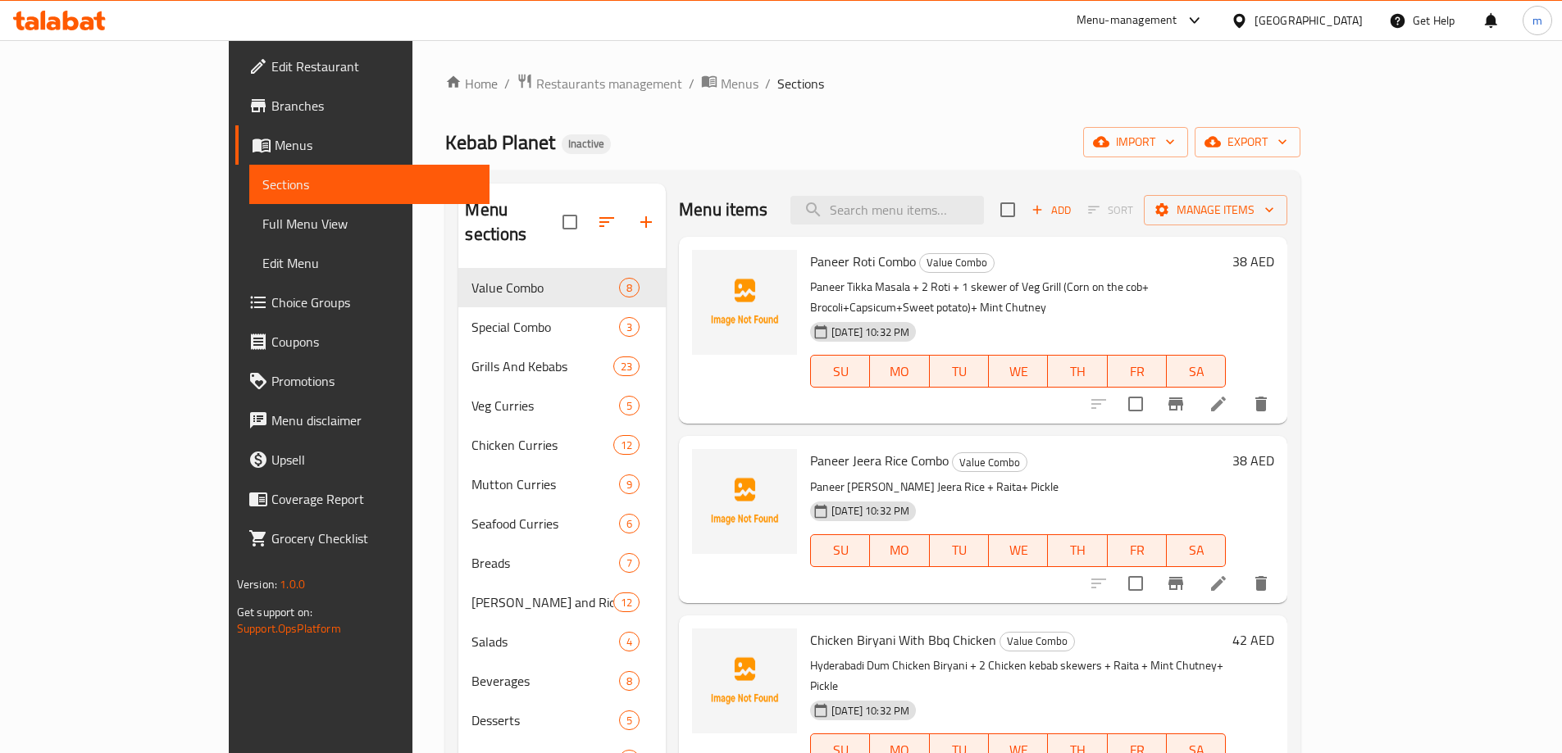
click at [664, 118] on div "Home / Restaurants management / Menus / Sections Kebab Planet Inactive import e…" at bounding box center [872, 511] width 855 height 877
